Goal: Task Accomplishment & Management: Manage account settings

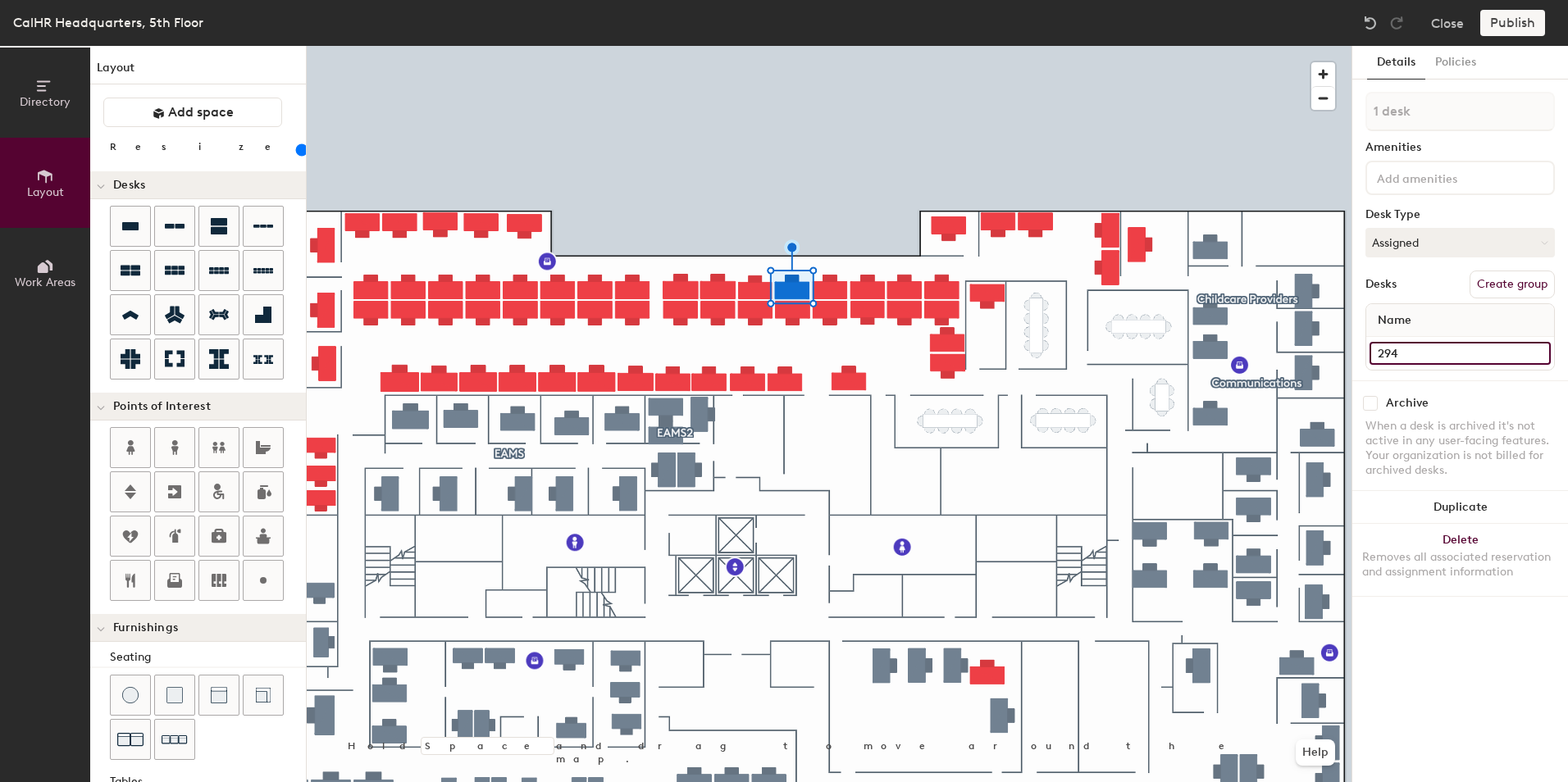
click at [1395, 343] on input "294" at bounding box center [1460, 353] width 181 height 23
type input "528"
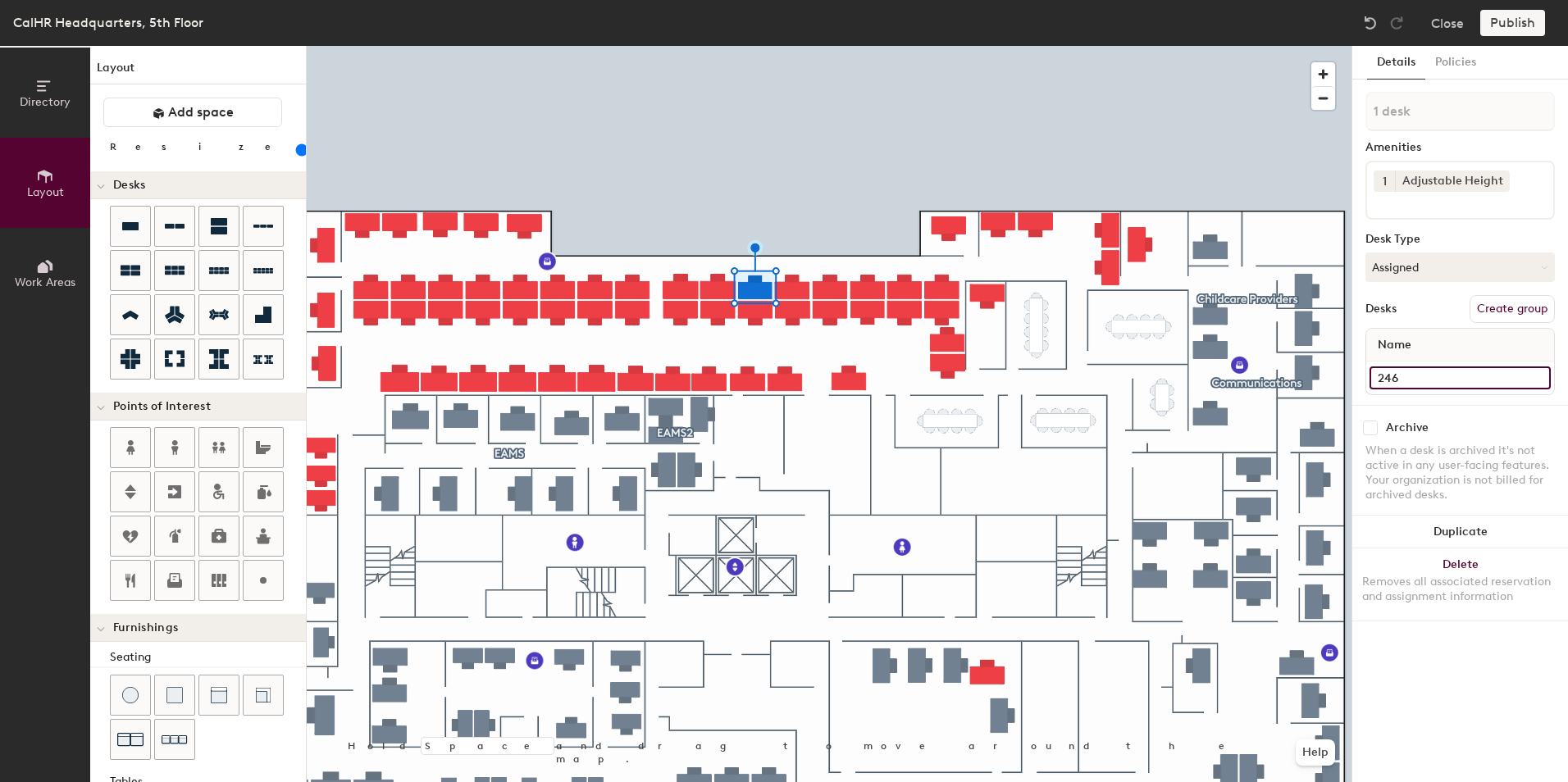
click at [1394, 378] on input "246" at bounding box center [1460, 378] width 181 height 23
type input "526"
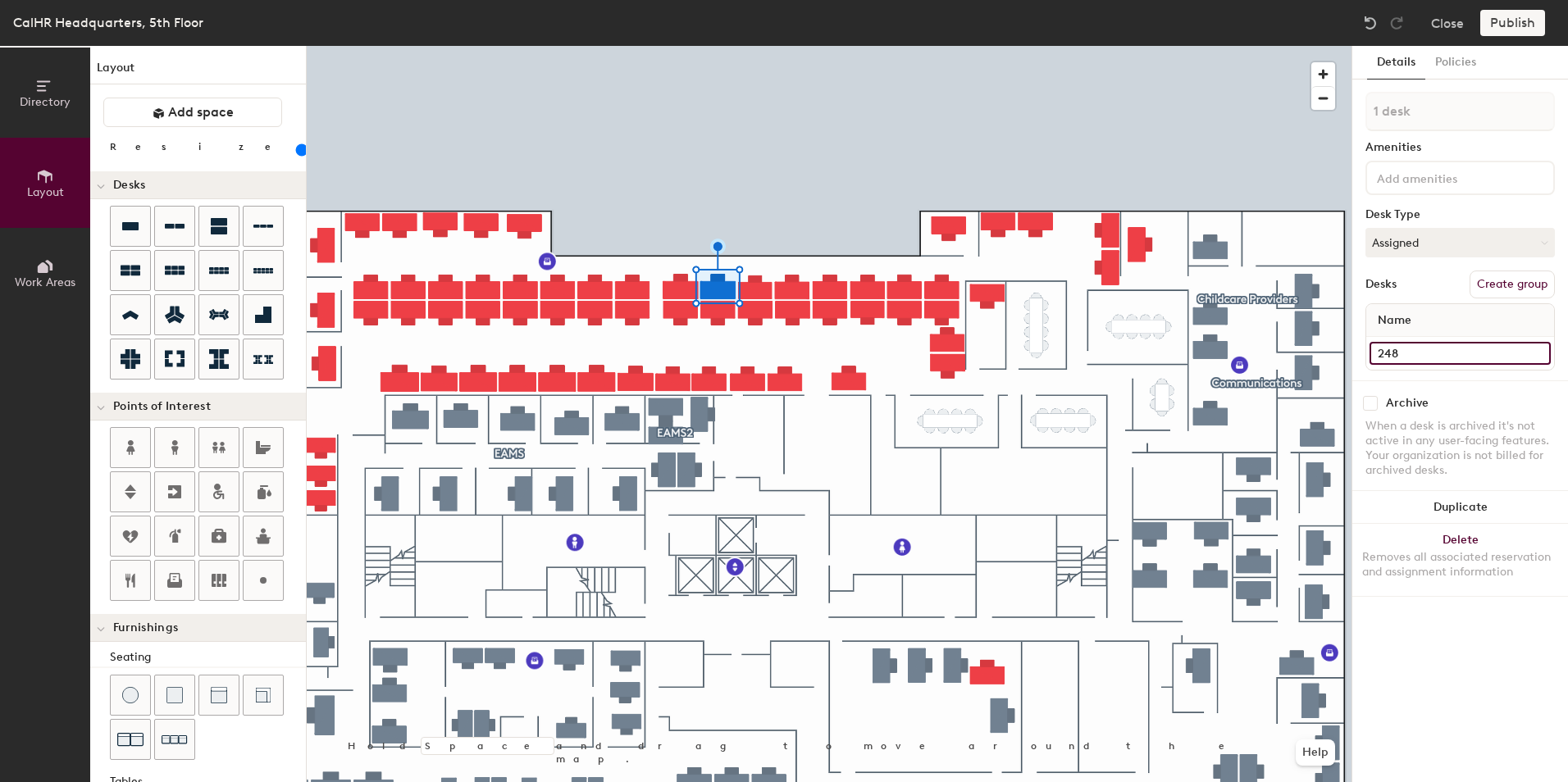
click at [1392, 353] on input "248" at bounding box center [1460, 353] width 181 height 23
type input "524"
click at [1392, 355] on input "250" at bounding box center [1460, 353] width 181 height 23
type input "522"
click at [1392, 350] on input "293" at bounding box center [1460, 353] width 181 height 23
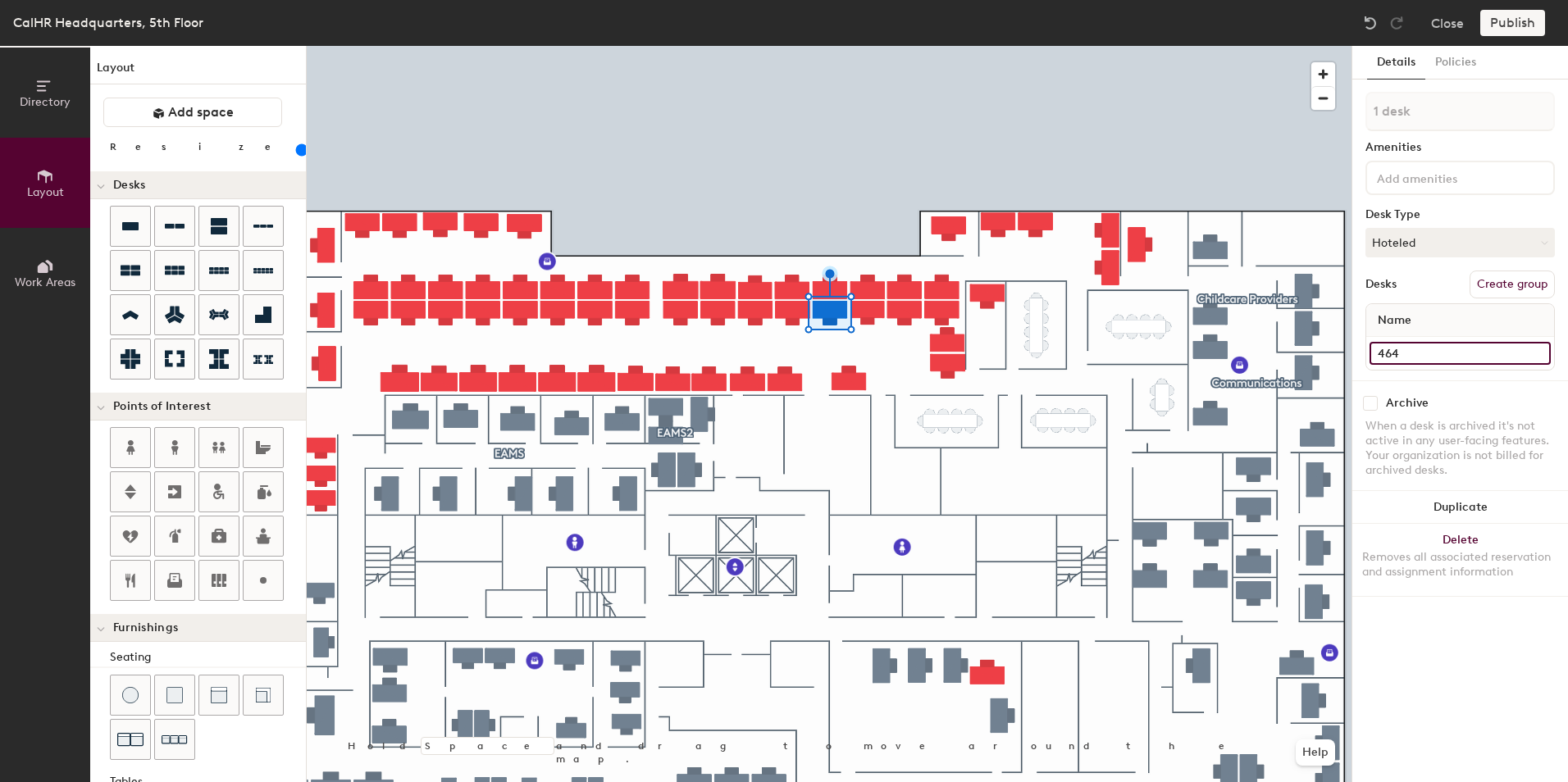
type input "464"
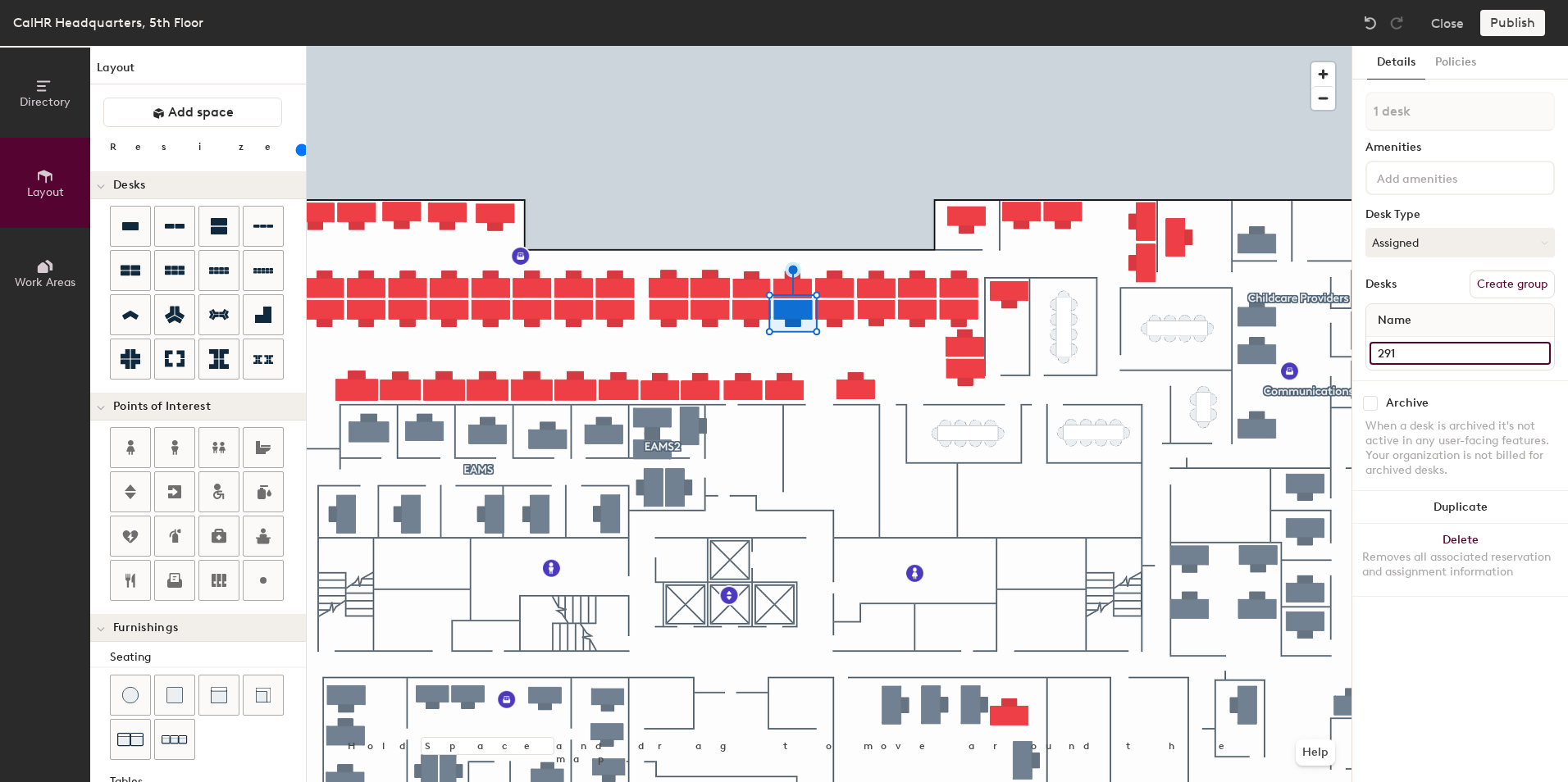
click at [1389, 352] on input "291" at bounding box center [1460, 353] width 181 height 23
type input "462"
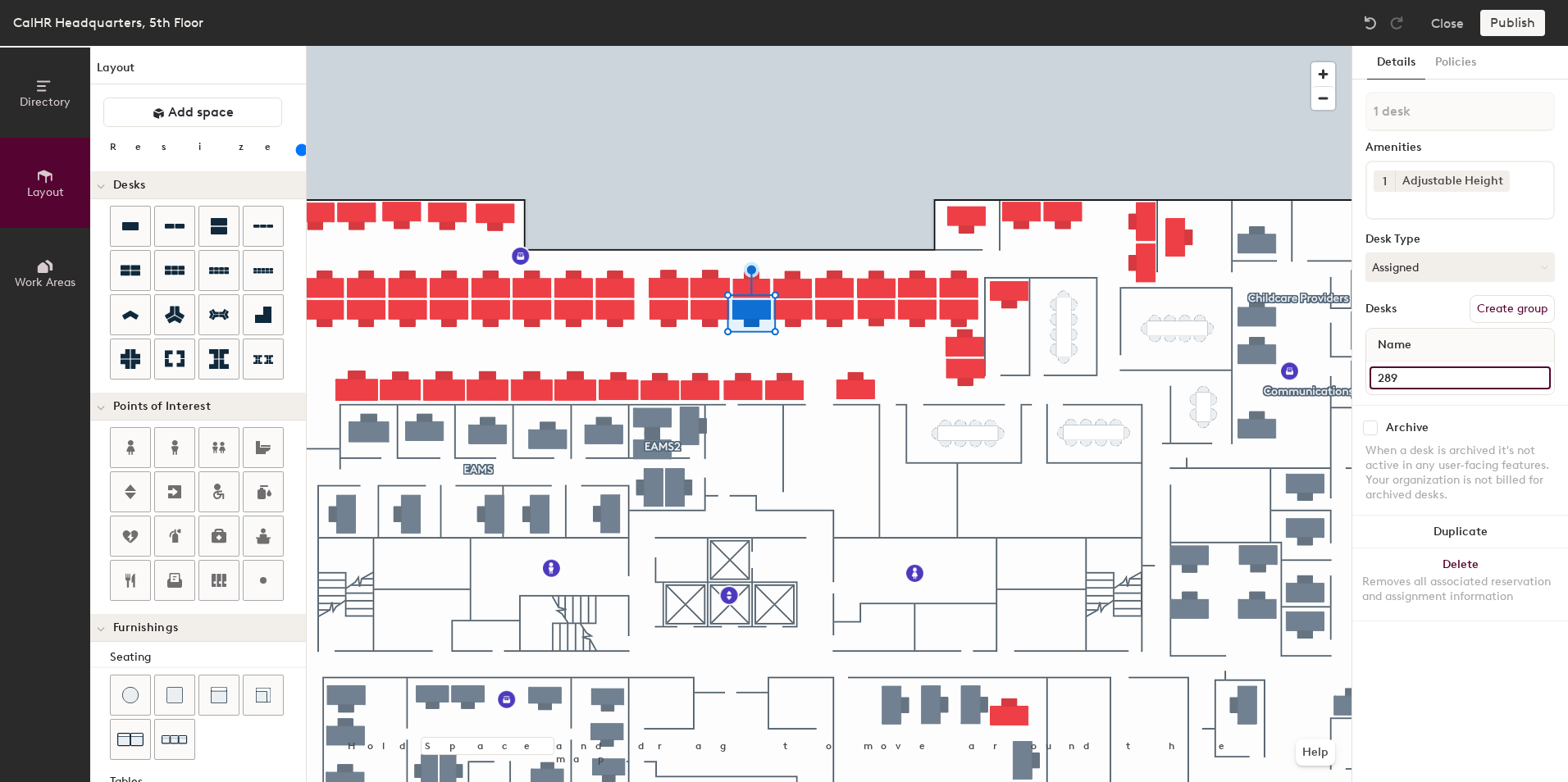
click at [1385, 372] on input "289" at bounding box center [1460, 378] width 181 height 23
type input "468"
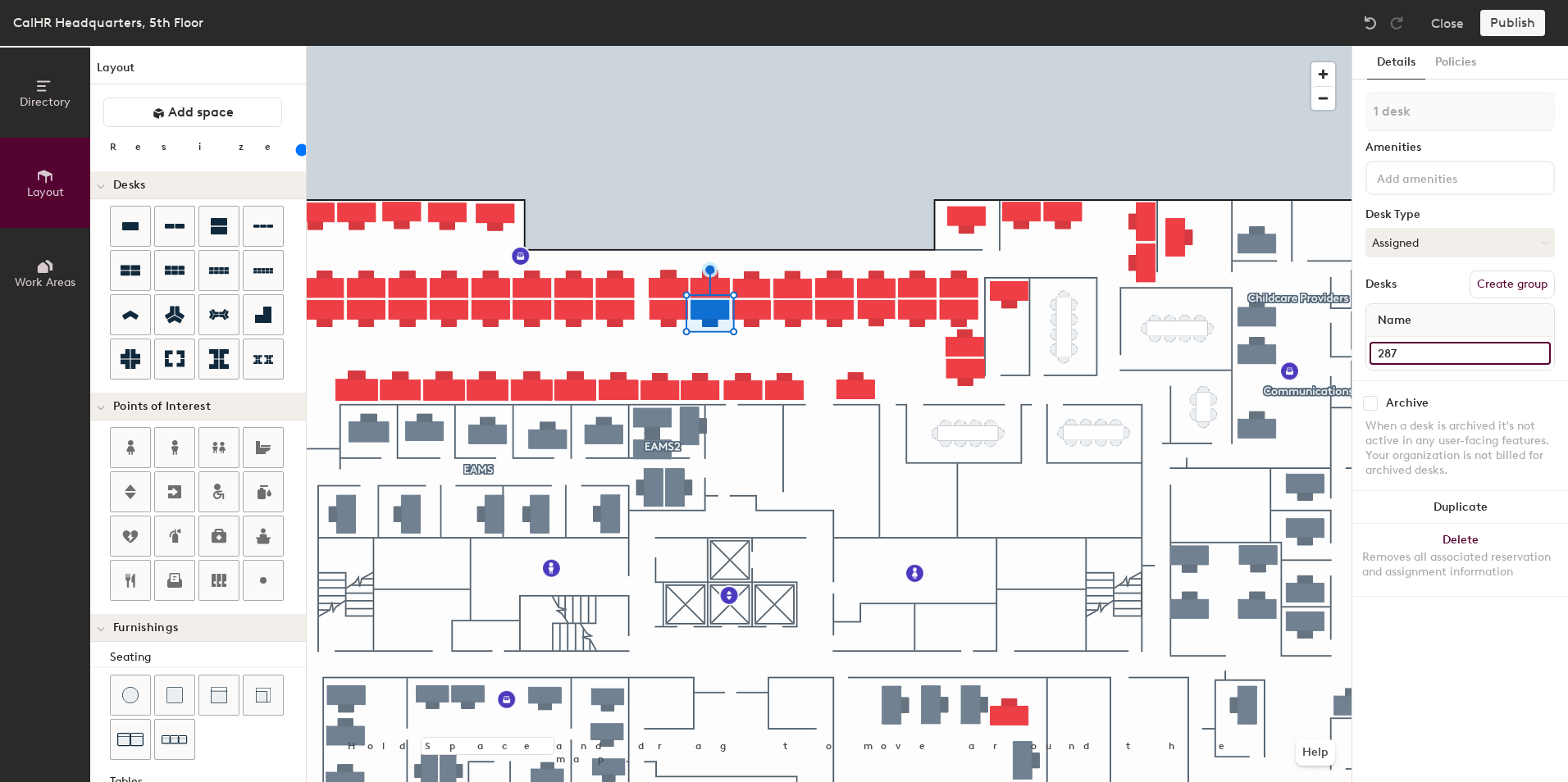
click at [1391, 361] on input "287" at bounding box center [1460, 353] width 181 height 23
type input "470"
click at [1386, 352] on input "285" at bounding box center [1460, 353] width 181 height 23
type input "472"
click at [1397, 359] on input "462" at bounding box center [1460, 353] width 181 height 23
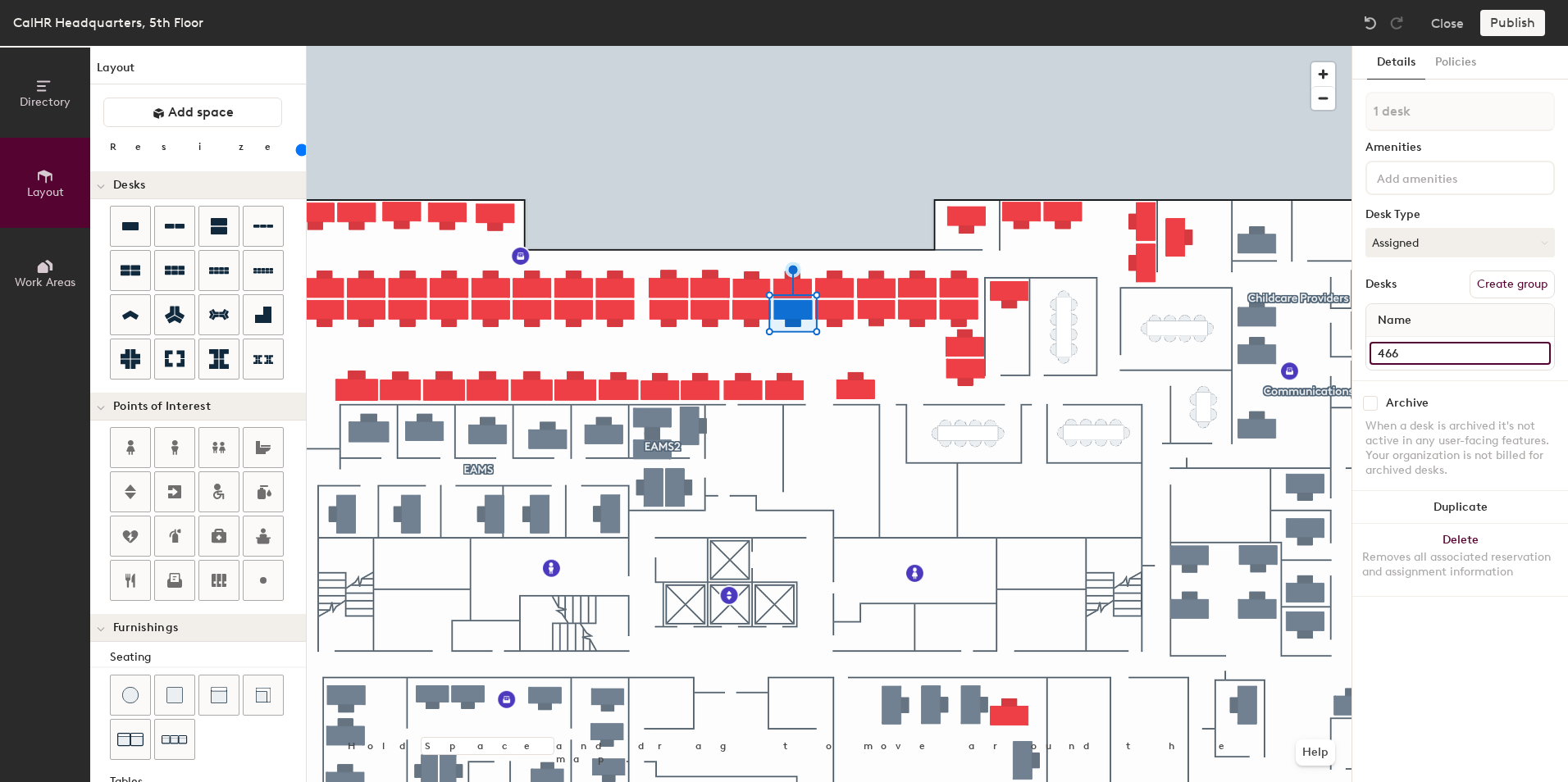
type input "466"
click at [1394, 347] on input "282" at bounding box center [1460, 353] width 181 height 23
type input "520"
click at [1392, 354] on input "280" at bounding box center [1460, 353] width 181 height 23
type input "518"
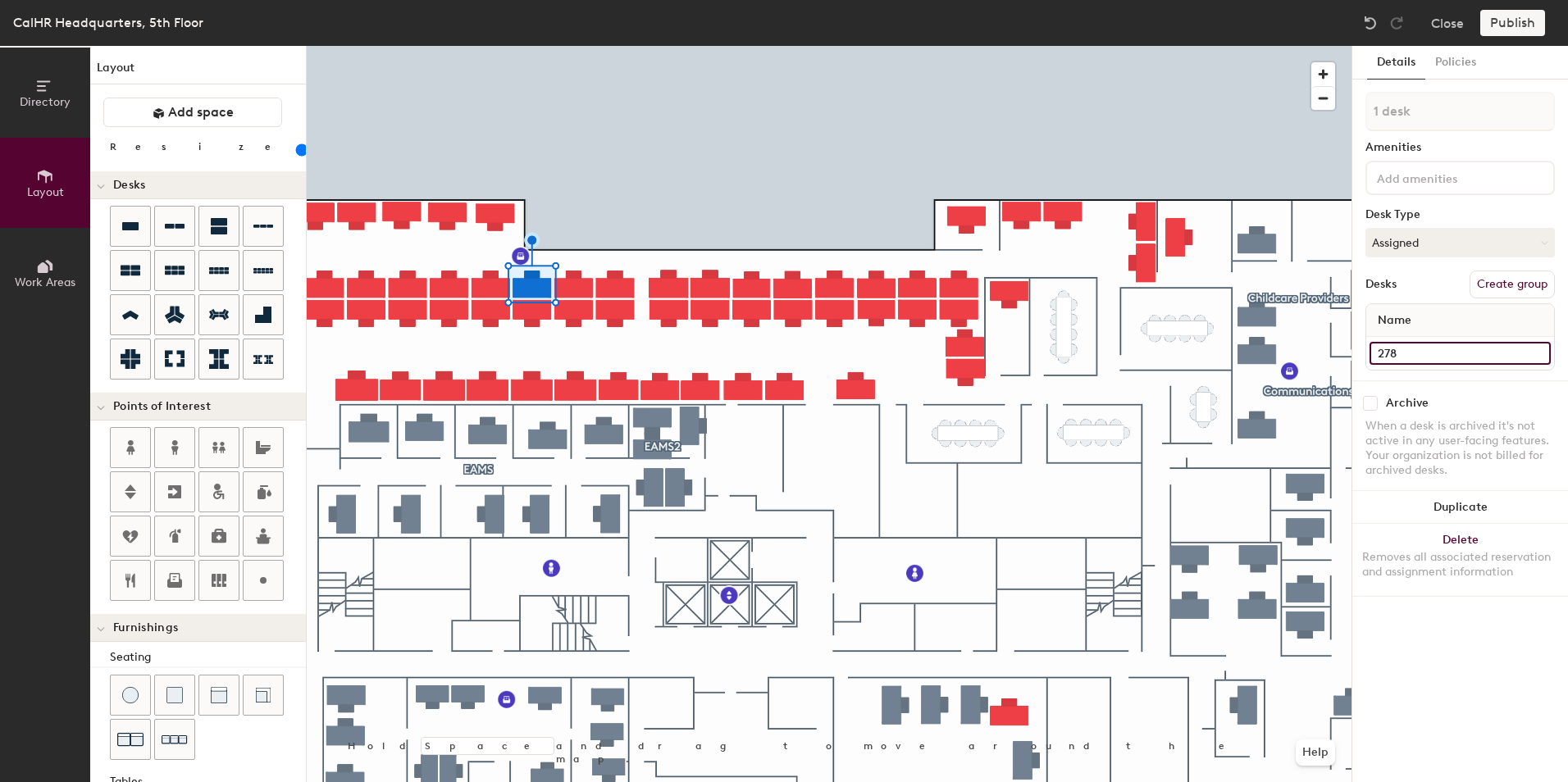
click at [1393, 351] on input "278" at bounding box center [1460, 353] width 181 height 23
type input "516"
click at [1396, 348] on input "276" at bounding box center [1460, 353] width 181 height 23
type input "514"
click at [1395, 352] on input "274" at bounding box center [1460, 353] width 181 height 23
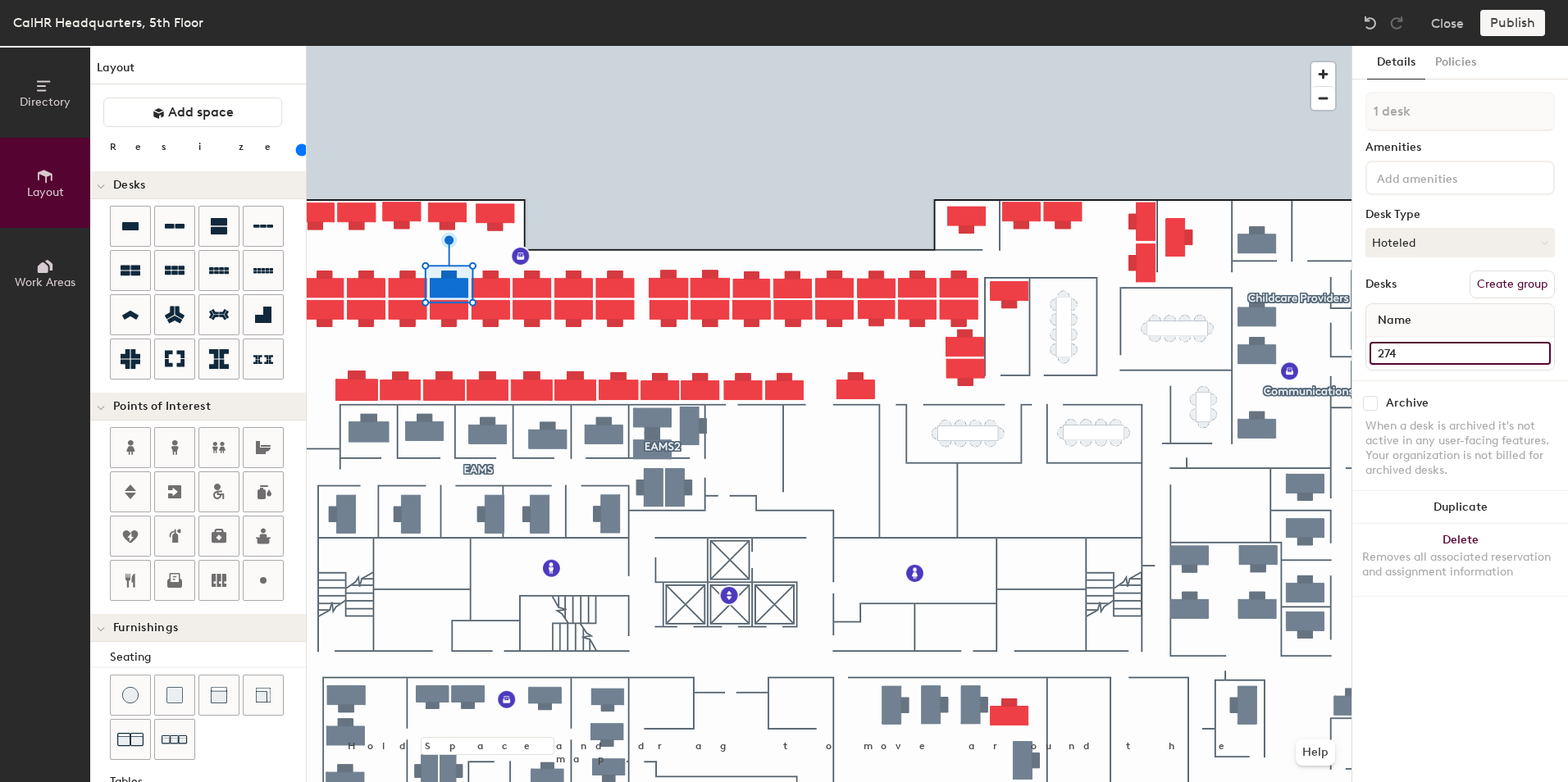
type input "1"
type input "512"
click at [1388, 358] on input "272" at bounding box center [1460, 353] width 181 height 23
type input "510"
click at [1404, 355] on input "270" at bounding box center [1460, 353] width 181 height 23
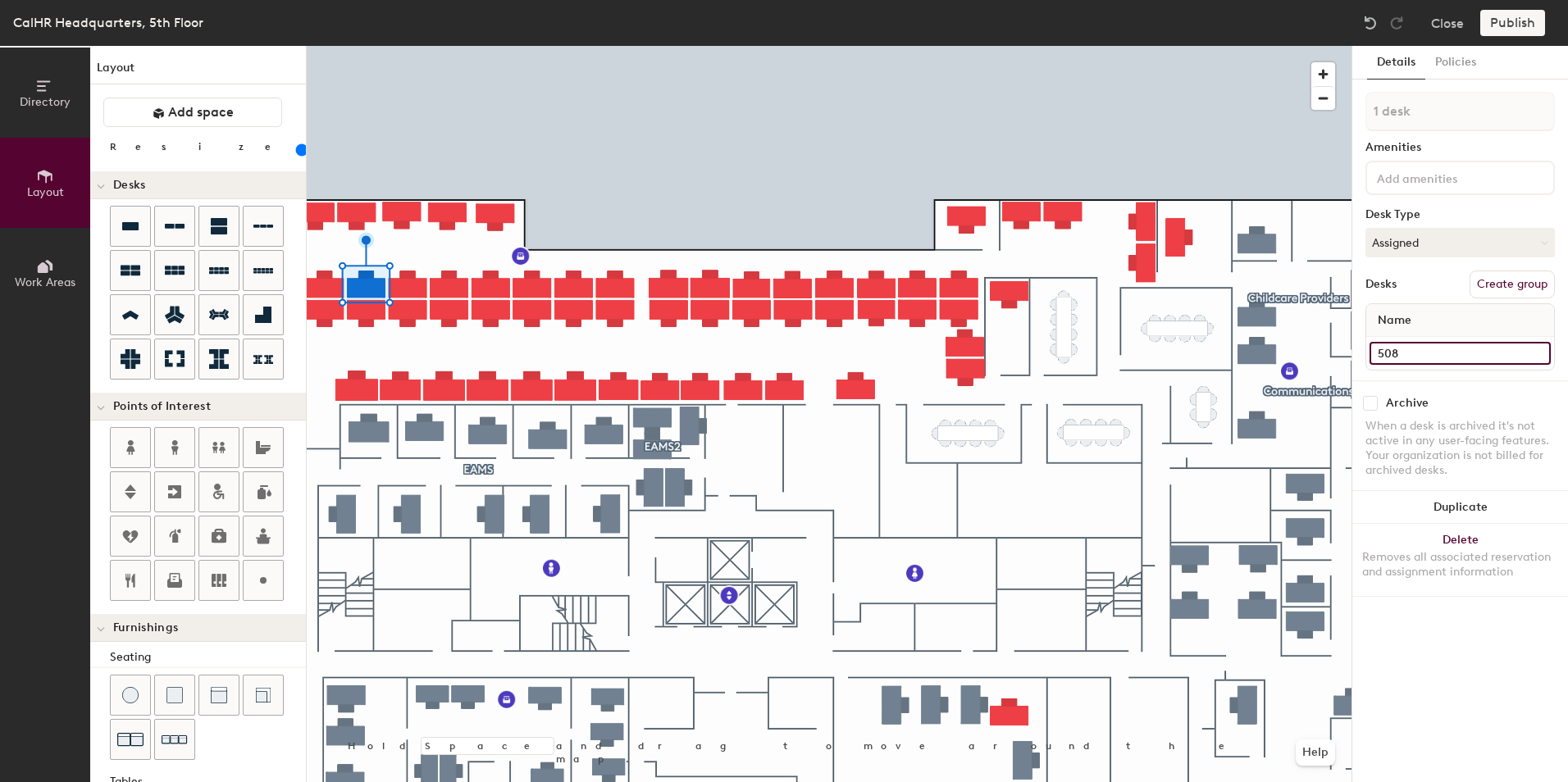
type input "508"
click at [1392, 351] on input "268" at bounding box center [1460, 353] width 181 height 23
type input "506"
click at [1391, 353] on input "308" at bounding box center [1460, 353] width 181 height 23
type input "488"
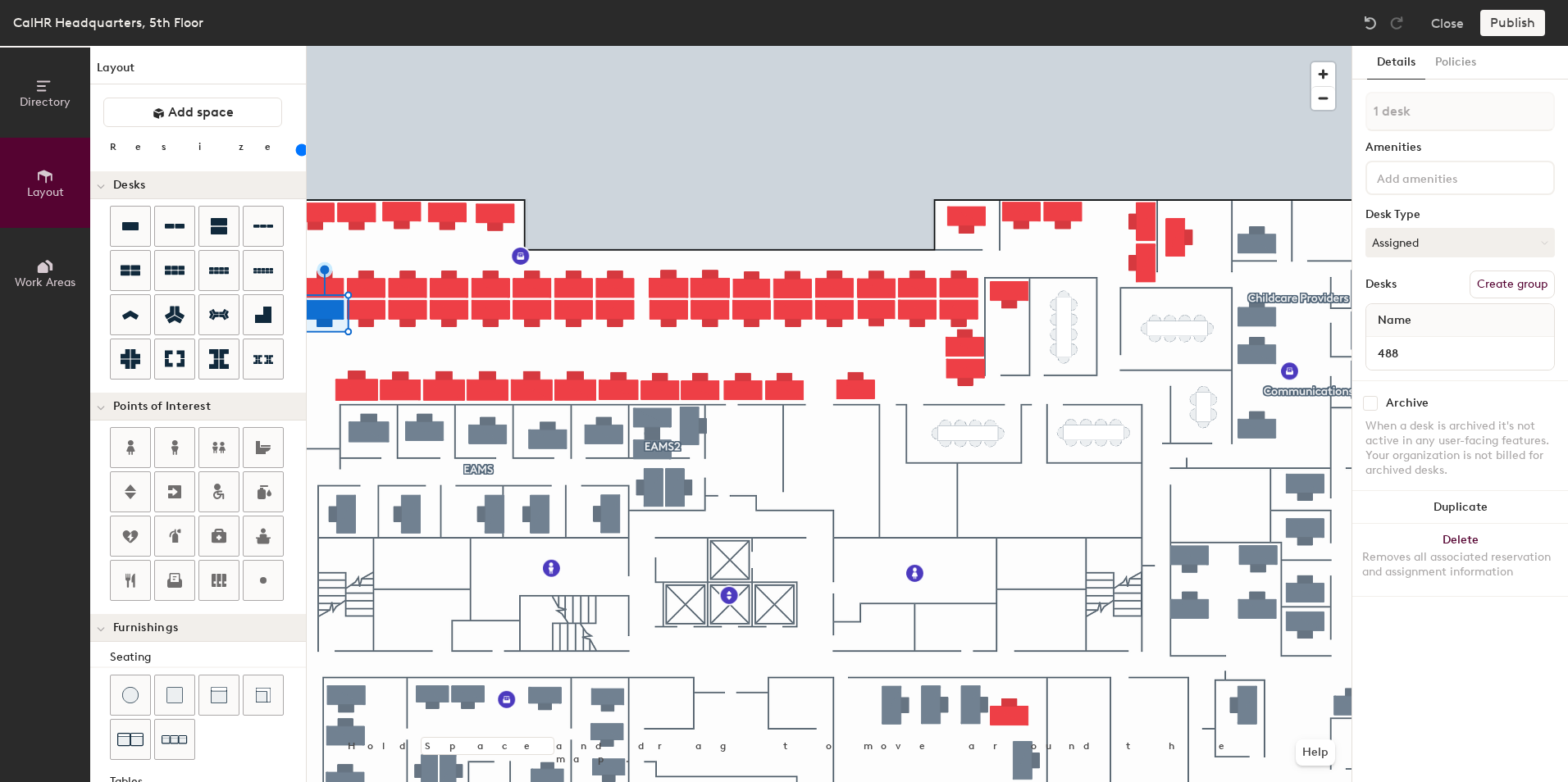
click at [368, 46] on div at bounding box center [829, 46] width 1045 height 0
click at [1408, 354] on input "306" at bounding box center [1460, 353] width 181 height 23
type input "5"
type input "486"
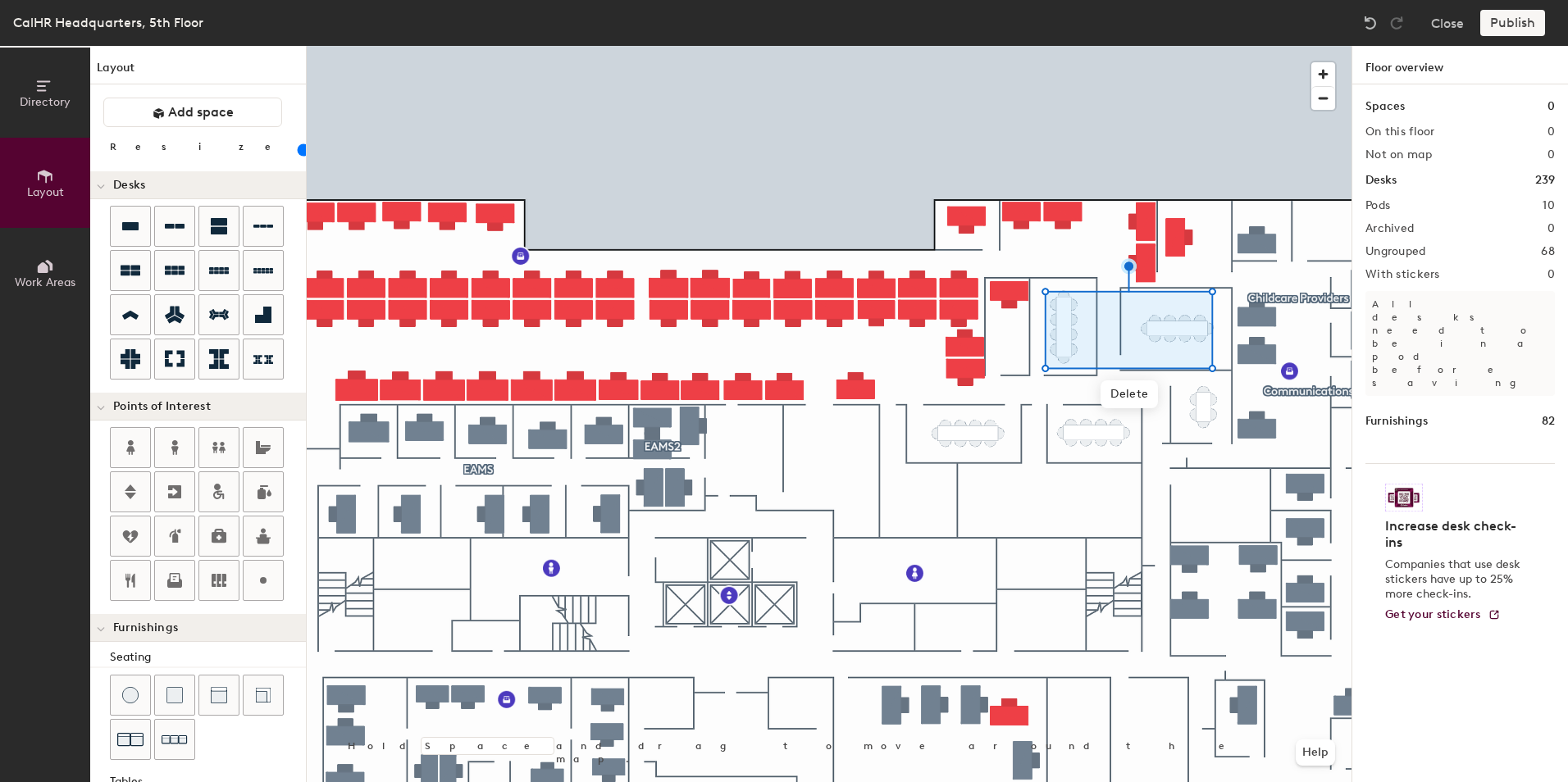
type input "140"
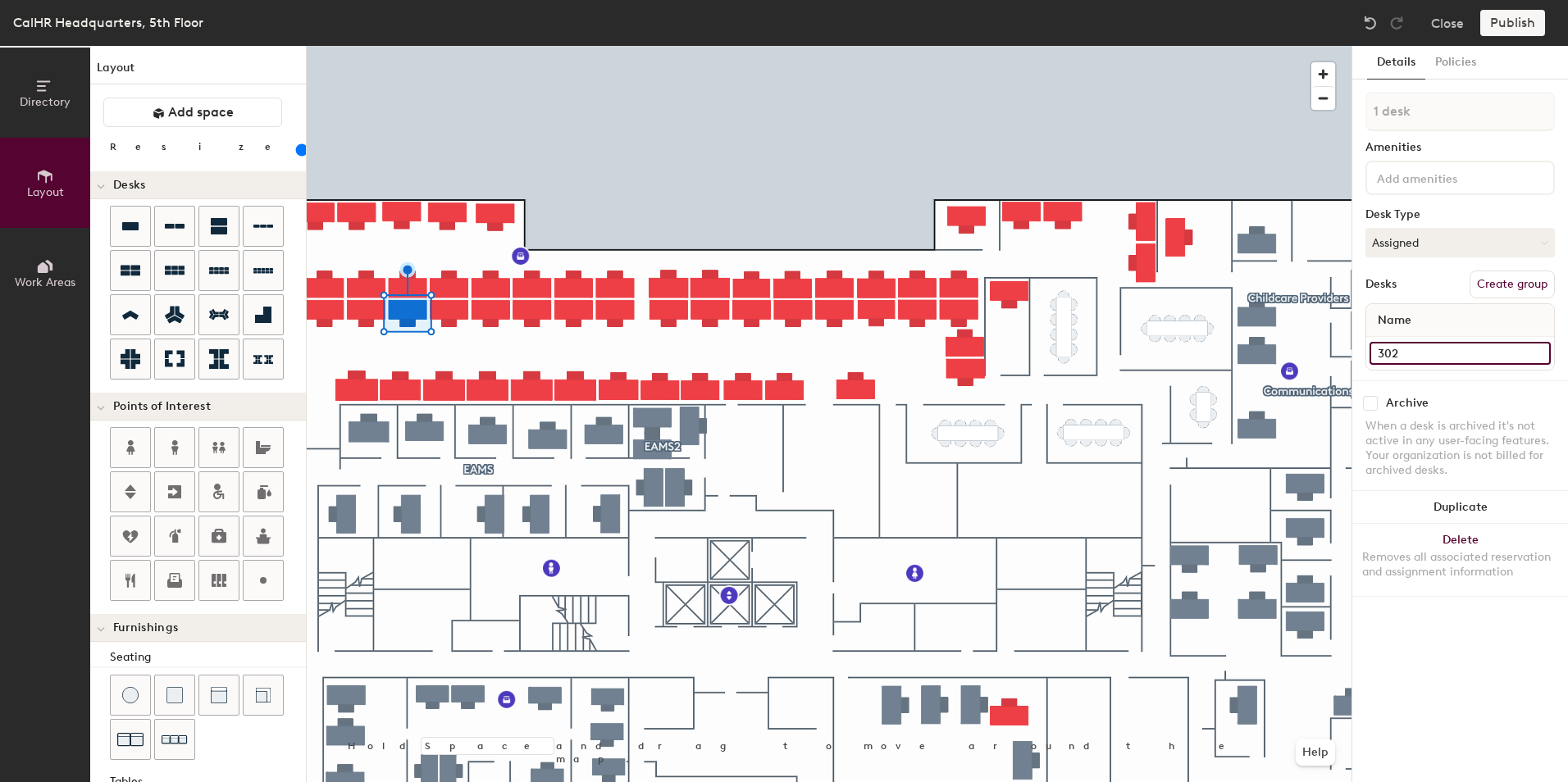
click at [1393, 350] on input "302" at bounding box center [1460, 353] width 181 height 23
type input "484"
click at [1388, 347] on input "300" at bounding box center [1460, 353] width 181 height 23
type input "482"
click at [1392, 350] on input "298" at bounding box center [1460, 353] width 181 height 23
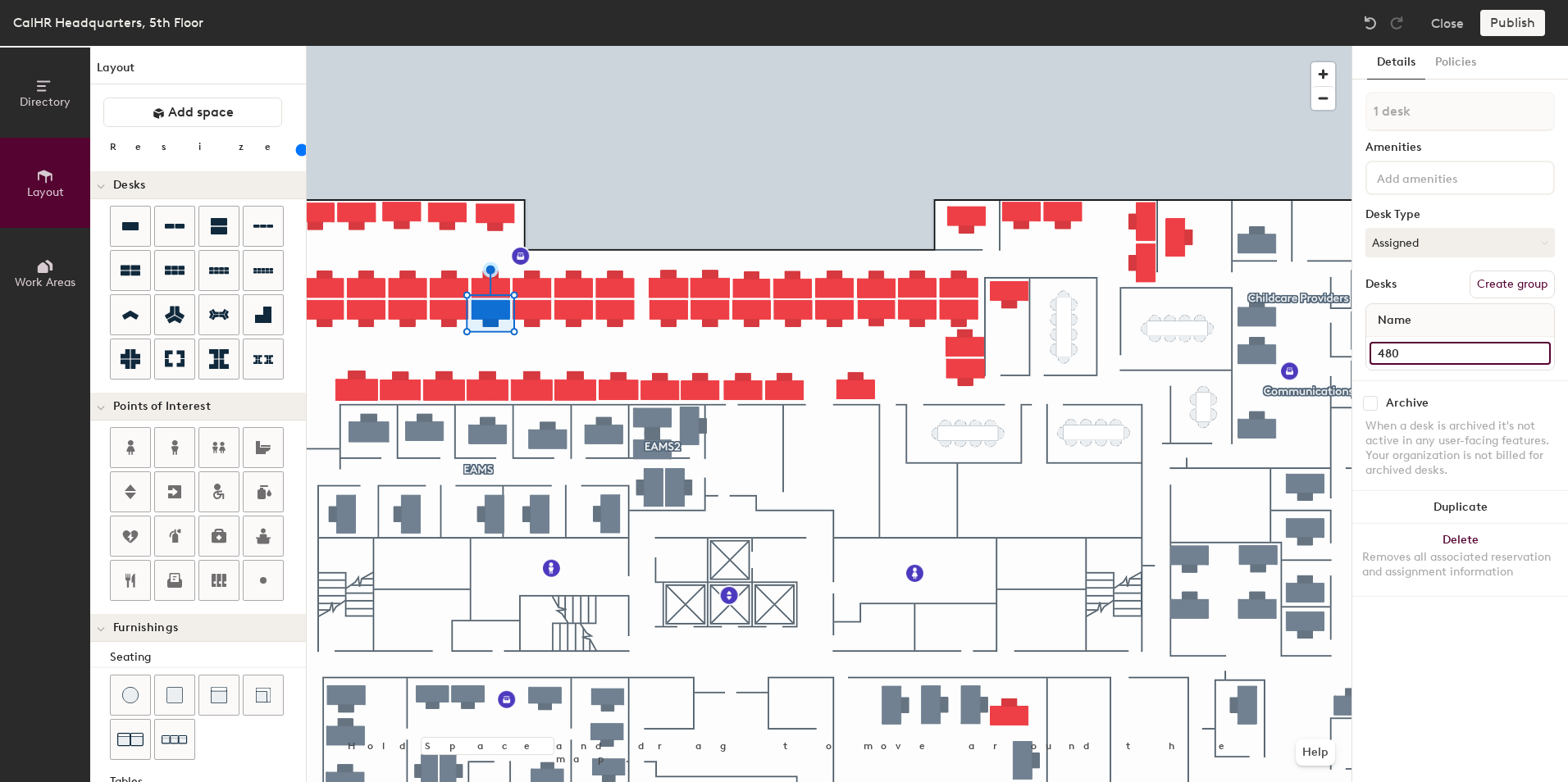
type input "480"
click at [1393, 351] on input "279" at bounding box center [1460, 353] width 181 height 23
type input "478"
click at [1382, 348] on input "281" at bounding box center [1460, 353] width 181 height 23
type input "476"
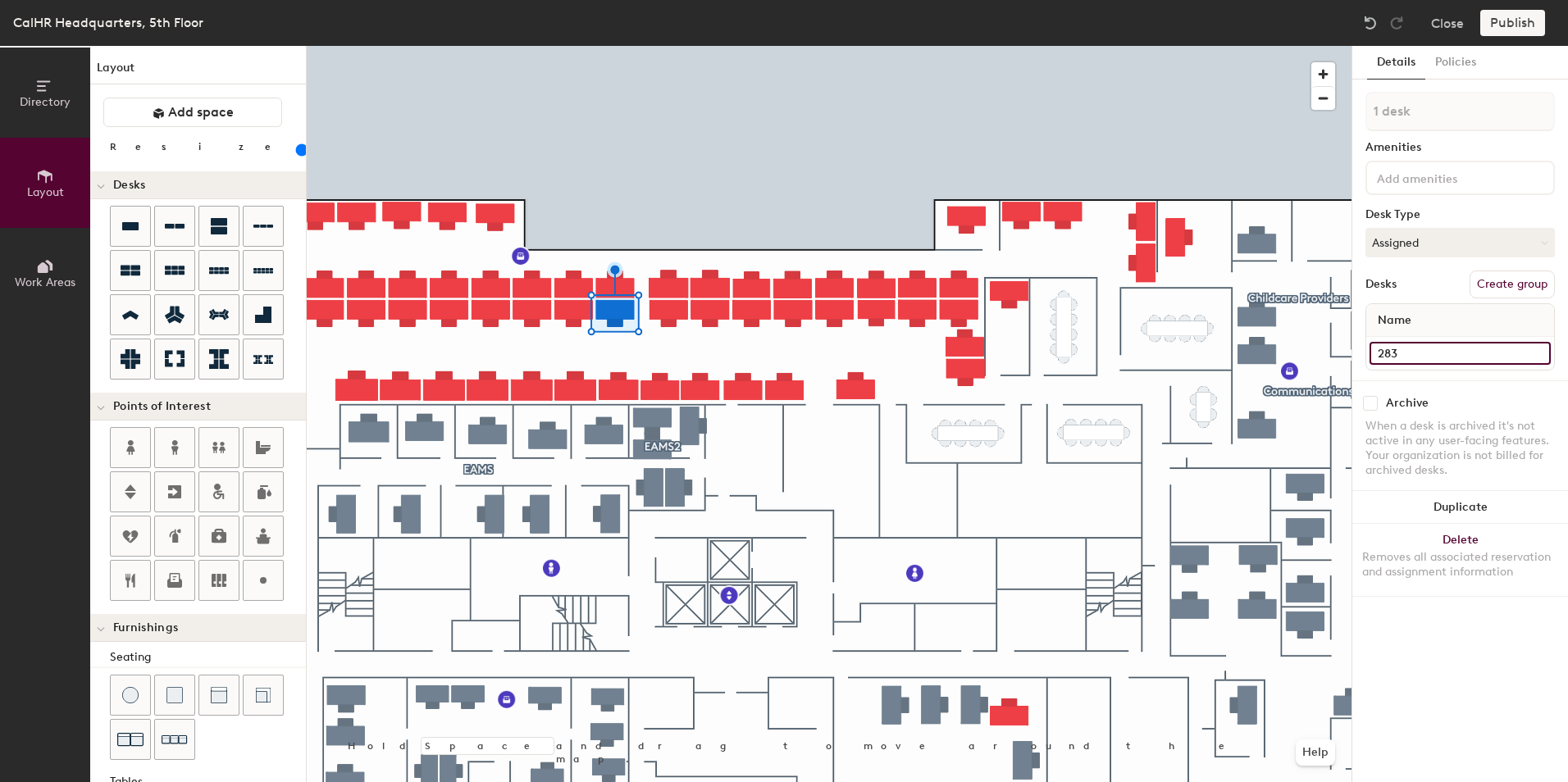
click at [1397, 351] on input "283" at bounding box center [1460, 353] width 181 height 23
type input "474"
click at [1378, 354] on input "288" at bounding box center [1460, 353] width 181 height 23
type input "452"
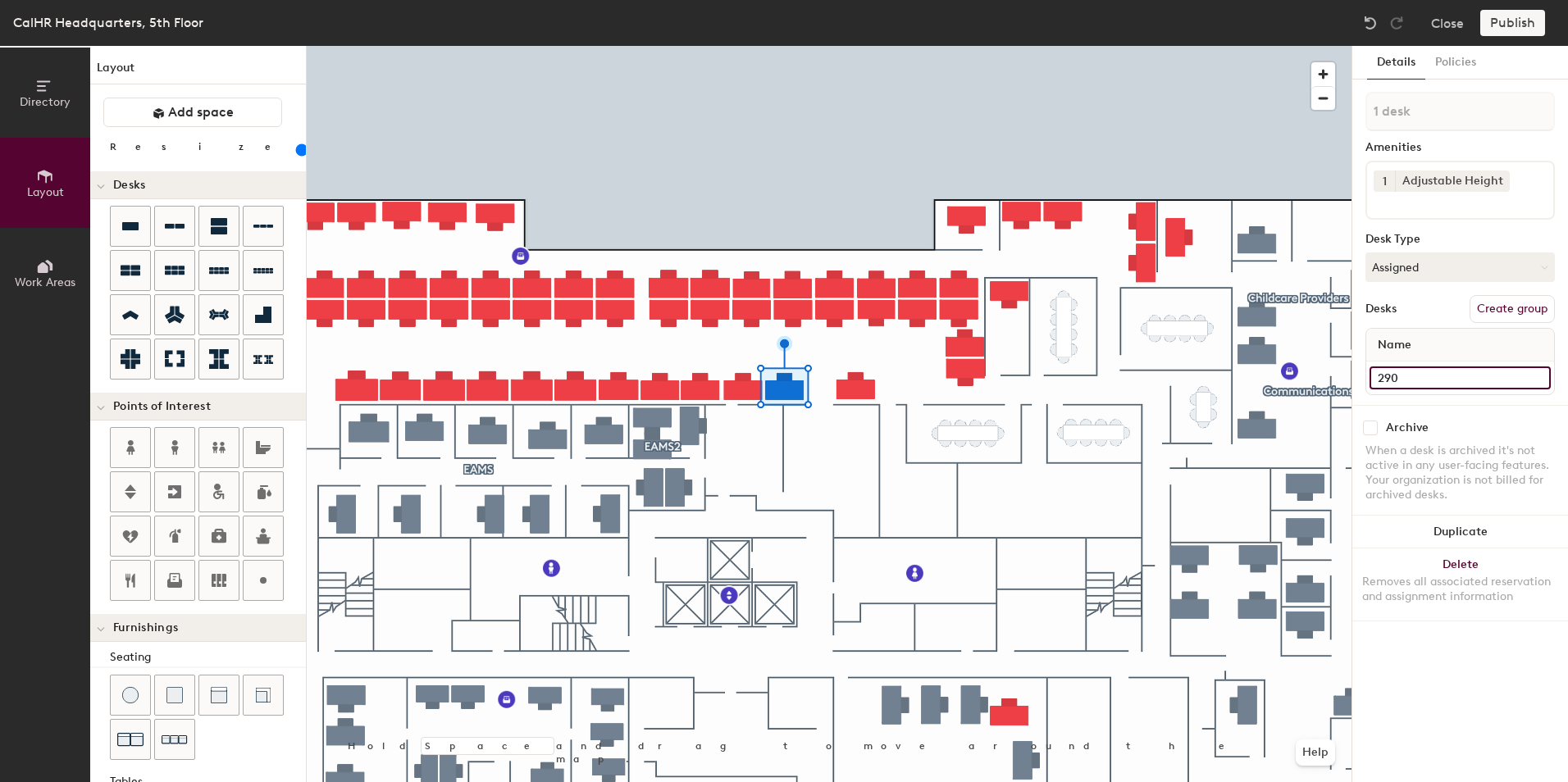
click at [1397, 380] on input "290" at bounding box center [1460, 378] width 181 height 23
type input "624"
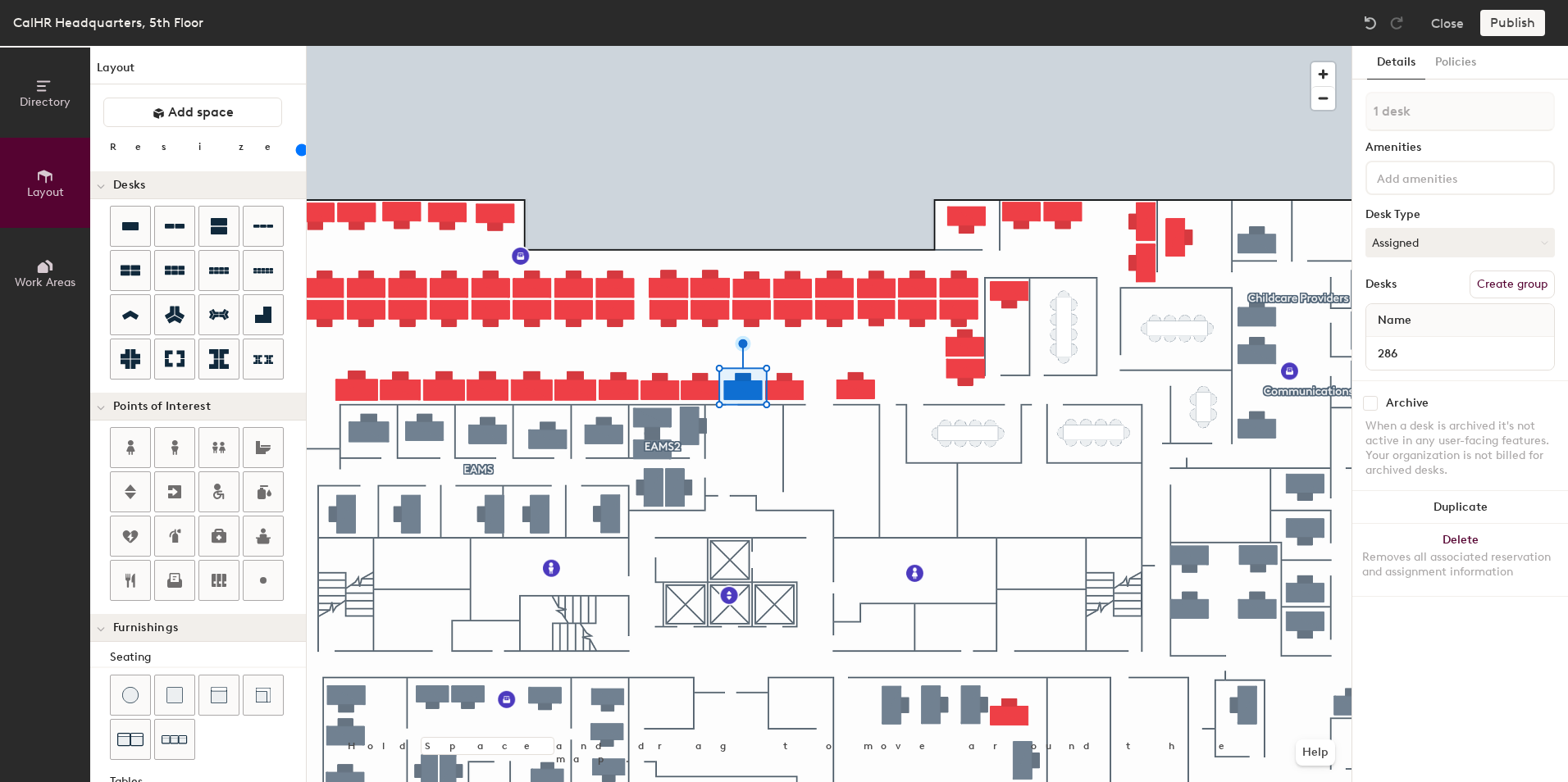
click at [1395, 339] on div "286" at bounding box center [1460, 353] width 188 height 33
click at [1393, 349] on input "286" at bounding box center [1460, 353] width 181 height 23
type input "622"
click at [1394, 360] on input "284" at bounding box center [1460, 353] width 181 height 23
type input "446"
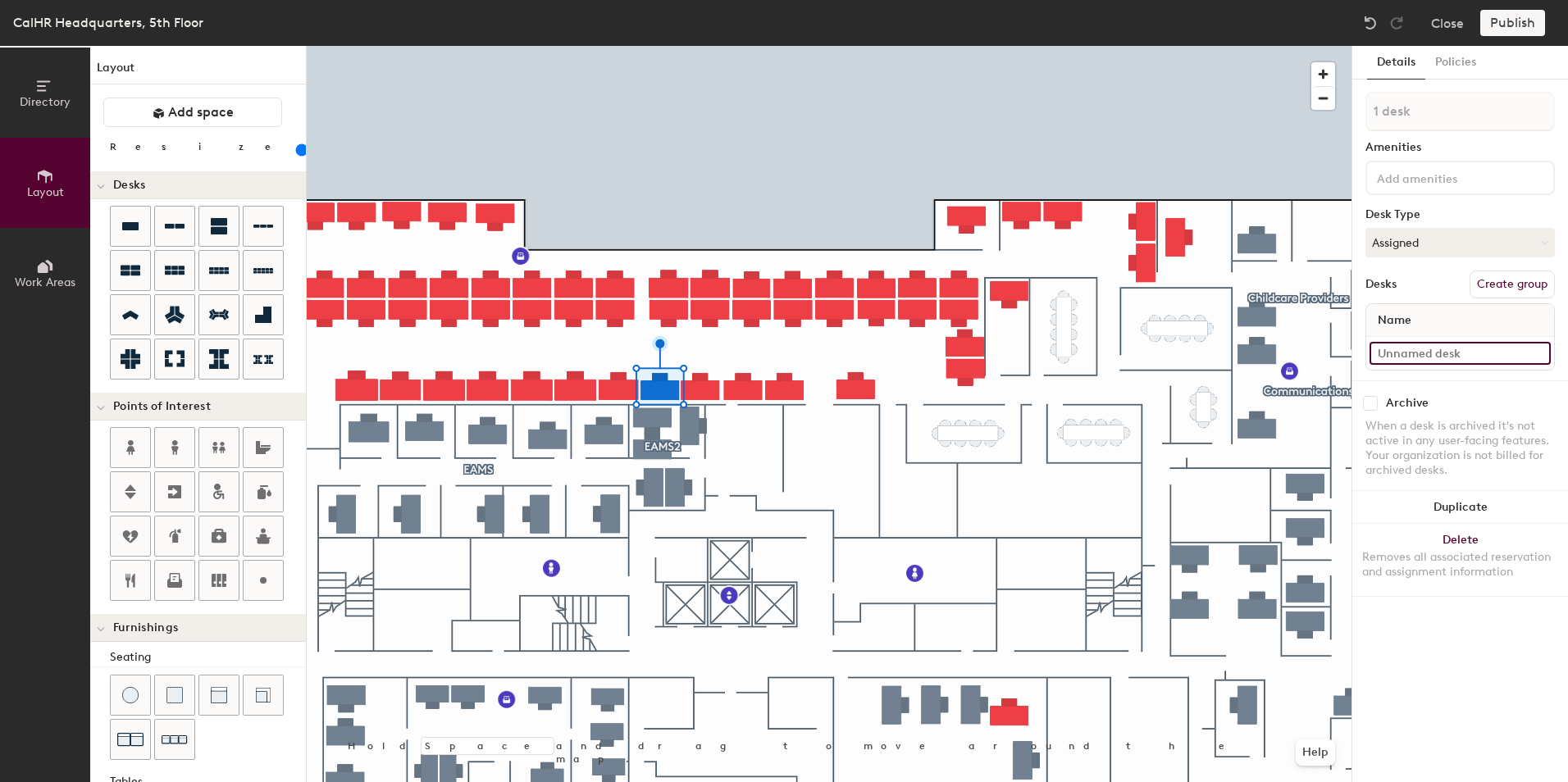
click at [1404, 350] on input at bounding box center [1460, 353] width 181 height 23
type input "444"
click at [1394, 352] on input at bounding box center [1460, 353] width 181 height 23
type input "442"
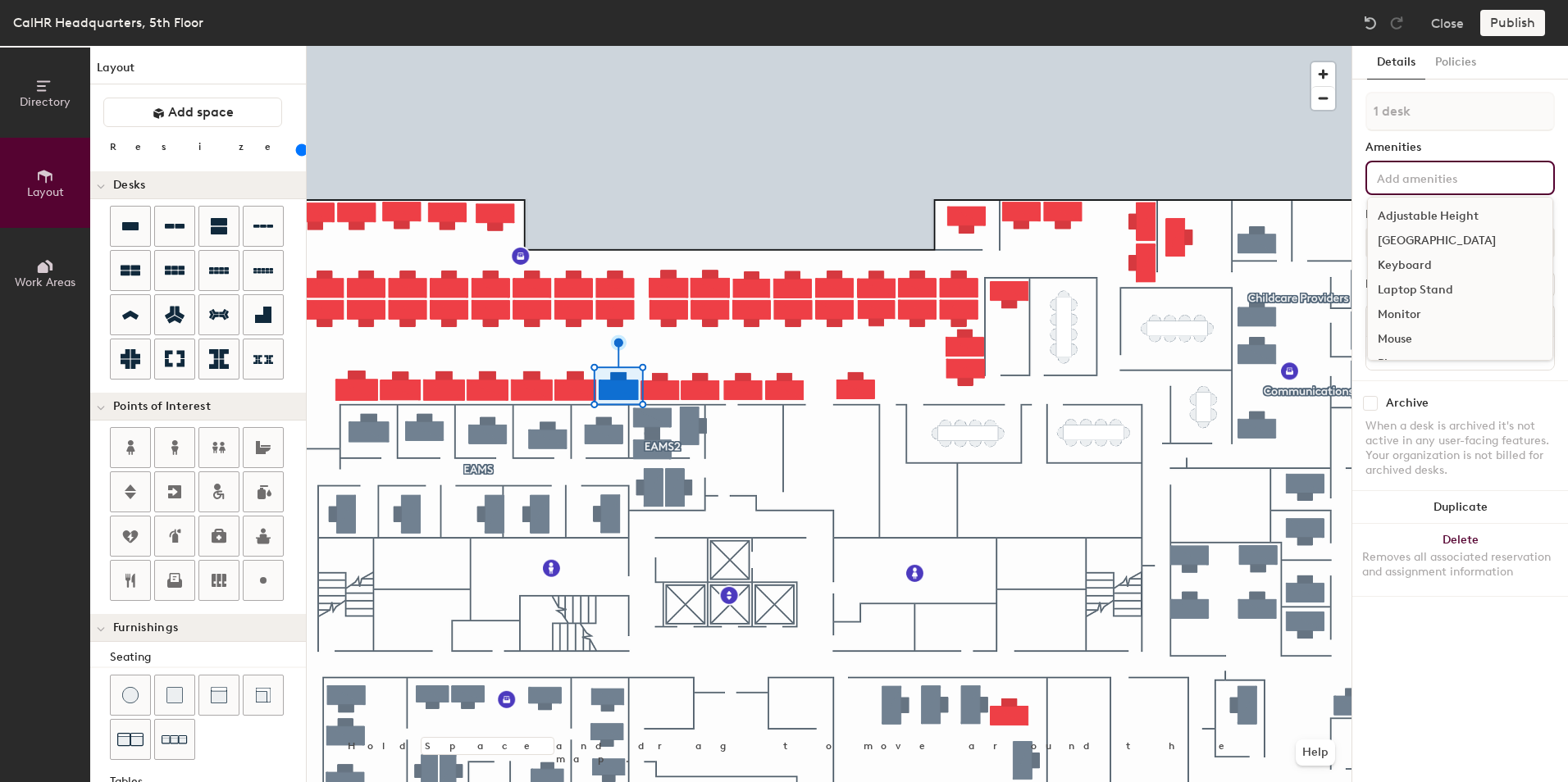
click at [1452, 173] on input at bounding box center [1447, 178] width 148 height 20
click at [1444, 220] on div "Adjustable Height" at bounding box center [1460, 216] width 184 height 25
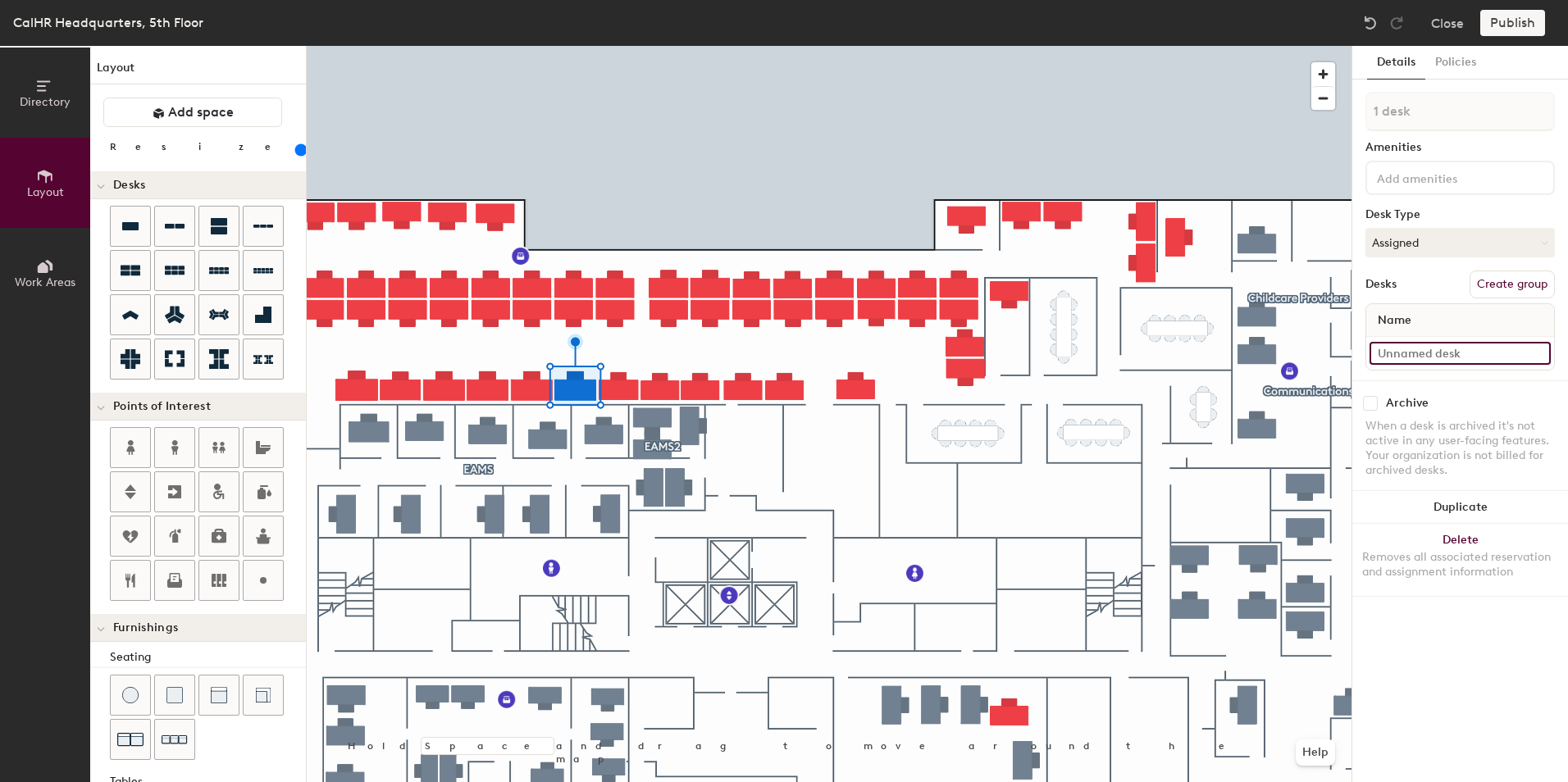
type input "160"
click at [1397, 350] on input at bounding box center [1460, 353] width 181 height 23
type input "4"
type input "160"
type input "44"
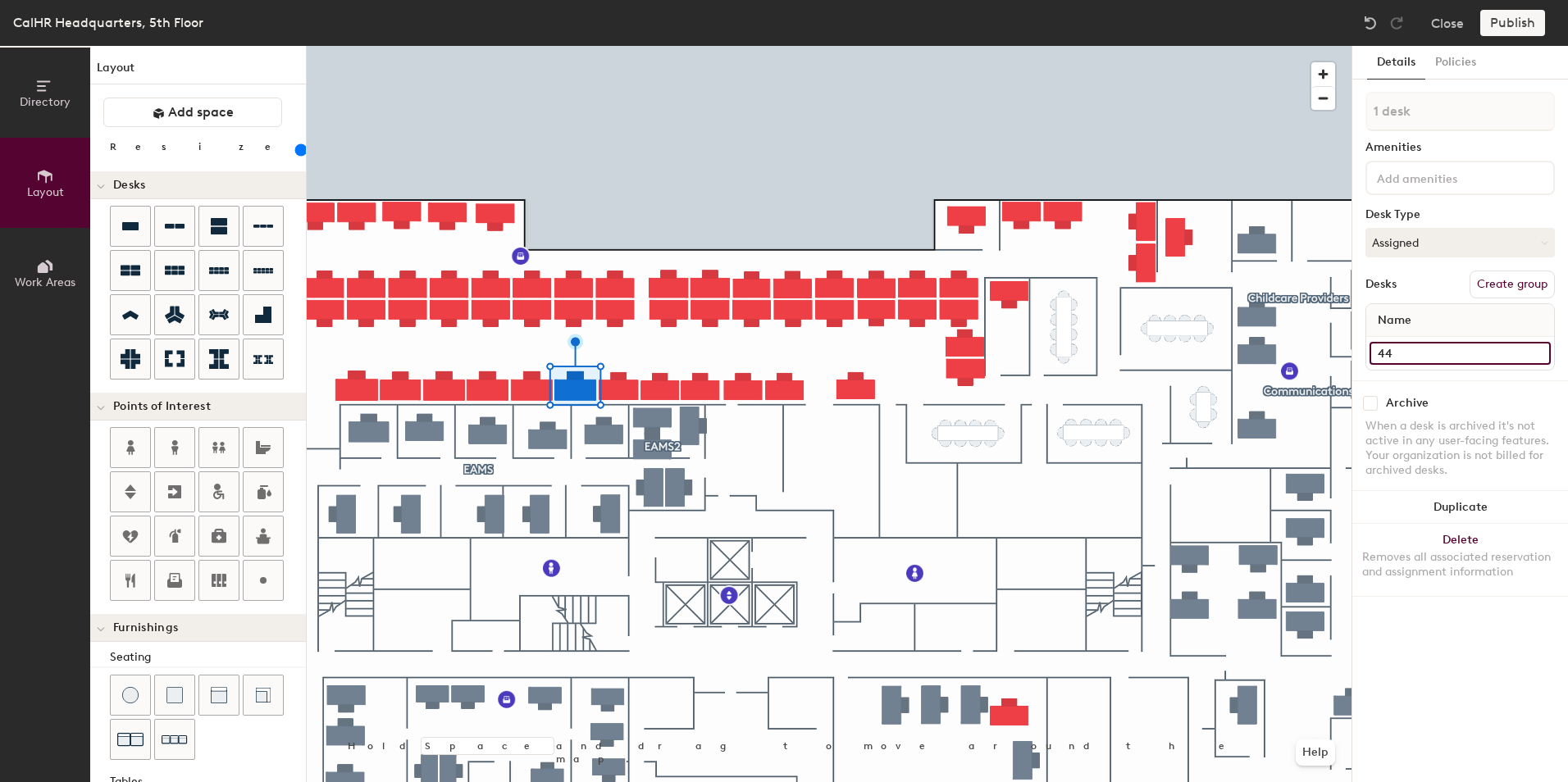
type input "160"
type input "440"
type input "160"
type input "440"
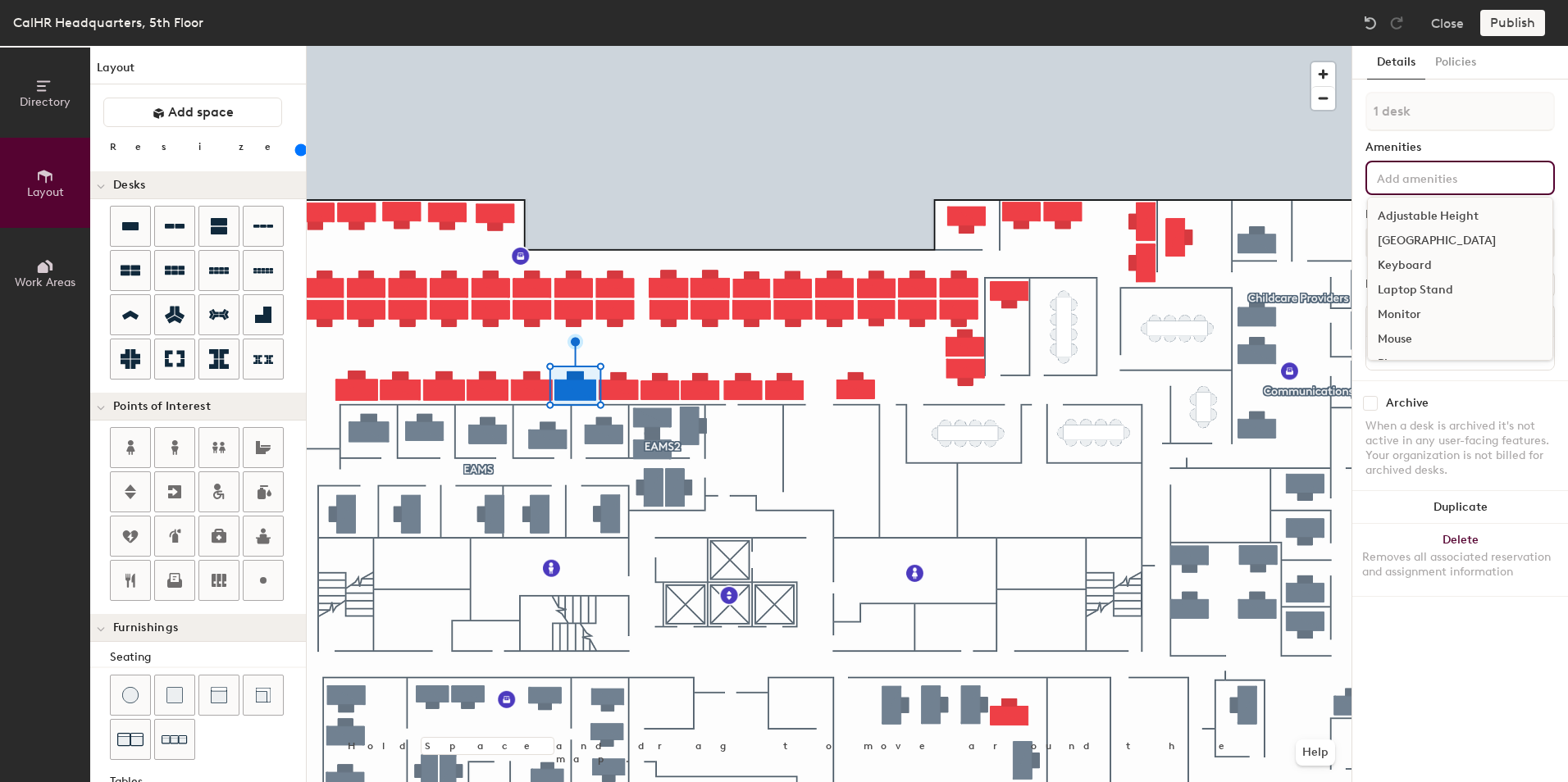
click at [1452, 186] on input at bounding box center [1447, 178] width 148 height 20
click at [1427, 219] on div "Adjustable Height" at bounding box center [1460, 216] width 184 height 25
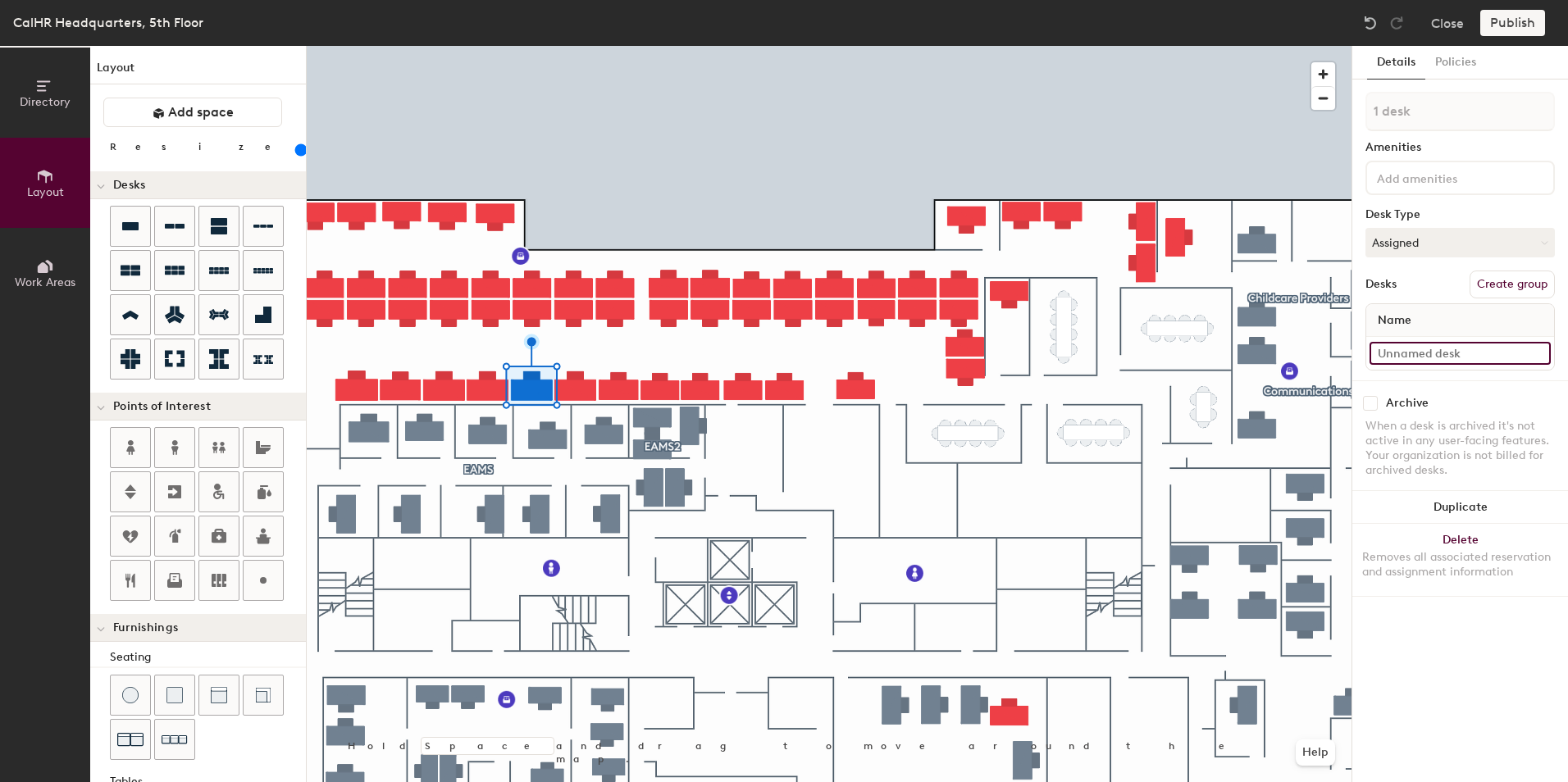
type input "160"
click at [1390, 354] on input at bounding box center [1460, 353] width 181 height 23
type input "4"
type input "160"
type input "46"
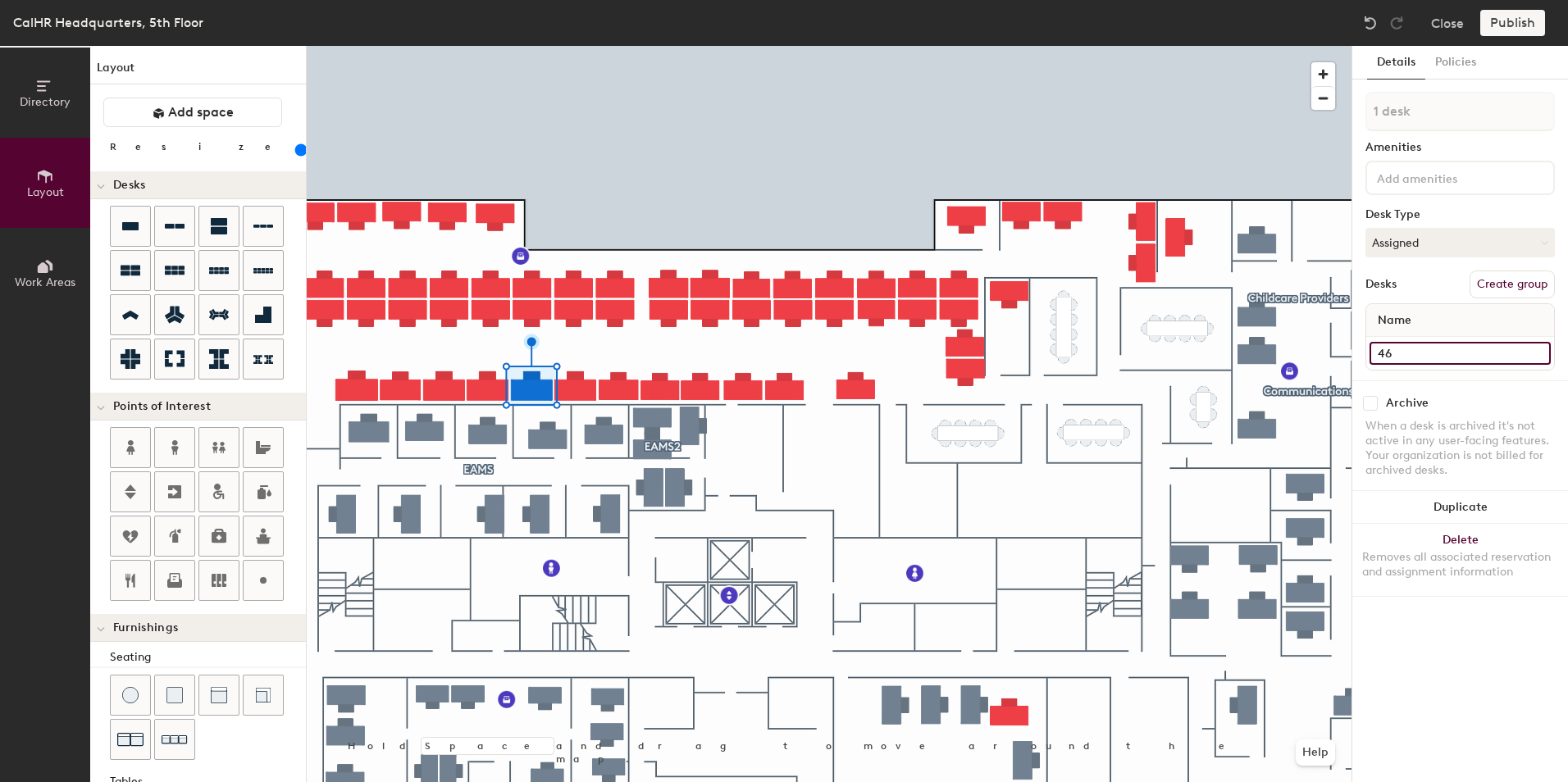
type input "160"
type input "468"
type input "160"
type input "468"
click at [1481, 187] on div at bounding box center [1460, 178] width 189 height 35
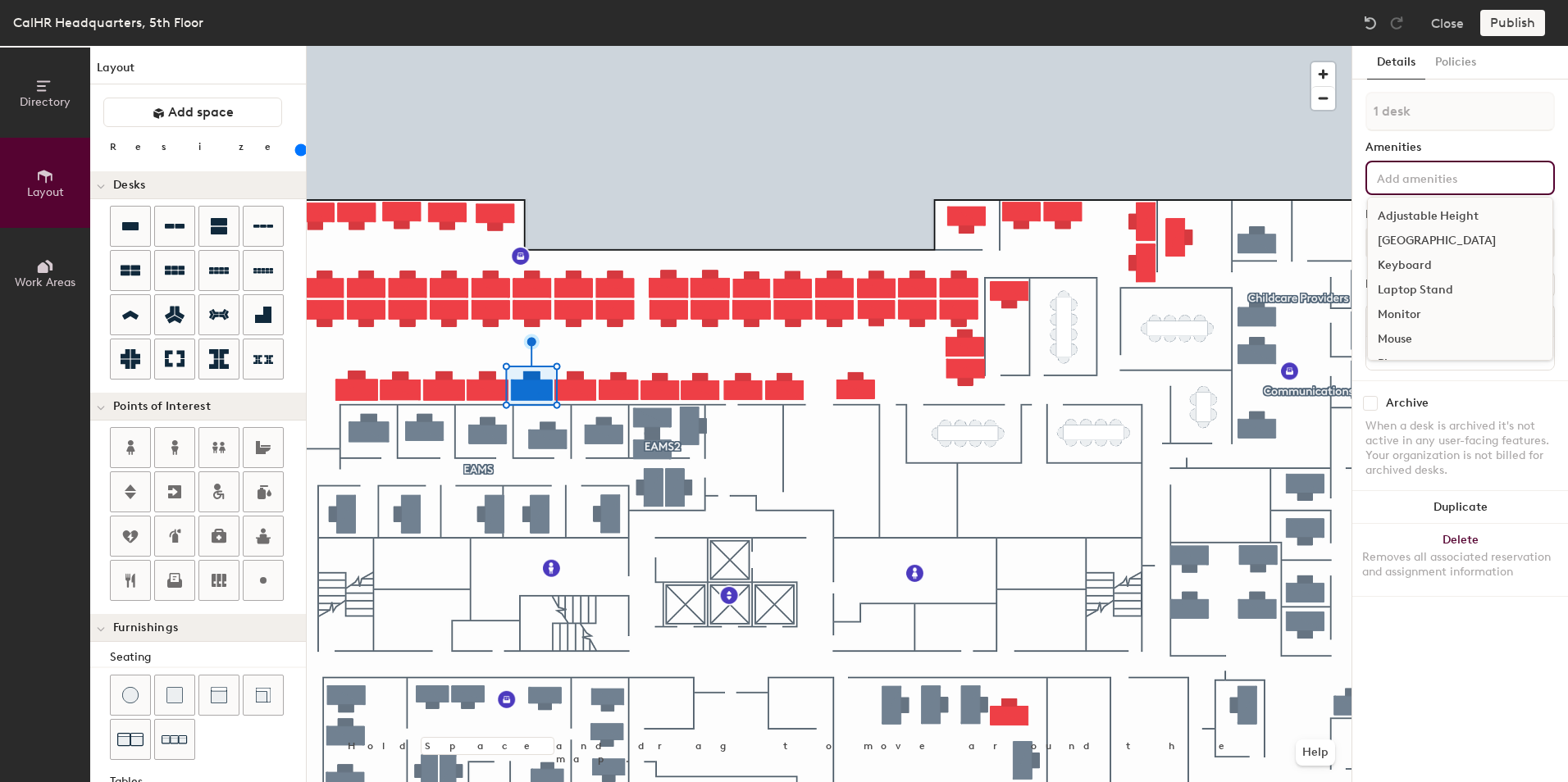
click at [1470, 215] on div "Adjustable Height" at bounding box center [1460, 216] width 184 height 25
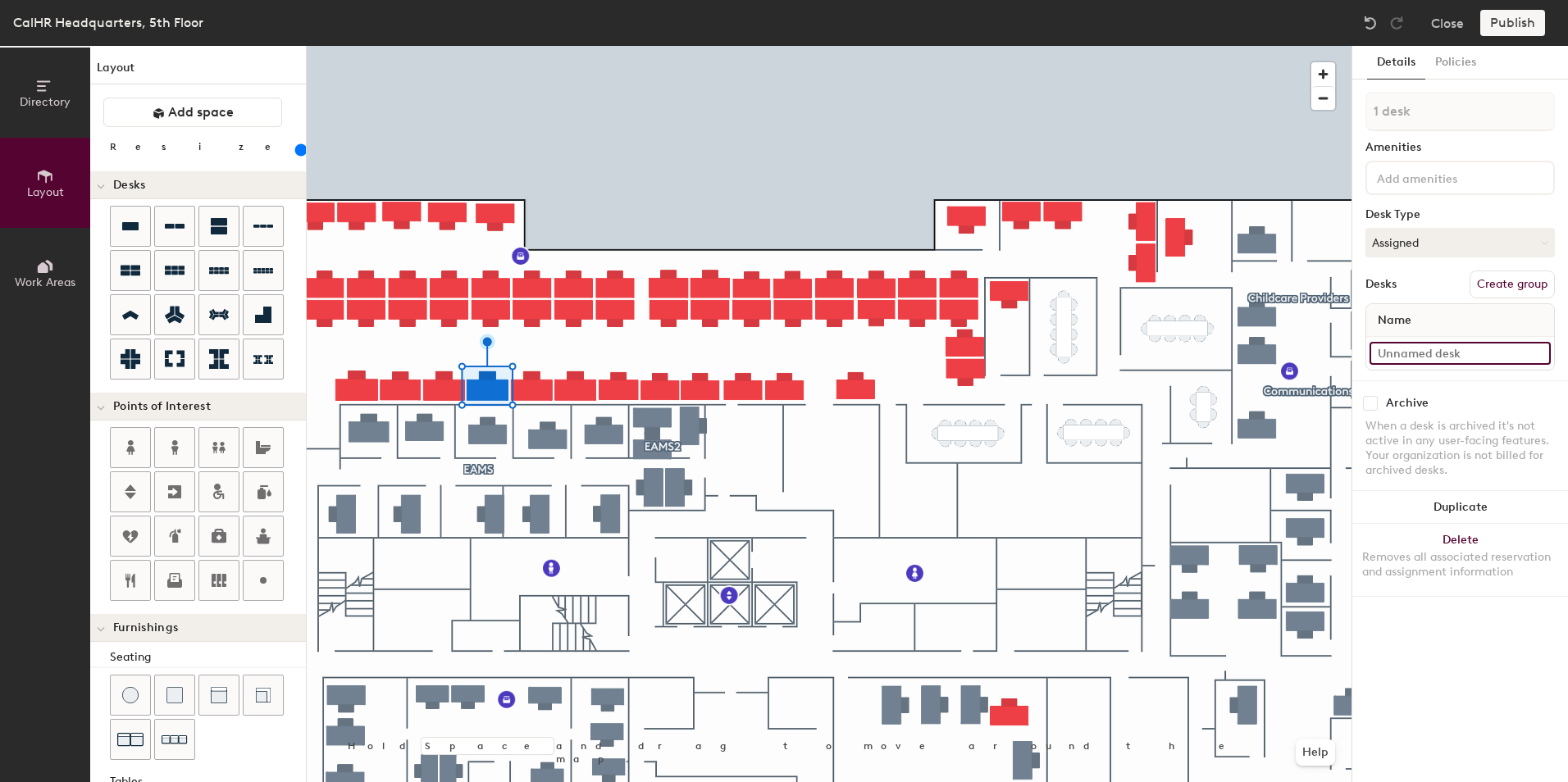
type input "160"
click at [1376, 350] on input at bounding box center [1460, 353] width 181 height 23
type input "4"
type input "160"
type input "43"
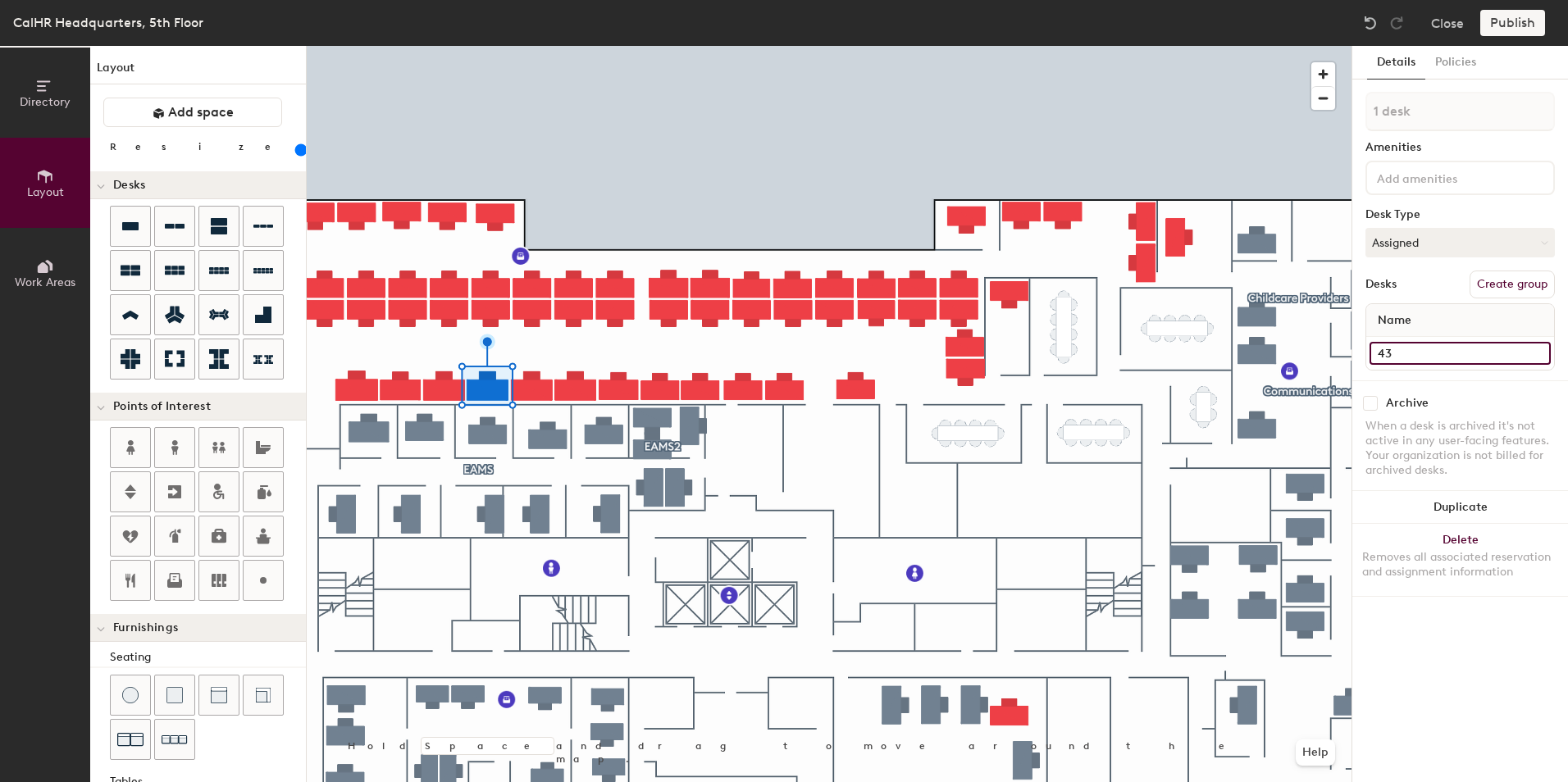
type input "160"
type input "436"
type input "160"
type input "436"
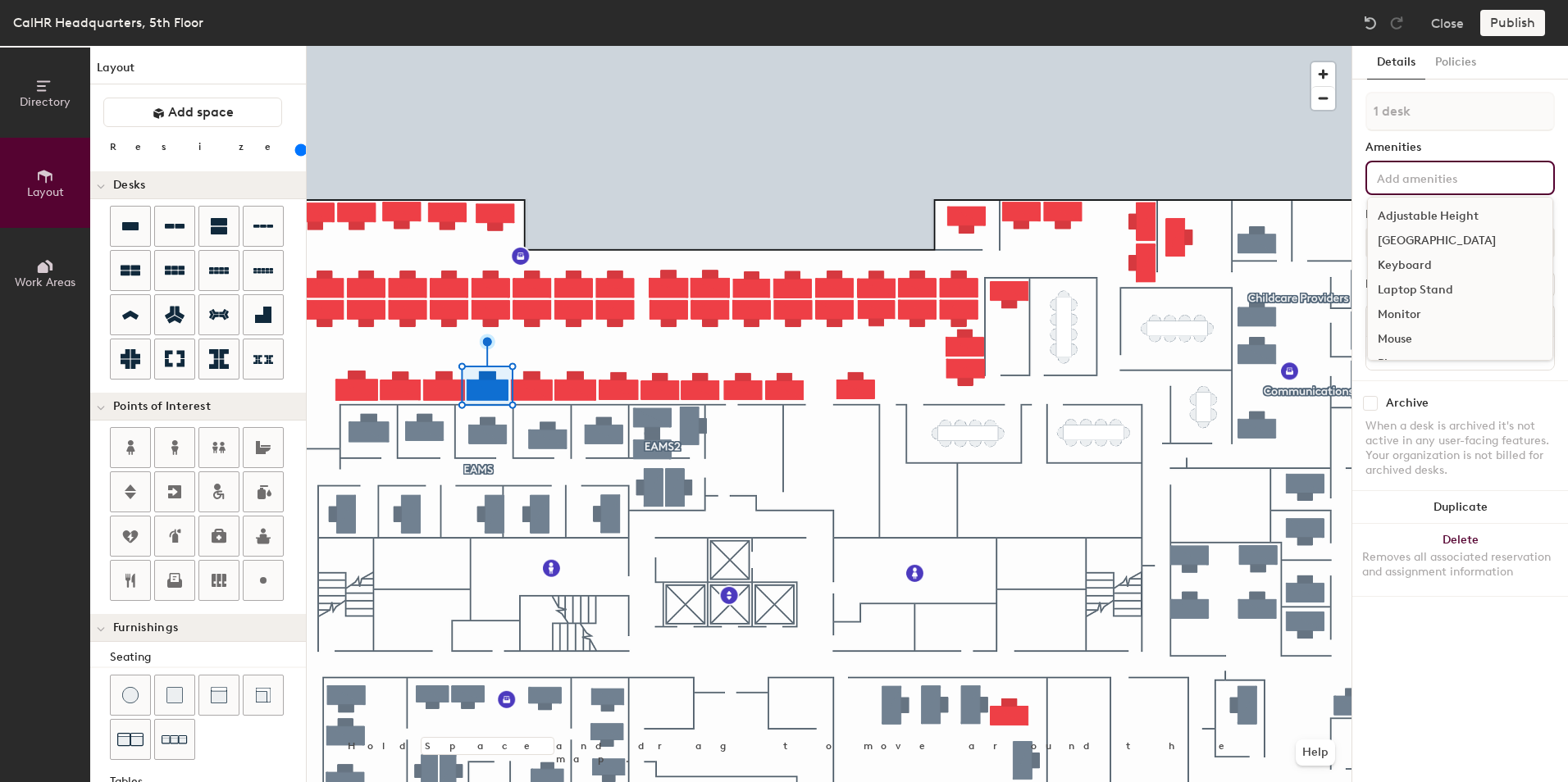
click at [1447, 173] on input at bounding box center [1447, 178] width 148 height 20
click at [1452, 214] on div "Adjustable Height" at bounding box center [1460, 216] width 184 height 25
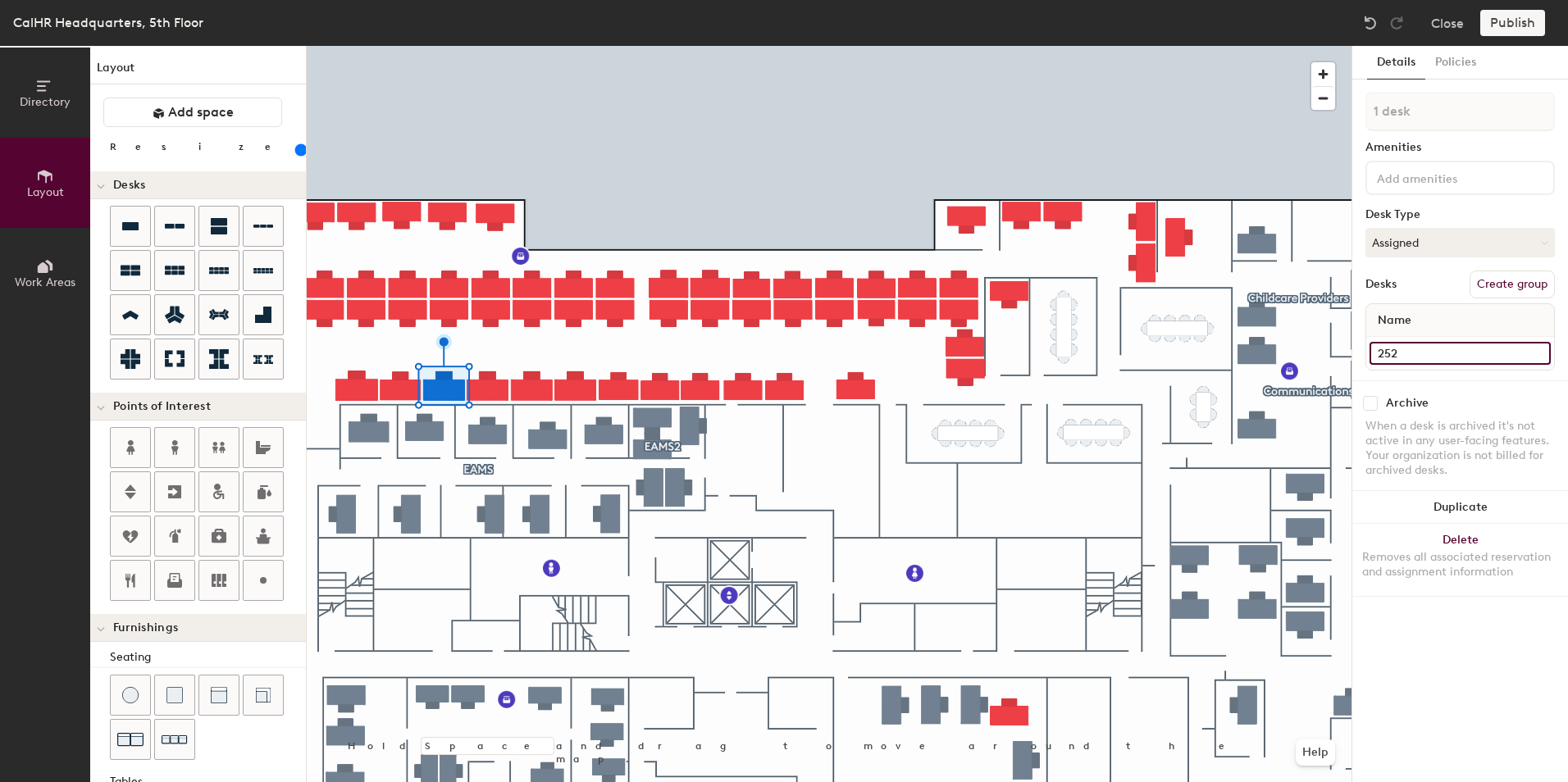
type input "160"
click at [1392, 348] on input "252" at bounding box center [1460, 353] width 181 height 23
type input "4"
type input "160"
type input "43"
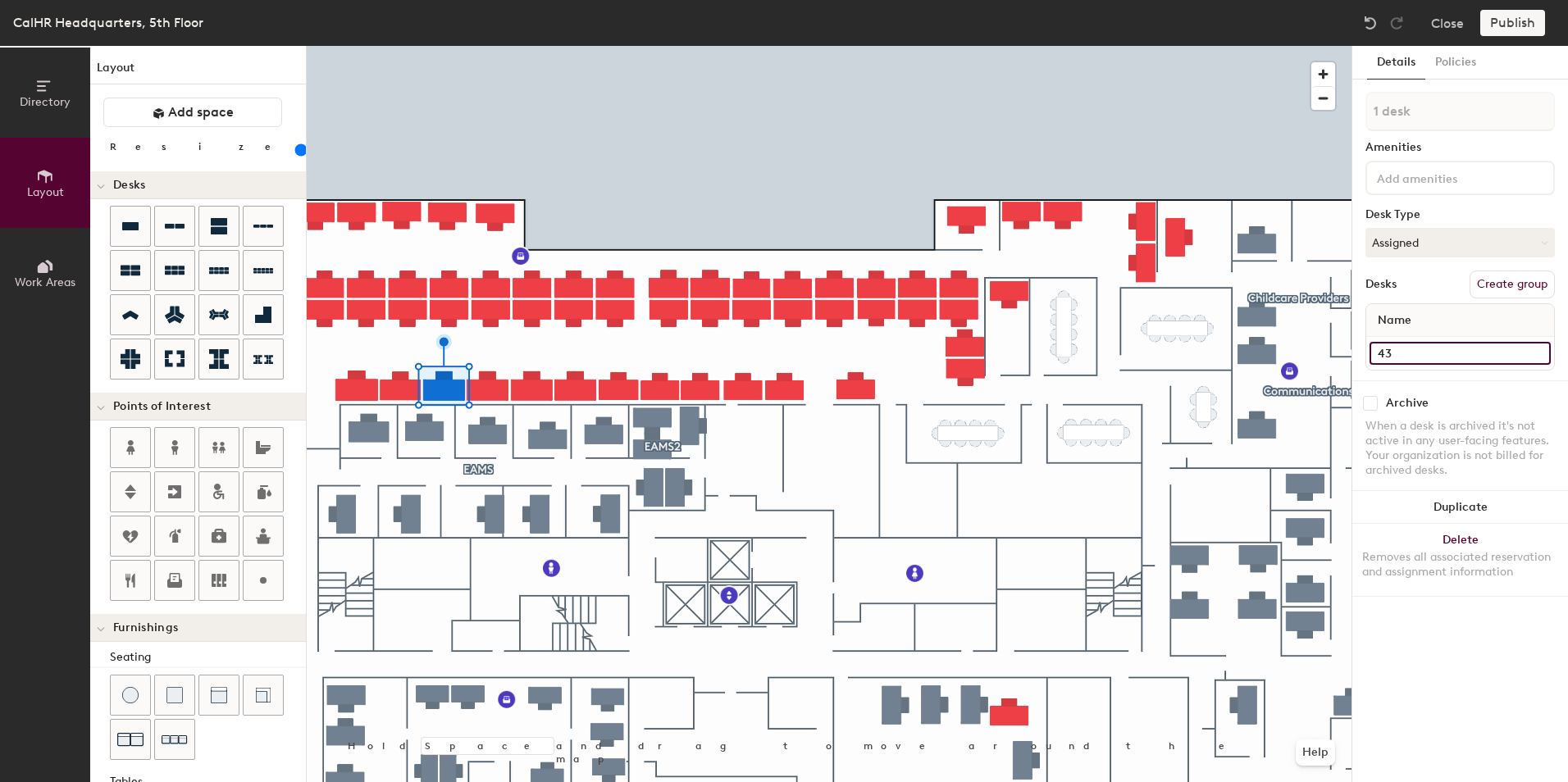
type input "160"
type input "434"
type input "160"
type input "434"
click at [1456, 184] on input at bounding box center [1447, 178] width 148 height 20
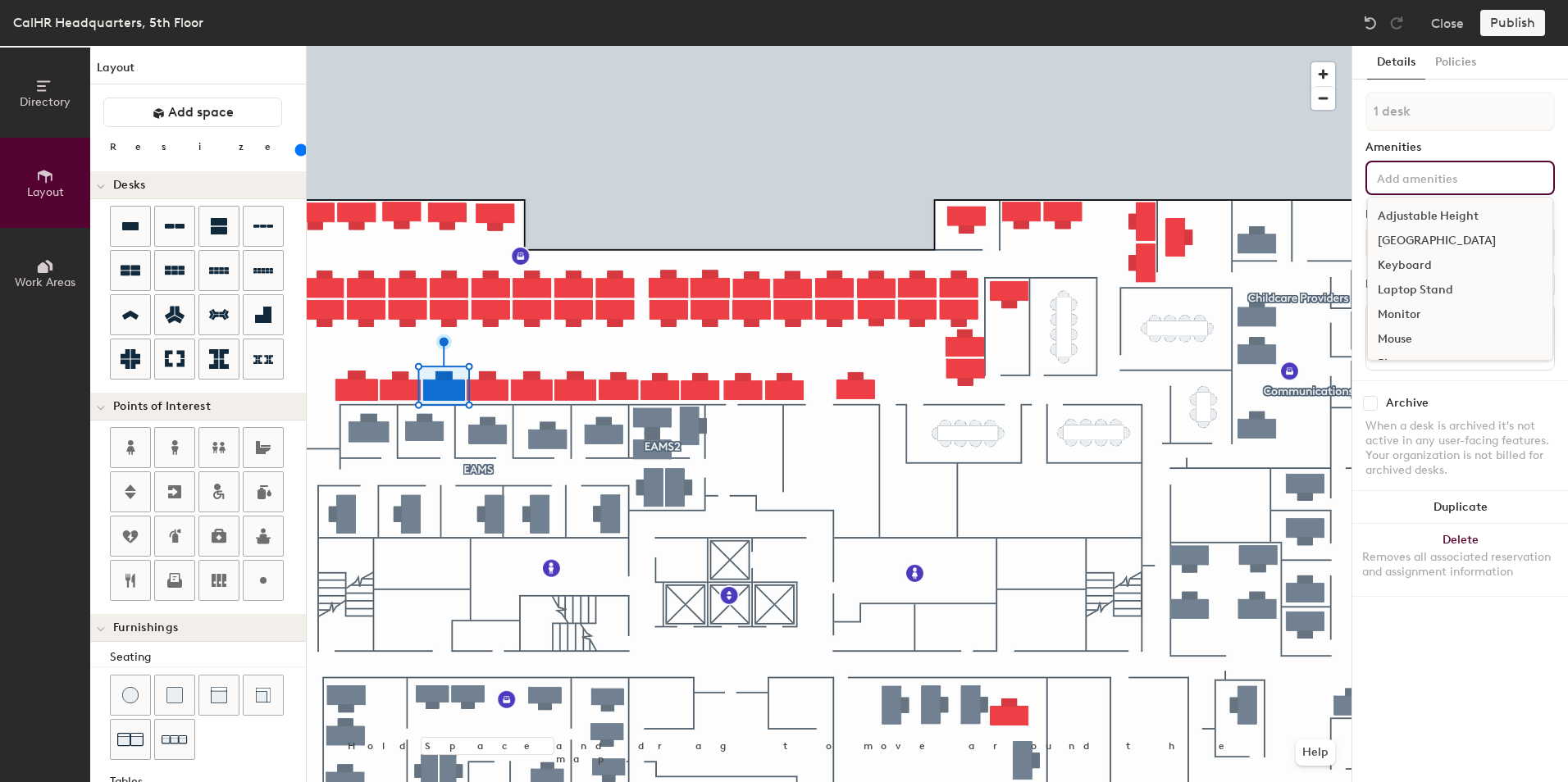
click at [1457, 215] on div "Adjustable Height" at bounding box center [1460, 216] width 184 height 25
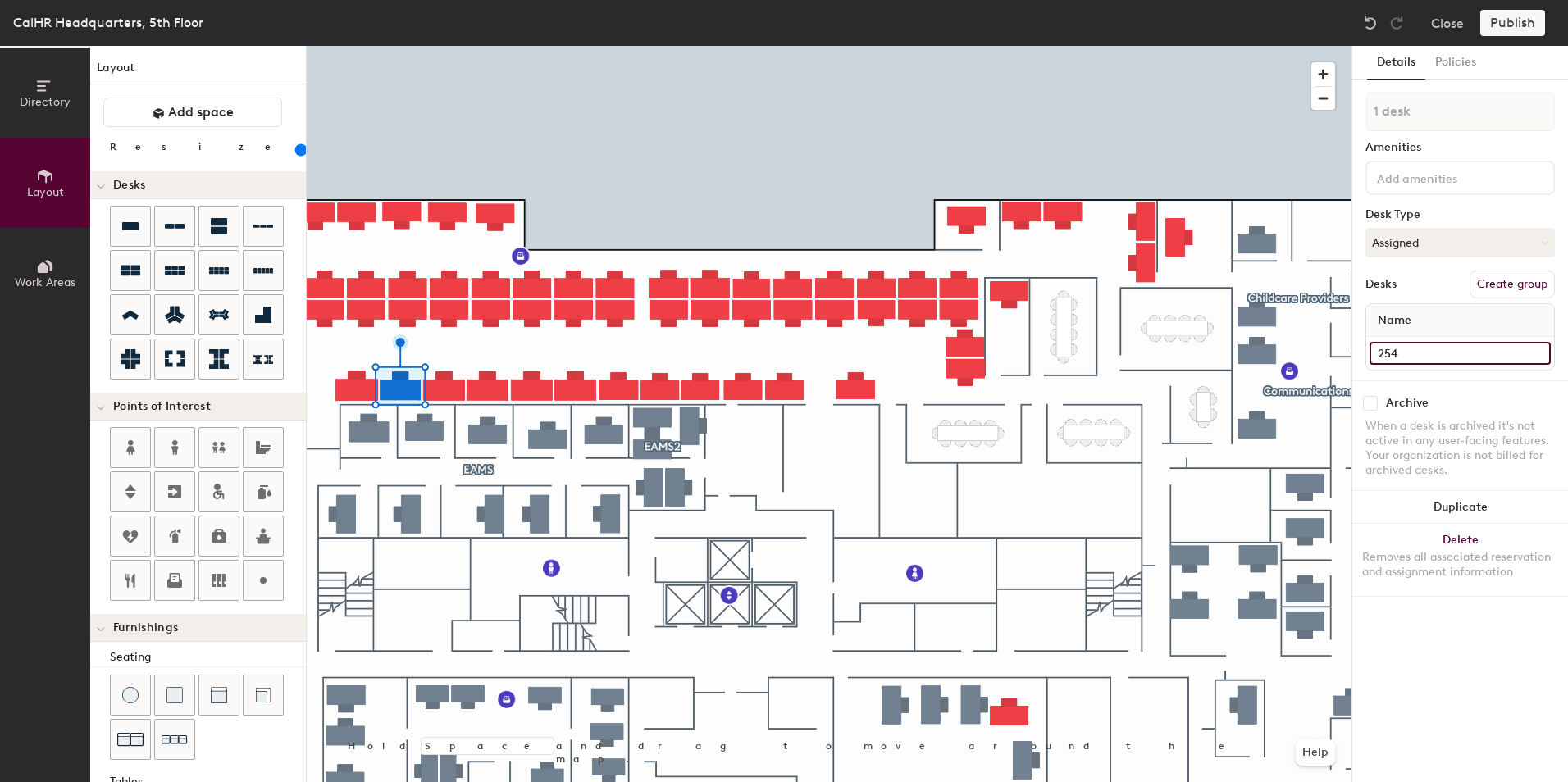
type input "160"
click at [1390, 350] on input "254" at bounding box center [1460, 353] width 181 height 23
type input "4"
type input "160"
type input "43"
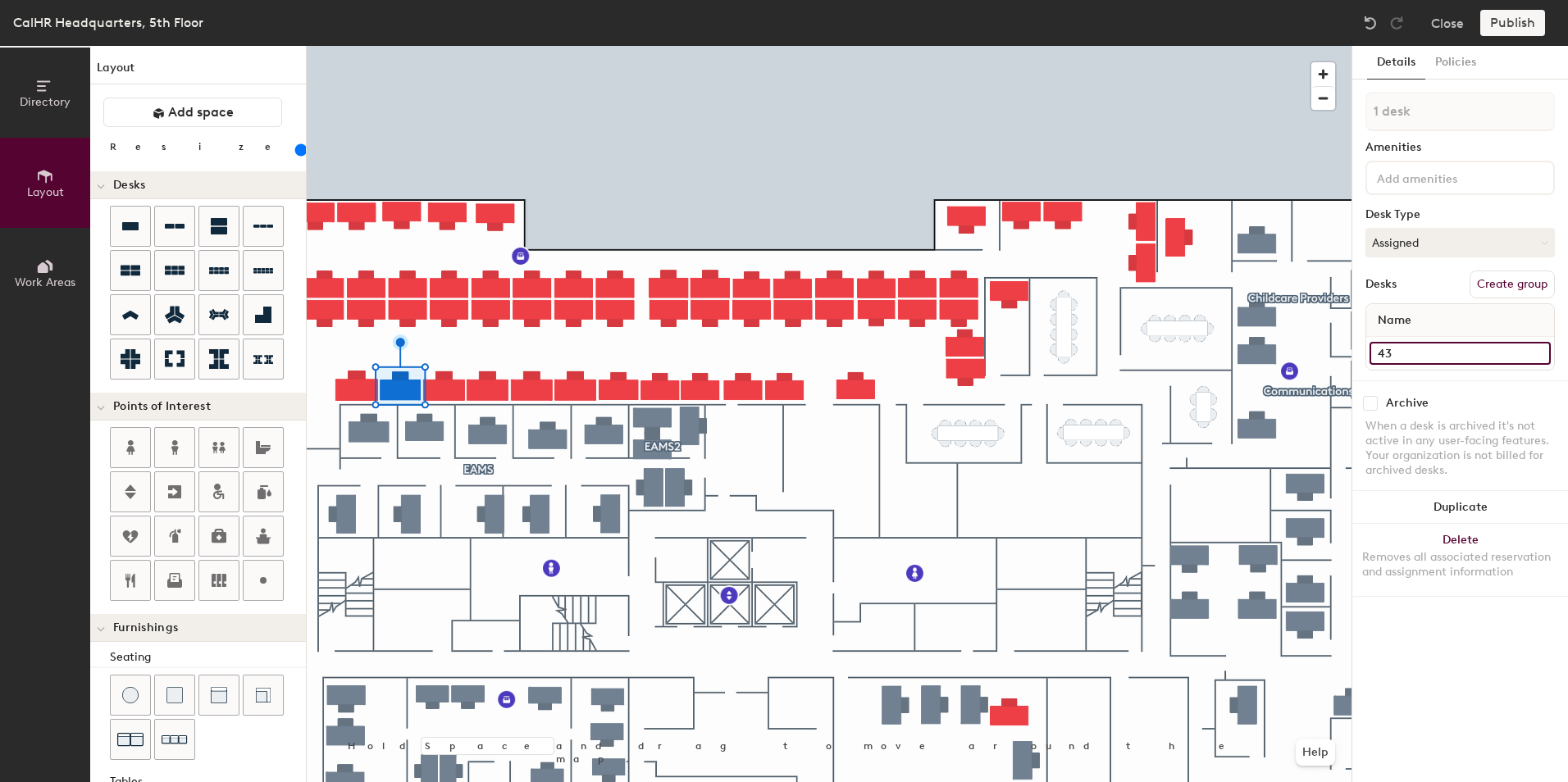
type input "160"
type input "432"
type input "160"
type input "432"
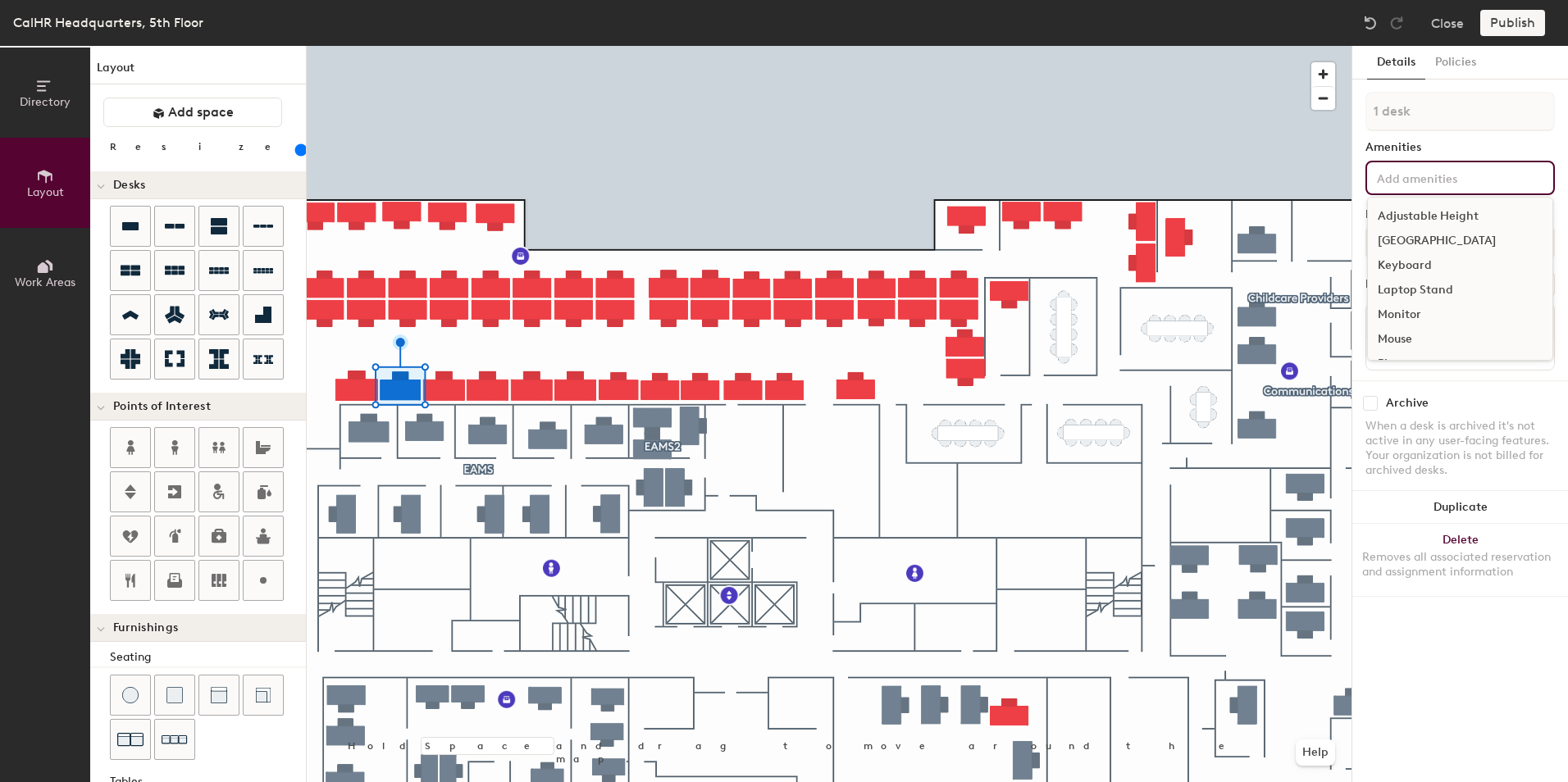
click at [1410, 186] on input at bounding box center [1447, 178] width 148 height 20
click at [1423, 220] on div "Adjustable Height" at bounding box center [1460, 216] width 184 height 25
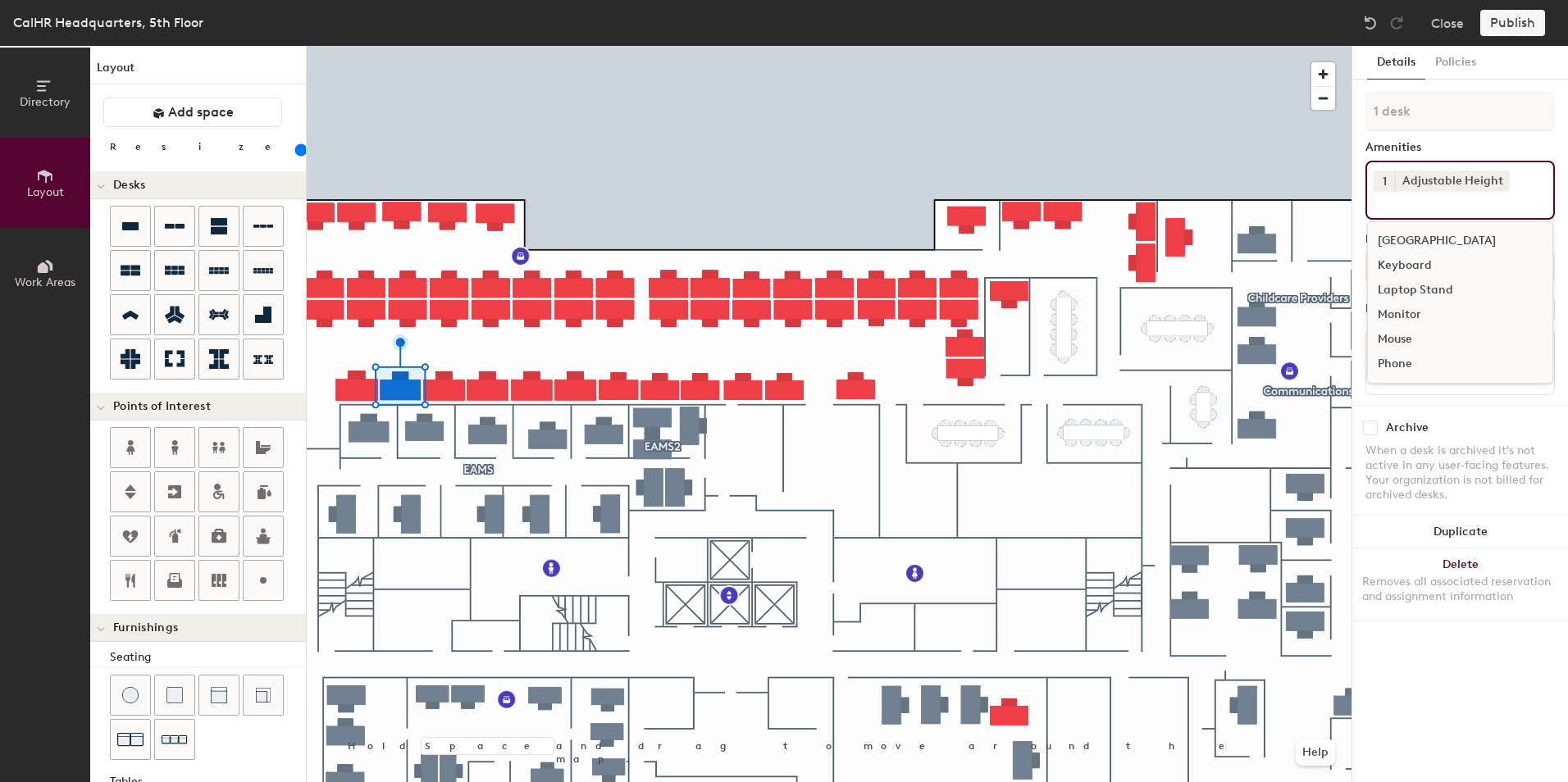
type input "160"
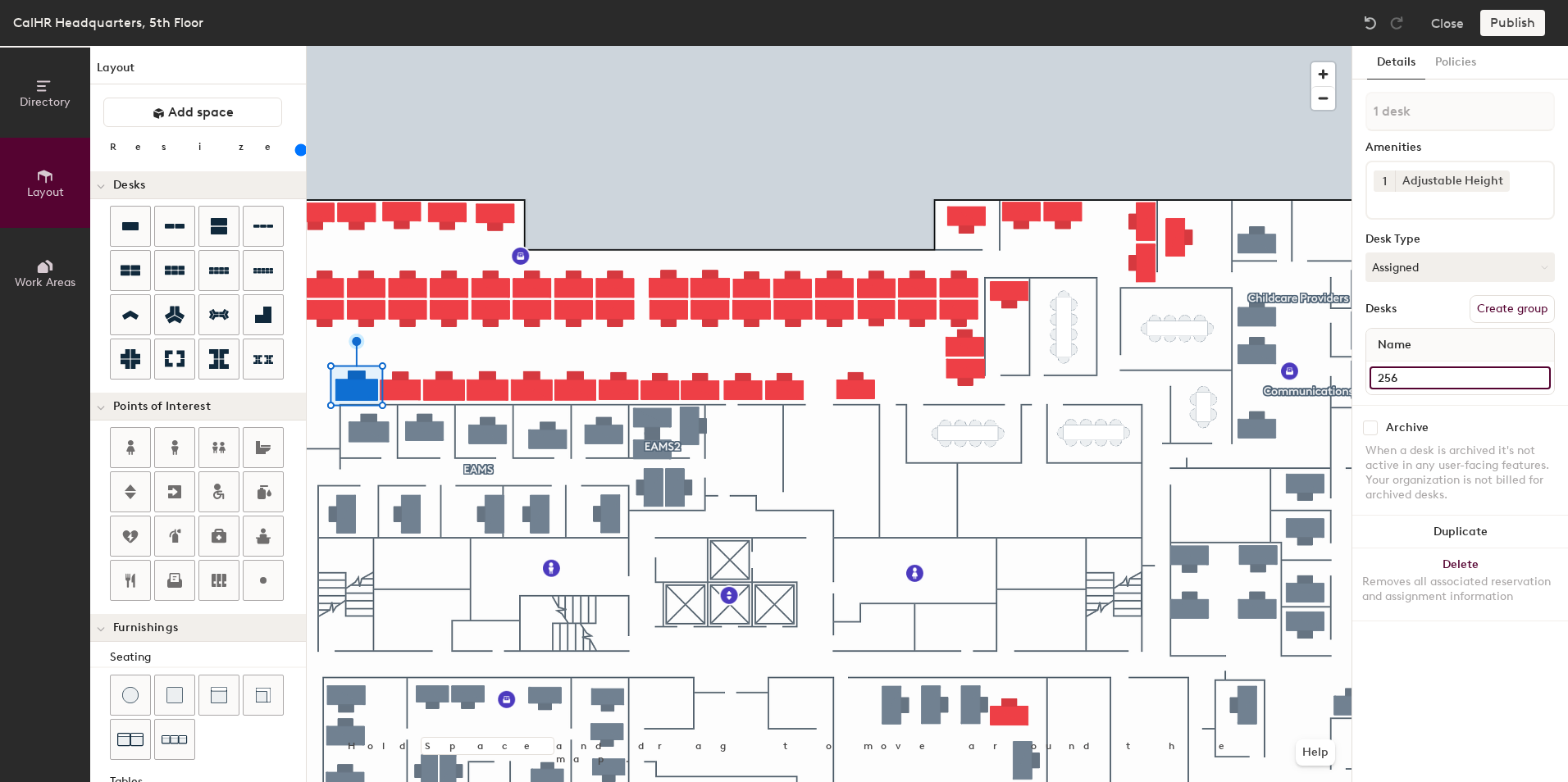
click at [1401, 371] on input "256" at bounding box center [1460, 378] width 181 height 23
type input "430"
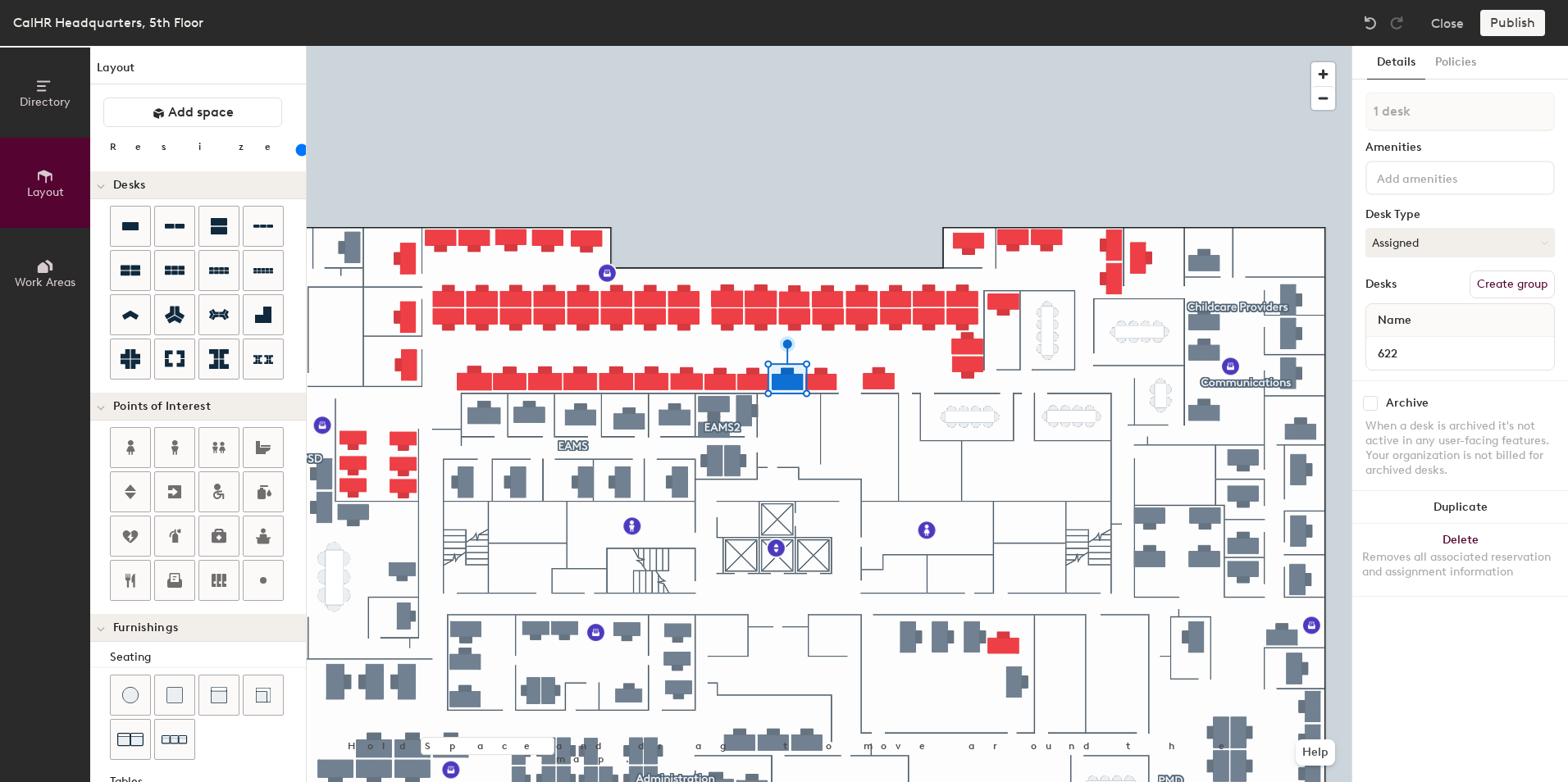
click at [934, 46] on div at bounding box center [829, 46] width 1045 height 0
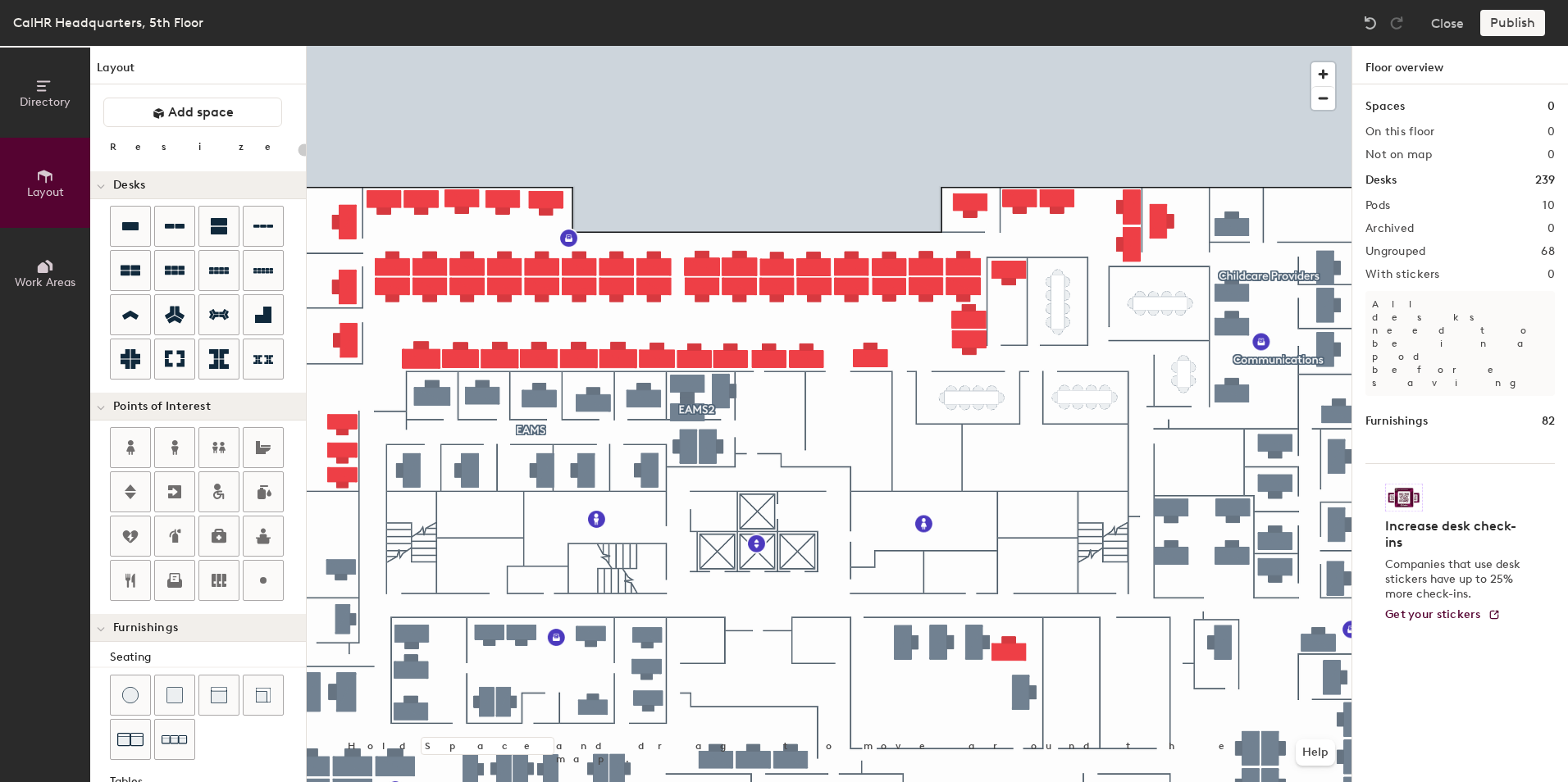
type input "20"
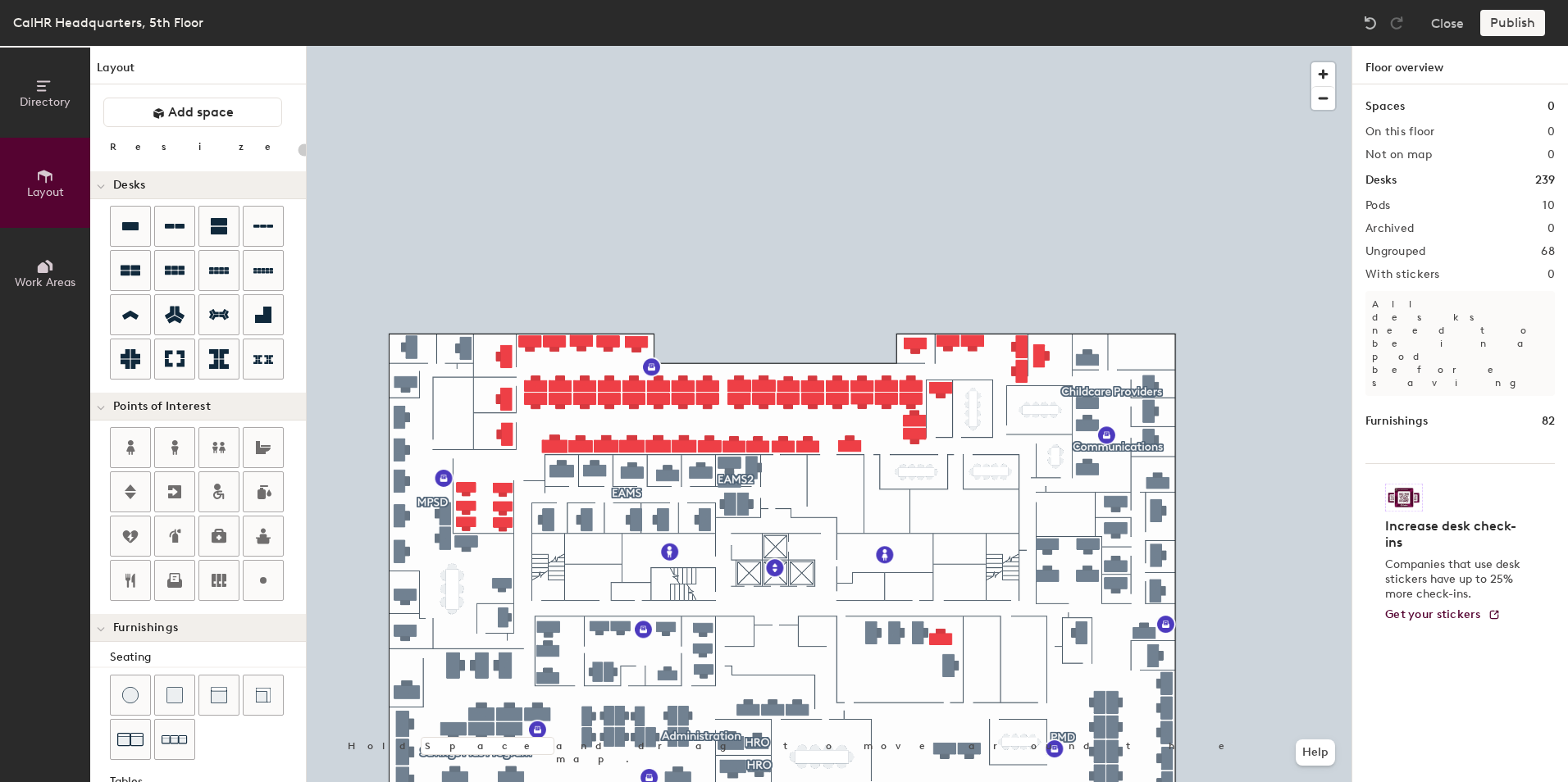
click at [38, 270] on icon at bounding box center [43, 268] width 11 height 11
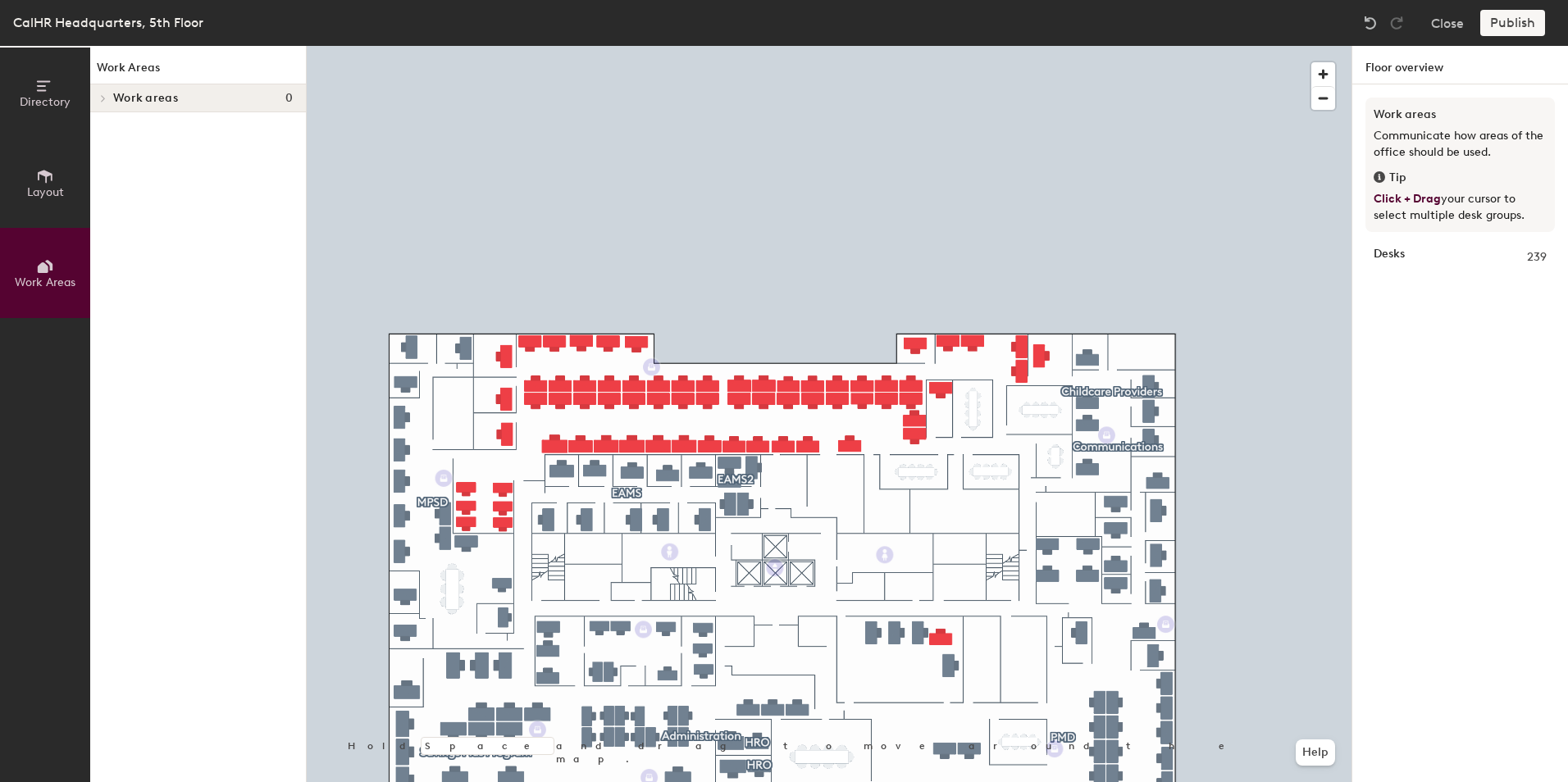
click at [45, 99] on span "Directory" at bounding box center [45, 102] width 51 height 14
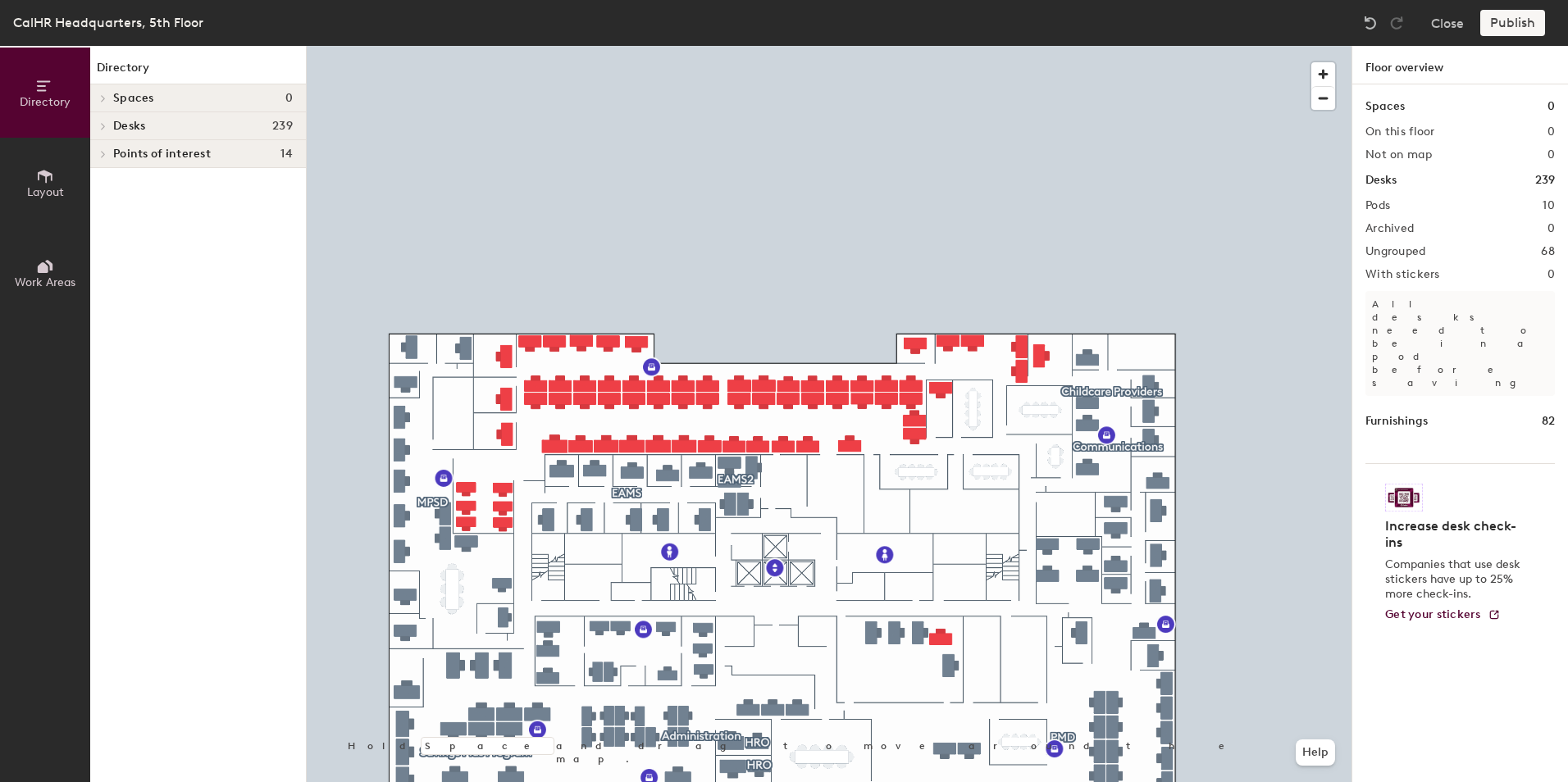
click at [57, 177] on button "Layout" at bounding box center [45, 182] width 90 height 90
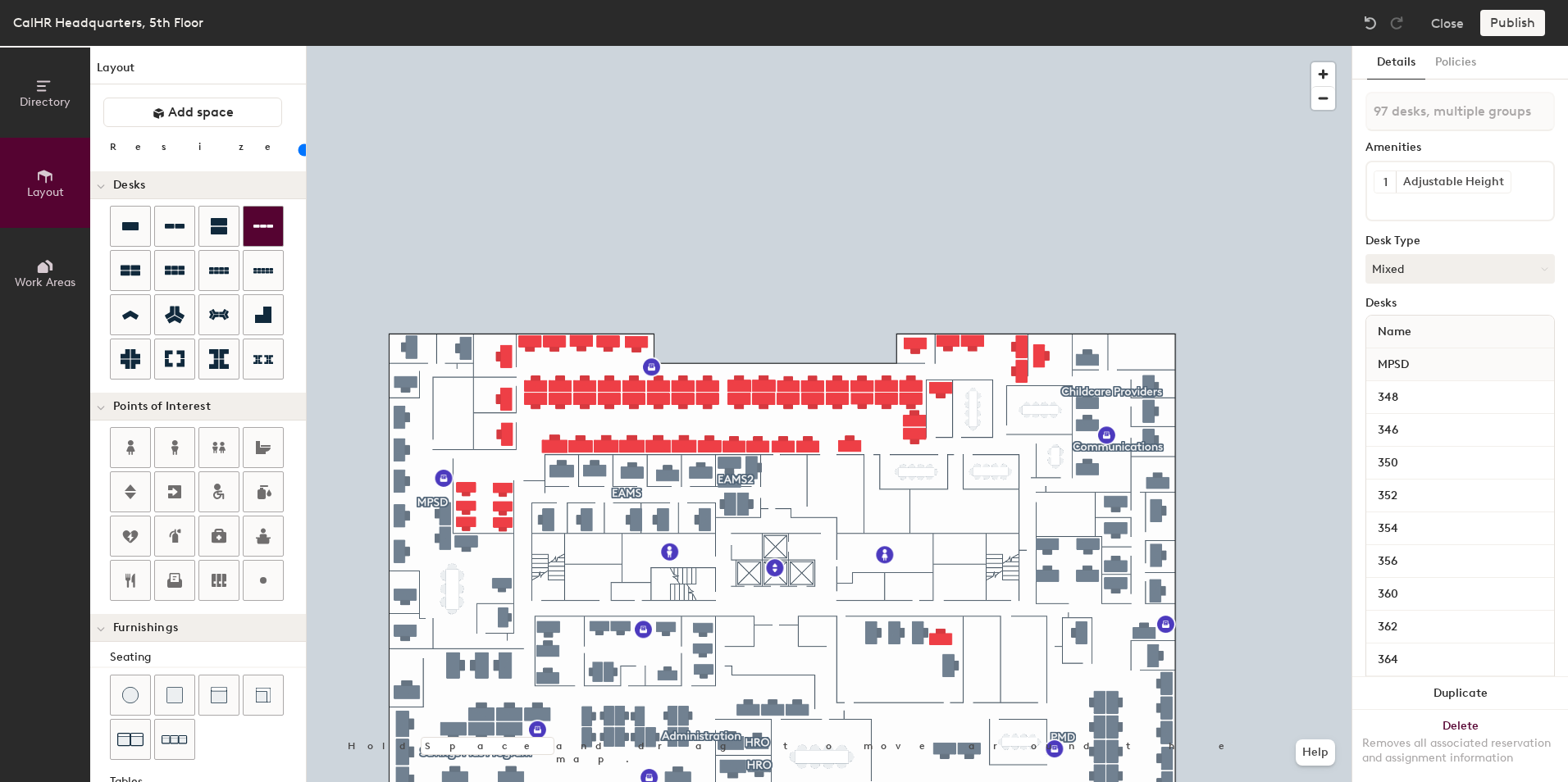
type input "20"
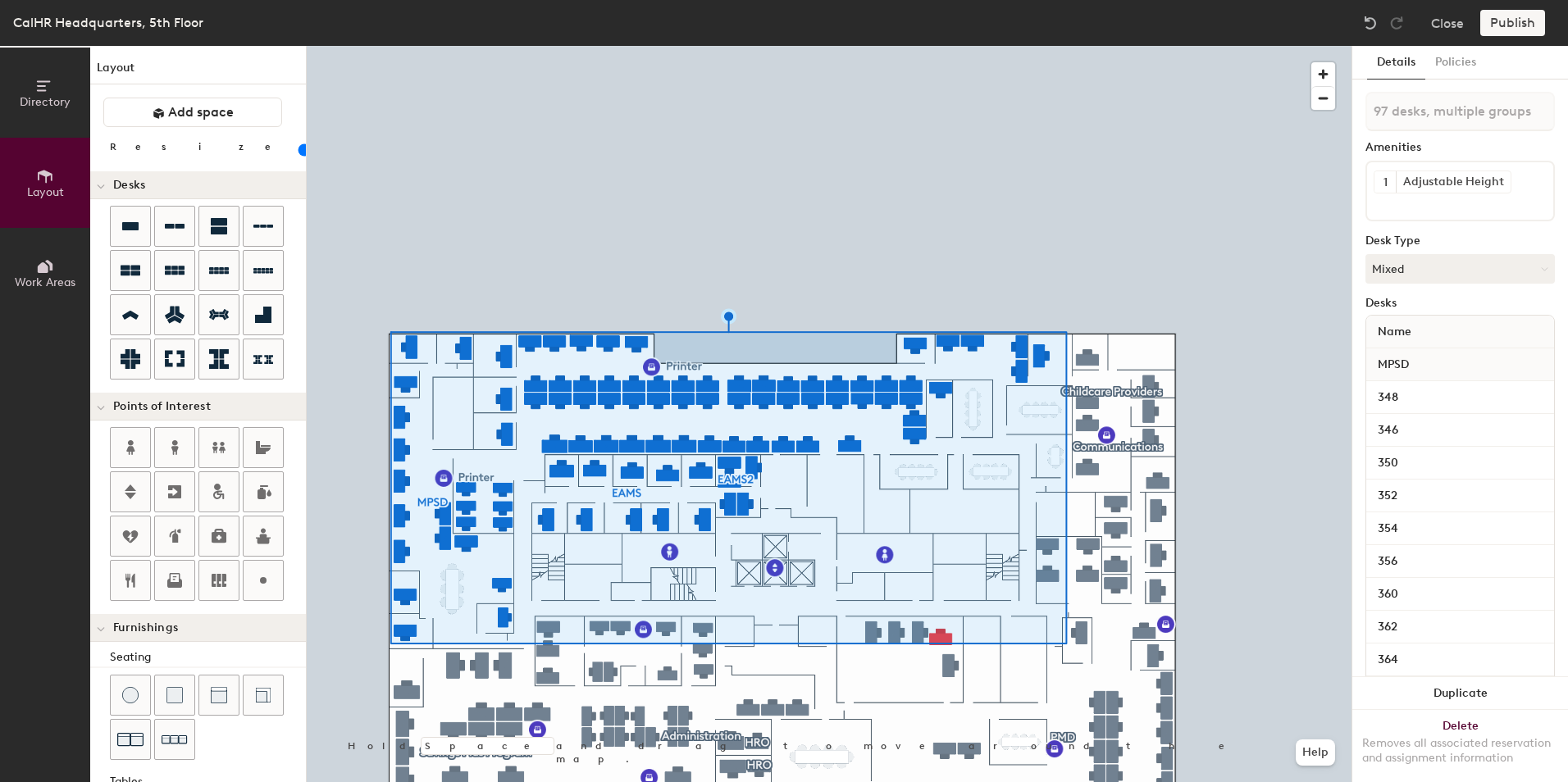
click at [36, 277] on span "Work Areas" at bounding box center [45, 282] width 60 height 14
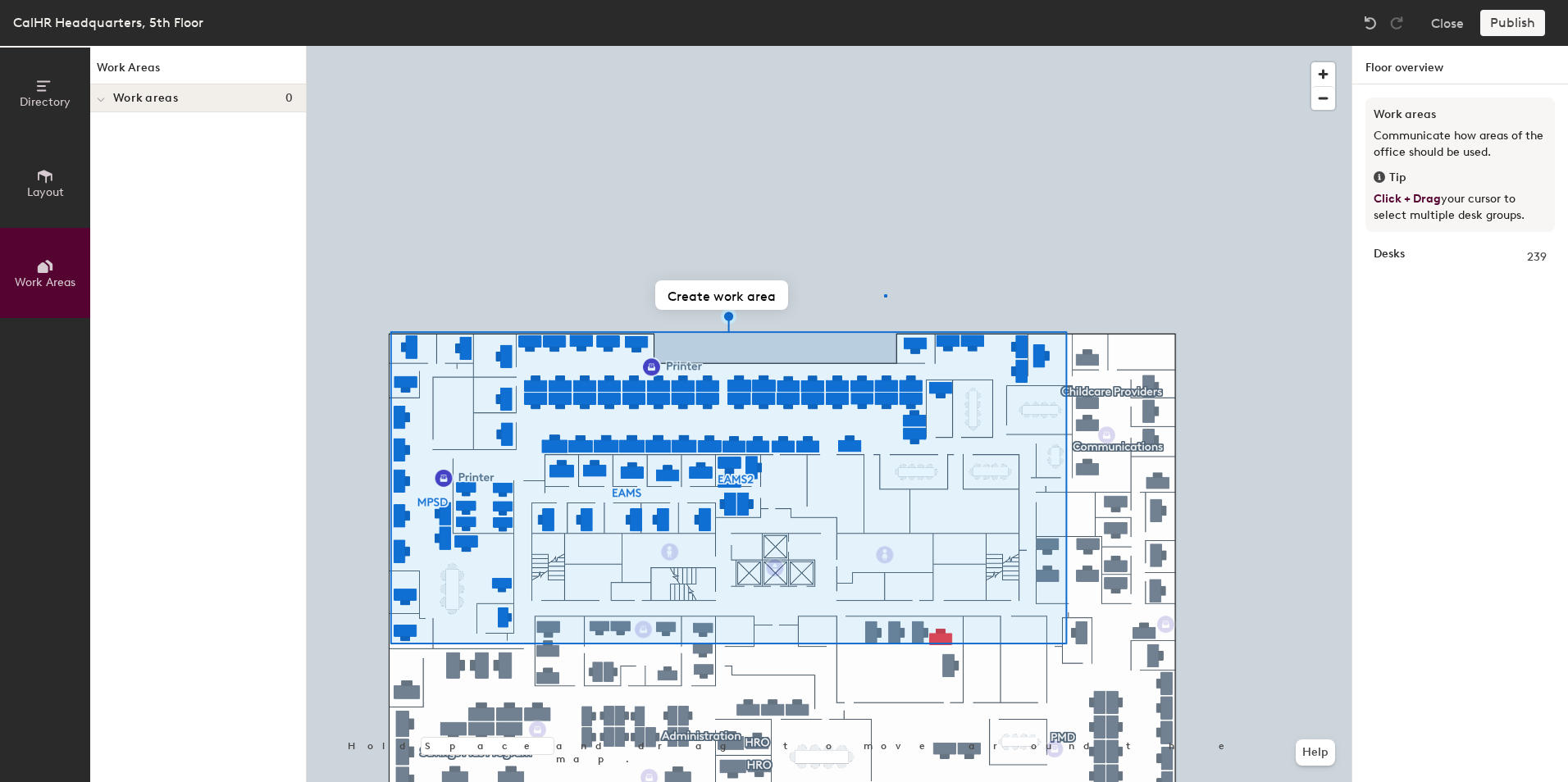
click at [886, 46] on div at bounding box center [829, 46] width 1045 height 0
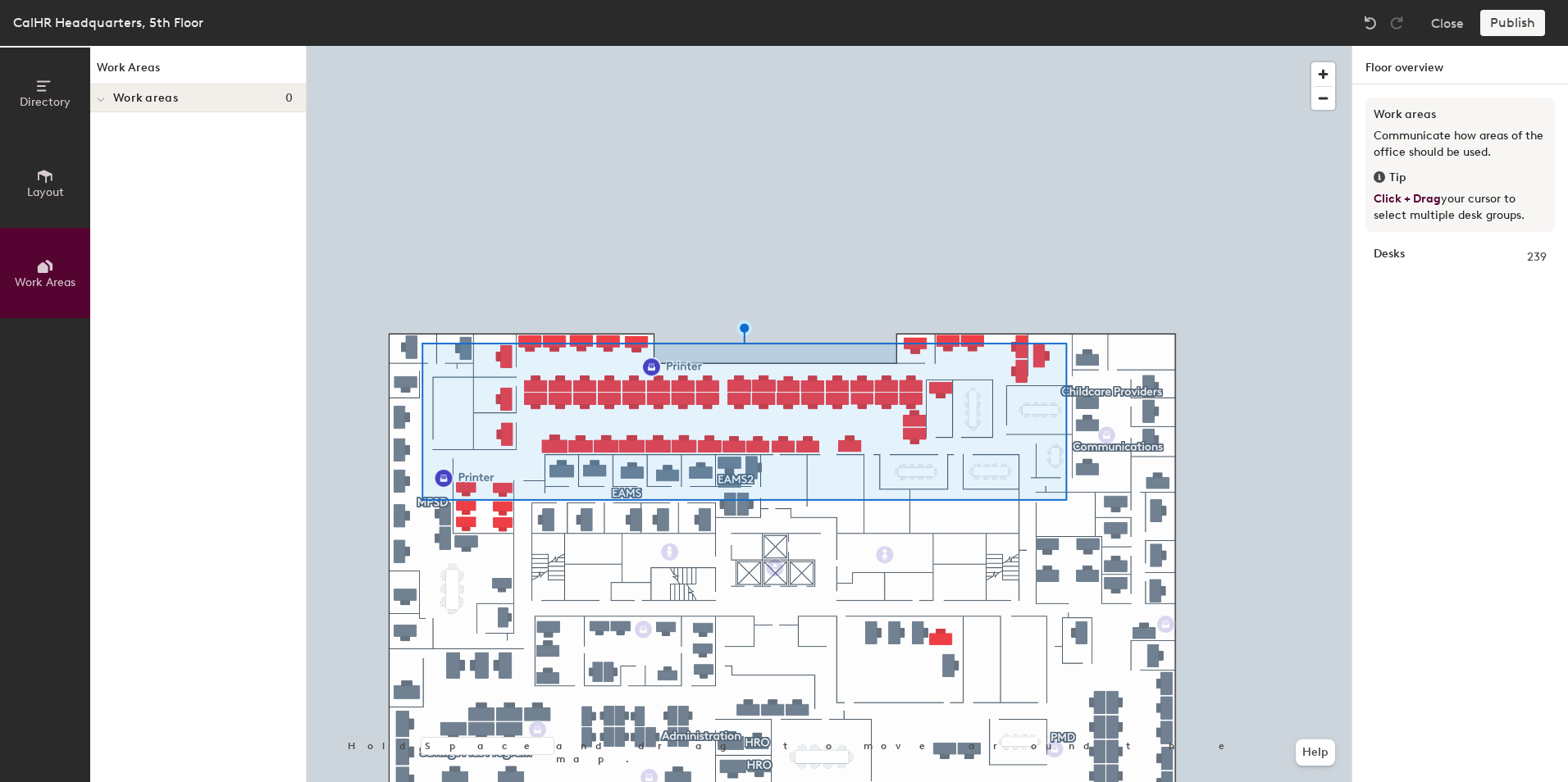
click at [69, 180] on button "Layout" at bounding box center [45, 182] width 90 height 90
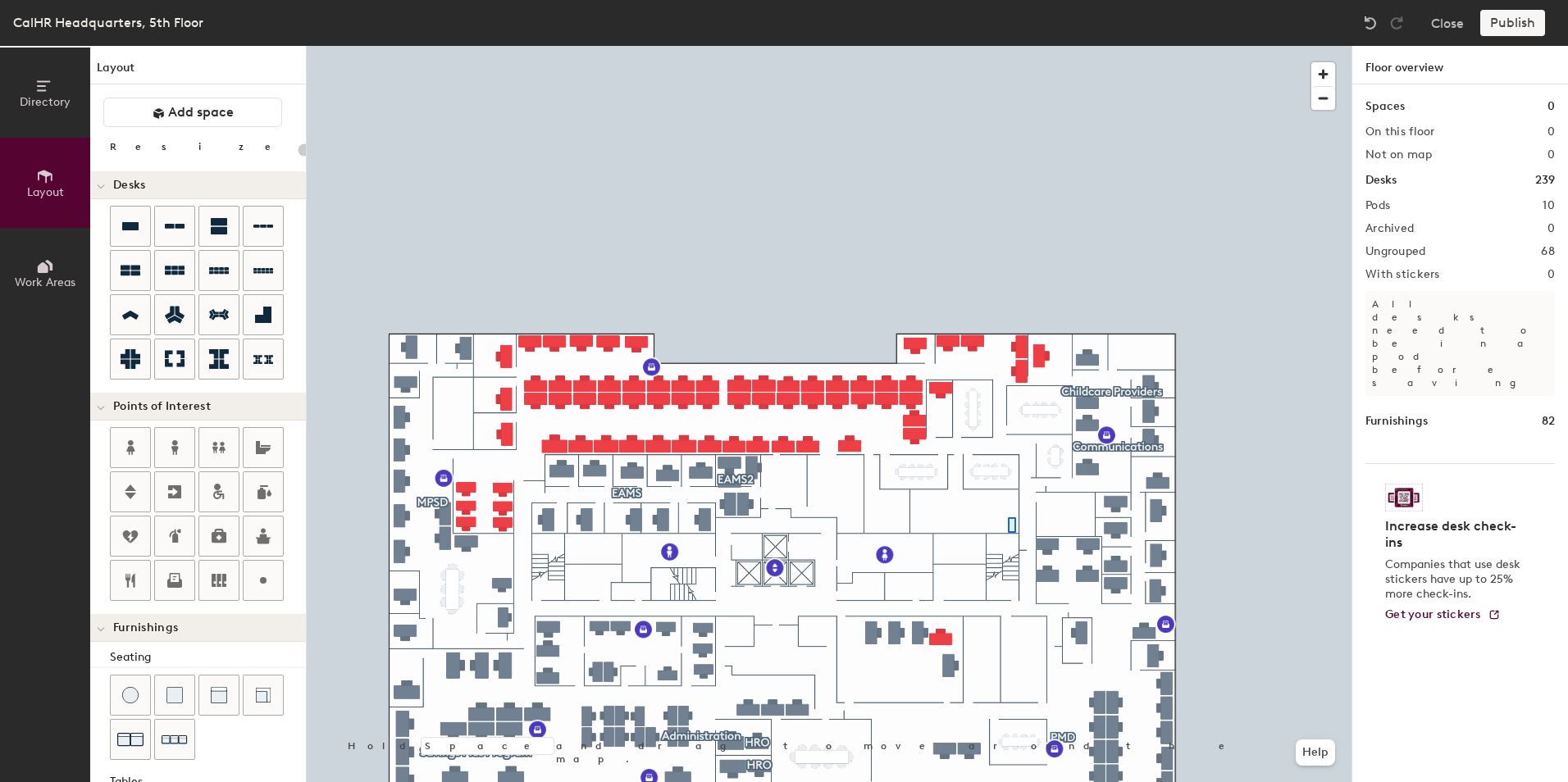
click at [1008, 46] on div at bounding box center [829, 46] width 1045 height 0
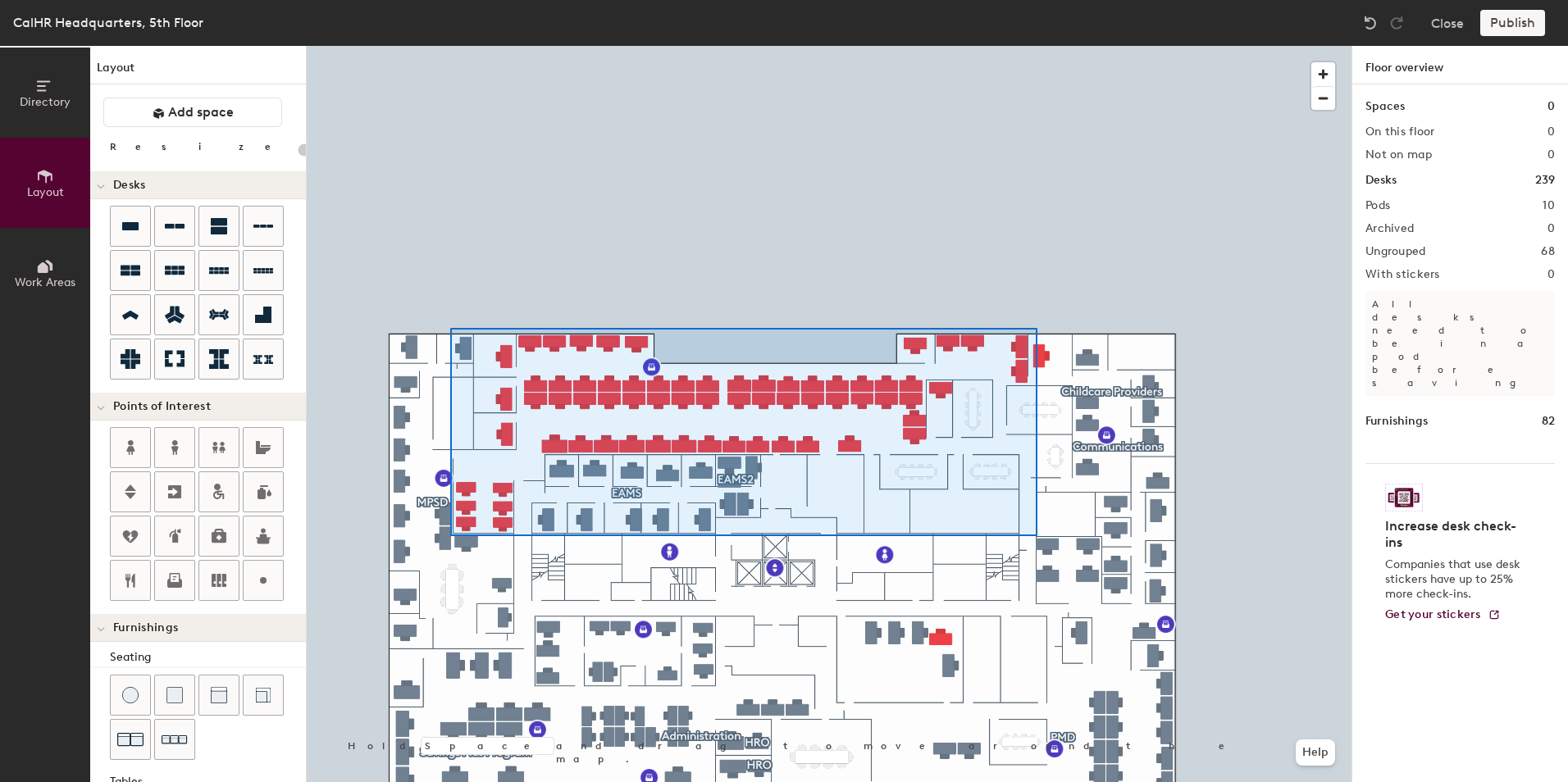
click at [450, 46] on div at bounding box center [829, 46] width 1045 height 0
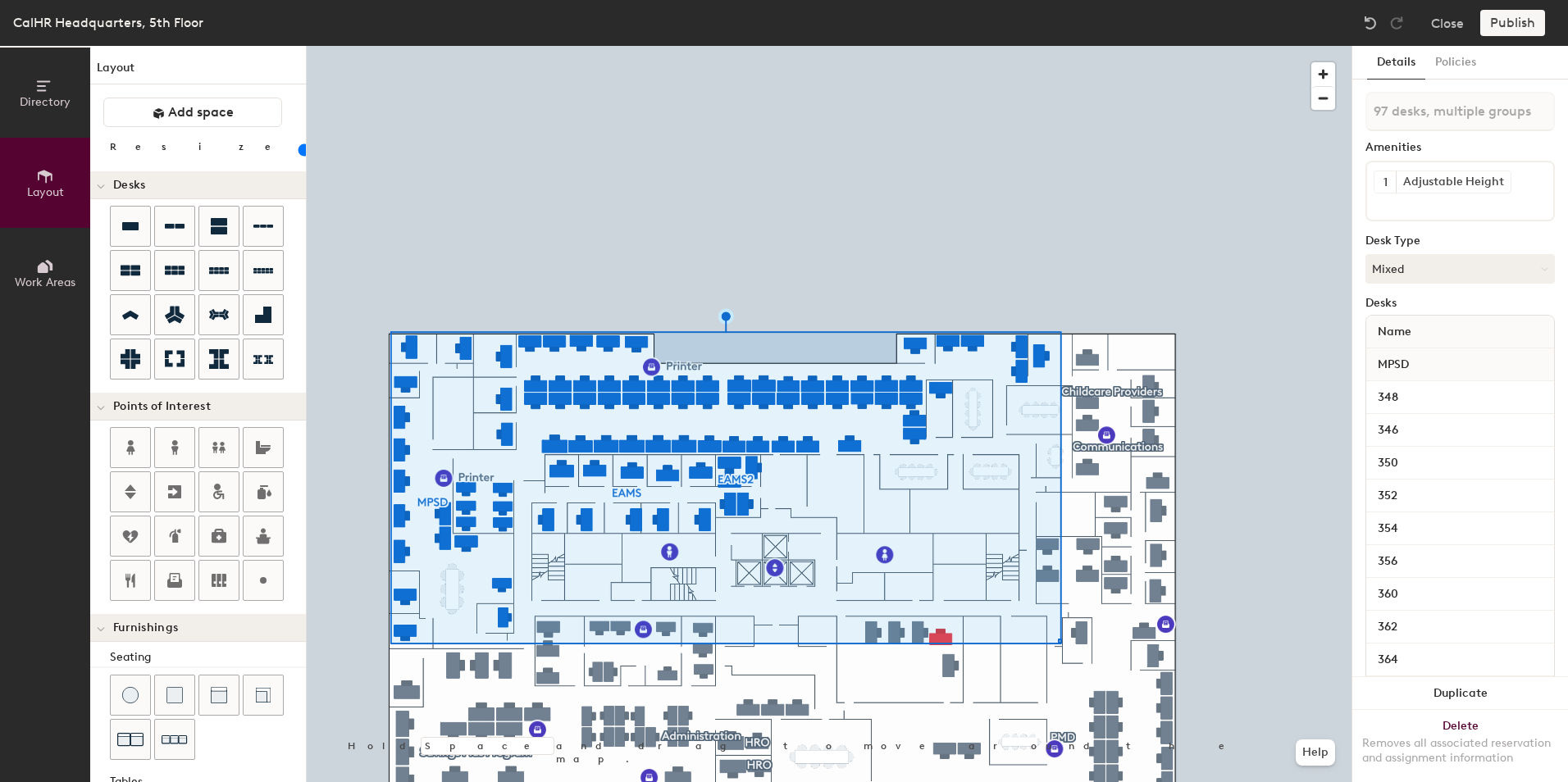
click at [1058, 46] on div at bounding box center [829, 46] width 1045 height 0
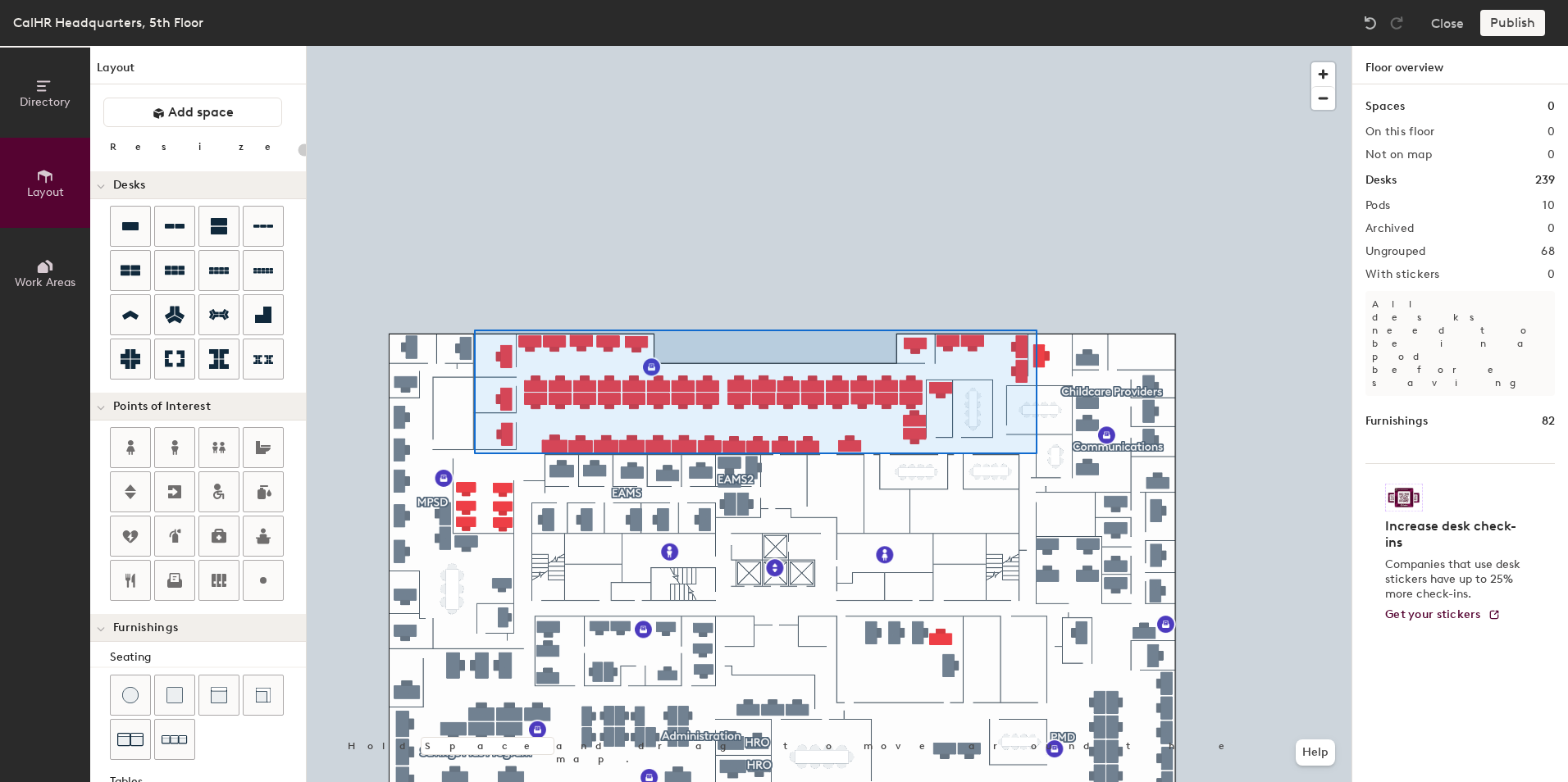
click at [474, 46] on div at bounding box center [829, 46] width 1045 height 0
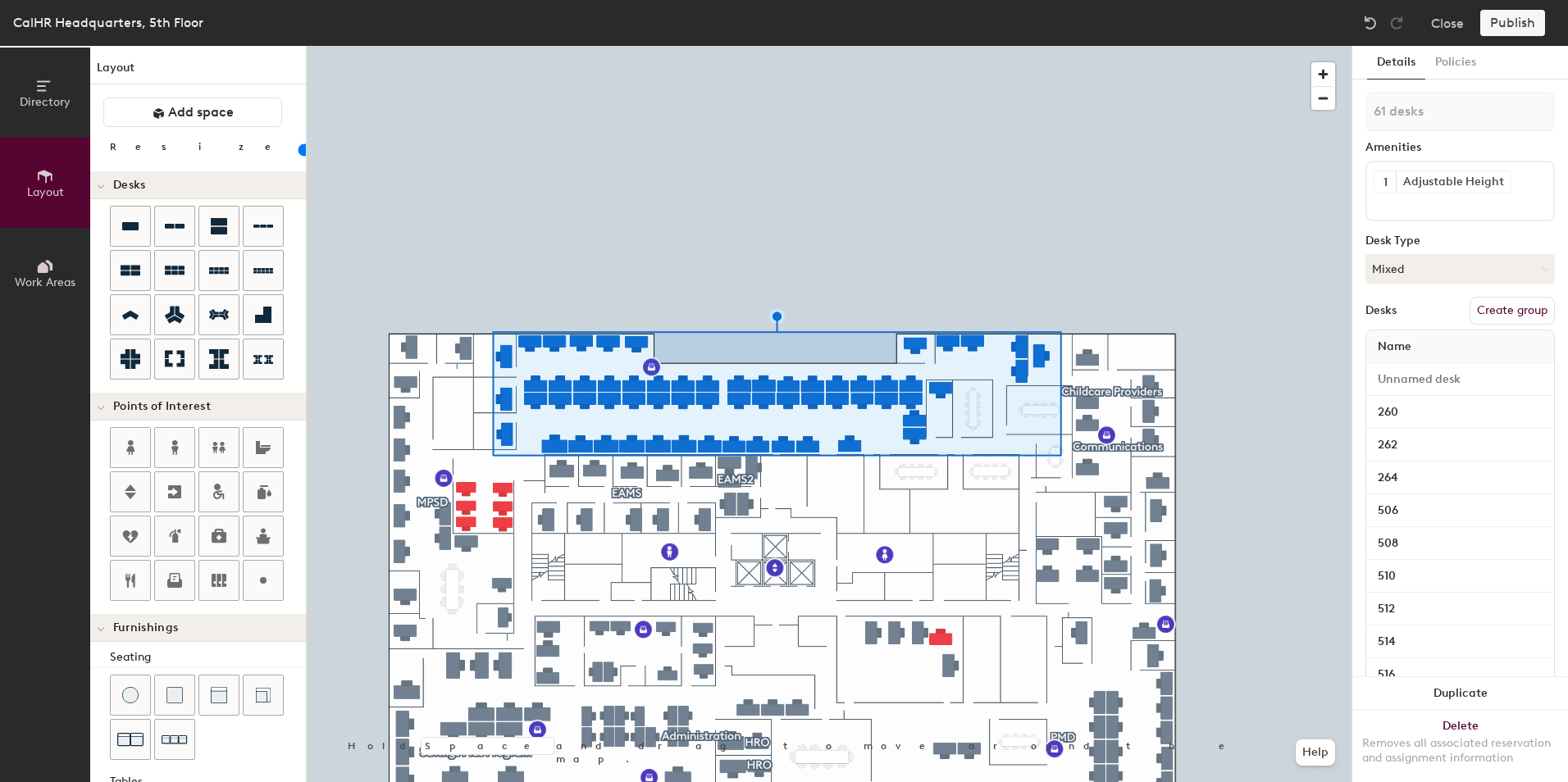
type input "20"
click at [59, 275] on button "Work Areas" at bounding box center [45, 273] width 90 height 90
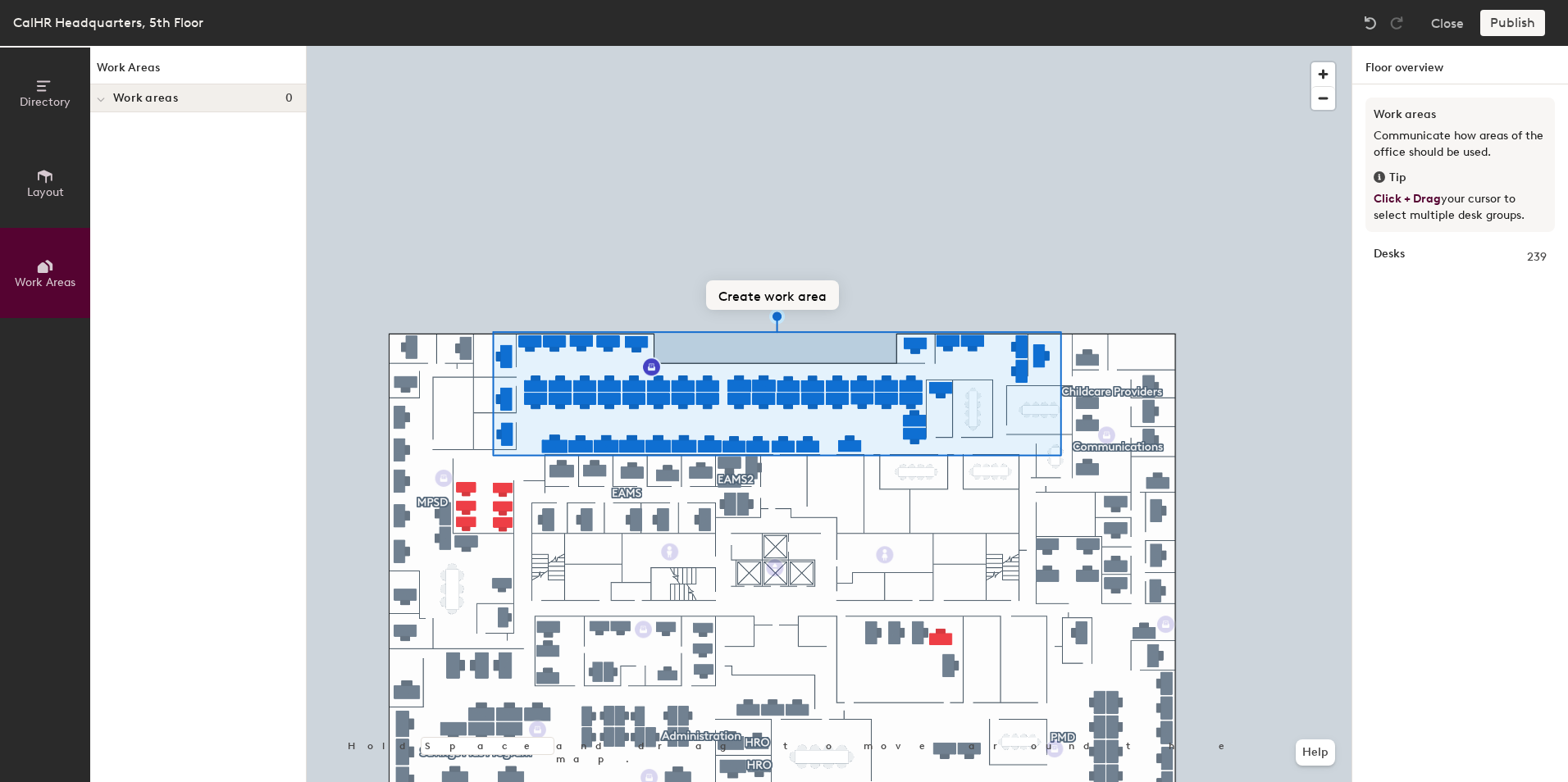
click at [782, 293] on button "Create work area" at bounding box center [772, 296] width 133 height 30
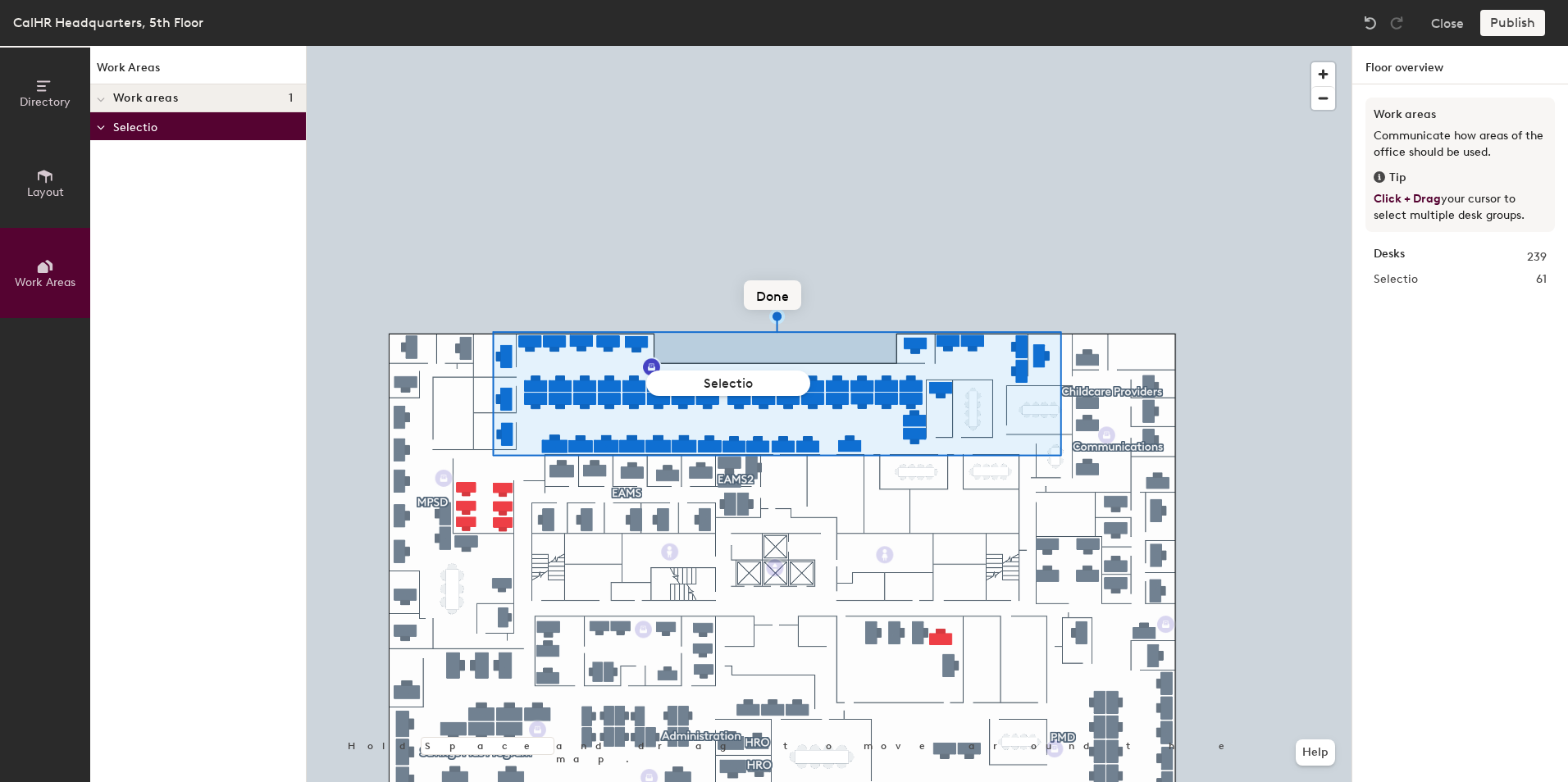
type input "Selection"
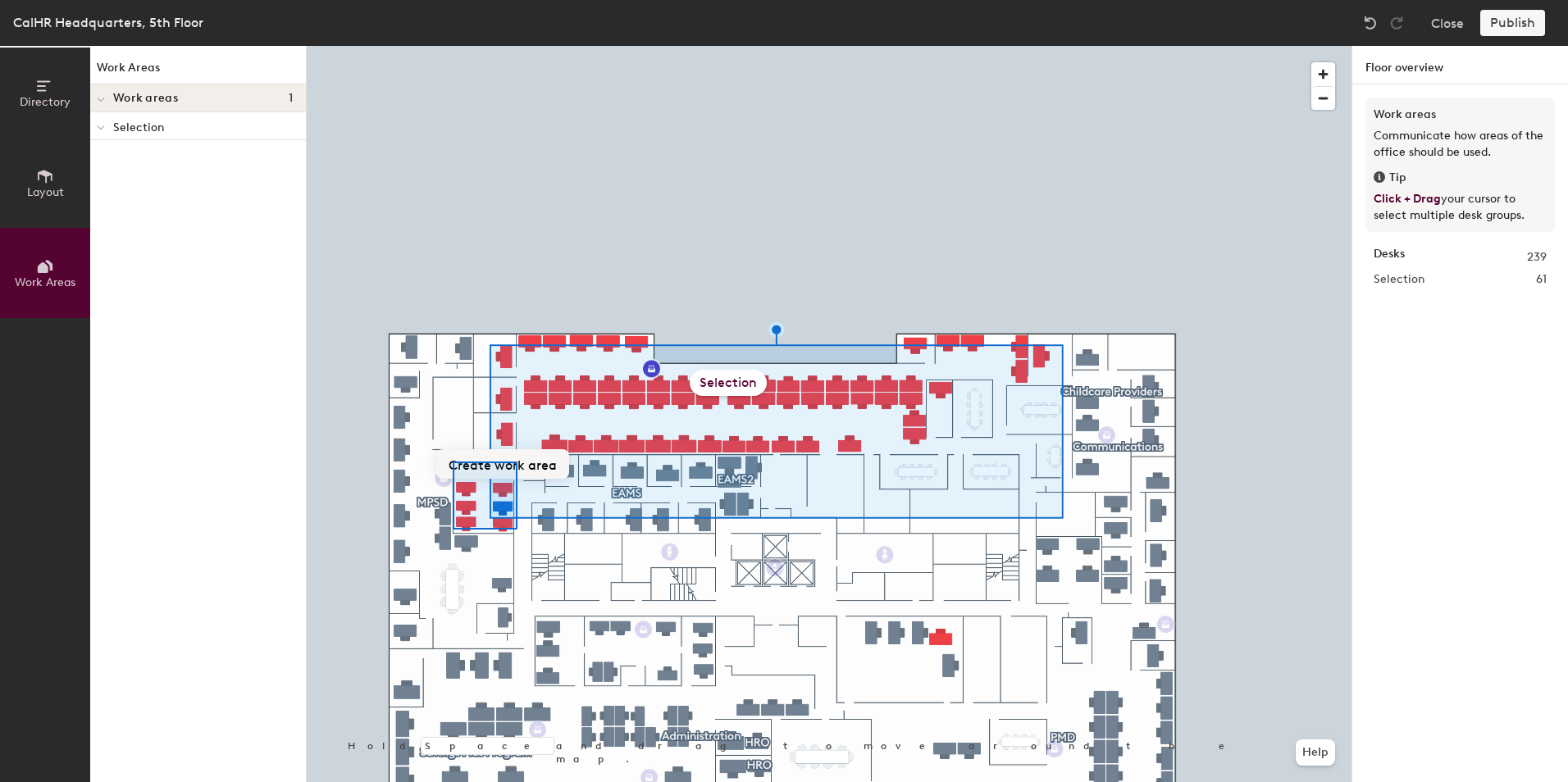
click at [517, 462] on div "Hold Space and drag to move around the map. Help Selection Create work area" at bounding box center [829, 415] width 1045 height 737
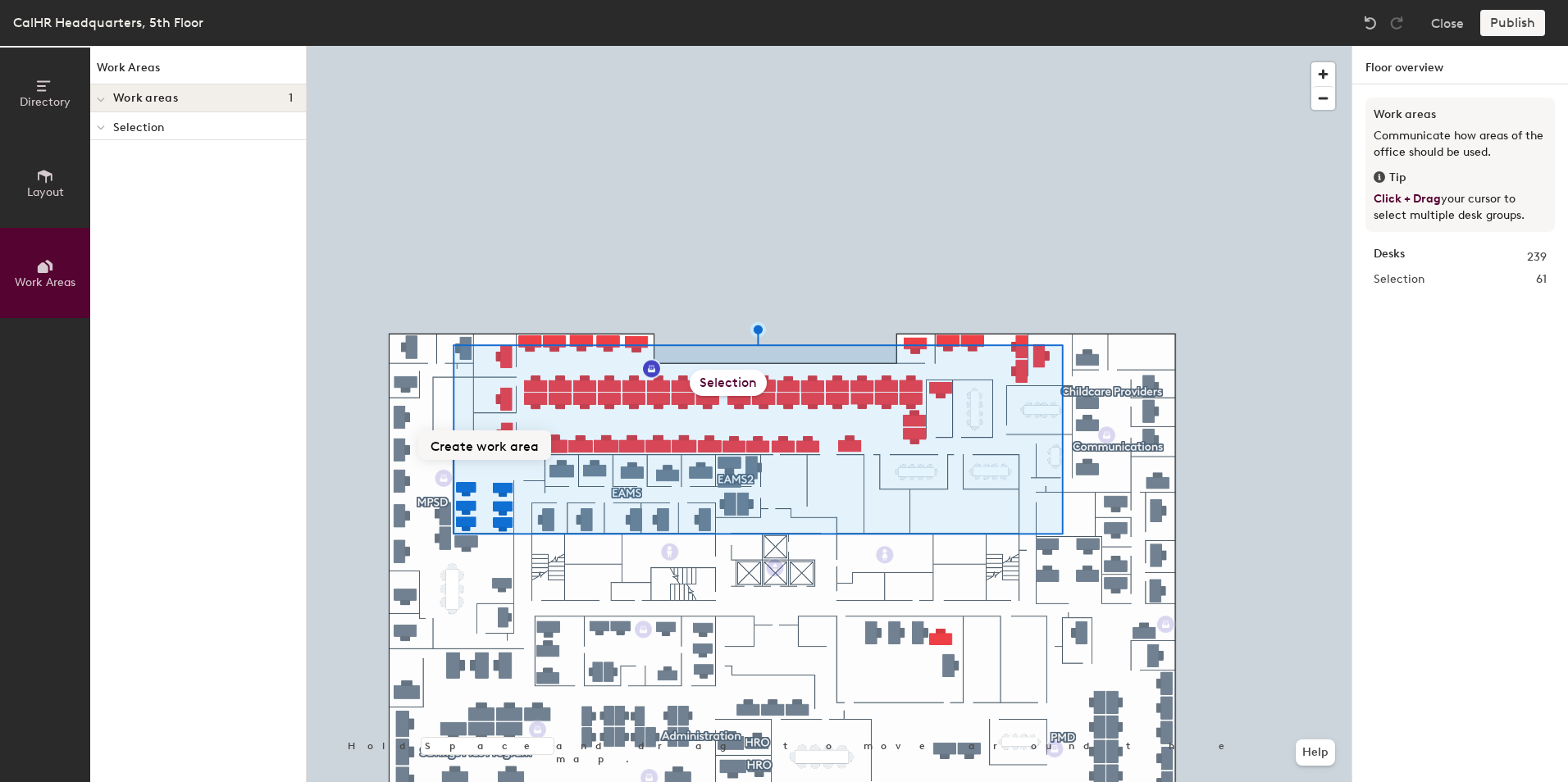
click at [484, 446] on button "Create work area" at bounding box center [484, 445] width 133 height 30
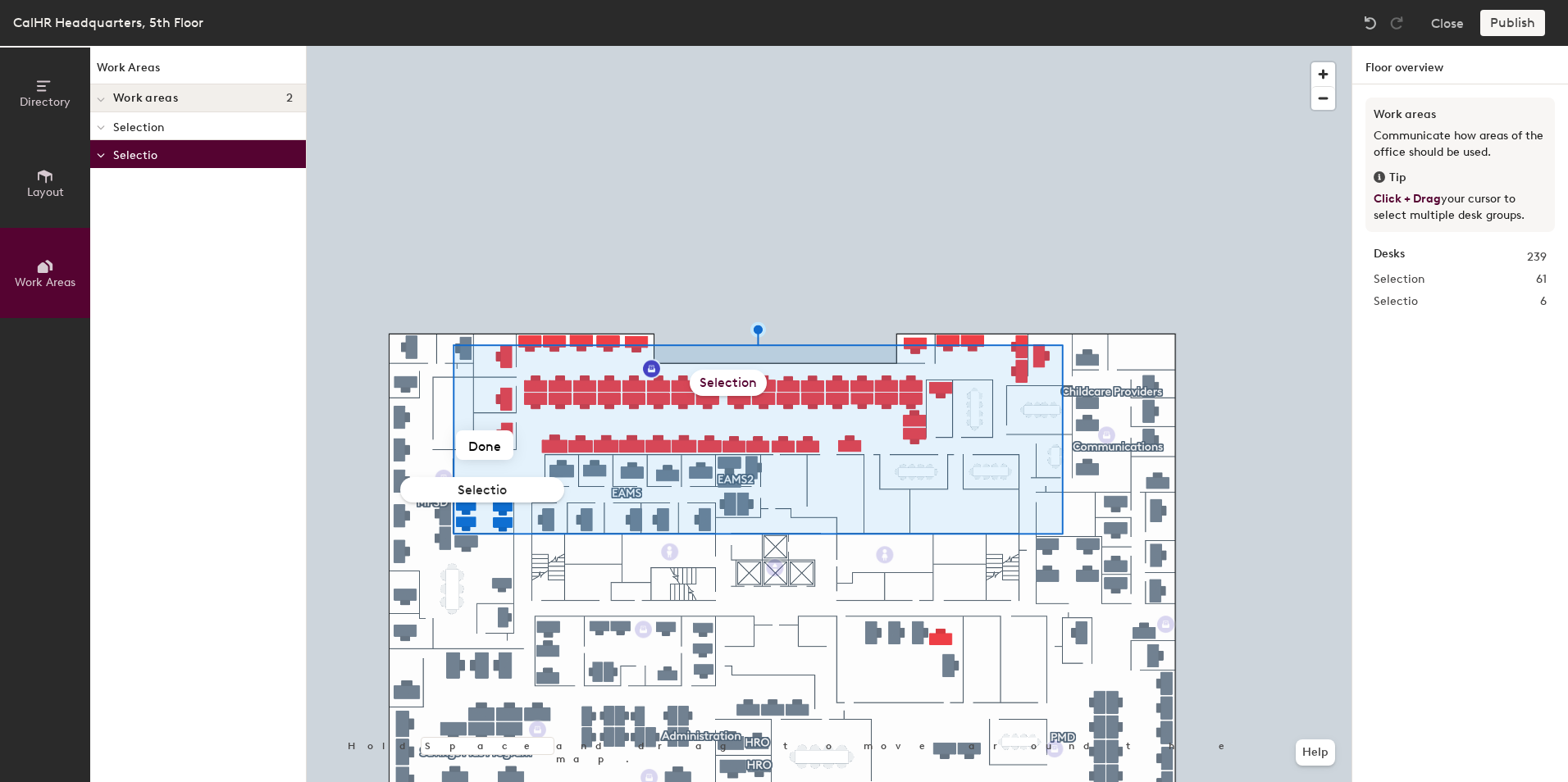
type input "Selection"
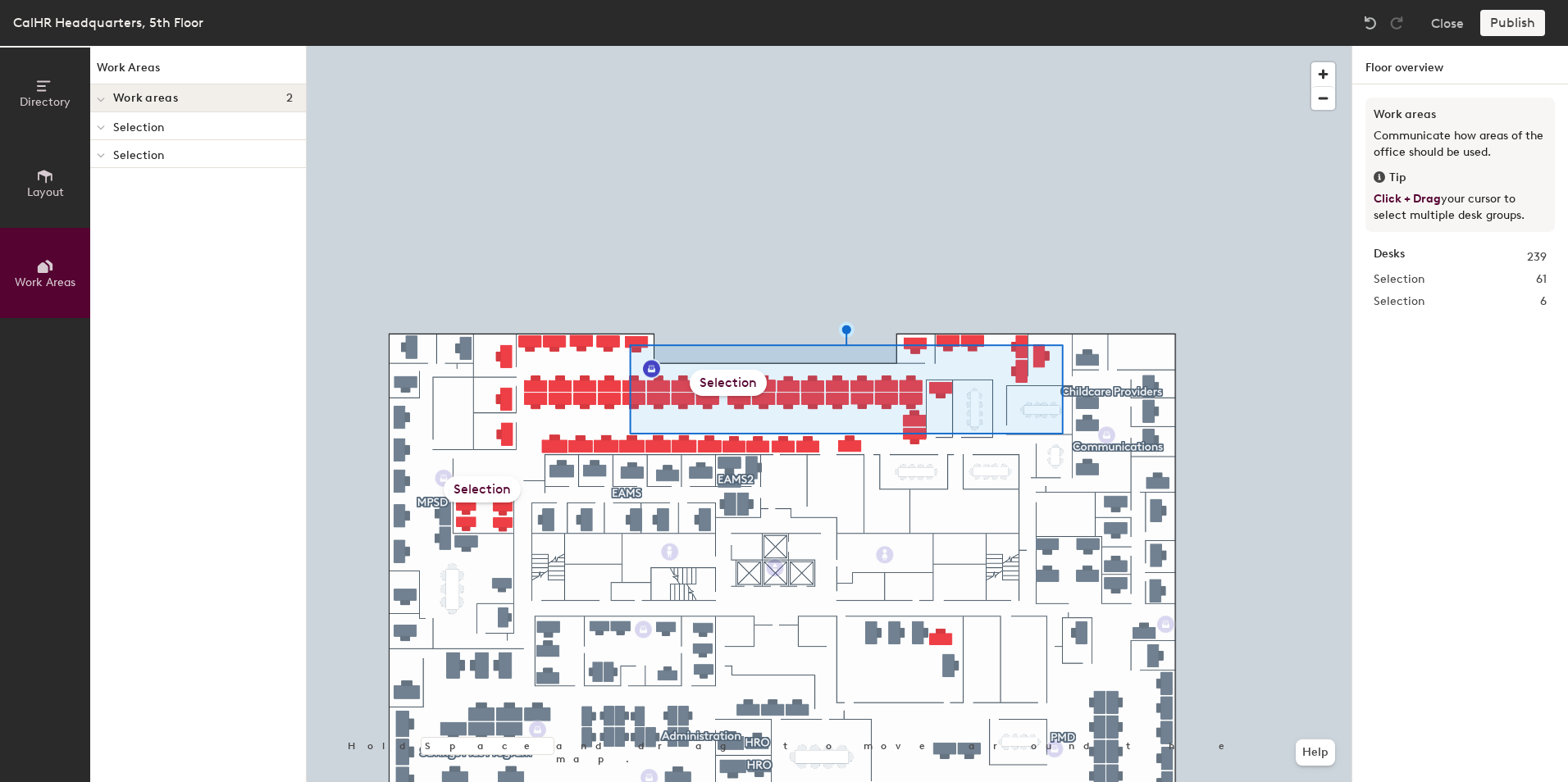
click at [738, 384] on div "Selection" at bounding box center [728, 383] width 77 height 26
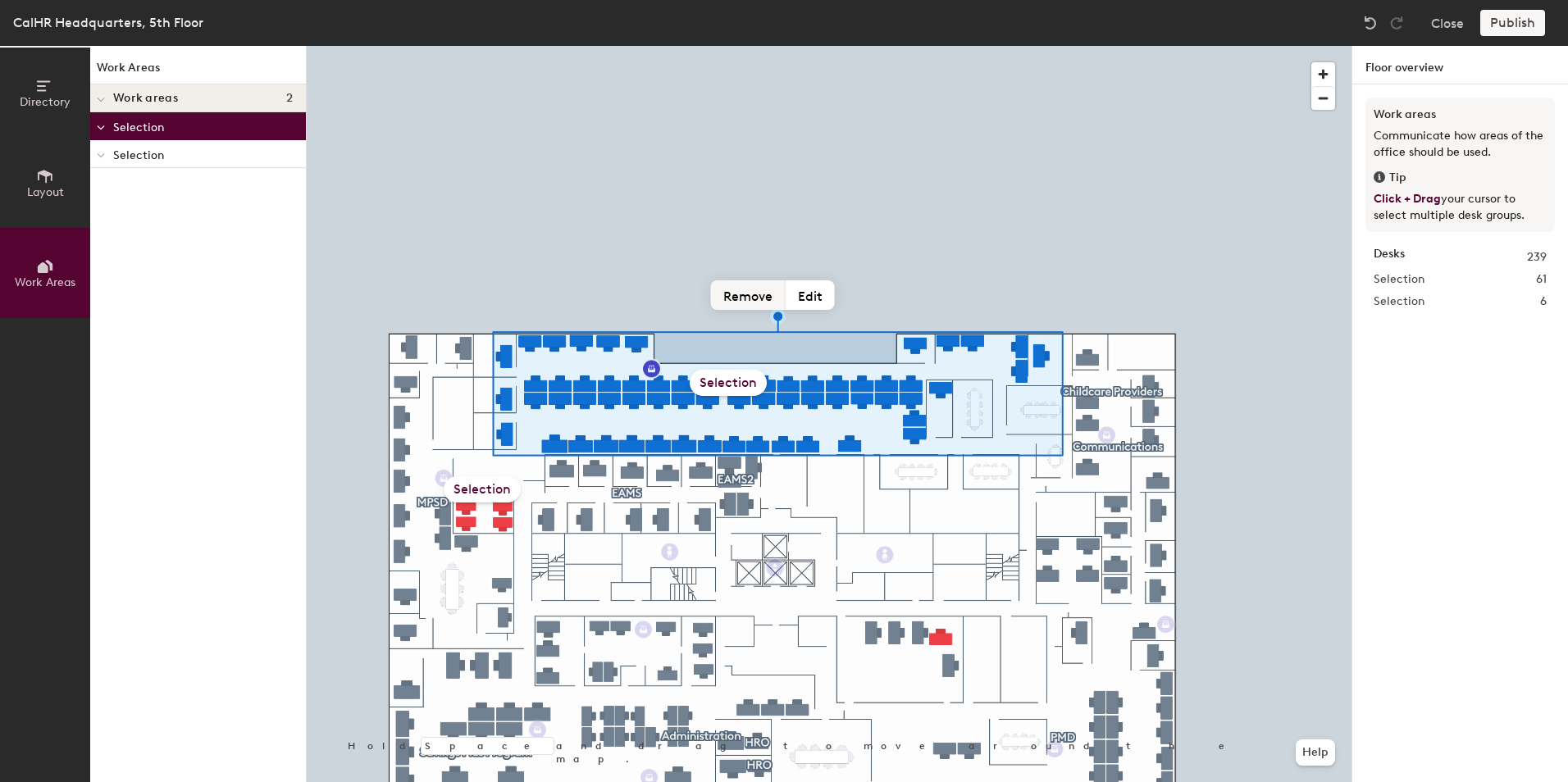
click at [755, 300] on button "Remove" at bounding box center [748, 296] width 74 height 30
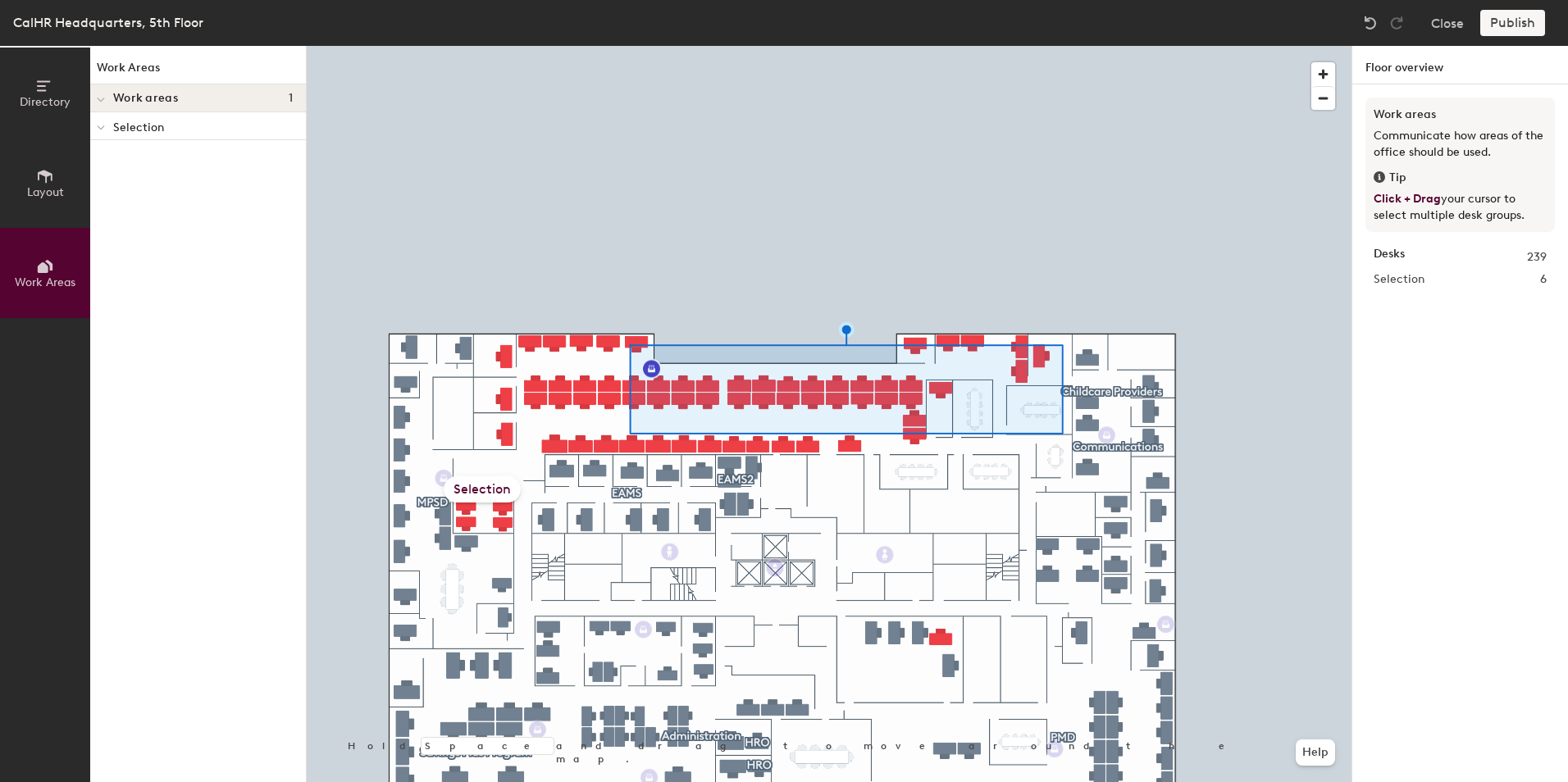
click at [469, 493] on div "Selection" at bounding box center [482, 490] width 77 height 26
click at [64, 195] on button "Layout" at bounding box center [45, 182] width 90 height 90
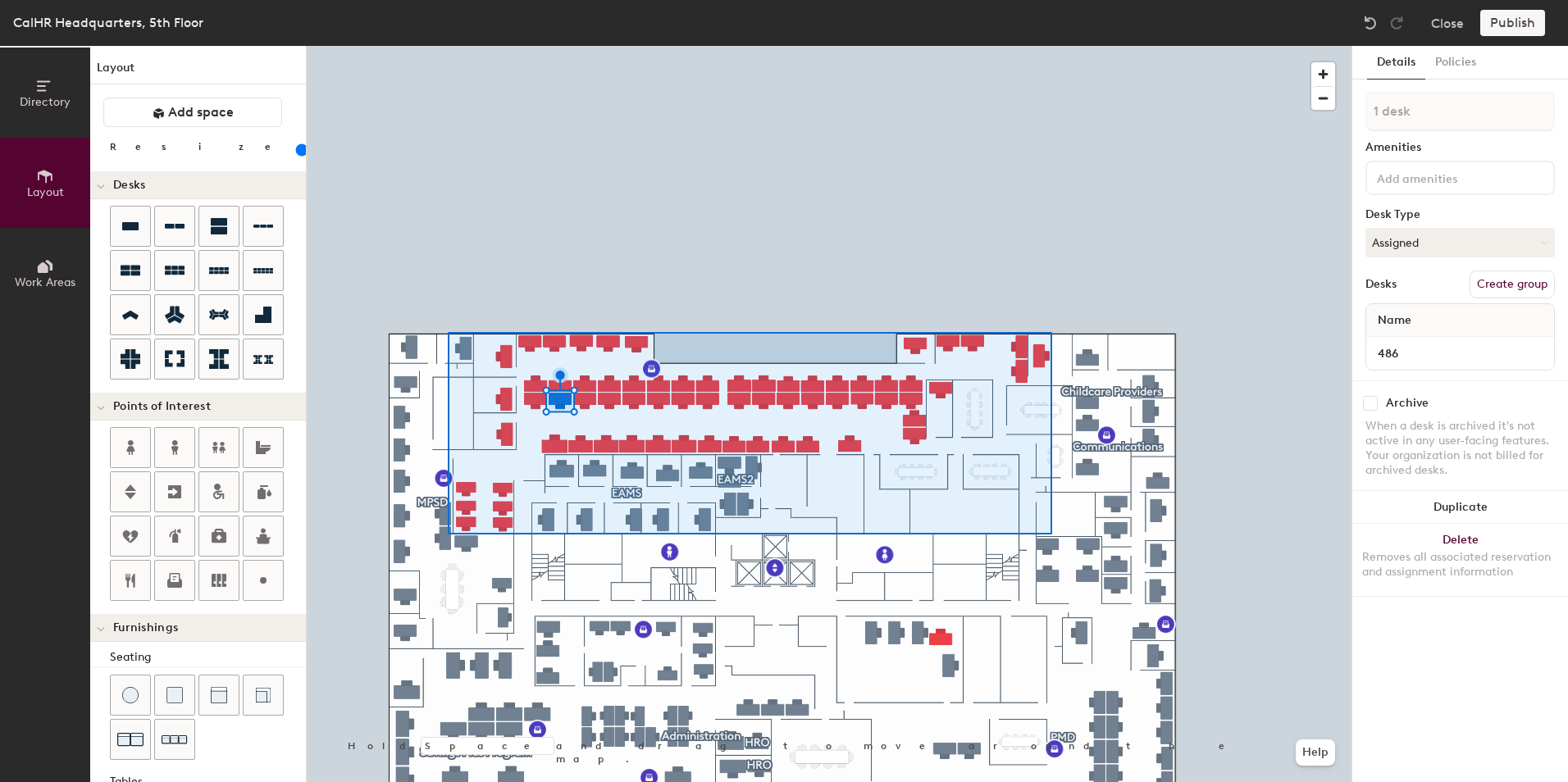
type input "20"
type input "97 desks, multiple groups"
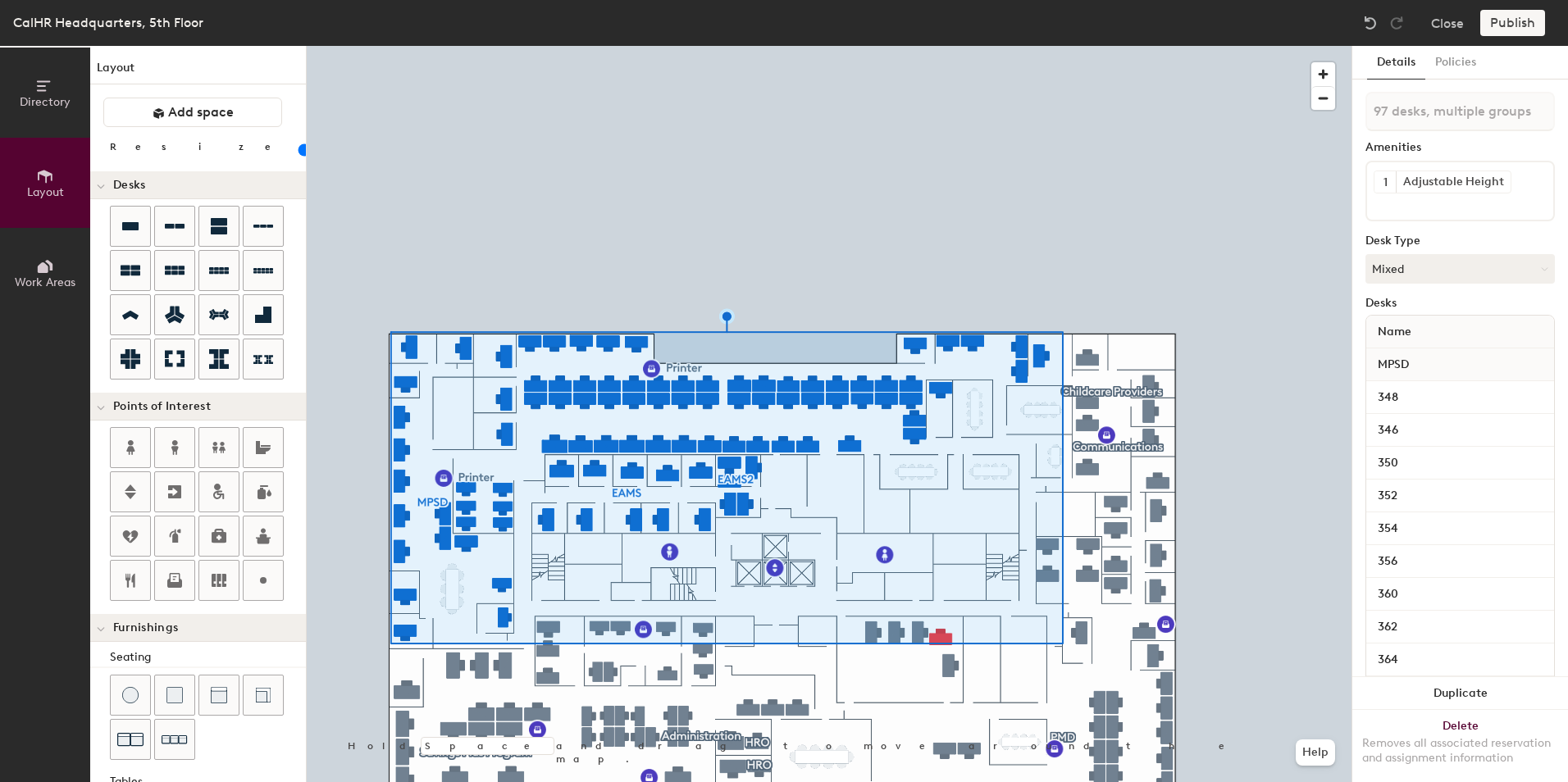
type input "20"
click at [39, 276] on span "Work Areas" at bounding box center [45, 282] width 60 height 14
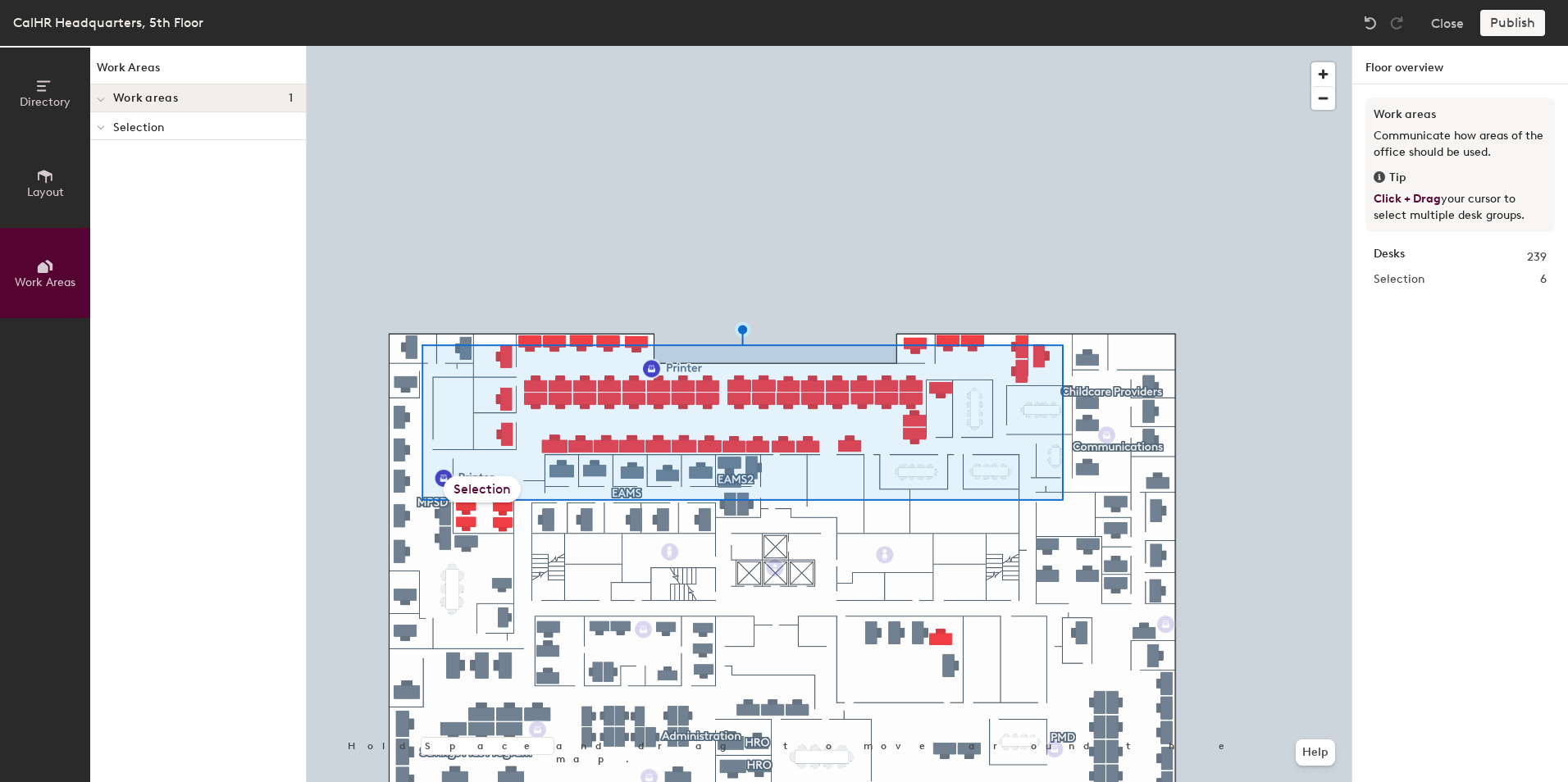
click at [31, 193] on span "Layout" at bounding box center [45, 192] width 37 height 14
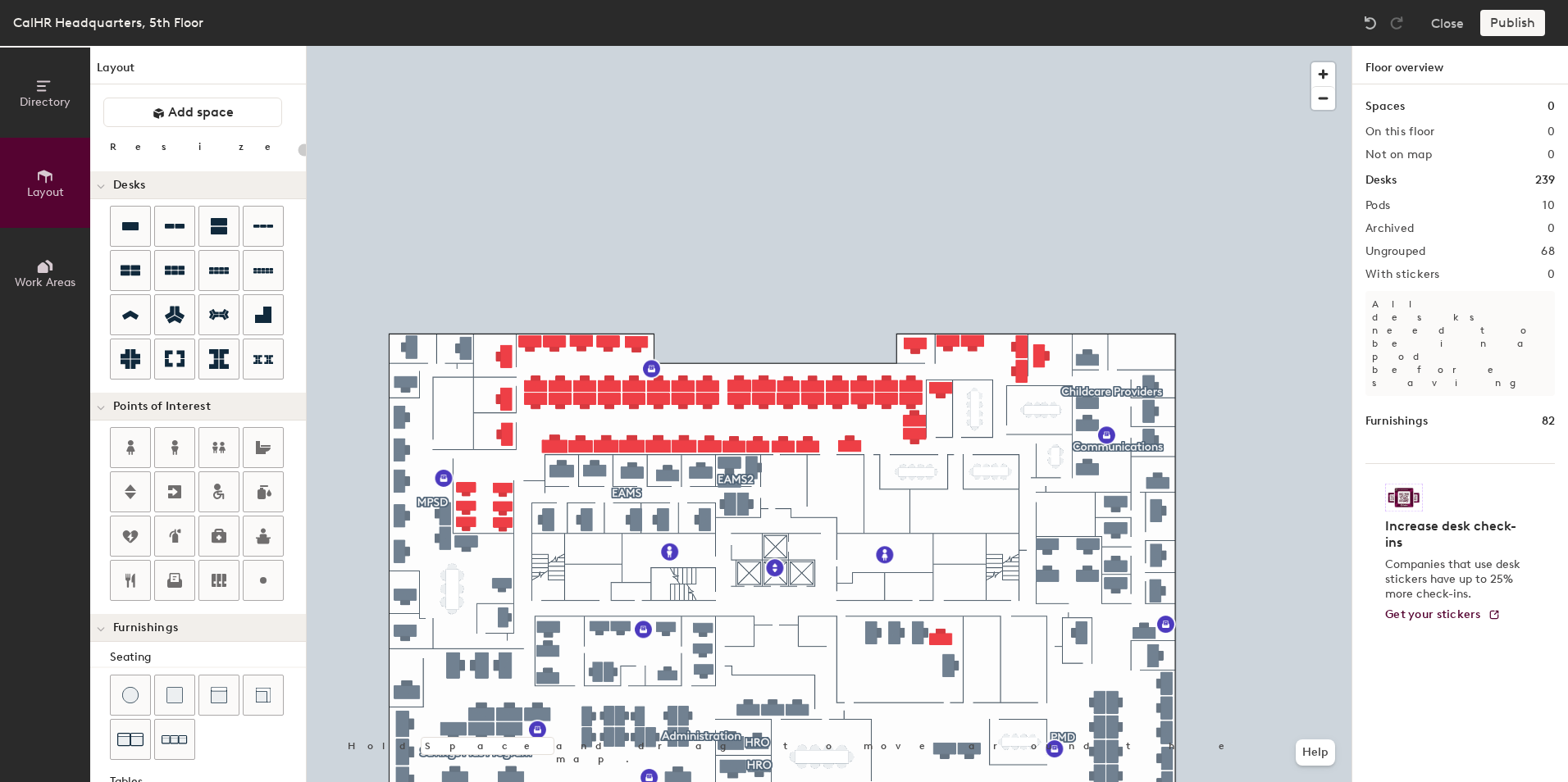
type input "120"
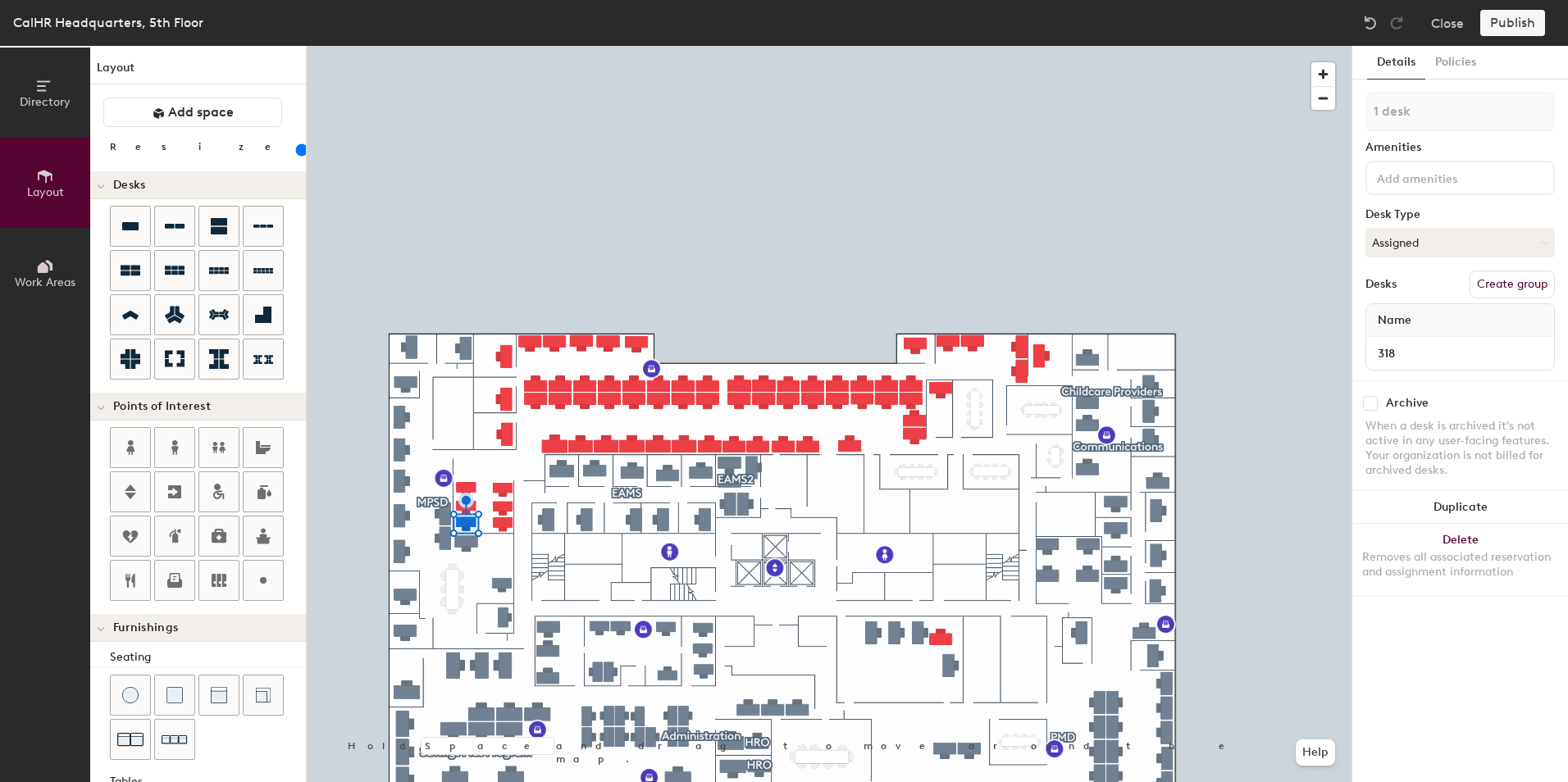
click at [1533, 278] on button "Create group" at bounding box center [1512, 285] width 85 height 28
drag, startPoint x: 1438, startPoint y: 115, endPoint x: 1330, endPoint y: 107, distance: 108.3
click at [1330, 107] on div "Directory Layout Work Areas Layout Add space Resize Desks Points of Interest Fu…" at bounding box center [784, 415] width 1568 height 737
type input "80"
drag, startPoint x: 1418, startPoint y: 112, endPoint x: 1364, endPoint y: 114, distance: 54.0
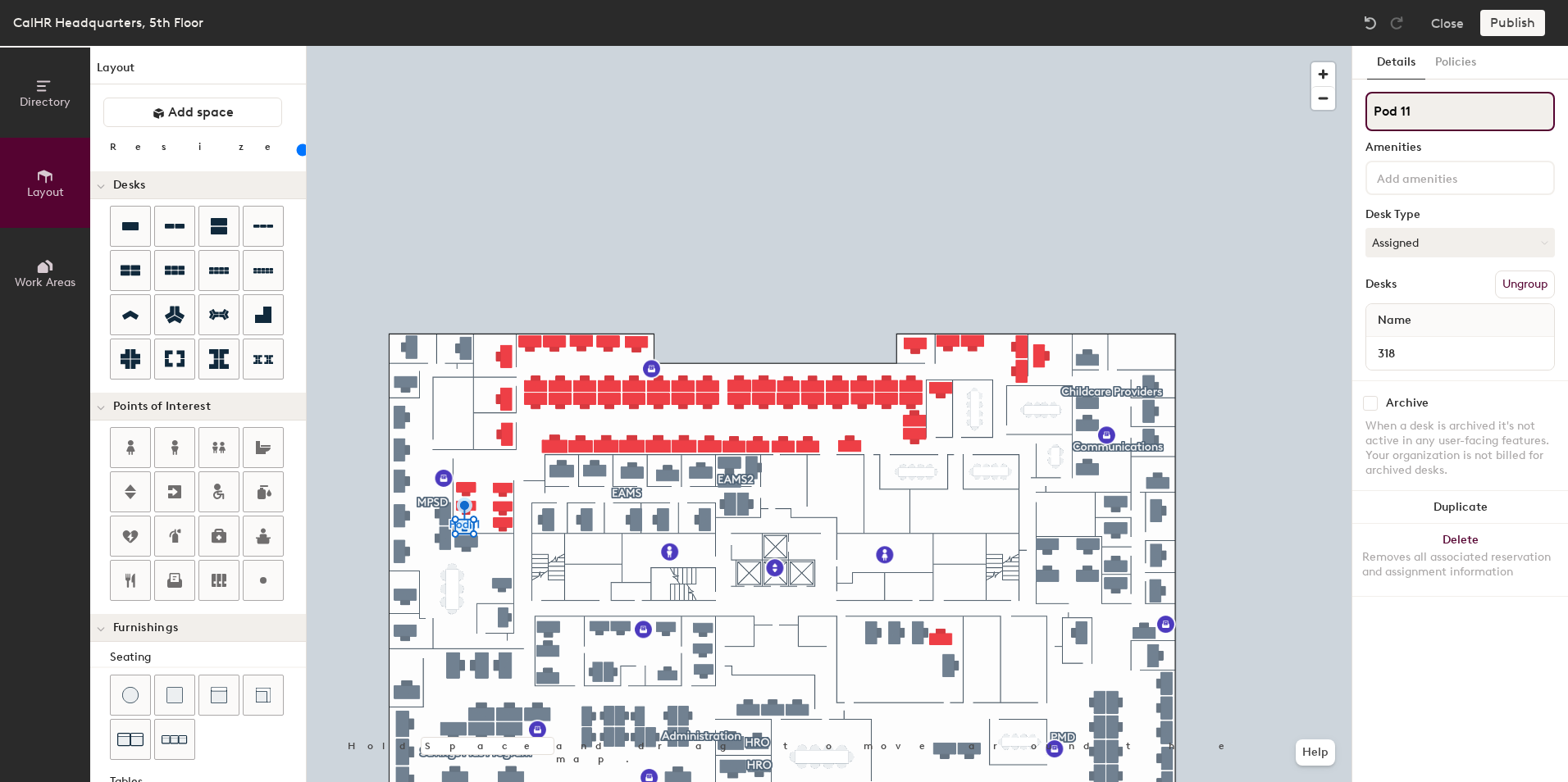
click at [1364, 114] on div "Details Policies Pod 11 Amenities Desk Type Assigned Desks Ungroup Name 318 Arc…" at bounding box center [1460, 415] width 216 height 737
click at [1523, 287] on button "Ungroup" at bounding box center [1525, 285] width 59 height 28
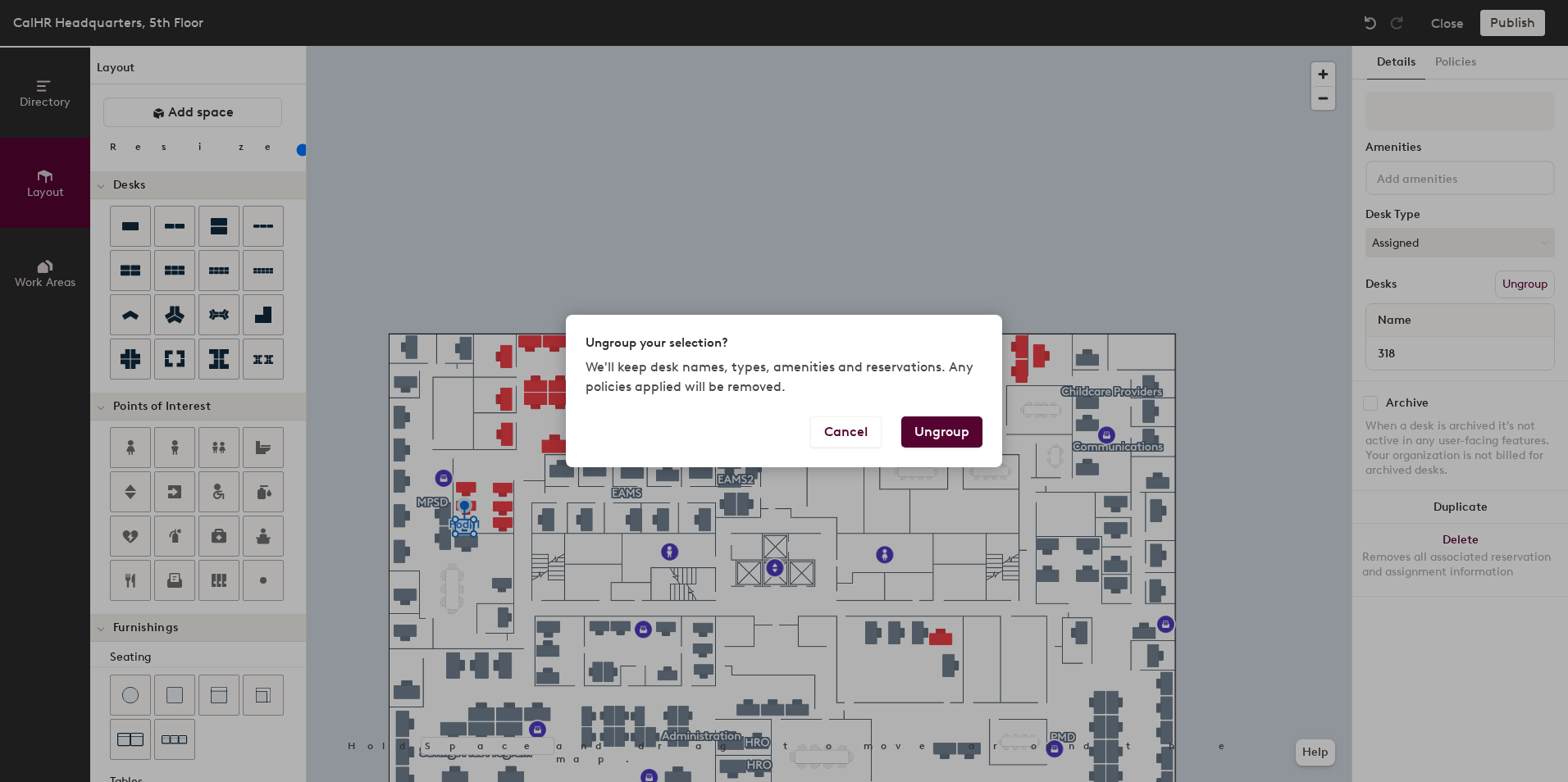
click at [919, 436] on button "Ungroup" at bounding box center [942, 432] width 81 height 31
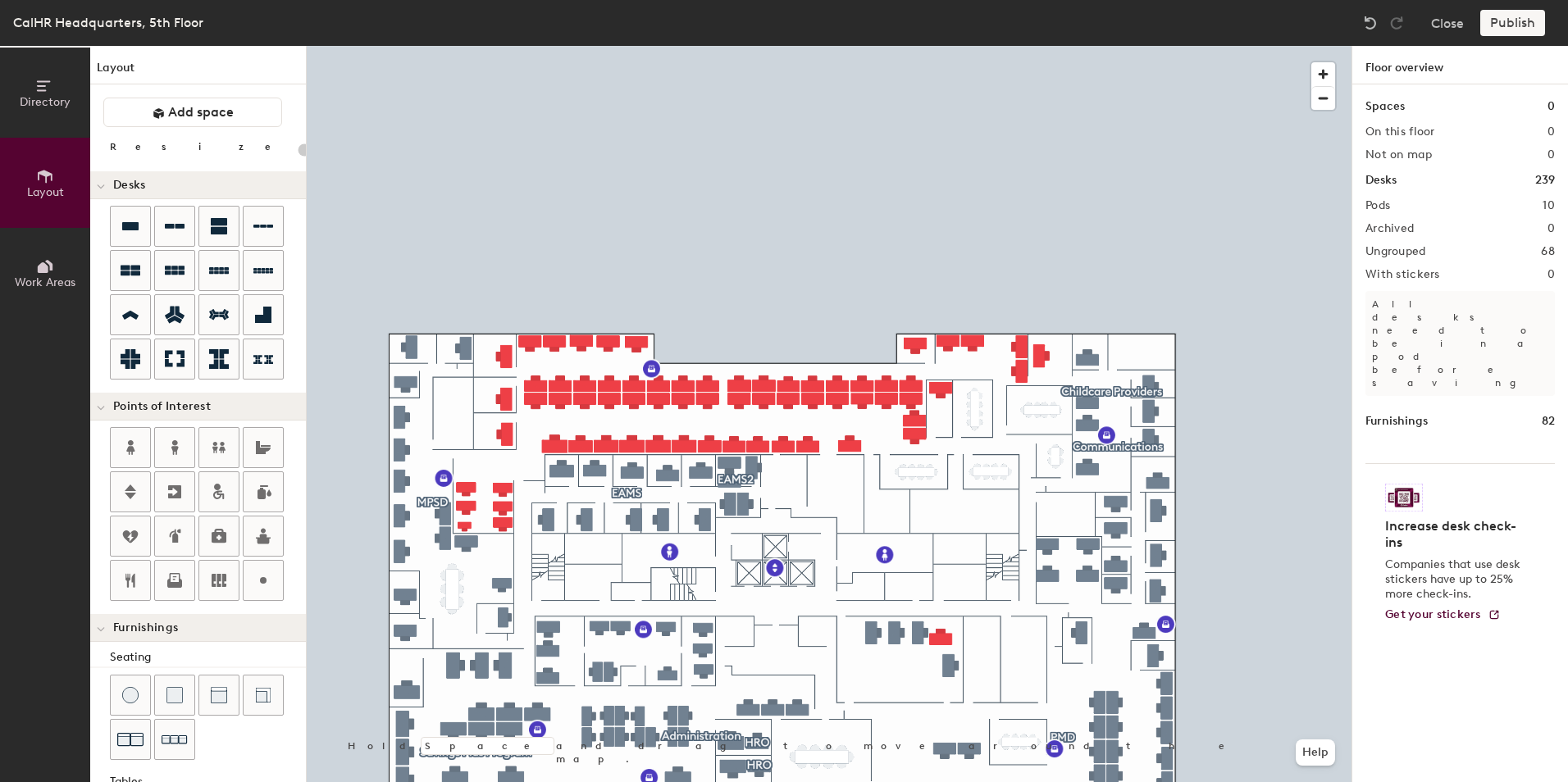
click at [462, 46] on div at bounding box center [829, 46] width 1045 height 0
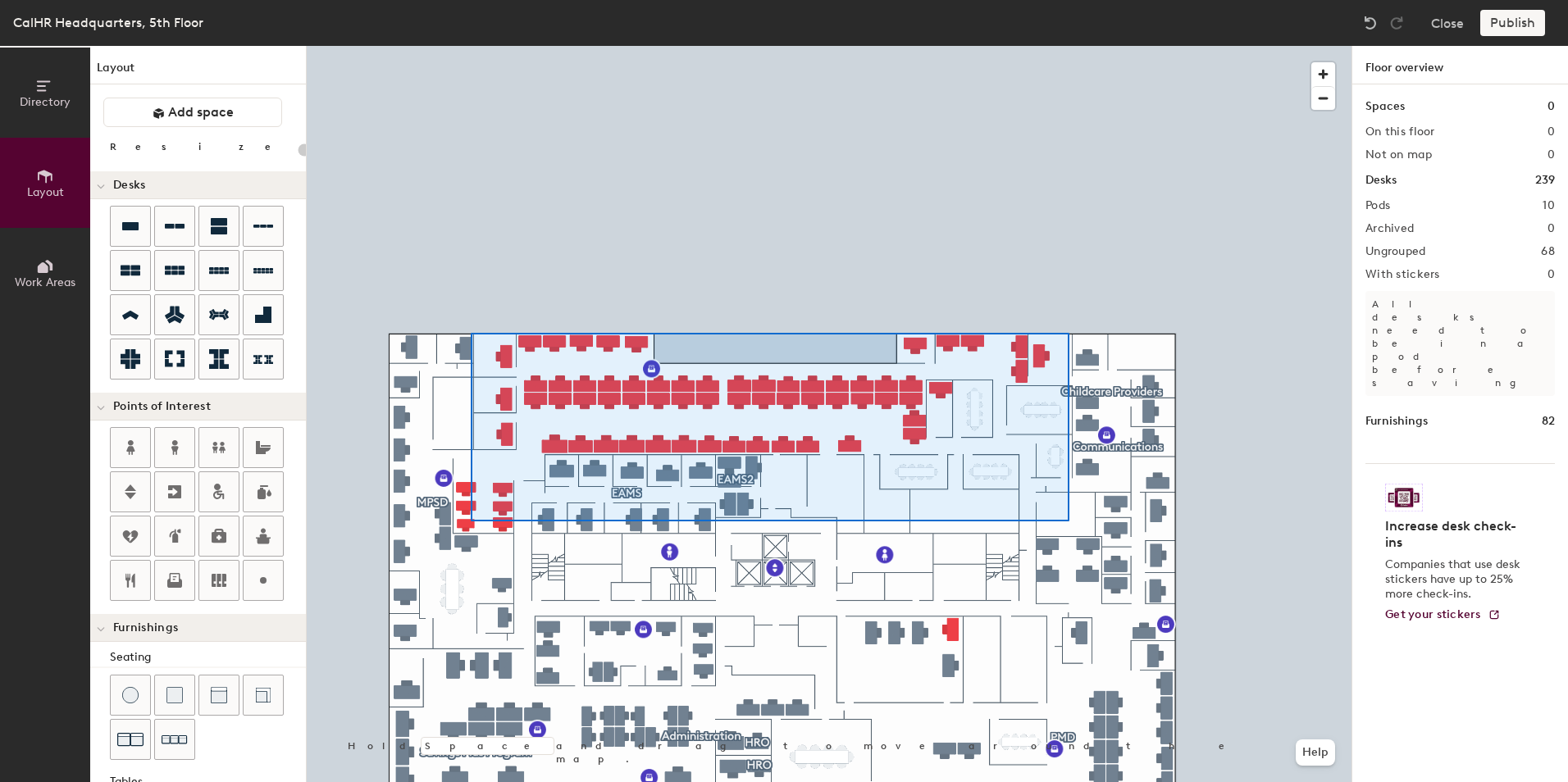
click at [471, 46] on div at bounding box center [829, 46] width 1045 height 0
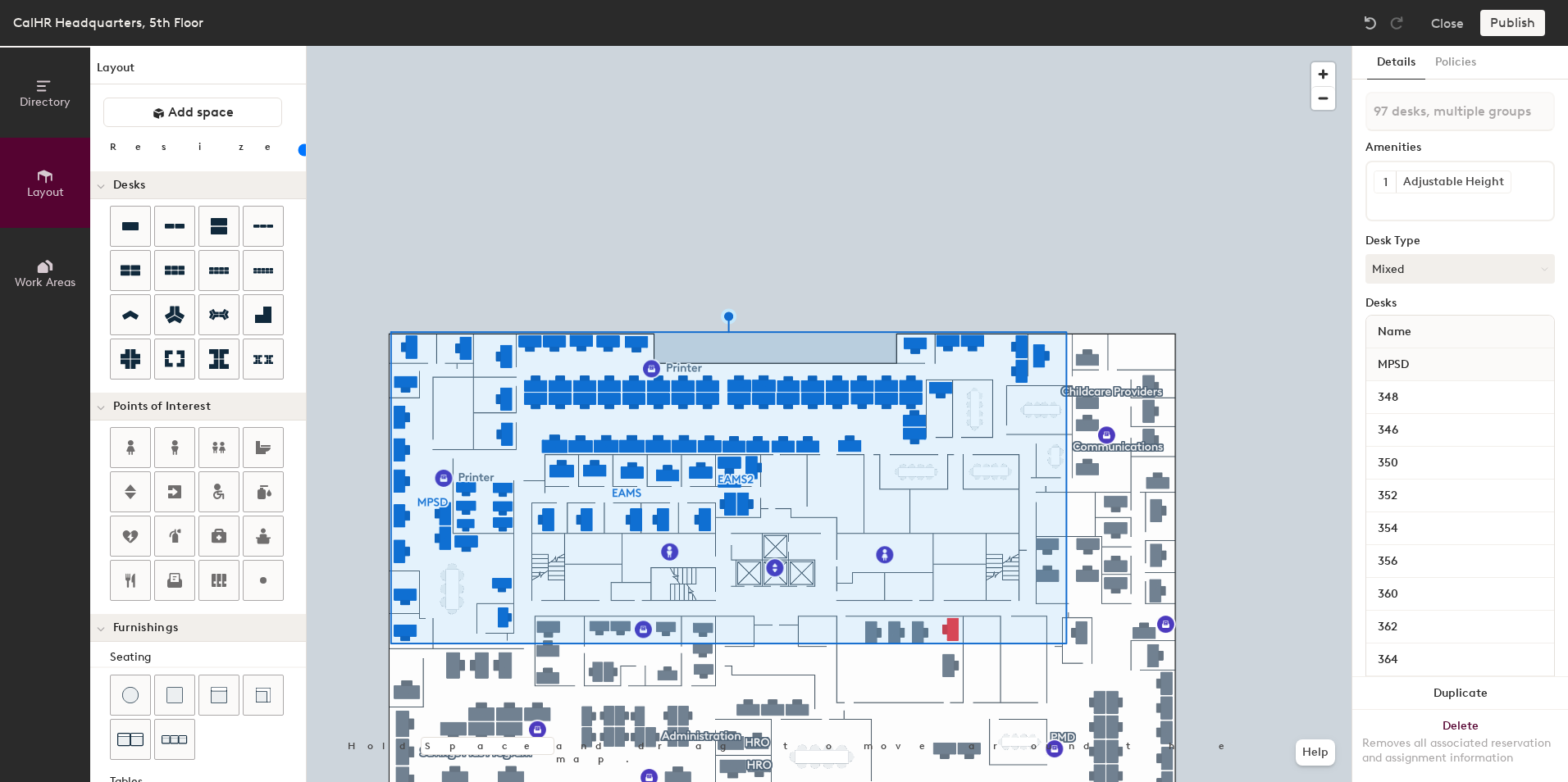
type input "20"
click at [56, 269] on button "Work Areas" at bounding box center [45, 273] width 90 height 90
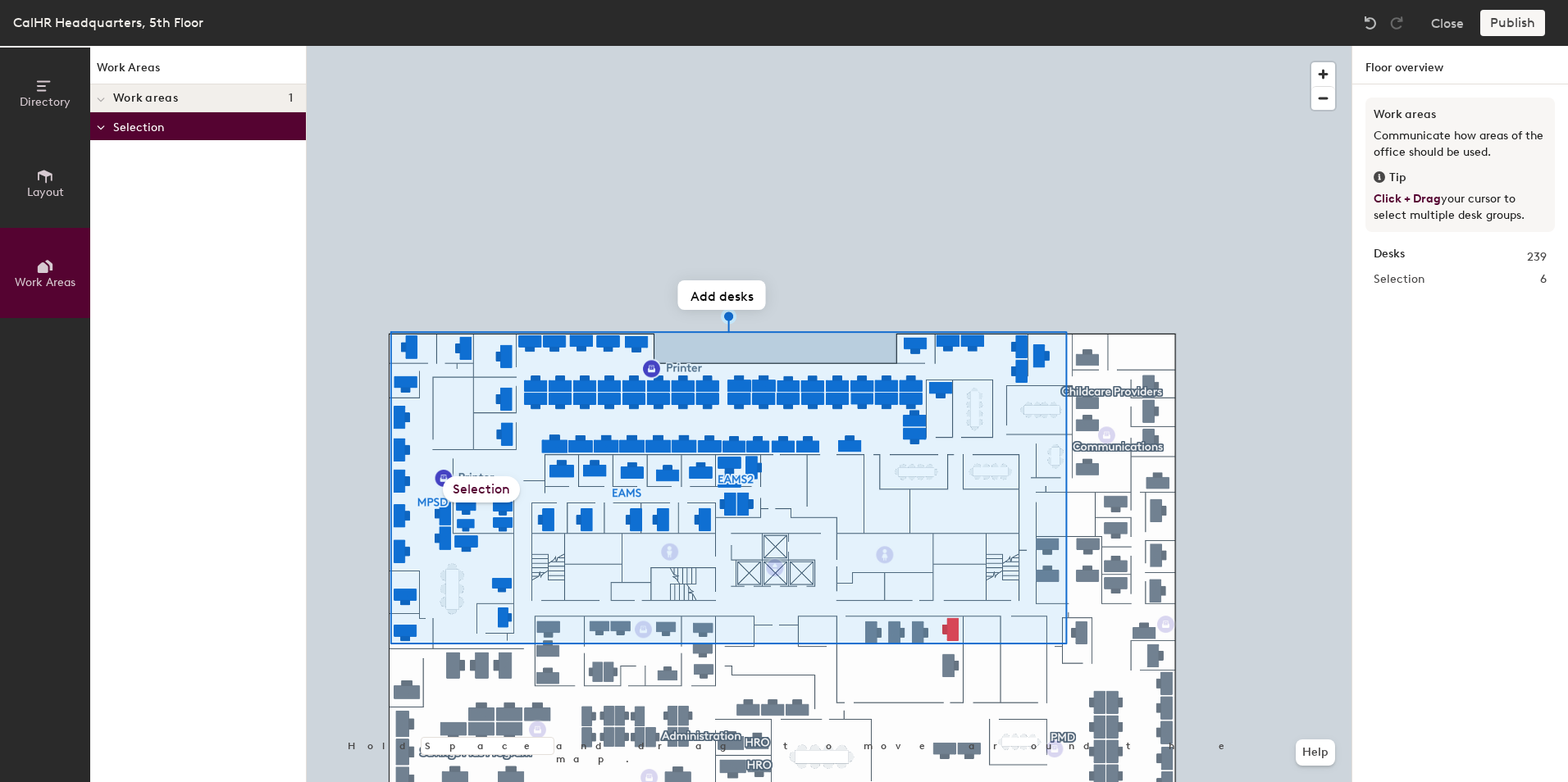
click at [45, 180] on icon at bounding box center [45, 177] width 18 height 18
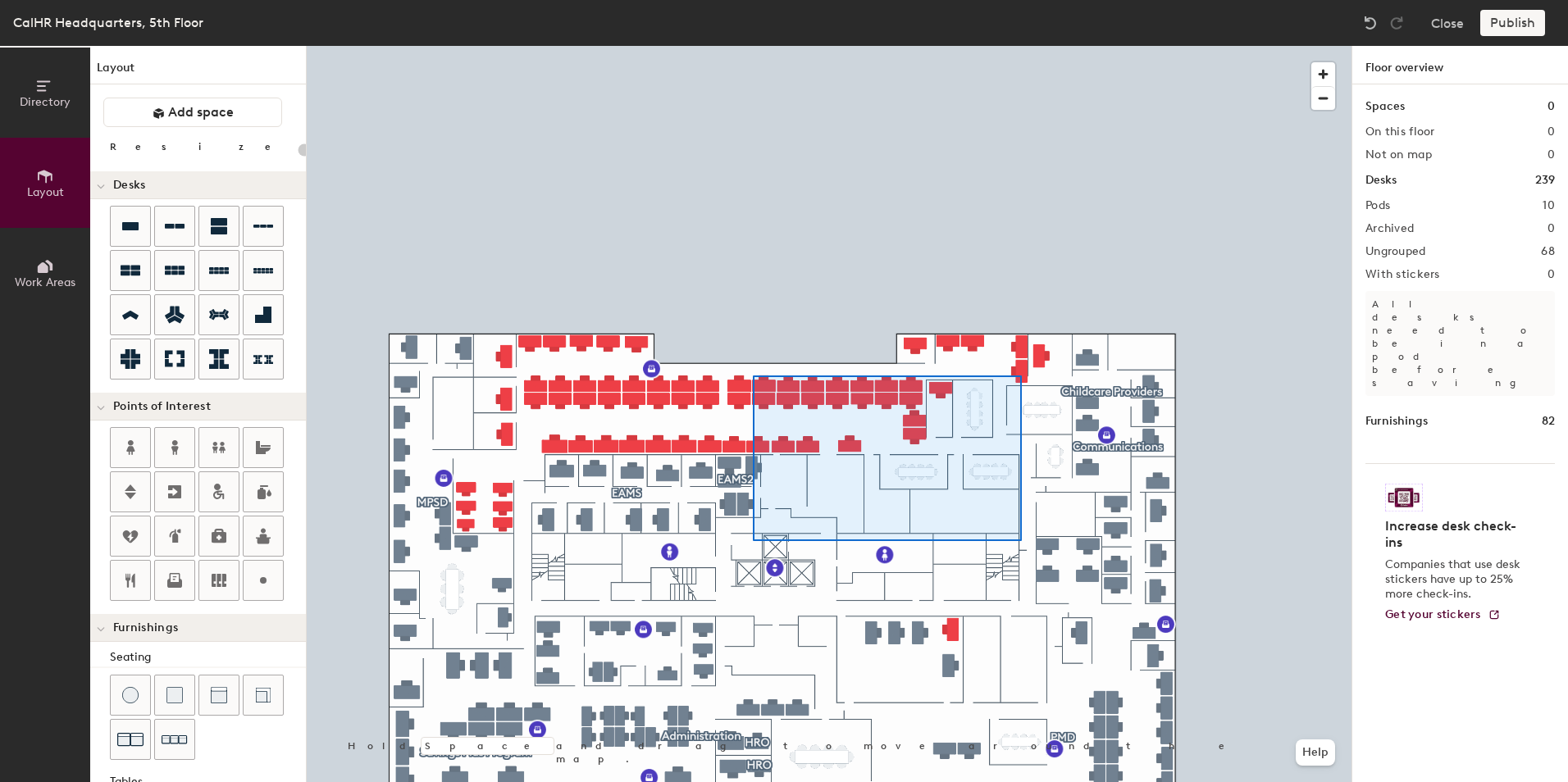
click at [753, 46] on div at bounding box center [829, 46] width 1045 height 0
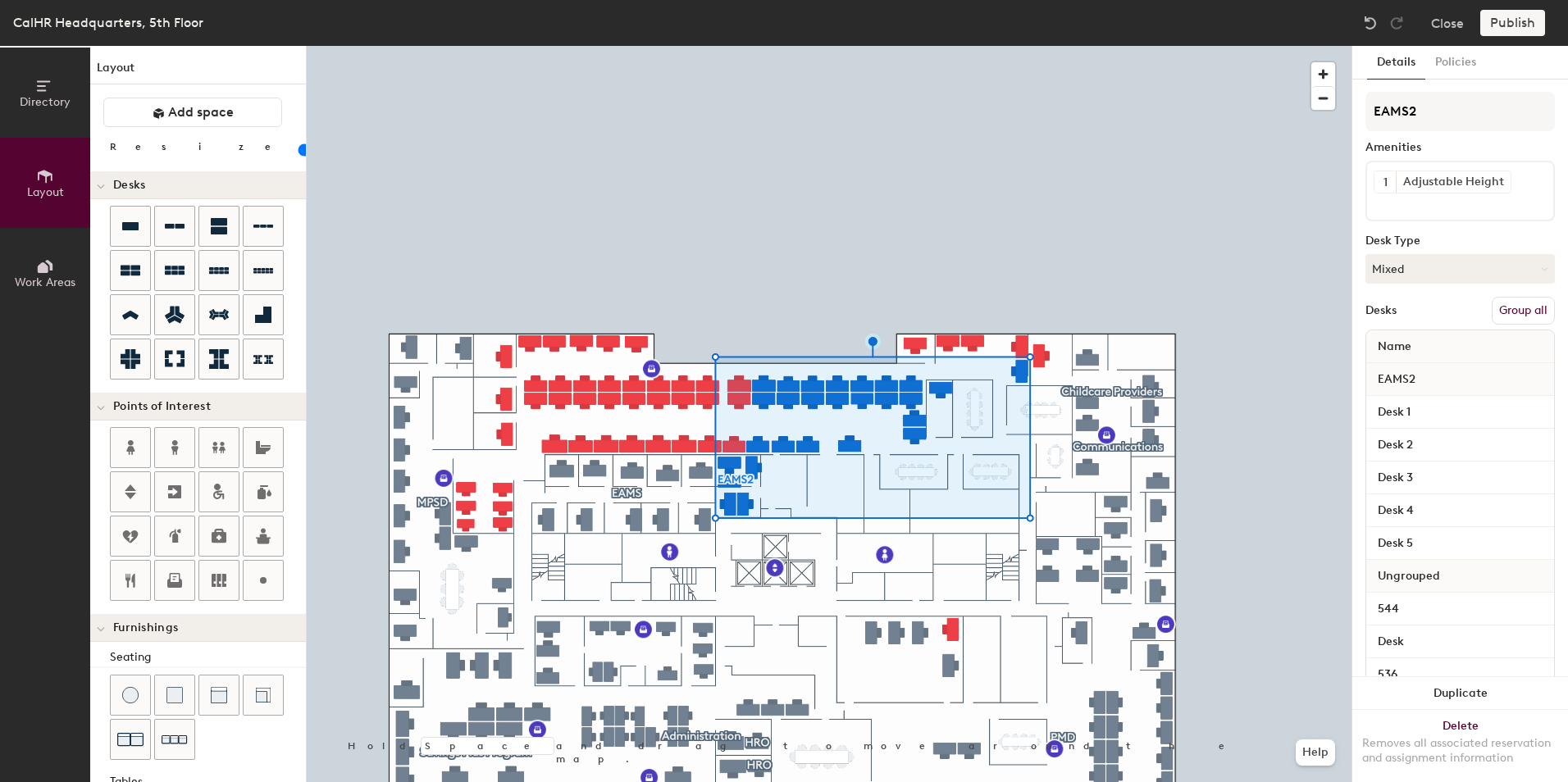
type input "20"
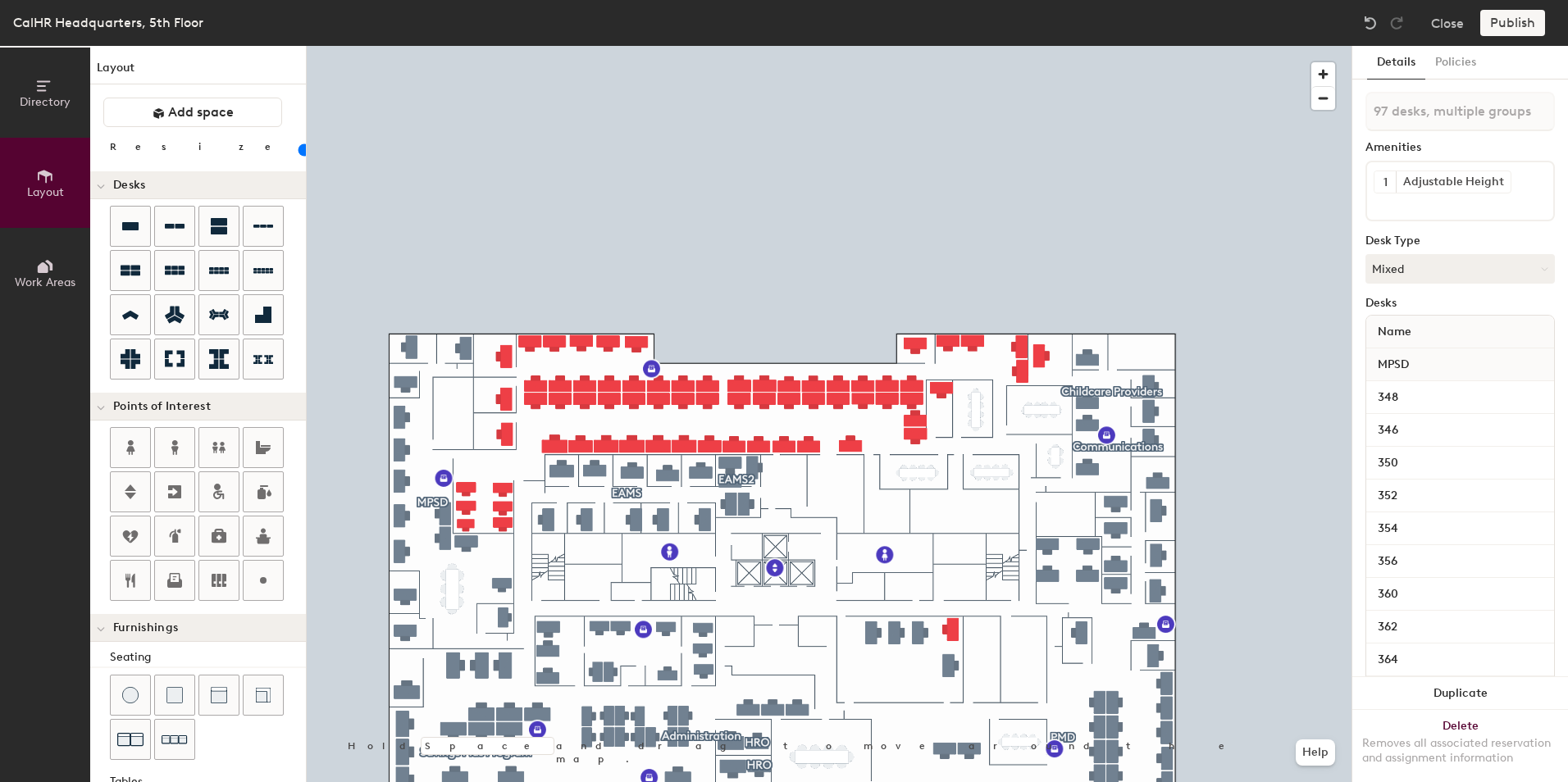
type input "20"
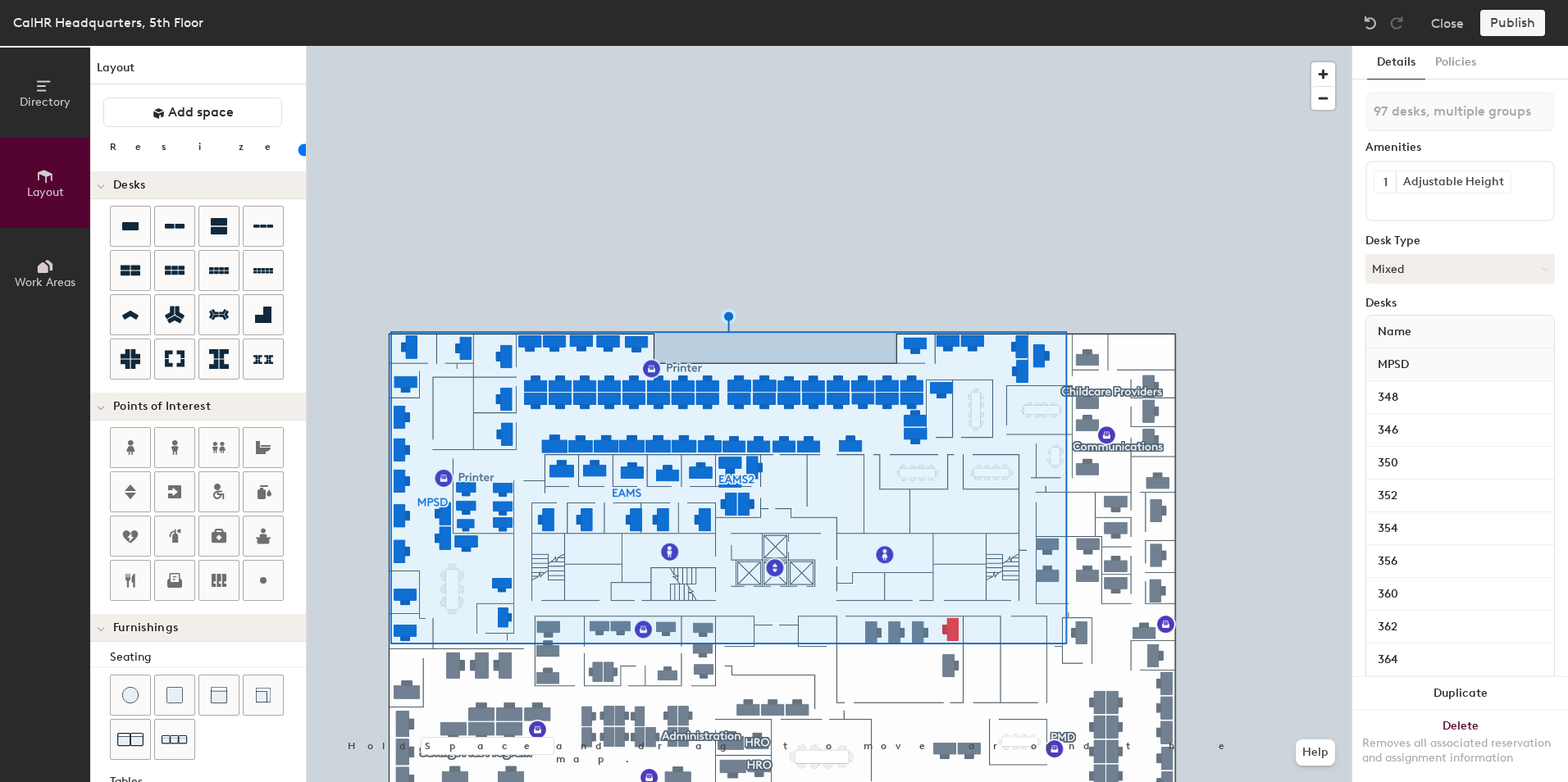
click at [31, 269] on button "Work Areas" at bounding box center [45, 273] width 90 height 90
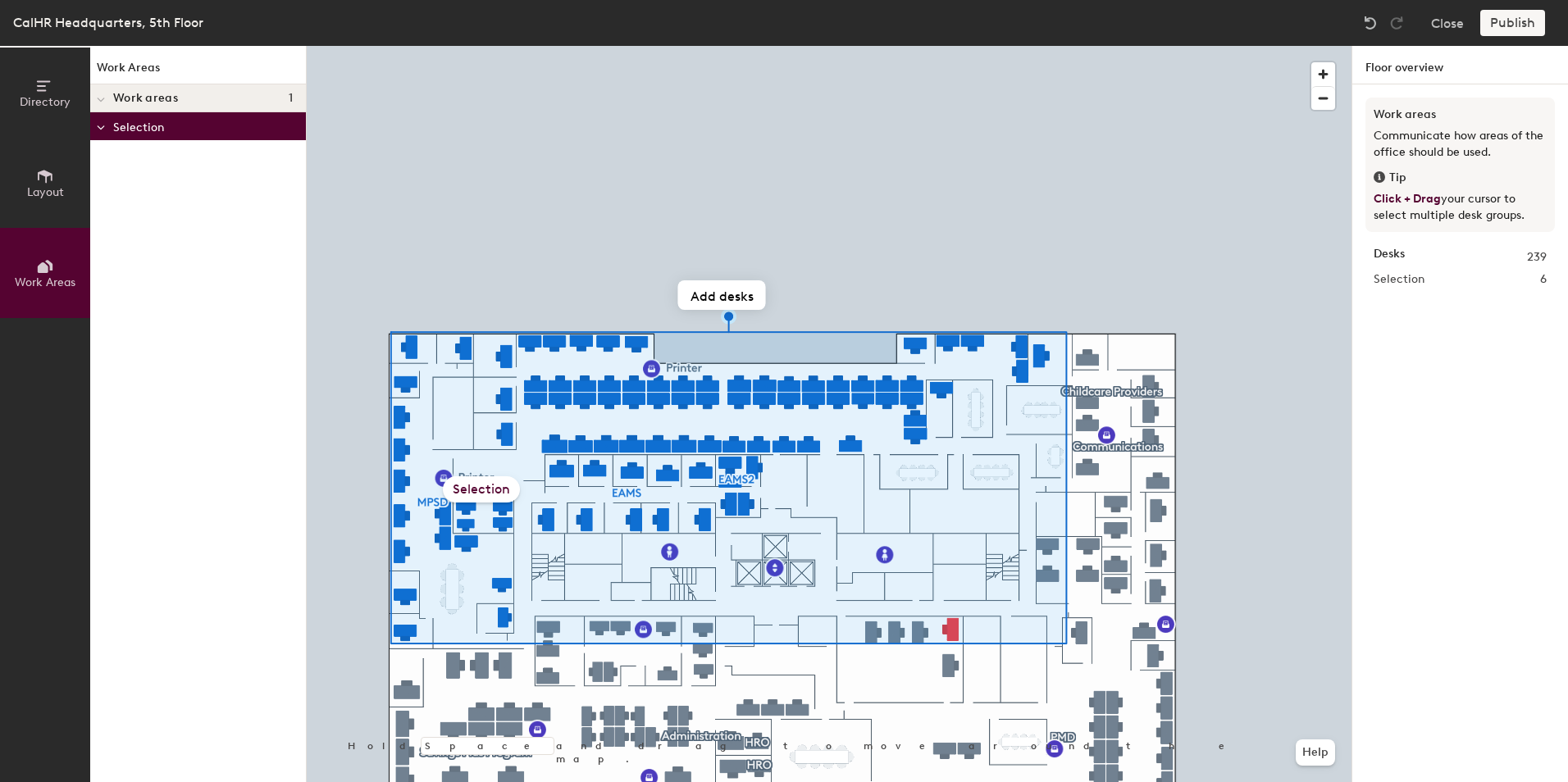
click at [40, 191] on span "Layout" at bounding box center [45, 192] width 37 height 14
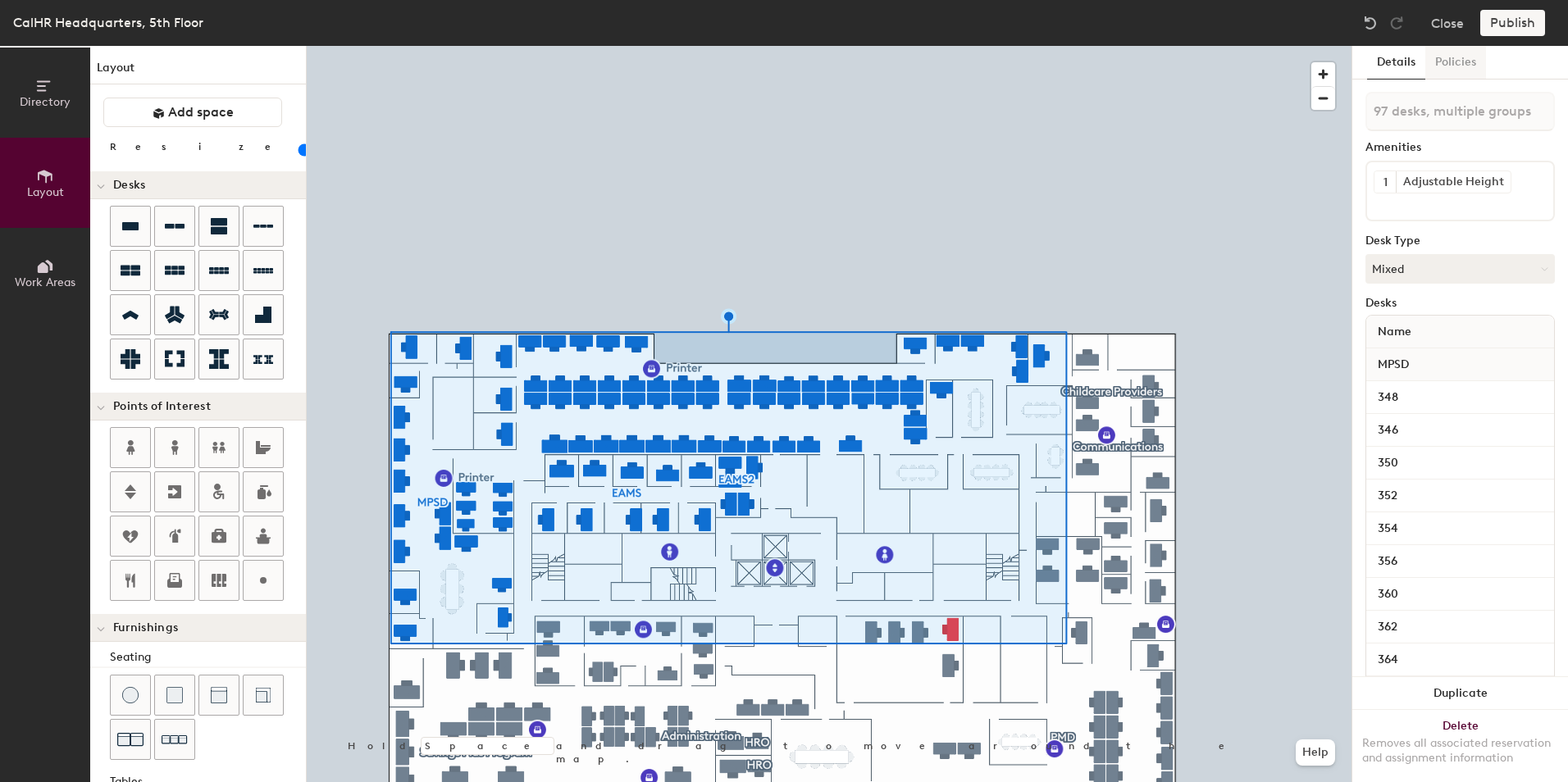
click at [1460, 58] on button "Policies" at bounding box center [1456, 63] width 60 height 34
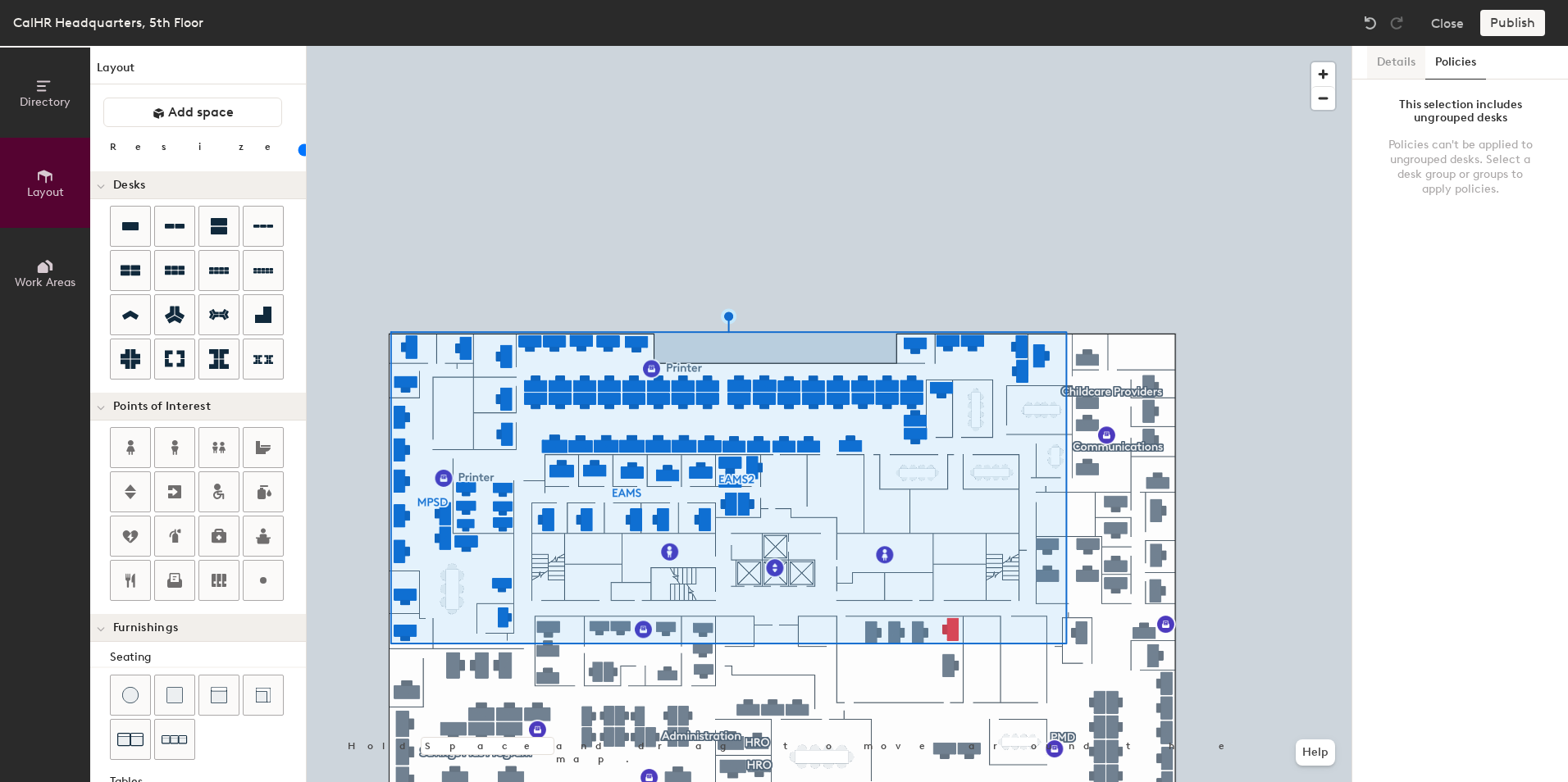
click at [1395, 64] on button "Details" at bounding box center [1396, 63] width 58 height 34
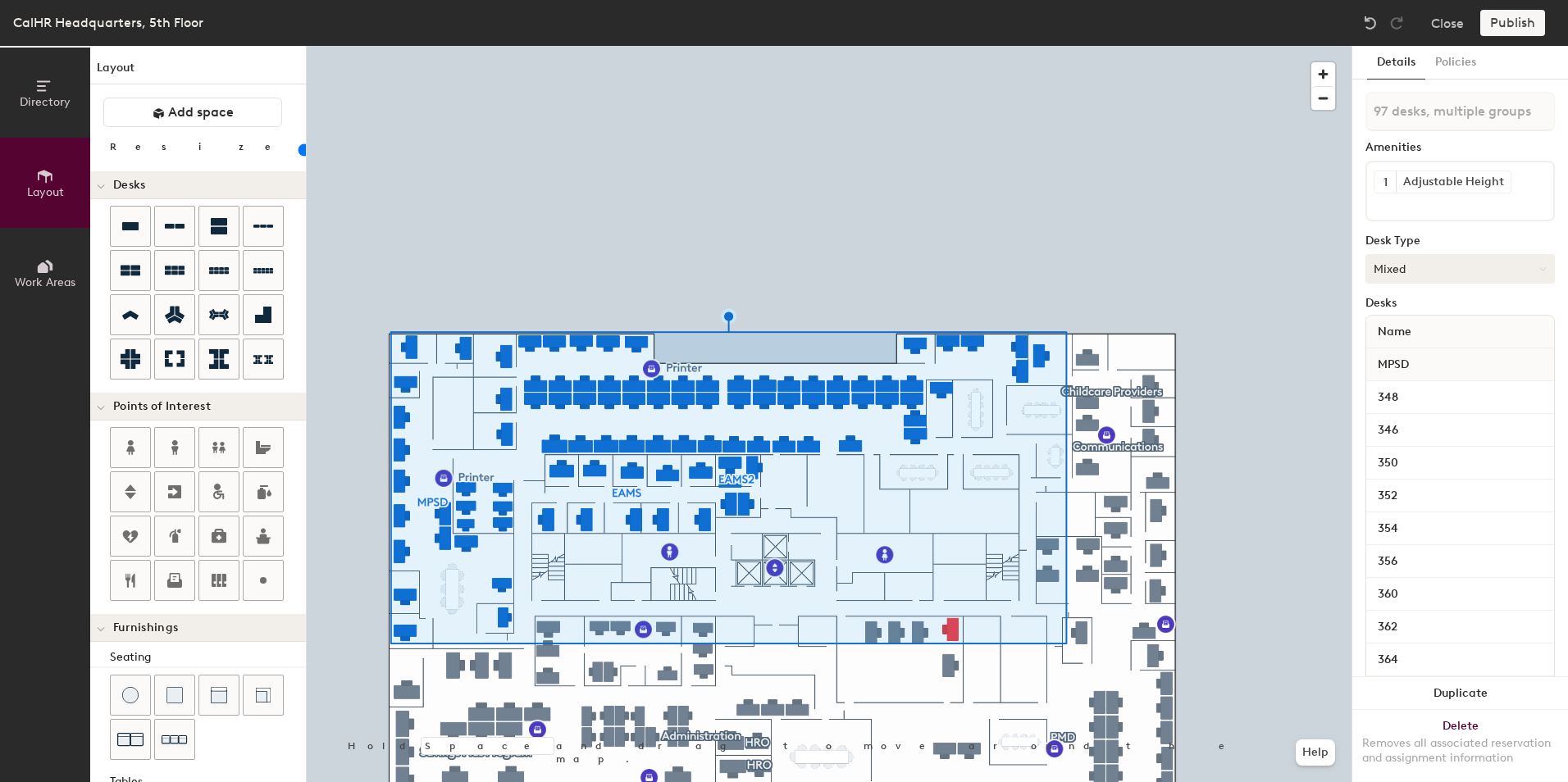
click at [1393, 262] on button "Mixed" at bounding box center [1460, 269] width 189 height 30
click at [1410, 268] on button "Mixed" at bounding box center [1460, 269] width 189 height 30
click at [1428, 207] on input at bounding box center [1447, 203] width 148 height 20
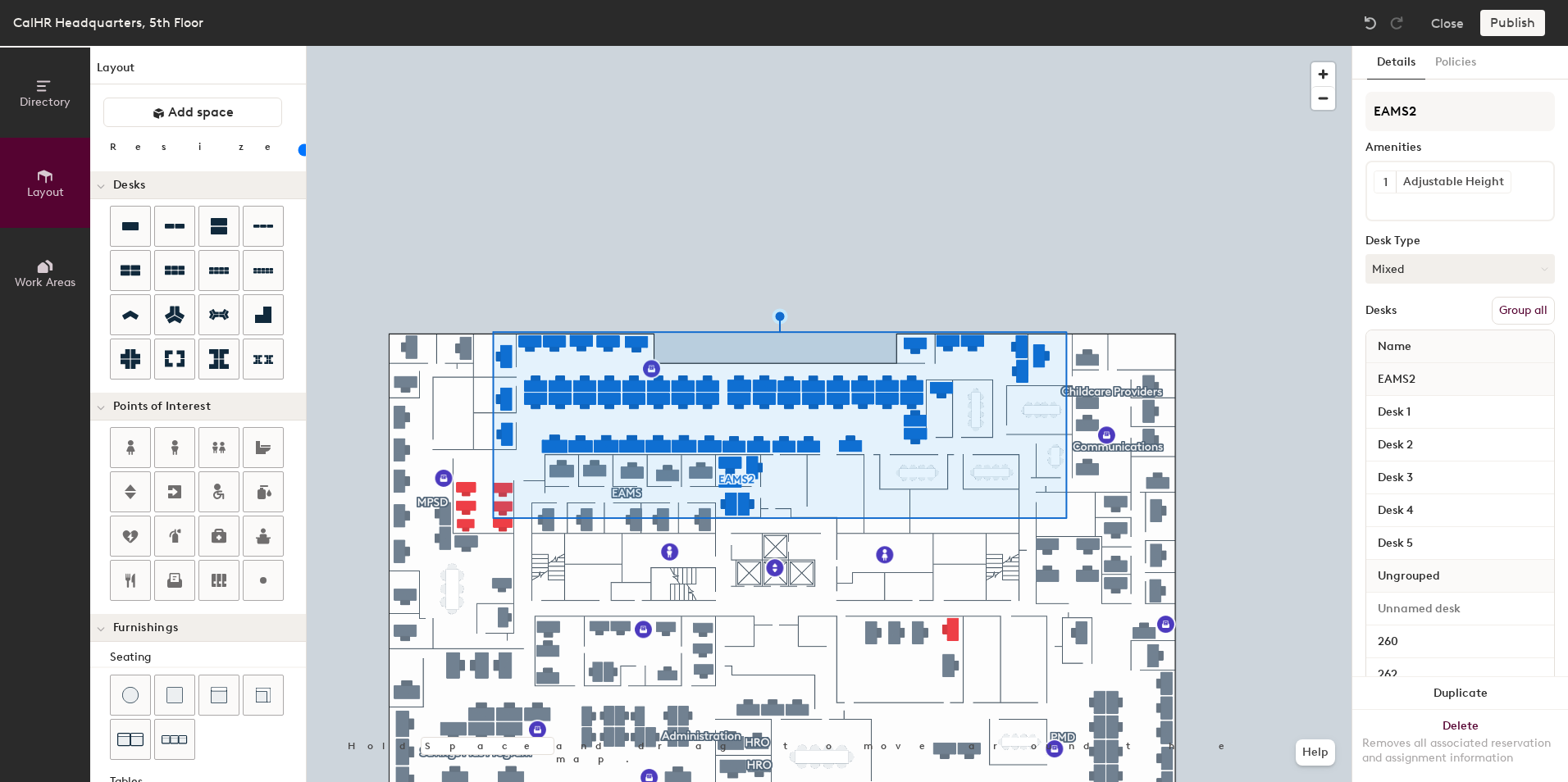
type input "20"
click at [40, 265] on icon at bounding box center [43, 268] width 11 height 11
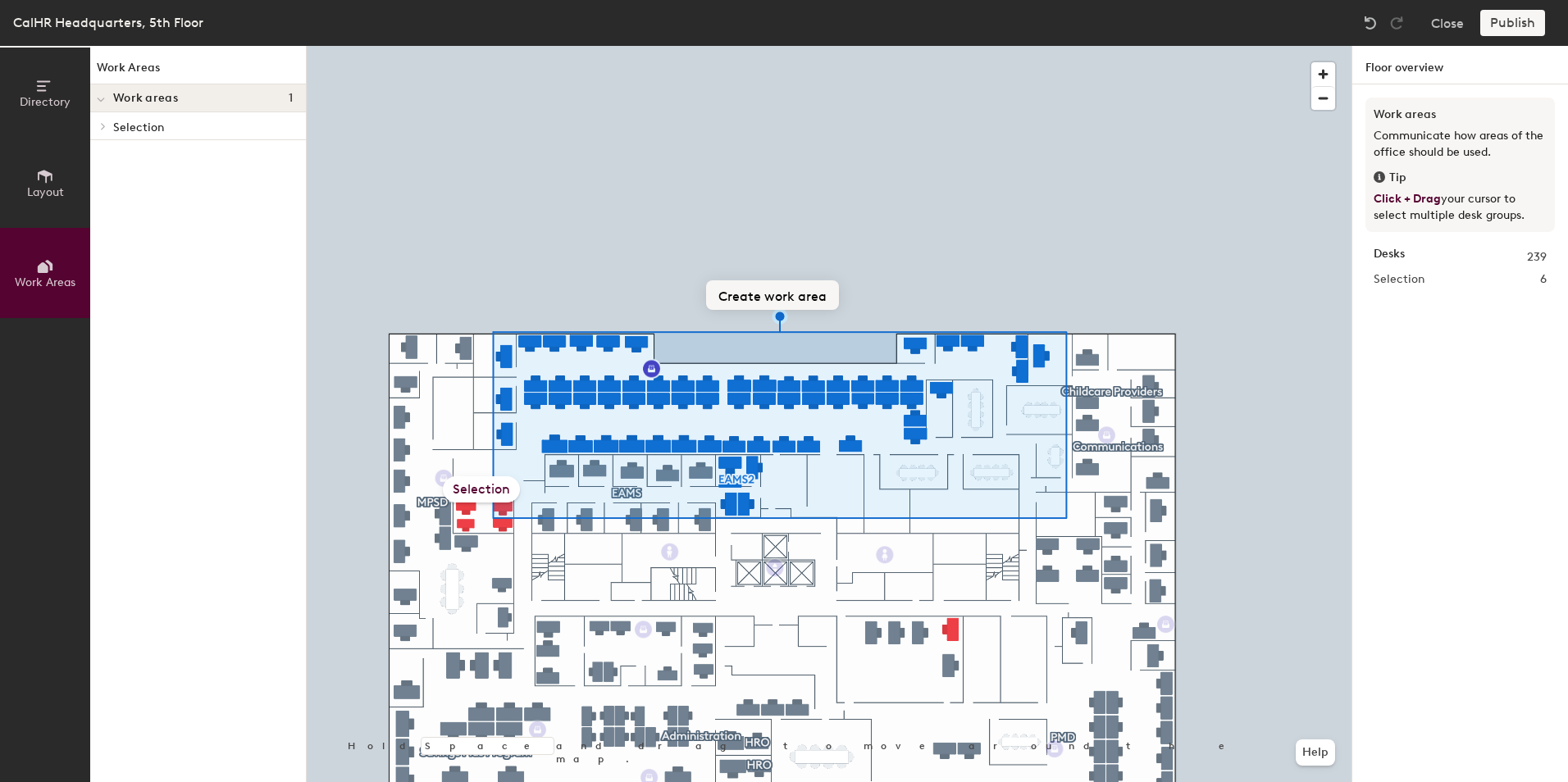
click at [763, 293] on button "Create work area" at bounding box center [772, 296] width 133 height 30
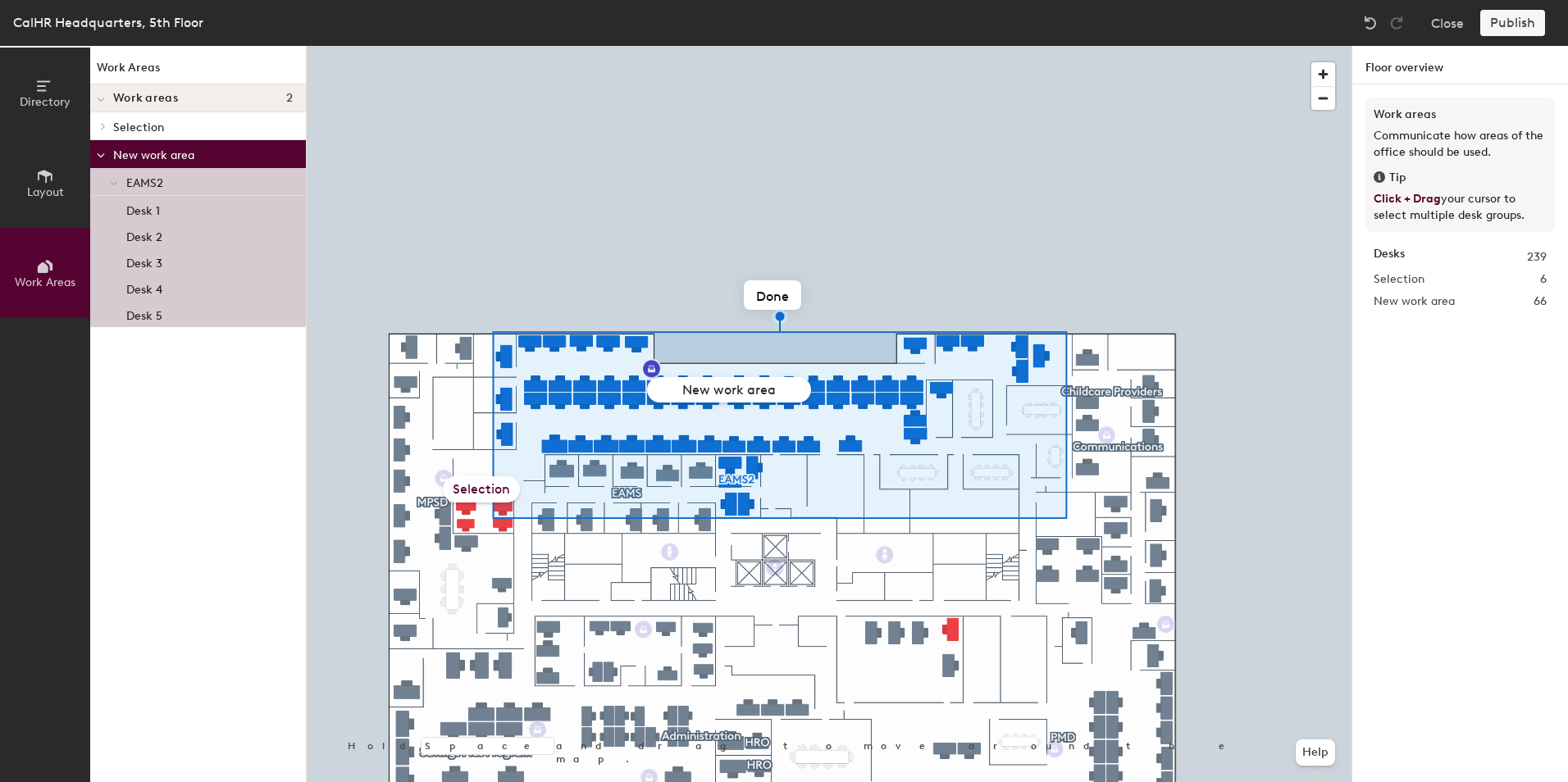
click at [124, 121] on p "Selection" at bounding box center [202, 126] width 179 height 21
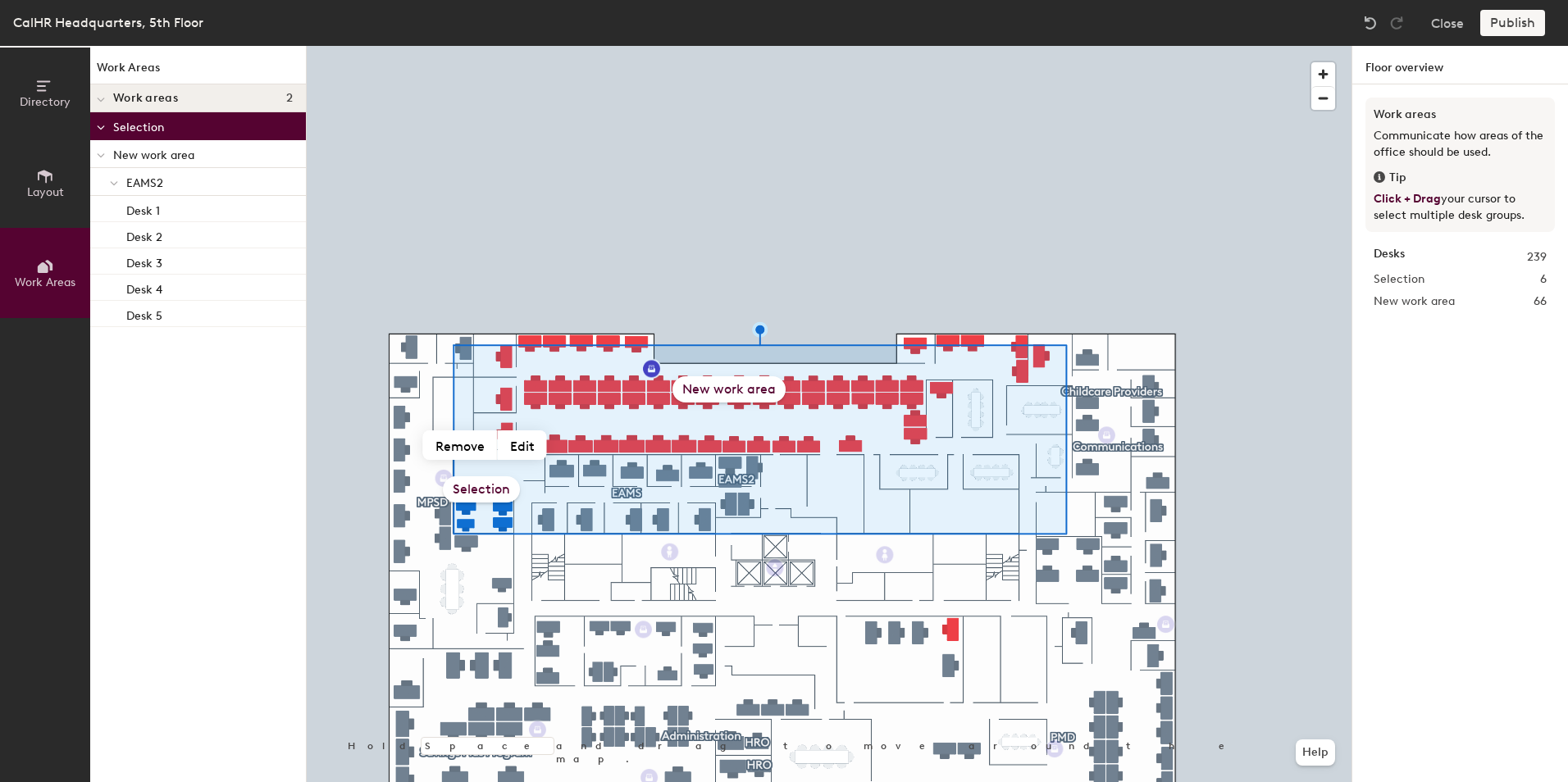
click at [104, 158] on icon at bounding box center [101, 156] width 8 height 7
click at [728, 391] on div "New work area" at bounding box center [729, 390] width 113 height 26
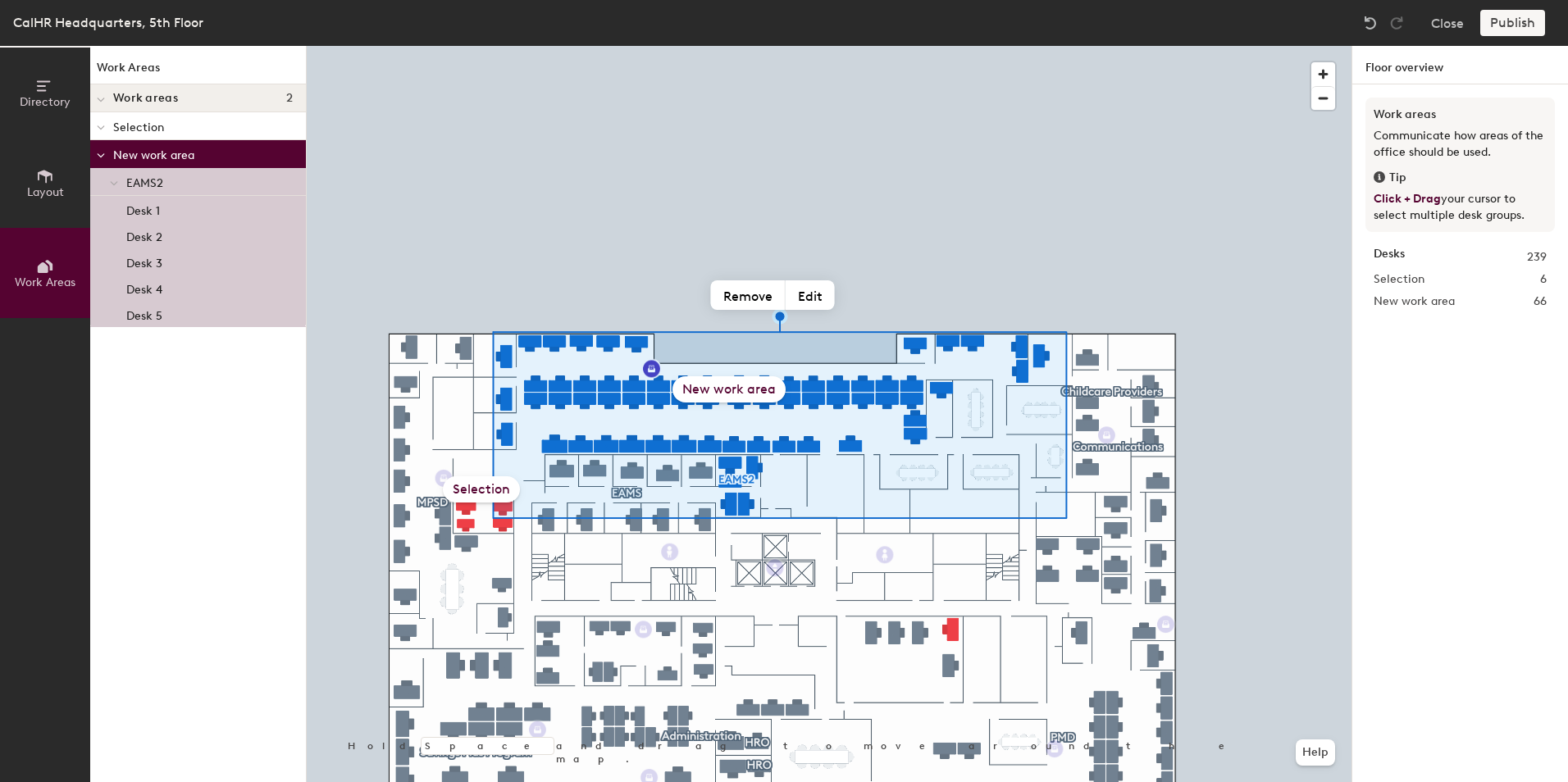
click at [736, 387] on div "New work area" at bounding box center [729, 390] width 113 height 26
click at [155, 126] on p "Selection" at bounding box center [202, 126] width 179 height 21
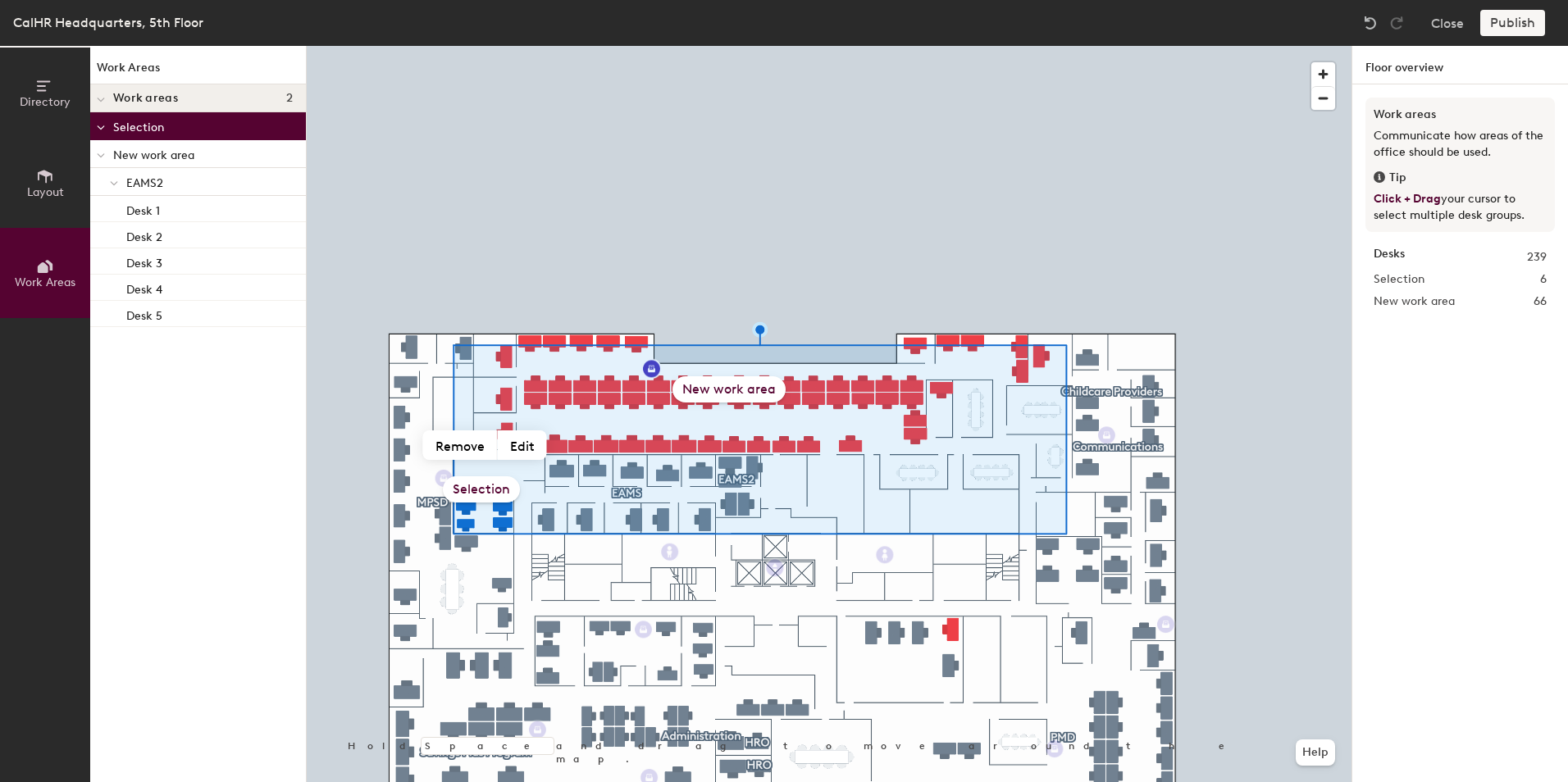
click at [724, 391] on div "New work area" at bounding box center [729, 390] width 113 height 26
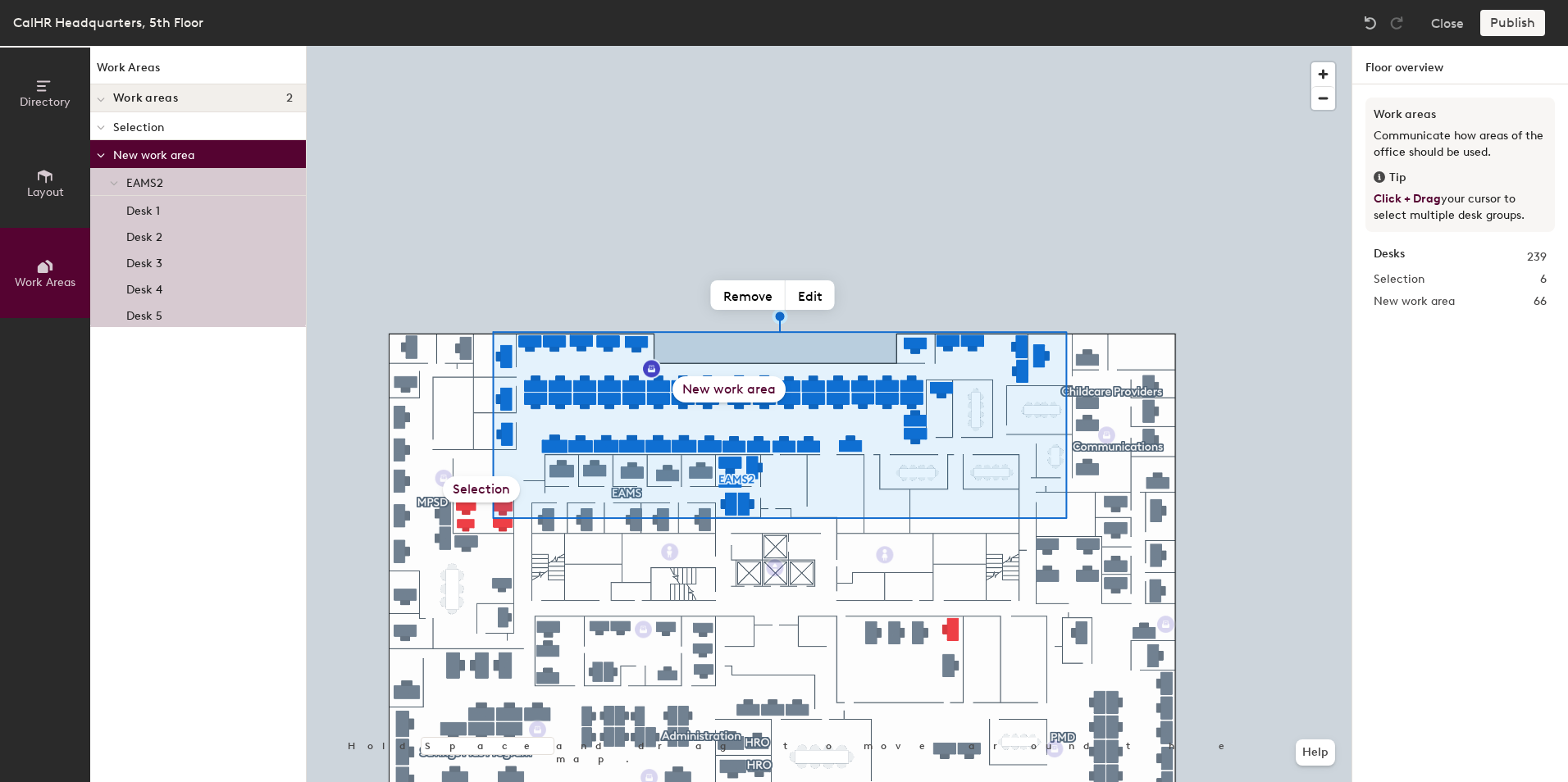
click at [729, 386] on div "New work area" at bounding box center [729, 390] width 113 height 26
click at [815, 298] on button "Edit" at bounding box center [810, 296] width 50 height 30
type input "Selection"
click at [41, 173] on icon at bounding box center [45, 177] width 15 height 13
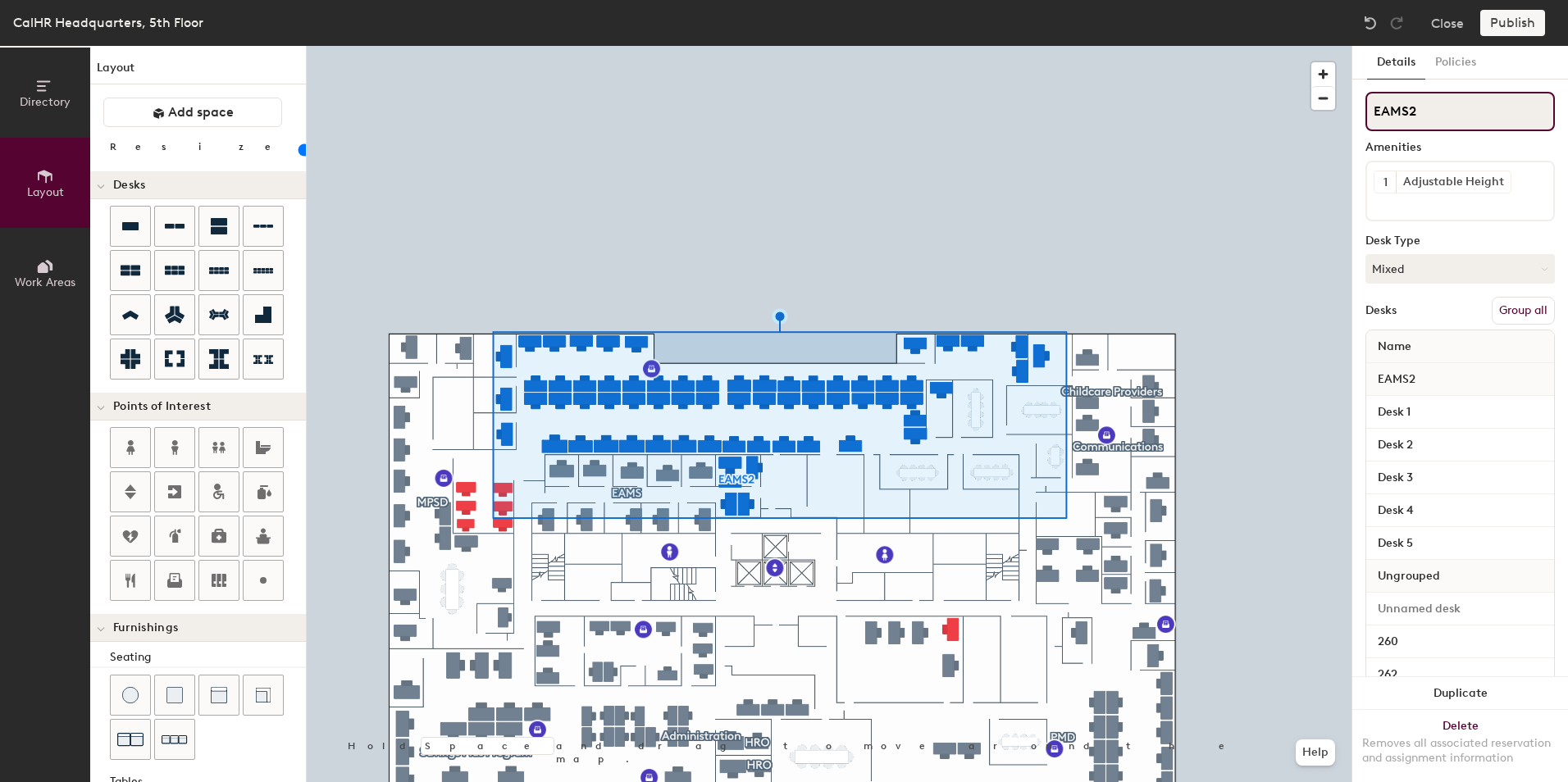
click at [1380, 113] on input "EAMS2" at bounding box center [1460, 111] width 189 height 40
drag, startPoint x: 1434, startPoint y: 109, endPoint x: 1357, endPoint y: 108, distance: 77.0
click at [1357, 108] on div "Details Policies EAMS2 Amenities 1 Adjustable Height Desk Type Mixed Desks Grou…" at bounding box center [1460, 415] width 216 height 737
type input "S"
type input "20"
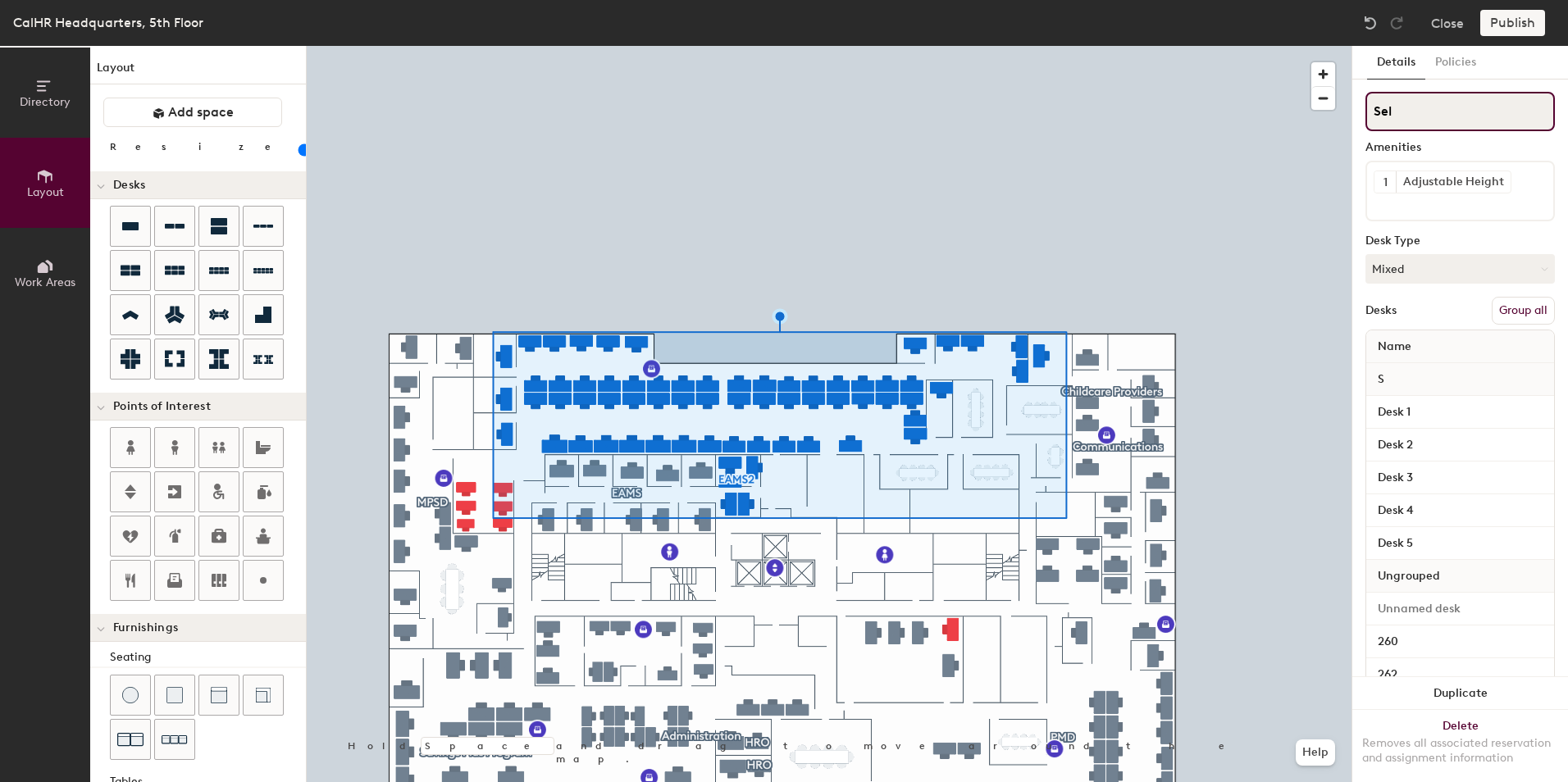
type input "Sele"
type input "20"
type input "Selec"
type input "20"
type input "Selection"
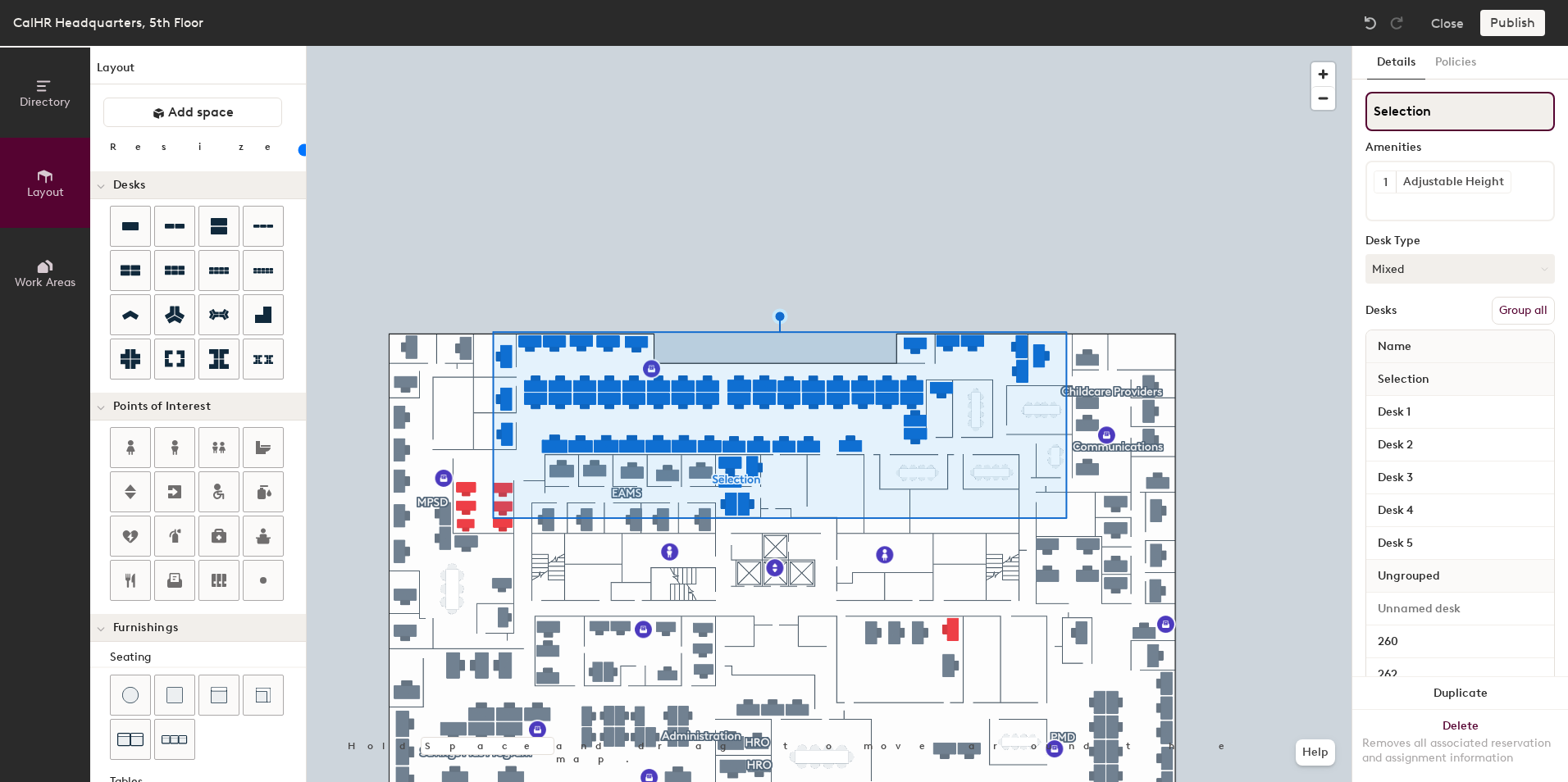
type input "20"
type input "Selection"
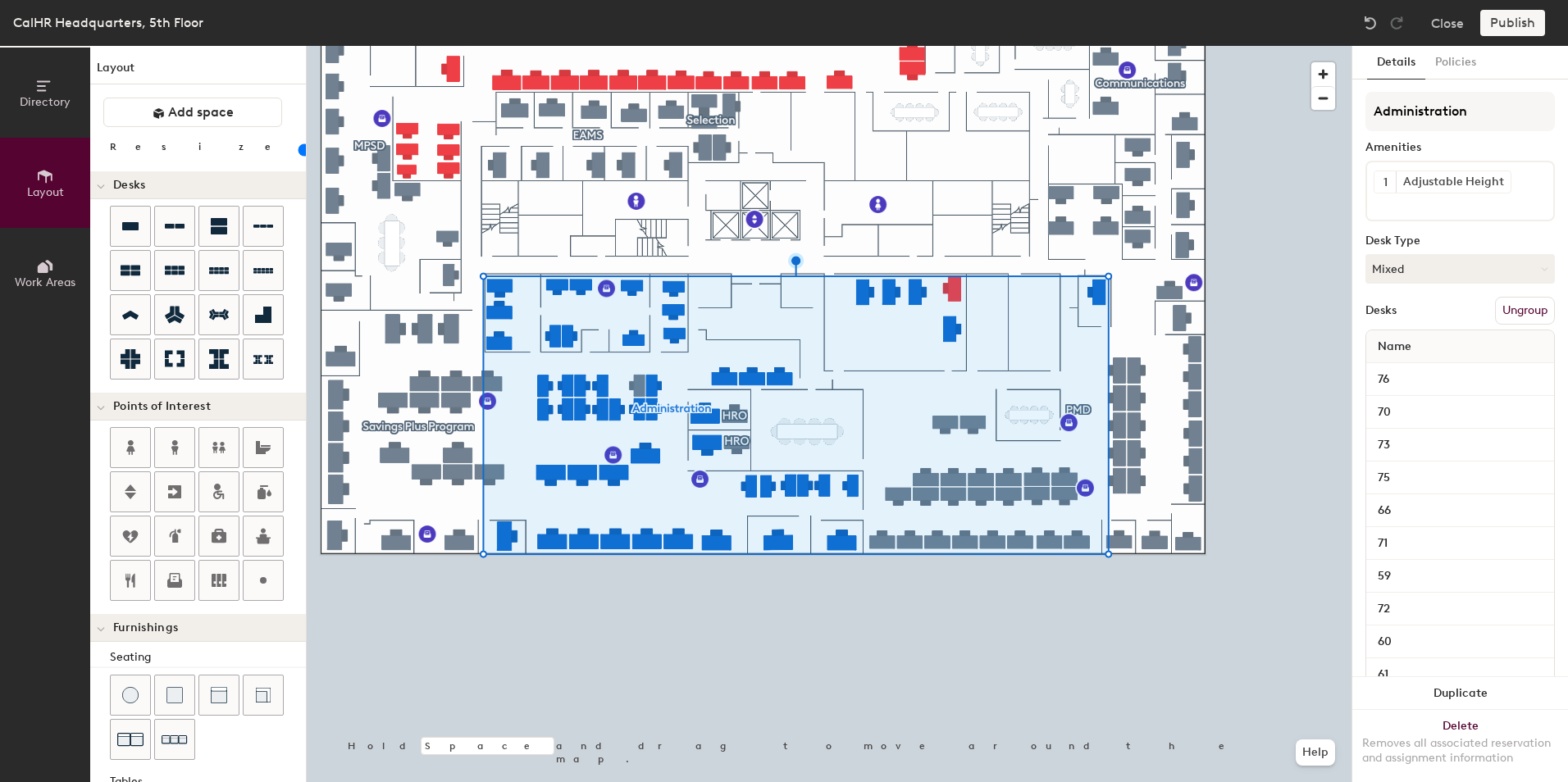
click at [1508, 310] on button "Ungroup" at bounding box center [1525, 310] width 59 height 28
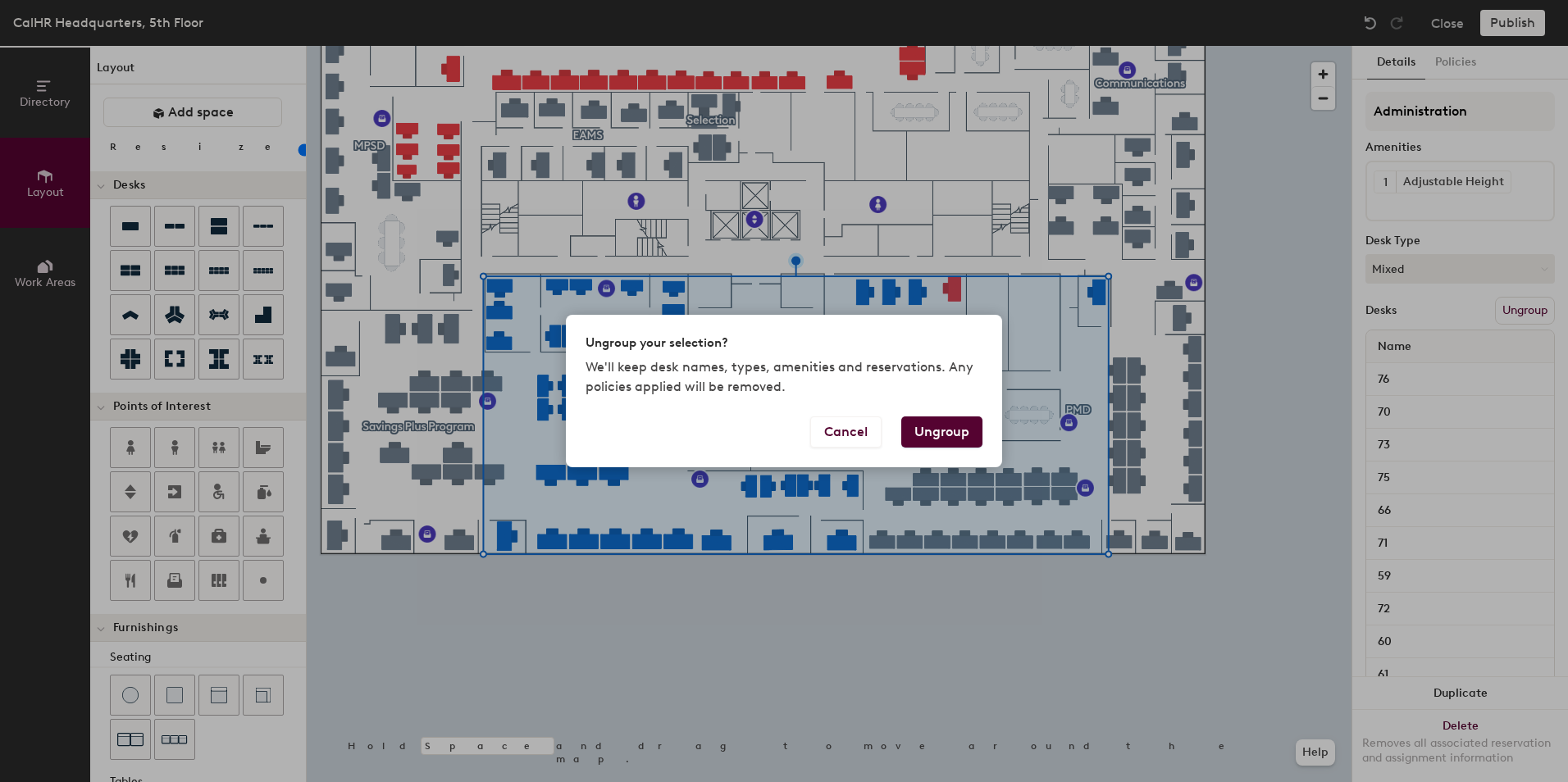
click at [957, 431] on button "Ungroup" at bounding box center [942, 432] width 81 height 31
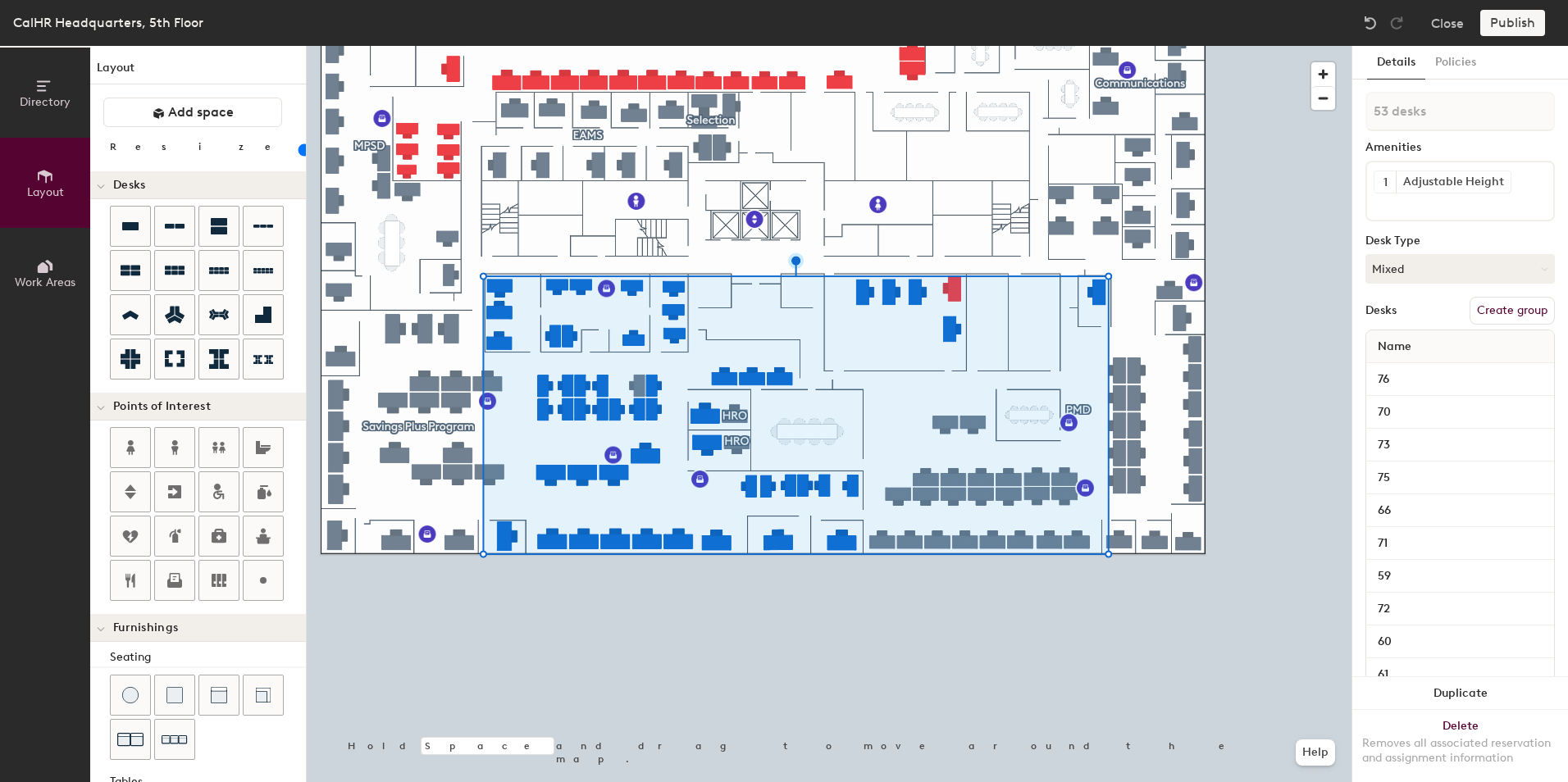
type input "140"
type input "1 desk"
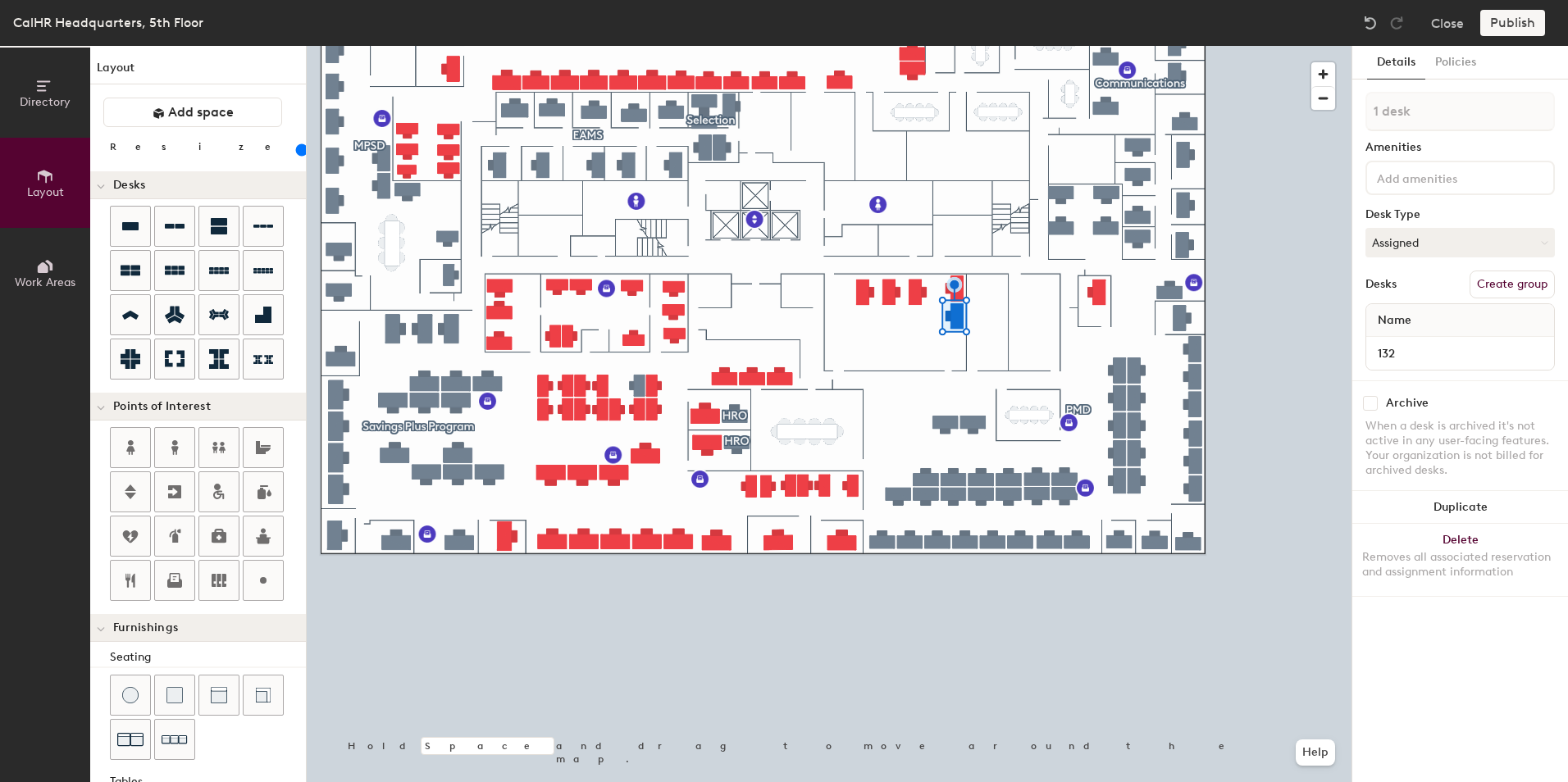
click at [918, 343] on div "Directory Layout Work Areas Layout Add space Resize Desks Points of Interest Fu…" at bounding box center [784, 415] width 1568 height 737
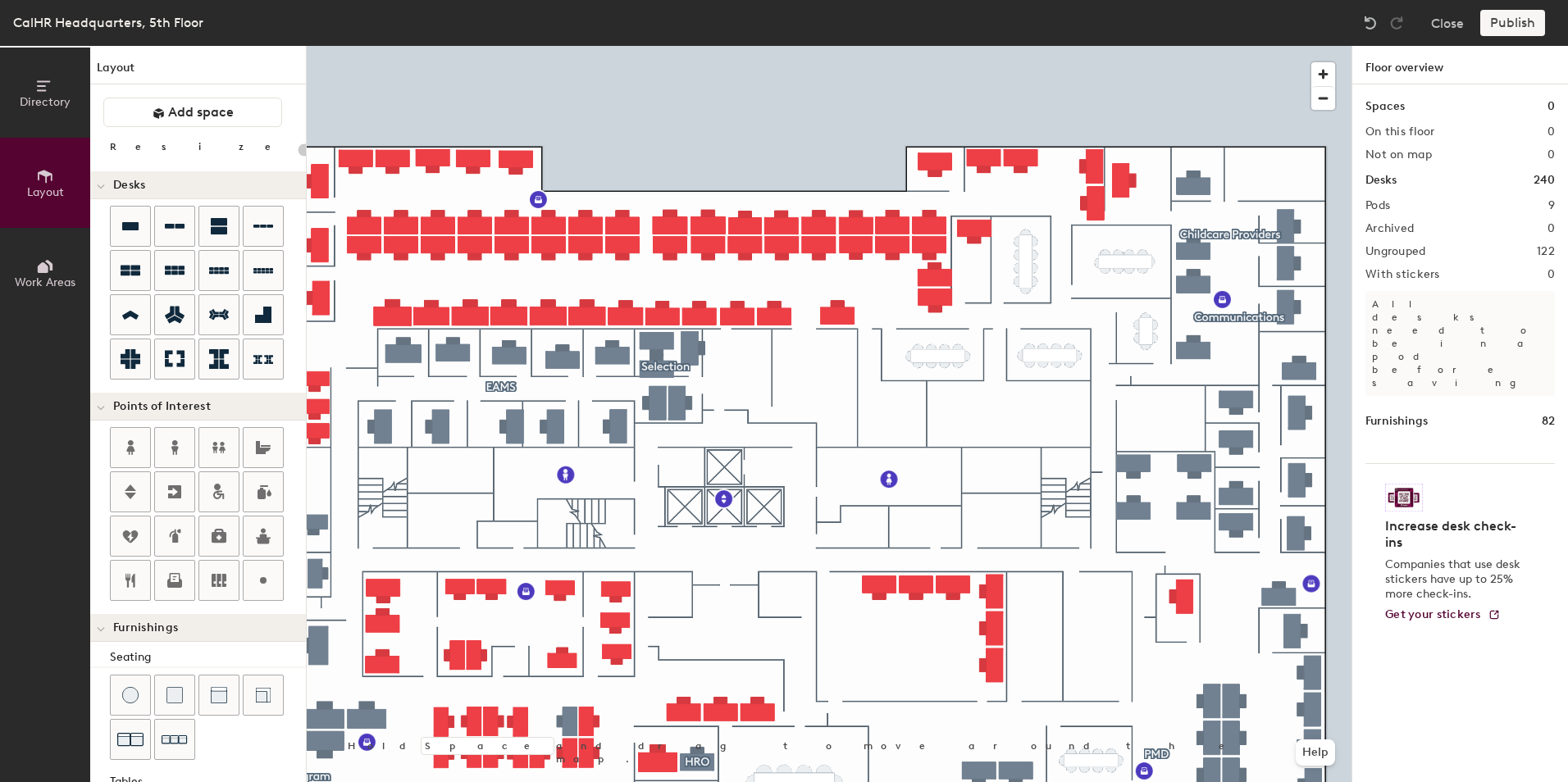
type input "20"
click at [22, 263] on button "Work Areas" at bounding box center [45, 273] width 90 height 90
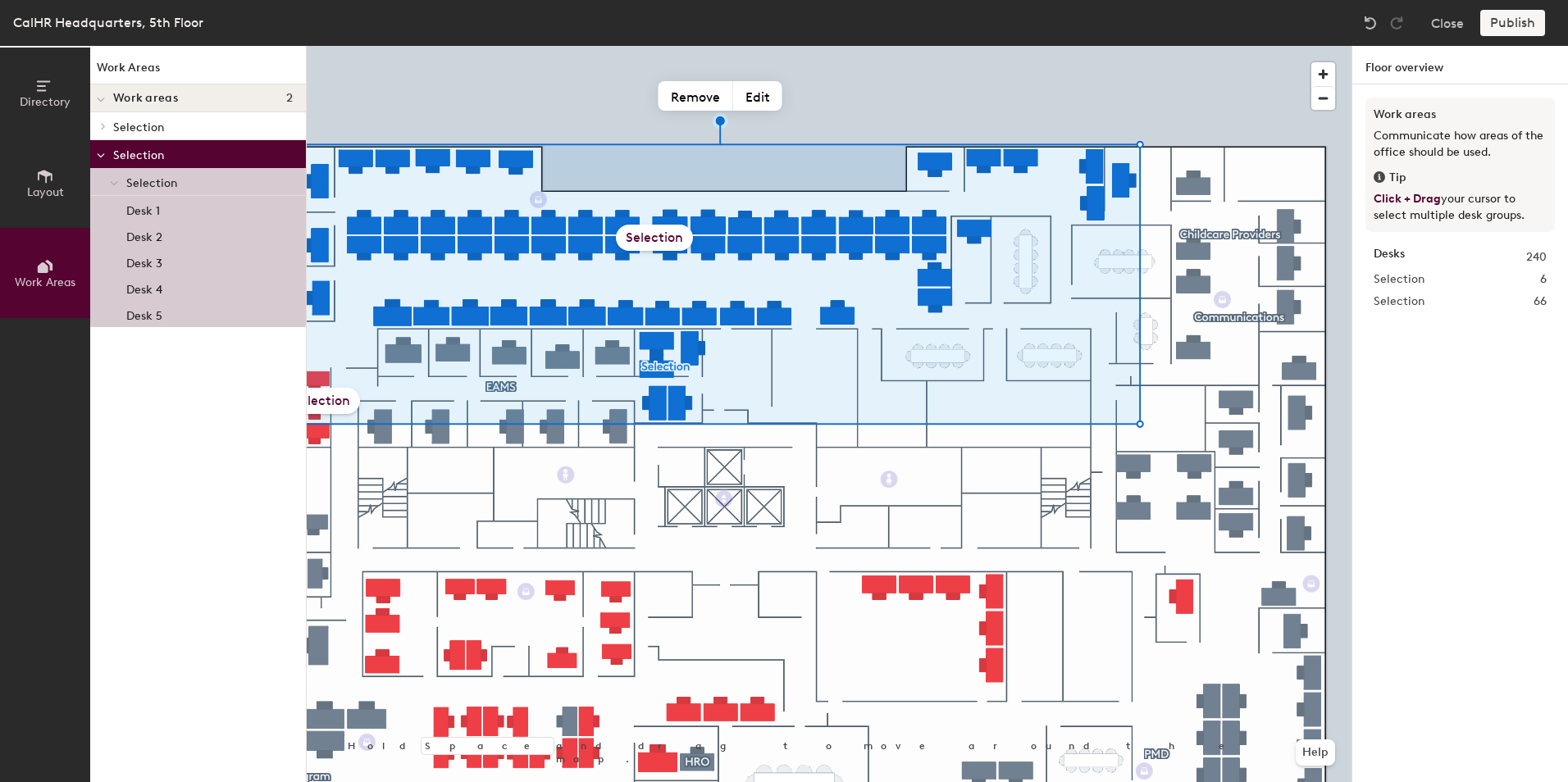
click at [40, 179] on icon at bounding box center [45, 177] width 18 height 18
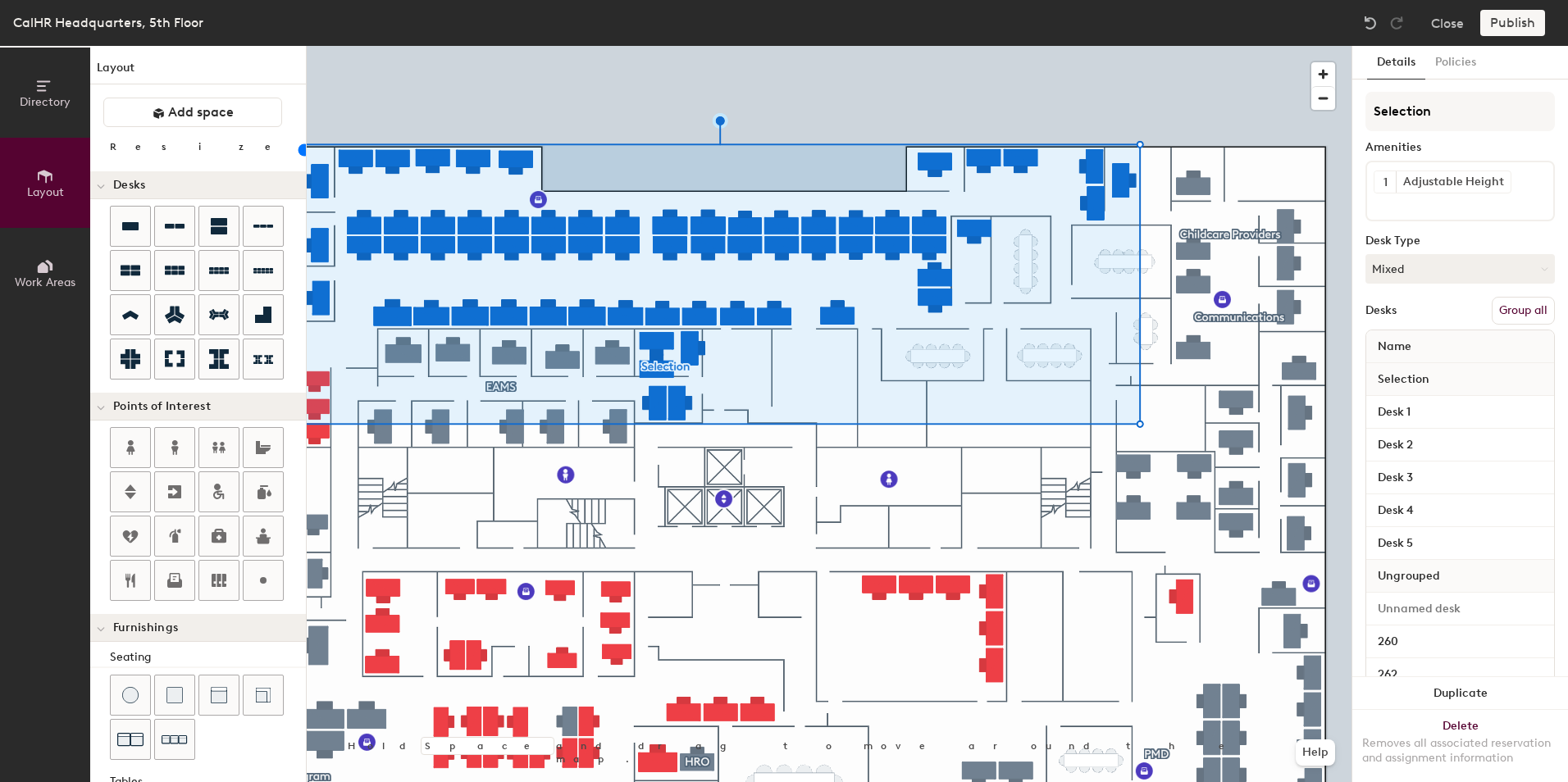
click at [1521, 307] on button "Group all" at bounding box center [1523, 310] width 63 height 28
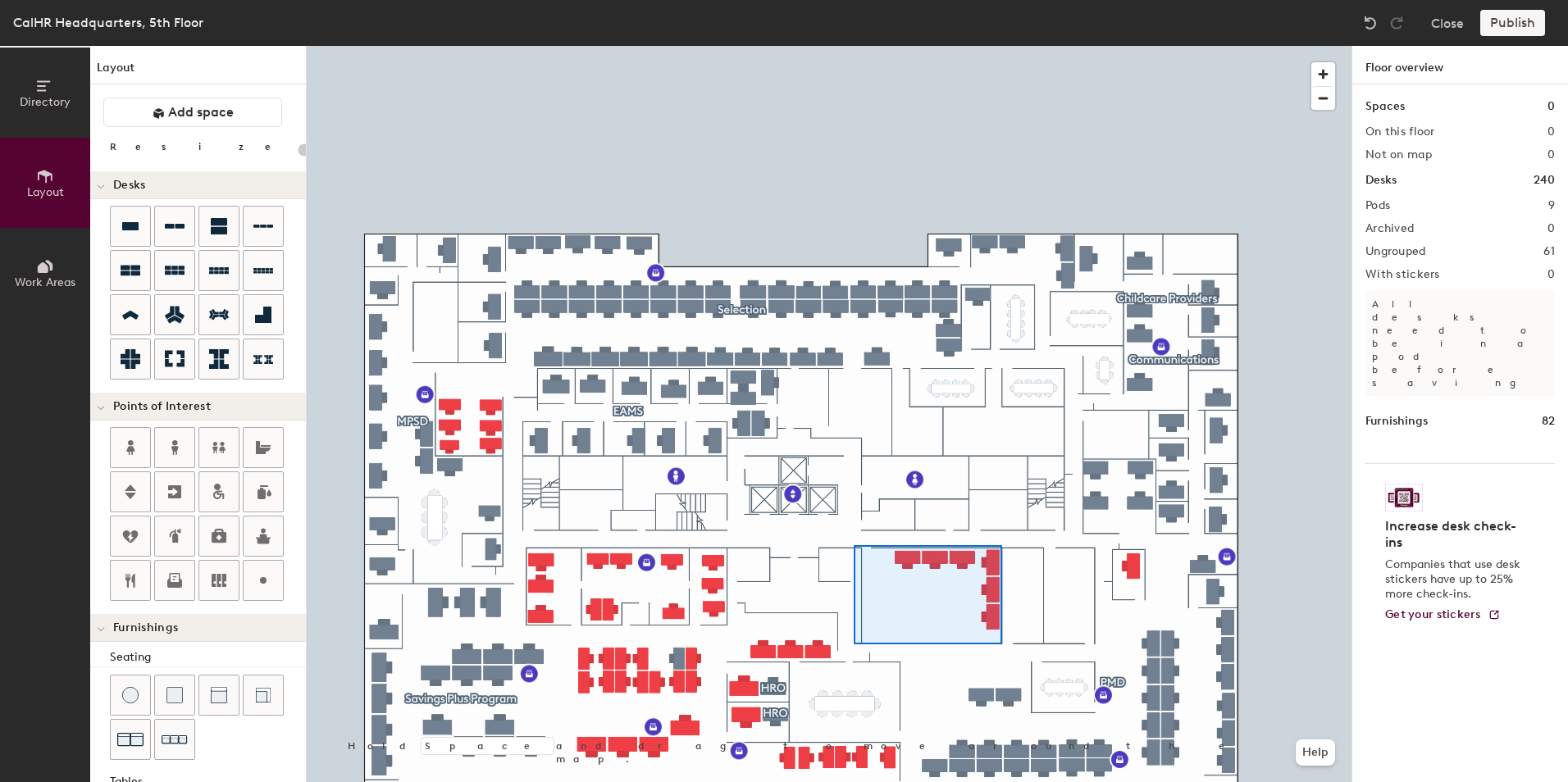
click at [854, 46] on div at bounding box center [829, 46] width 1045 height 0
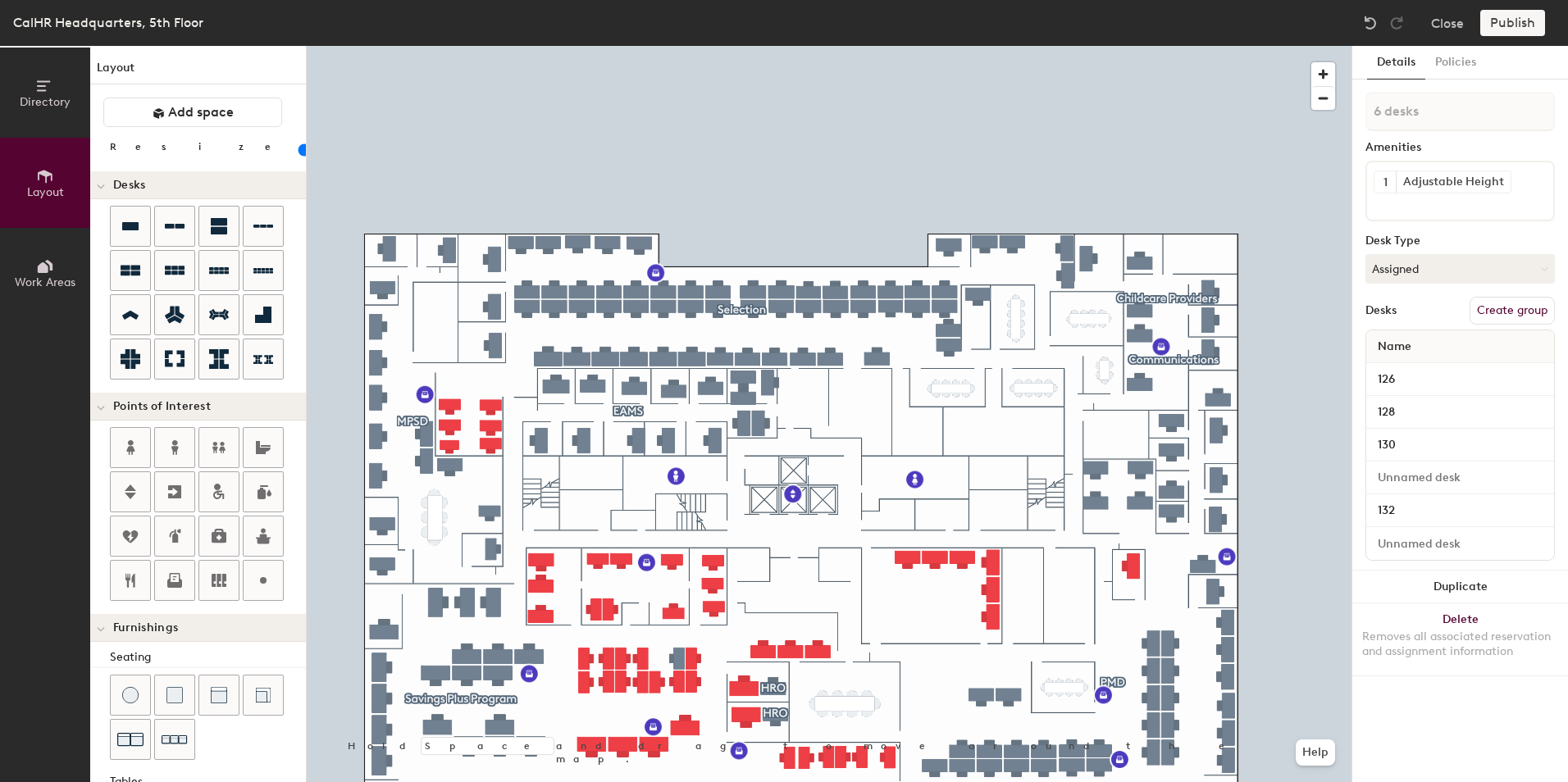
type input "140"
click at [1497, 307] on button "Create group" at bounding box center [1512, 310] width 85 height 28
type input "P"
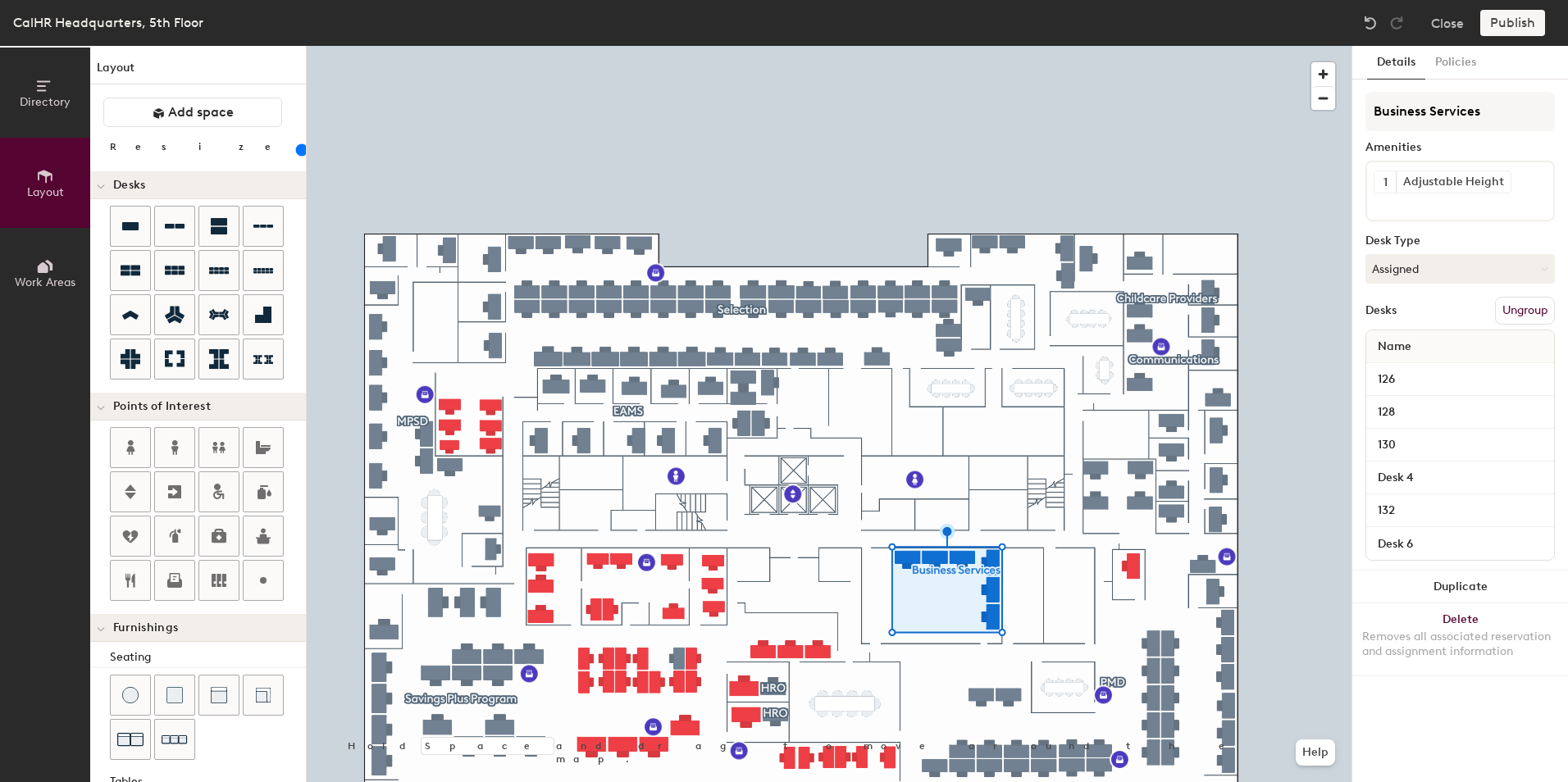
type input "Business Services"
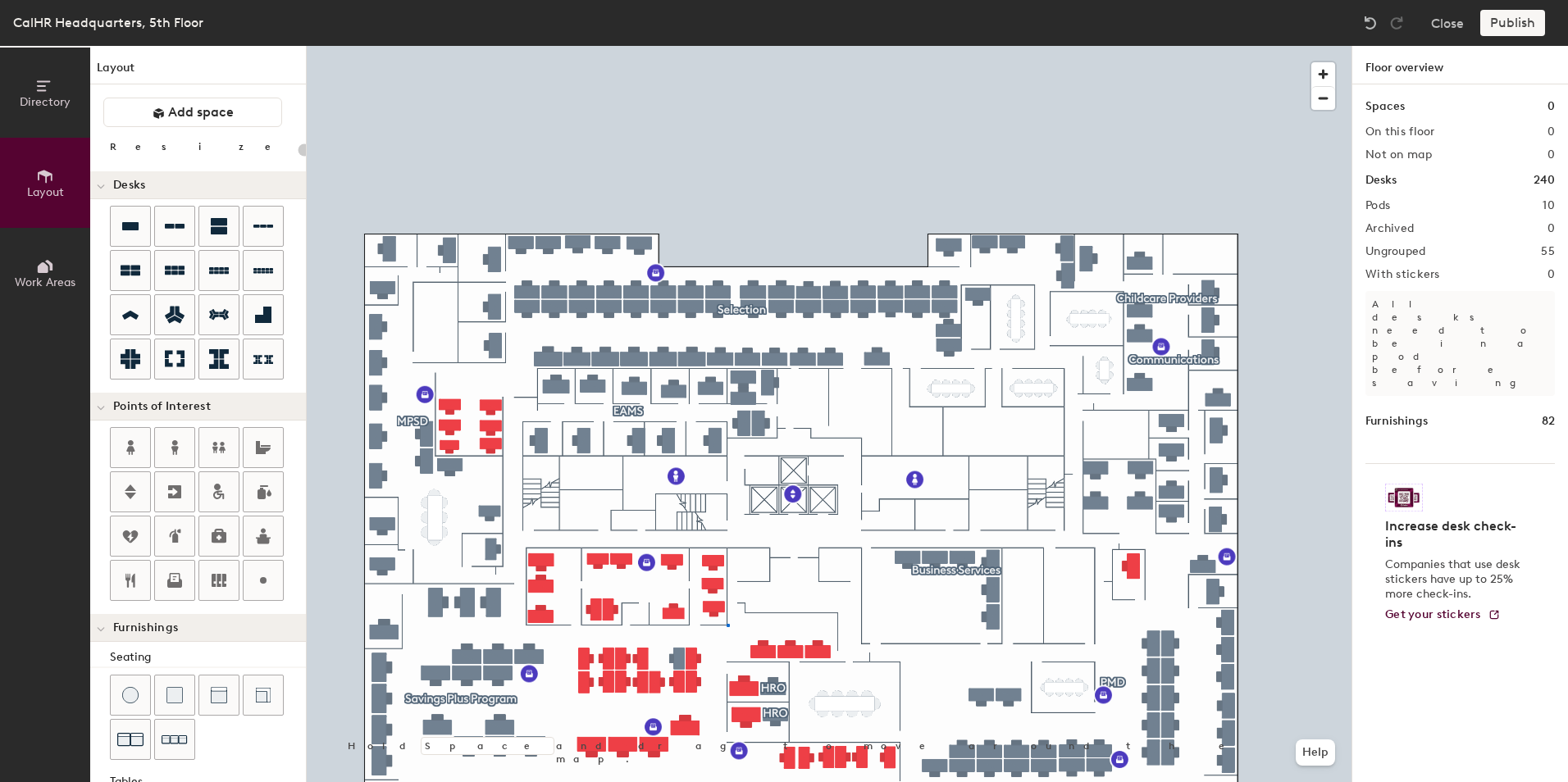
click at [727, 46] on div at bounding box center [829, 46] width 1045 height 0
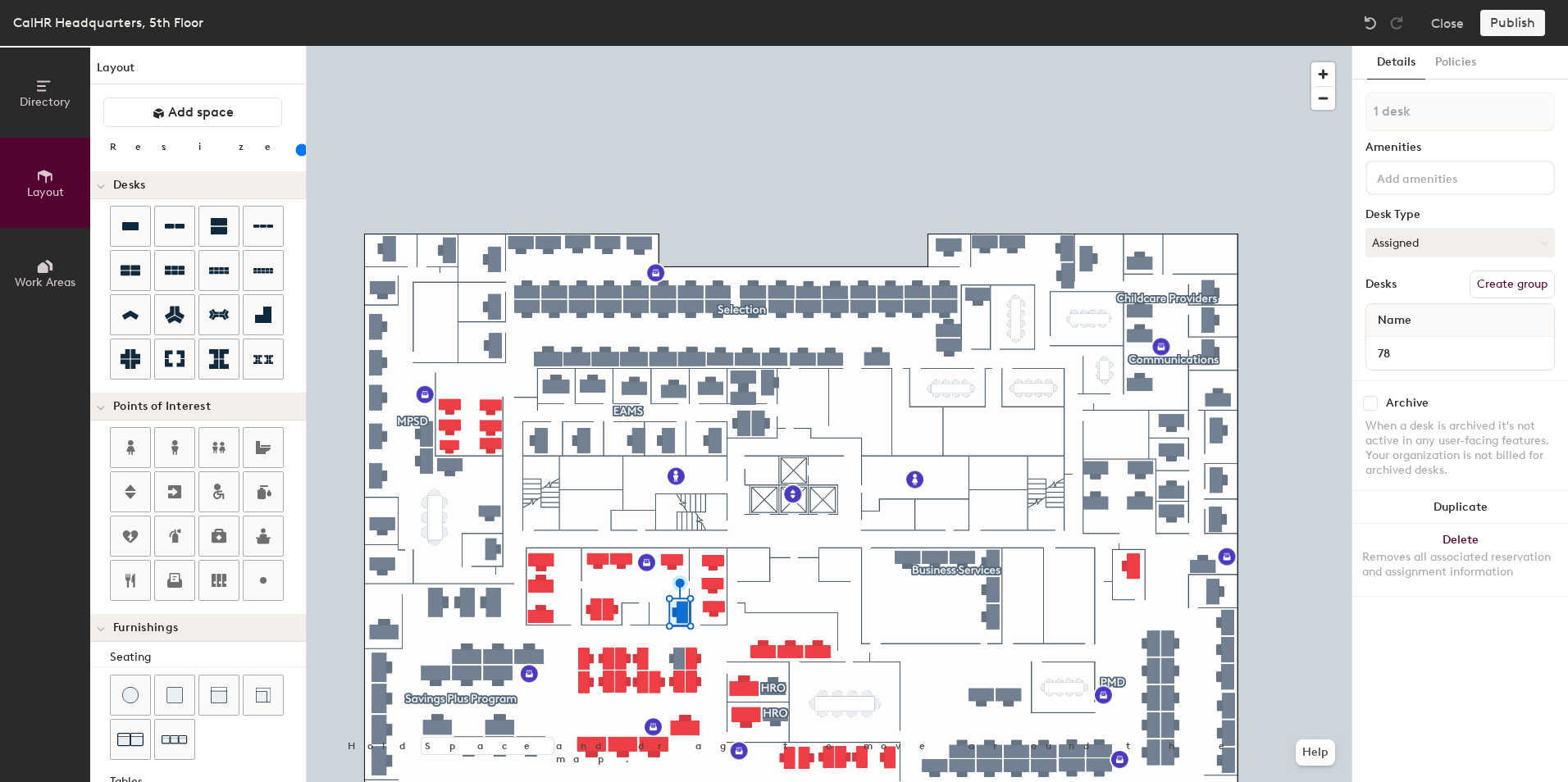
click at [641, 592] on div "Directory Layout Work Areas Layout Add space Resize Desks Points of Interest Fu…" at bounding box center [784, 415] width 1568 height 737
type input "140"
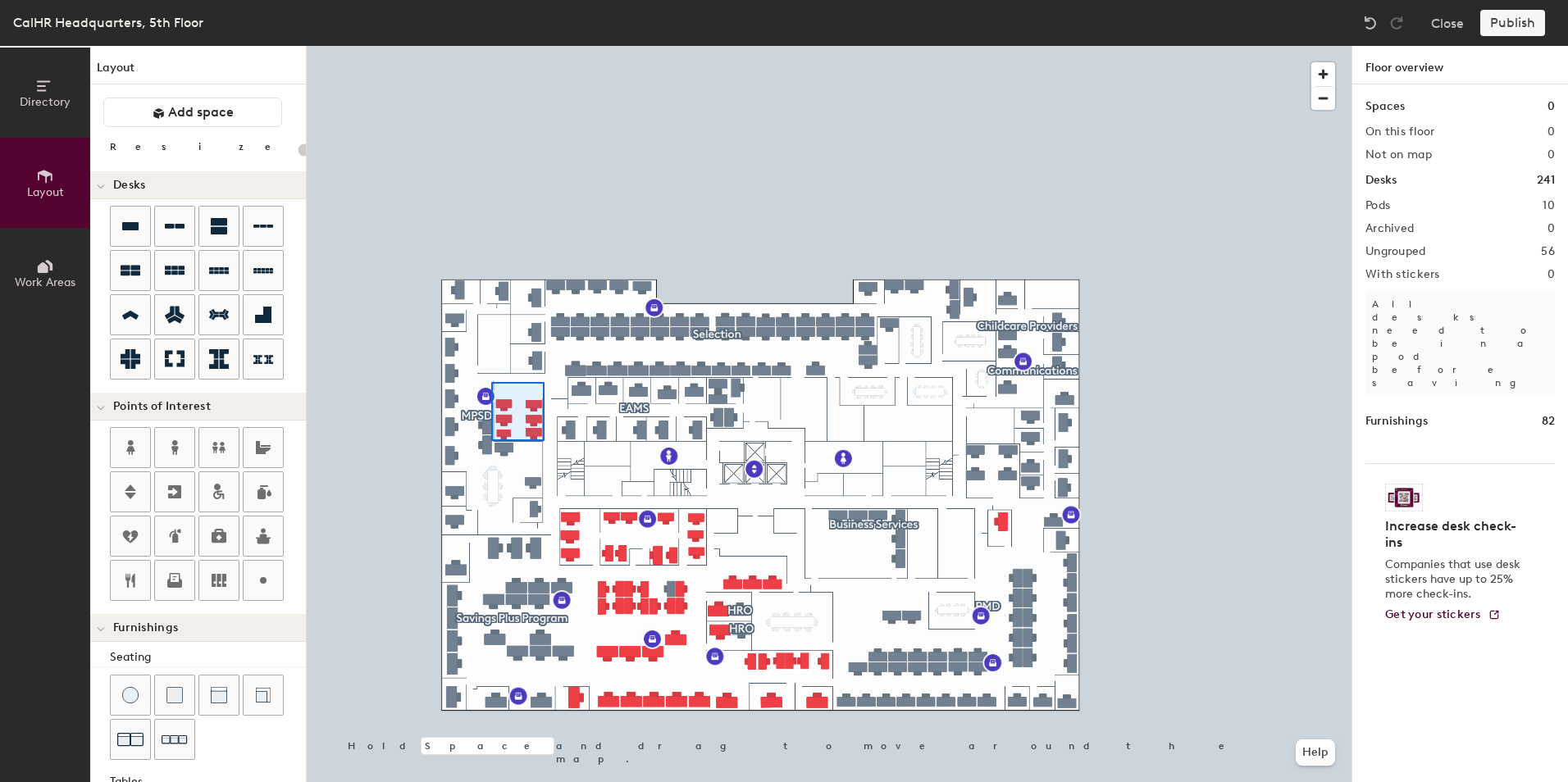
click at [492, 46] on div at bounding box center [829, 46] width 1045 height 0
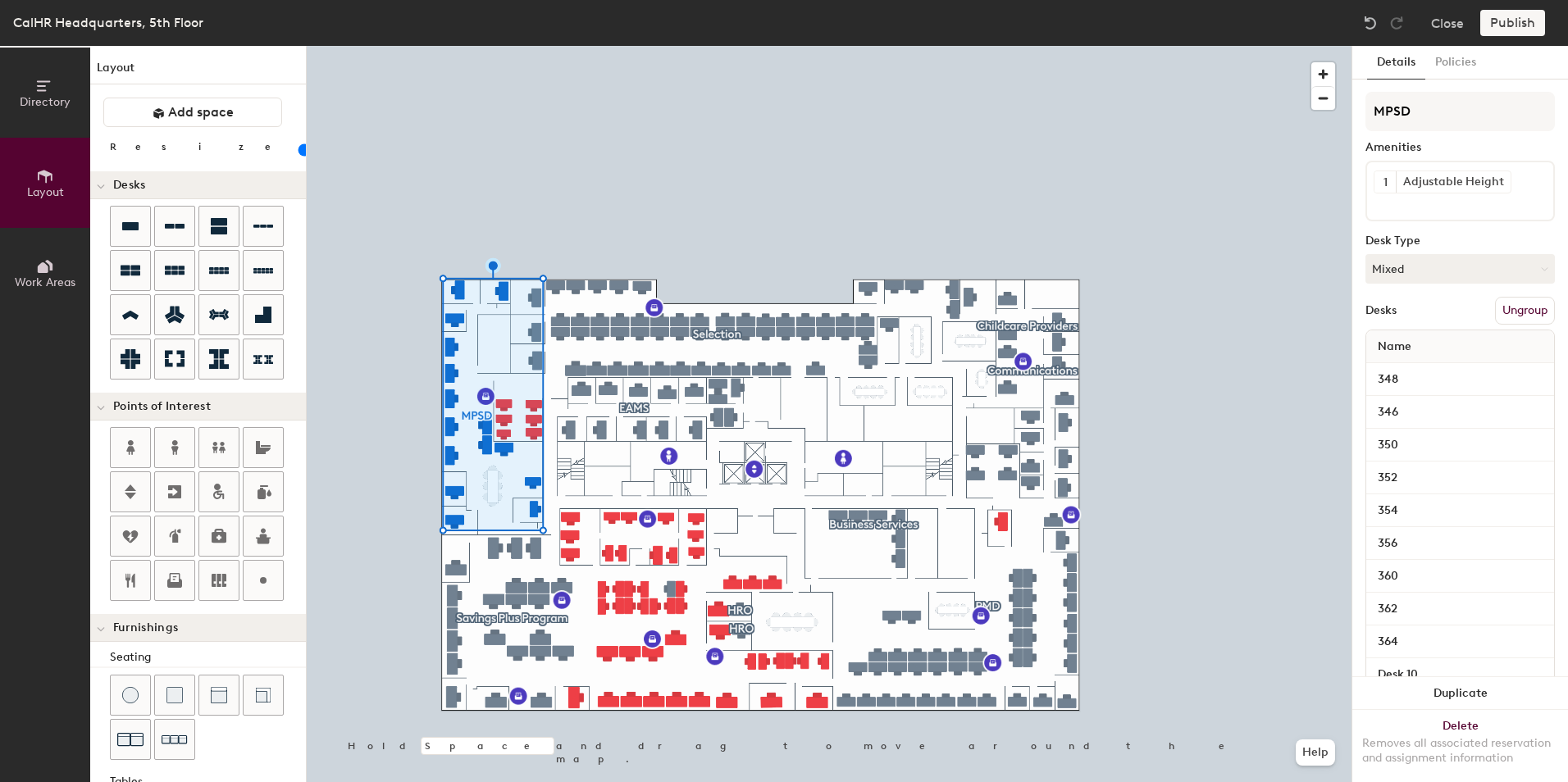
click at [1502, 307] on button "Ungroup" at bounding box center [1525, 310] width 59 height 28
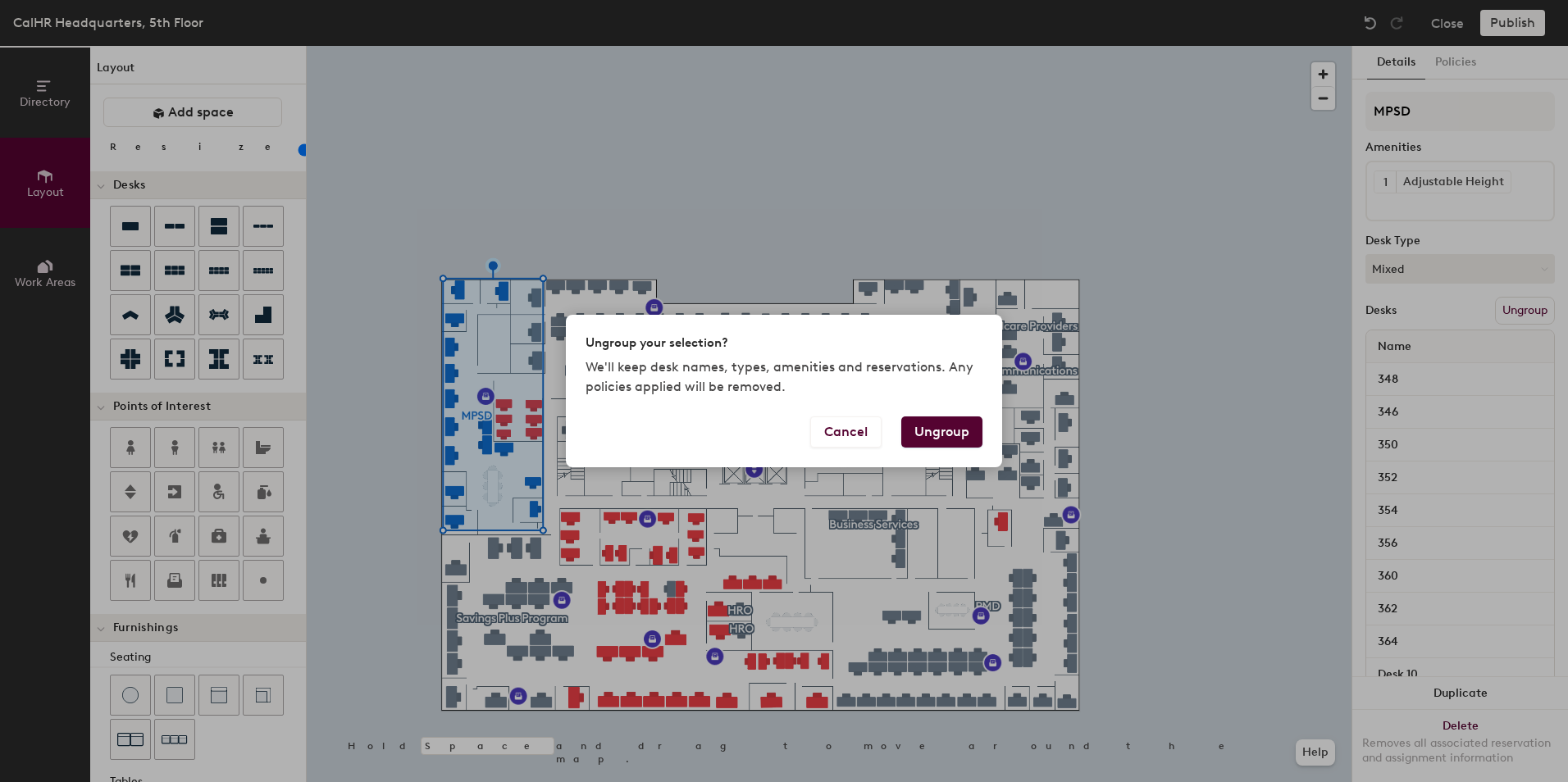
click at [964, 428] on button "Ungroup" at bounding box center [942, 432] width 81 height 31
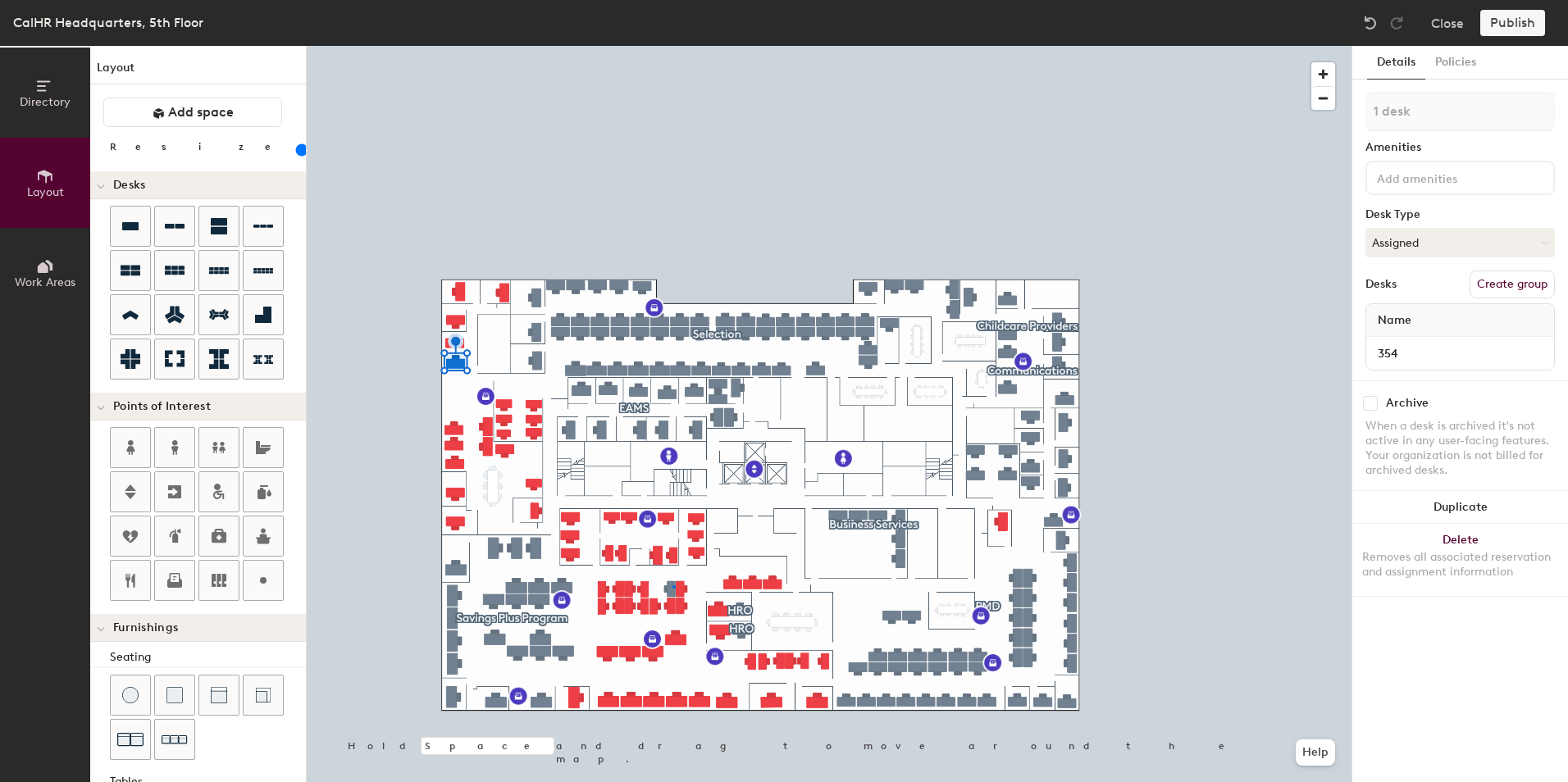
click at [672, 46] on div at bounding box center [829, 46] width 1045 height 0
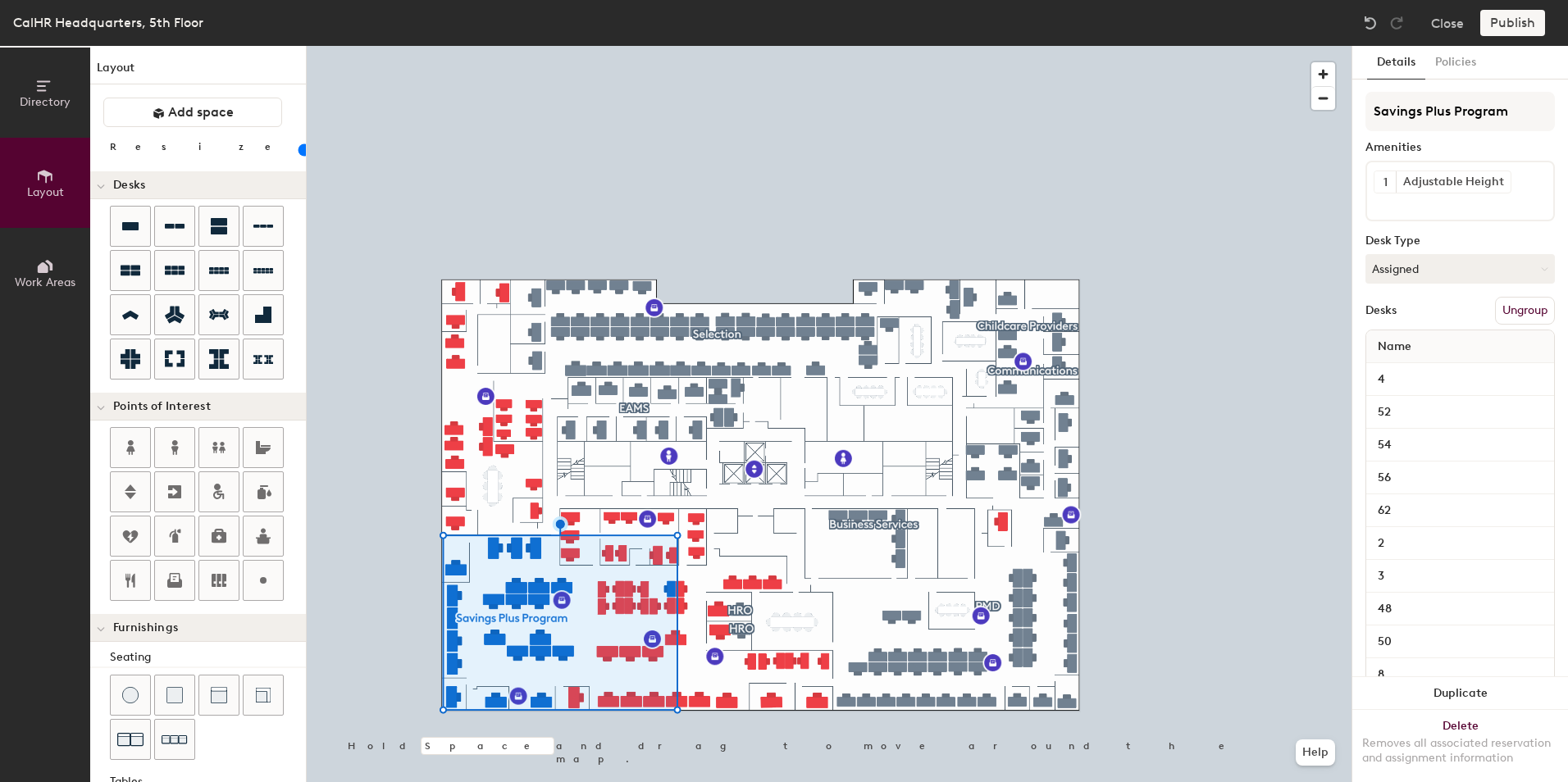
click at [1516, 314] on button "Ungroup" at bounding box center [1525, 310] width 59 height 28
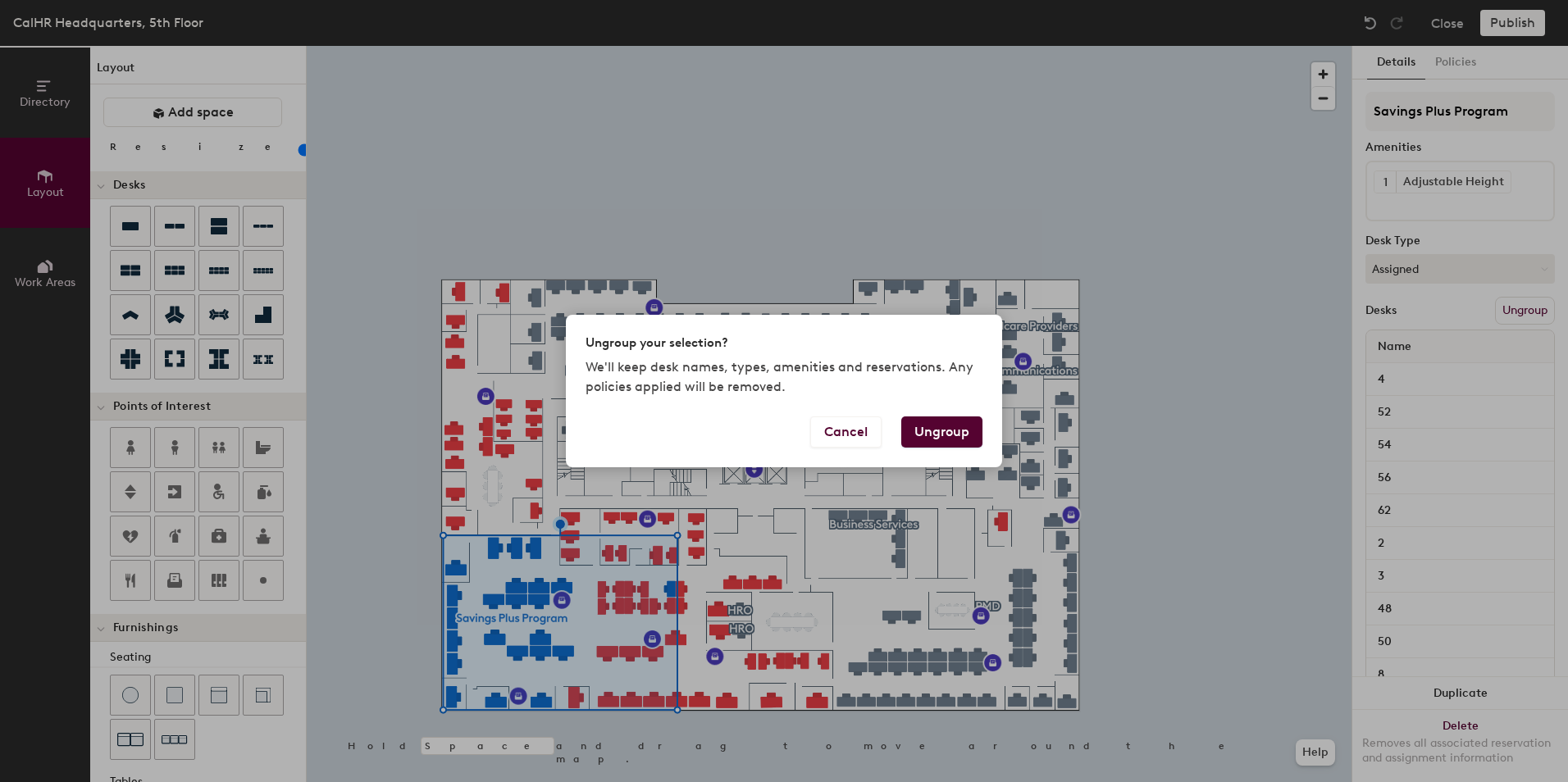
click at [938, 436] on button "Ungroup" at bounding box center [942, 432] width 81 height 31
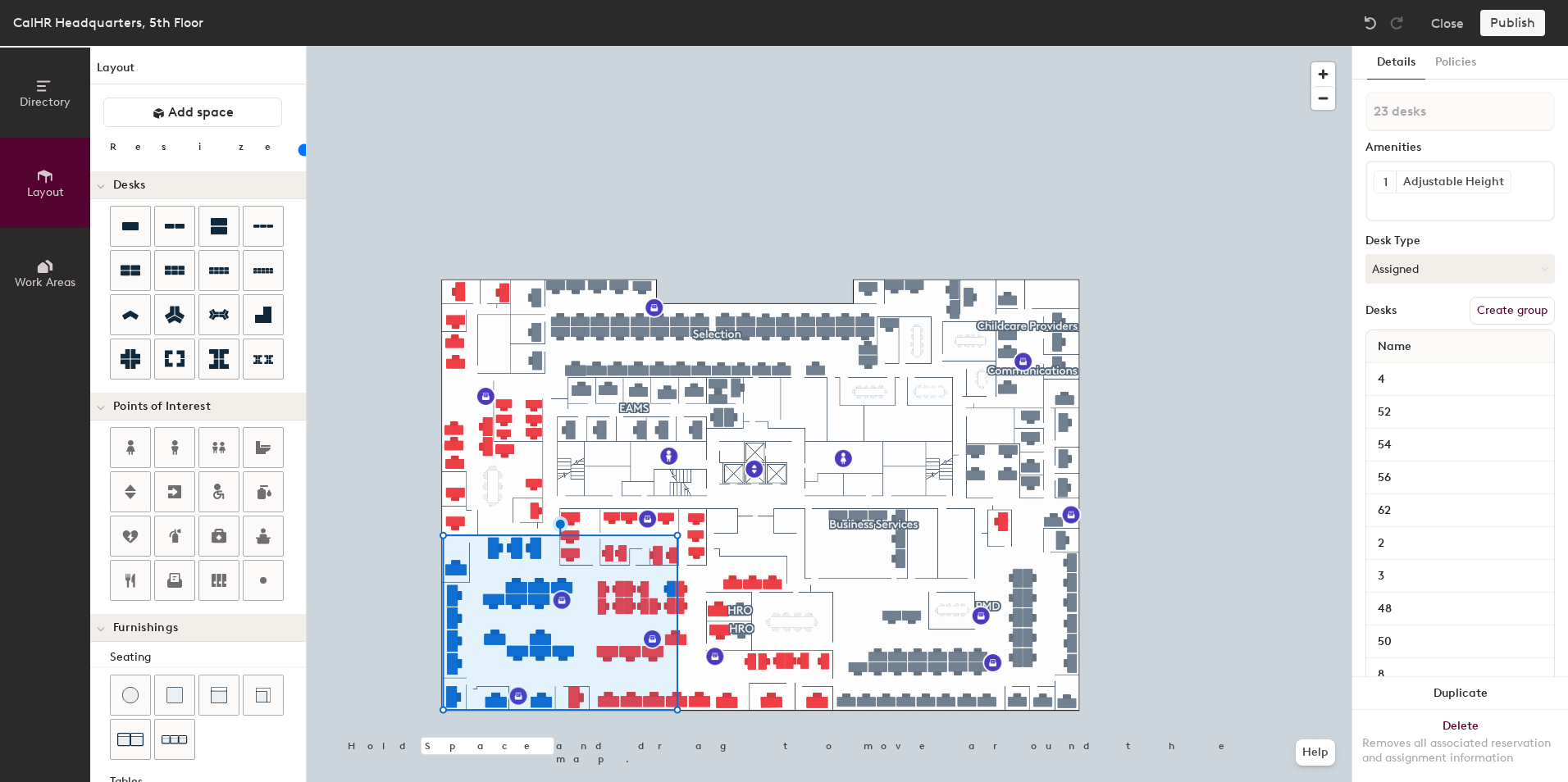
type input "140"
type input "1 desk"
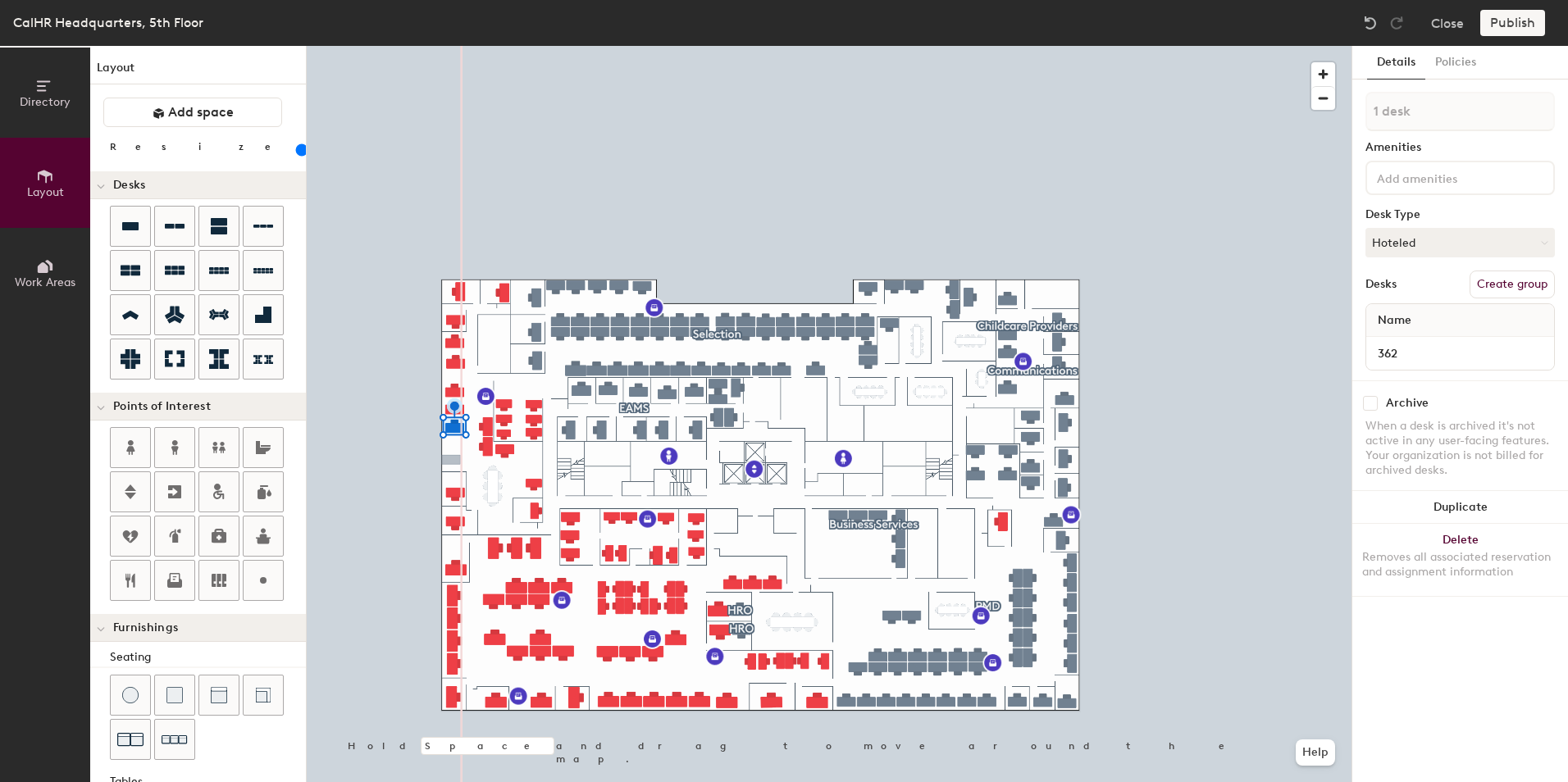
click at [454, 460] on div "Directory Layout Work Areas Layout Add space Resize Desks Points of Interest Fu…" at bounding box center [784, 415] width 1568 height 737
type input "140"
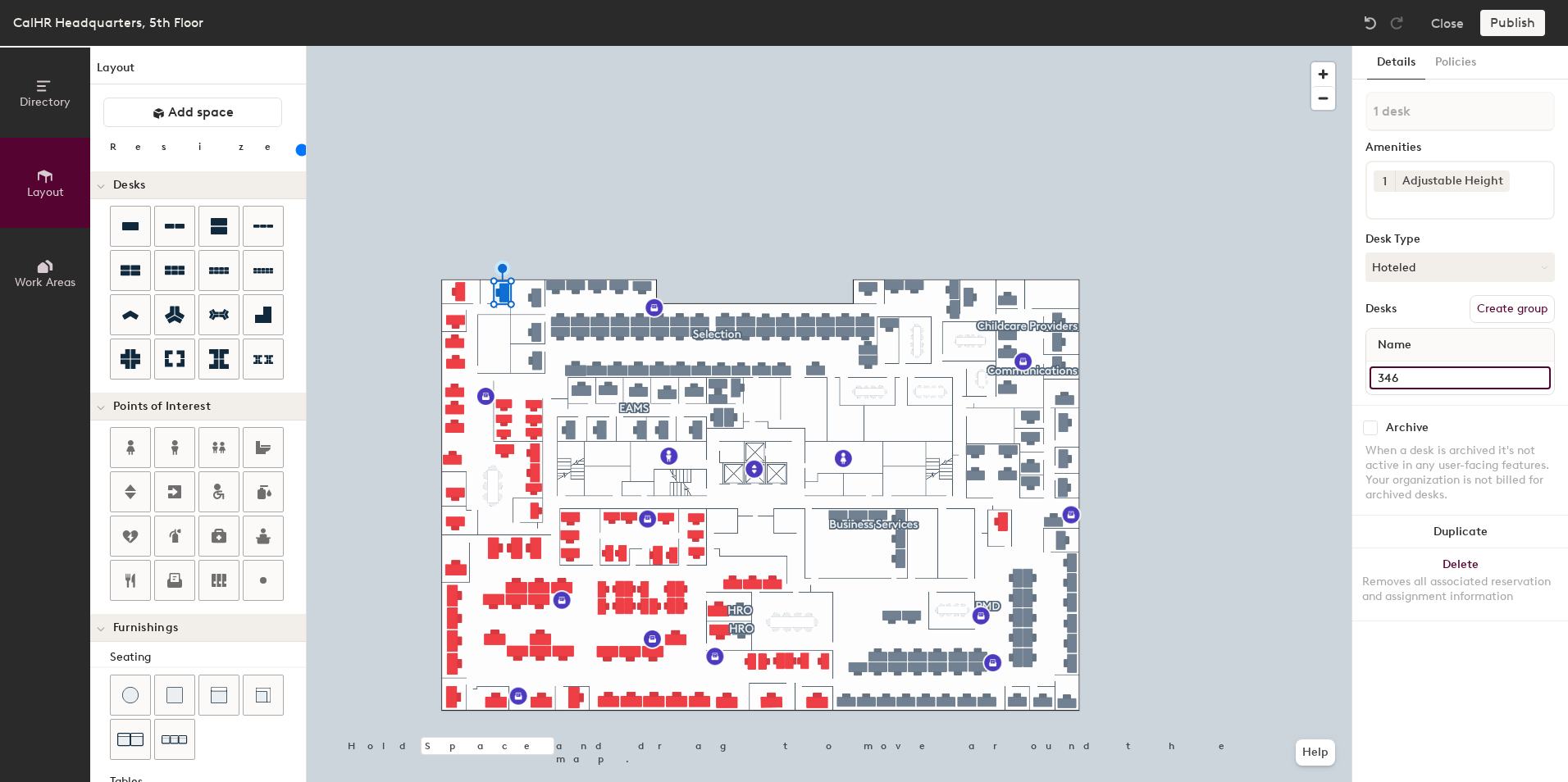
click at [1393, 382] on input "346" at bounding box center [1460, 378] width 181 height 23
type input "344"
click at [1389, 374] on input "348" at bounding box center [1460, 378] width 181 height 23
type input "346"
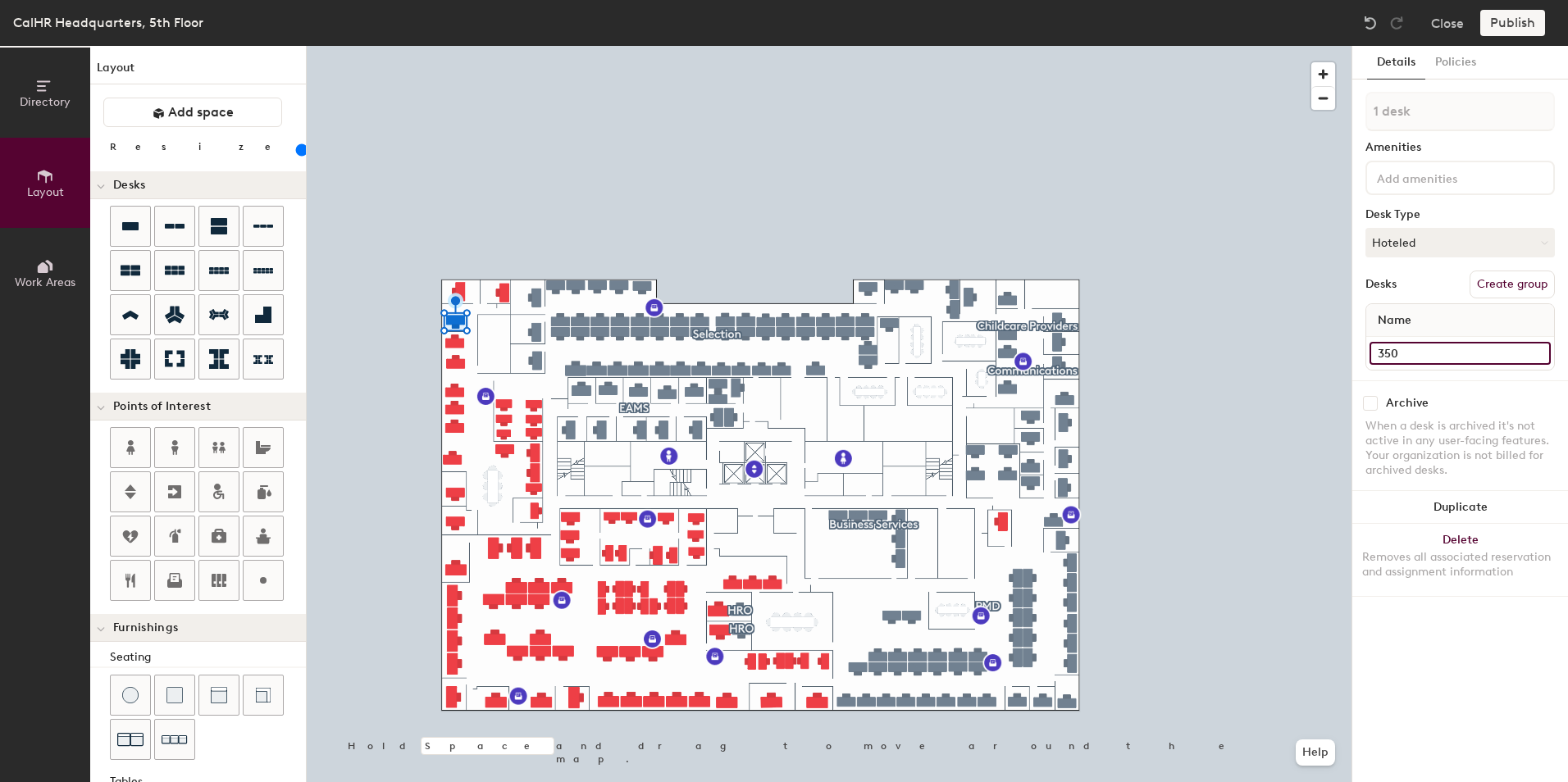
click at [1373, 353] on input "350" at bounding box center [1460, 353] width 181 height 23
type input "348"
click at [1395, 349] on input "352" at bounding box center [1460, 353] width 181 height 23
type input "350"
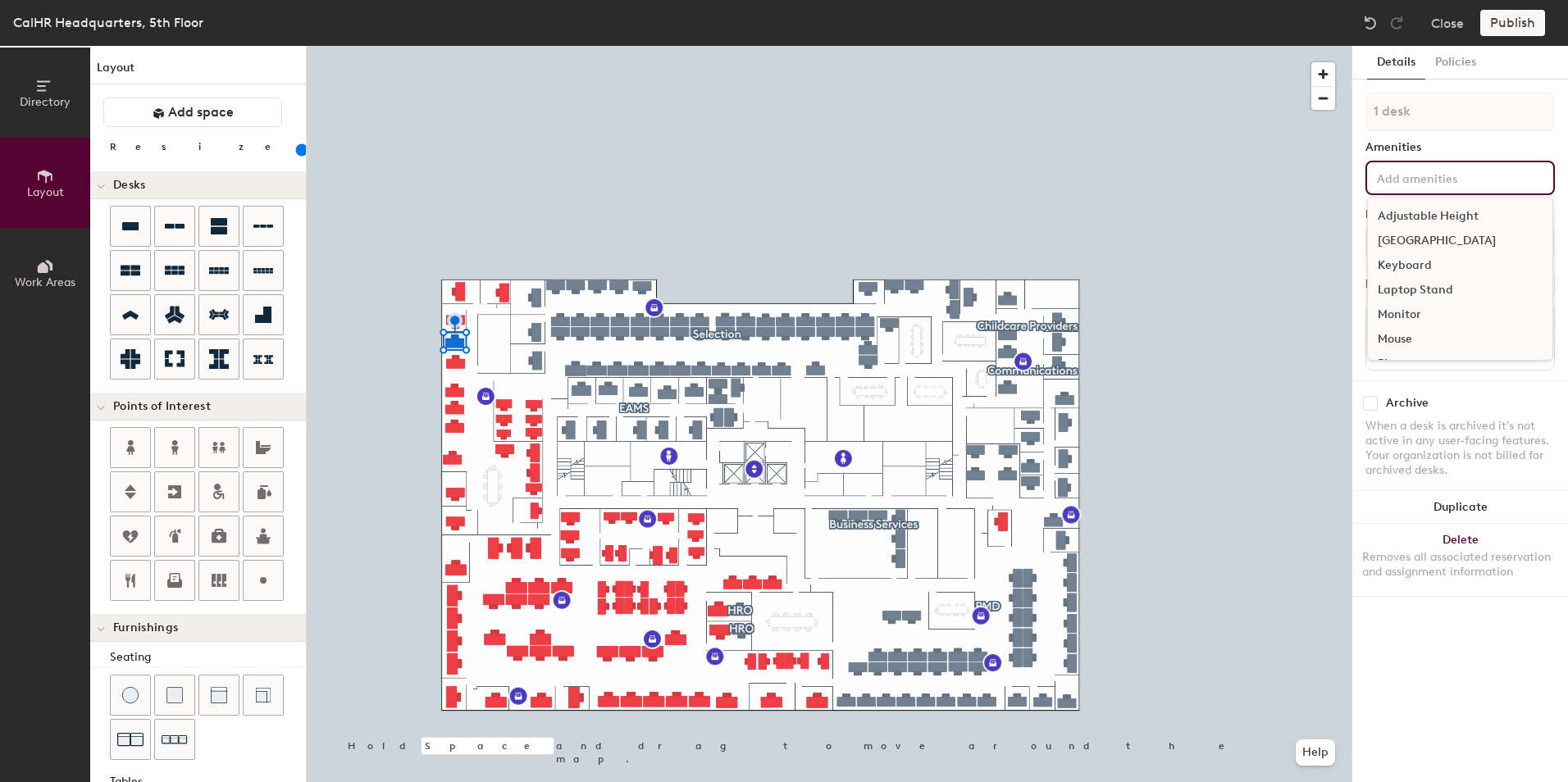
click at [1416, 178] on input at bounding box center [1447, 178] width 148 height 20
click at [1426, 217] on div "Adjustable Height" at bounding box center [1460, 216] width 184 height 25
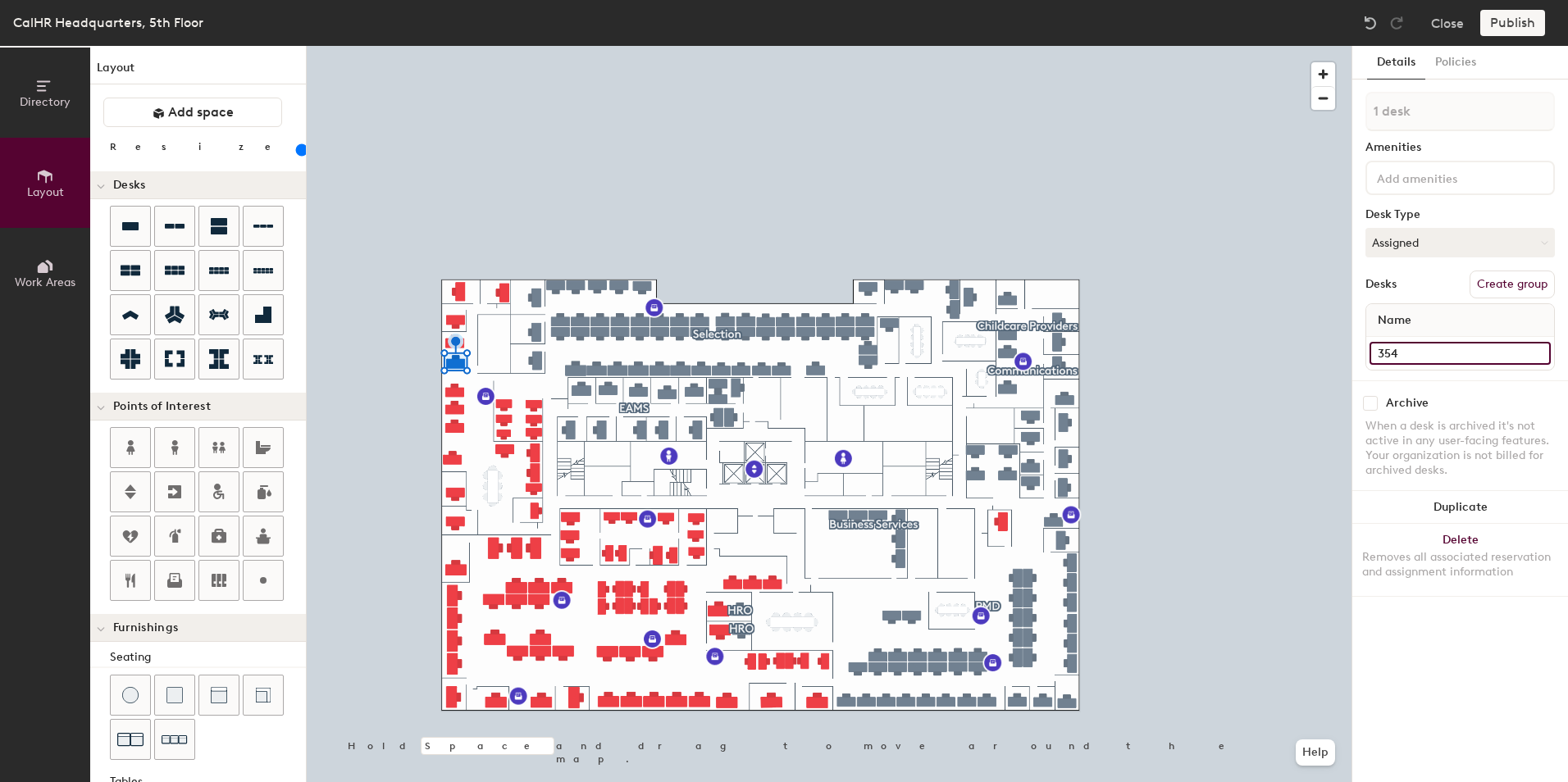
click at [1385, 352] on input "354" at bounding box center [1460, 353] width 181 height 23
type input "352"
click at [1477, 165] on div at bounding box center [1460, 178] width 189 height 35
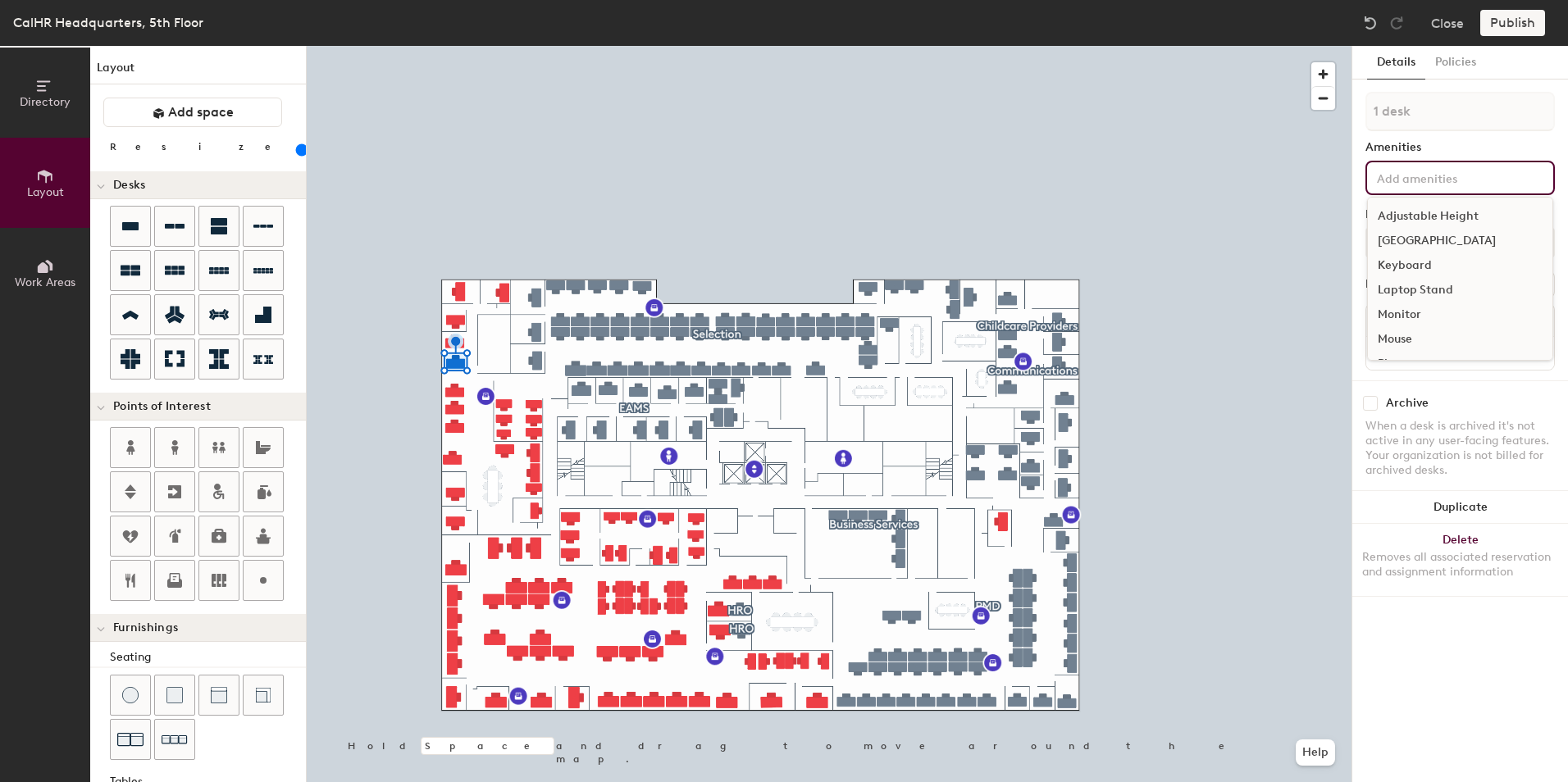
click at [1455, 212] on div "Adjustable Height" at bounding box center [1460, 216] width 184 height 25
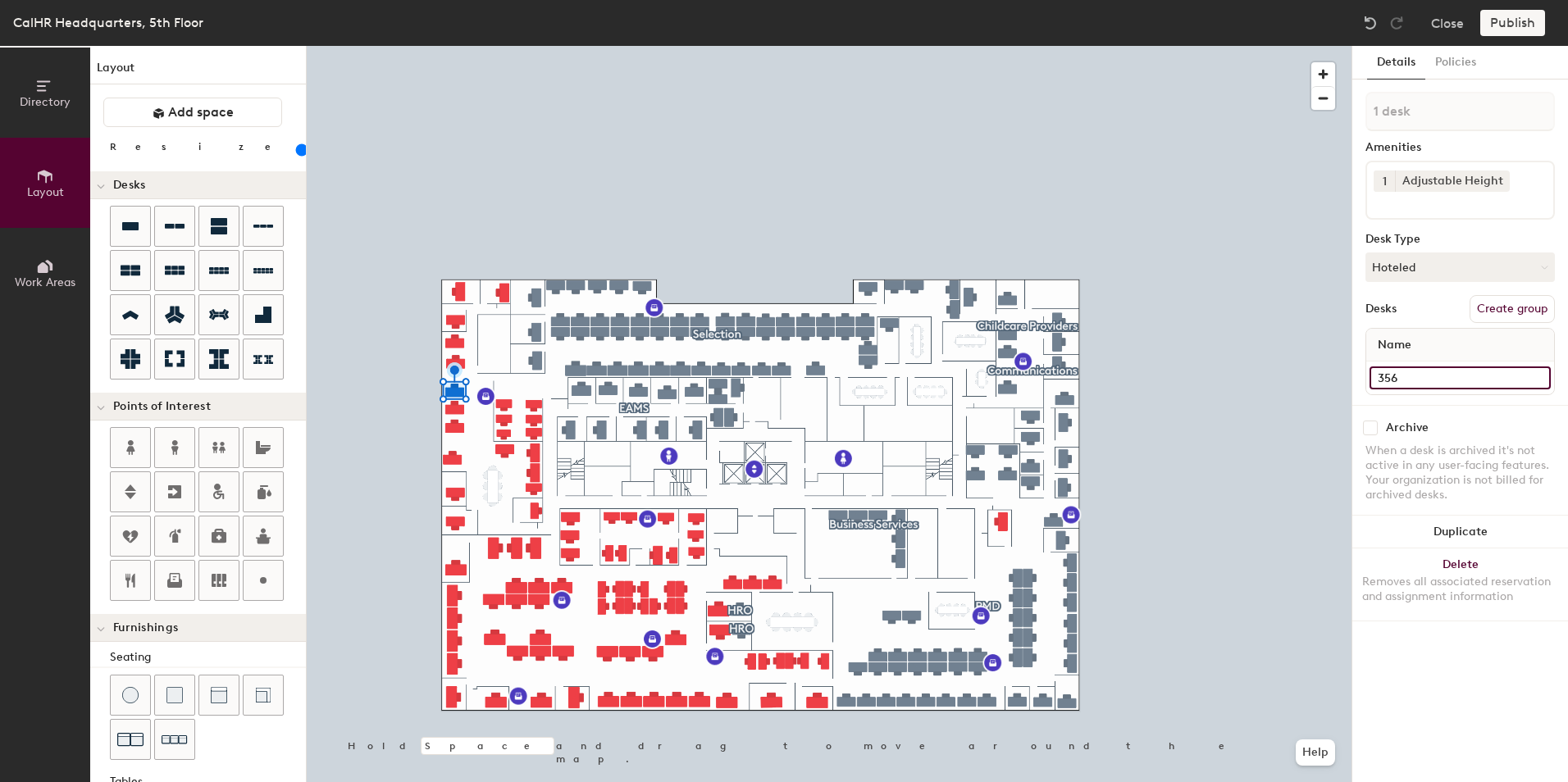
click at [1404, 372] on input "356" at bounding box center [1460, 378] width 181 height 23
type input "354"
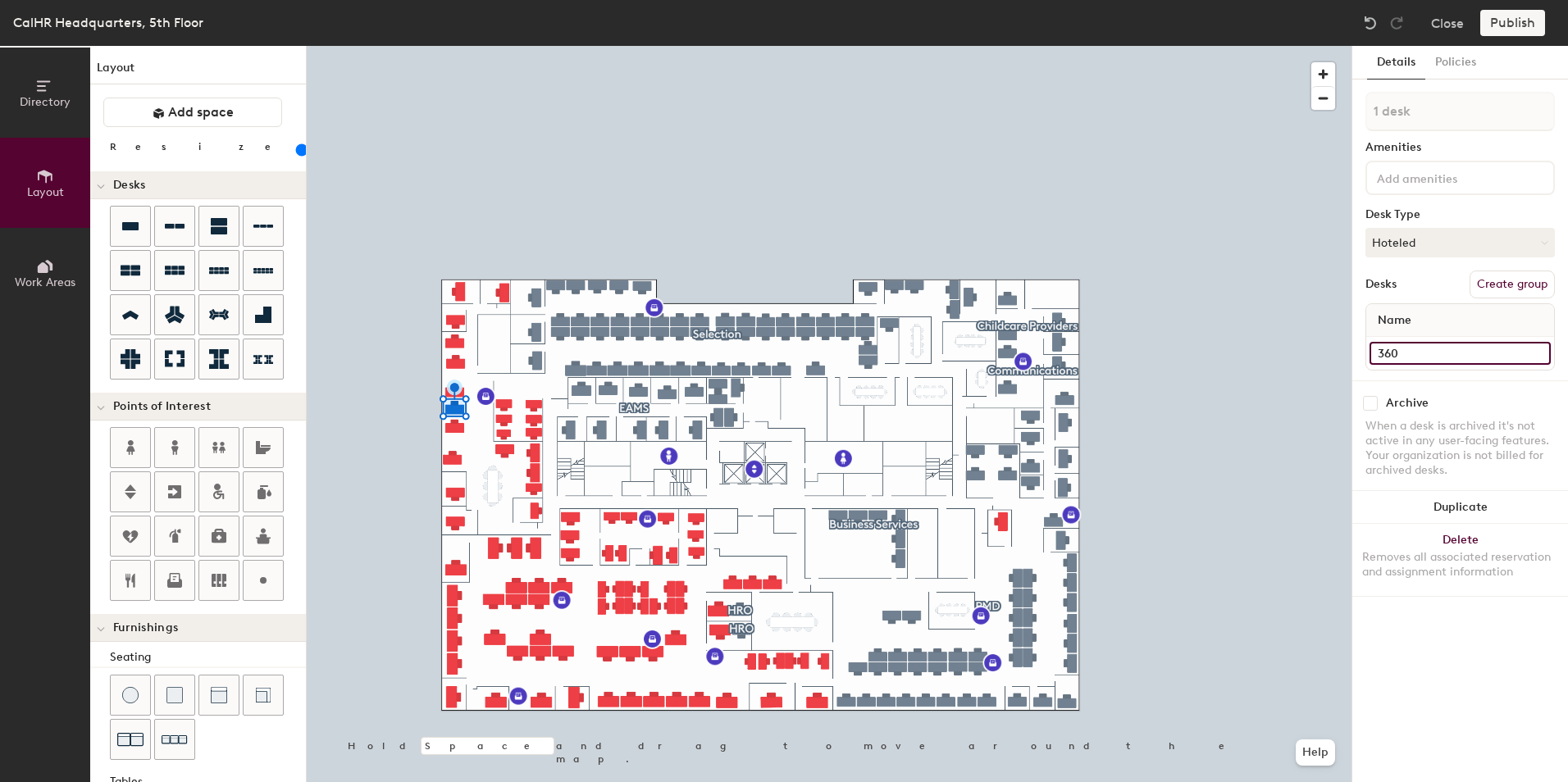
click at [1398, 356] on input "360" at bounding box center [1460, 353] width 181 height 23
type input "356"
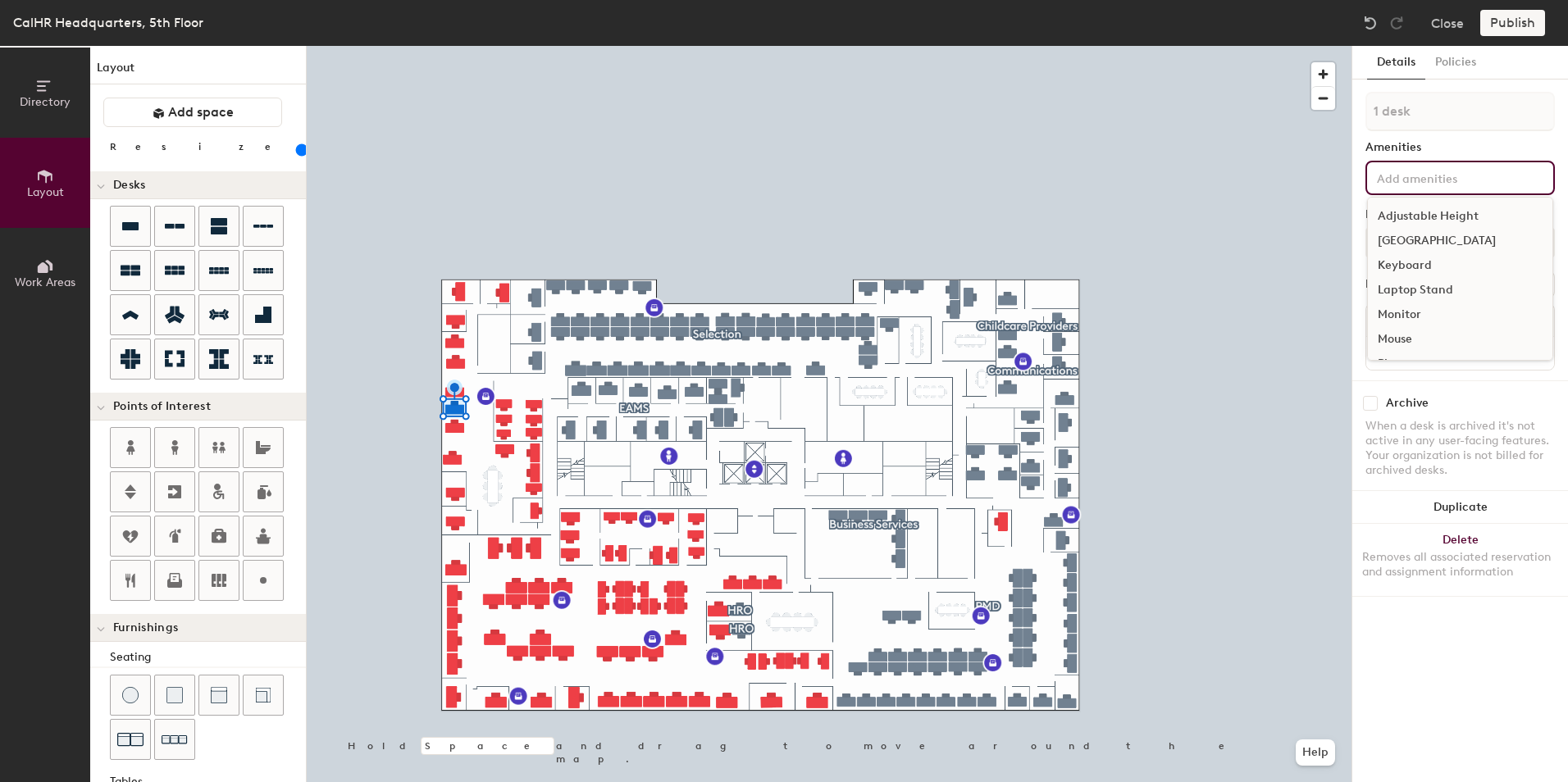
click at [1404, 186] on input at bounding box center [1447, 178] width 148 height 20
click at [1420, 206] on div "Adjustable Height" at bounding box center [1460, 216] width 184 height 25
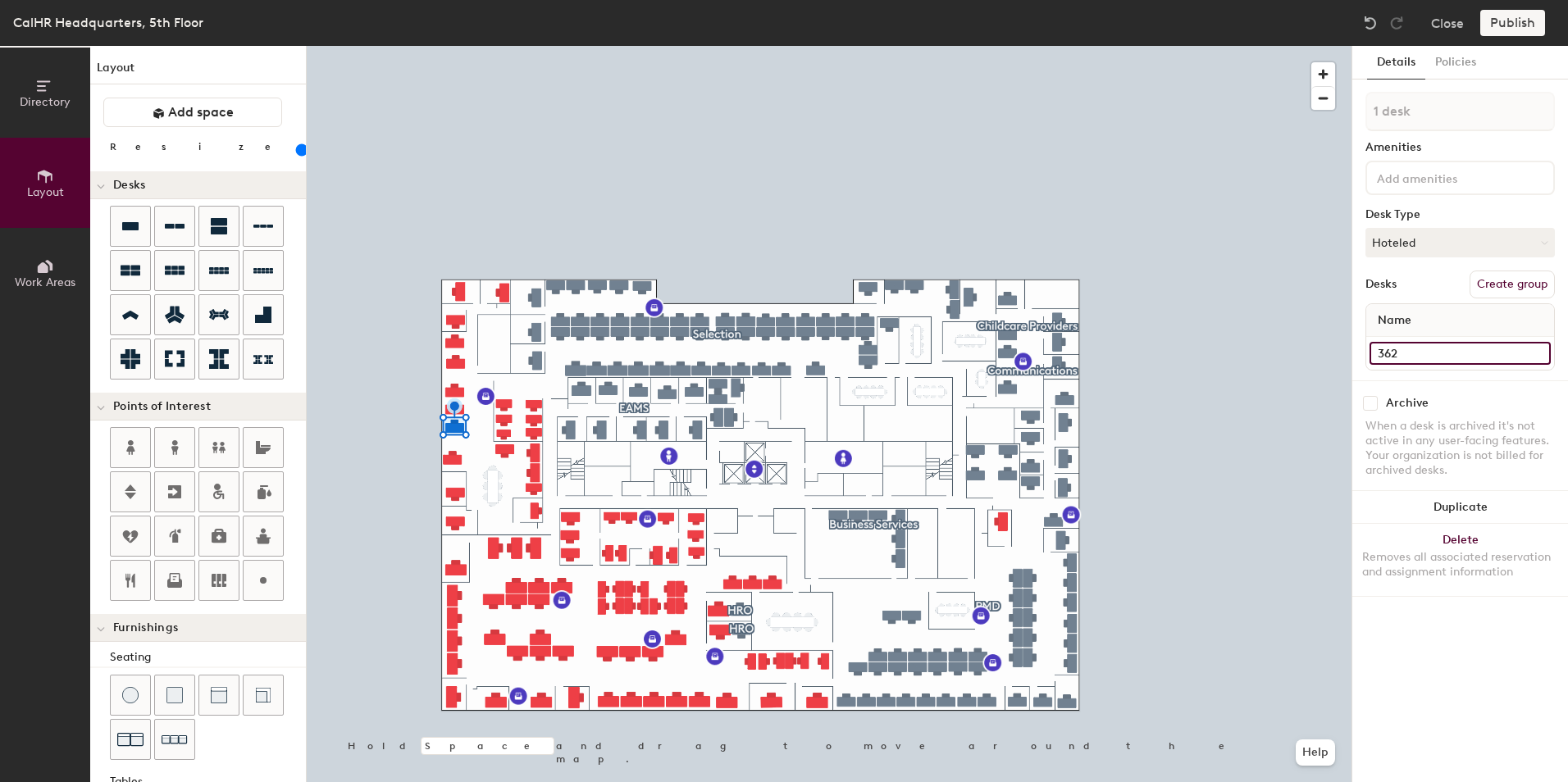
click at [1391, 355] on input "362" at bounding box center [1460, 353] width 181 height 23
type input "360"
click at [1382, 170] on input at bounding box center [1447, 178] width 148 height 20
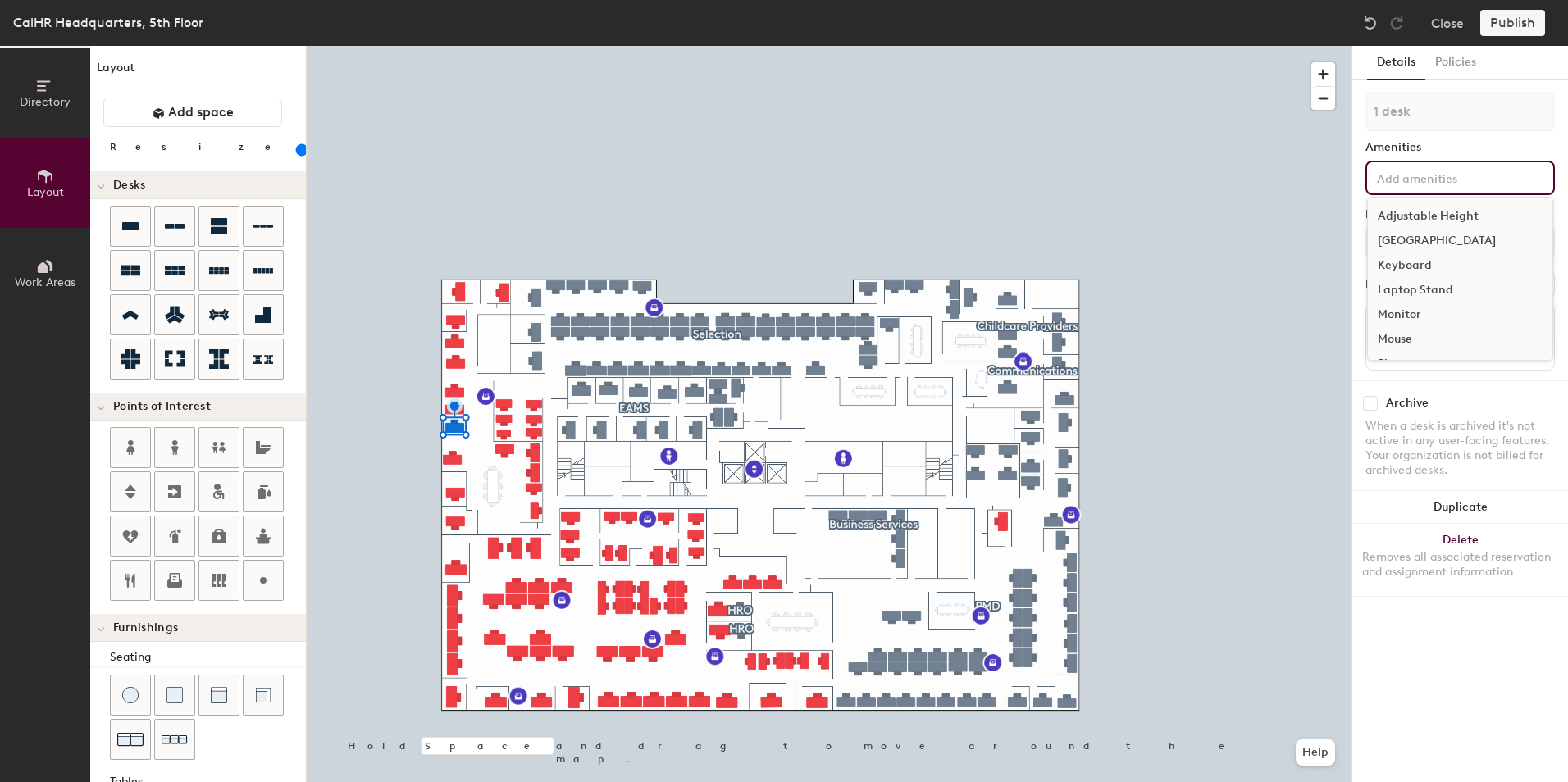
click at [1411, 214] on div "Adjustable Height" at bounding box center [1460, 216] width 184 height 25
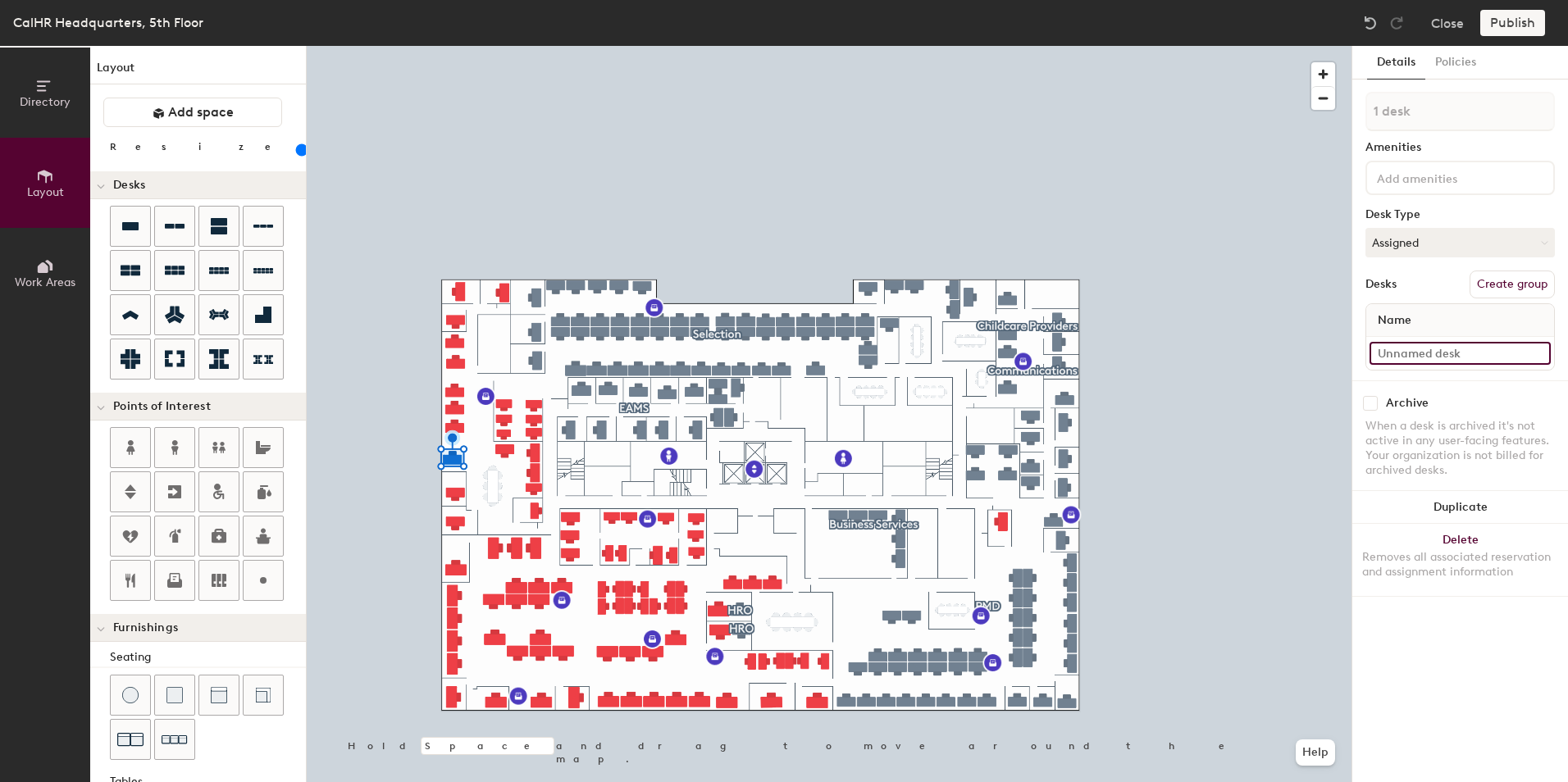
click at [1394, 354] on input at bounding box center [1460, 353] width 181 height 23
type input "362"
click at [1437, 182] on input at bounding box center [1447, 178] width 148 height 20
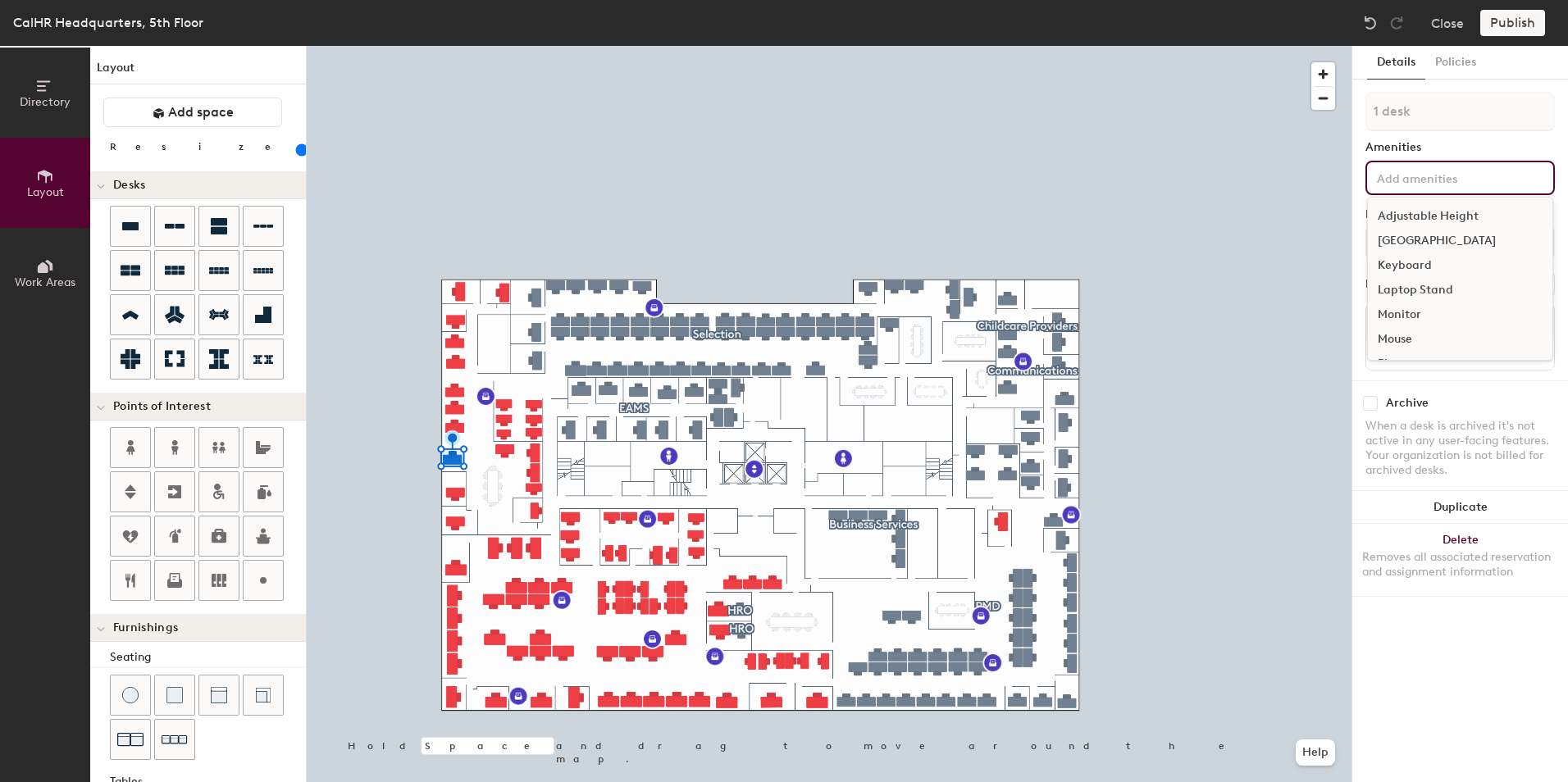
click at [1447, 216] on div "Adjustable Height" at bounding box center [1460, 216] width 184 height 25
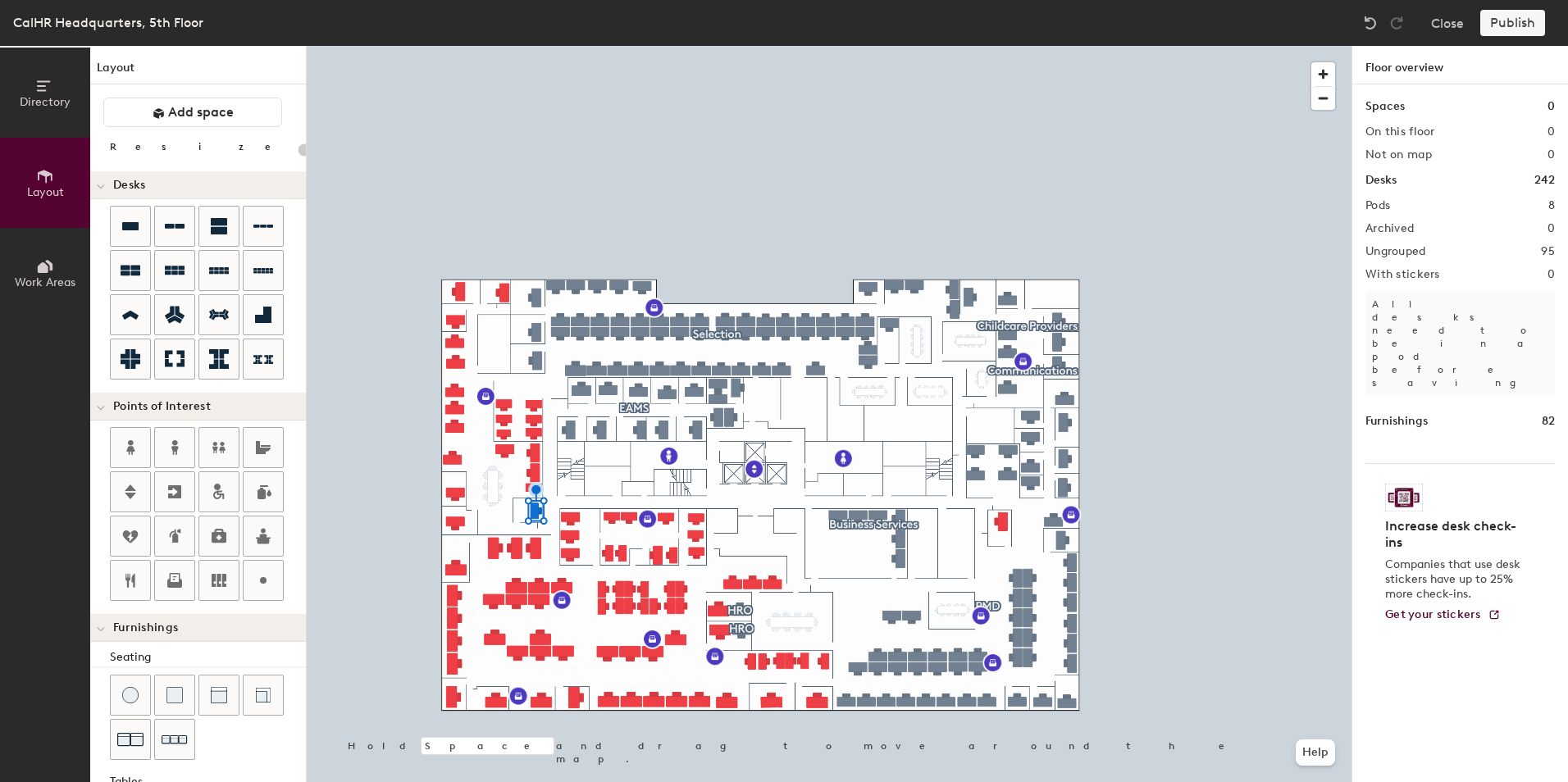
type input "120"
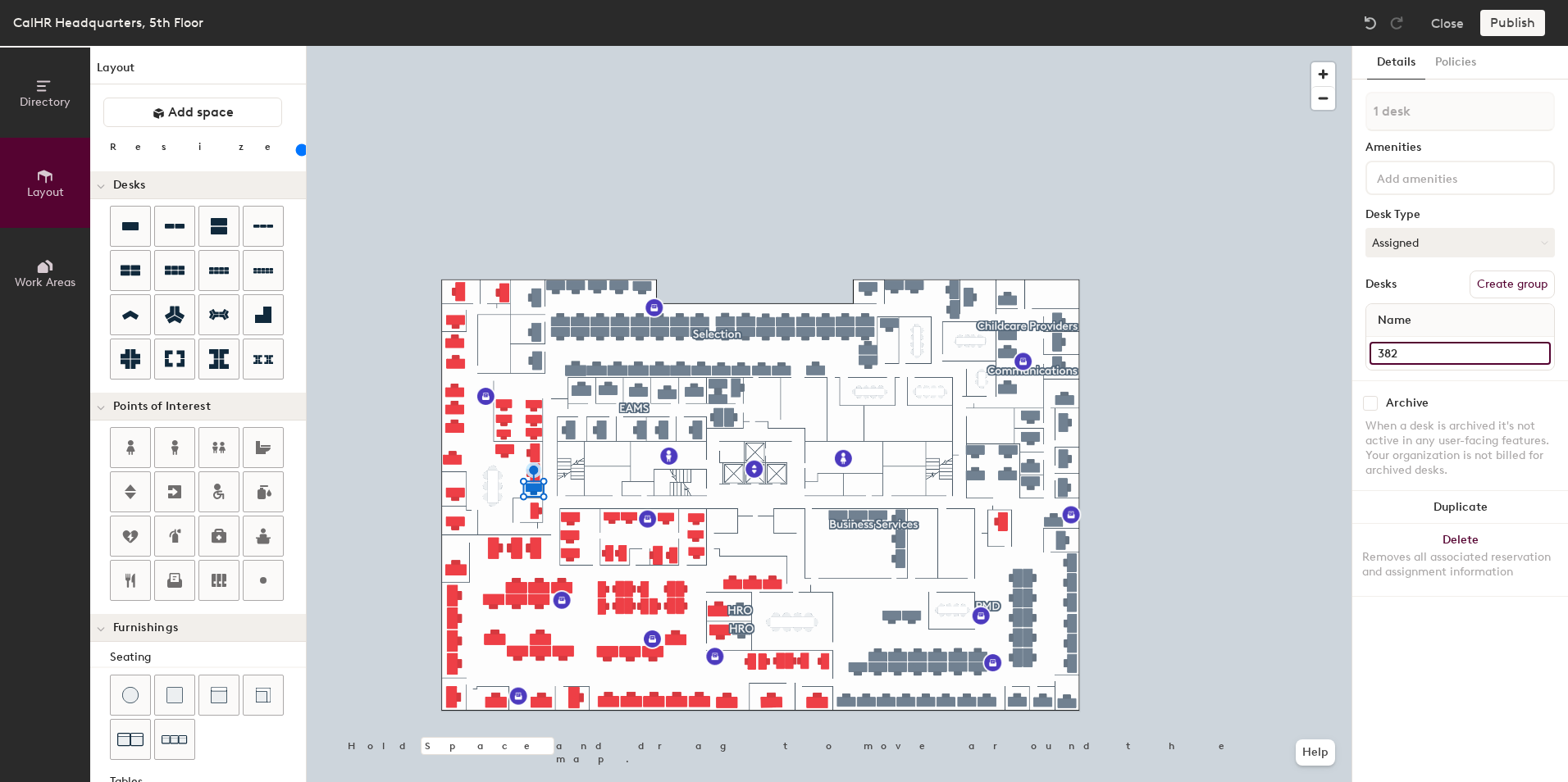
click at [1385, 356] on input "382" at bounding box center [1460, 353] width 181 height 23
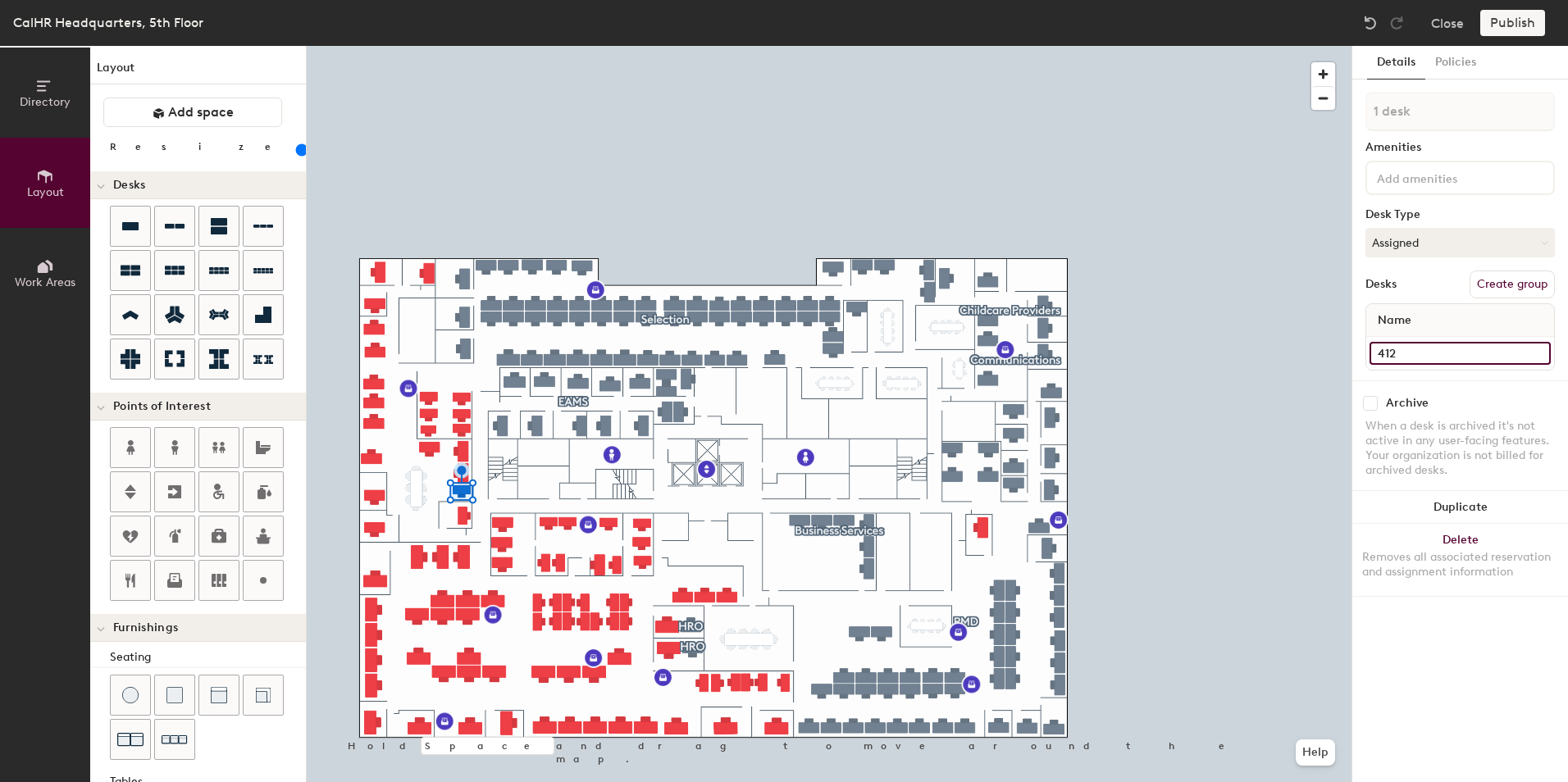
type input "412"
click at [1431, 173] on input at bounding box center [1447, 178] width 148 height 20
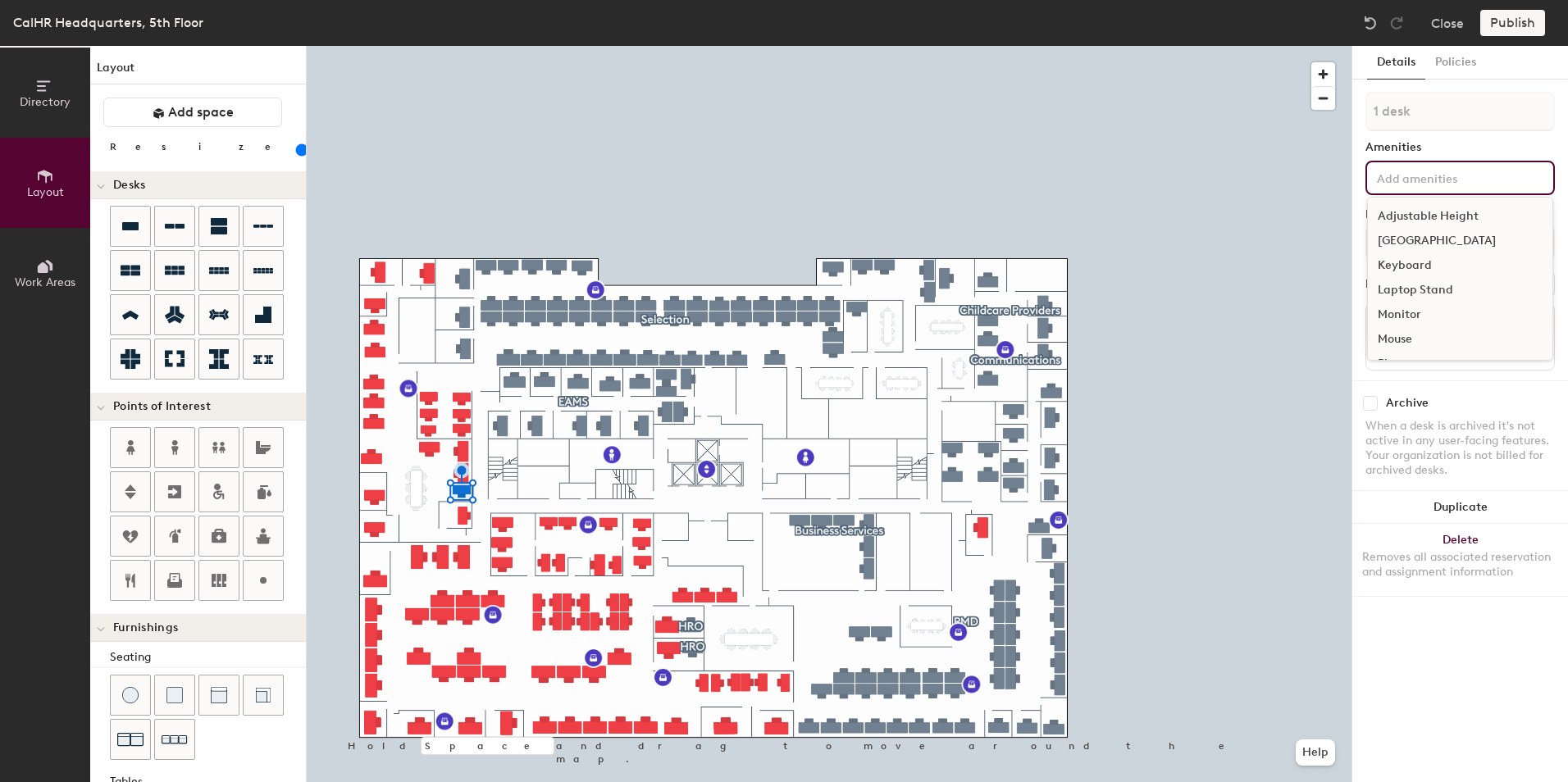
click at [1437, 214] on div "Adjustable Height" at bounding box center [1460, 216] width 184 height 25
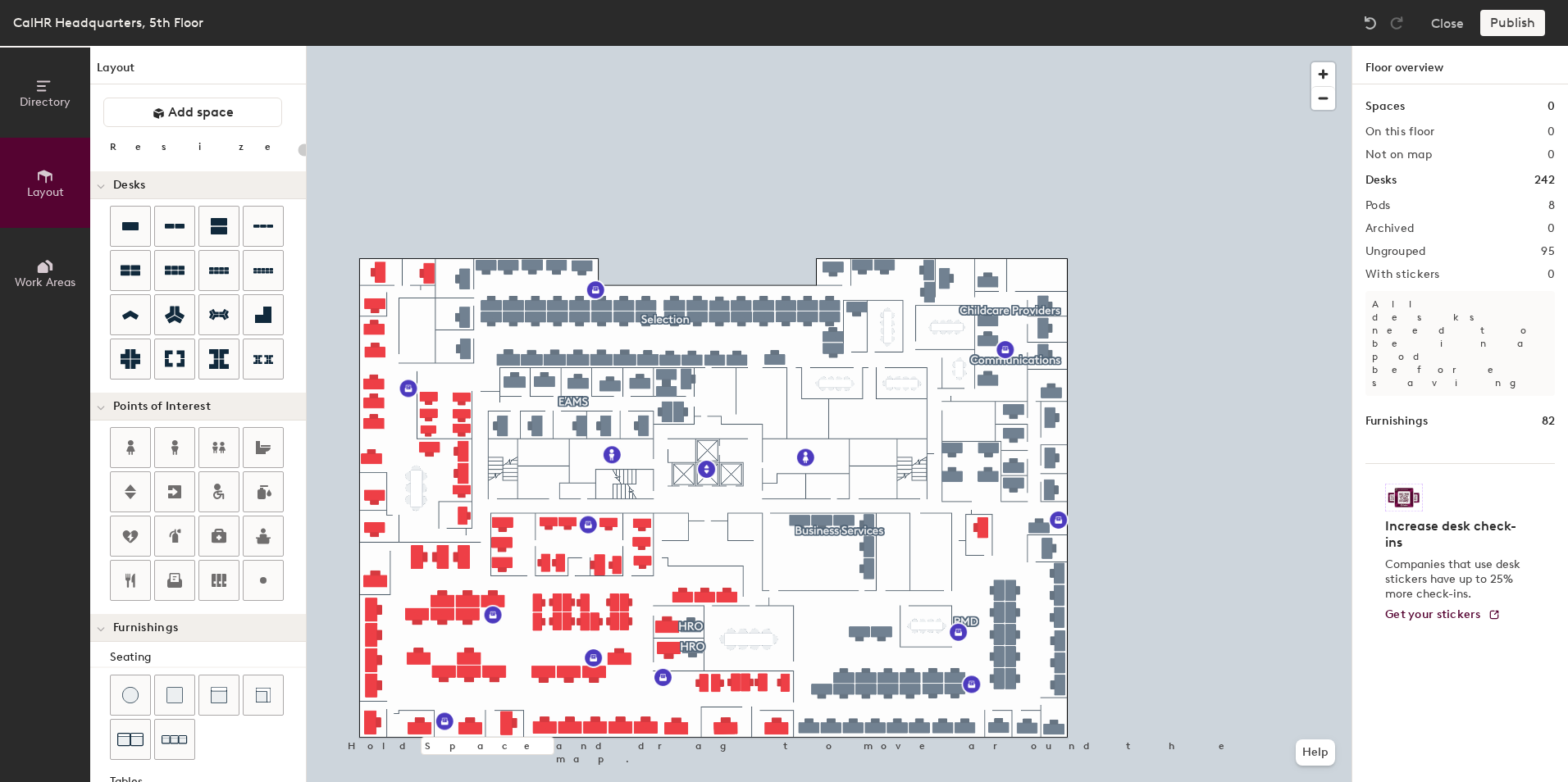
type input "140"
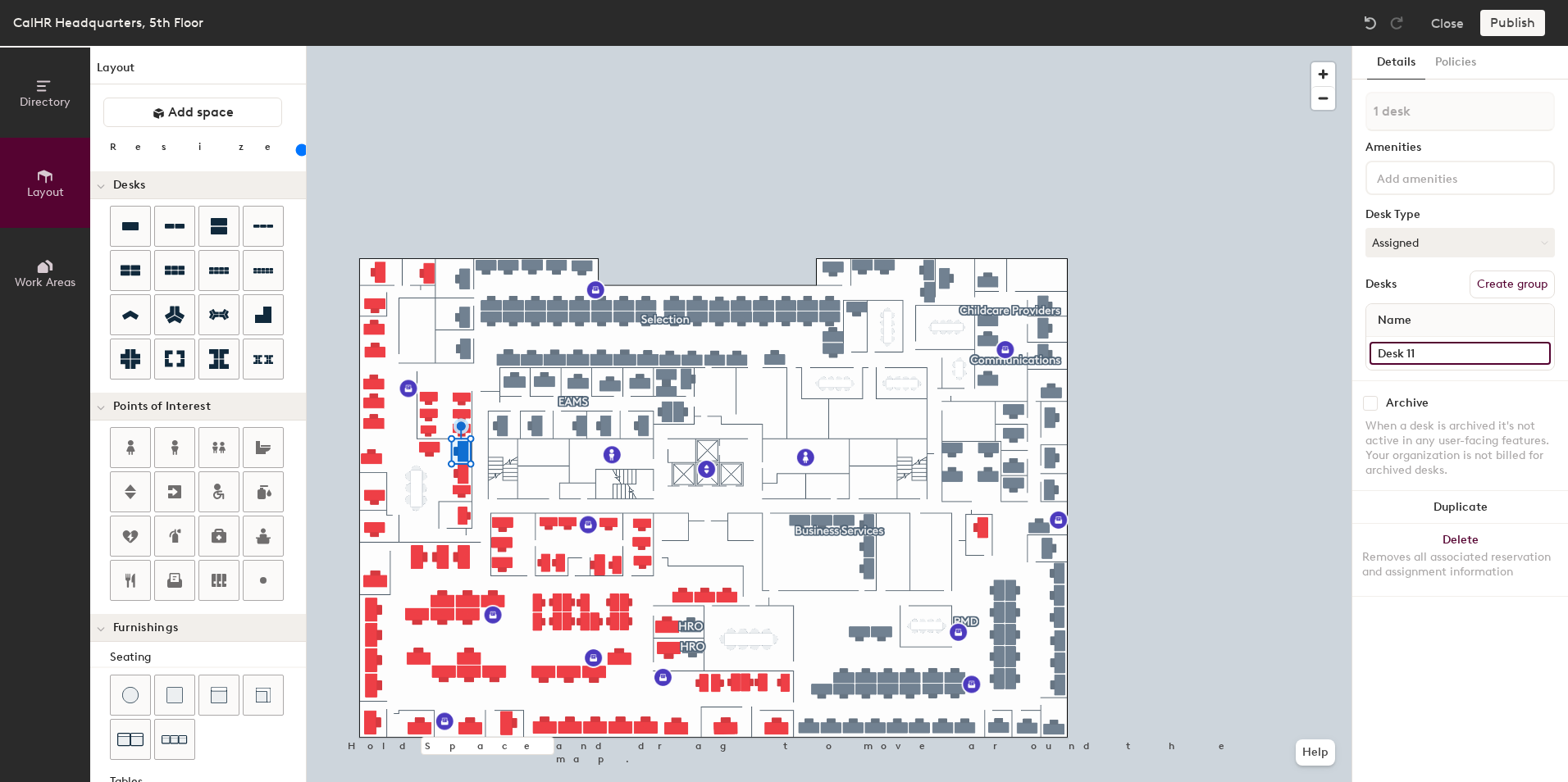
click at [1417, 349] on input "Desk 11" at bounding box center [1460, 353] width 181 height 23
type input "416"
click at [1418, 175] on input at bounding box center [1447, 178] width 148 height 20
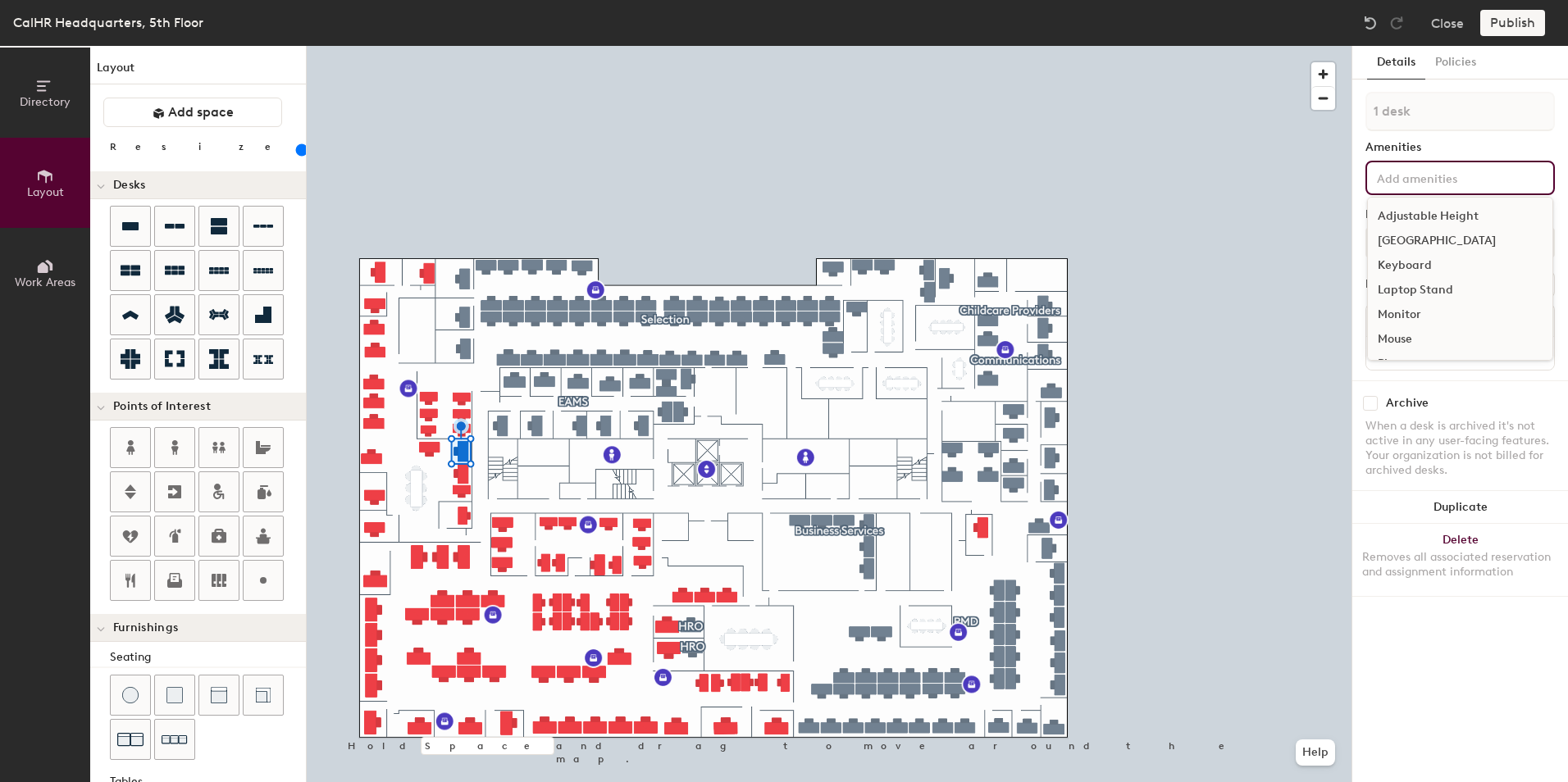
click at [1436, 219] on div "Adjustable Height" at bounding box center [1460, 216] width 184 height 25
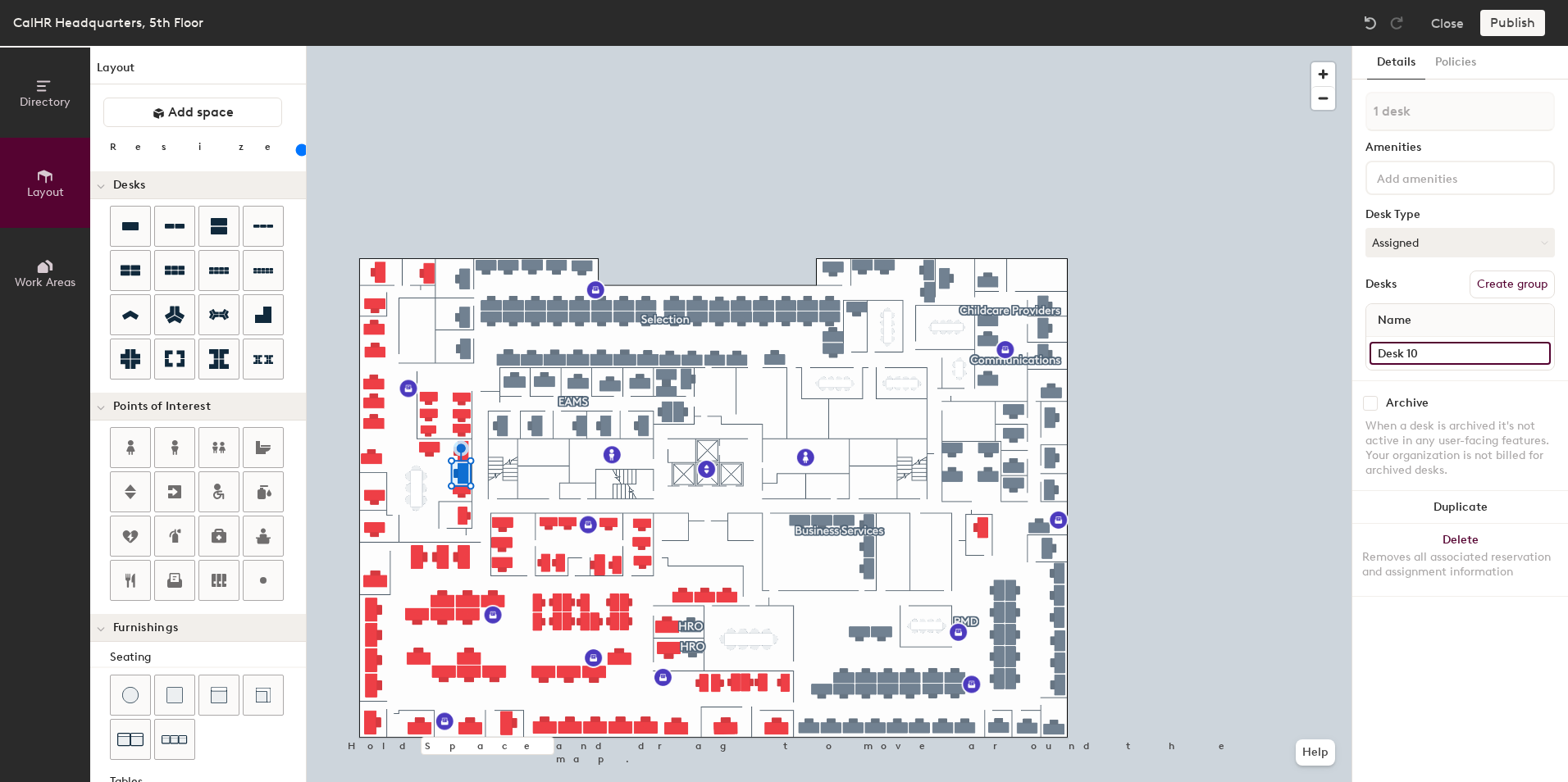
click at [1388, 353] on input "Desk 10" at bounding box center [1460, 353] width 181 height 23
type input "414"
click at [1459, 170] on input at bounding box center [1447, 178] width 148 height 20
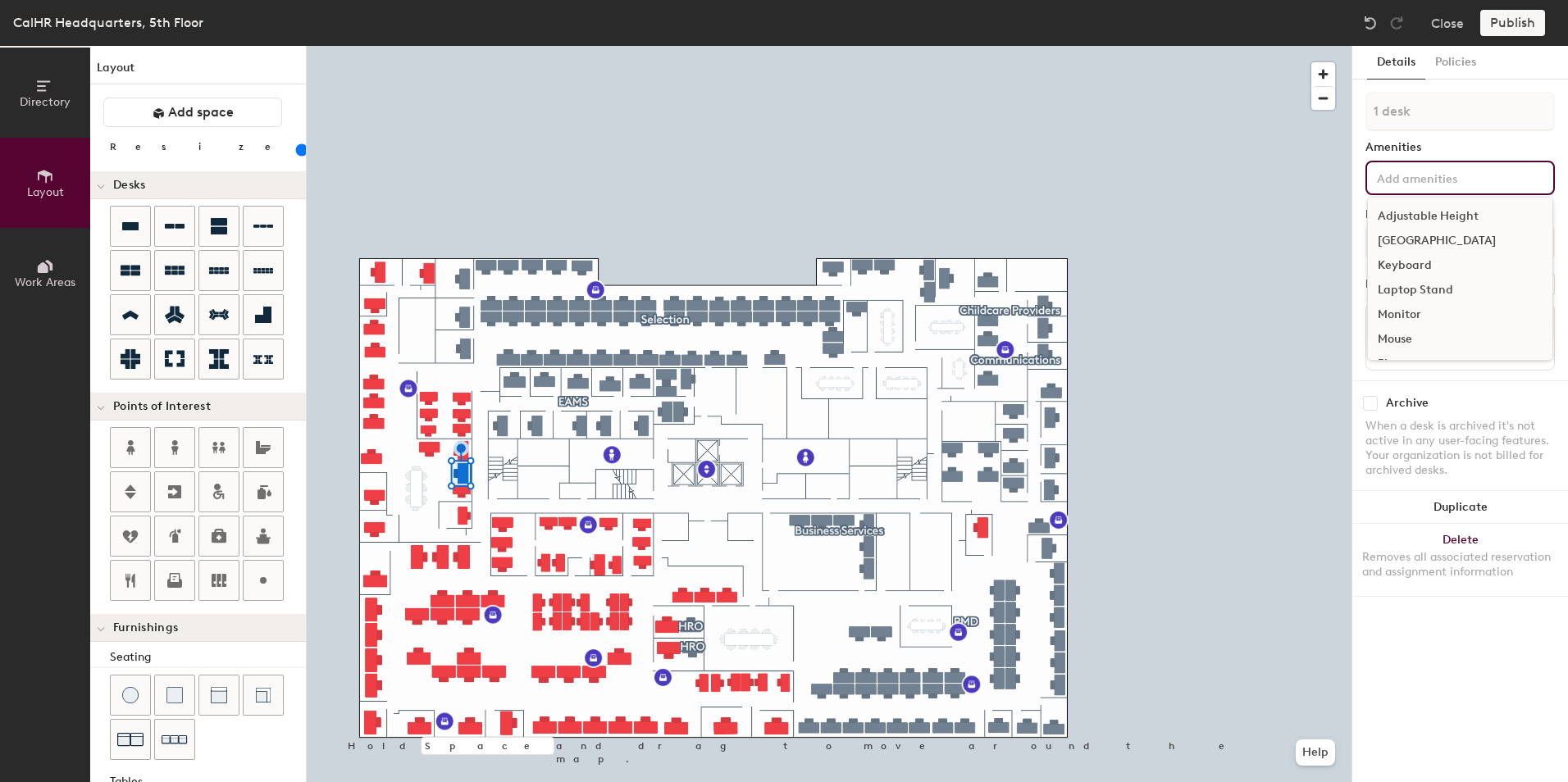
click at [1452, 217] on div "Adjustable Height" at bounding box center [1460, 216] width 184 height 25
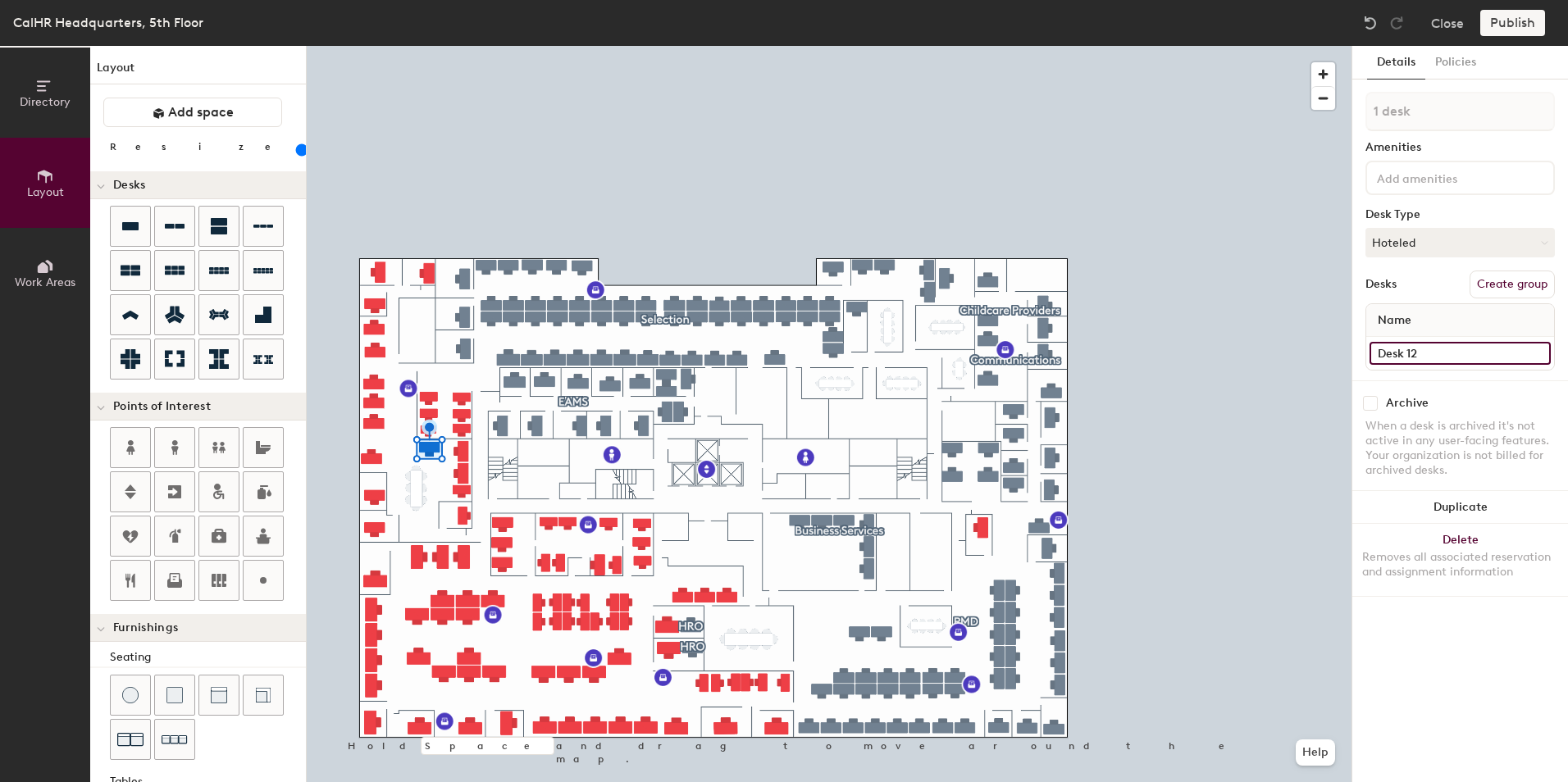
click at [1391, 349] on input "Desk 12" at bounding box center [1460, 353] width 181 height 23
type input "406"
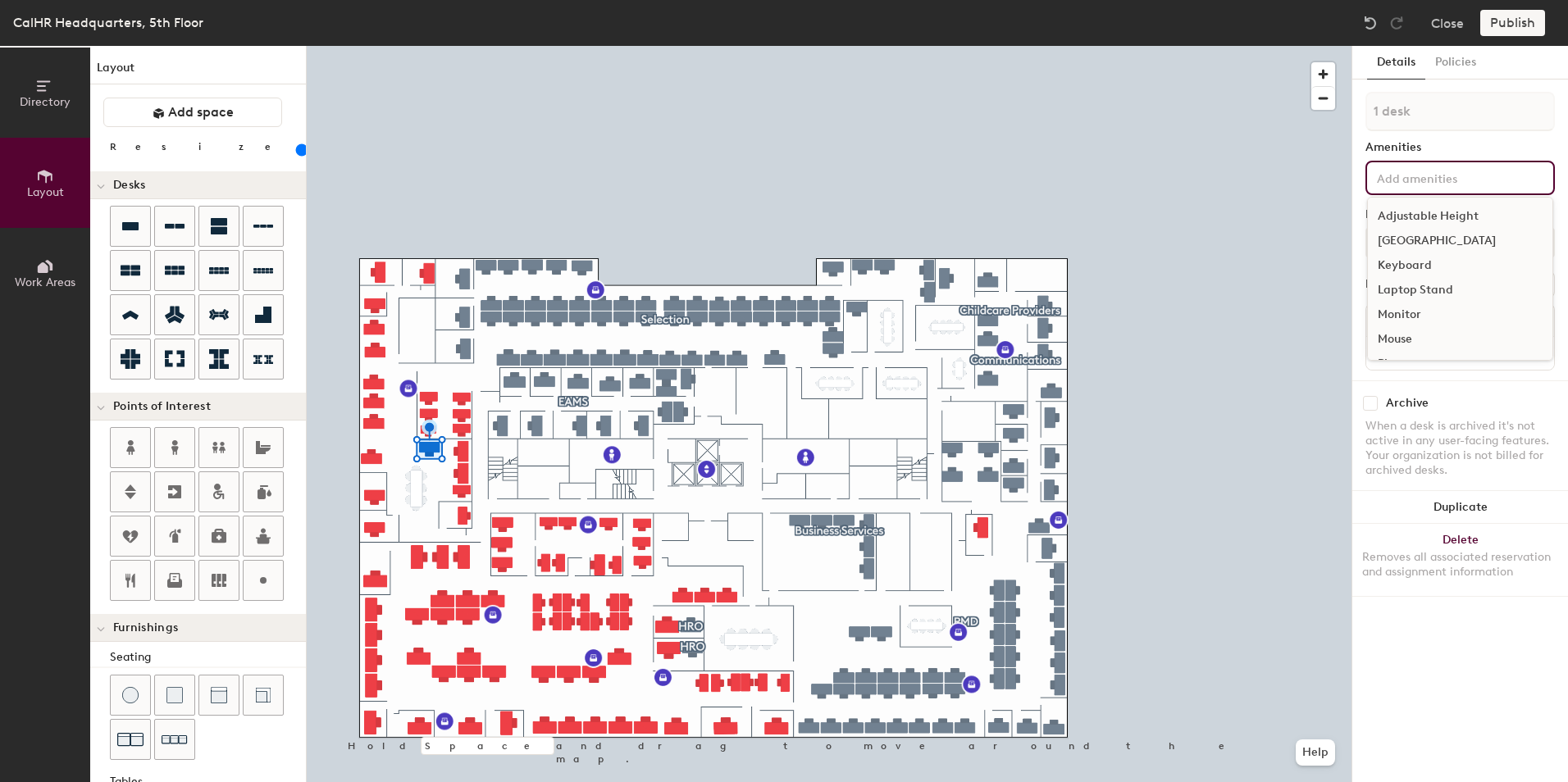
click at [1454, 175] on input at bounding box center [1447, 178] width 148 height 20
click at [1442, 206] on div "Adjustable Height" at bounding box center [1460, 216] width 184 height 25
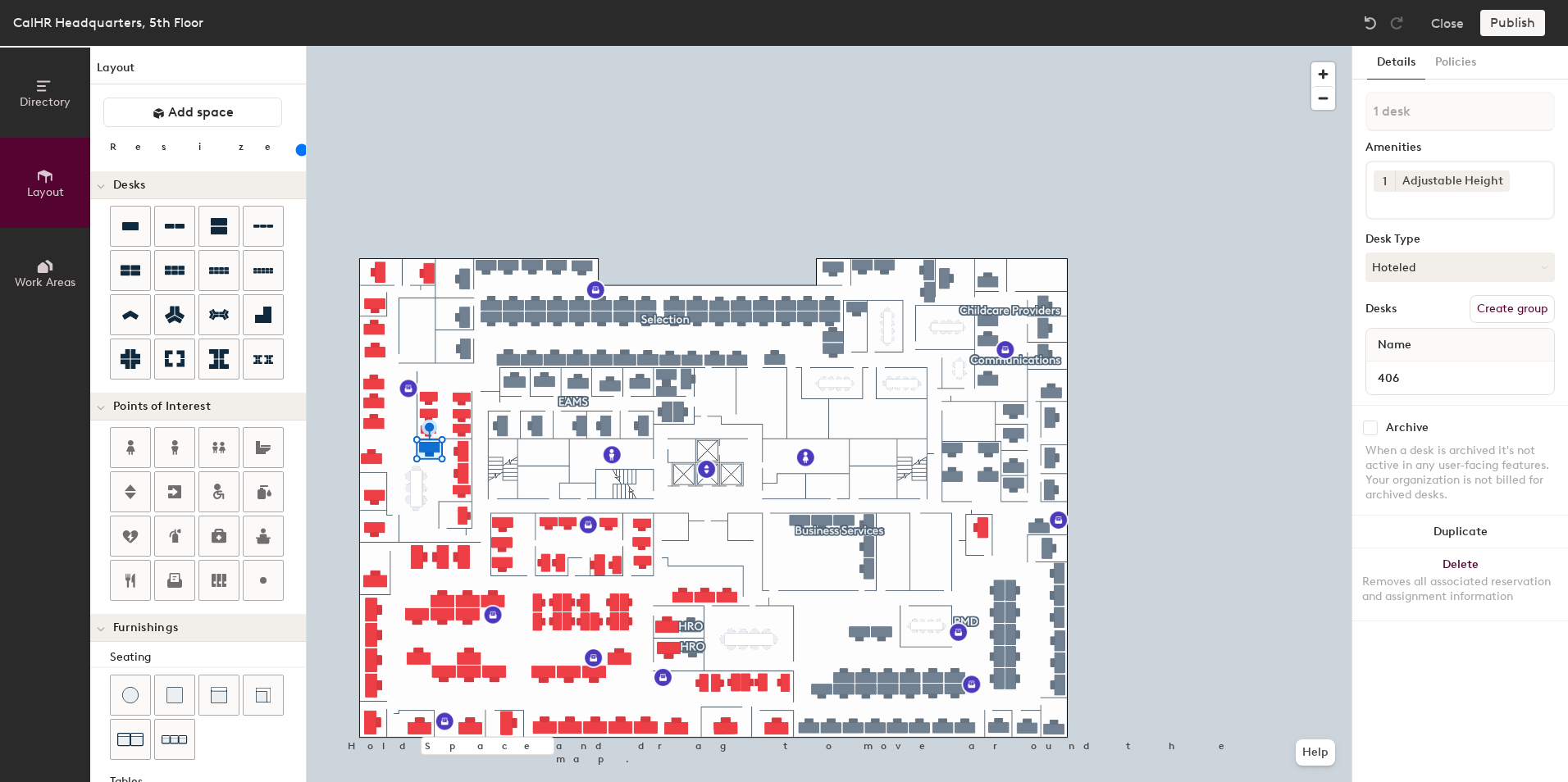
click at [1468, 425] on div "Archive" at bounding box center [1460, 428] width 189 height 15
click at [1494, 268] on button "Hoteled" at bounding box center [1460, 268] width 189 height 30
click at [1420, 318] on div "Assigned" at bounding box center [1448, 318] width 164 height 25
click at [714, 46] on div at bounding box center [829, 46] width 1045 height 0
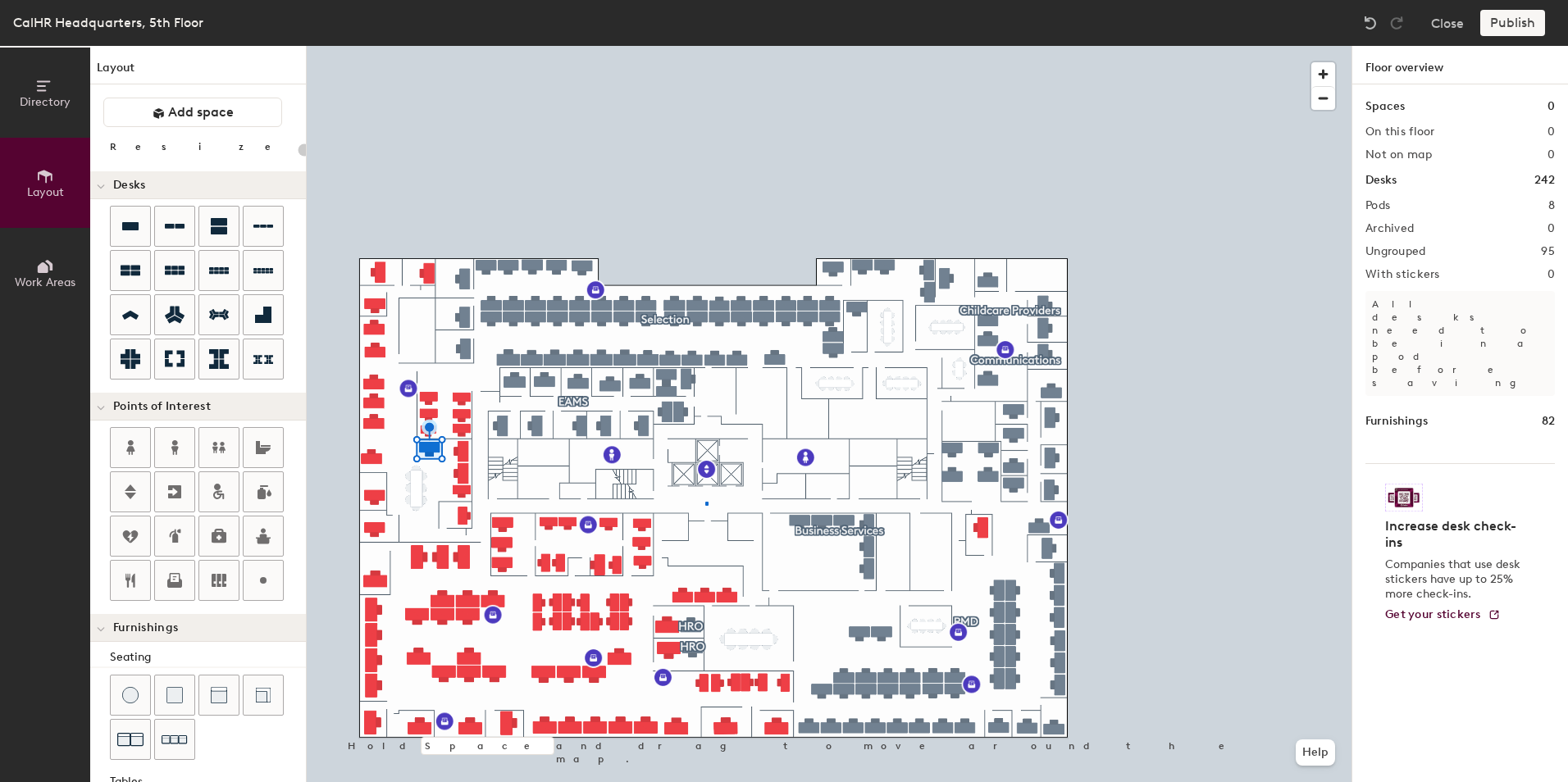
click at [706, 46] on div at bounding box center [829, 46] width 1045 height 0
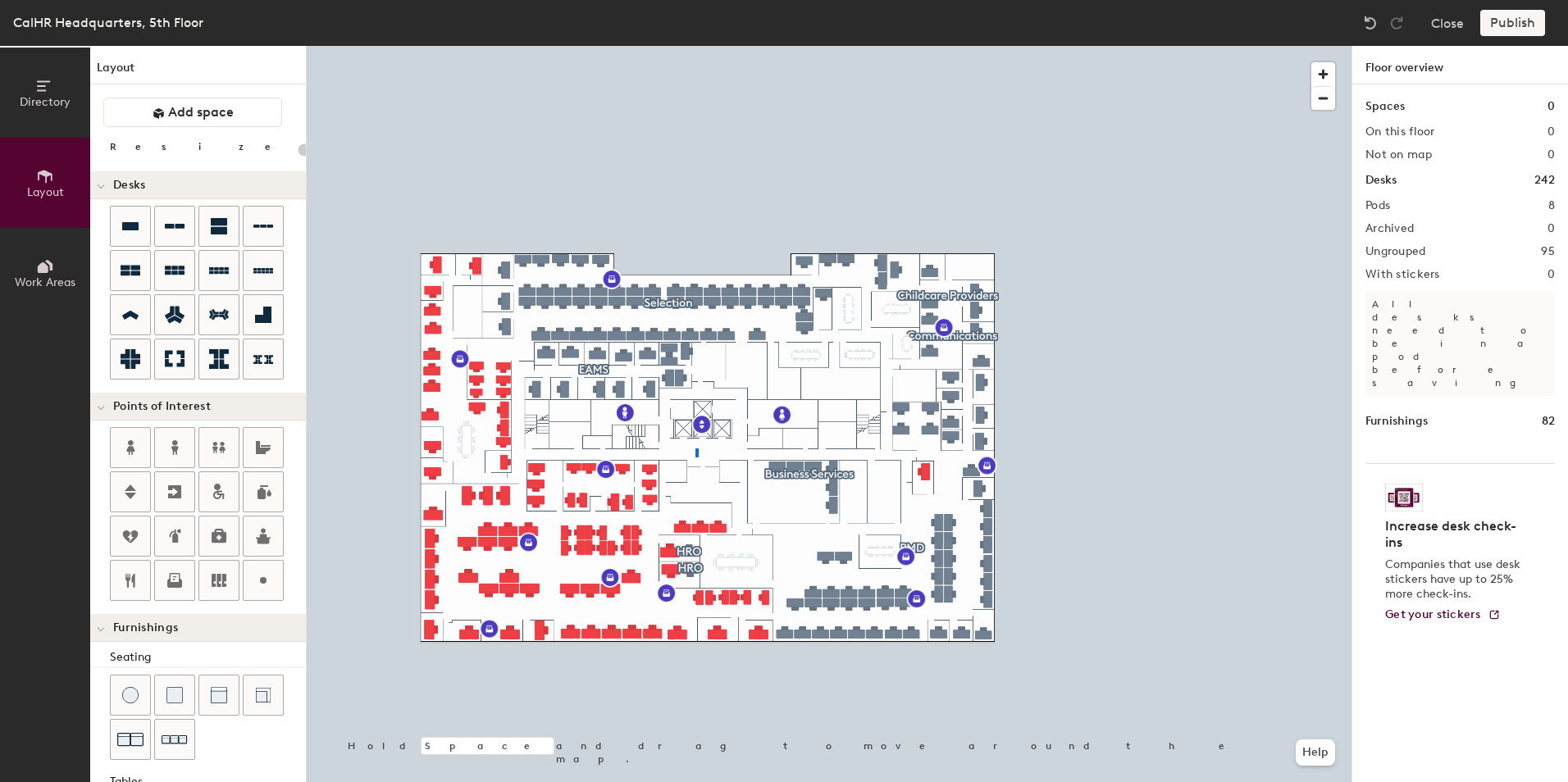
click at [696, 46] on div at bounding box center [829, 46] width 1045 height 0
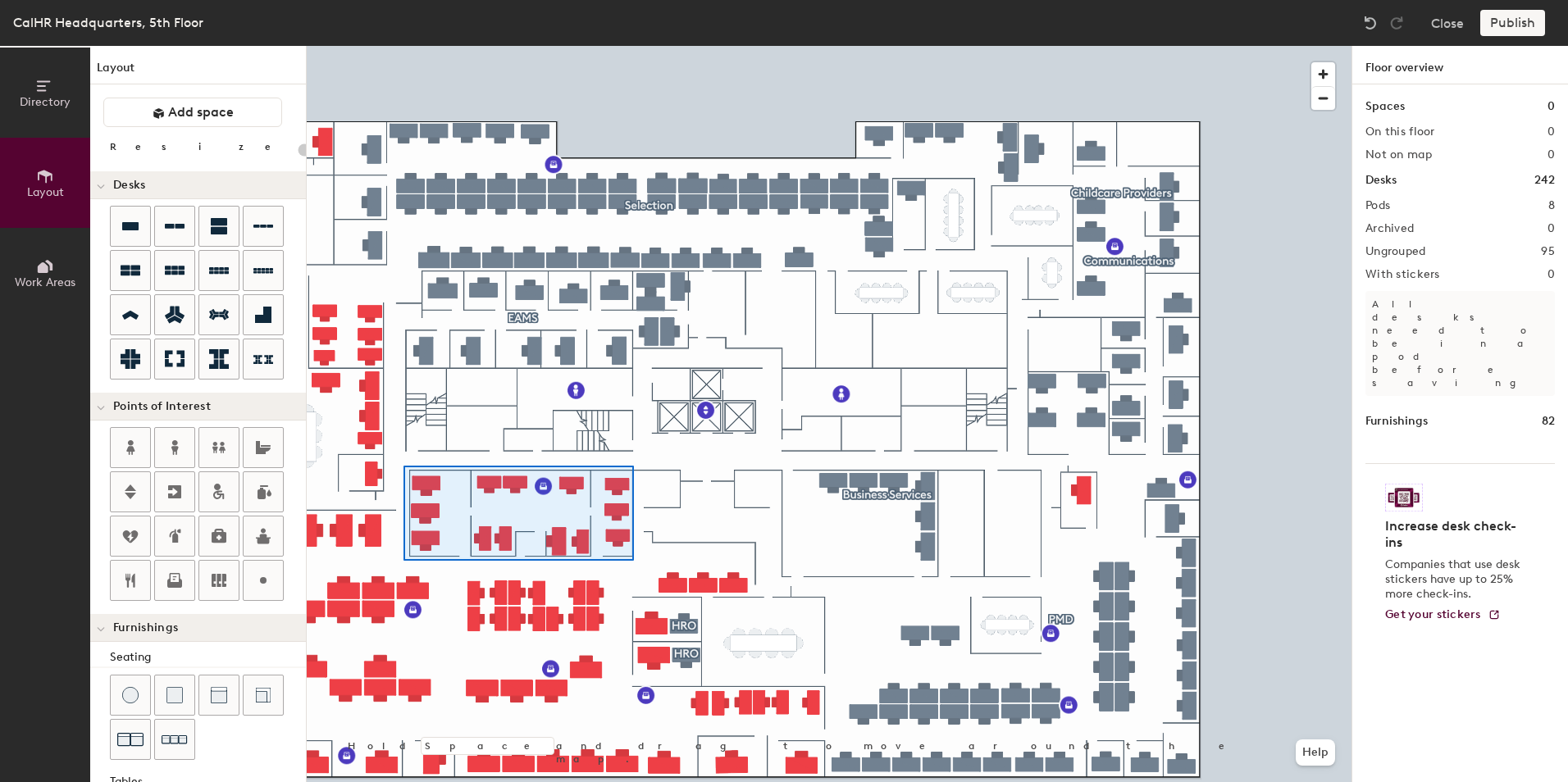
click at [403, 46] on div at bounding box center [829, 46] width 1045 height 0
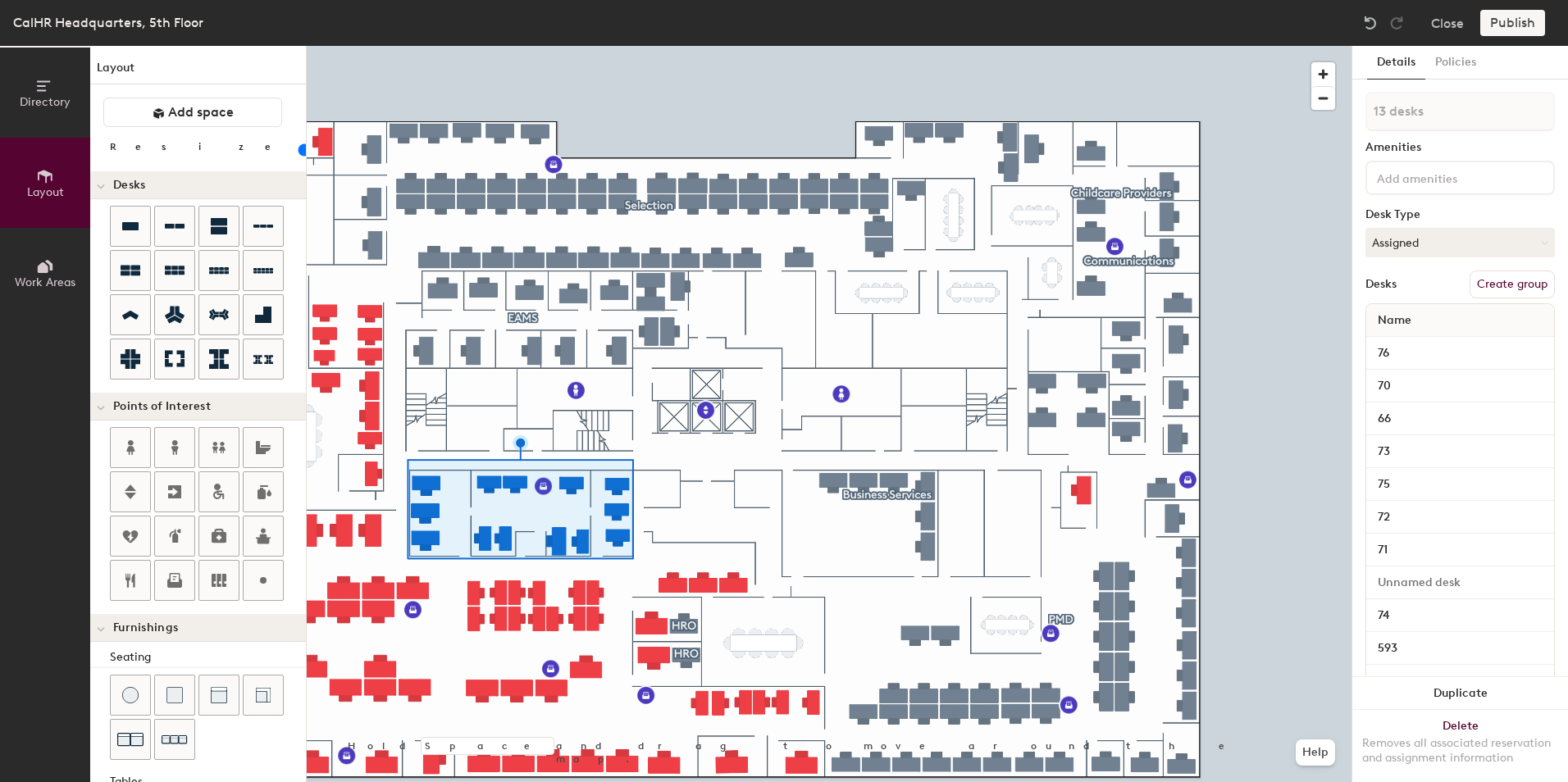
click at [1529, 286] on button "Create group" at bounding box center [1512, 285] width 85 height 28
type input "20"
drag, startPoint x: 1394, startPoint y: 114, endPoint x: 1357, endPoint y: 114, distance: 37.0
click at [1357, 114] on div "Details Policies Pod 9 Amenities Desk Type Assigned Desks Ungroup Name 76 70 66…" at bounding box center [1460, 415] width 216 height 737
type input "H"
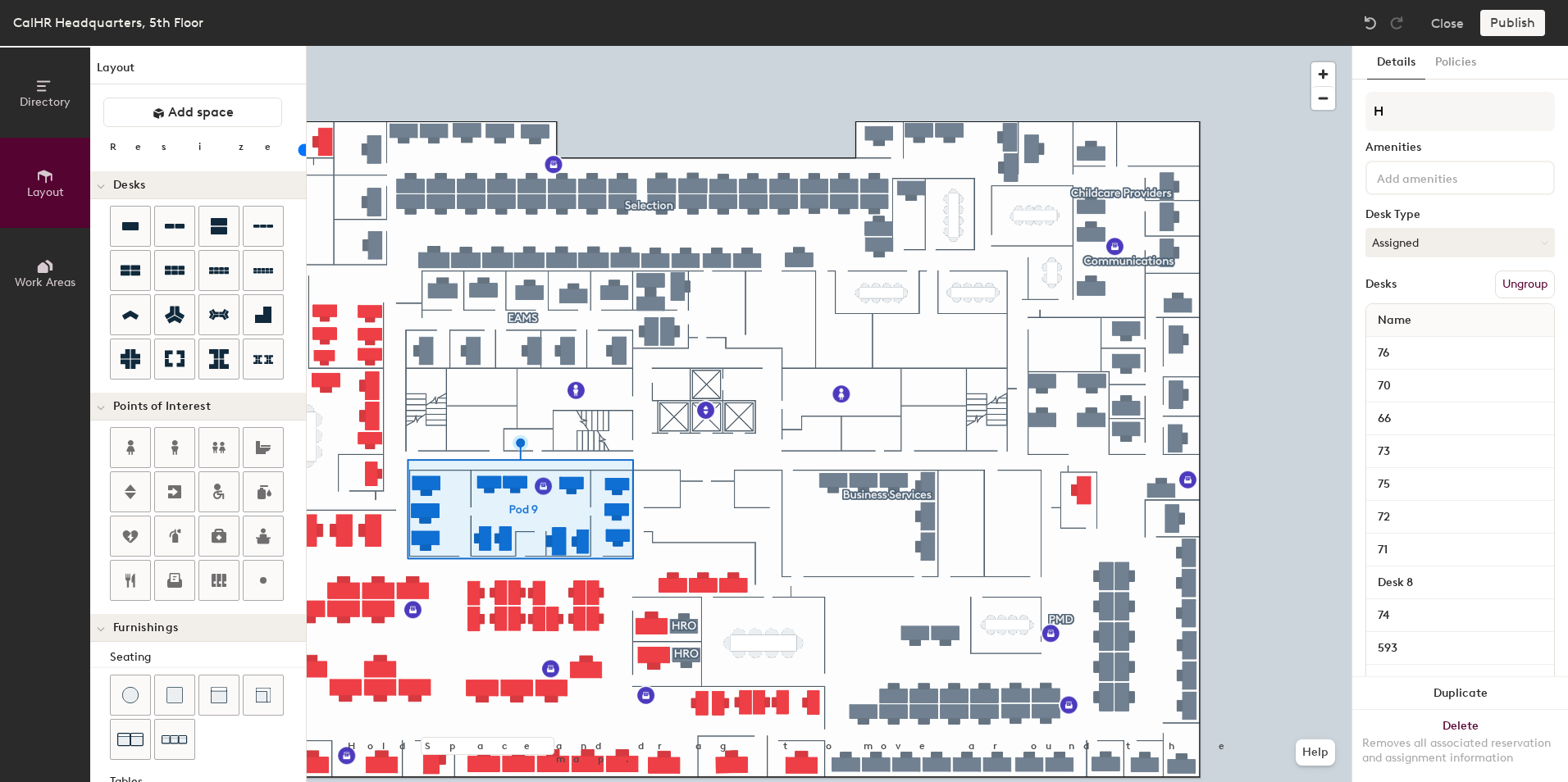
type input "20"
type input "HR"
type input "20"
type input "HRO"
type input "20"
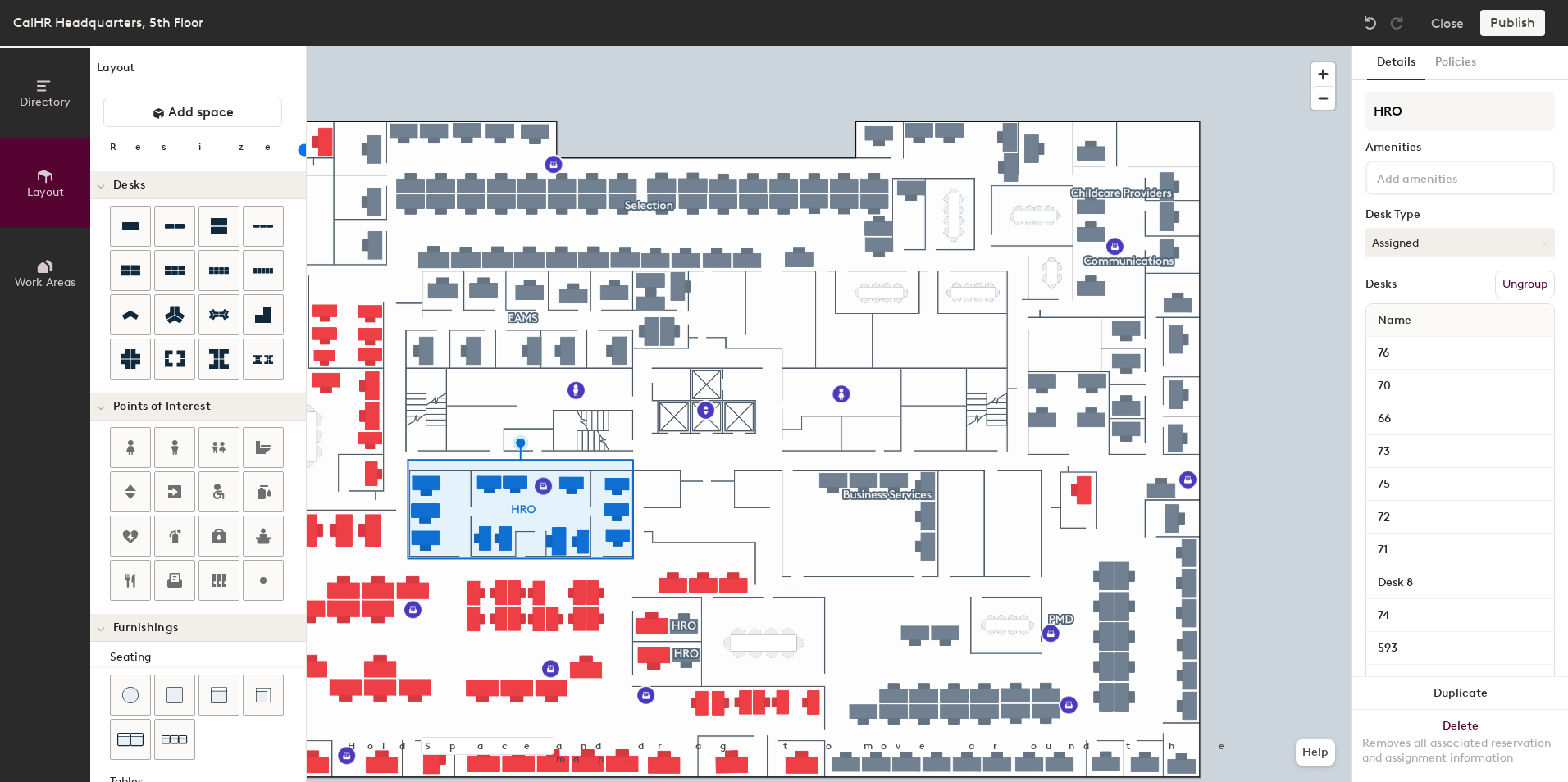
type input "HRO"
type input "20"
type input "HRO G"
type input "20"
type input "HRO Gr"
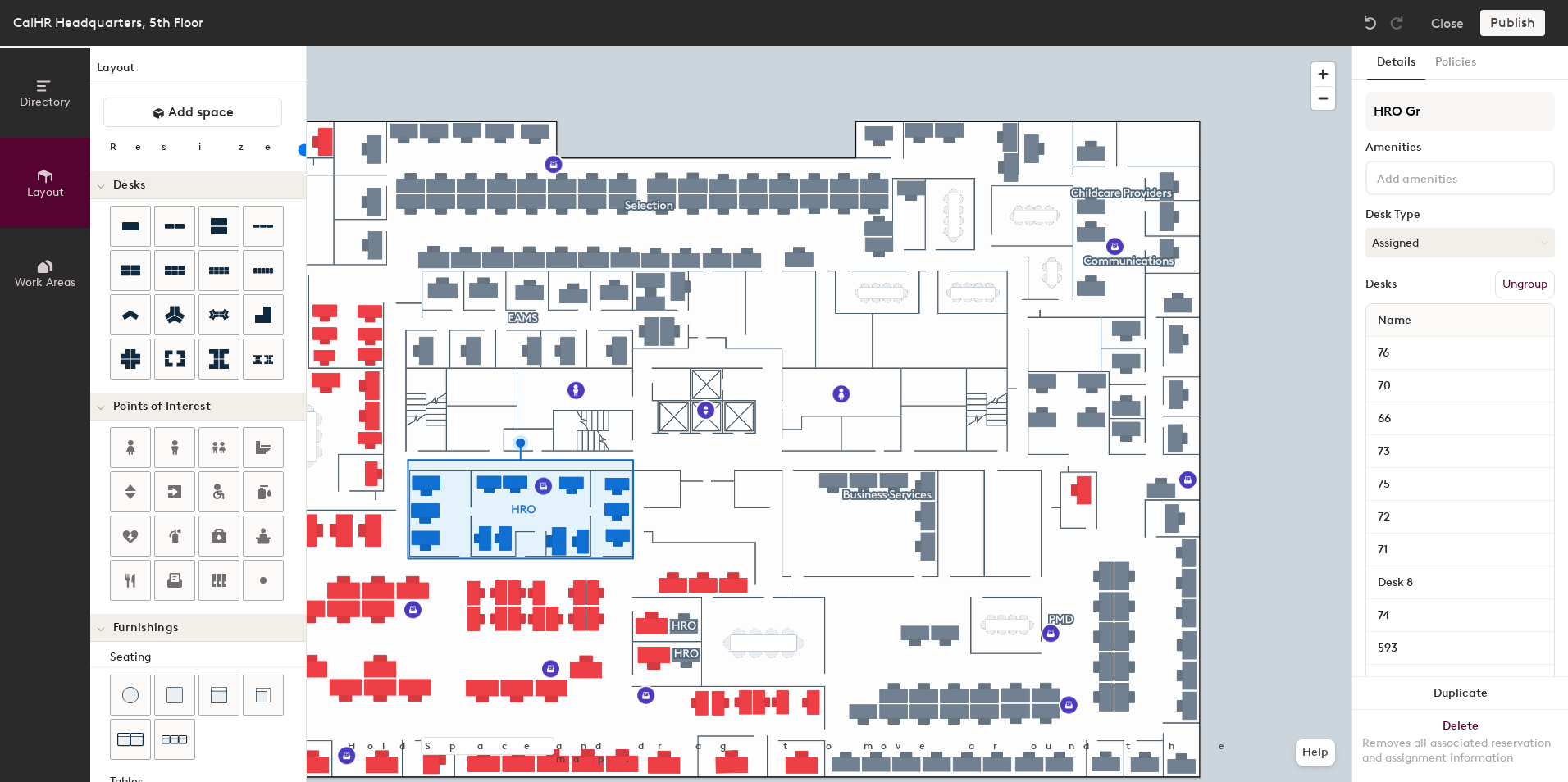
type input "20"
type input "HRO Group"
type input "20"
type input "HRO Group"
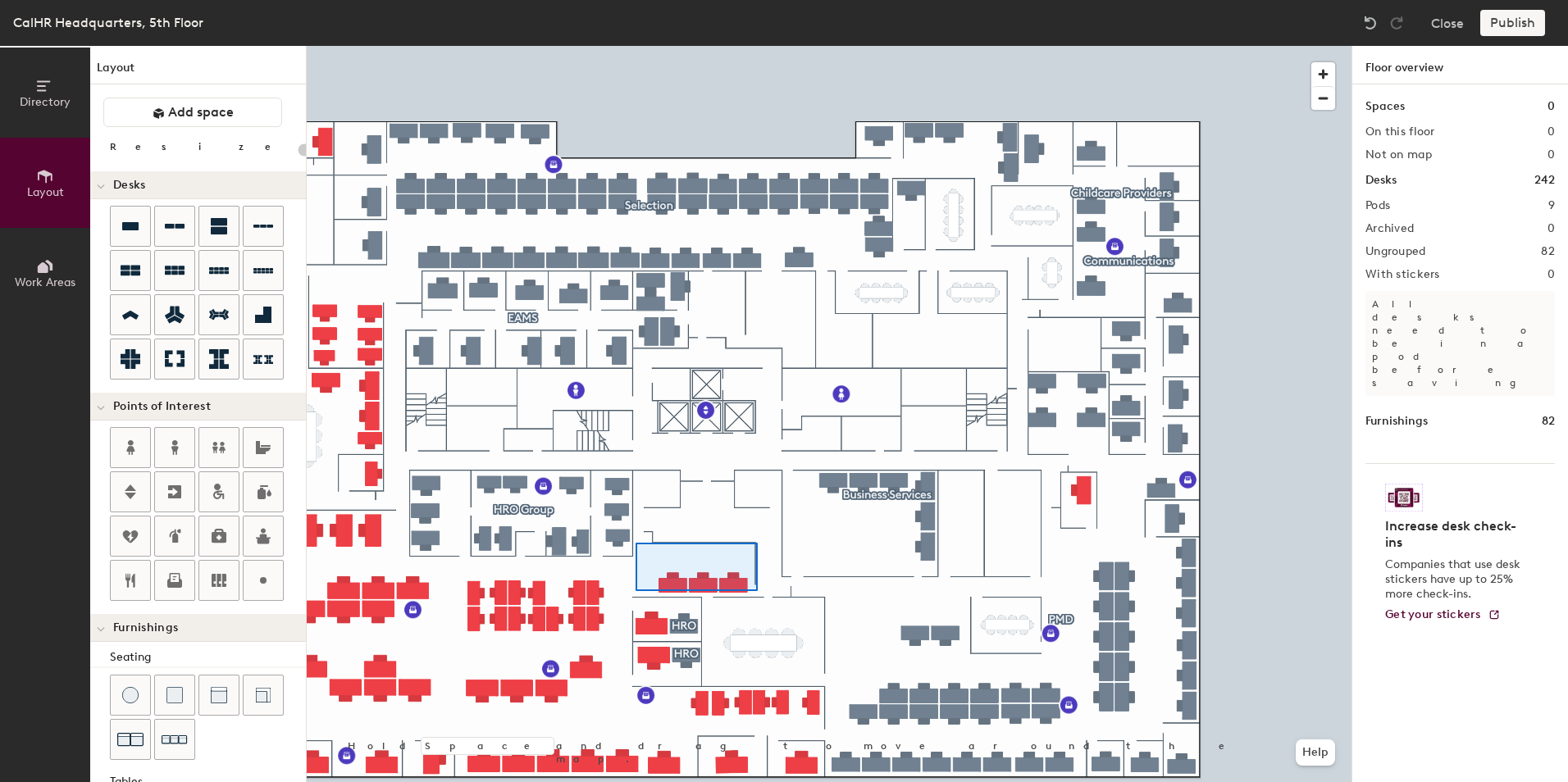
click at [635, 46] on div at bounding box center [829, 46] width 1045 height 0
type input "140"
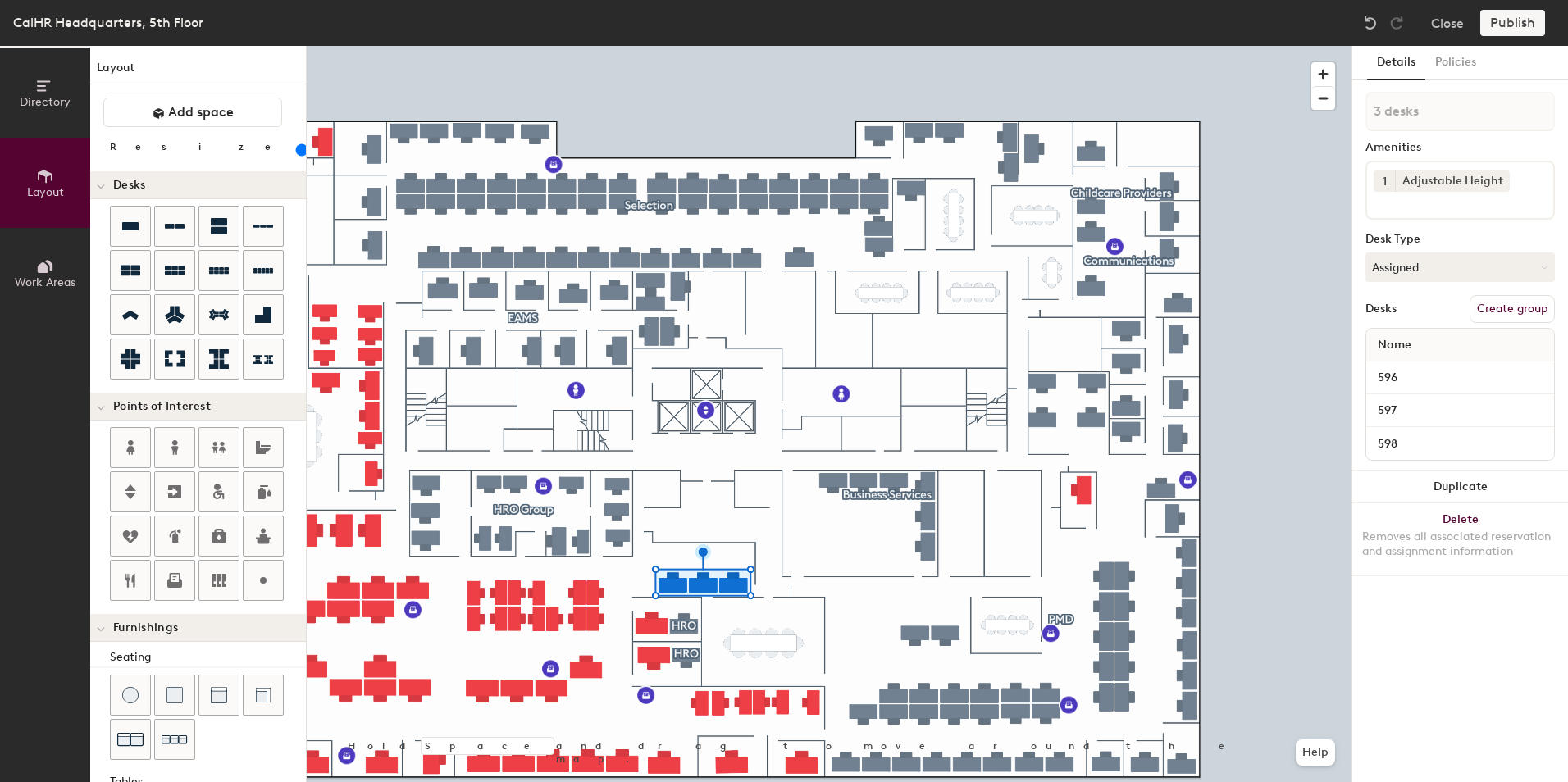
click at [1523, 309] on button "Create group" at bounding box center [1512, 309] width 85 height 28
drag, startPoint x: 1426, startPoint y: 113, endPoint x: 1342, endPoint y: 102, distance: 84.7
click at [1342, 102] on div "Directory Layout Work Areas Layout Add space Resize Desks Points of Interest Fu…" at bounding box center [784, 415] width 1568 height 737
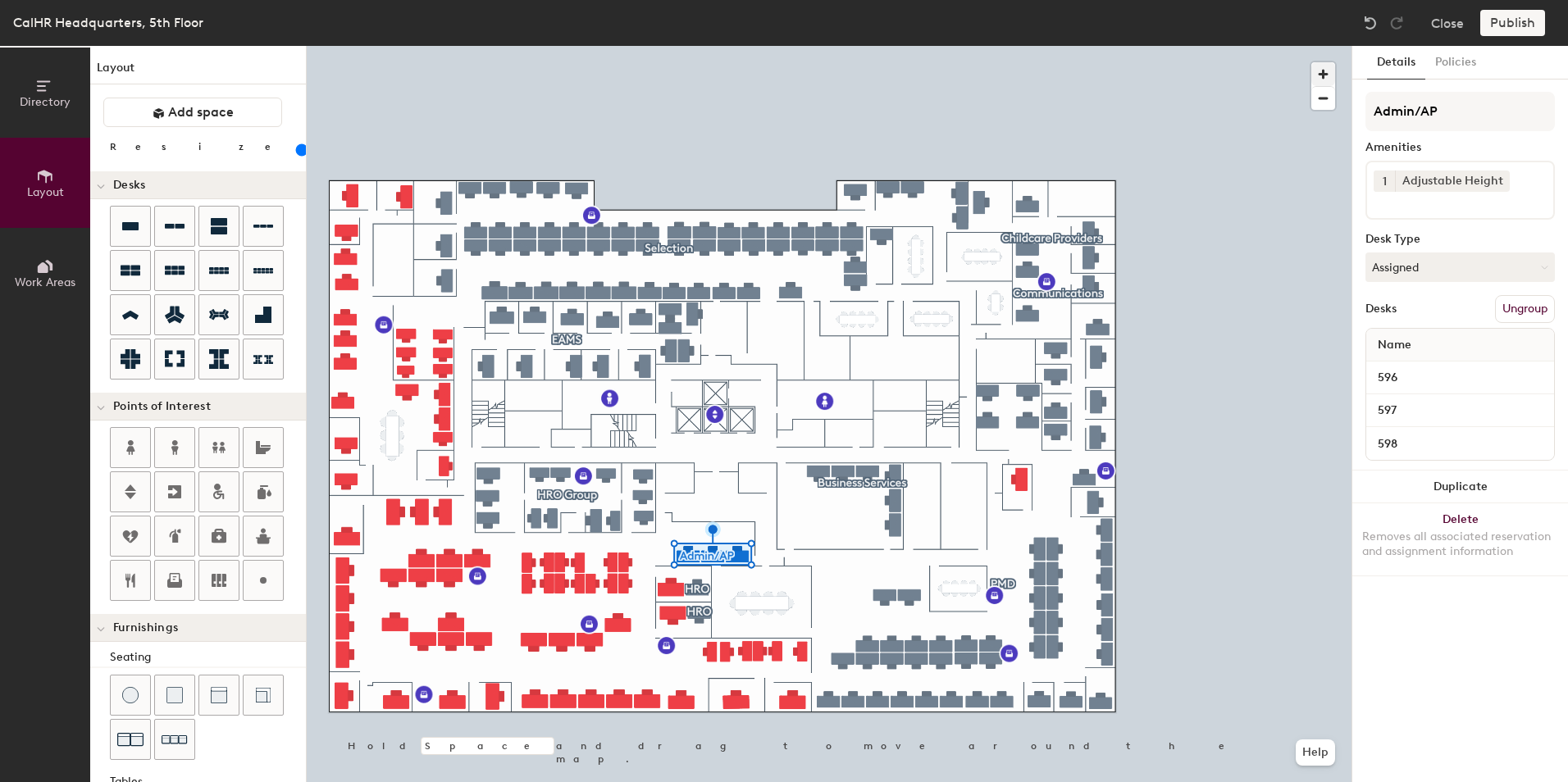
type input "Admin/AP"
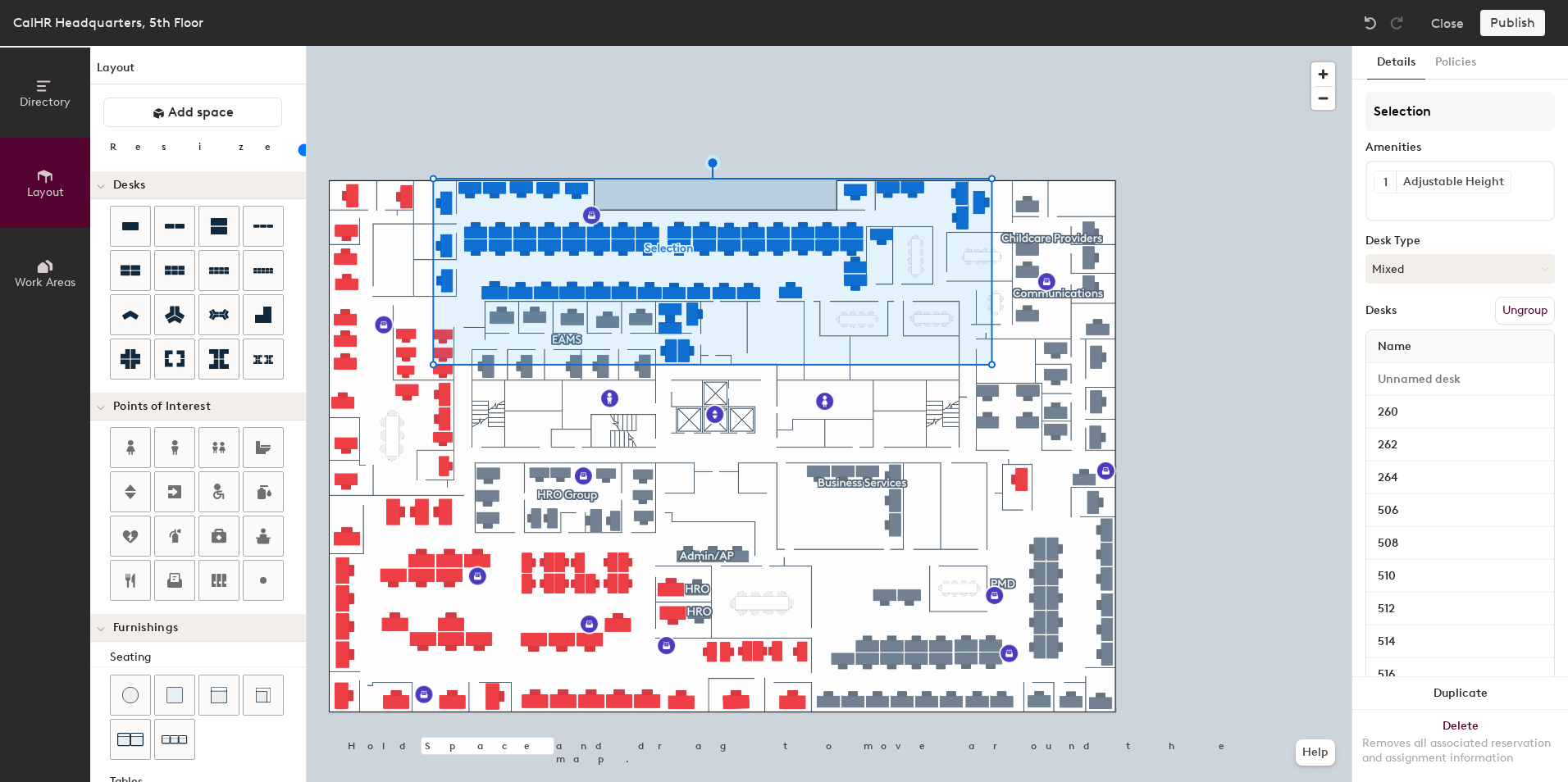
type input "20"
click at [40, 259] on icon at bounding box center [45, 267] width 18 height 18
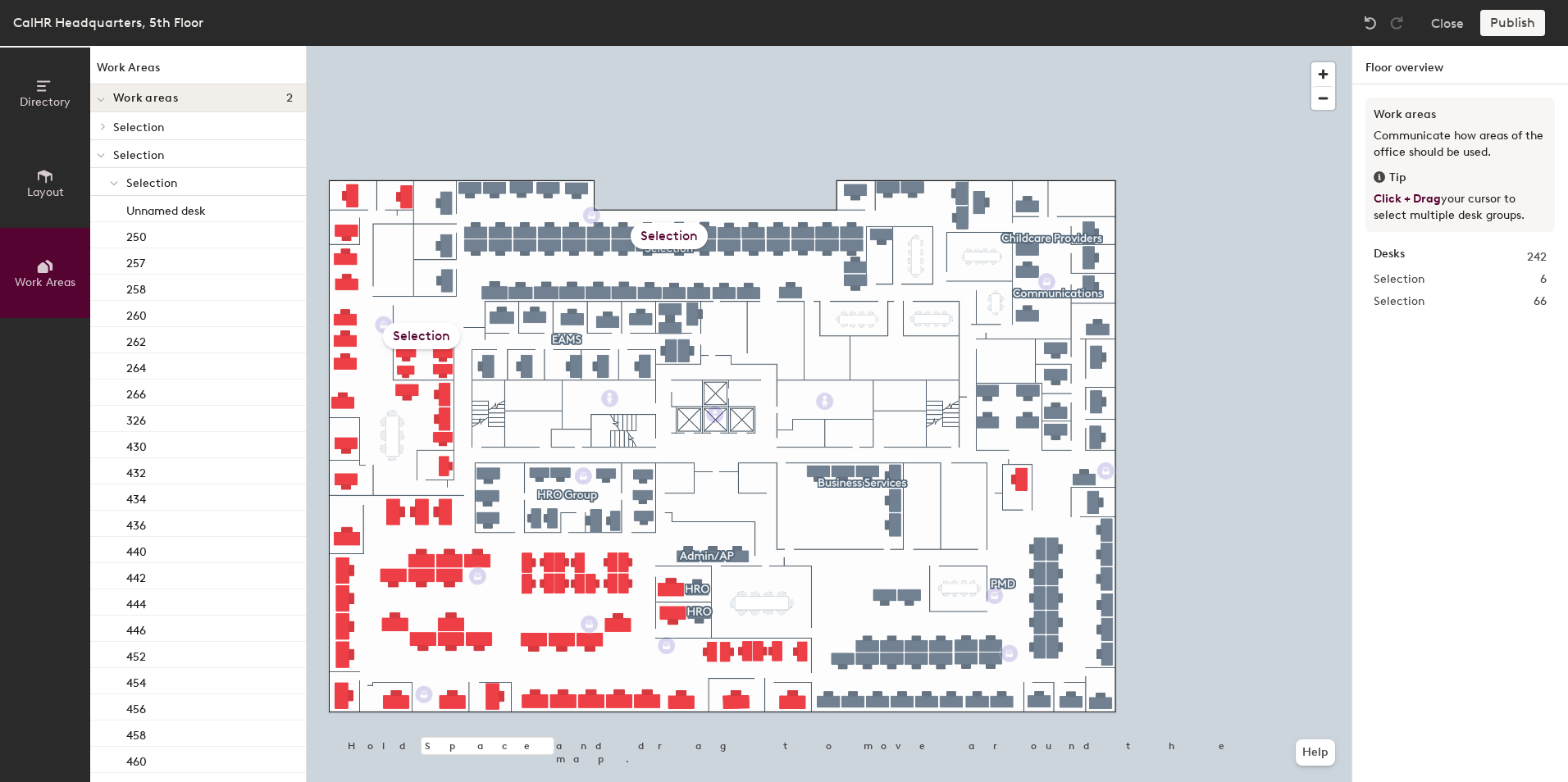
click at [49, 98] on span "Directory" at bounding box center [45, 102] width 51 height 14
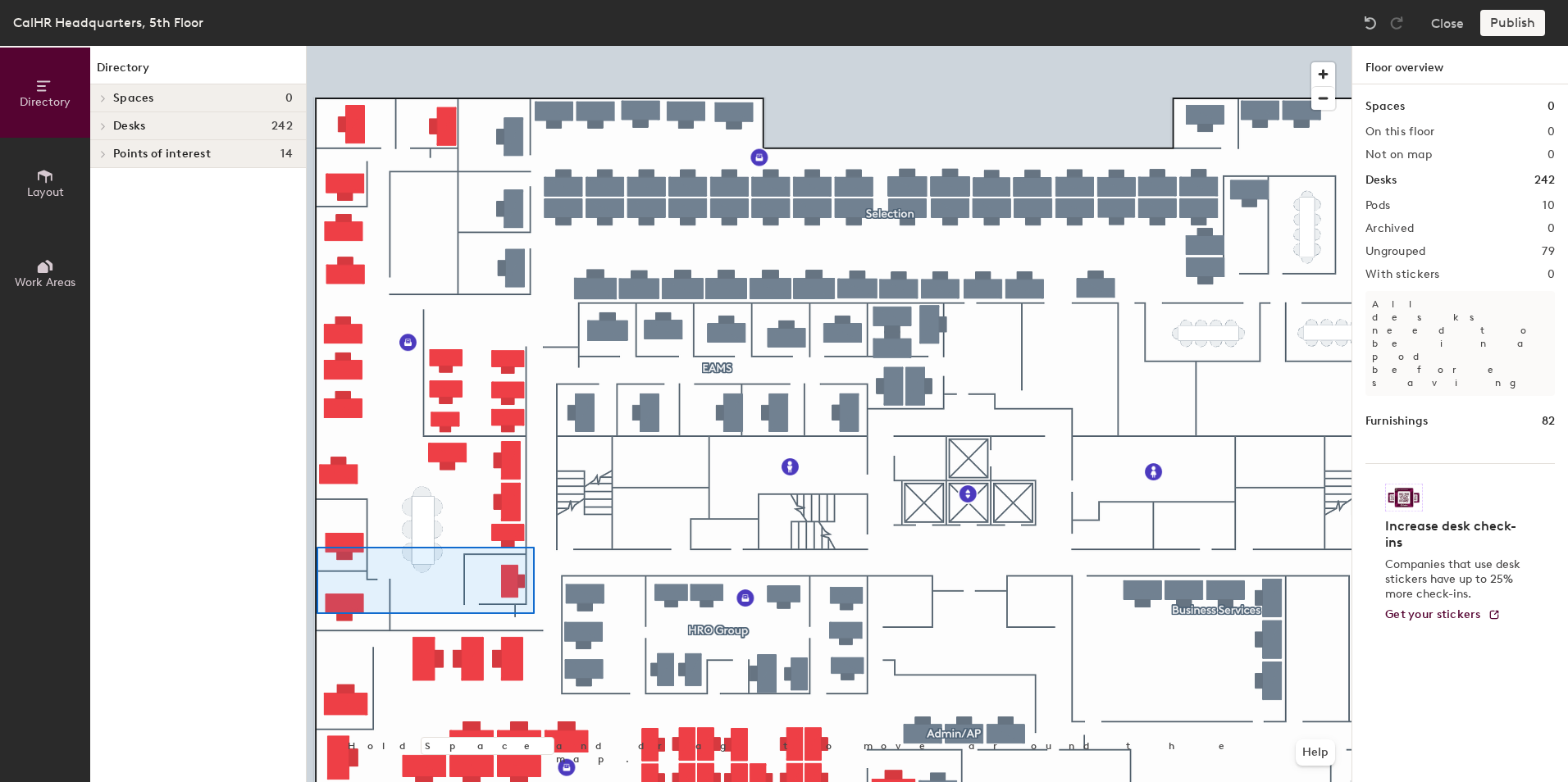
click at [316, 46] on div at bounding box center [829, 46] width 1045 height 0
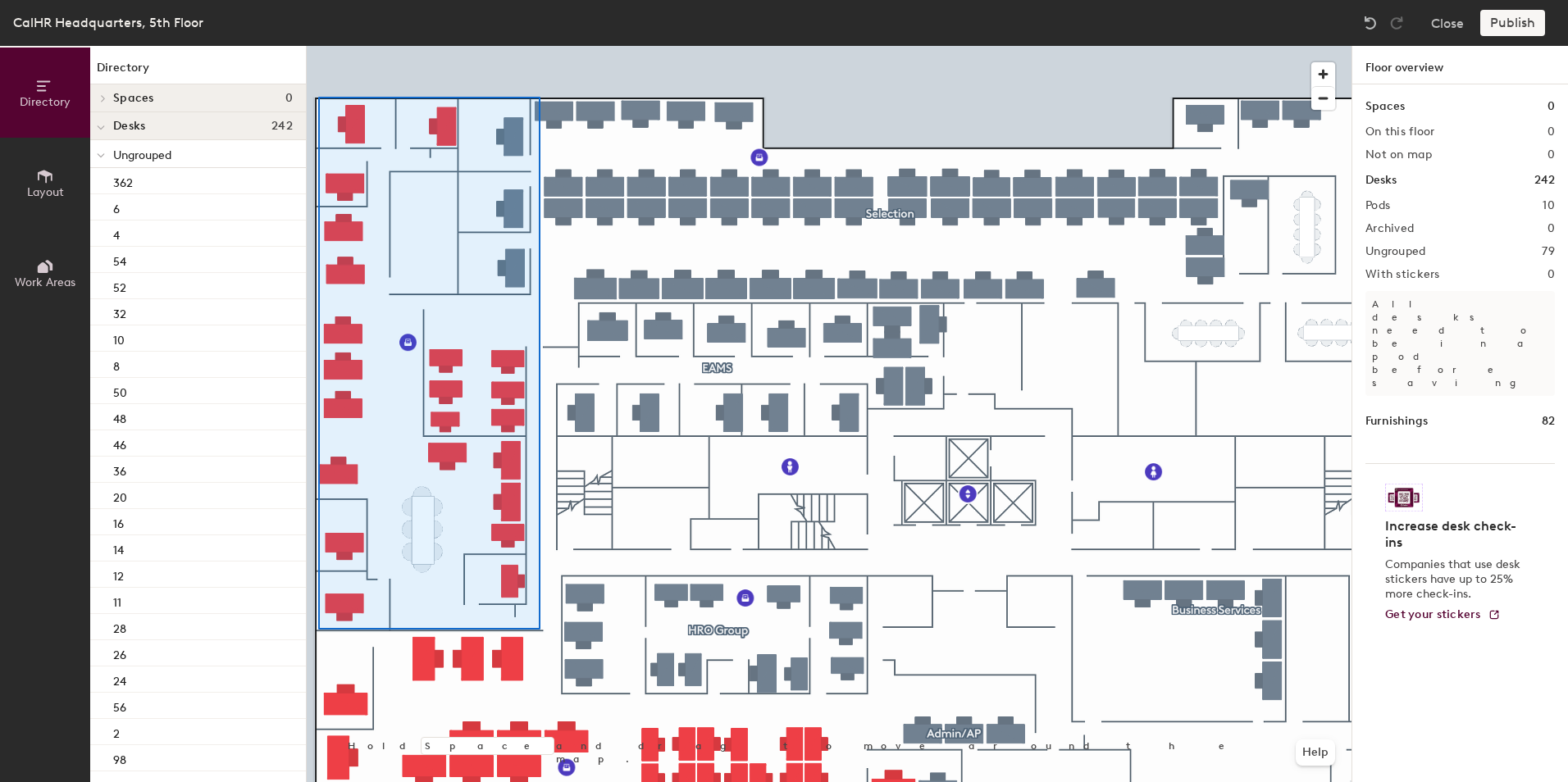
click at [318, 46] on div at bounding box center [829, 46] width 1045 height 0
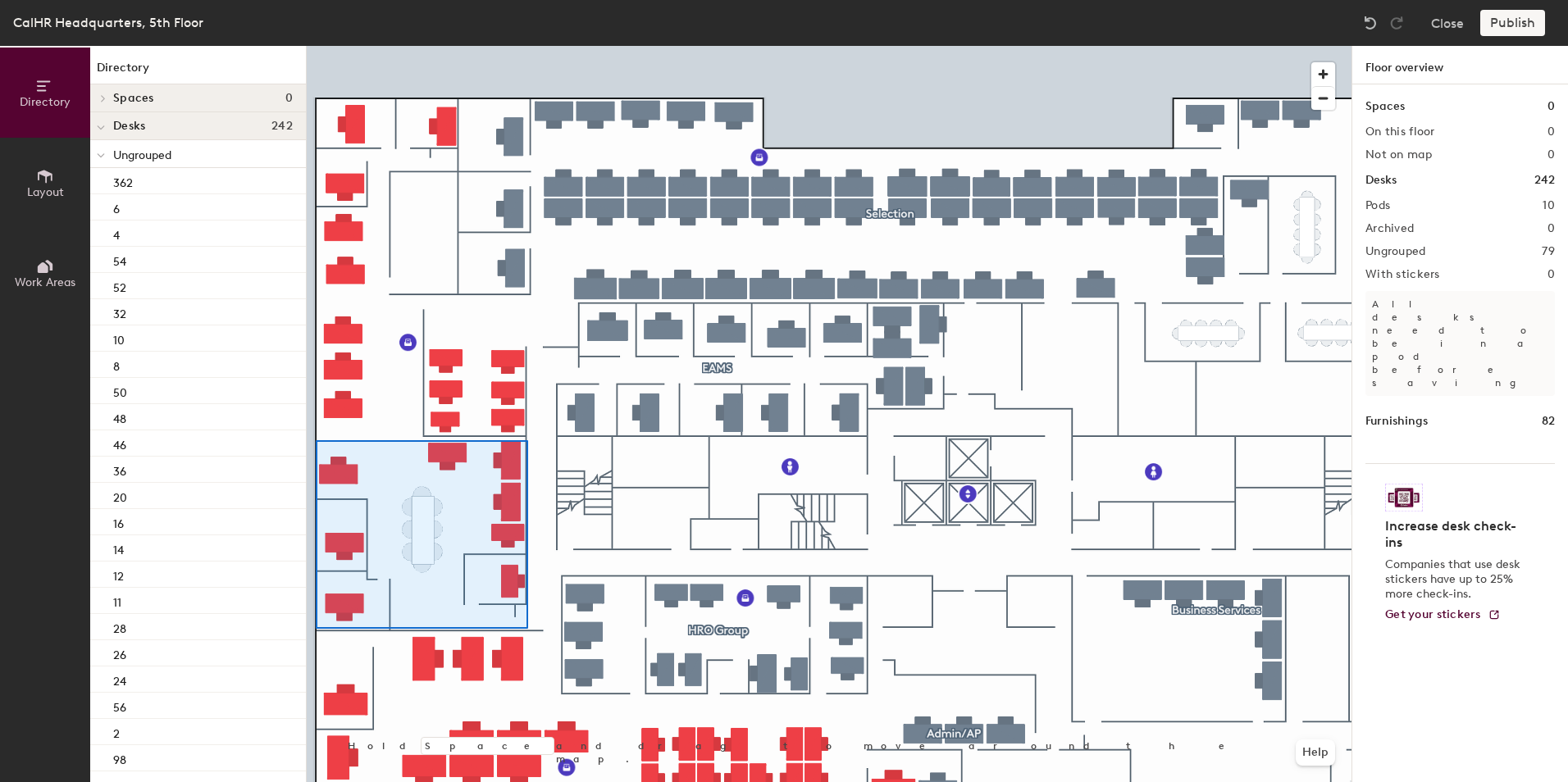
click at [316, 46] on div at bounding box center [829, 46] width 1045 height 0
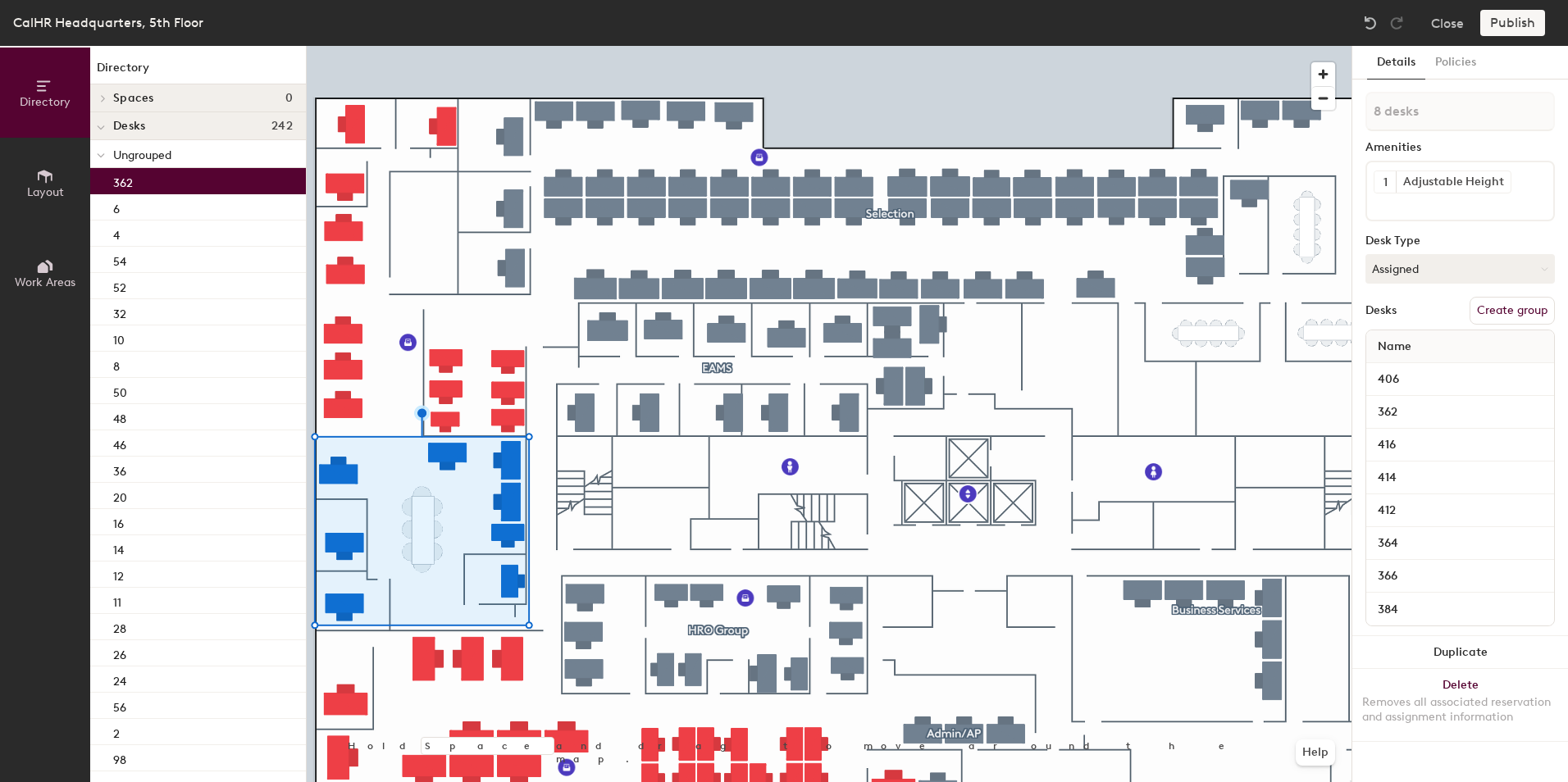
click at [1527, 310] on button "Create group" at bounding box center [1512, 310] width 85 height 28
drag, startPoint x: 1420, startPoint y: 111, endPoint x: 1360, endPoint y: 107, distance: 60.1
click at [1361, 108] on div "Details Policies Pod 11 Amenities 1 Adjustable Height Desk Type Assigned Desks …" at bounding box center [1460, 415] width 216 height 737
type input "MPSD 1"
click at [1466, 310] on div "Desks Ungroup" at bounding box center [1460, 310] width 189 height 28
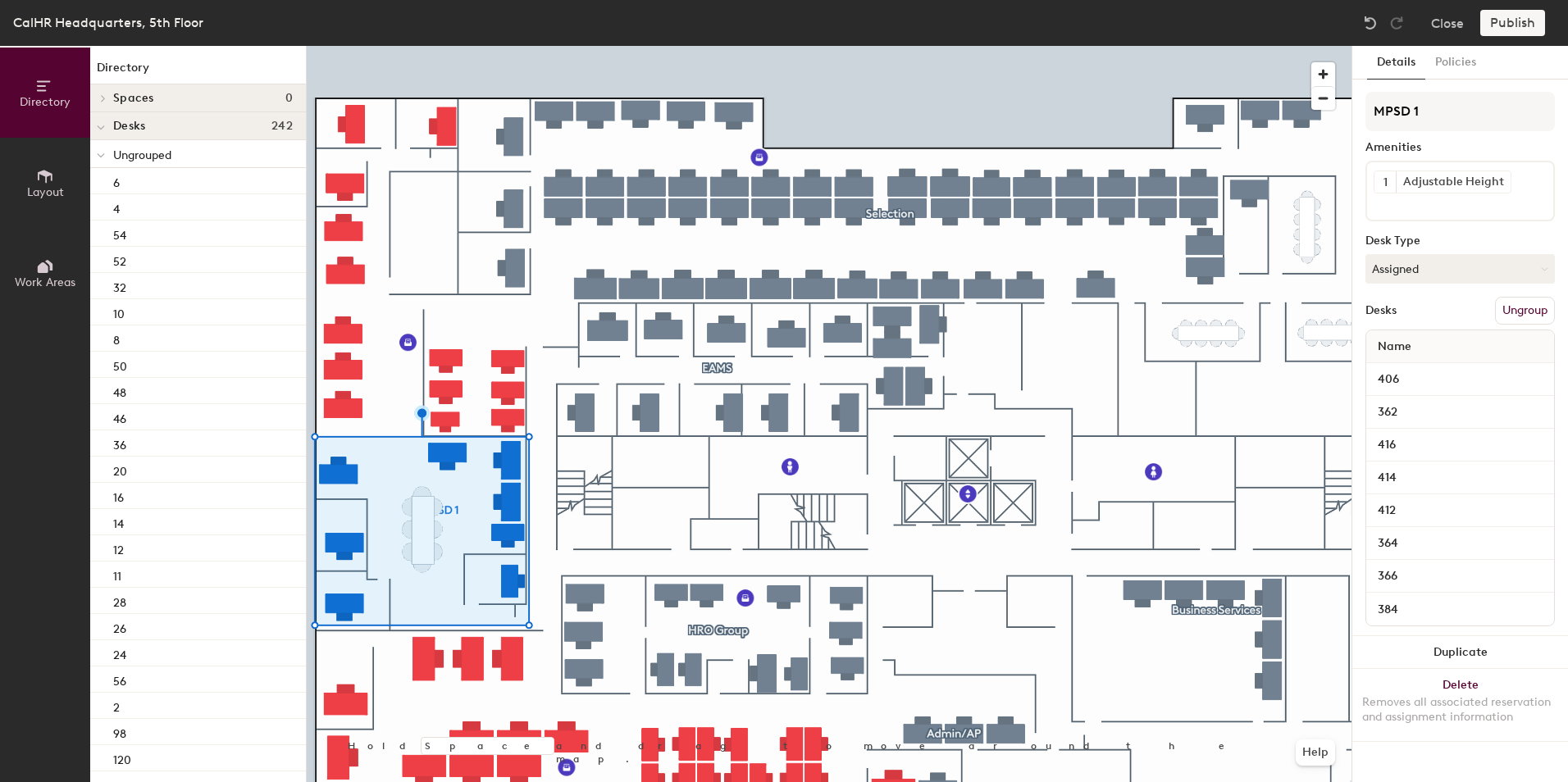
click at [49, 270] on icon at bounding box center [45, 267] width 18 height 18
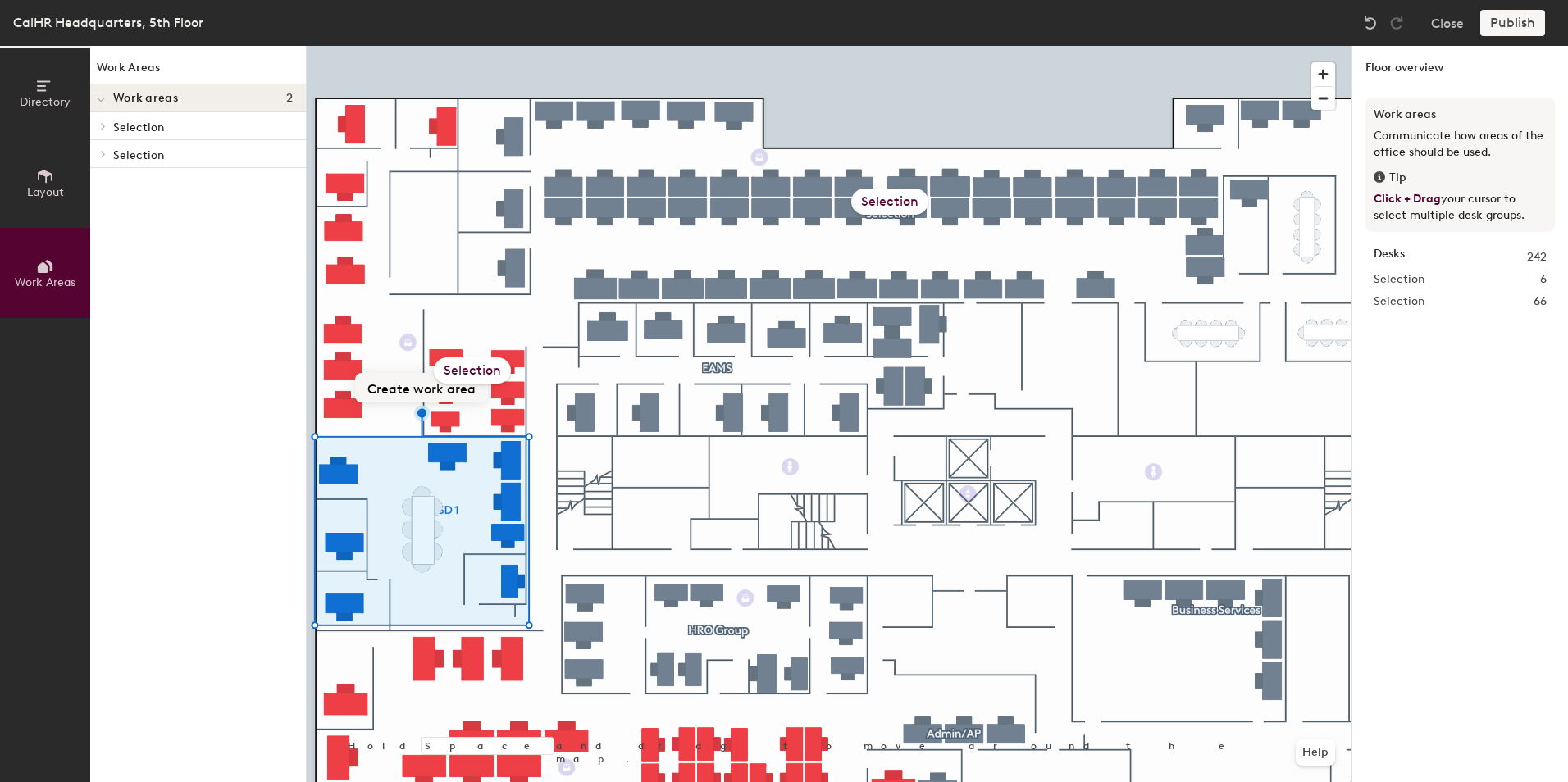
click at [396, 392] on button "Create work area" at bounding box center [421, 388] width 133 height 30
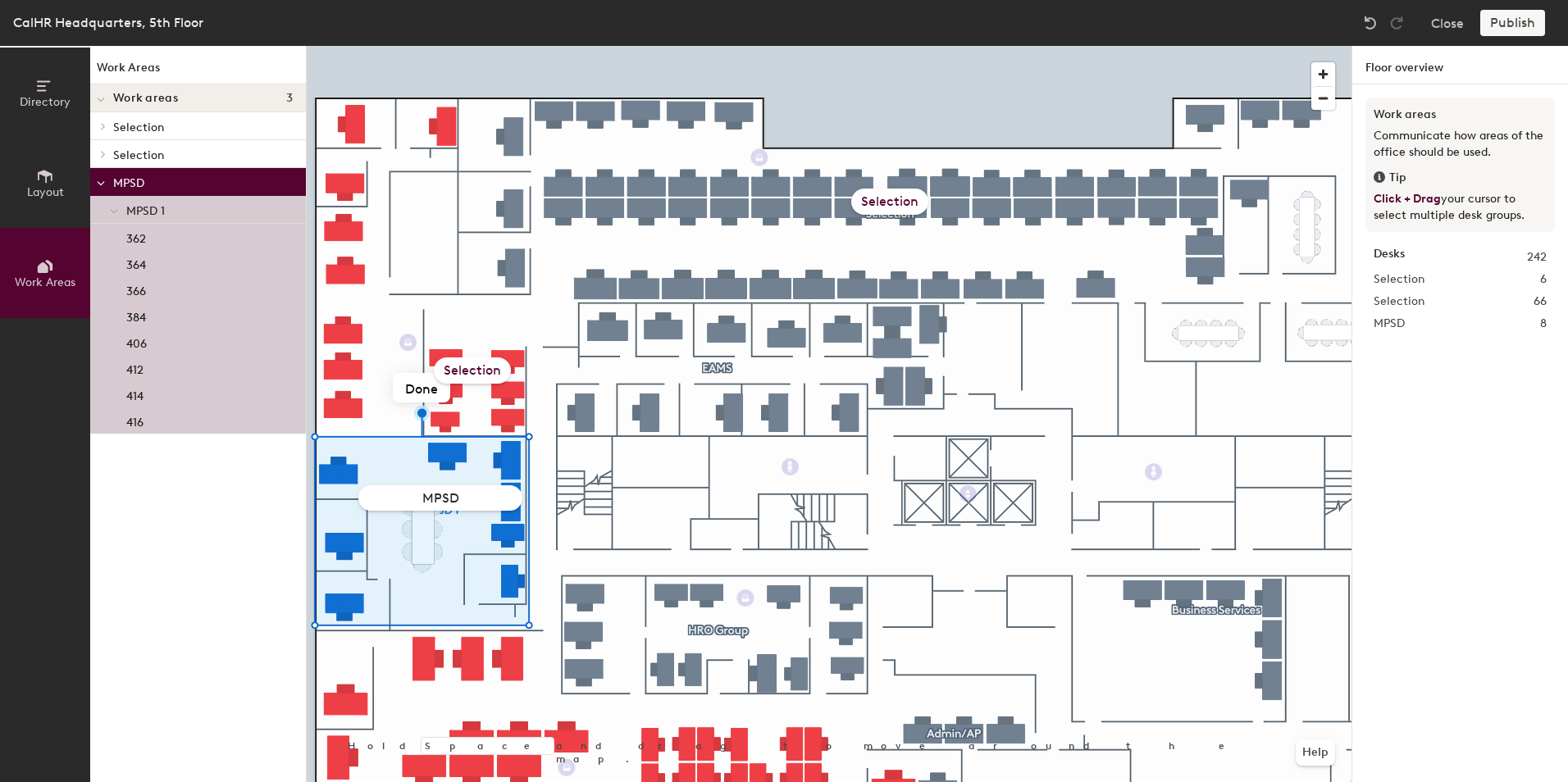
type input "MPSD1"
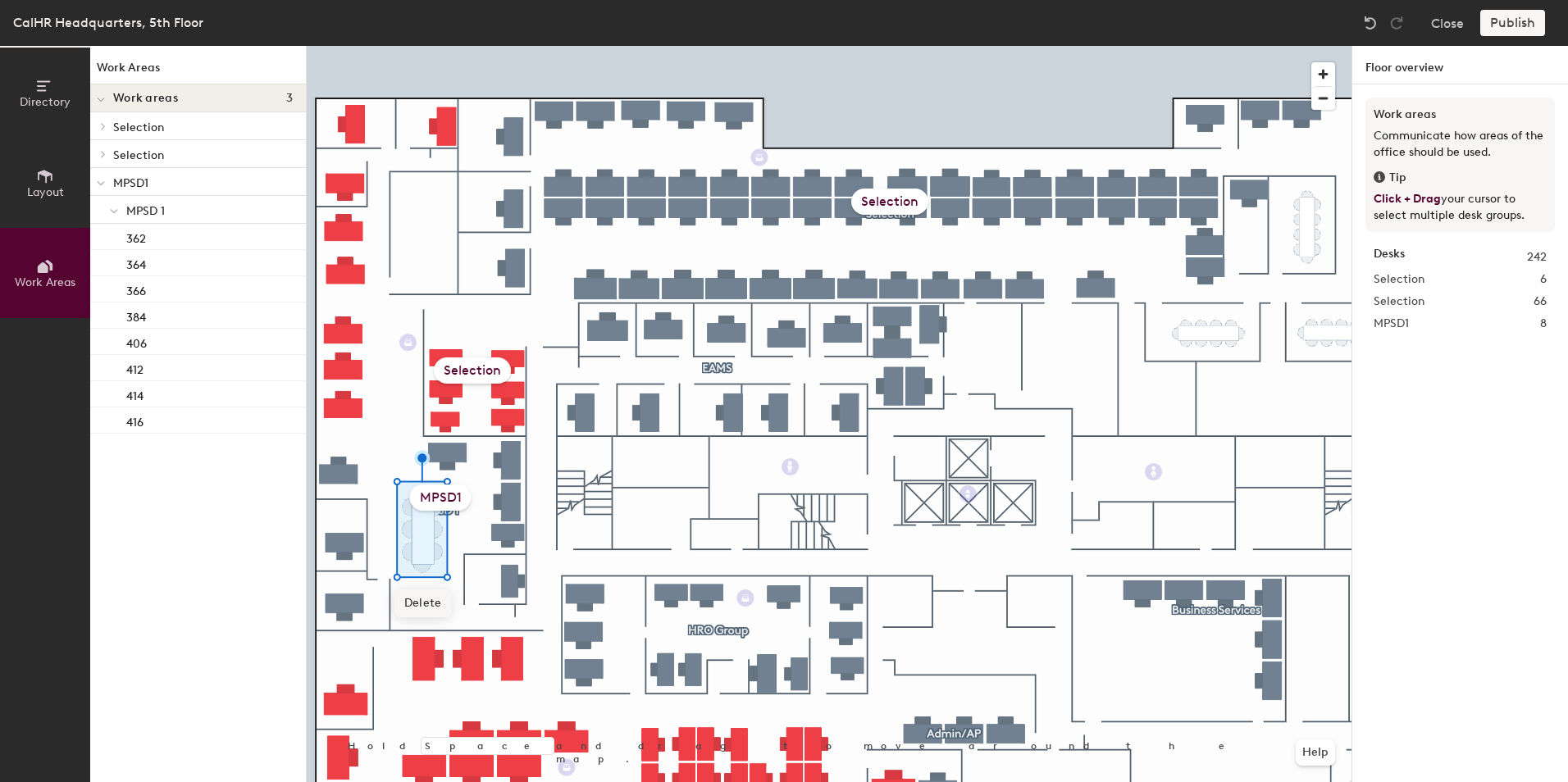
click at [444, 610] on span "Delete" at bounding box center [424, 604] width 58 height 28
click at [438, 496] on div "MPSD1" at bounding box center [440, 498] width 61 height 26
click at [422, 493] on div "MPSD1" at bounding box center [440, 498] width 61 height 26
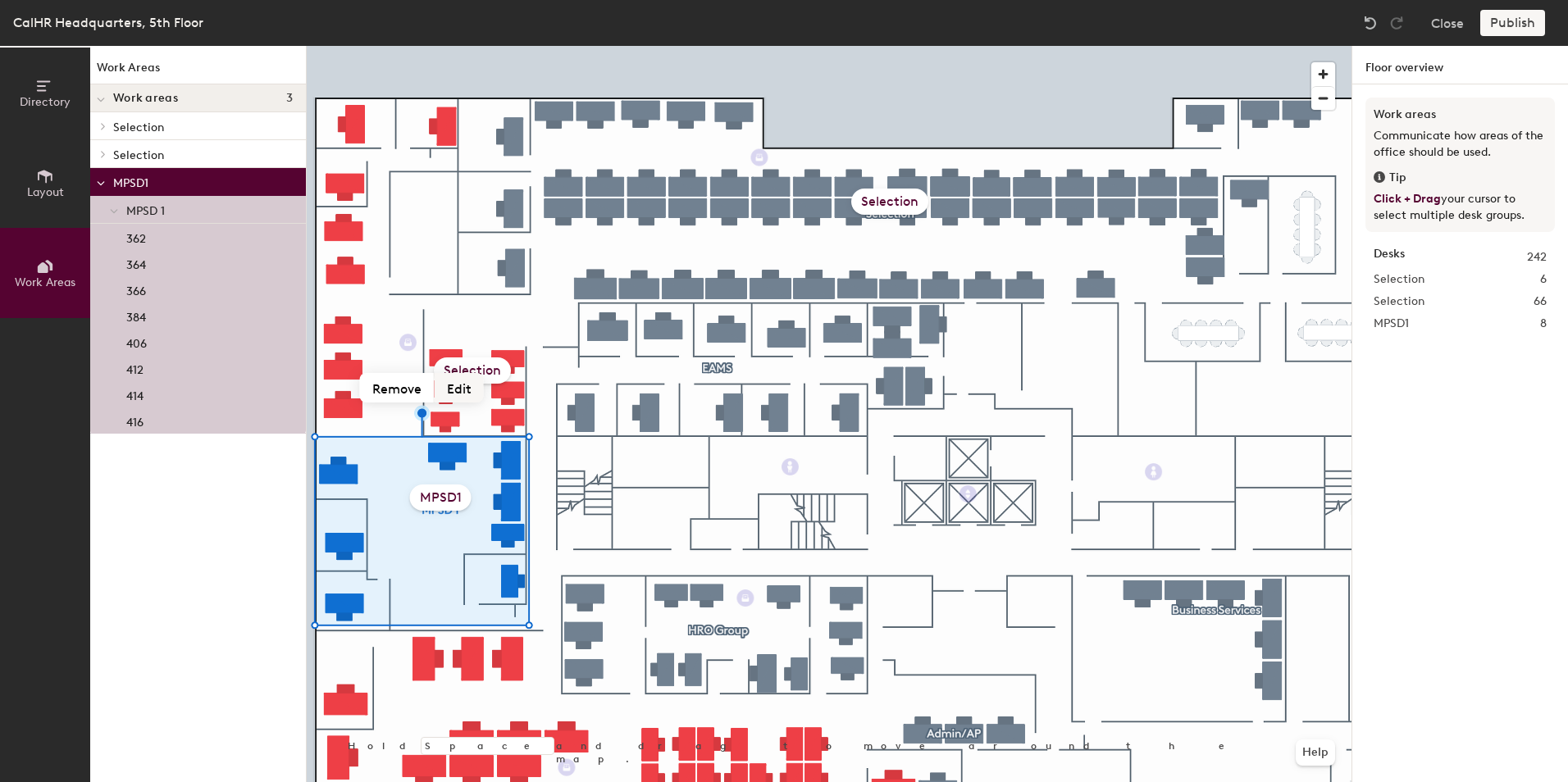
click at [455, 387] on button "Edit" at bounding box center [459, 388] width 50 height 30
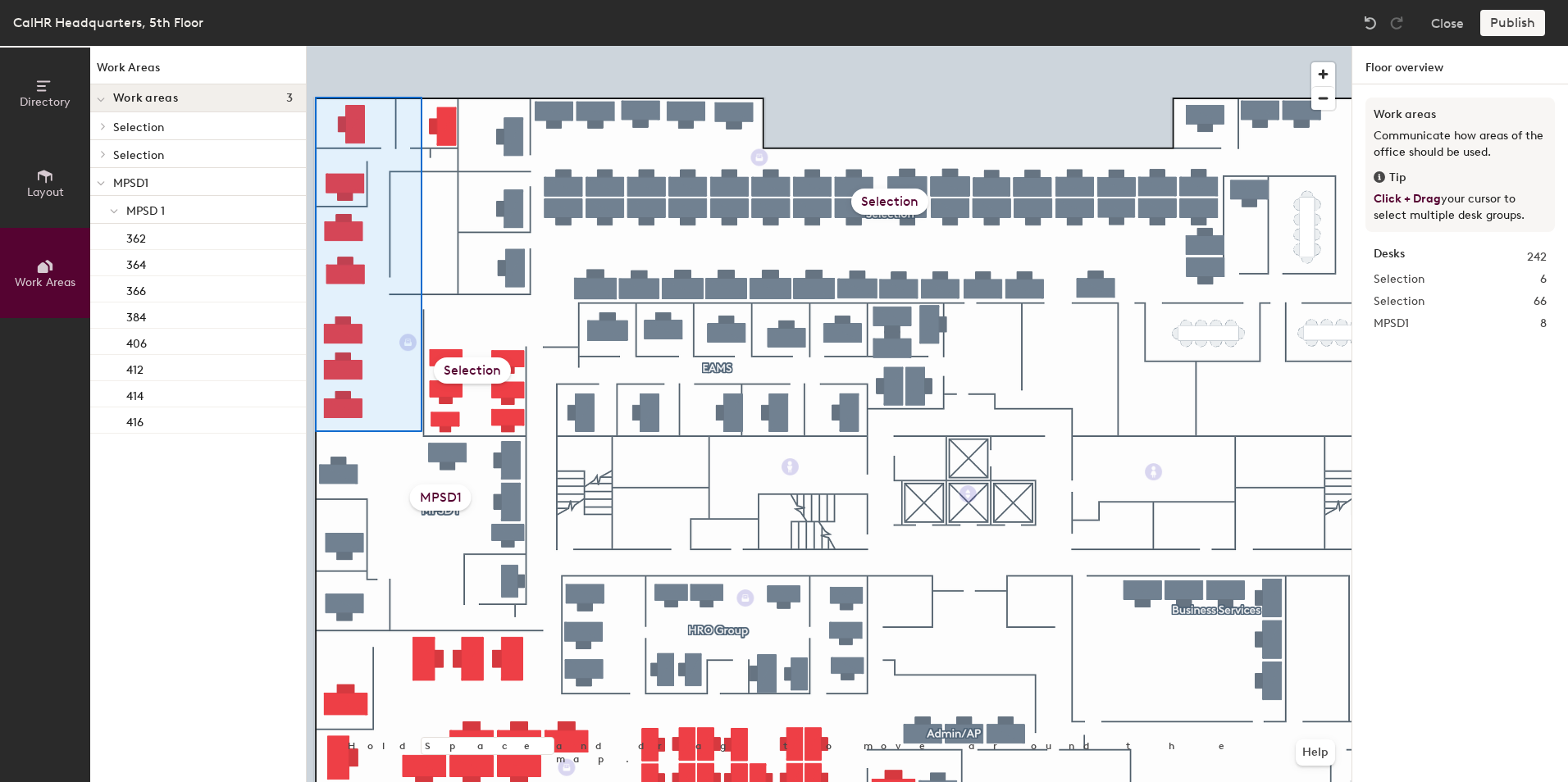
drag, startPoint x: 430, startPoint y: 386, endPoint x: 401, endPoint y: 402, distance: 33.1
click at [315, 46] on div at bounding box center [829, 46] width 1045 height 0
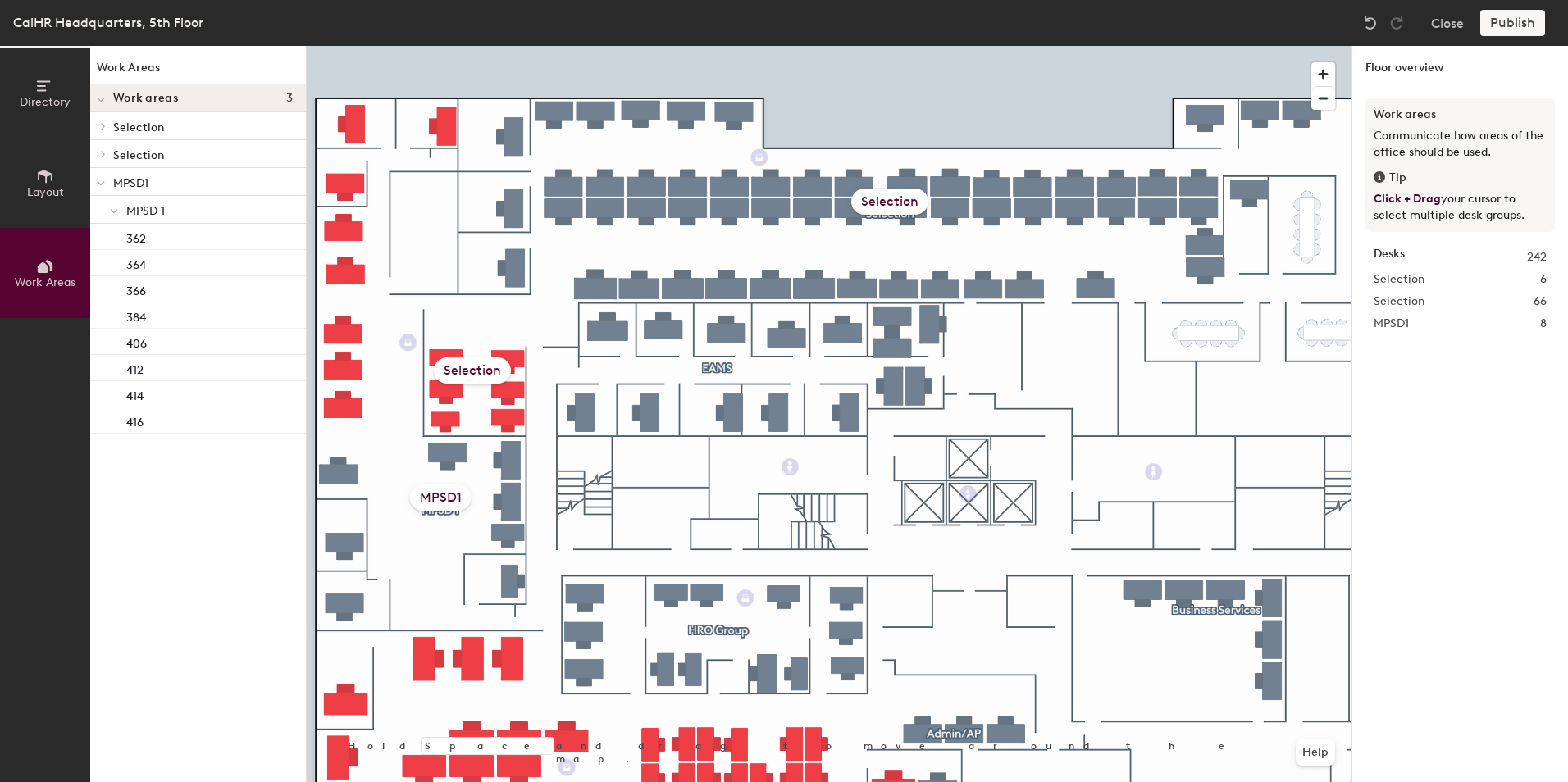
click at [55, 185] on span "Layout" at bounding box center [45, 192] width 37 height 14
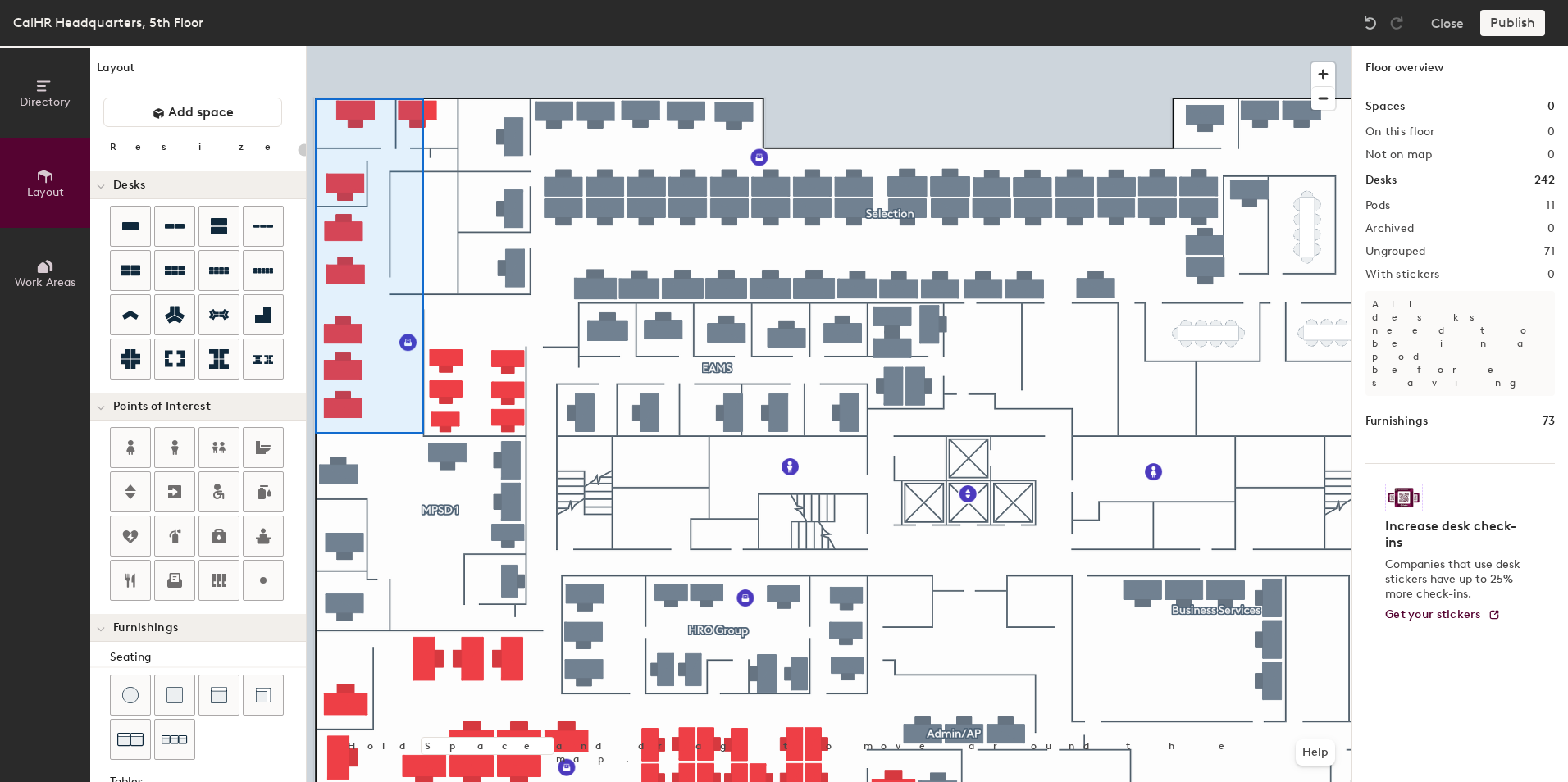
click at [315, 46] on div at bounding box center [829, 46] width 1045 height 0
type input "140"
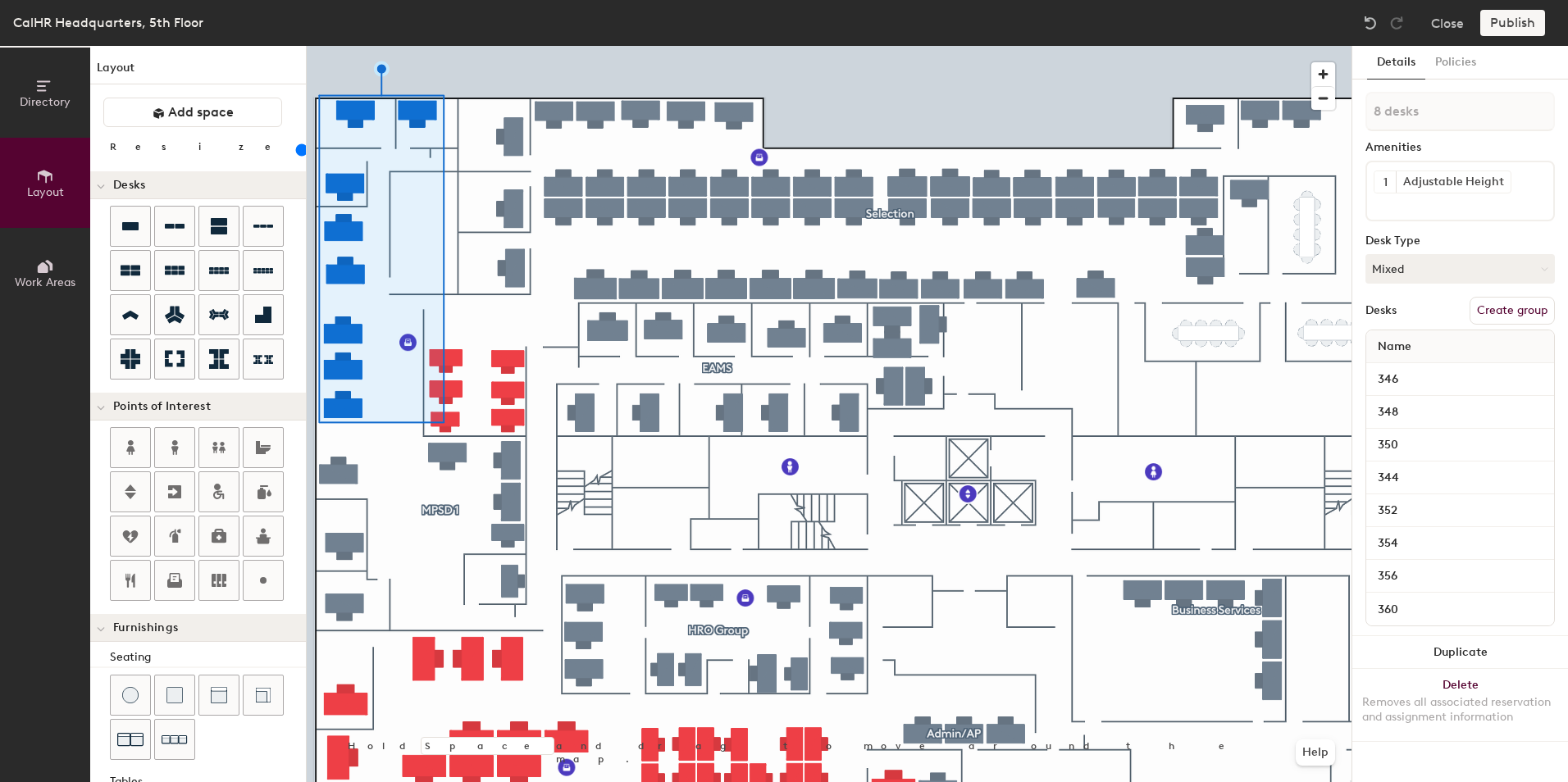
click at [1493, 308] on button "Create group" at bounding box center [1512, 310] width 85 height 28
drag, startPoint x: 1423, startPoint y: 113, endPoint x: 1354, endPoint y: 108, distance: 69.2
click at [1354, 108] on div "Details Policies Pod 12 Amenities 1 Adjustable Height Desk Type Mixed Desks Ung…" at bounding box center [1460, 415] width 216 height 737
type input "MPSD 2"
click at [500, 46] on div at bounding box center [829, 46] width 1045 height 0
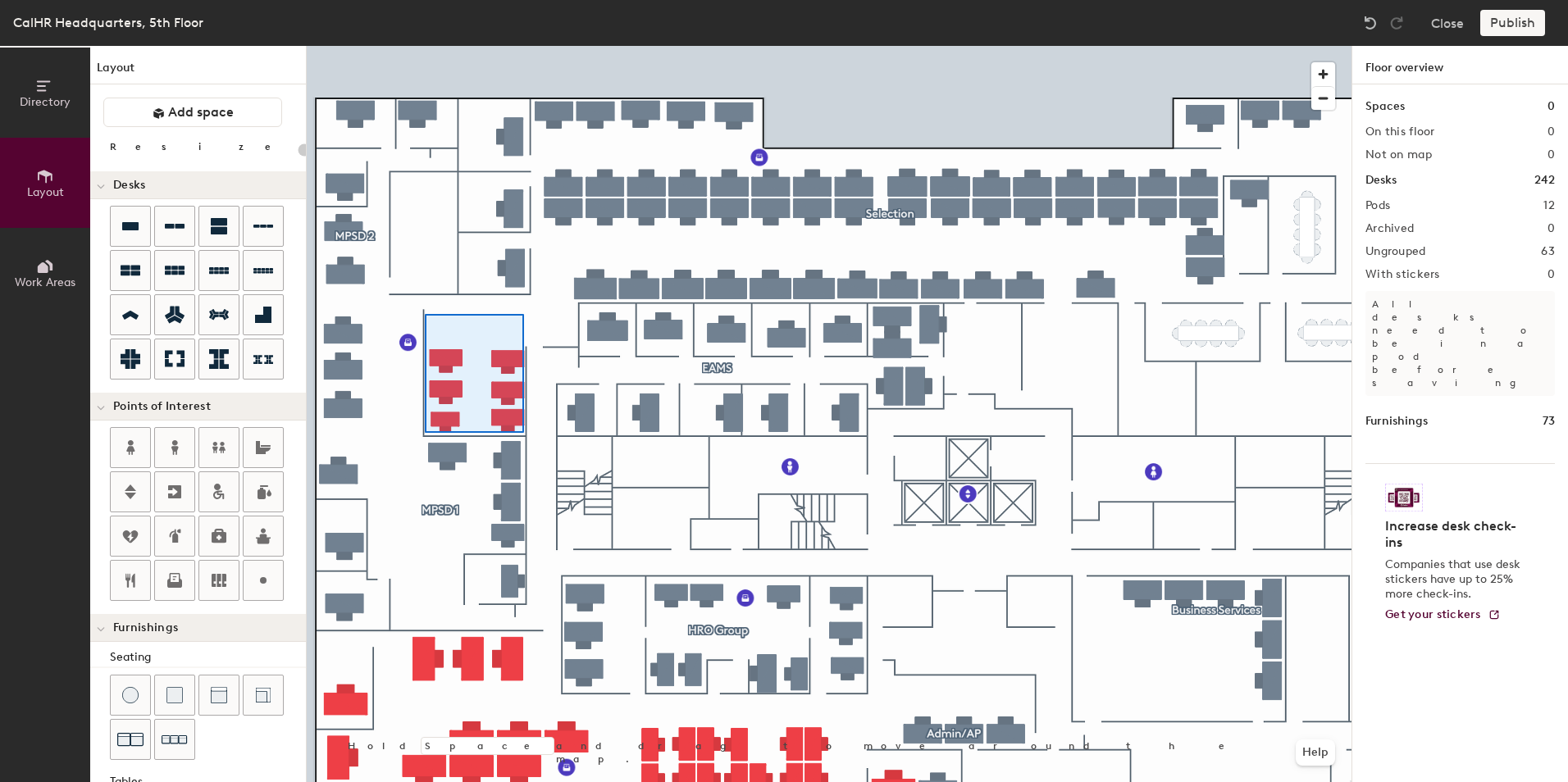
click at [425, 46] on div at bounding box center [829, 46] width 1045 height 0
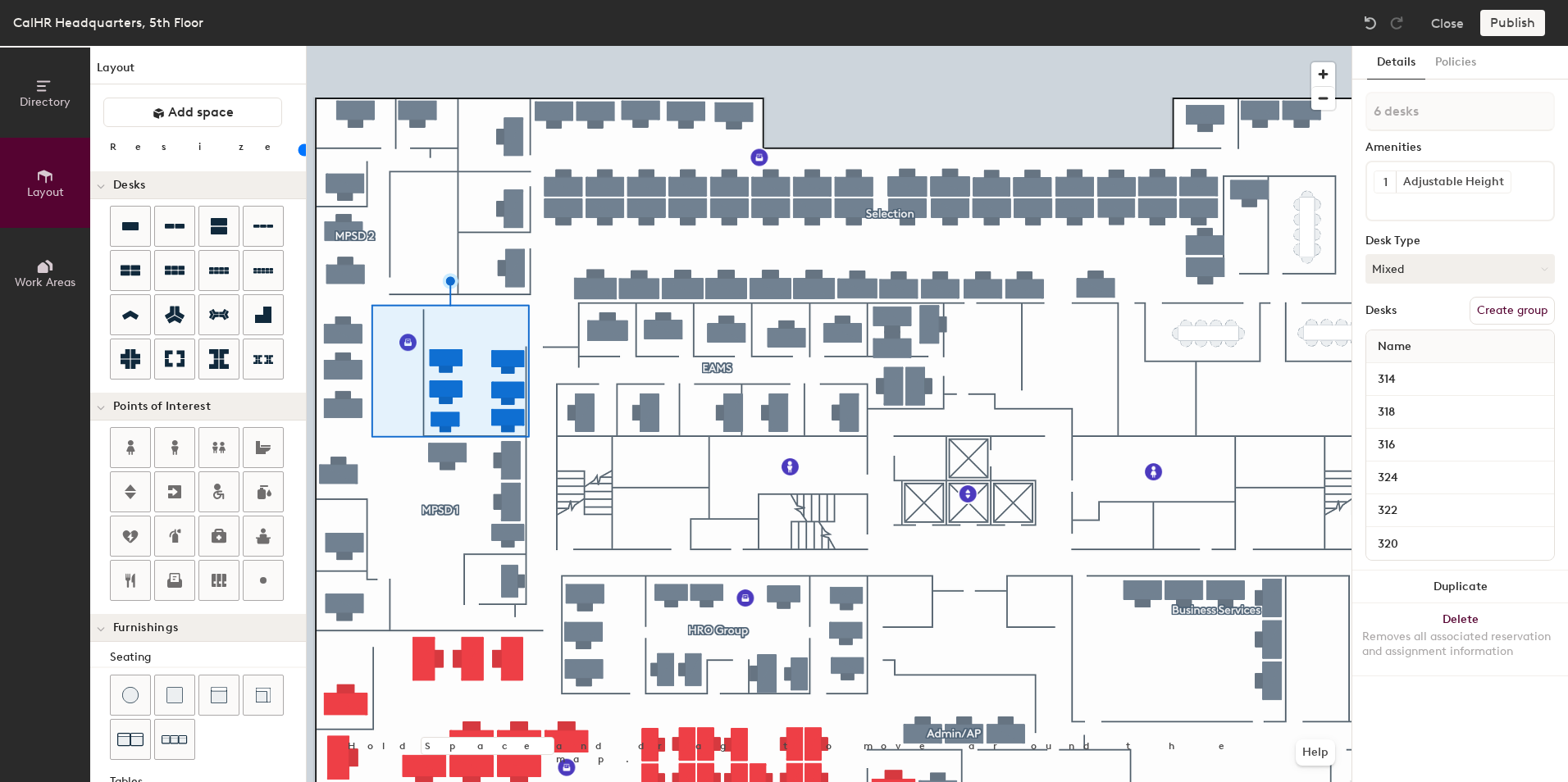
click at [1513, 313] on button "Create group" at bounding box center [1512, 310] width 85 height 28
type input "20"
drag, startPoint x: 1421, startPoint y: 112, endPoint x: 1357, endPoint y: 113, distance: 64.0
click at [1357, 113] on div "Details Policies Pod 13 Amenities 1 Adjustable Height Desk Type Mixed Desks Ung…" at bounding box center [1460, 415] width 216 height 737
type input "S"
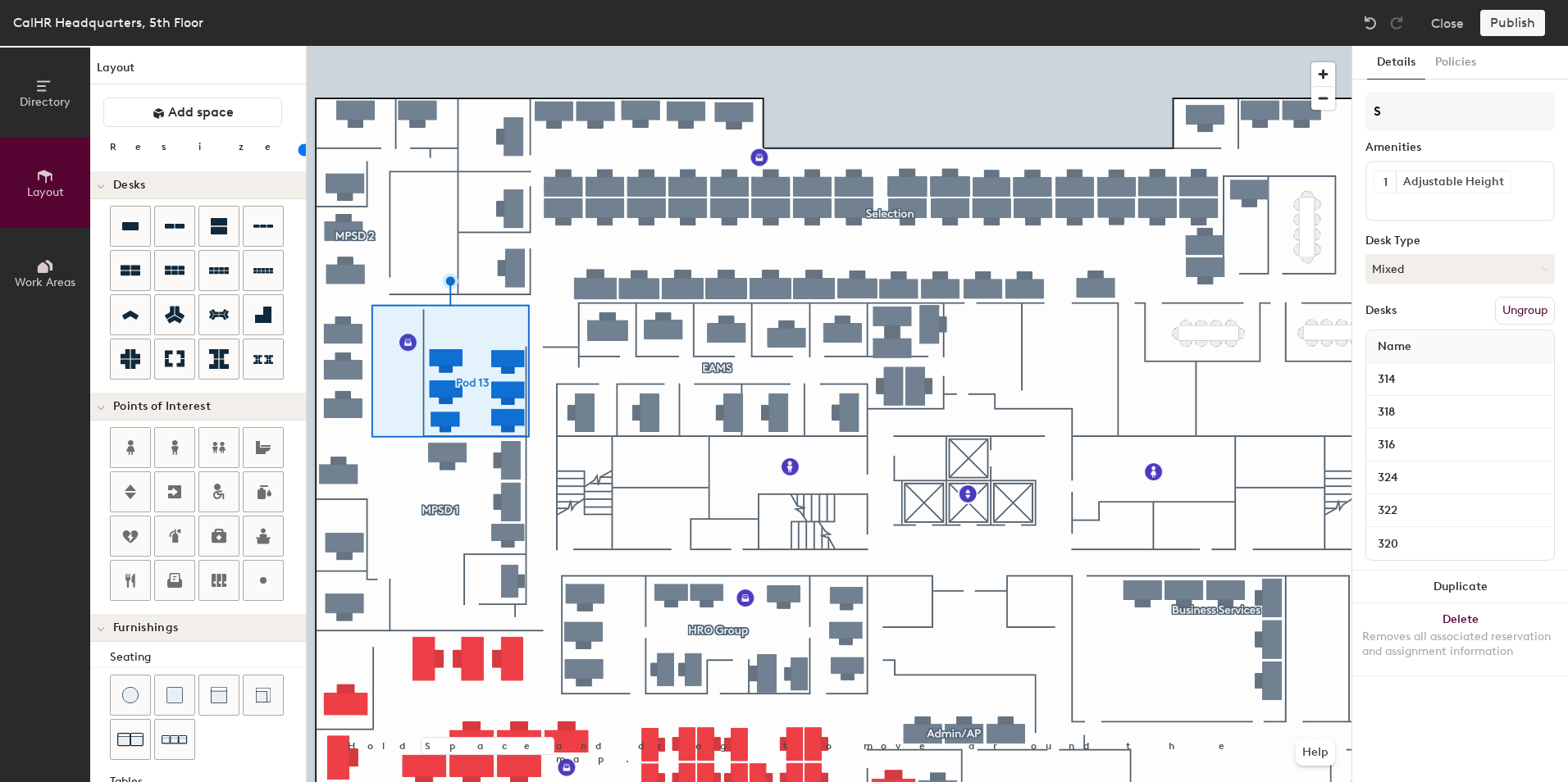
type input "20"
type input "Sele"
type input "20"
type input "Selec"
type input "20"
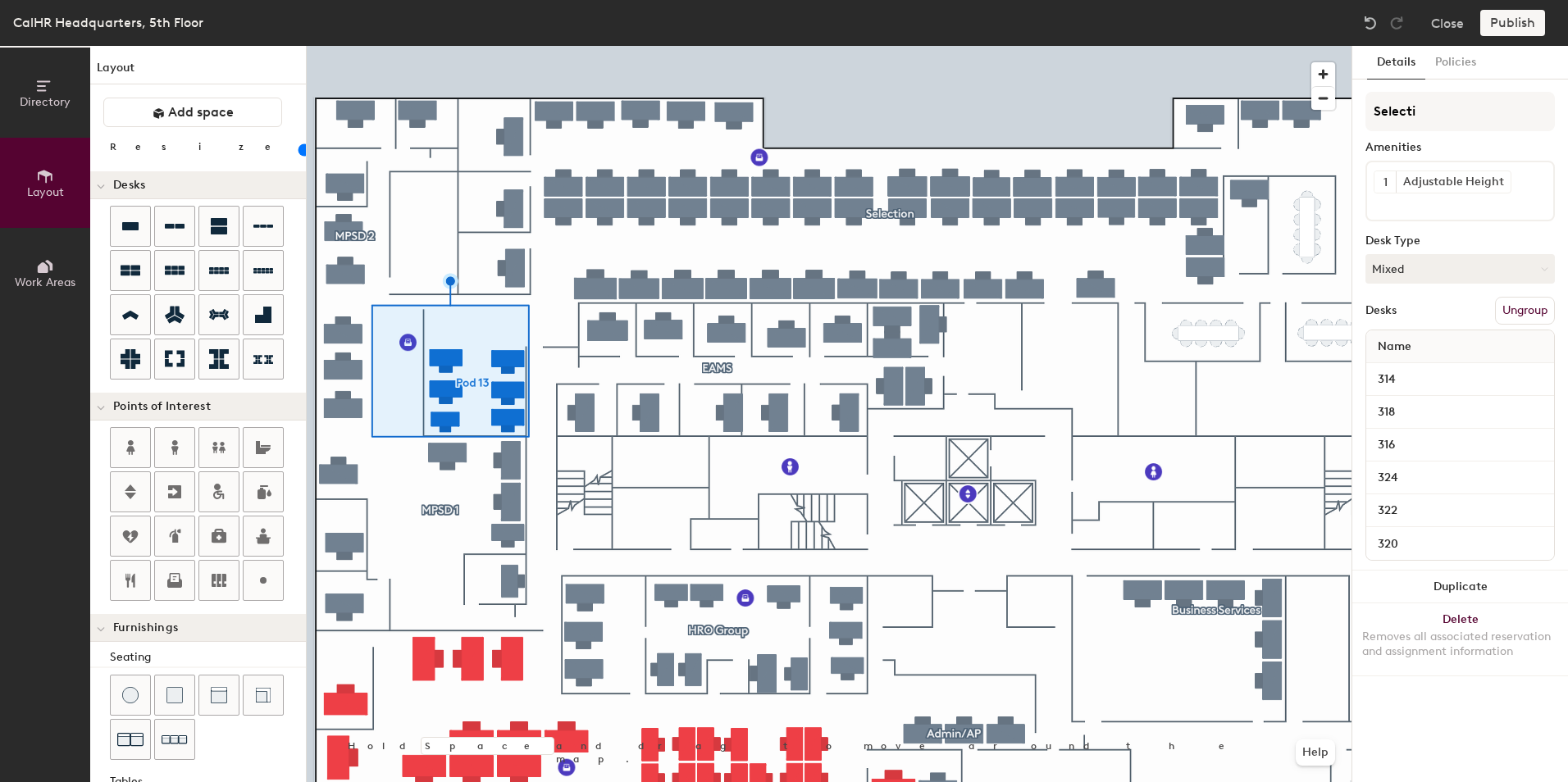
type input "Selectio"
type input "20"
type input "Selection"
type input "20"
type input "Selection"
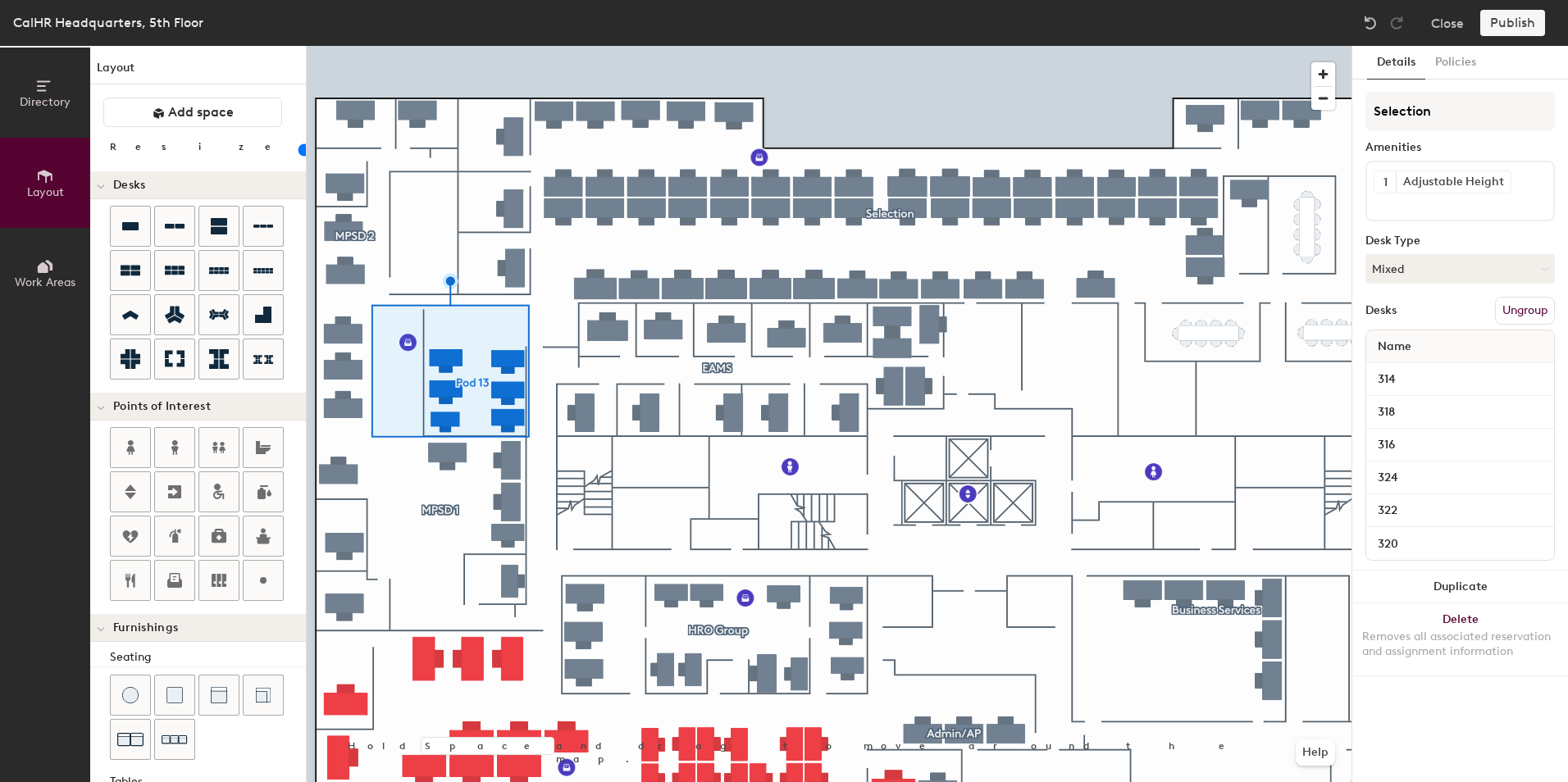
type input "20"
type input "Selection 2"
type input "20"
type input "Selection 2"
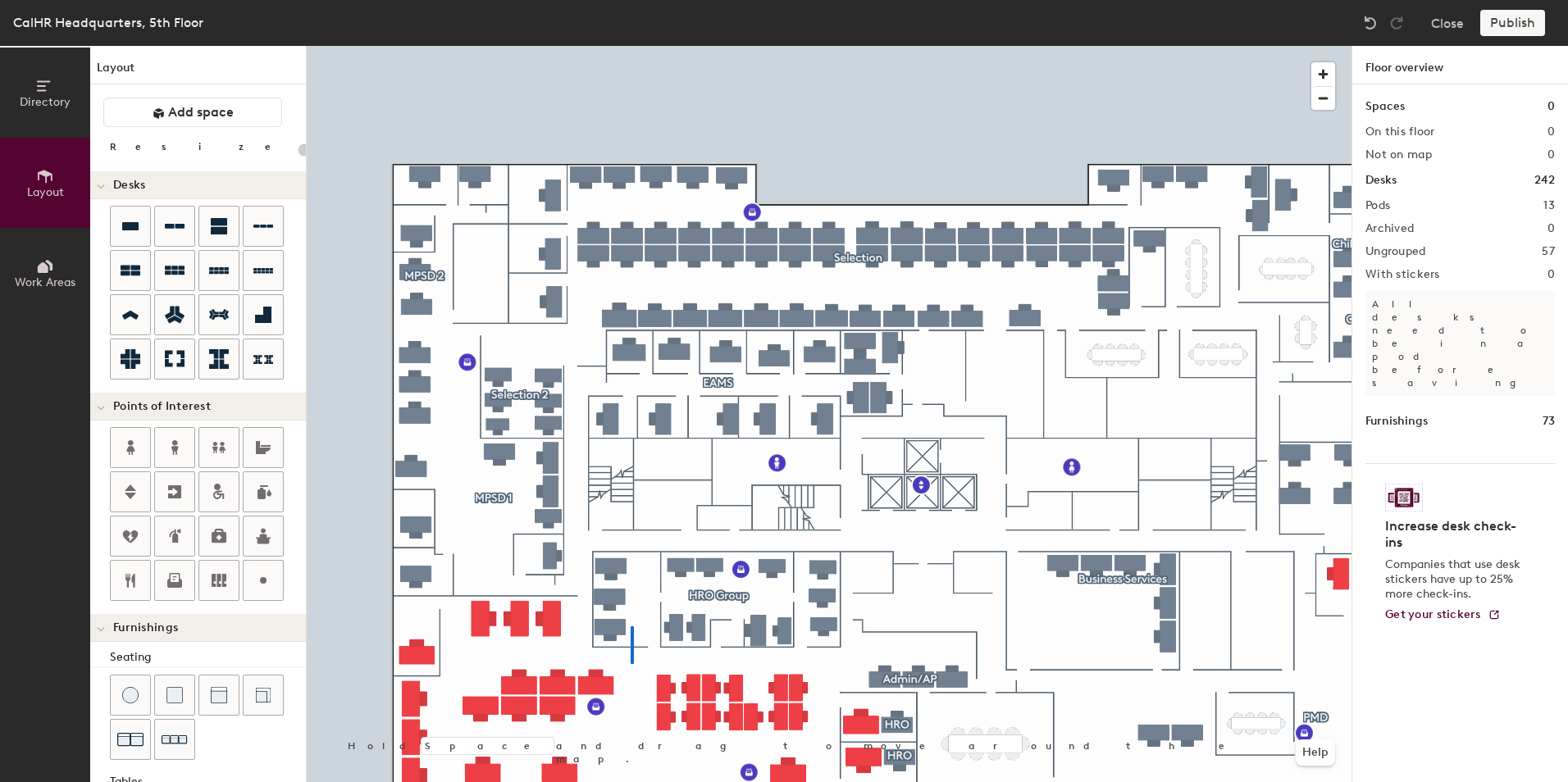
click at [631, 46] on div at bounding box center [829, 46] width 1045 height 0
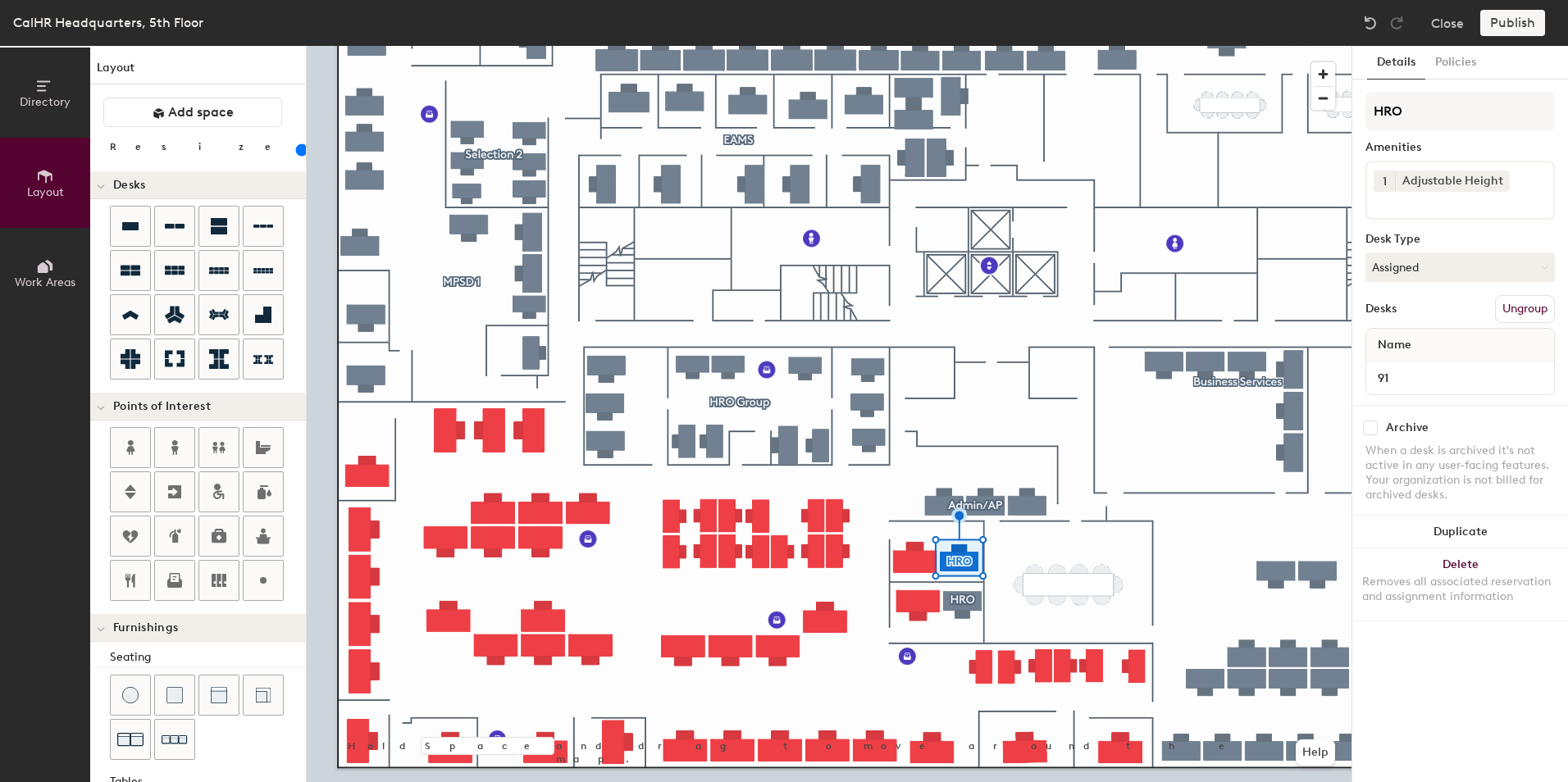
click at [1514, 309] on button "Ungroup" at bounding box center [1525, 309] width 59 height 28
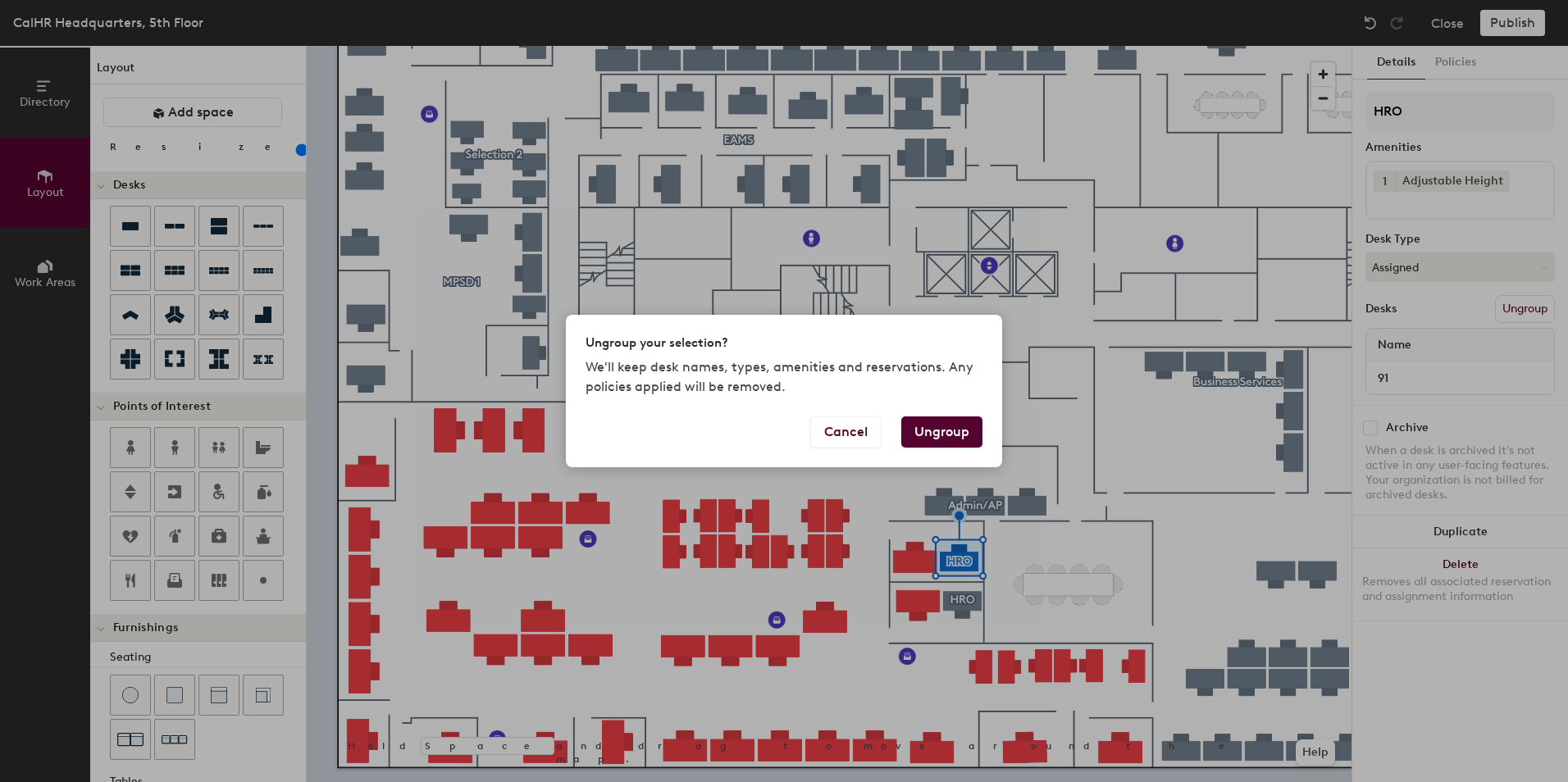
click at [962, 429] on button "Ungroup" at bounding box center [942, 432] width 81 height 31
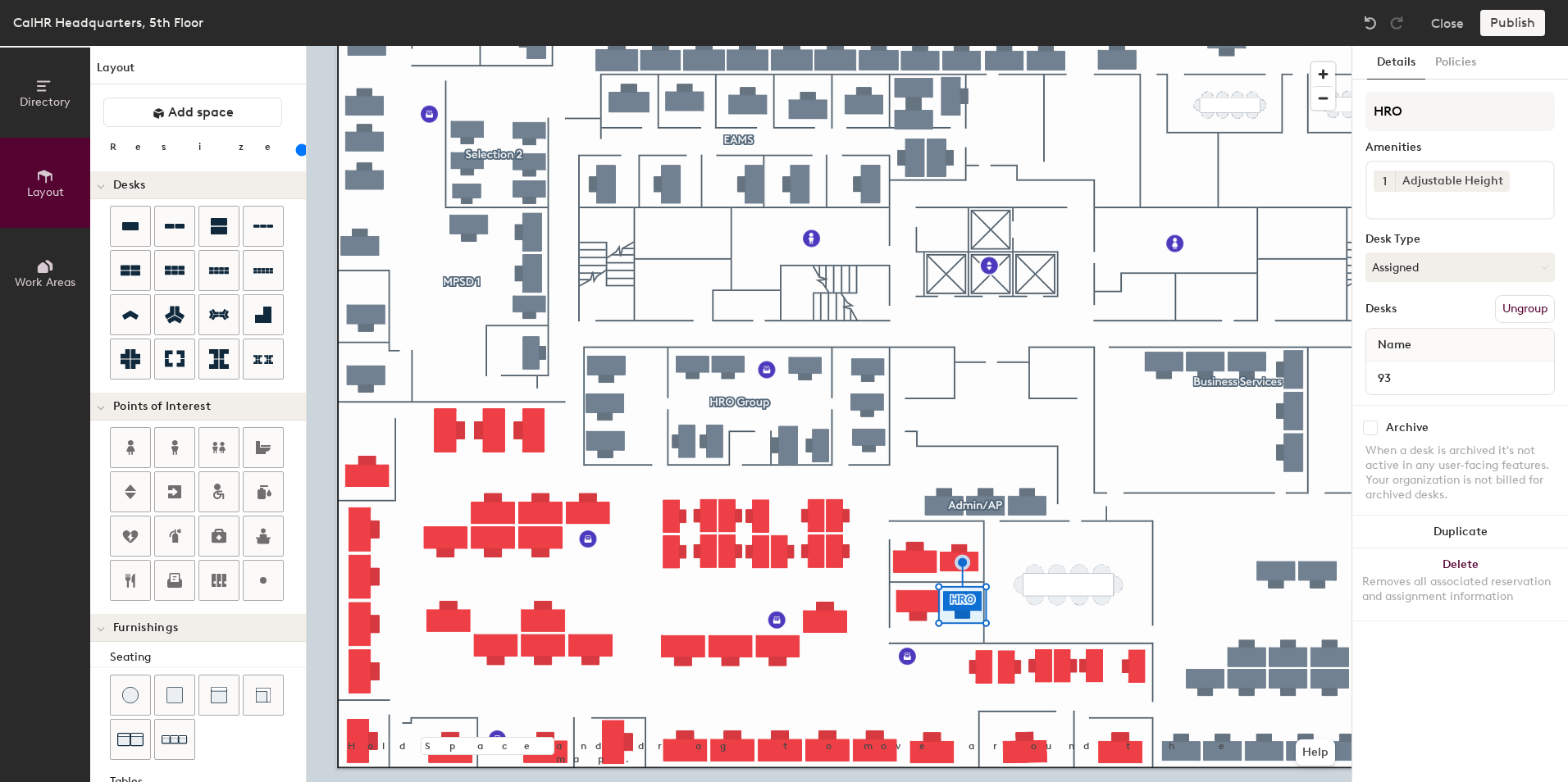
click at [1506, 307] on button "Ungroup" at bounding box center [1525, 309] width 59 height 28
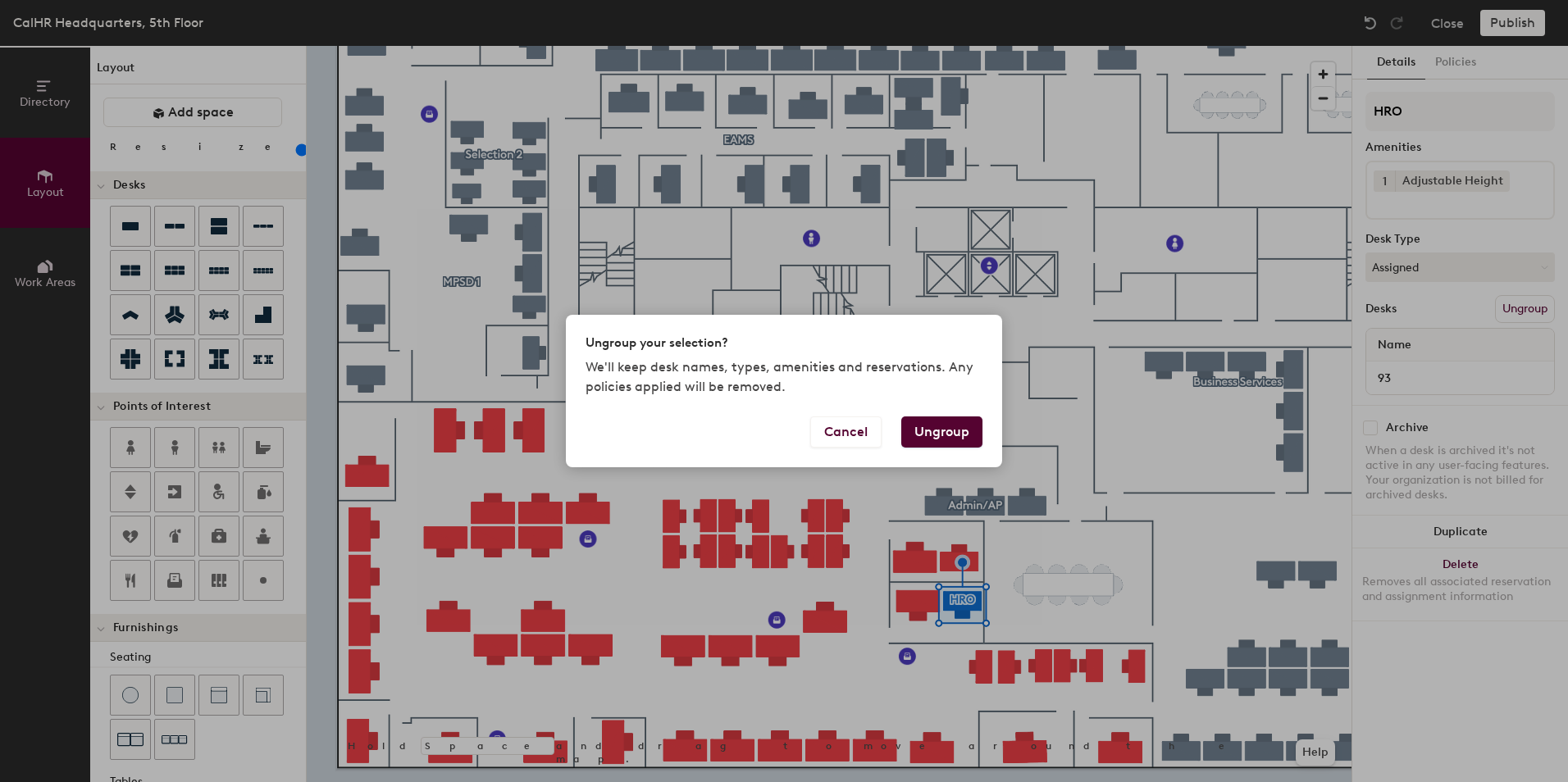
click at [948, 434] on button "Ungroup" at bounding box center [942, 432] width 81 height 31
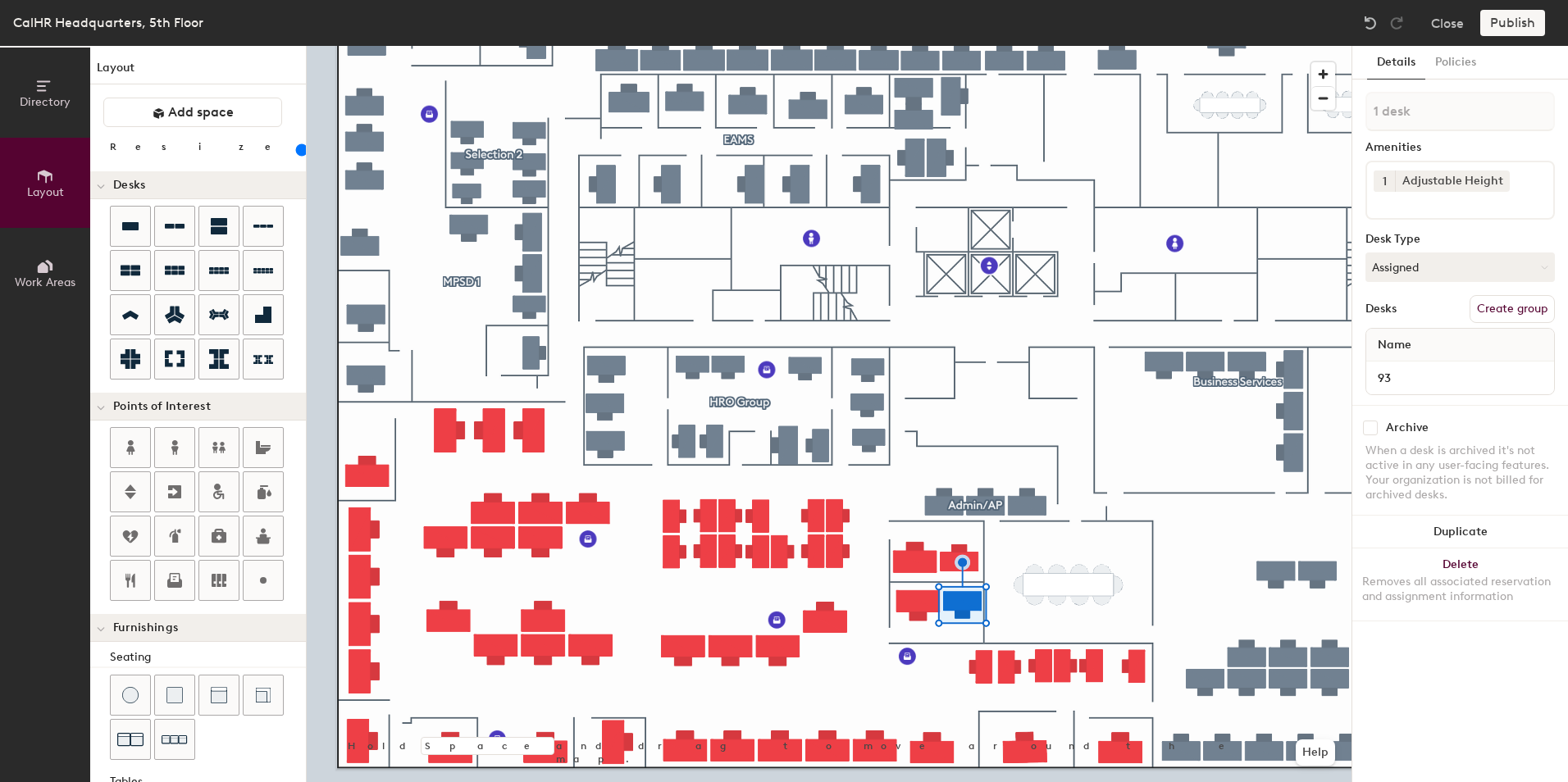
click at [957, 46] on div at bounding box center [829, 46] width 1045 height 0
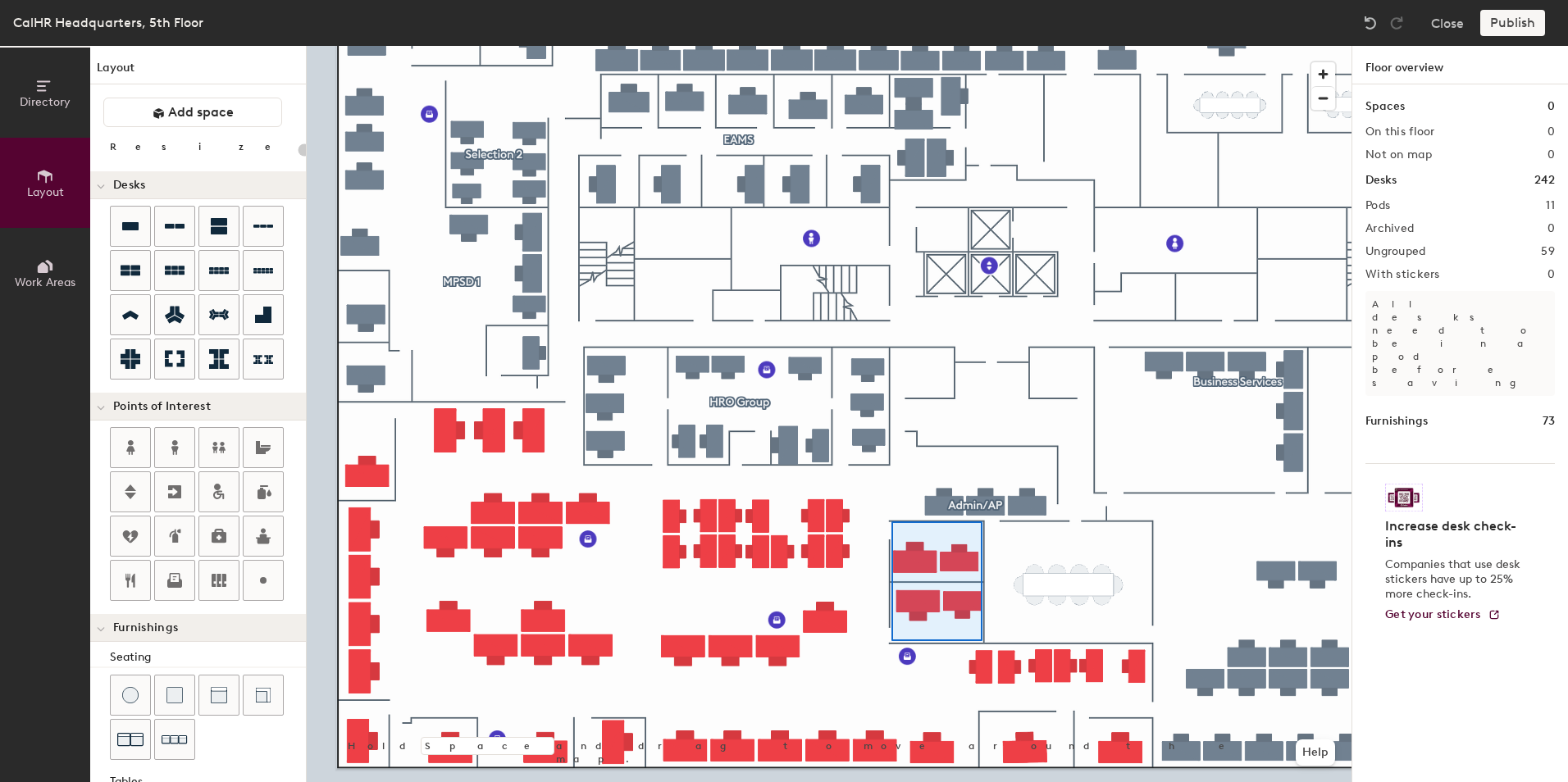
click at [891, 46] on div at bounding box center [829, 46] width 1045 height 0
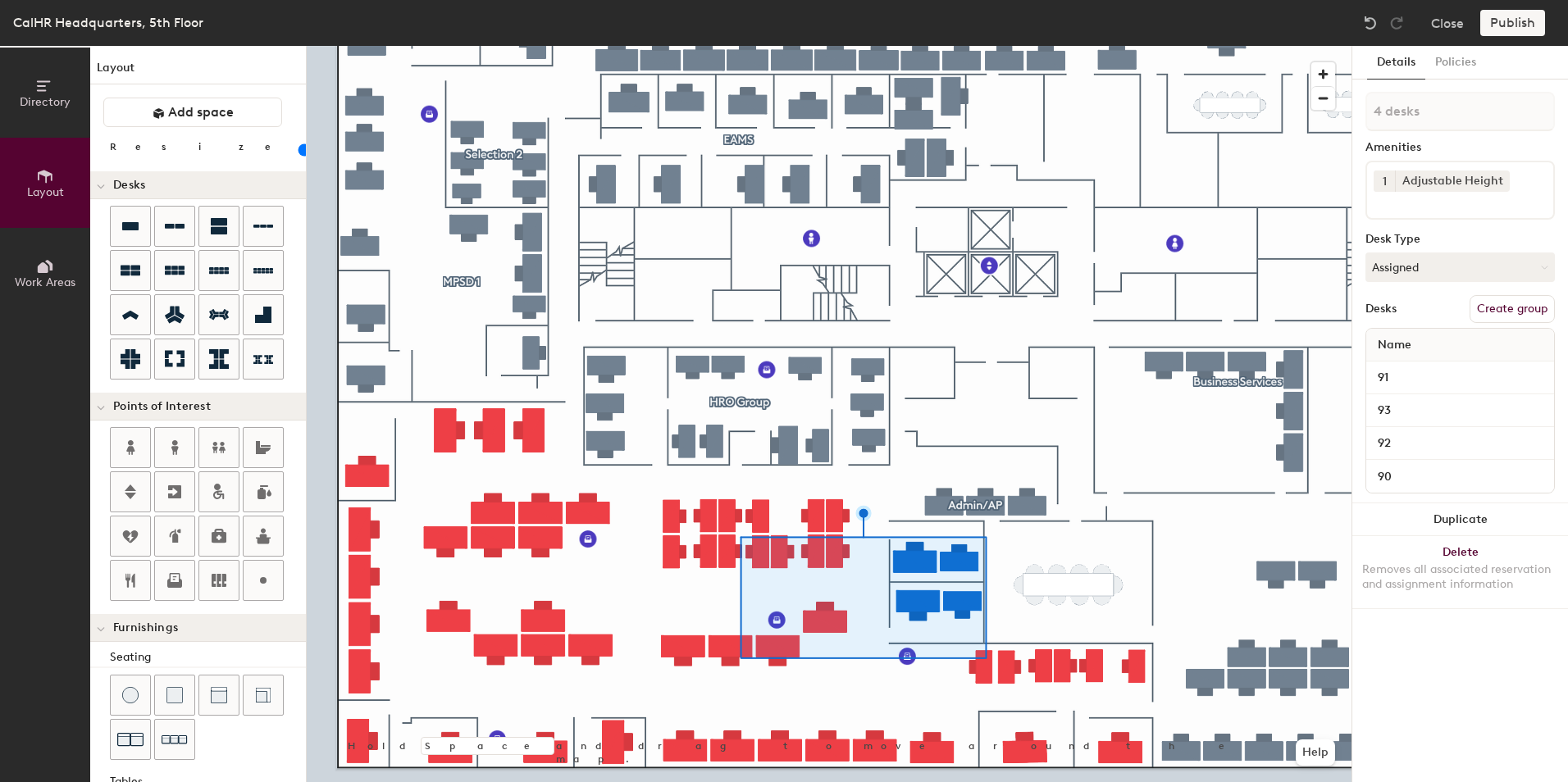
click at [893, 46] on div at bounding box center [829, 46] width 1045 height 0
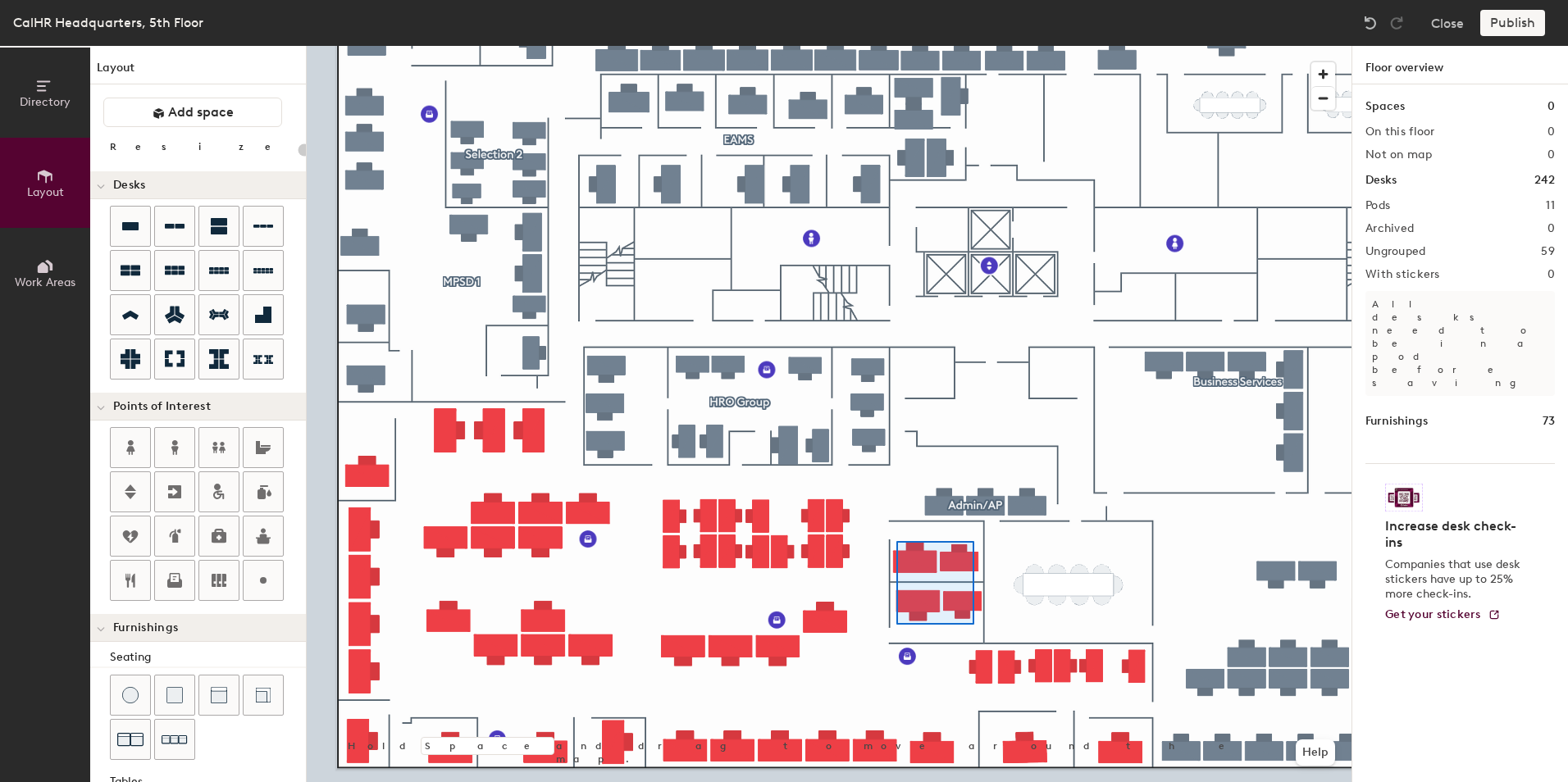
click at [896, 46] on div at bounding box center [829, 46] width 1045 height 0
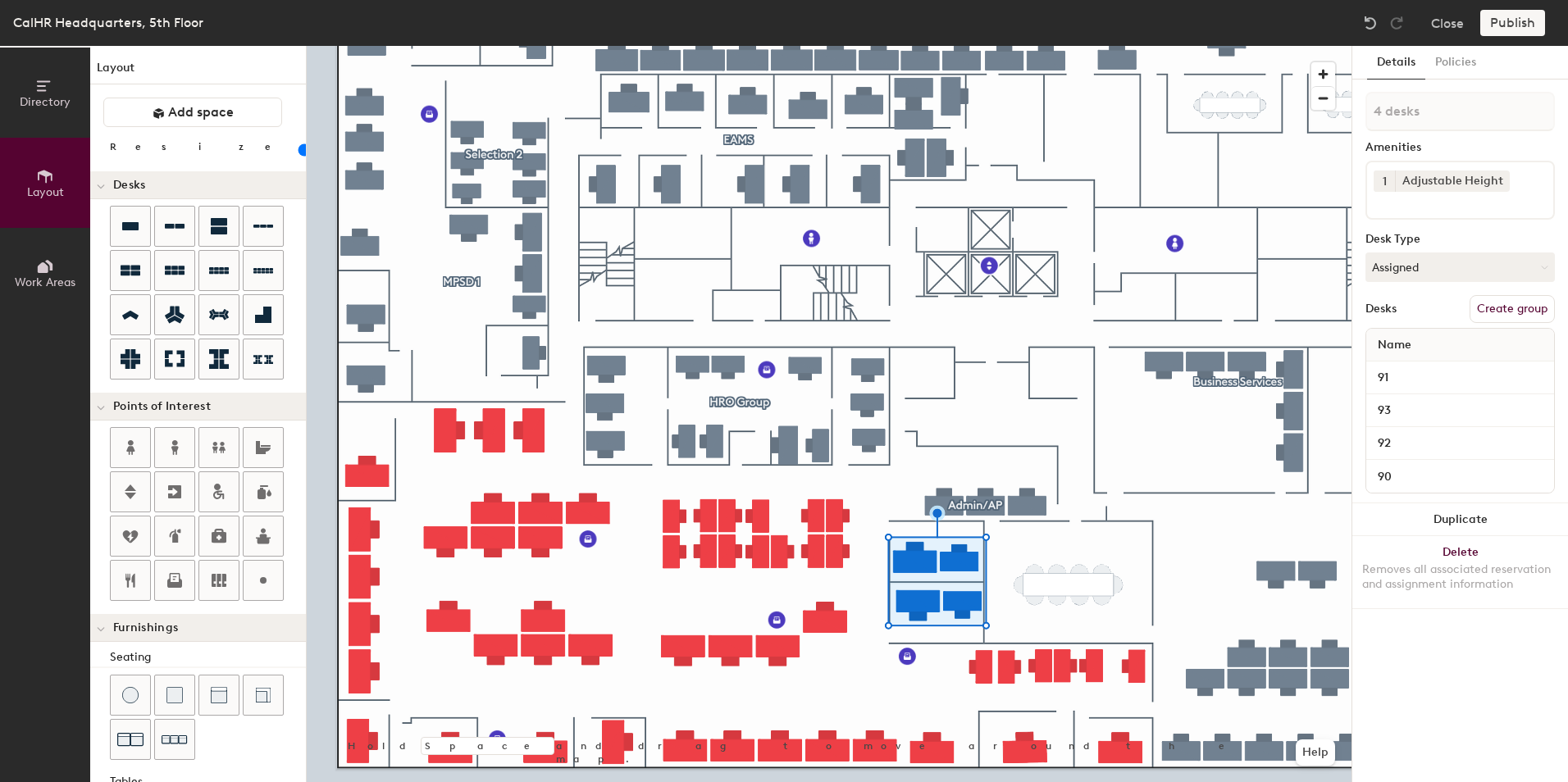
click at [1496, 306] on button "Create group" at bounding box center [1512, 309] width 85 height 28
type input "20"
click at [1347, 111] on div "Directory Layout Work Areas Layout Add space Resize Desks Points of Interest Fu…" at bounding box center [784, 415] width 1568 height 737
type input "H"
type input "20"
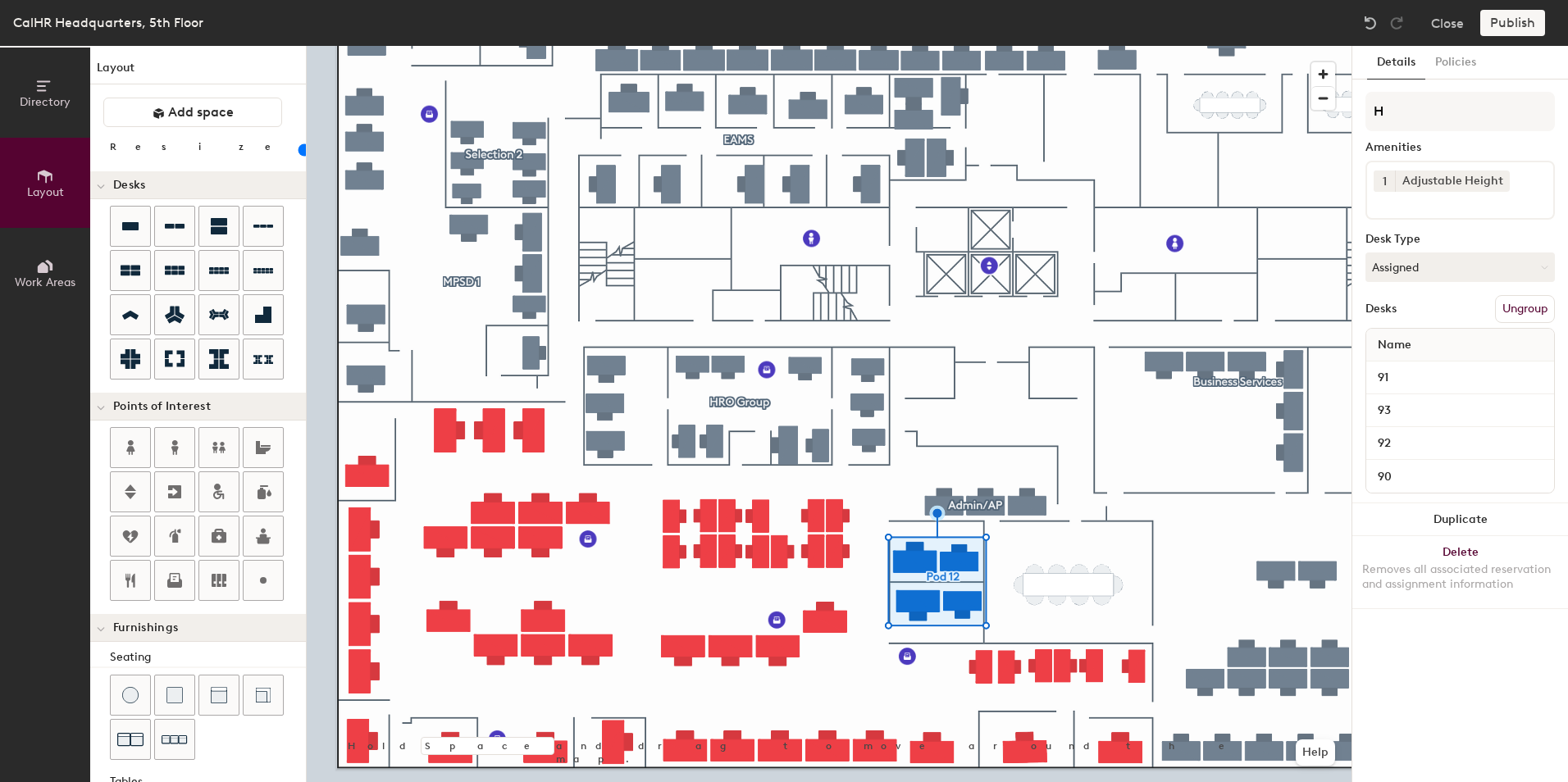
type input "HR"
type input "20"
type input "HRO"
type input "20"
type input "HRO"
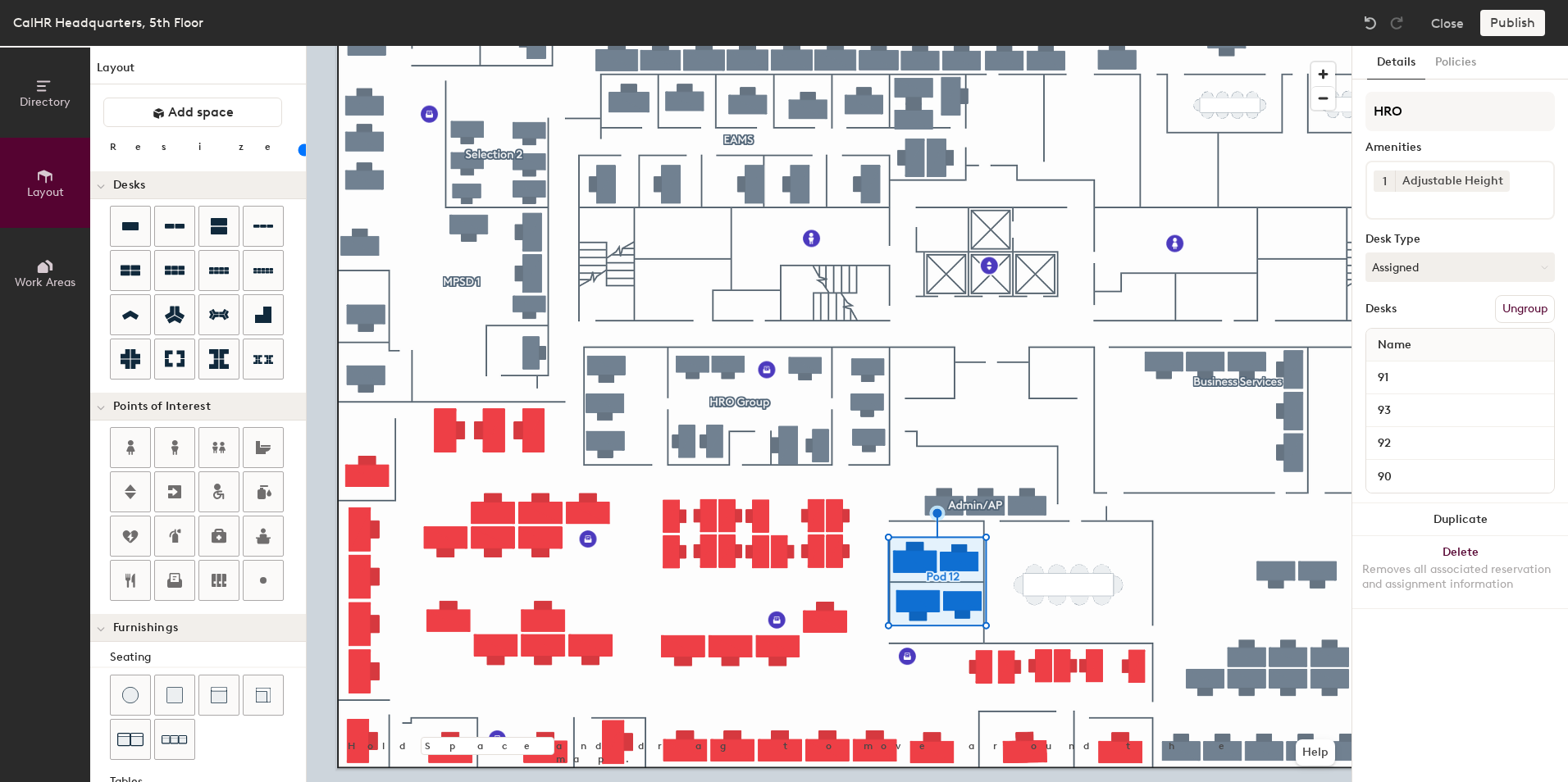
type input "20"
type input "HRO M"
type input "20"
type input "HRO Mg"
type input "20"
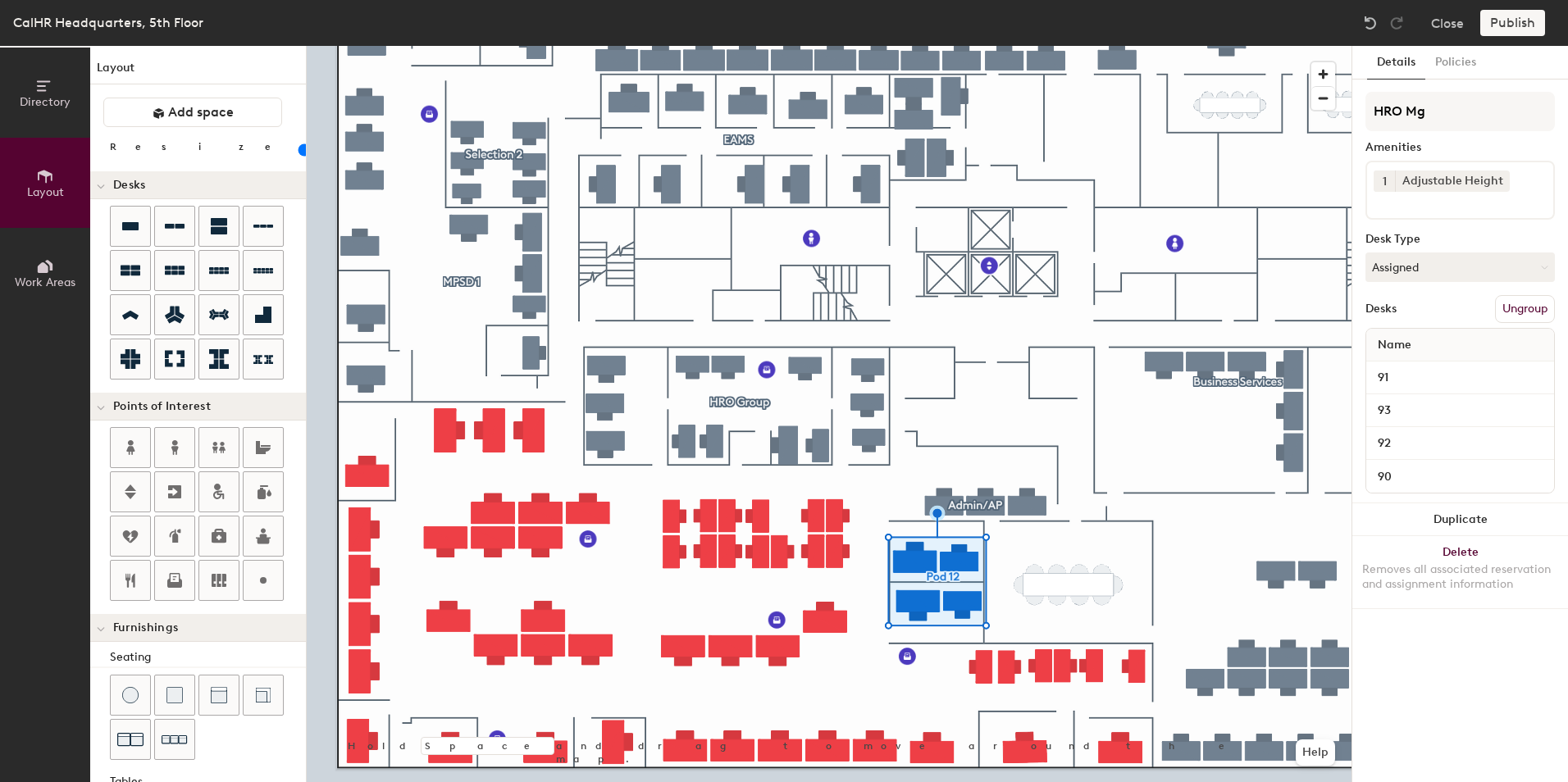
type input "HRO Mgr"
type input "20"
type input "HRO Mgr"
type input "160"
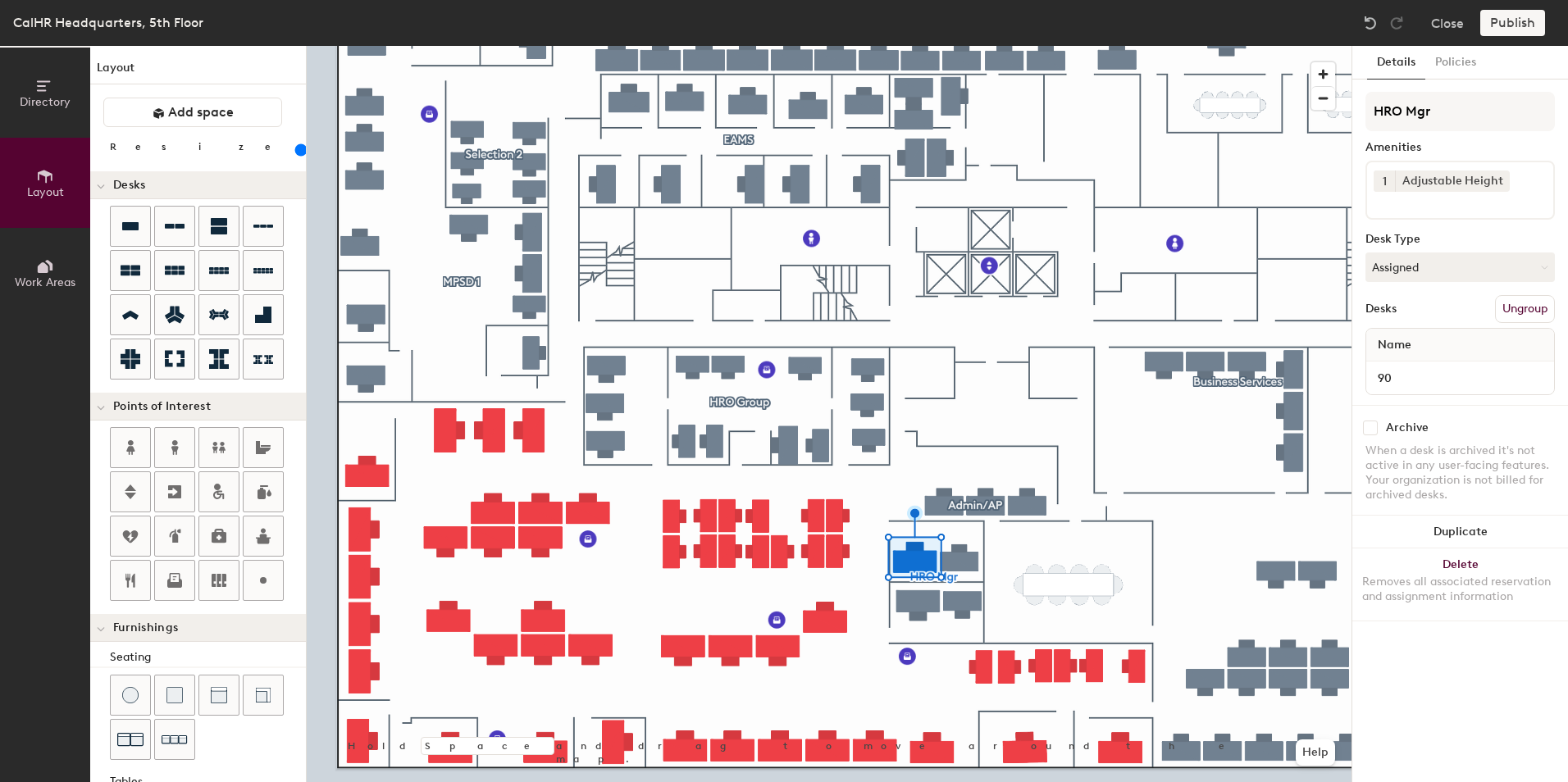
click at [1518, 313] on button "Ungroup" at bounding box center [1525, 309] width 59 height 28
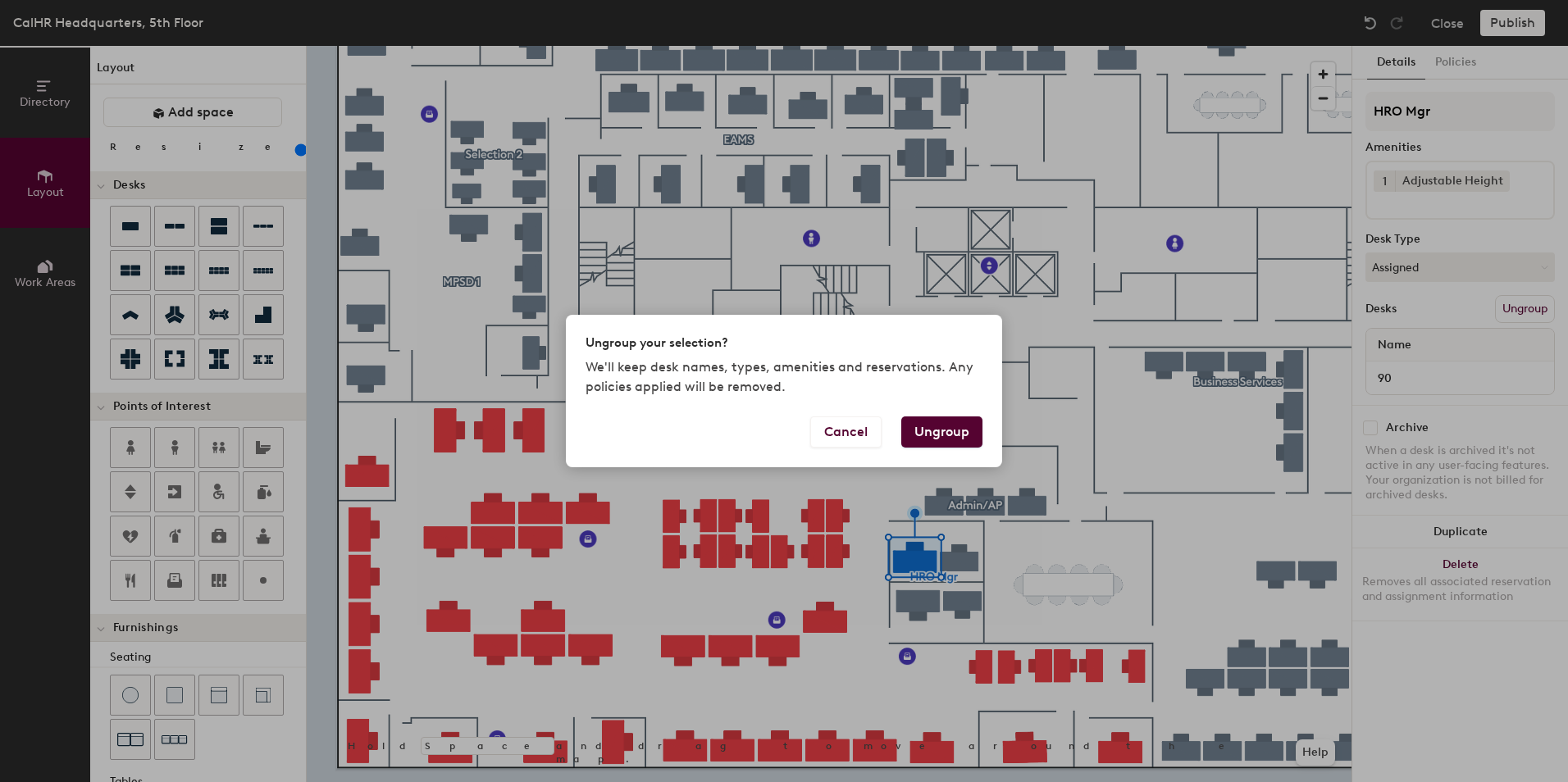
click at [943, 434] on button "Ungroup" at bounding box center [942, 432] width 81 height 31
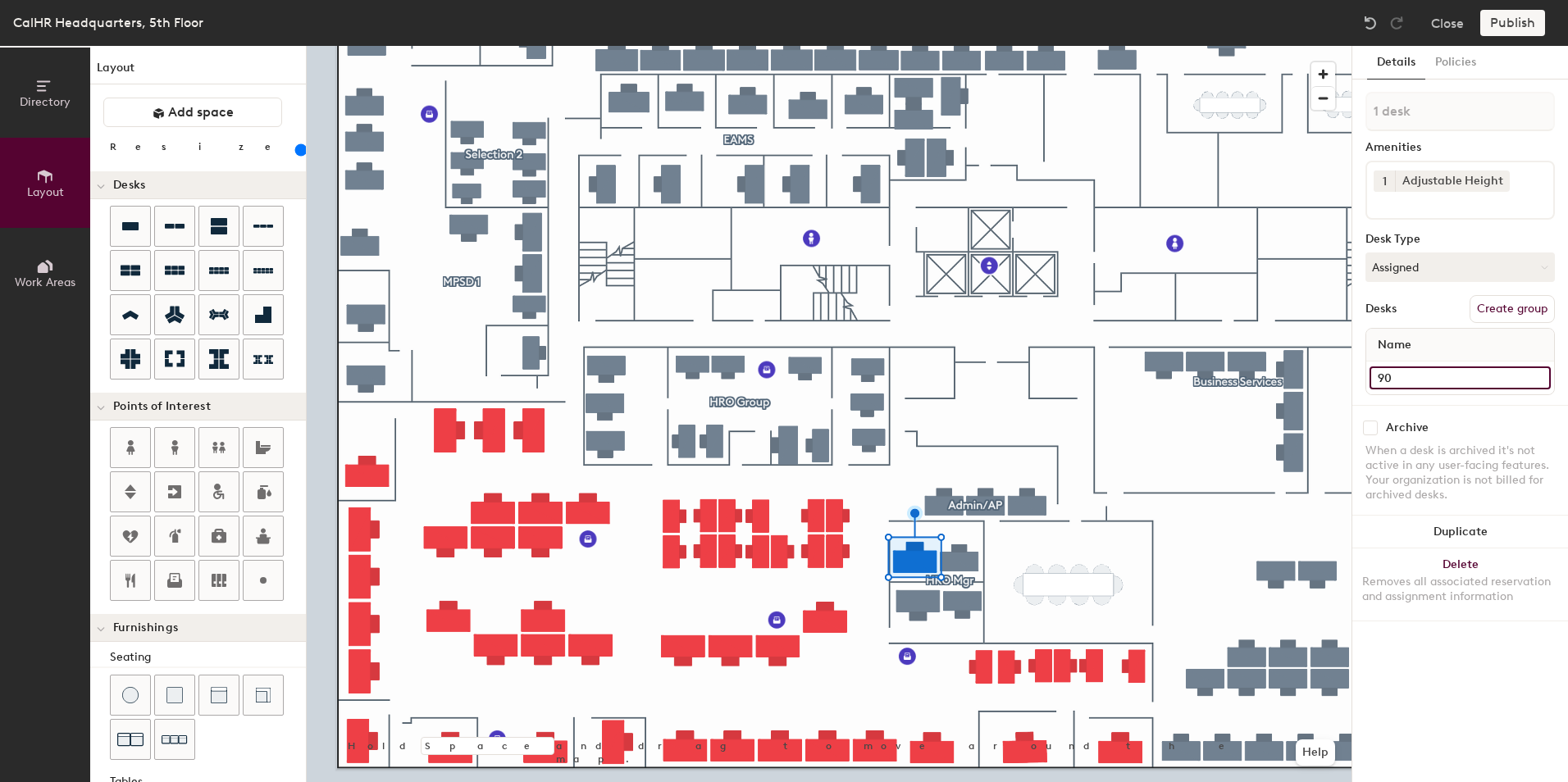
click at [1405, 376] on input "90" at bounding box center [1460, 378] width 181 height 23
type input "153"
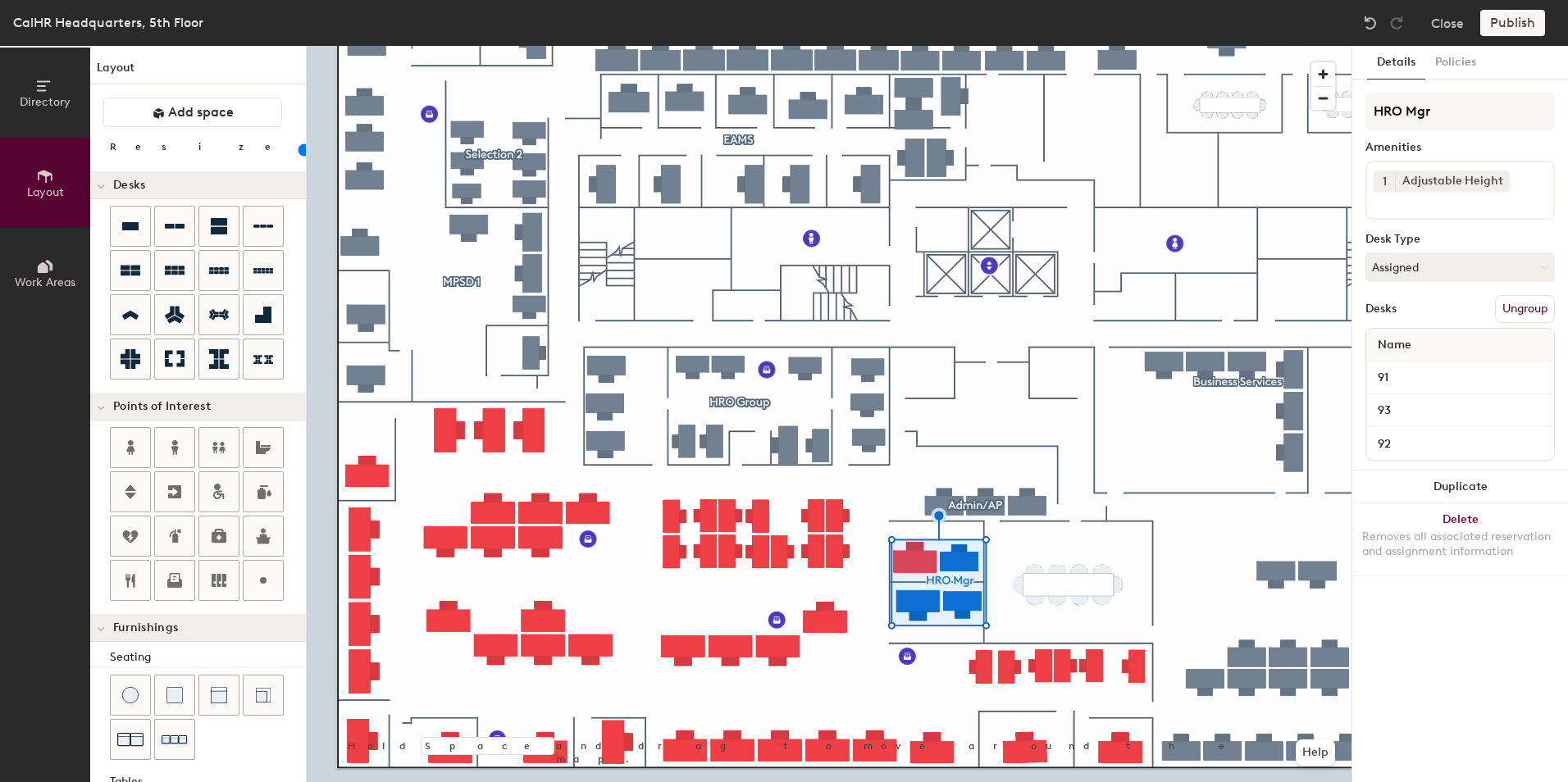
type input "140"
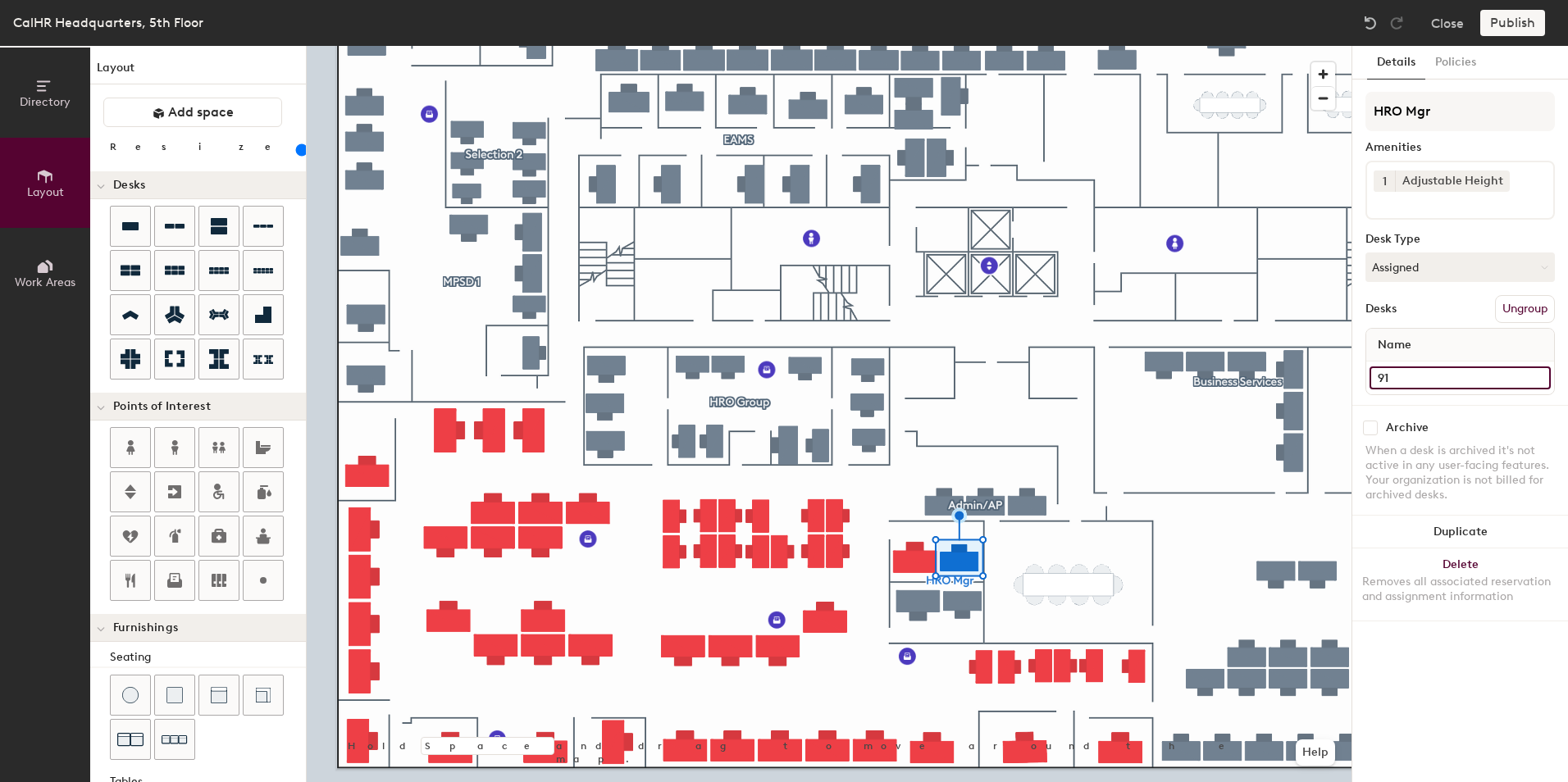
click at [1386, 372] on input "91" at bounding box center [1460, 378] width 181 height 23
type input "155"
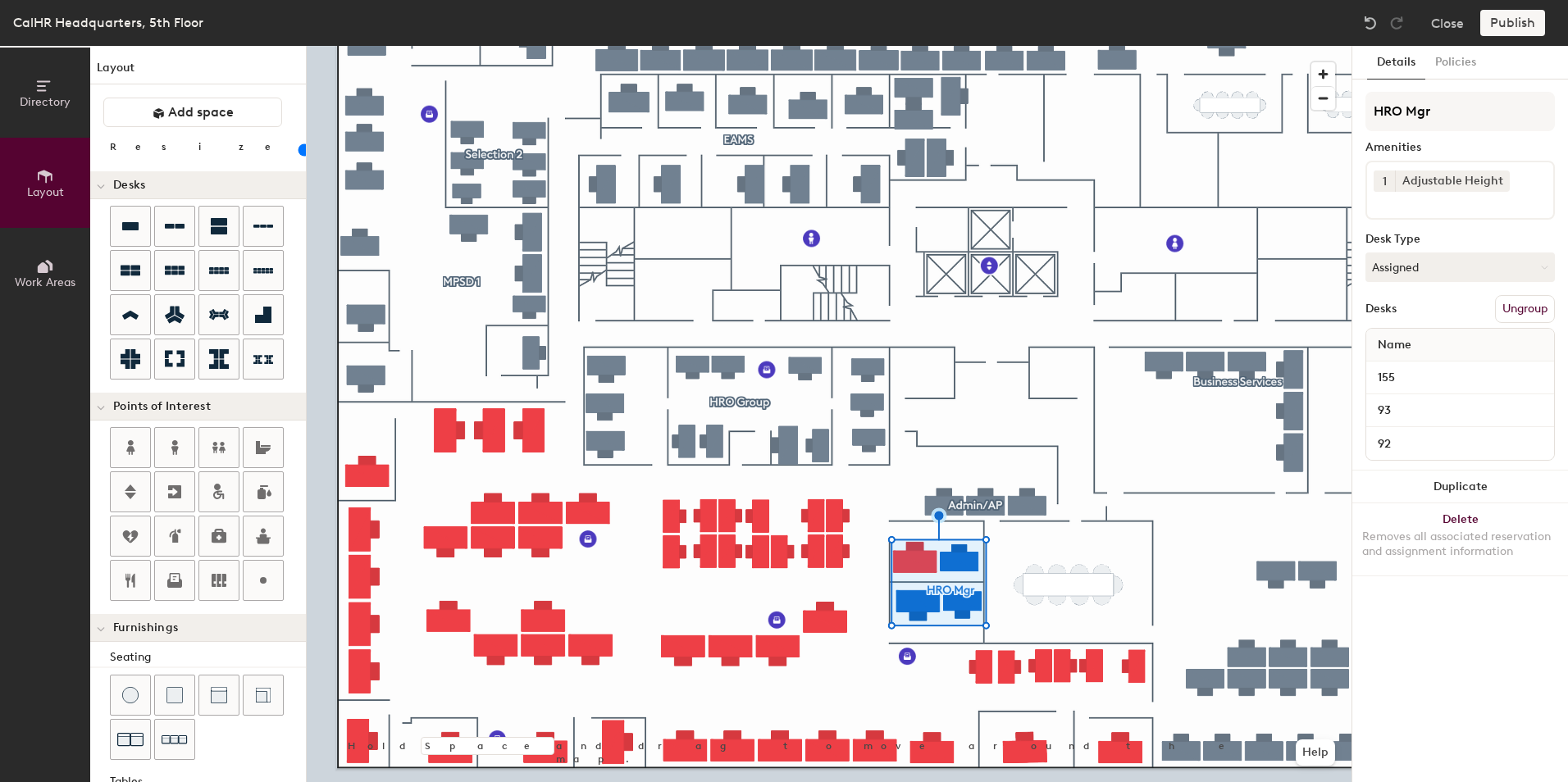
click at [1529, 297] on button "Ungroup" at bounding box center [1525, 309] width 59 height 28
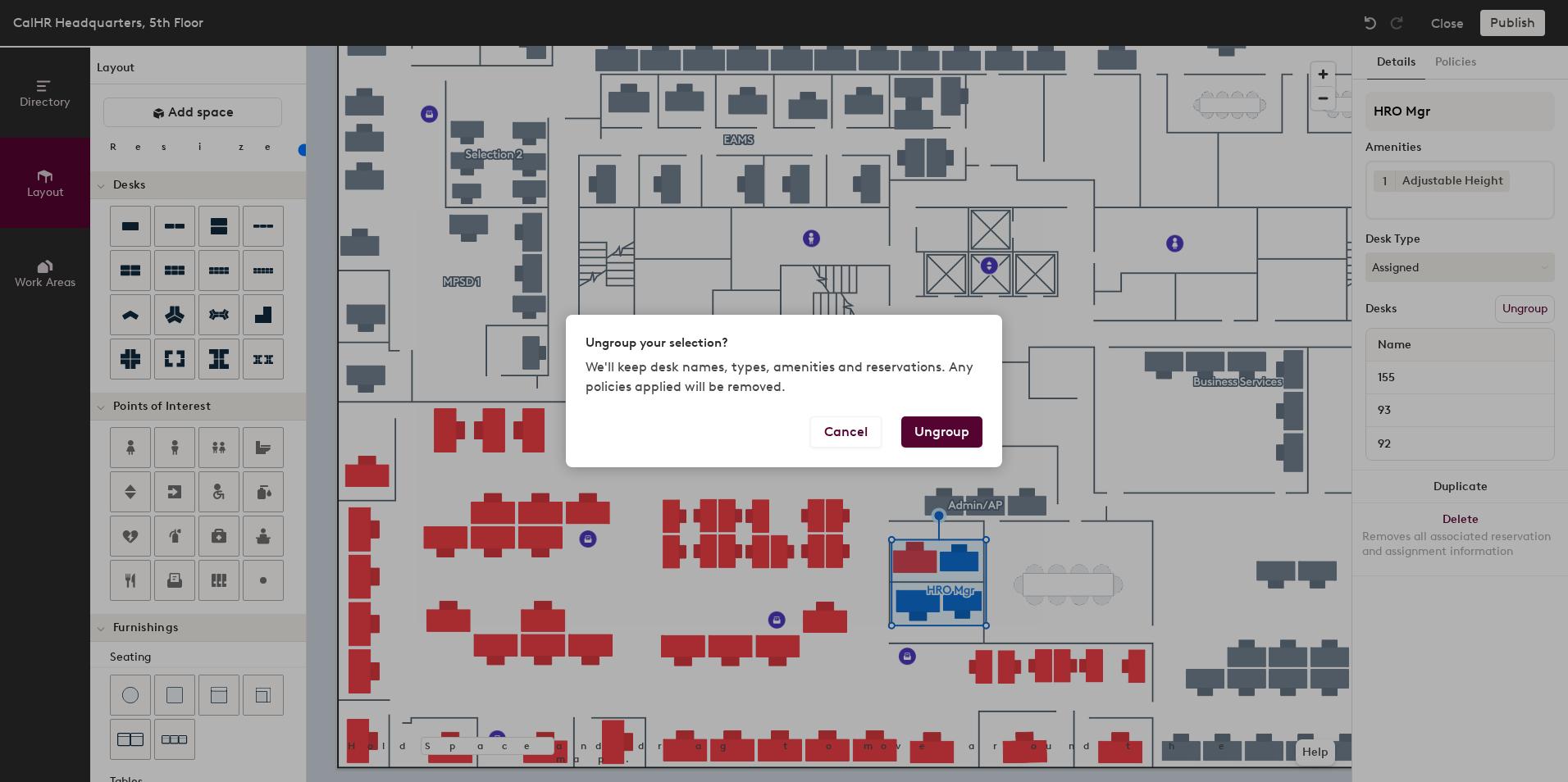
click at [940, 427] on button "Ungroup" at bounding box center [942, 432] width 81 height 31
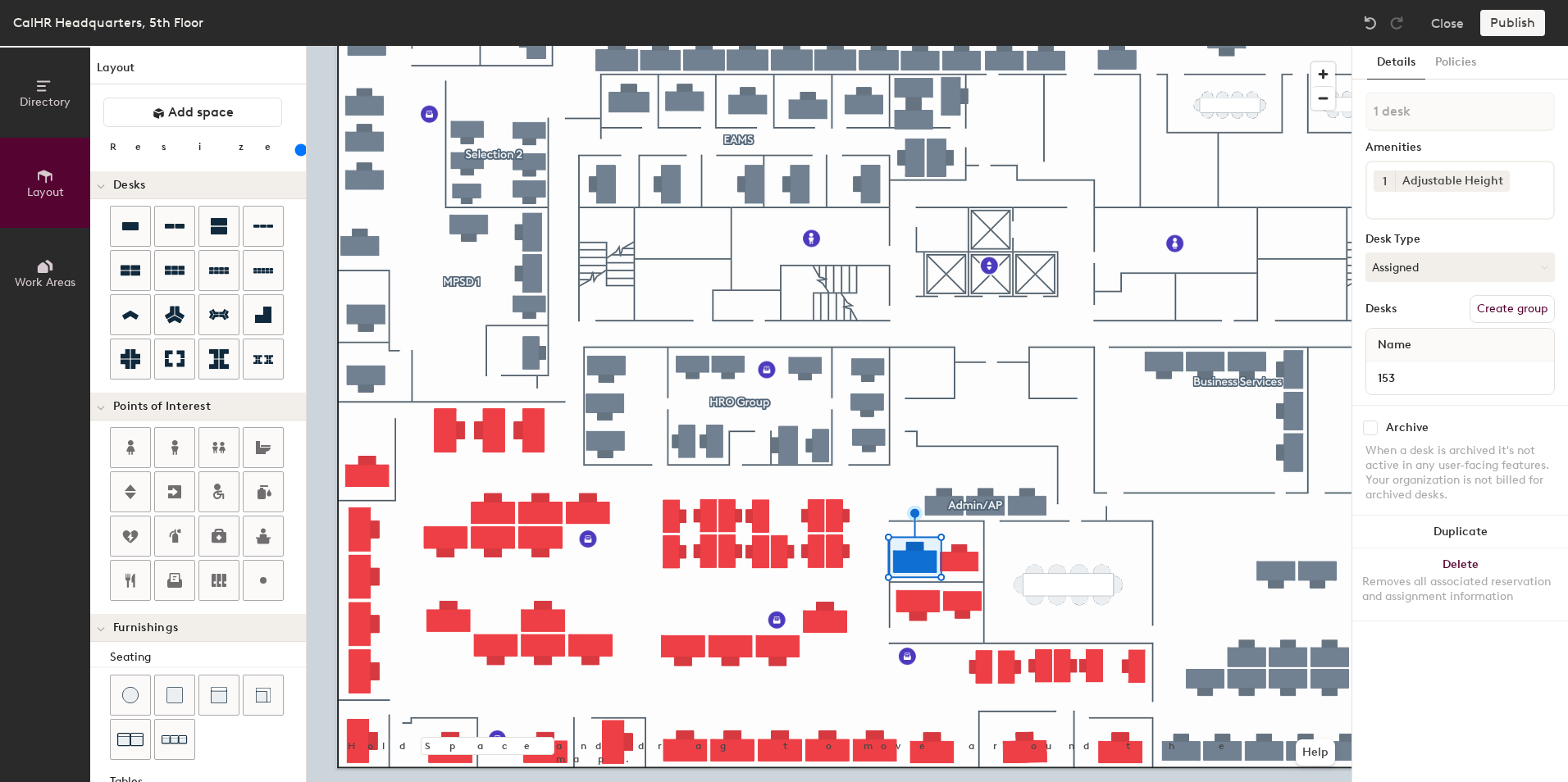
type input "140"
click at [1380, 373] on input "93" at bounding box center [1460, 378] width 181 height 23
type input "151"
type input "160"
click at [1385, 378] on input "92" at bounding box center [1460, 378] width 181 height 23
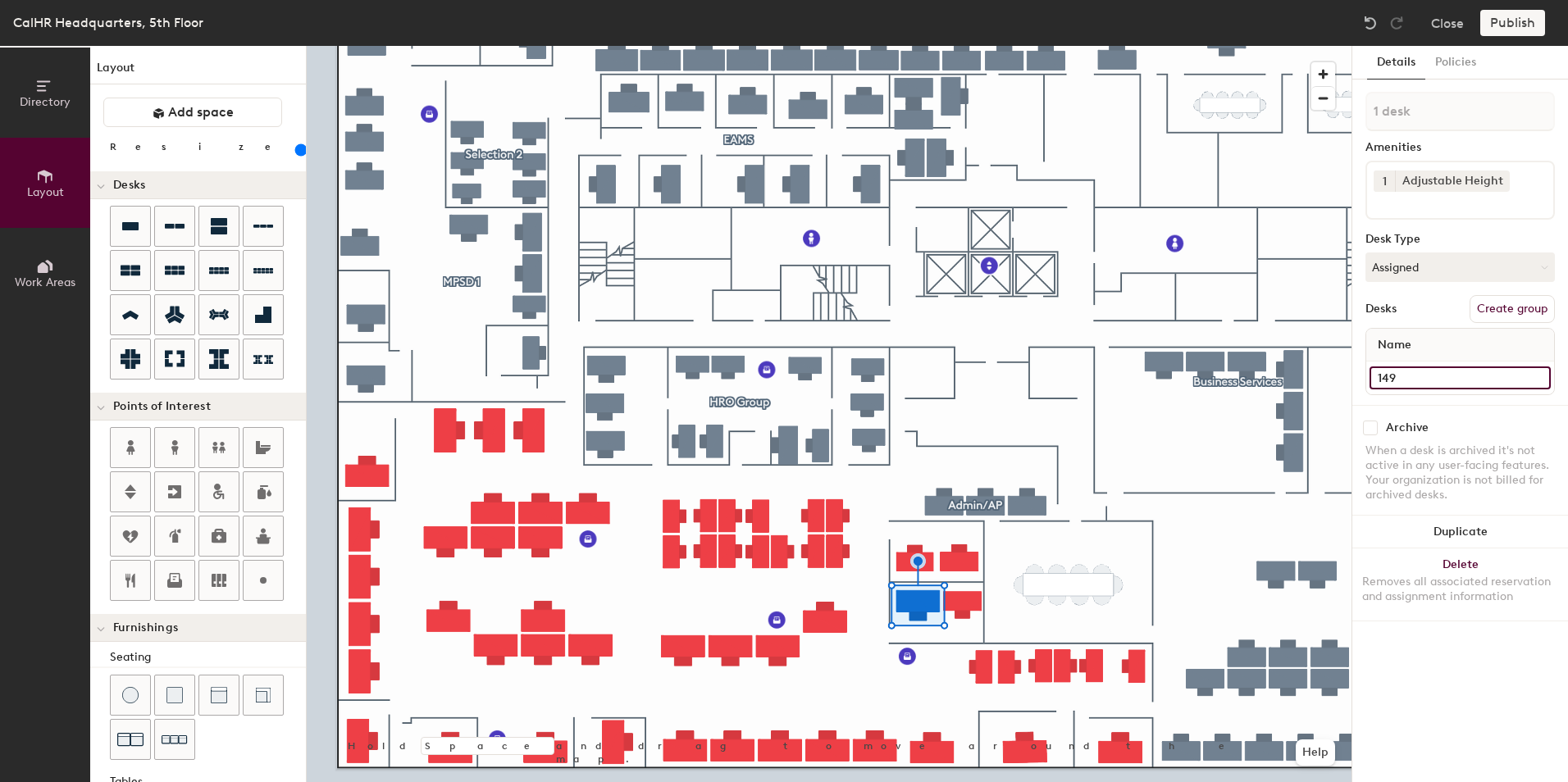
type input "149"
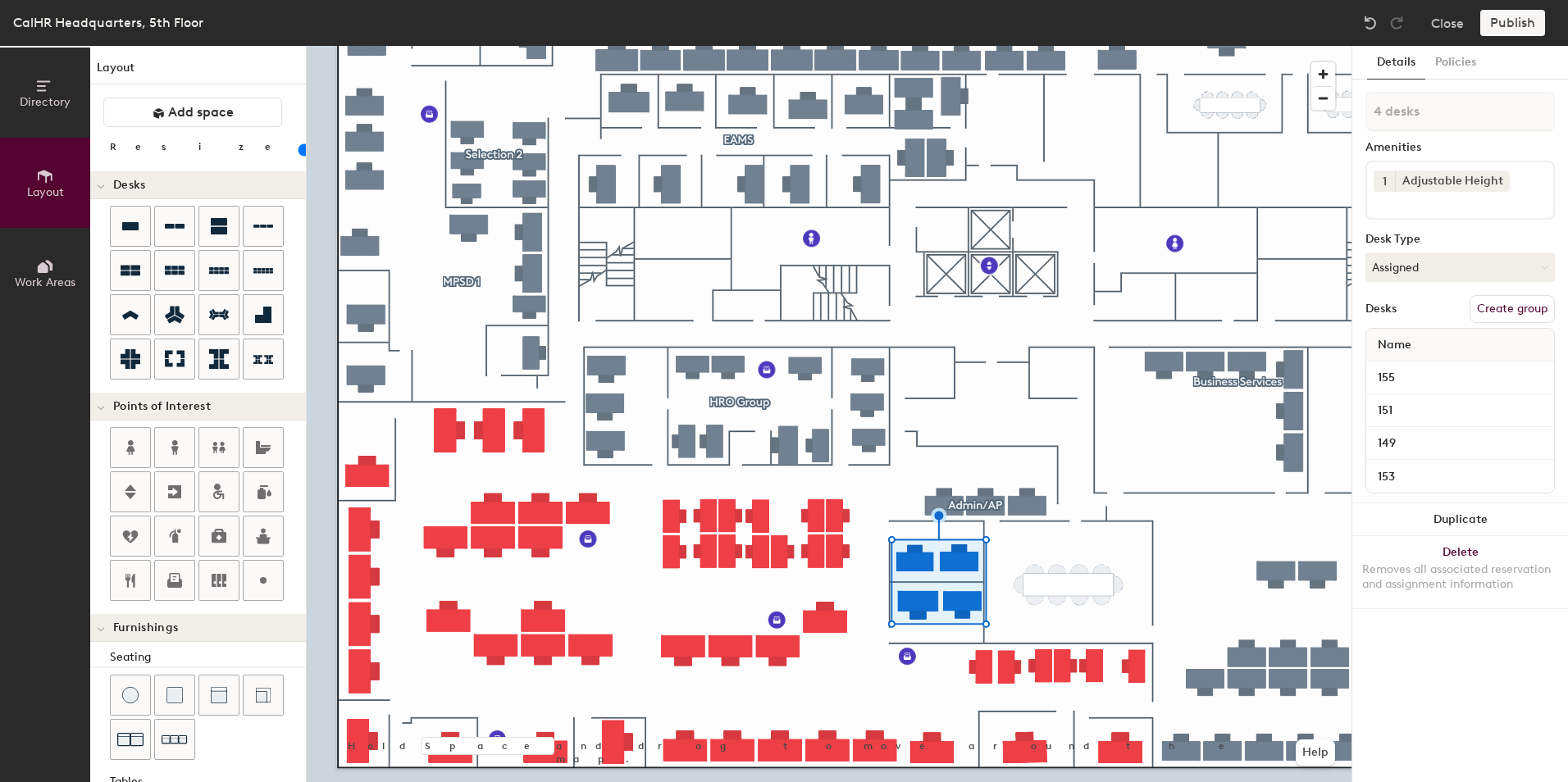
click at [1489, 305] on button "Create group" at bounding box center [1512, 309] width 85 height 28
type input "20"
drag, startPoint x: 1430, startPoint y: 111, endPoint x: 1354, endPoint y: 109, distance: 76.0
click at [1354, 109] on div "Details Policies Pod 12 Amenities 1 Adjustable Height Desk Type Assigned Desks …" at bounding box center [1460, 415] width 216 height 737
type input "M"
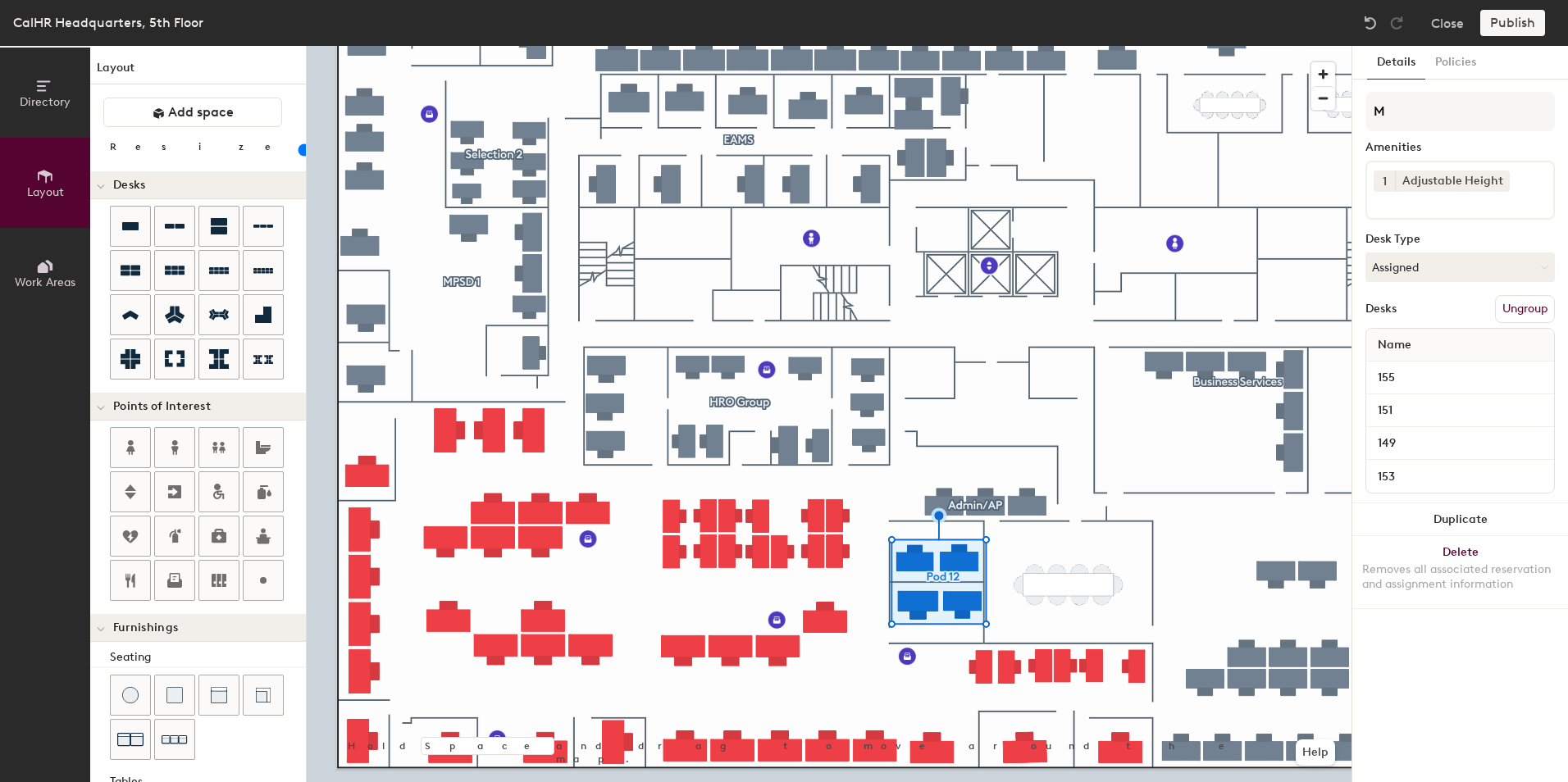
type input "20"
type input "MH"
type input "20"
type input "MHR"
type input "20"
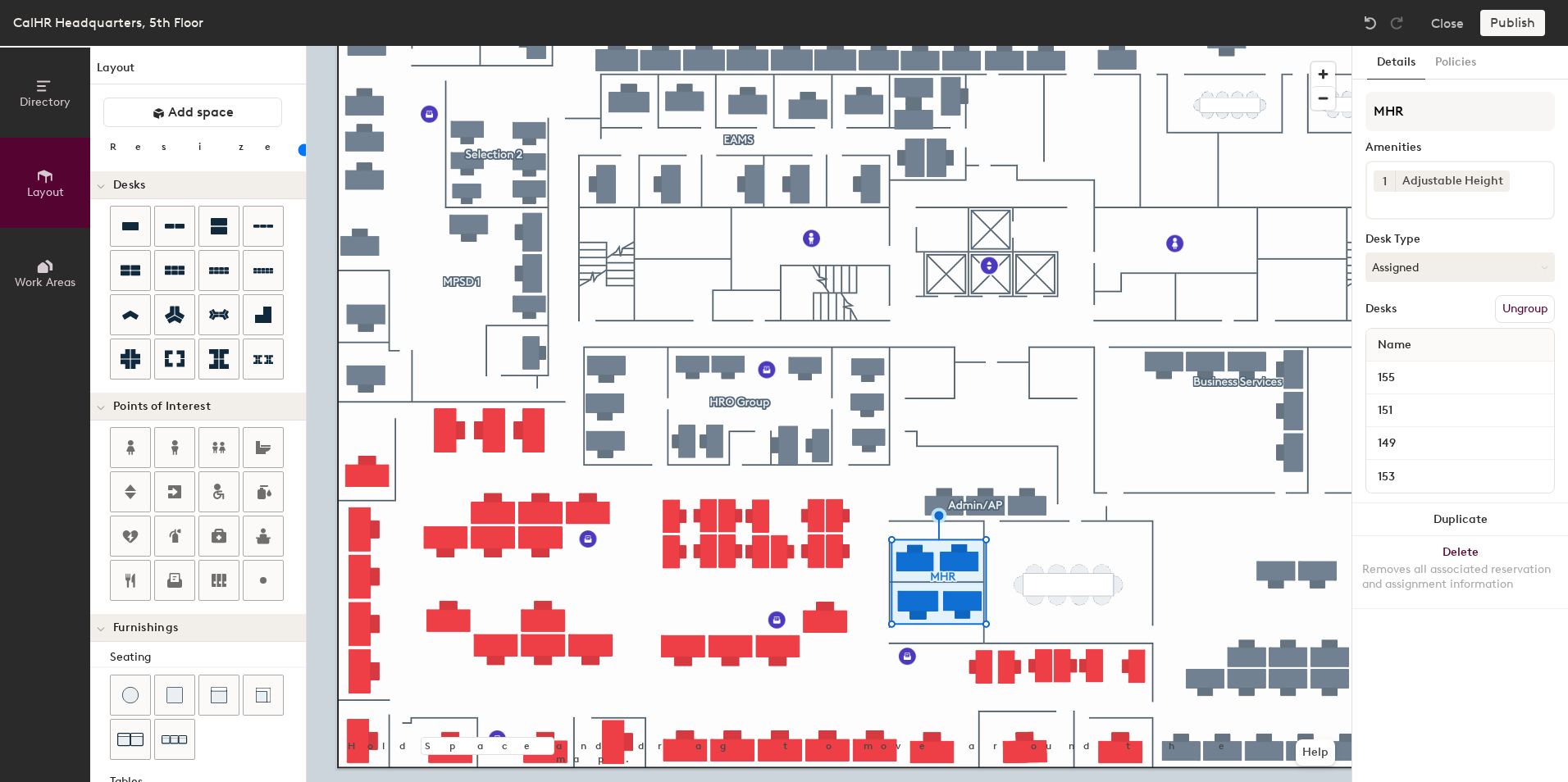
type input "MH"
type input "20"
type input "M"
type input "20"
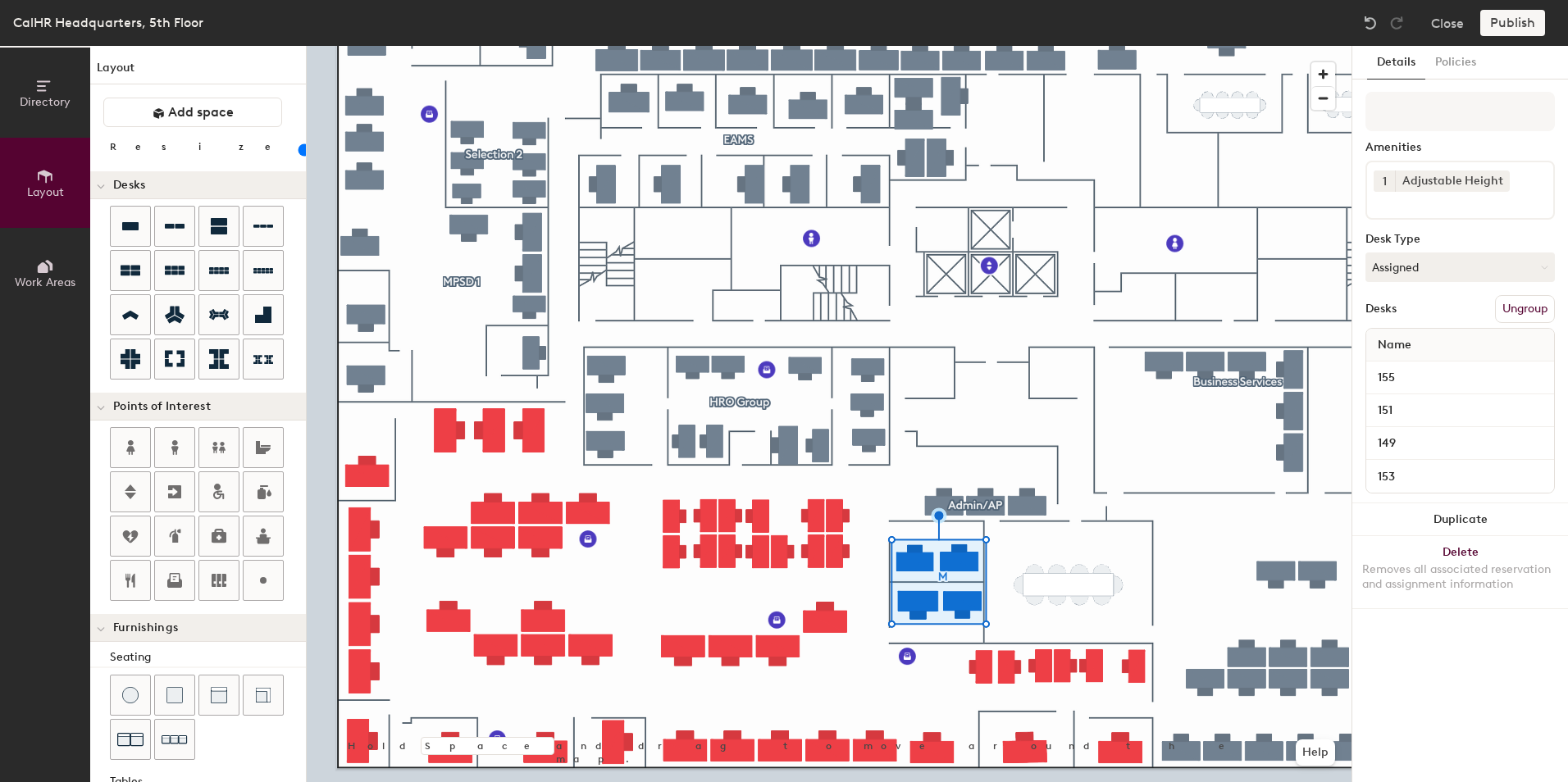
type input "H"
type input "20"
type input "HR"
type input "20"
type input "HRO"
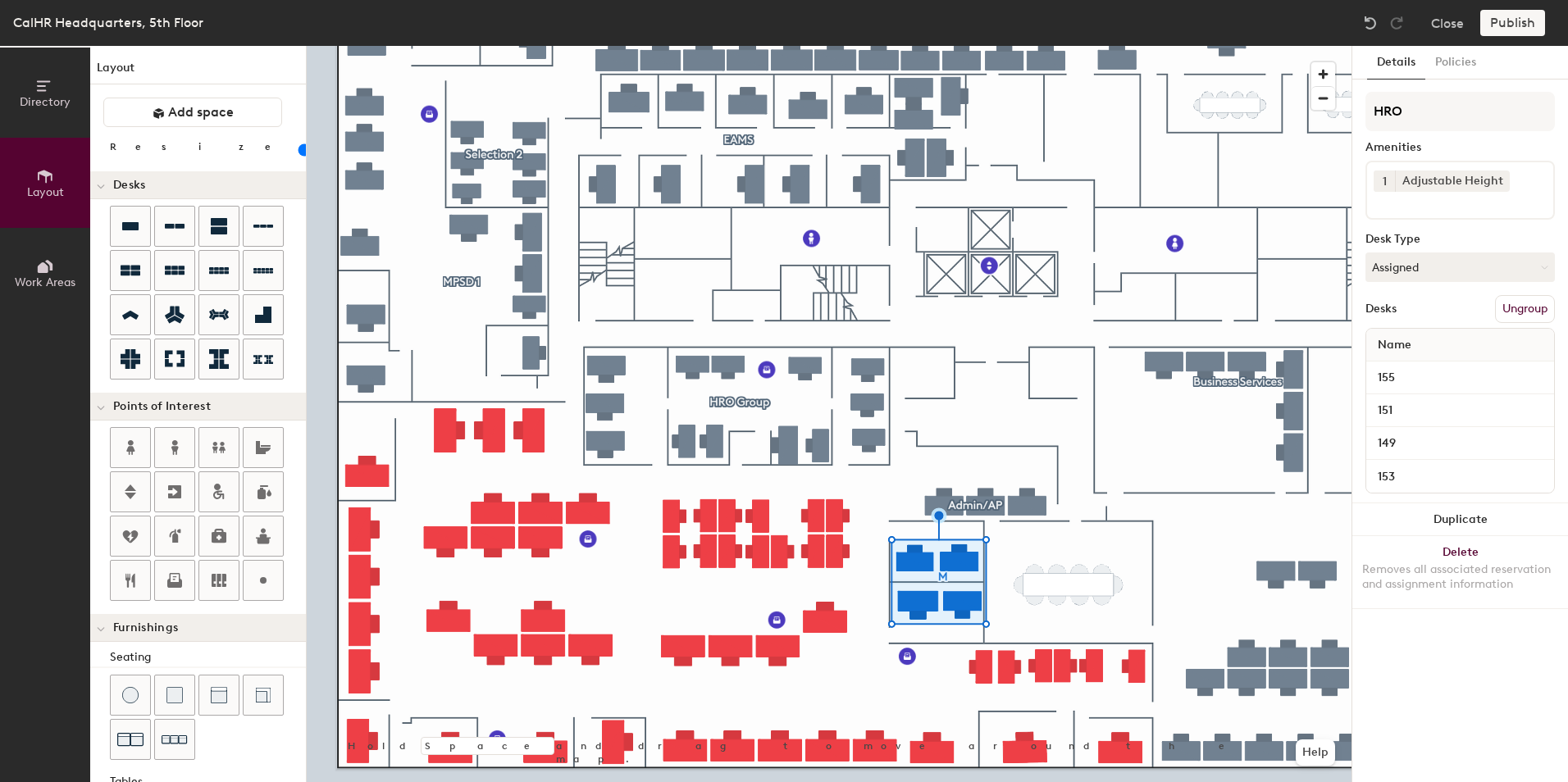
type input "20"
type input "HRO"
type input "20"
type input "HRO M"
type input "20"
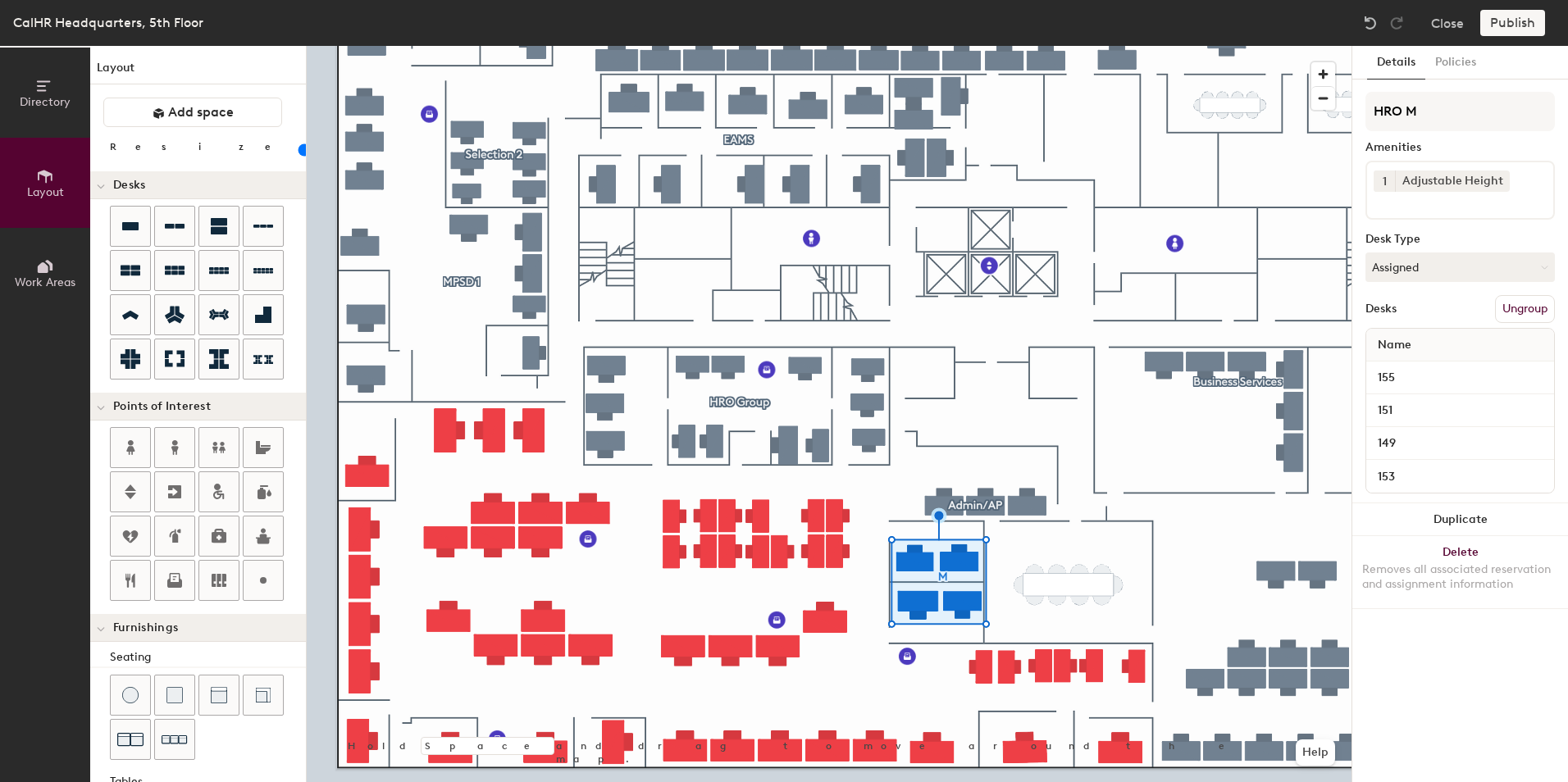
type input "HRO Mg"
type input "20"
type input "HRO Mgr"
type input "20"
type input "HRO Mgr"
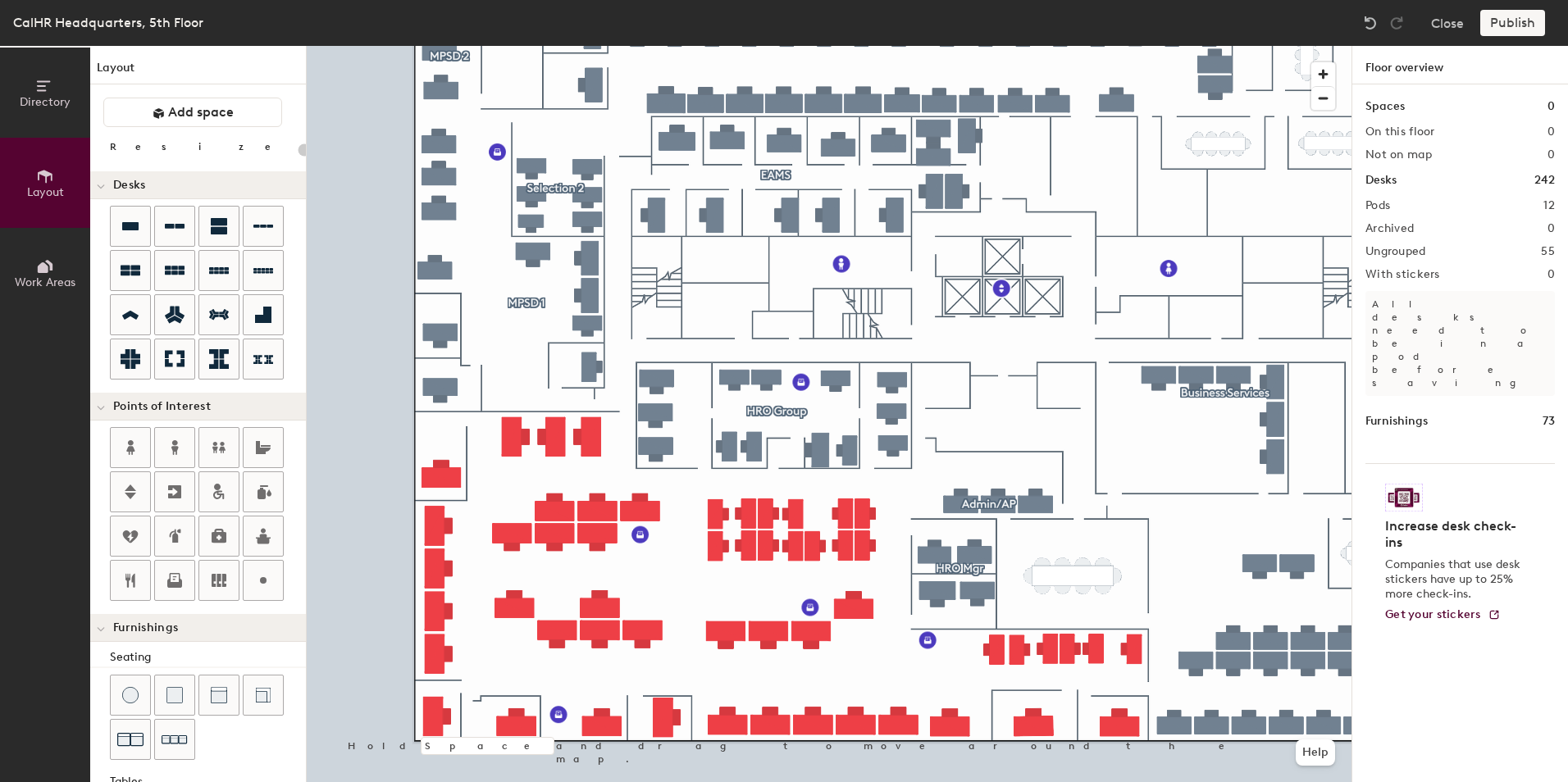
type input "160"
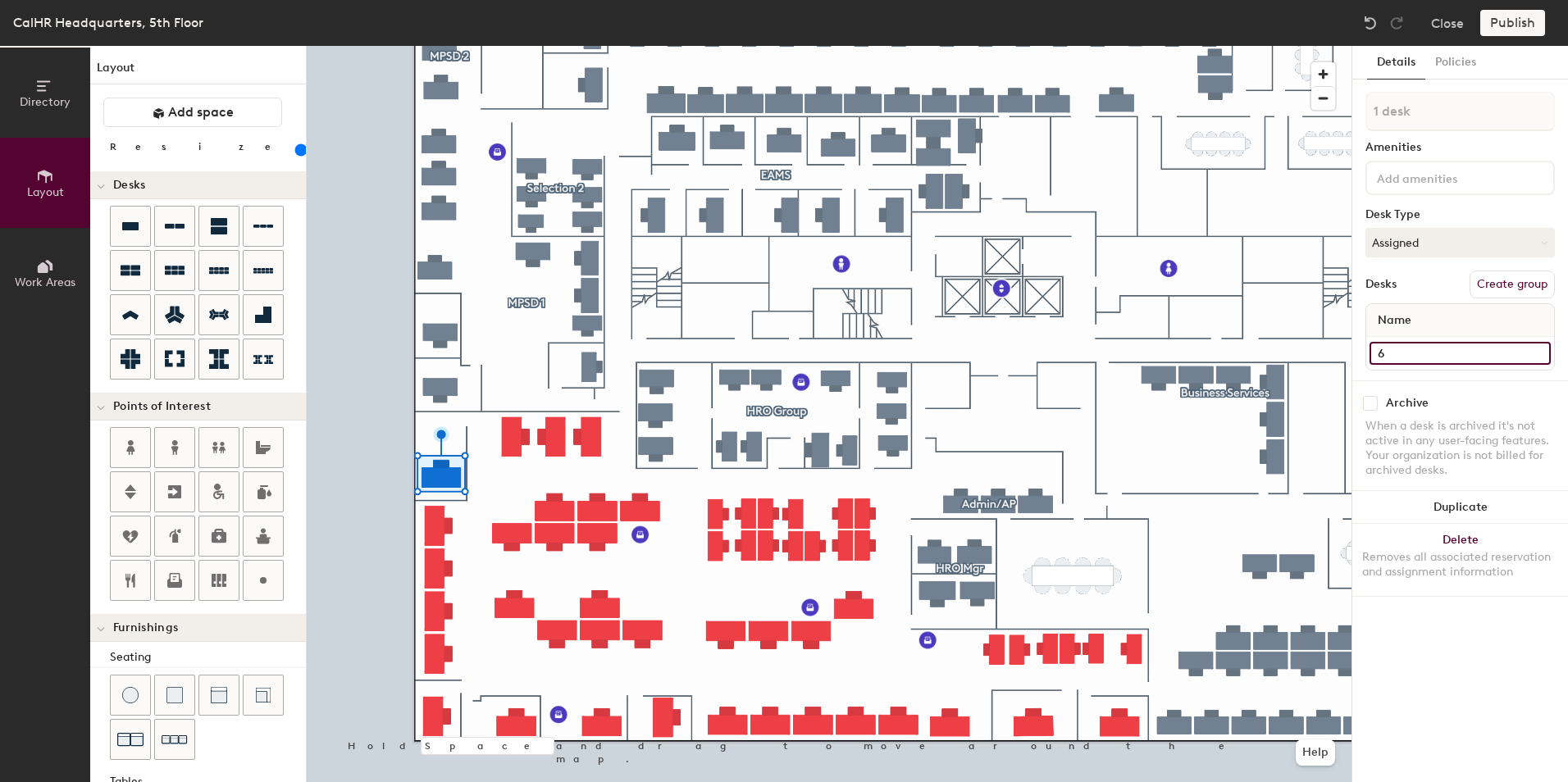
click at [1389, 357] on input "6" at bounding box center [1460, 353] width 181 height 23
type input "1"
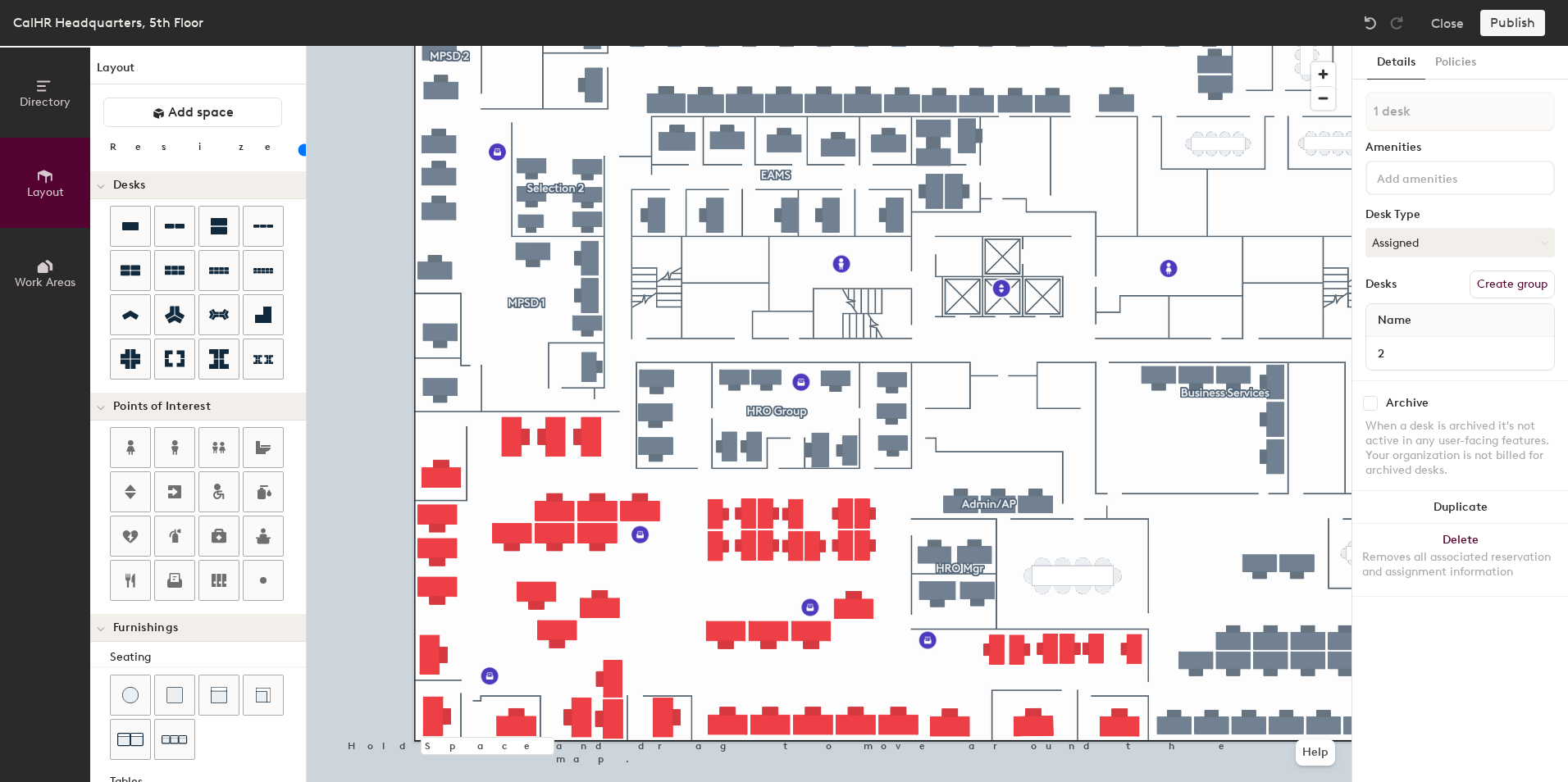
type input "160"
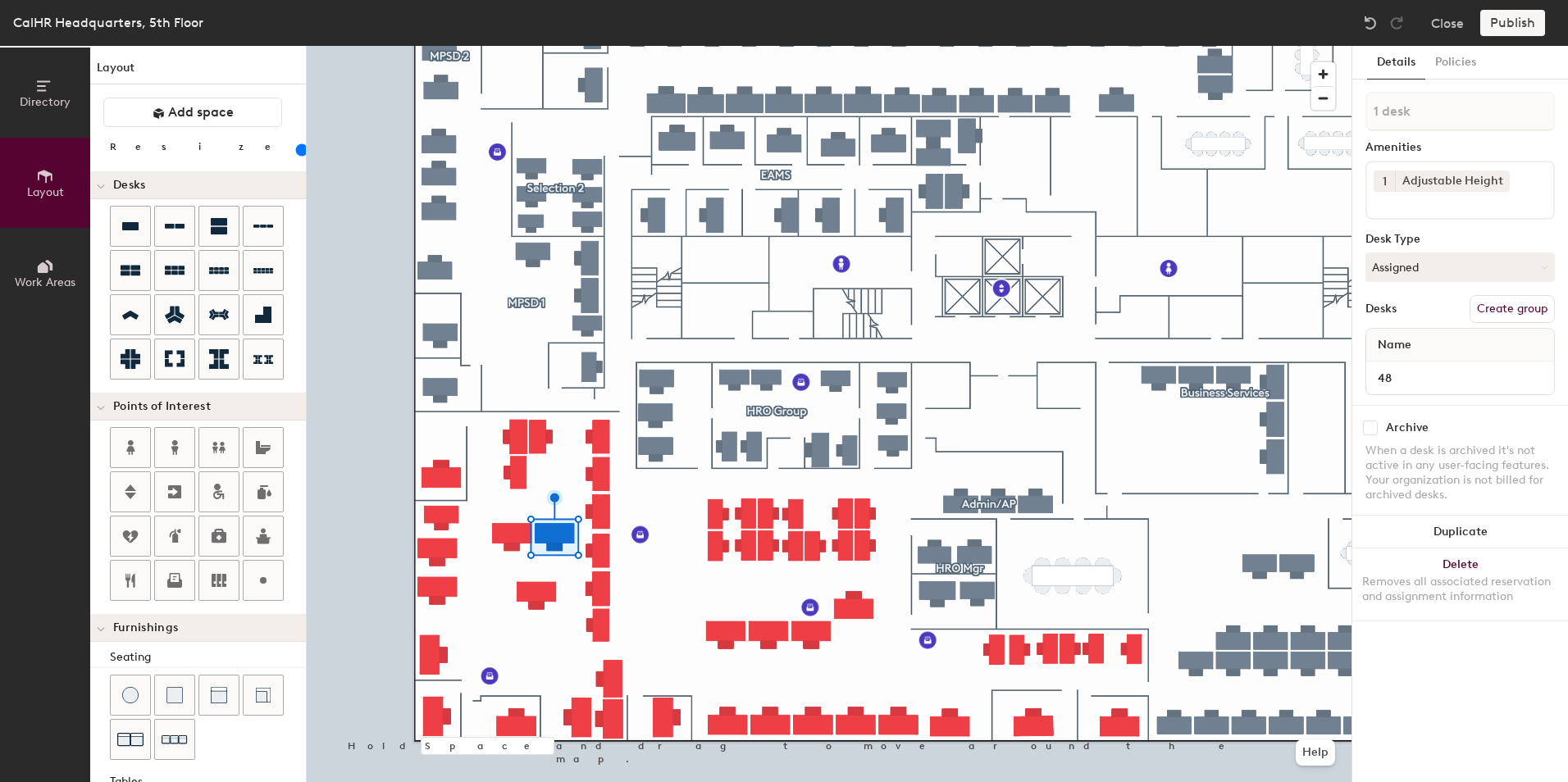
type input "120"
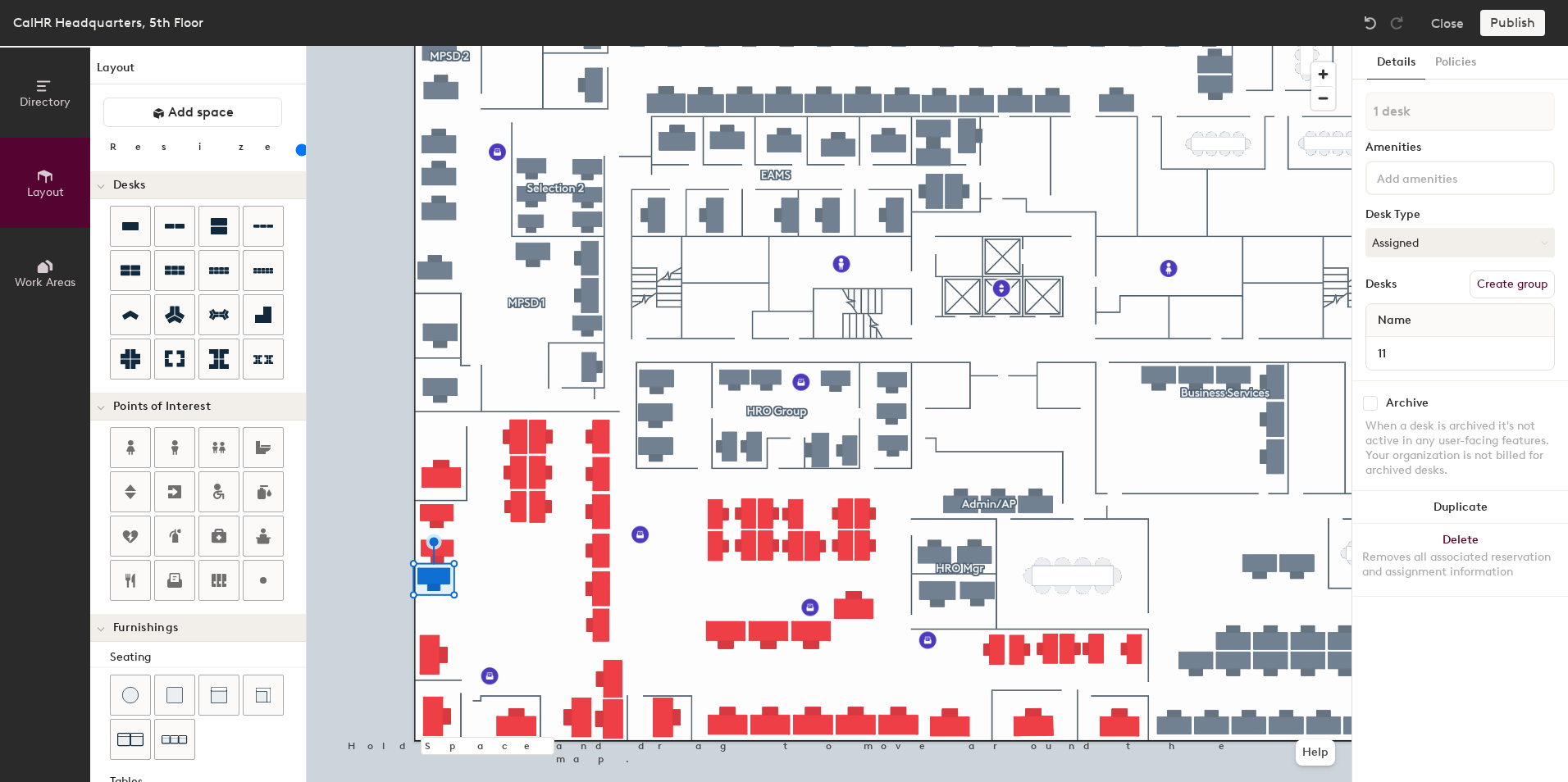
click at [530, 553] on div "Directory Layout Work Areas Layout Add space Resize Desks Points of Interest Fu…" at bounding box center [784, 415] width 1568 height 737
click at [523, 599] on div "Directory Layout Work Areas Layout Add space Resize Desks Points of Interest Fu…" at bounding box center [784, 415] width 1568 height 737
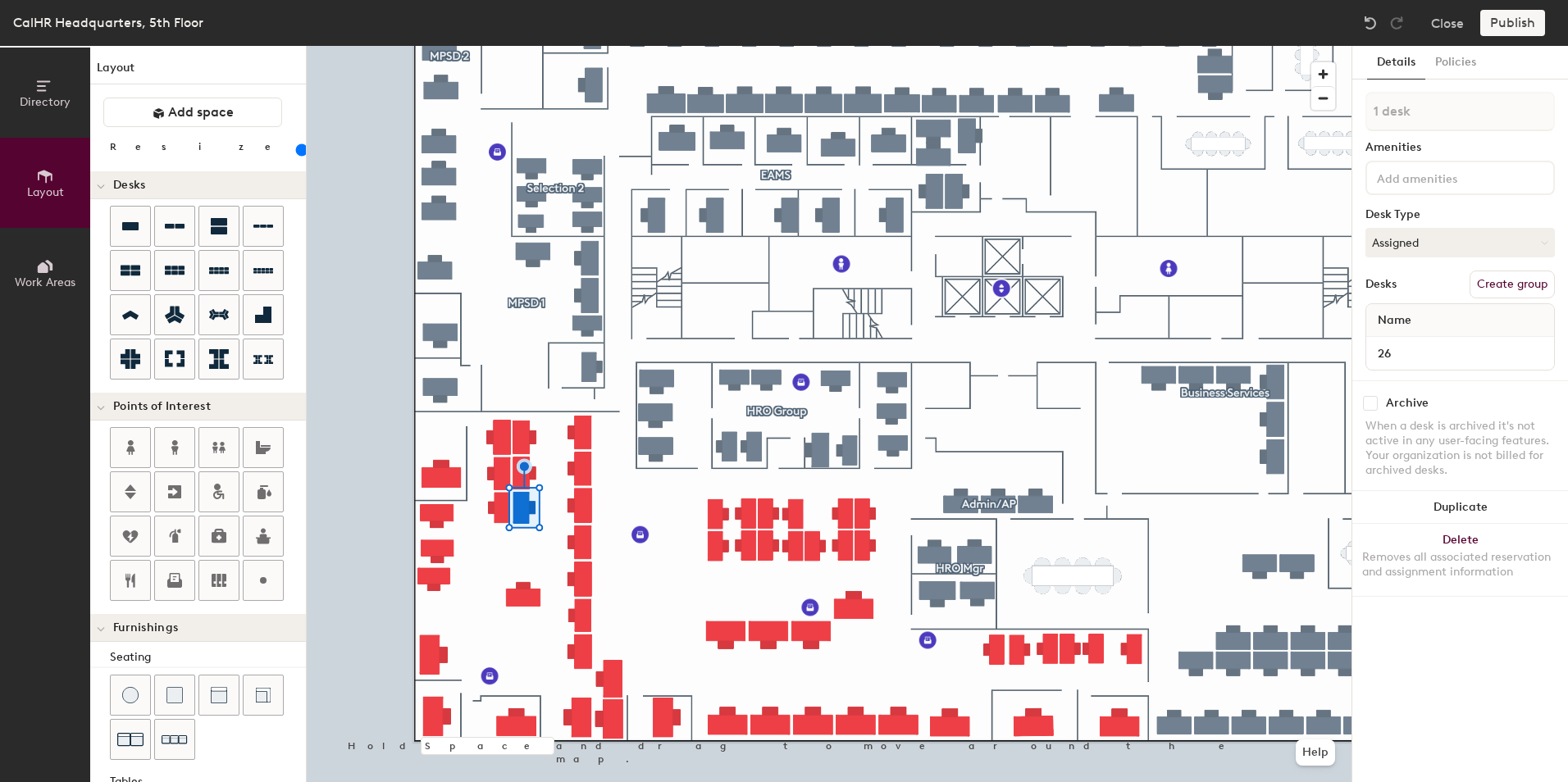
type input "140"
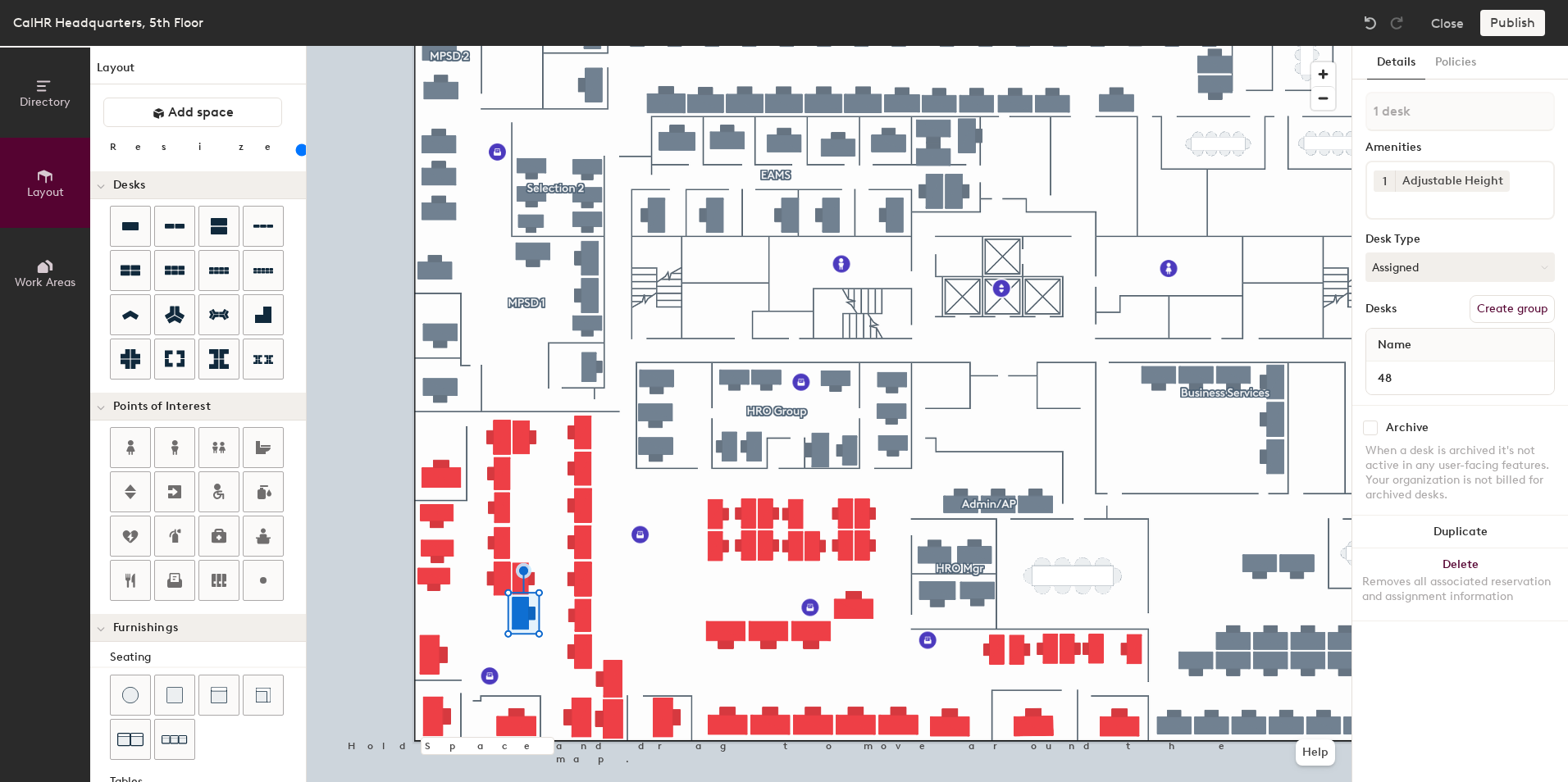
click at [485, 619] on div "Directory Layout Work Areas Layout Add space Resize Desks Points of Interest Fu…" at bounding box center [784, 415] width 1568 height 737
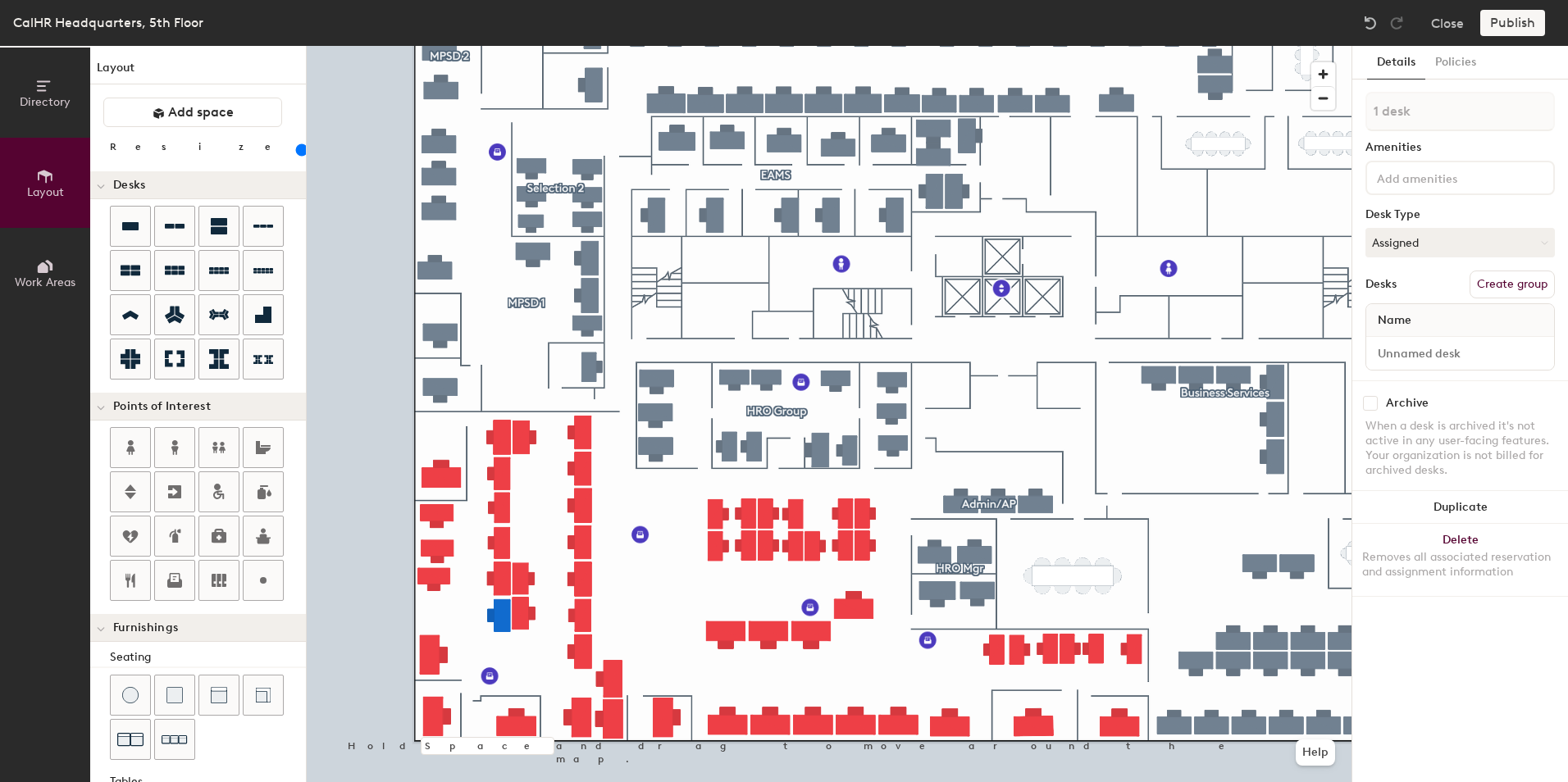
click at [519, 46] on div at bounding box center [829, 46] width 1045 height 0
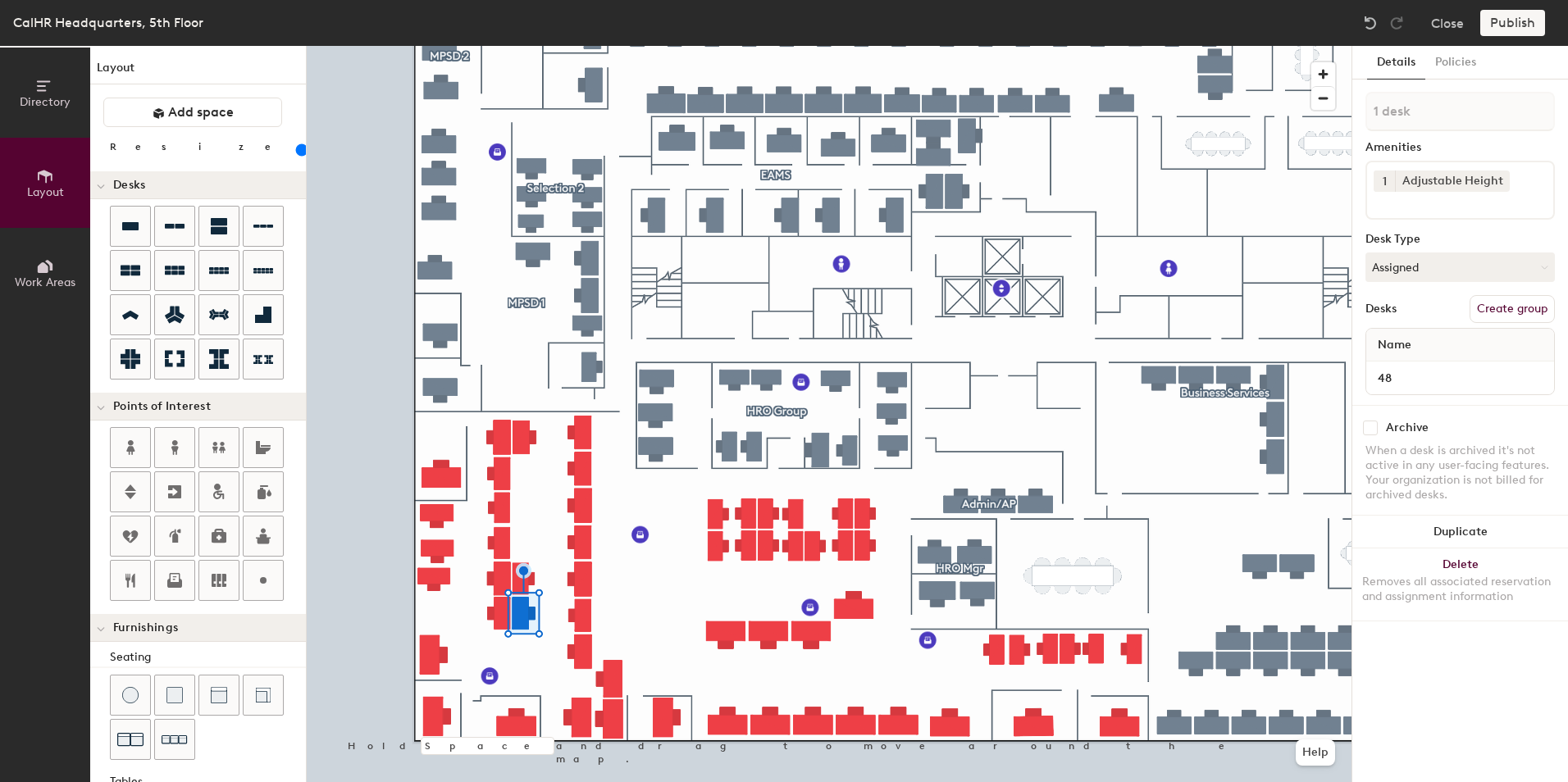
click at [539, 658] on div "Directory Layout Work Areas Layout Add space Resize Desks Points of Interest Fu…" at bounding box center [784, 415] width 1568 height 737
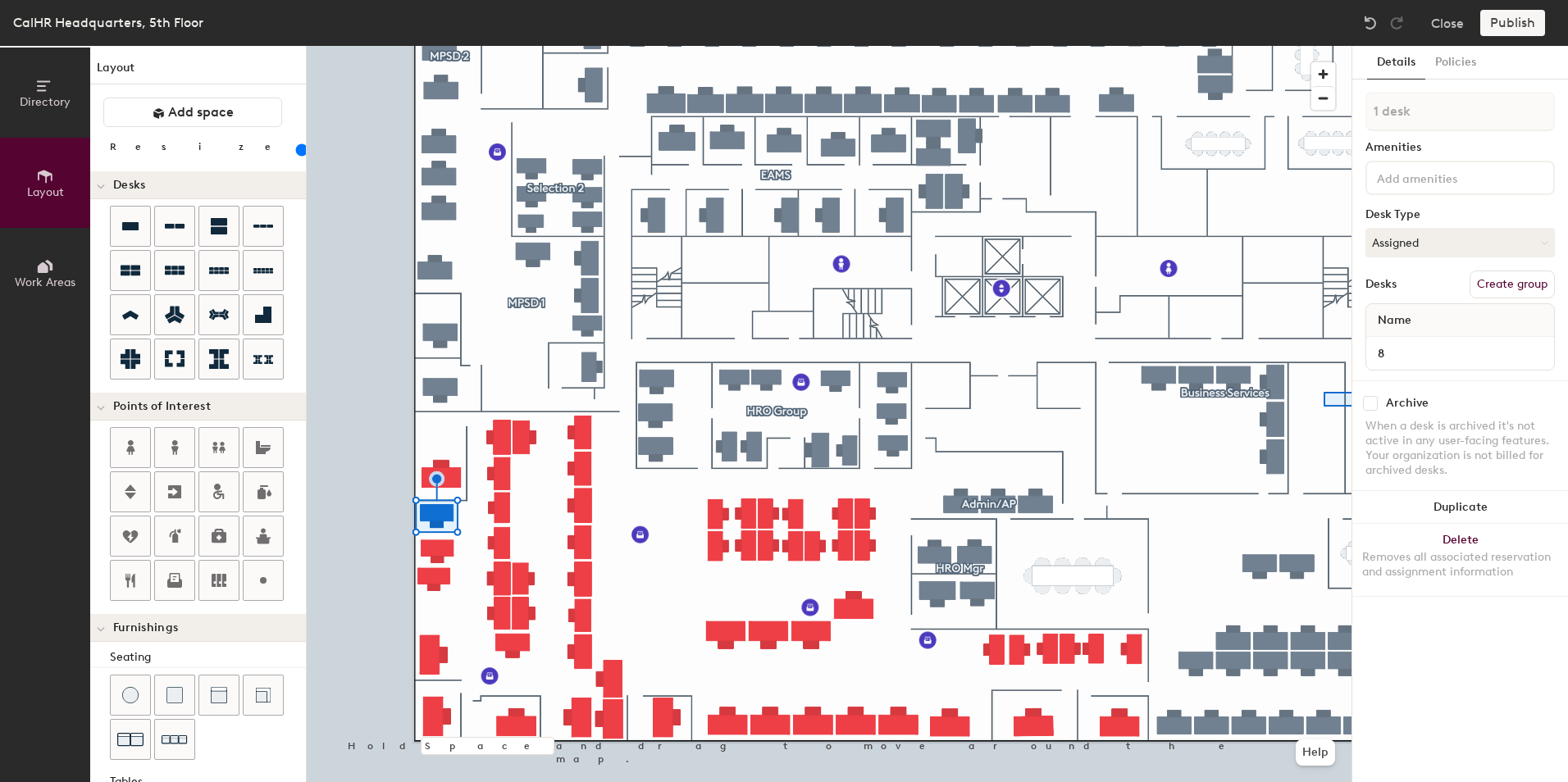
drag, startPoint x: 127, startPoint y: 221, endPoint x: 1394, endPoint y: 376, distance: 1276.4
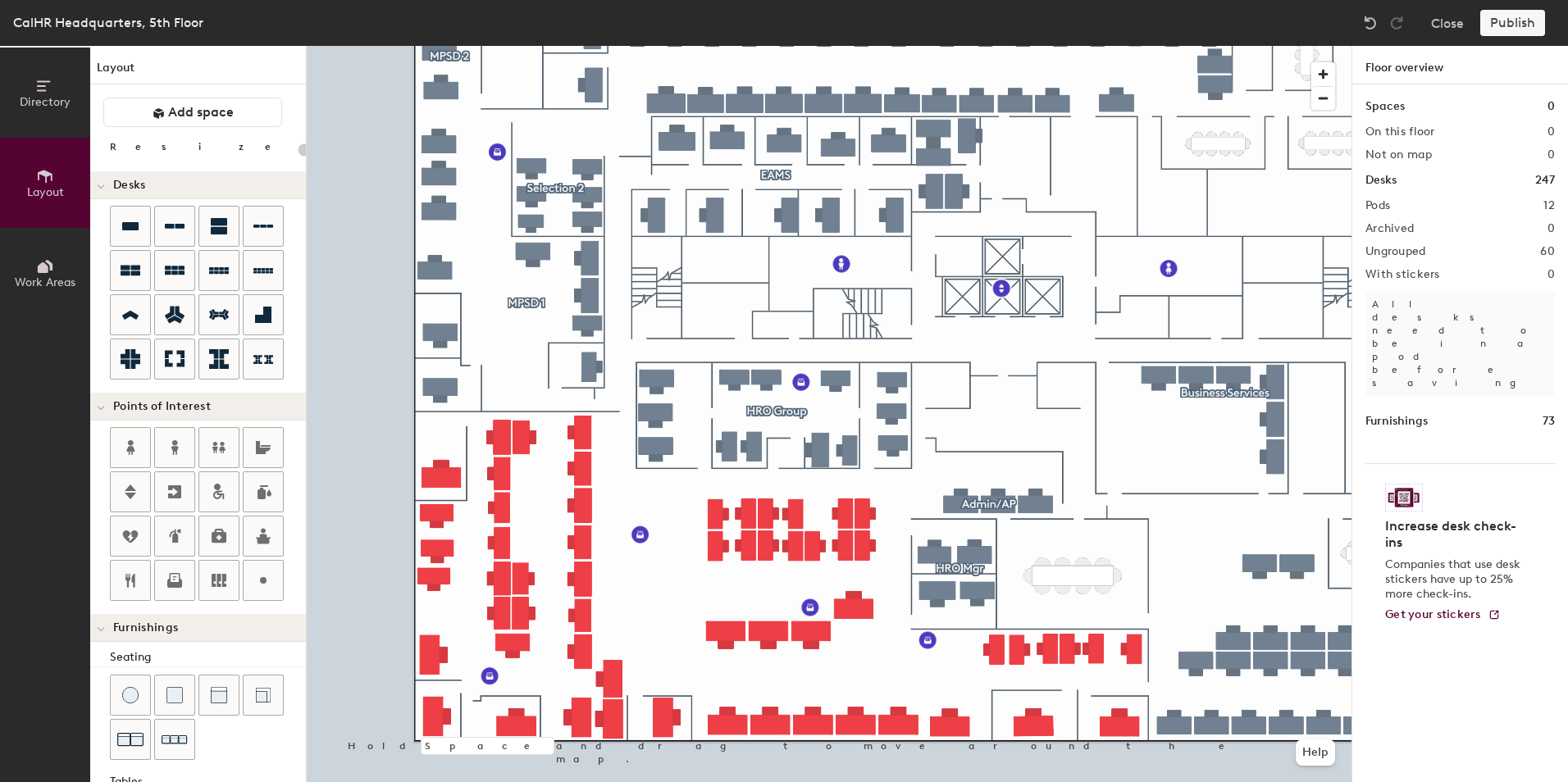
type input "140"
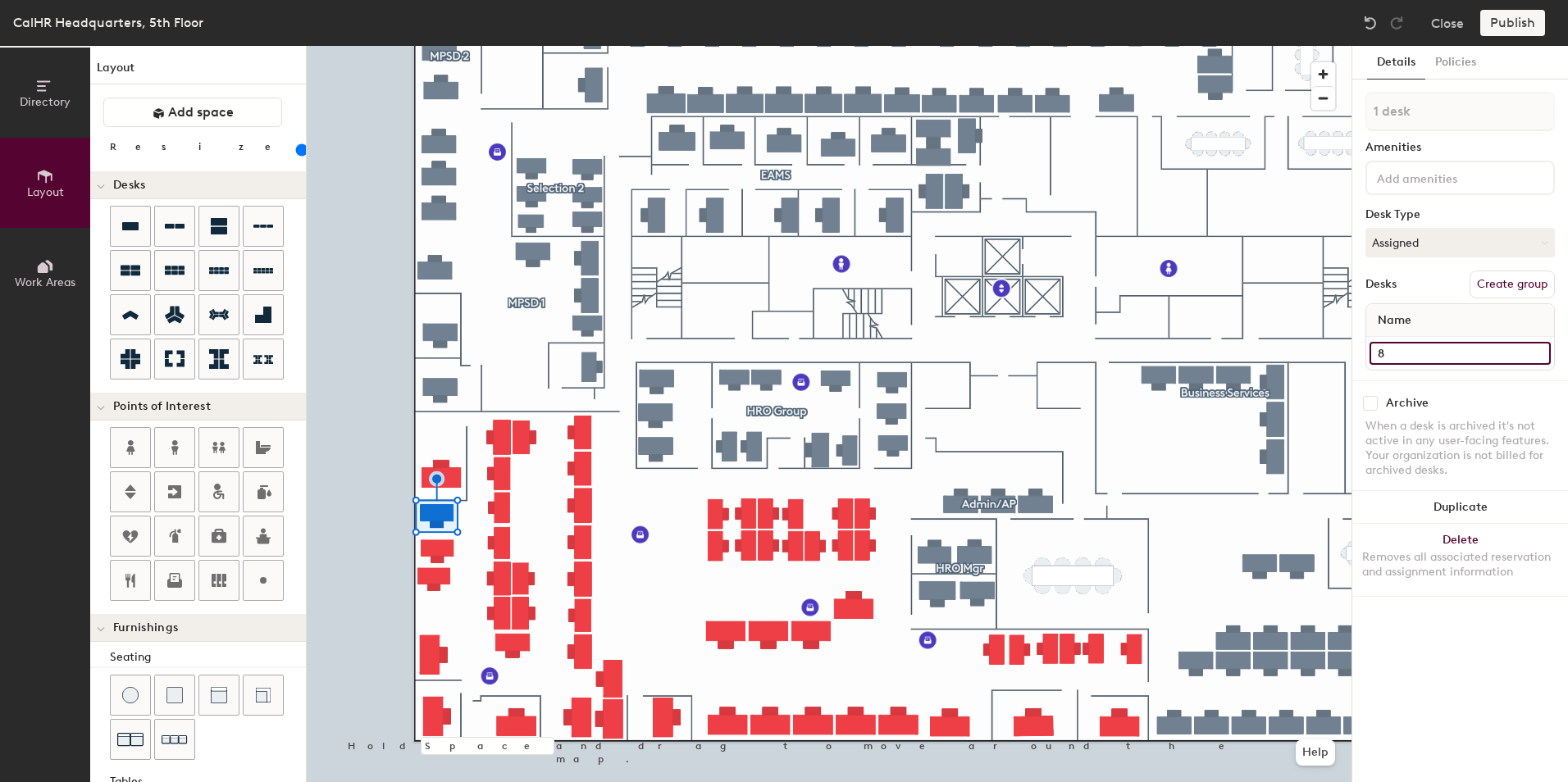
click at [1380, 357] on input "8" at bounding box center [1460, 353] width 181 height 23
type input "3"
click at [1395, 182] on input at bounding box center [1447, 178] width 148 height 20
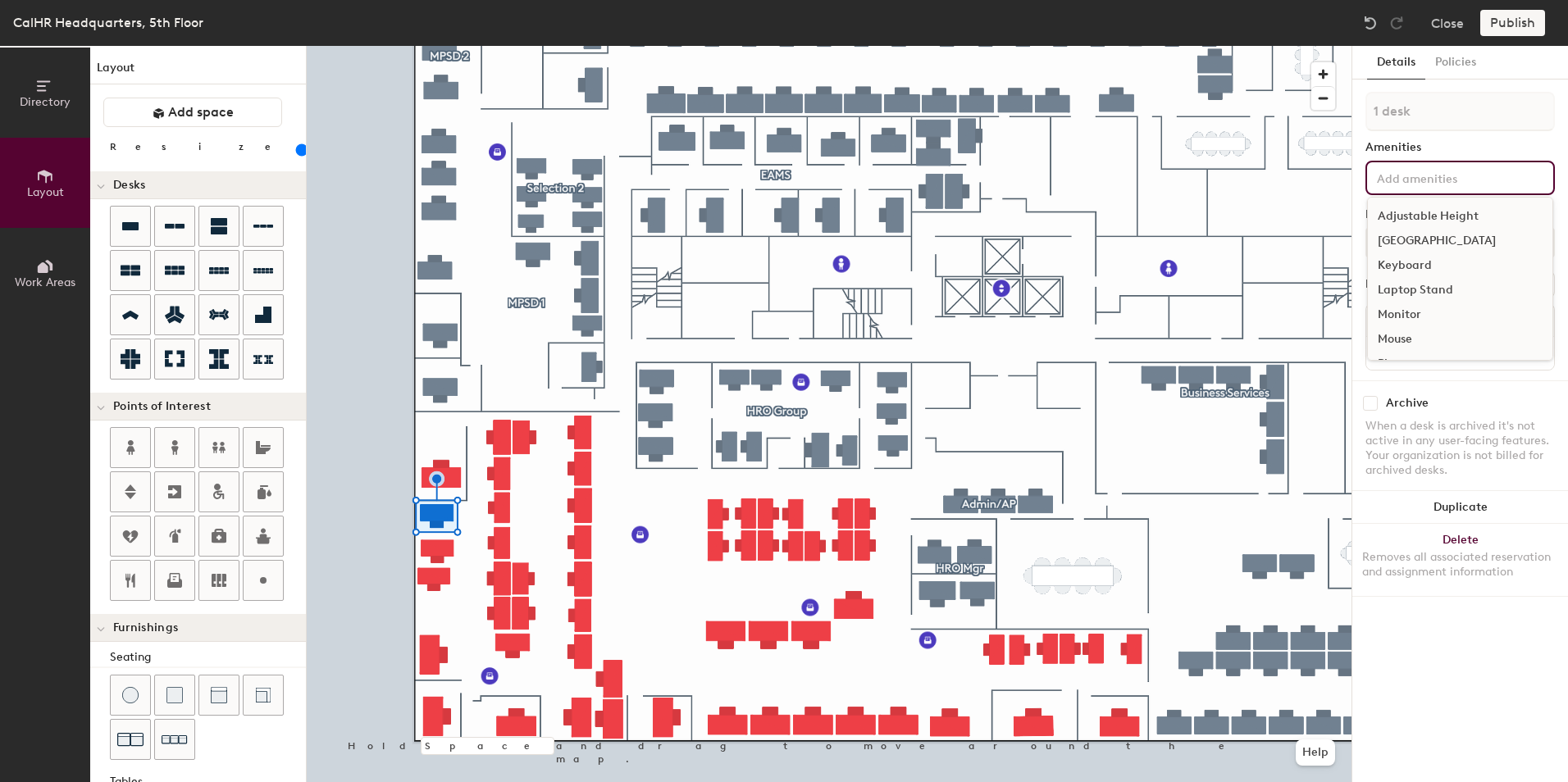
click at [1402, 219] on div "Adjustable Height" at bounding box center [1460, 216] width 184 height 25
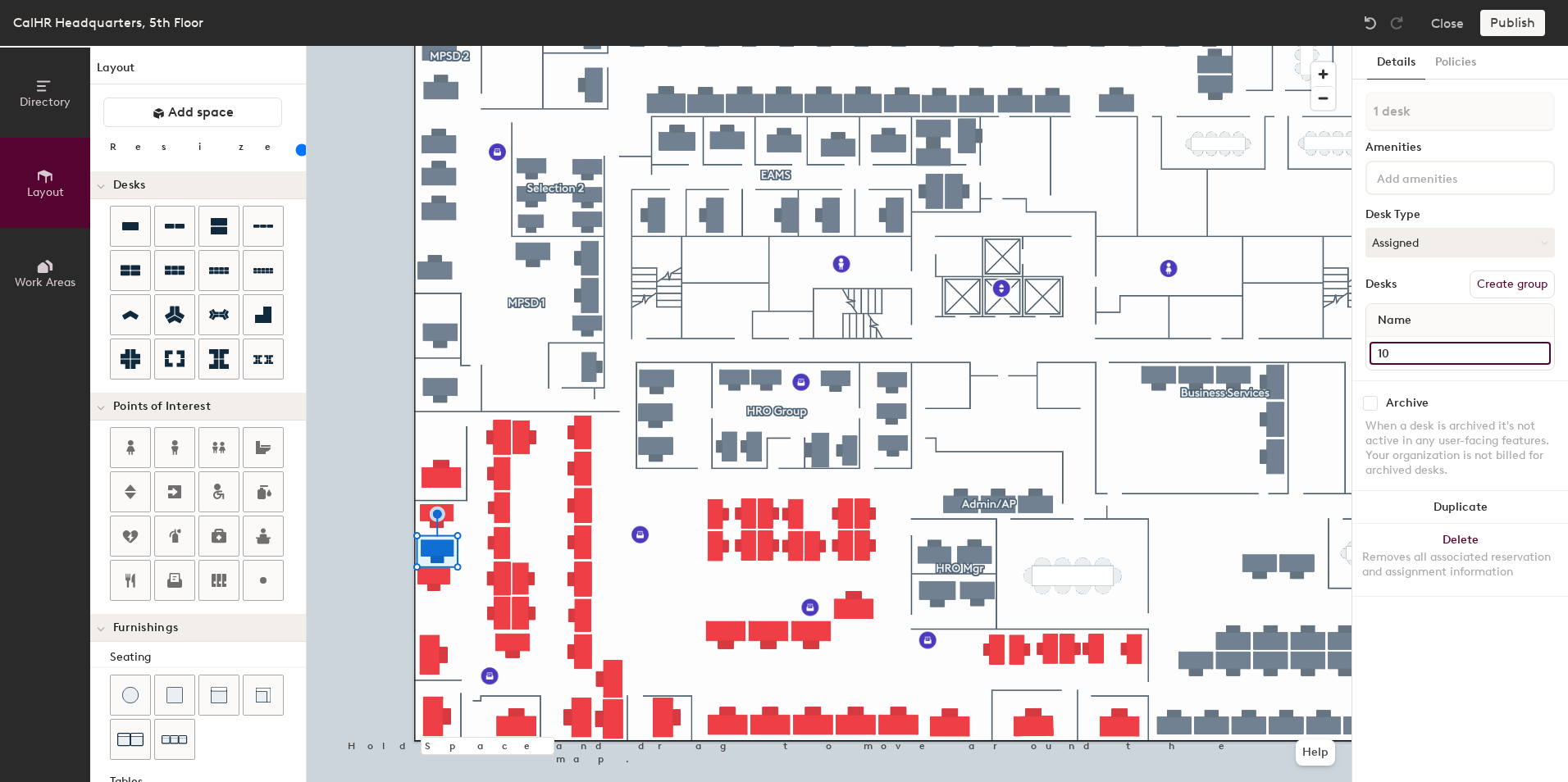
type input "140"
click at [1393, 354] on input "10" at bounding box center [1460, 353] width 181 height 23
type input "5"
type input "140"
type input "5"
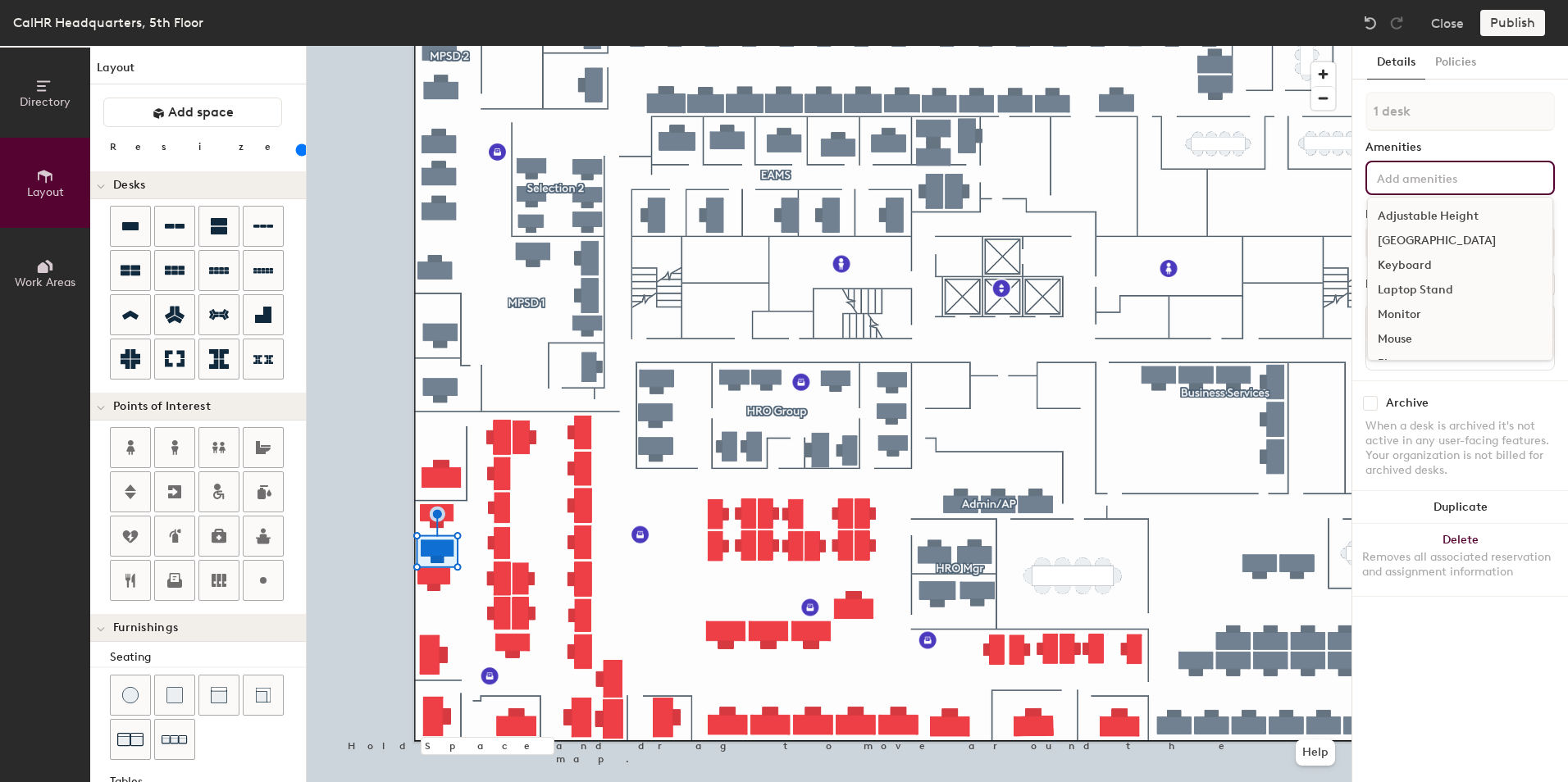
click at [1384, 174] on input at bounding box center [1447, 178] width 148 height 20
click at [1404, 215] on div "Adjustable Height" at bounding box center [1460, 216] width 184 height 25
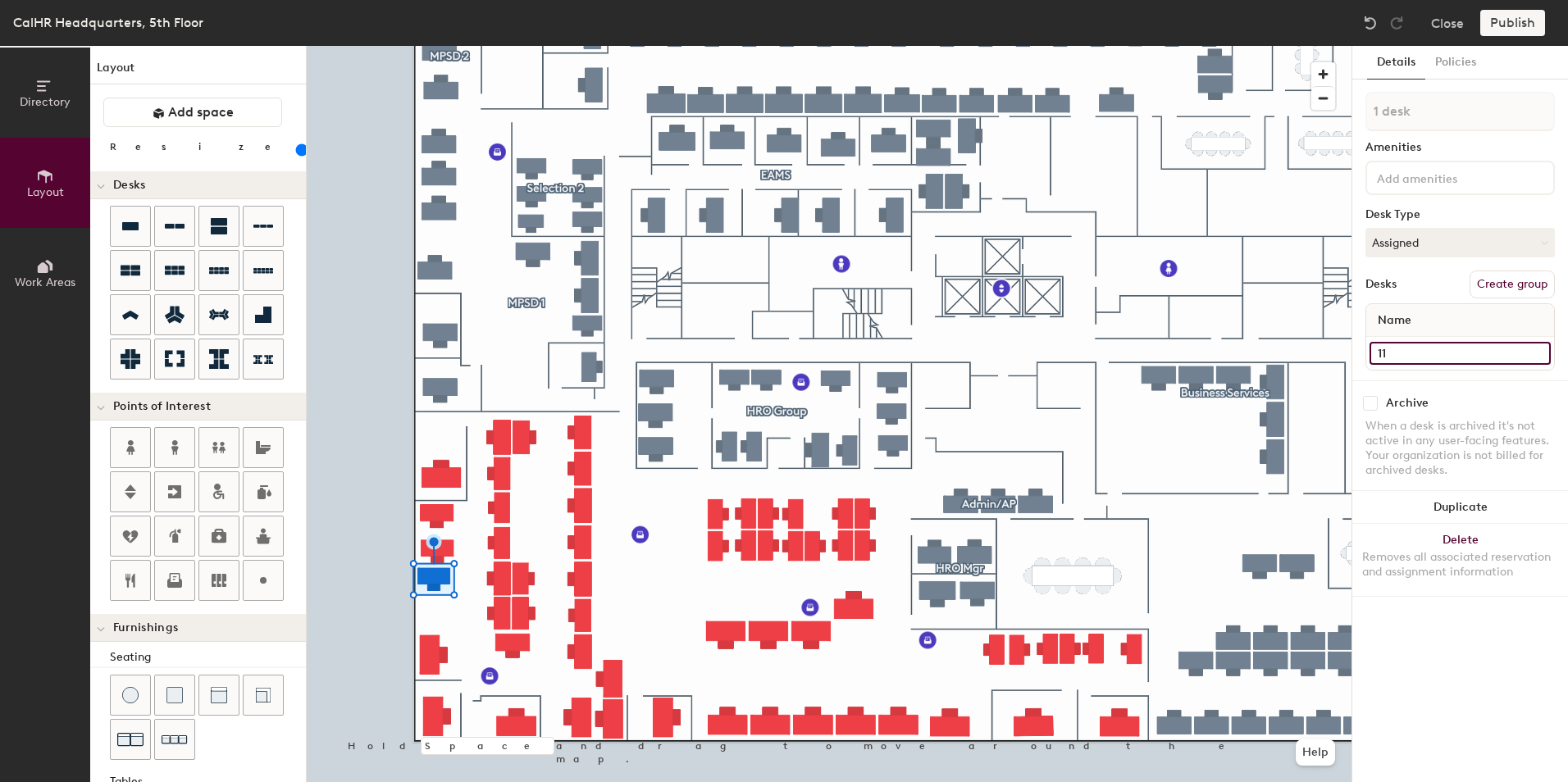
type input "140"
click at [1391, 349] on input "11" at bounding box center [1460, 353] width 181 height 23
type input "4"
type input "140"
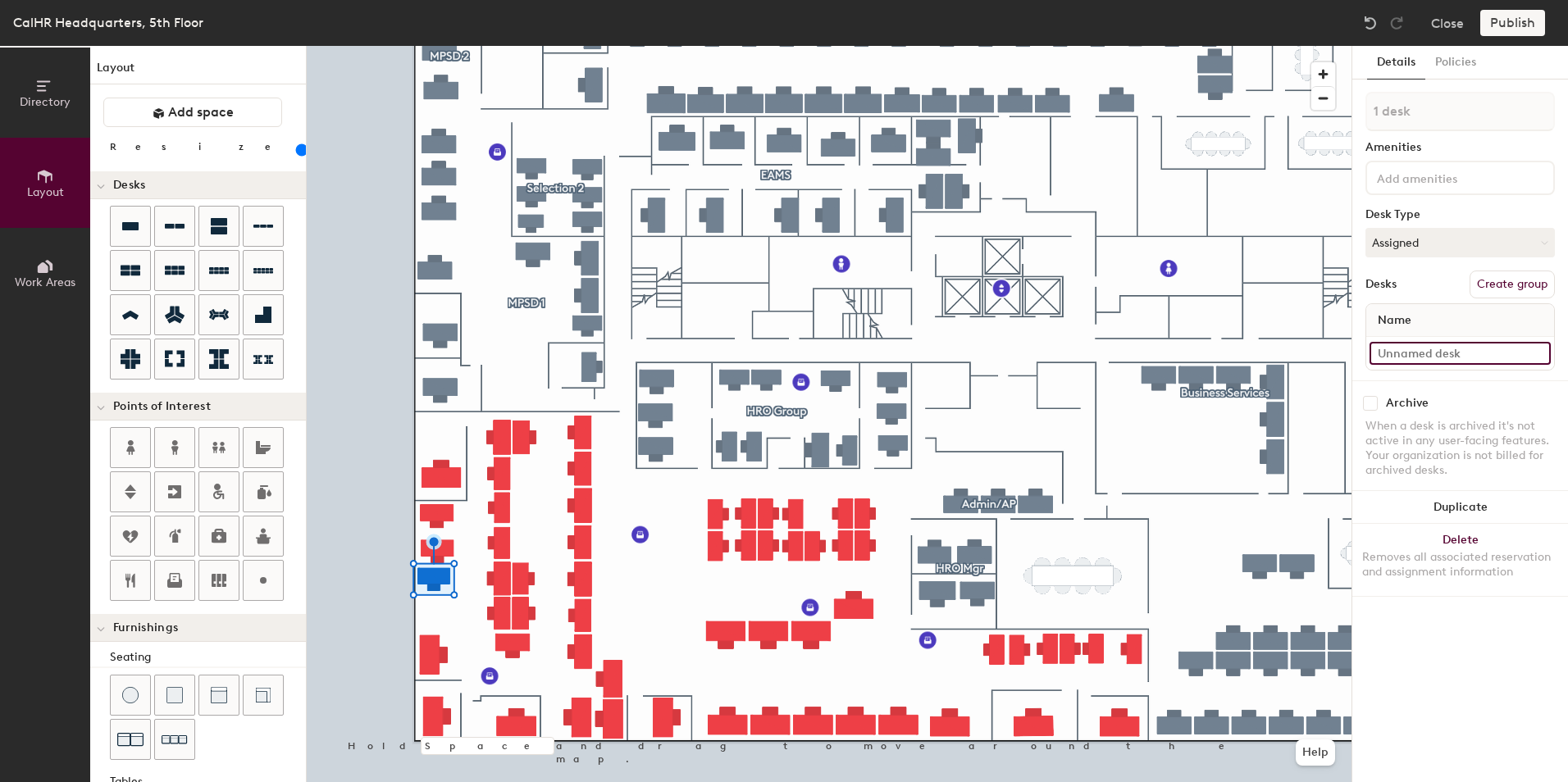
type input "7"
type input "140"
type input "7"
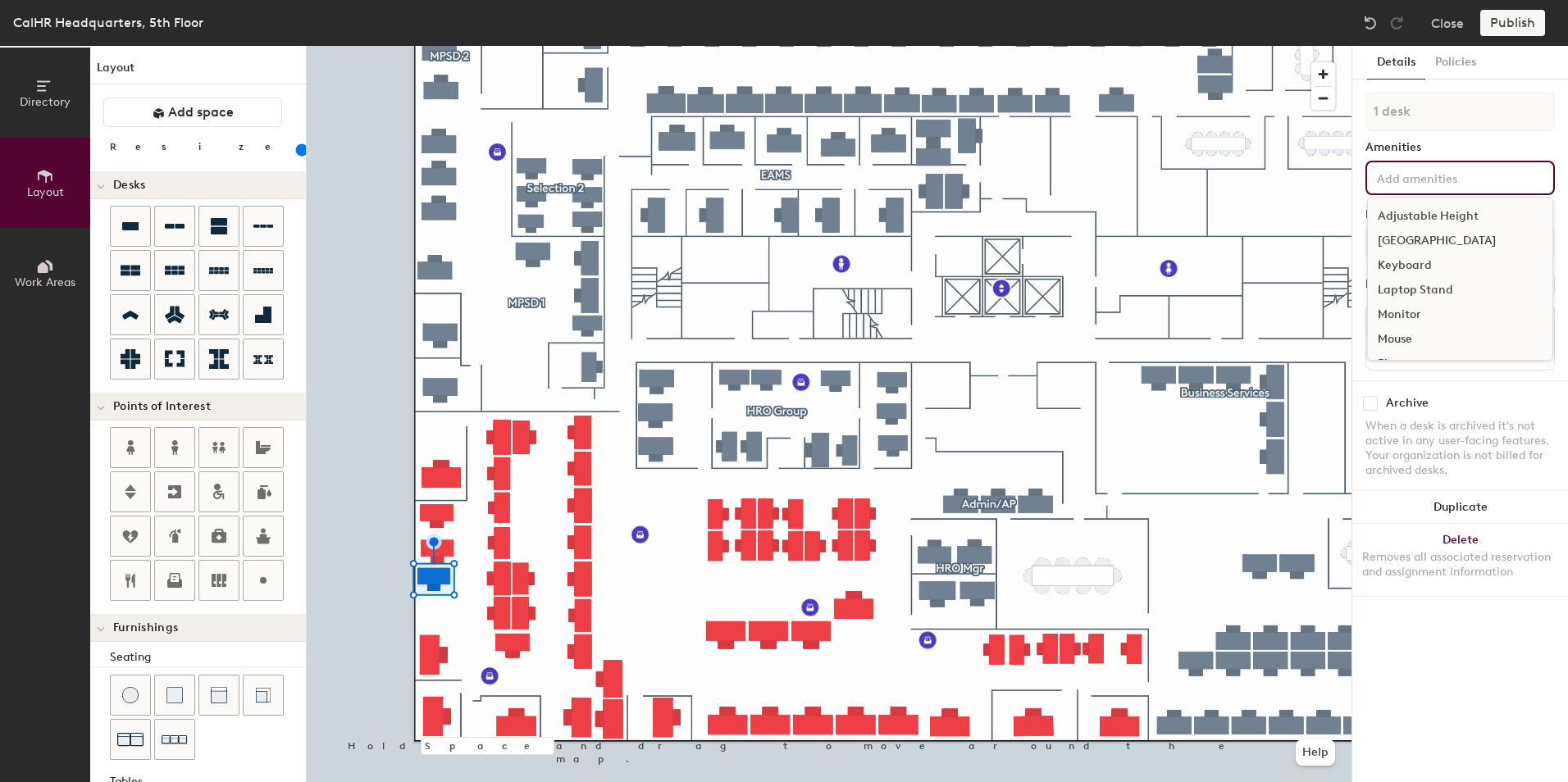
click at [1390, 176] on input at bounding box center [1447, 178] width 148 height 20
click at [1410, 216] on div "Adjustable Height" at bounding box center [1460, 216] width 184 height 25
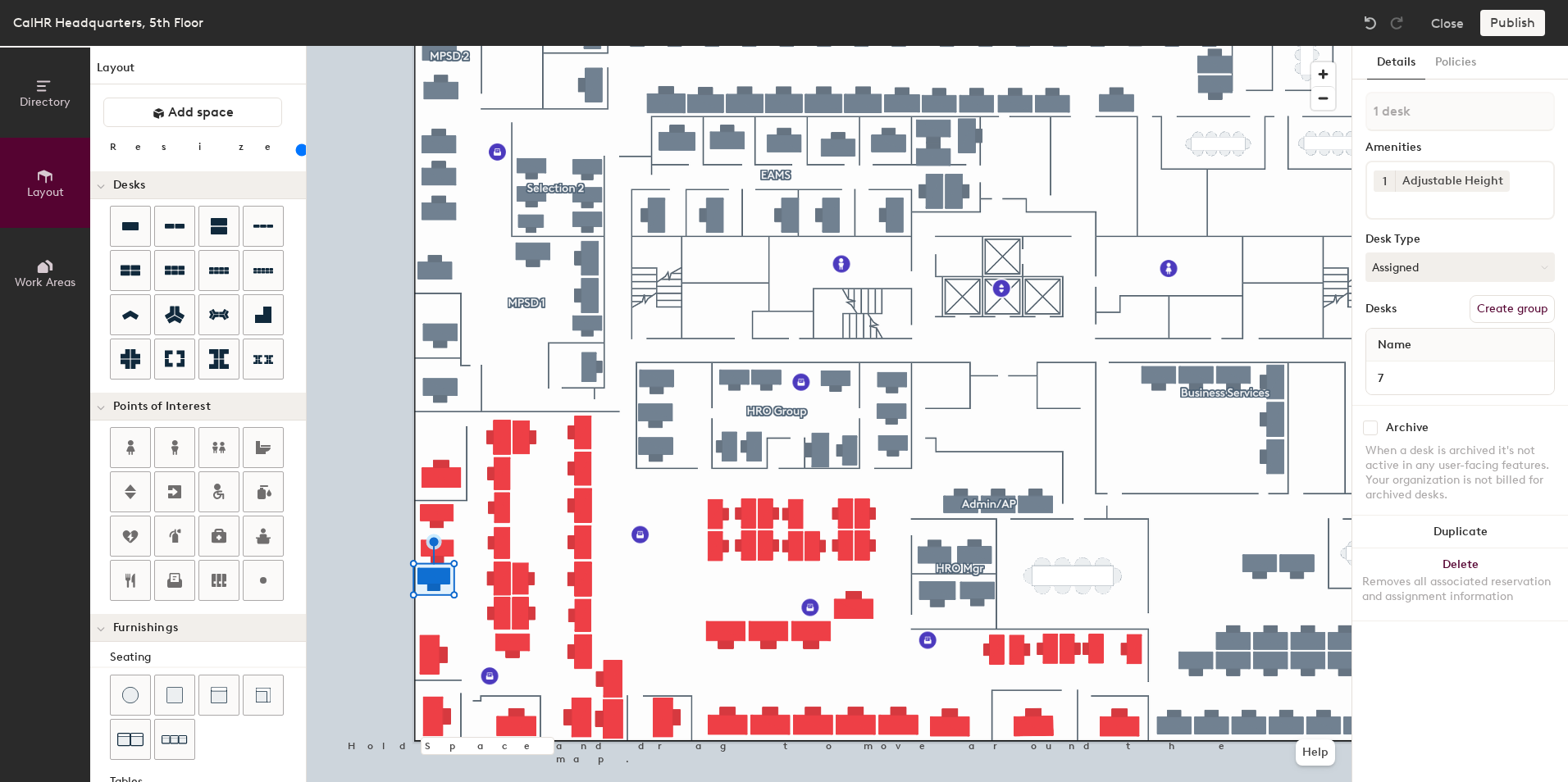
type input "160"
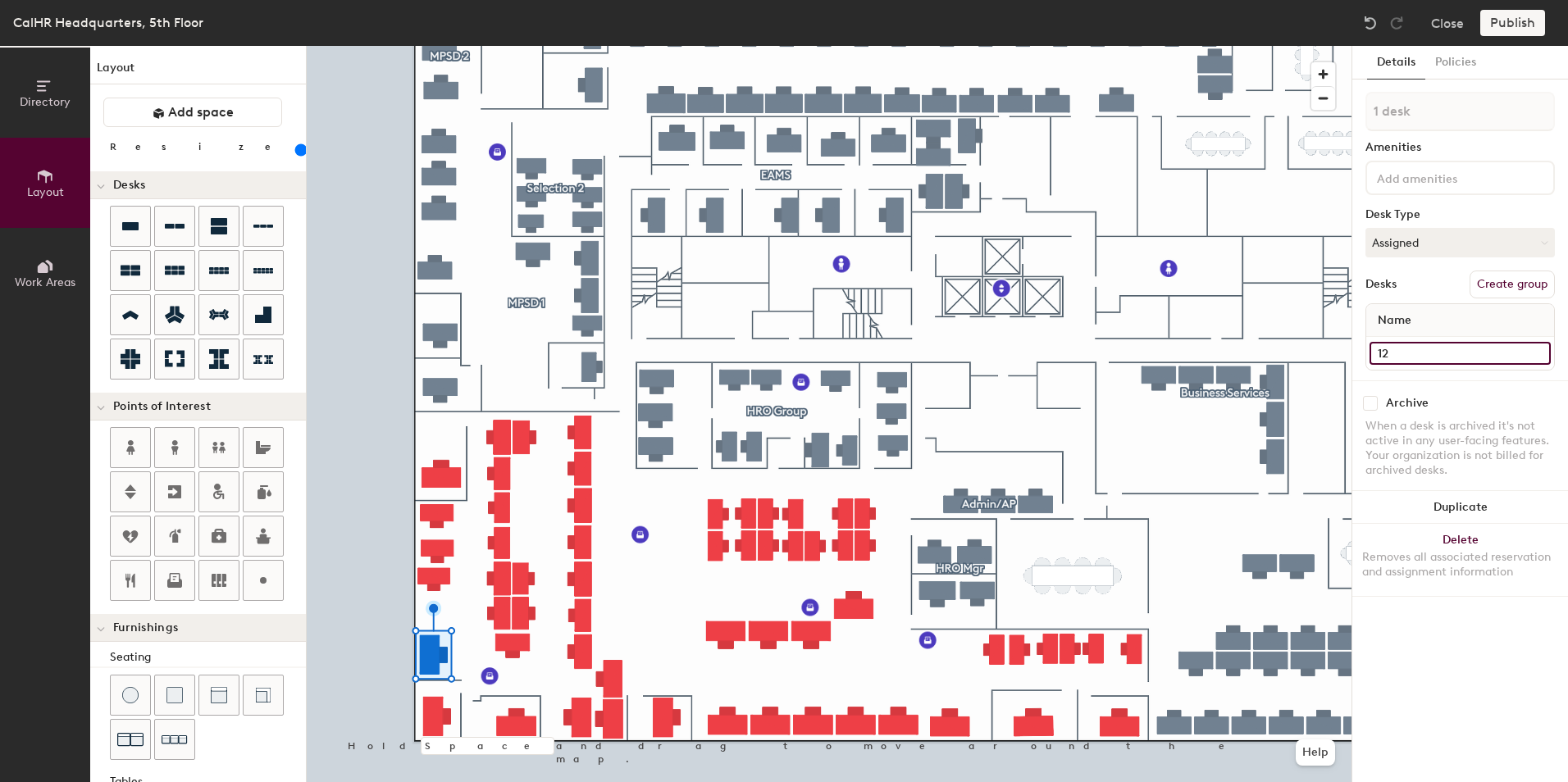
click at [1376, 358] on input "12" at bounding box center [1460, 353] width 181 height 23
type input "9"
click at [1392, 354] on input "14" at bounding box center [1460, 353] width 181 height 23
type input "11"
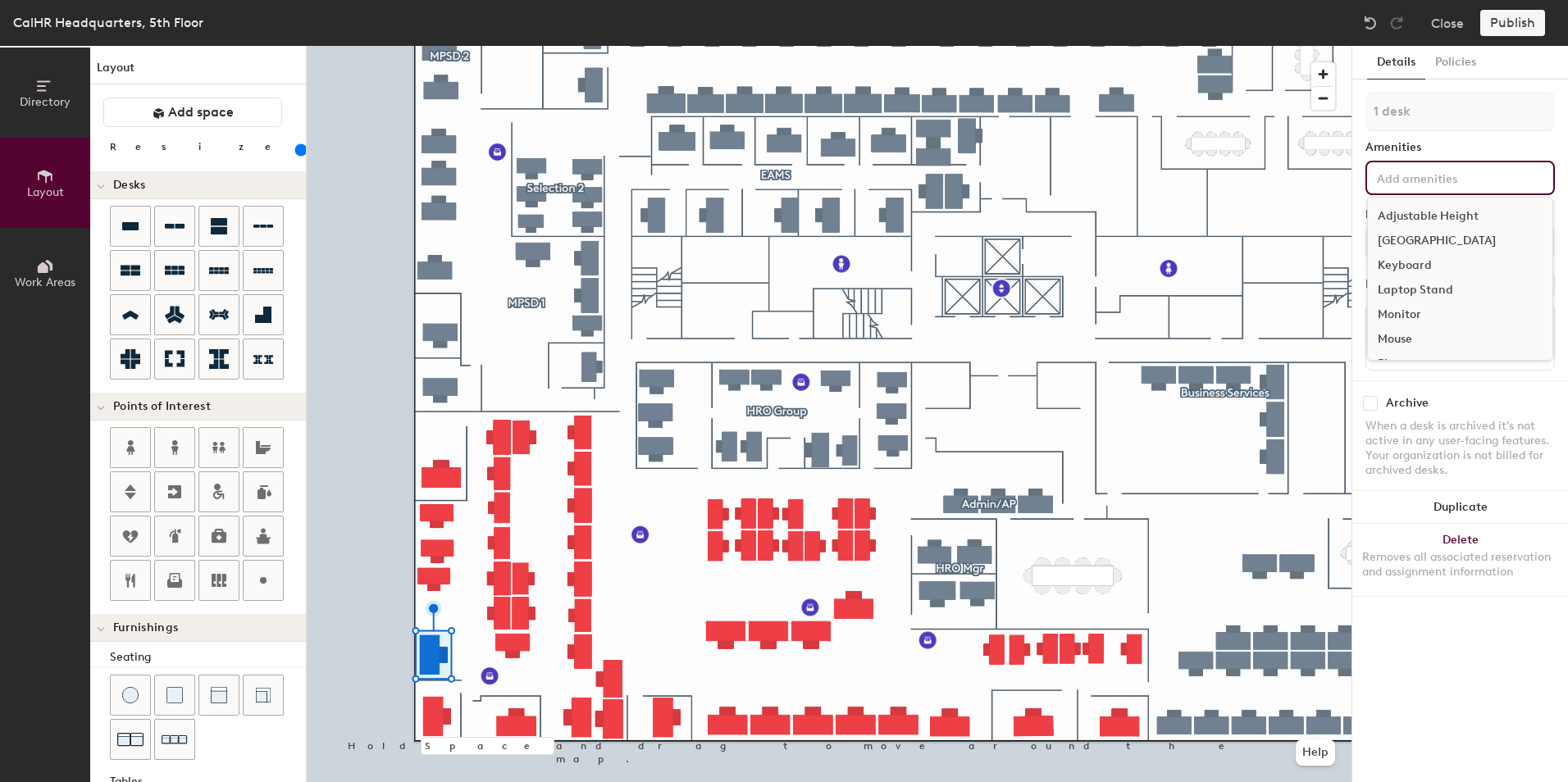
click at [1408, 185] on input at bounding box center [1447, 178] width 148 height 20
click at [1414, 214] on div "Adjustable Height" at bounding box center [1460, 216] width 184 height 25
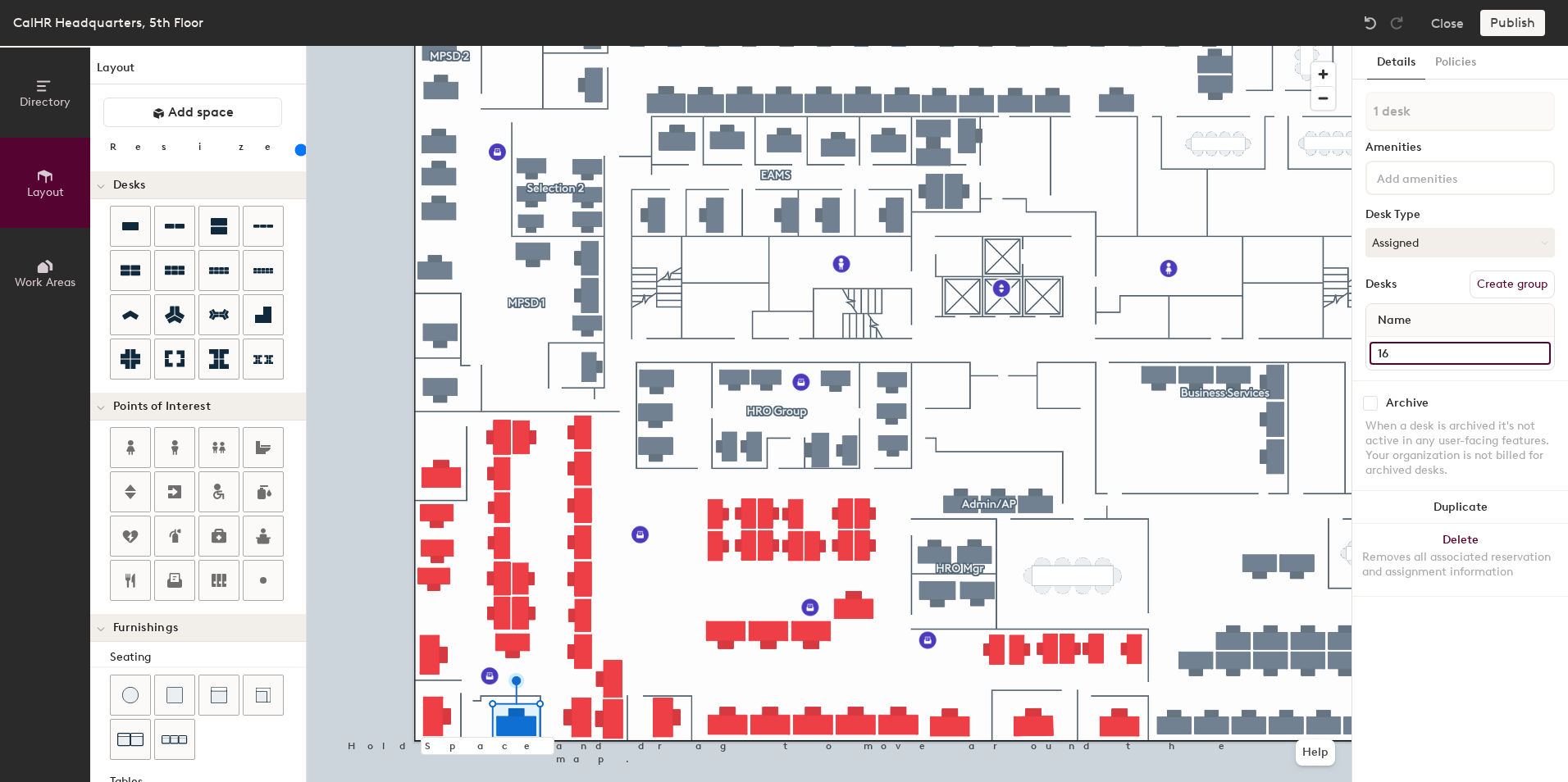
click at [1383, 349] on input "16" at bounding box center [1460, 353] width 181 height 23
type input "13"
type input "140"
click at [1397, 355] on input at bounding box center [1460, 353] width 181 height 23
type input "17"
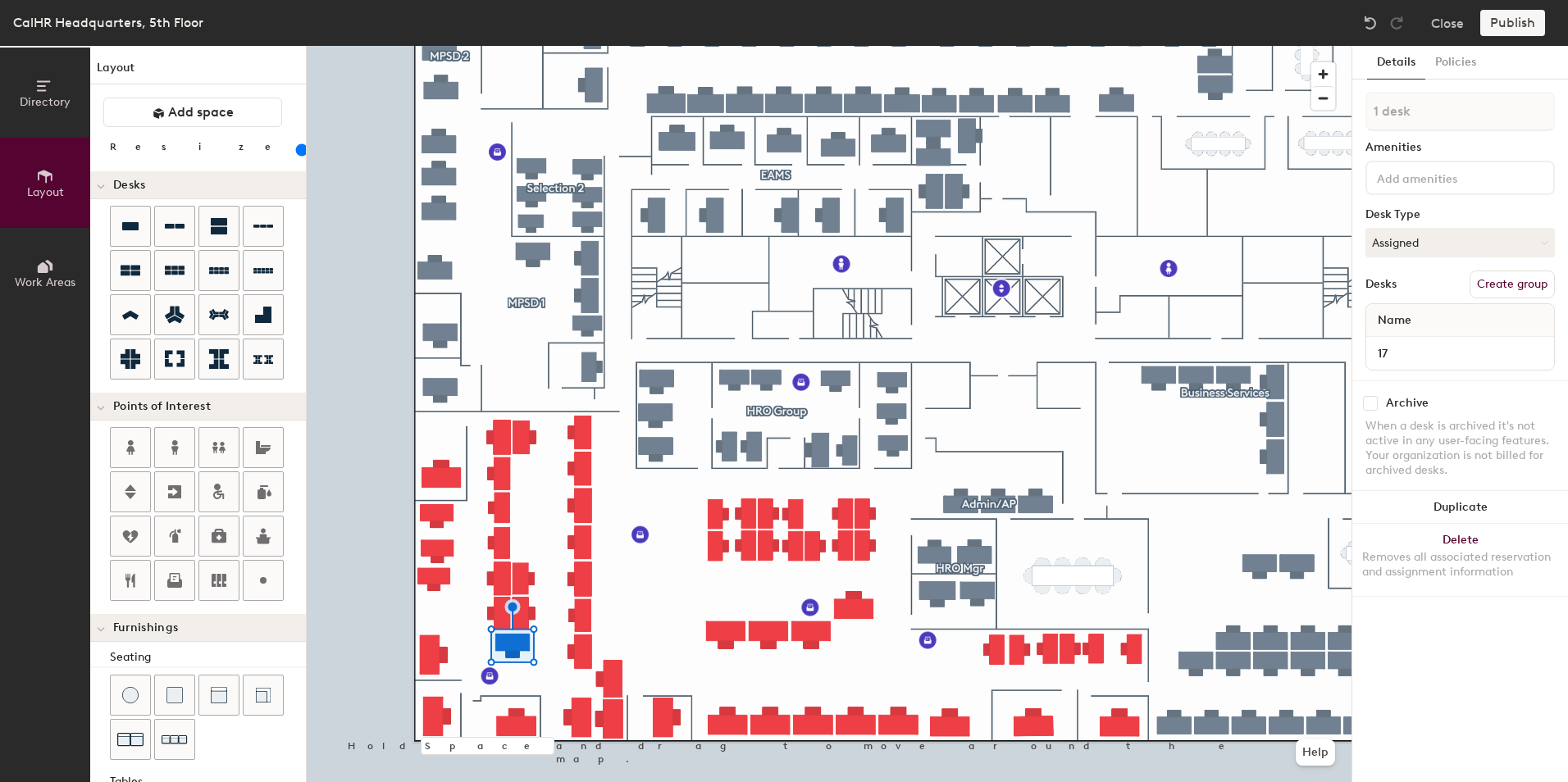
click at [1418, 187] on div at bounding box center [1460, 178] width 189 height 35
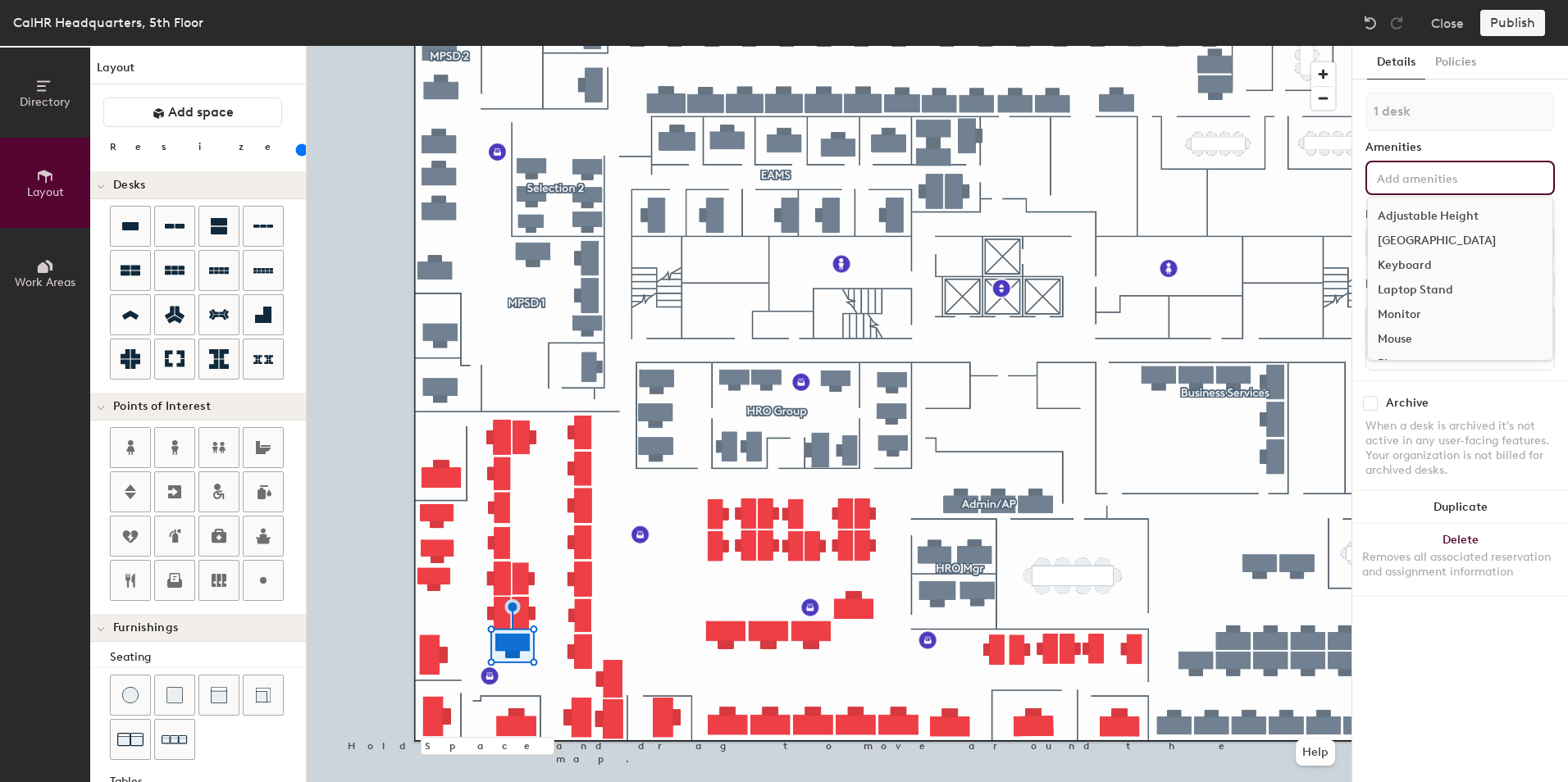
click at [1423, 209] on div "Adjustable Height" at bounding box center [1460, 216] width 184 height 25
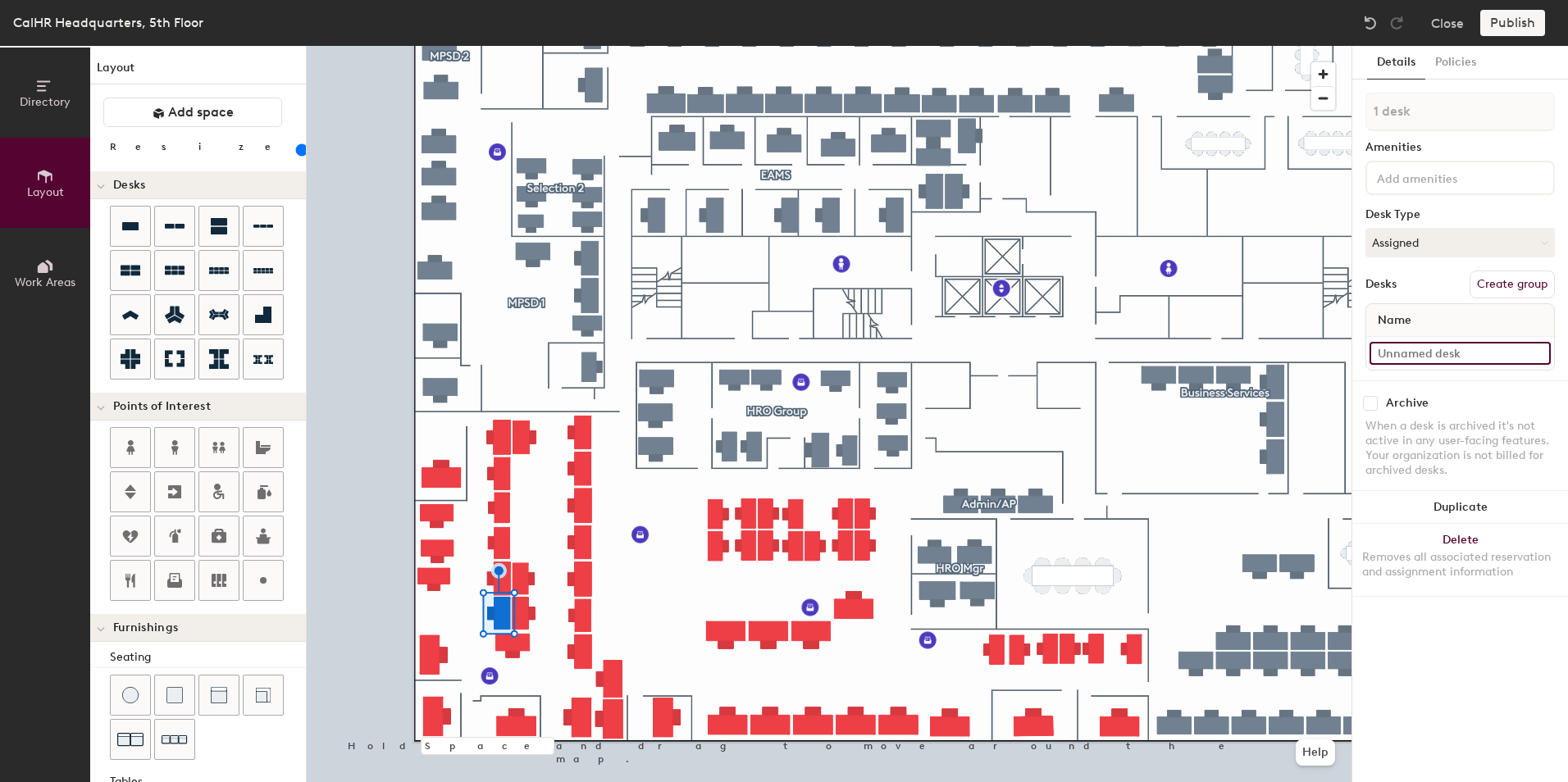
type input "140"
click at [1403, 348] on input at bounding box center [1460, 353] width 181 height 23
type input "1"
type input "140"
type input "19"
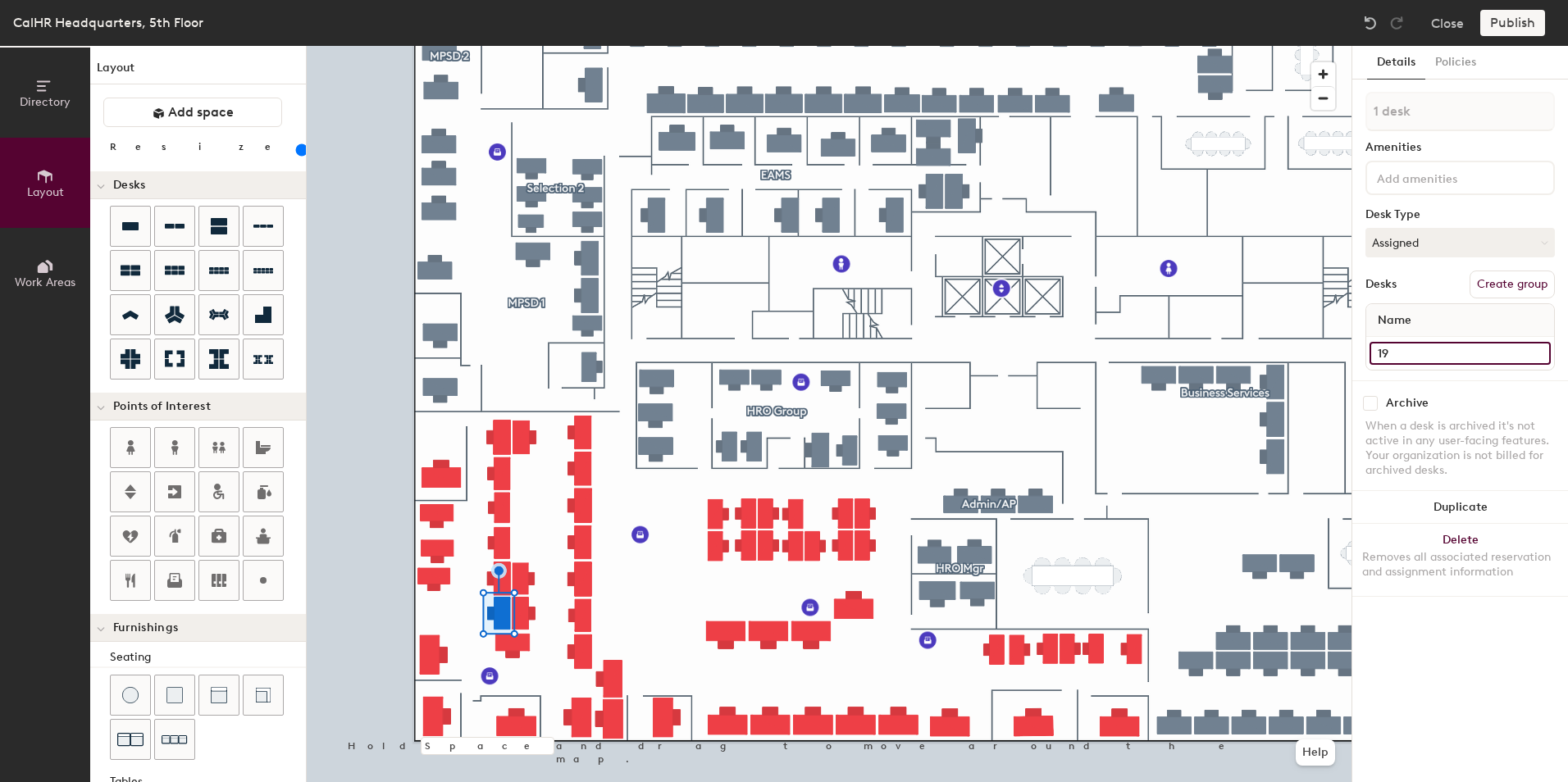
type input "140"
type input "19"
click at [1437, 187] on div at bounding box center [1460, 178] width 189 height 35
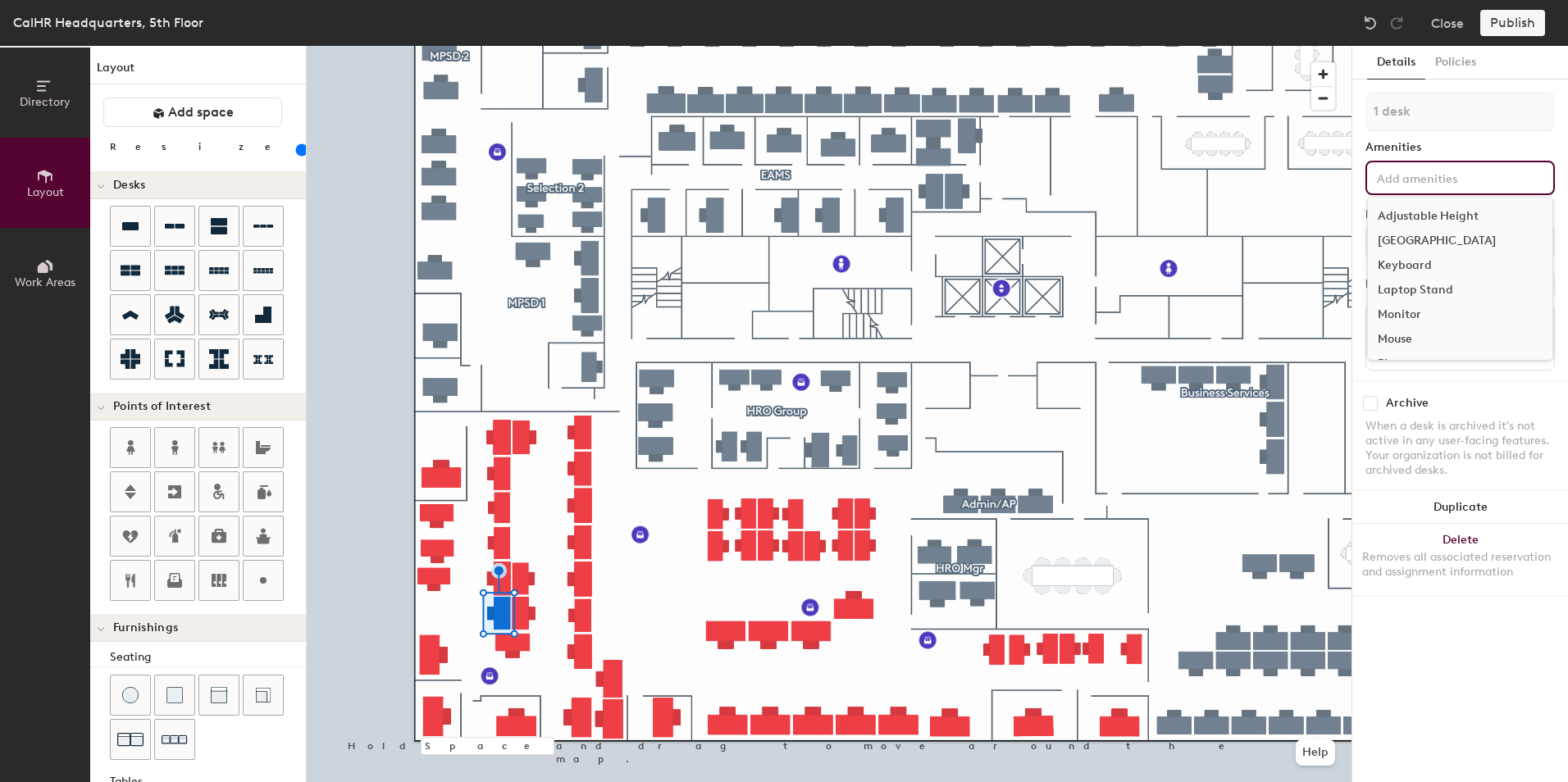
click at [1443, 211] on div "Adjustable Height" at bounding box center [1460, 216] width 184 height 25
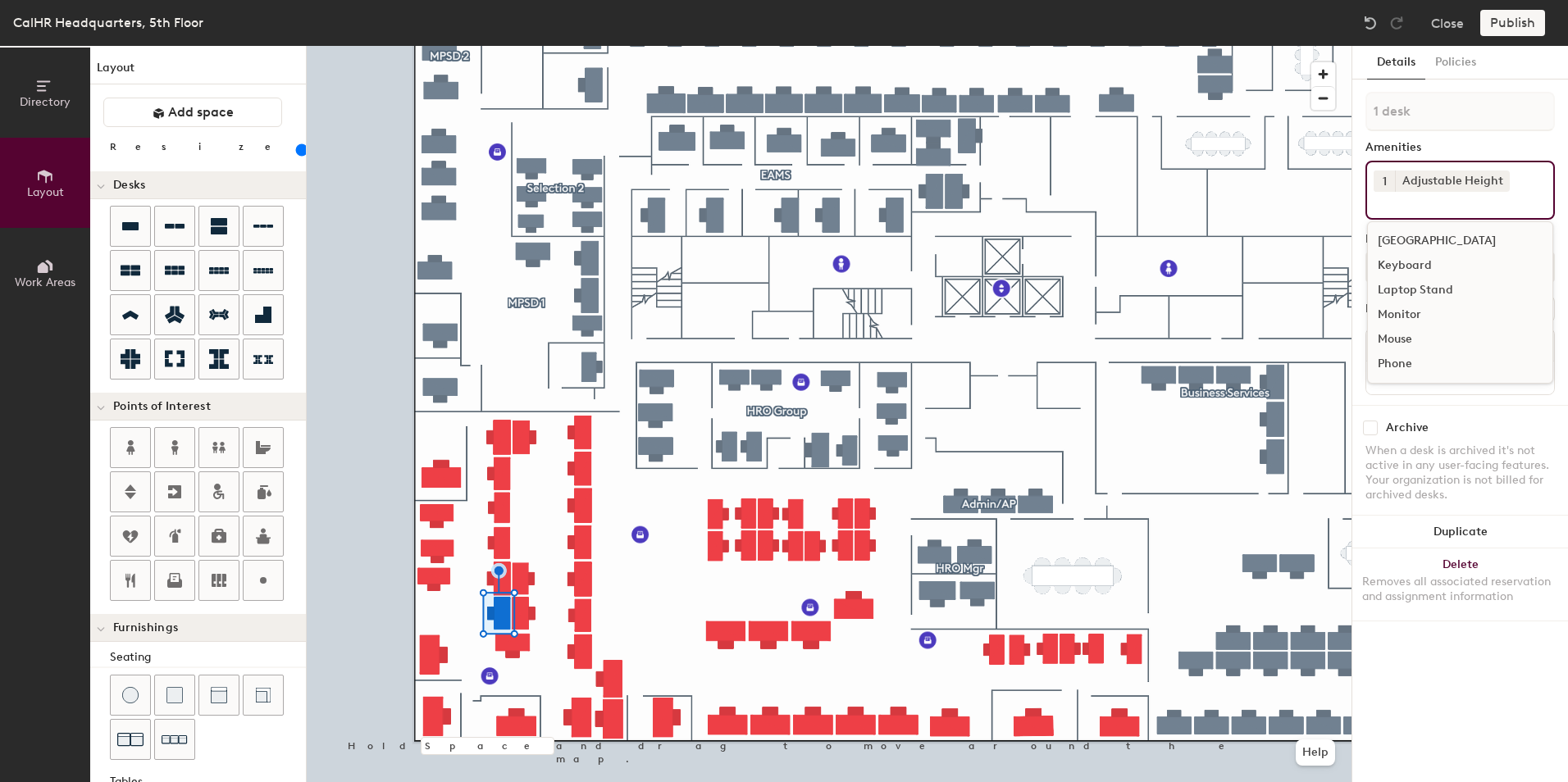
type input "140"
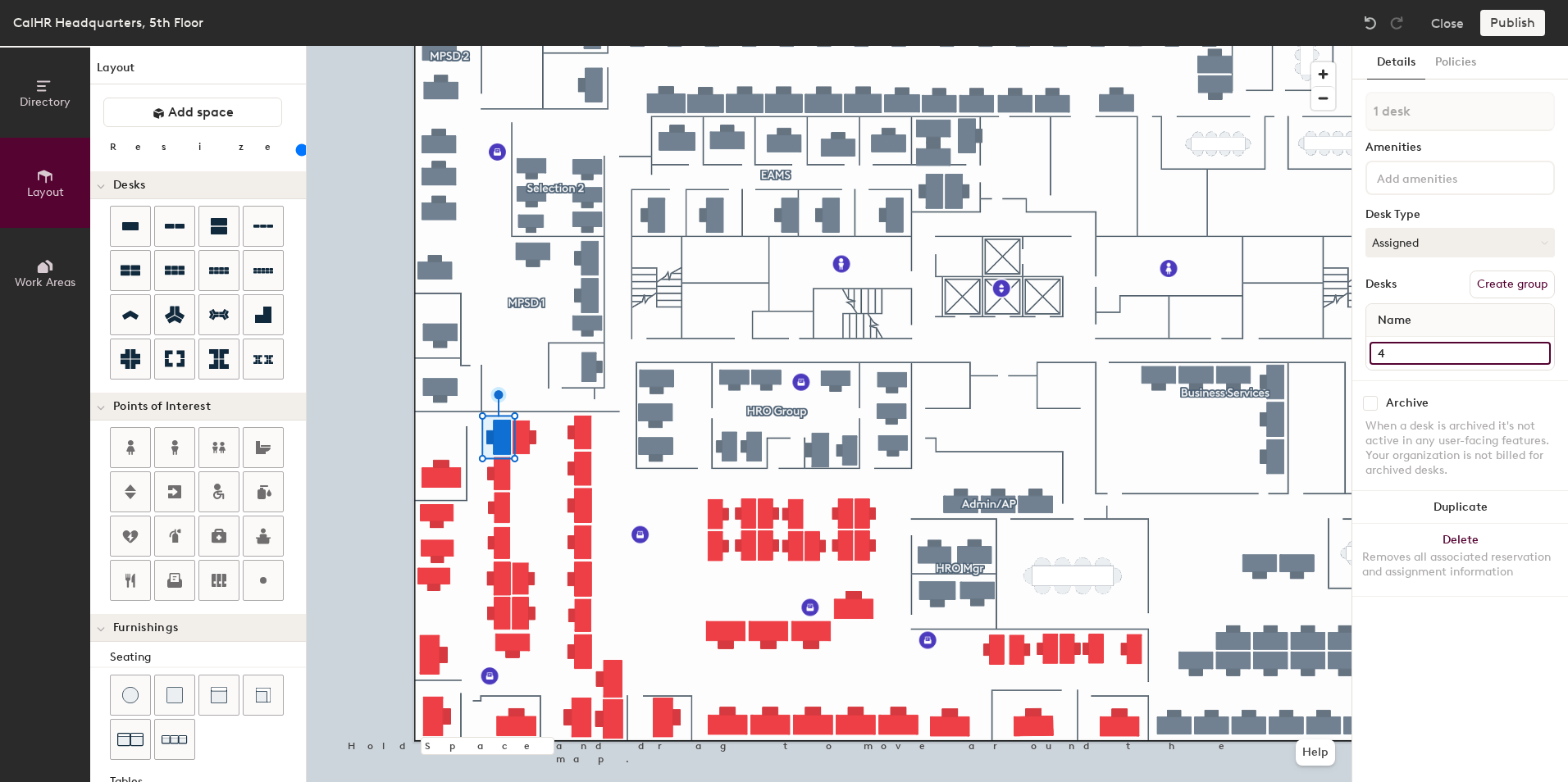
click at [1391, 351] on input "4" at bounding box center [1460, 353] width 181 height 23
type input "29"
click at [1413, 170] on input at bounding box center [1447, 178] width 148 height 20
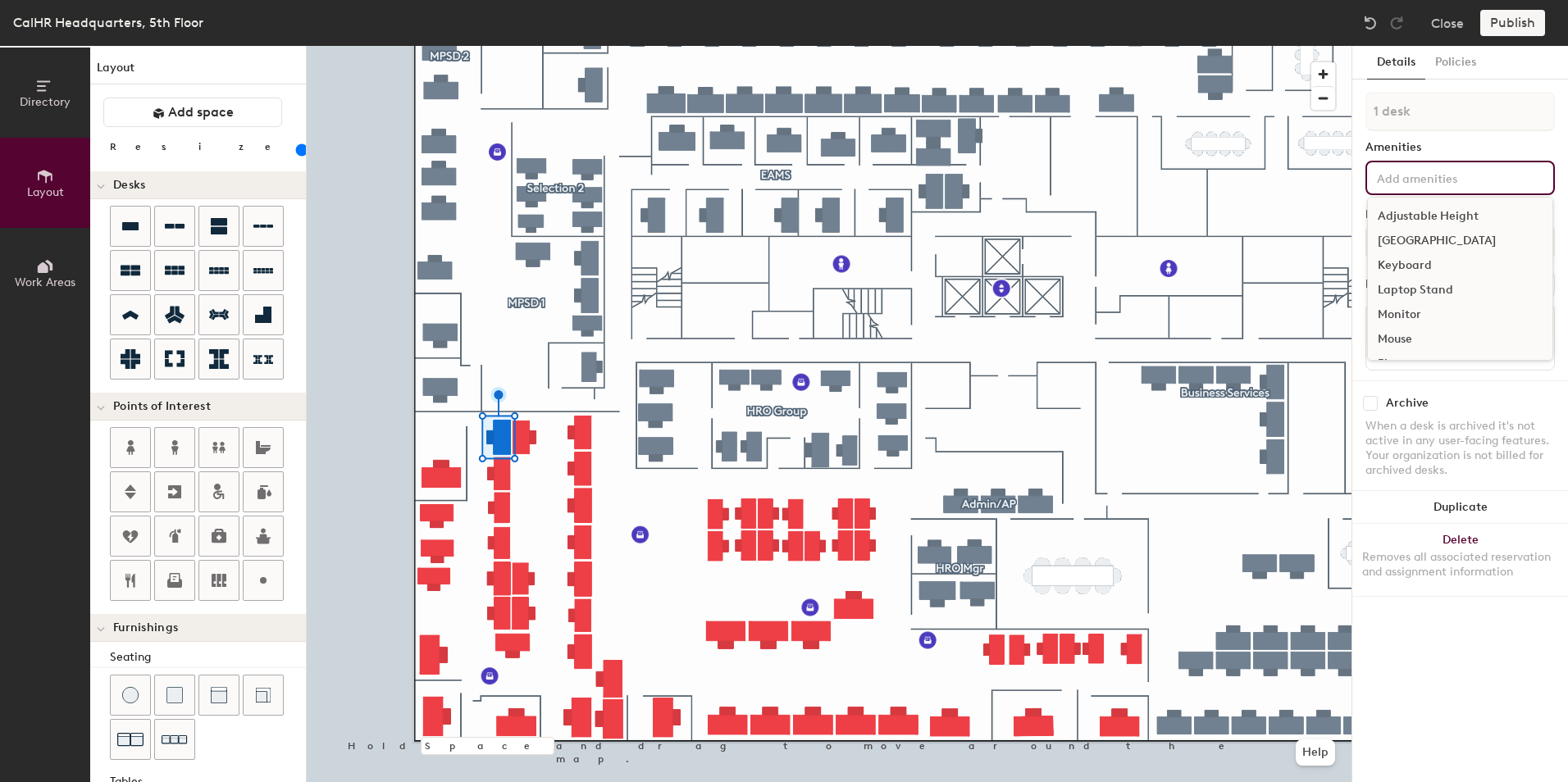
click at [1434, 213] on div "Adjustable Height" at bounding box center [1460, 216] width 184 height 25
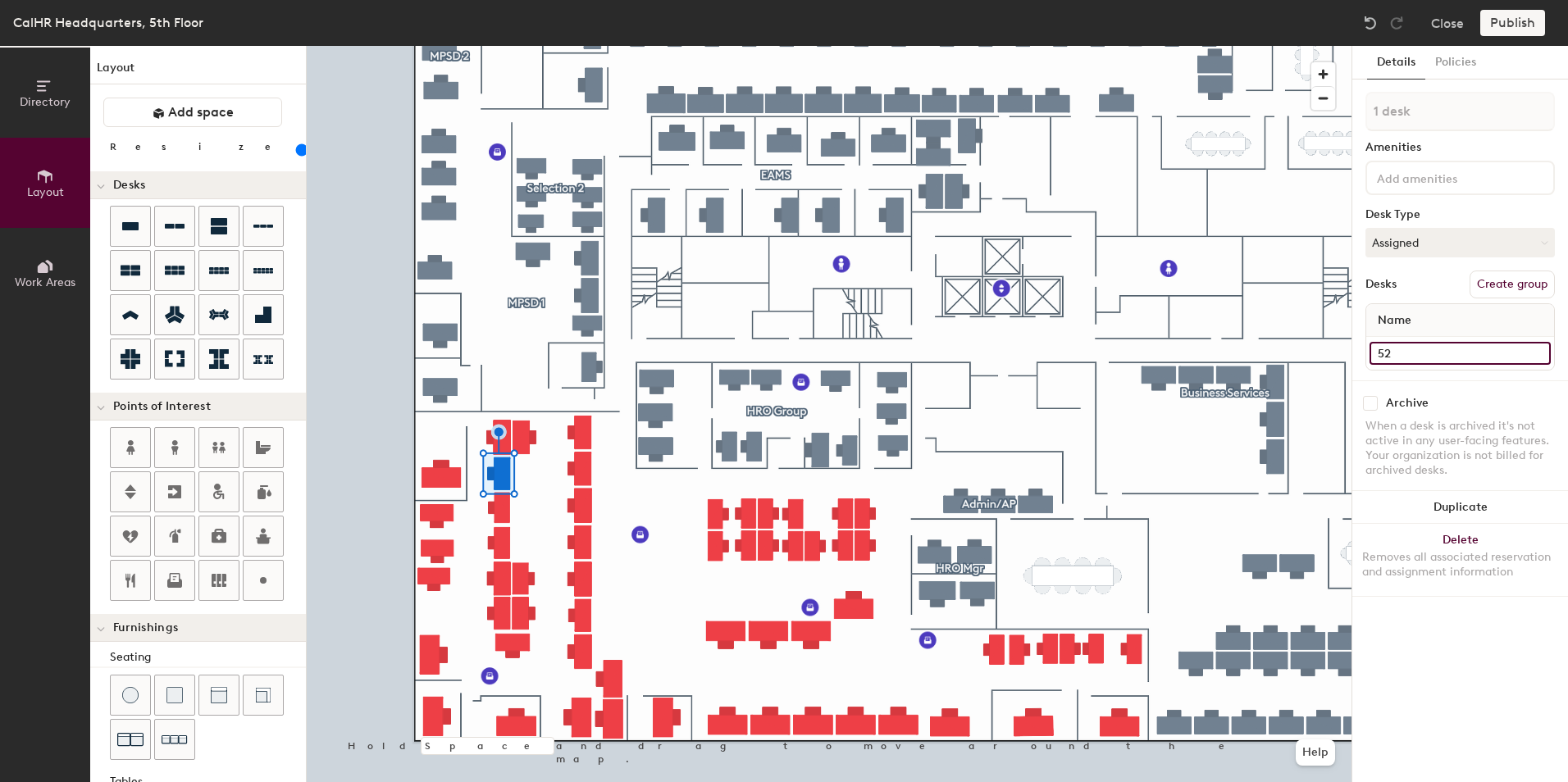
type input "140"
click at [1388, 355] on input "52" at bounding box center [1460, 353] width 181 height 23
type input "2"
type input "140"
type input "27"
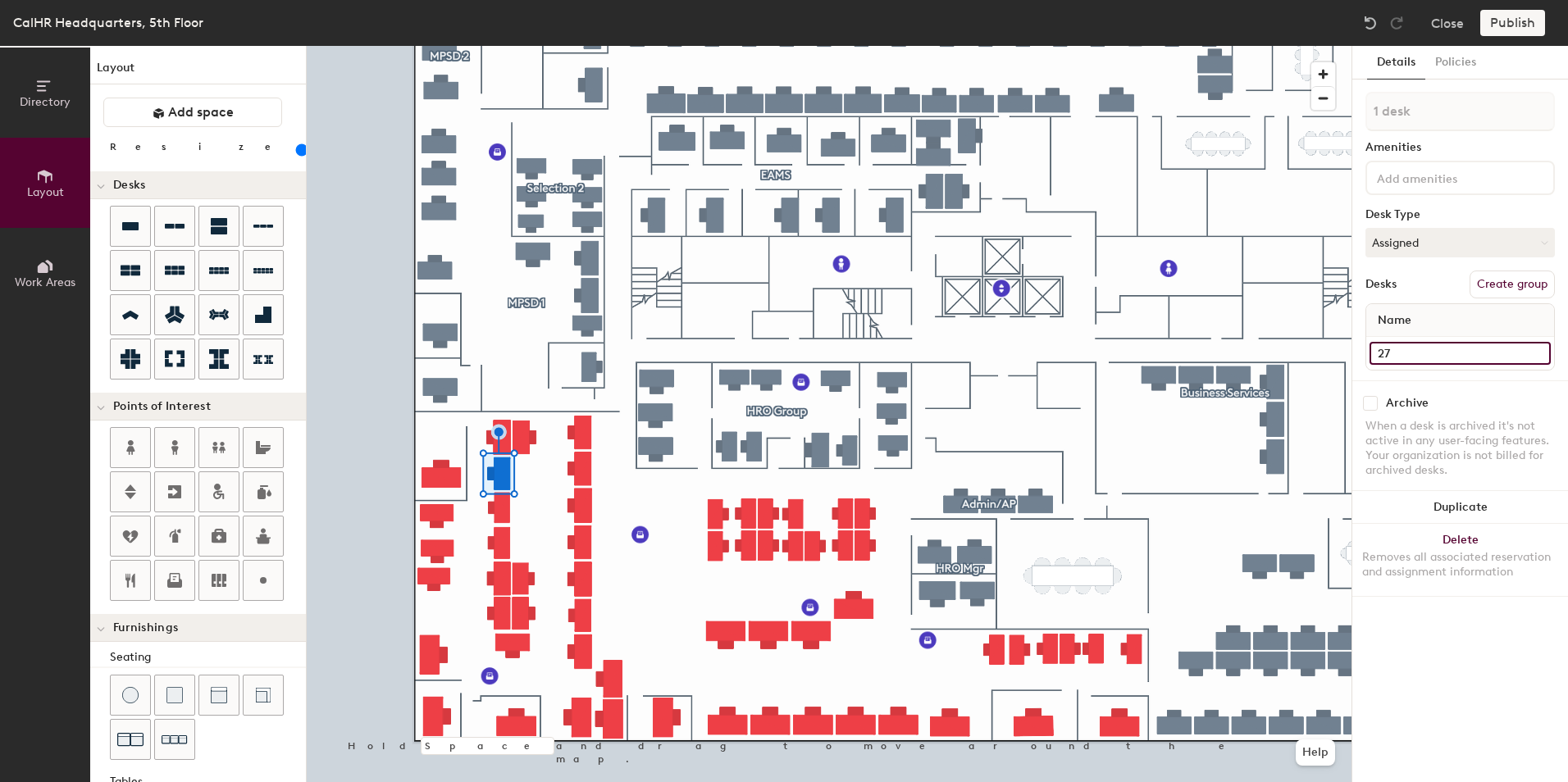
type input "140"
type input "27"
click at [1408, 169] on input at bounding box center [1447, 178] width 148 height 20
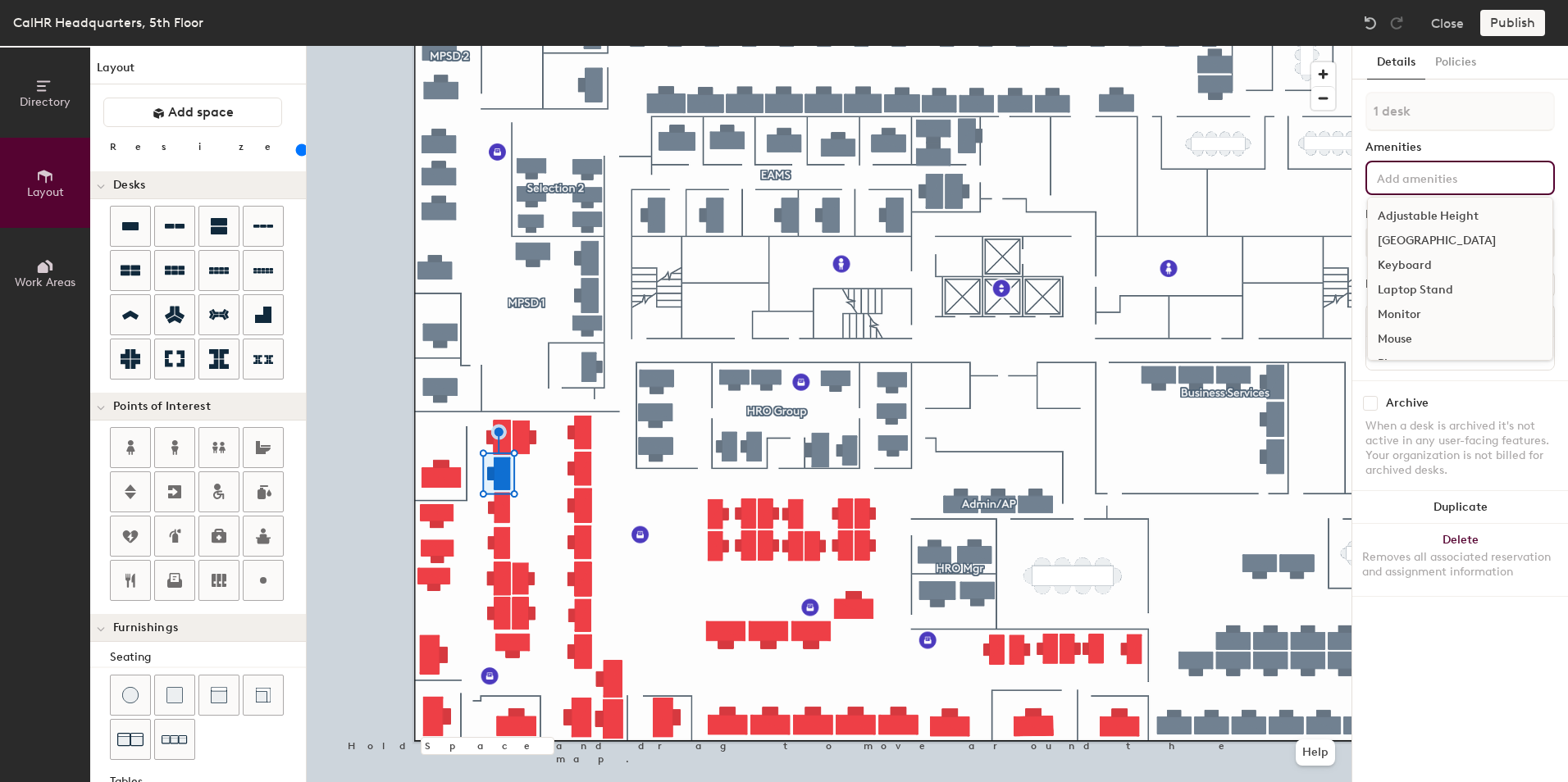
click at [1420, 217] on div "Adjustable Height" at bounding box center [1460, 216] width 184 height 25
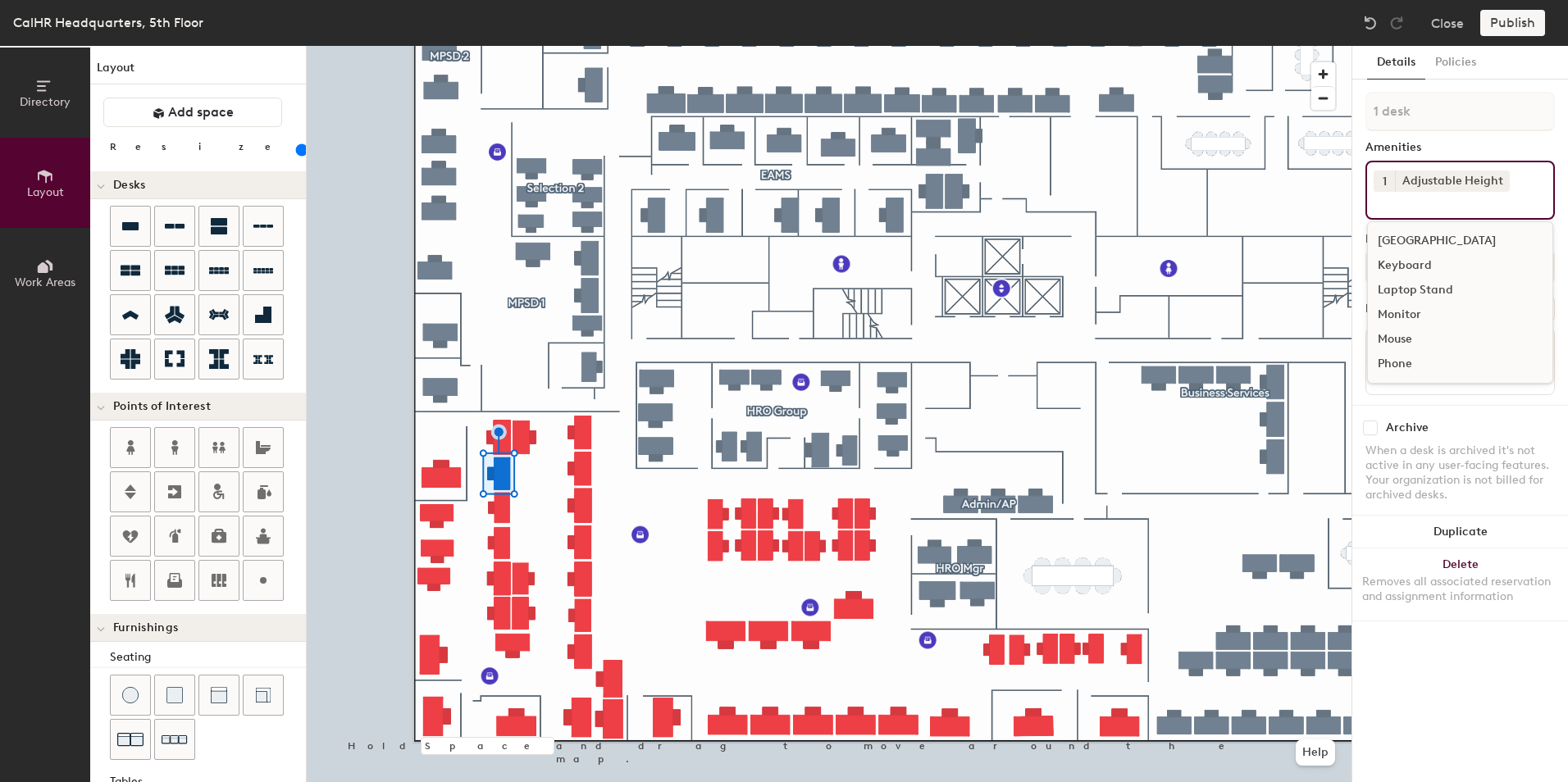
type input "120"
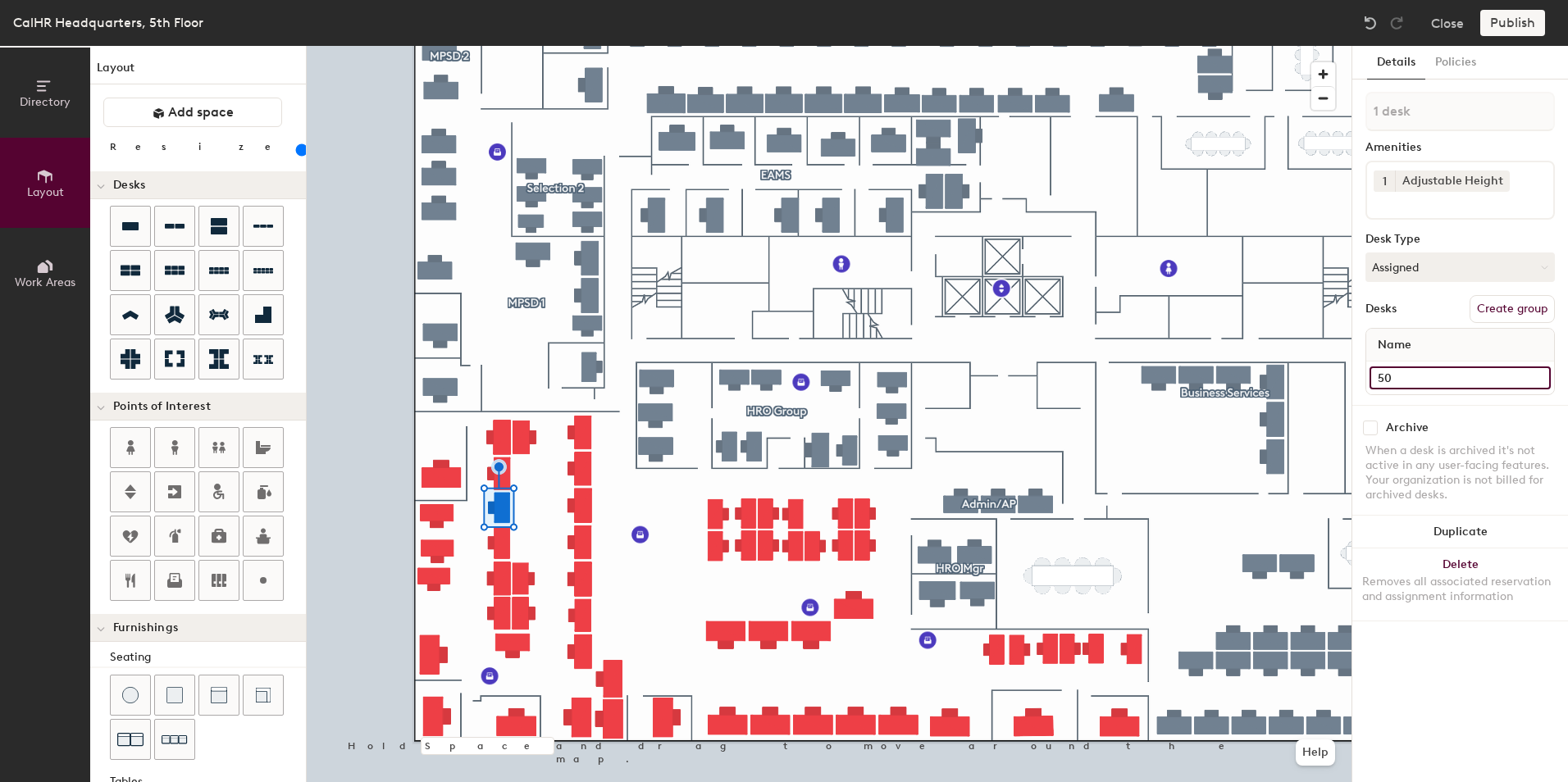
click at [1407, 382] on input "50" at bounding box center [1460, 378] width 181 height 23
type input "25"
click at [1384, 373] on input "25" at bounding box center [1460, 378] width 181 height 23
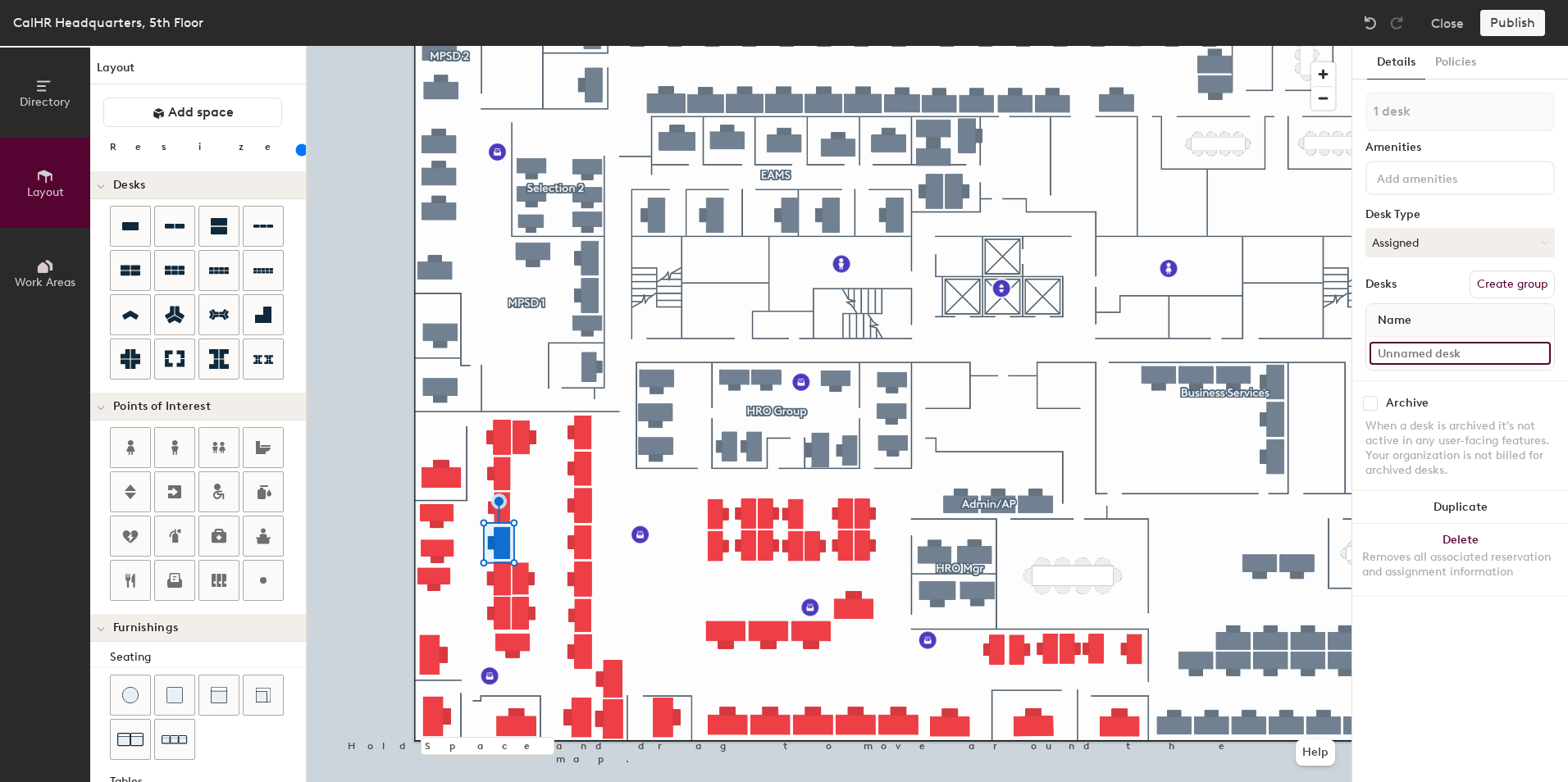
type input "140"
click at [1400, 357] on input at bounding box center [1460, 353] width 181 height 23
type input "2"
type input "140"
type input "23"
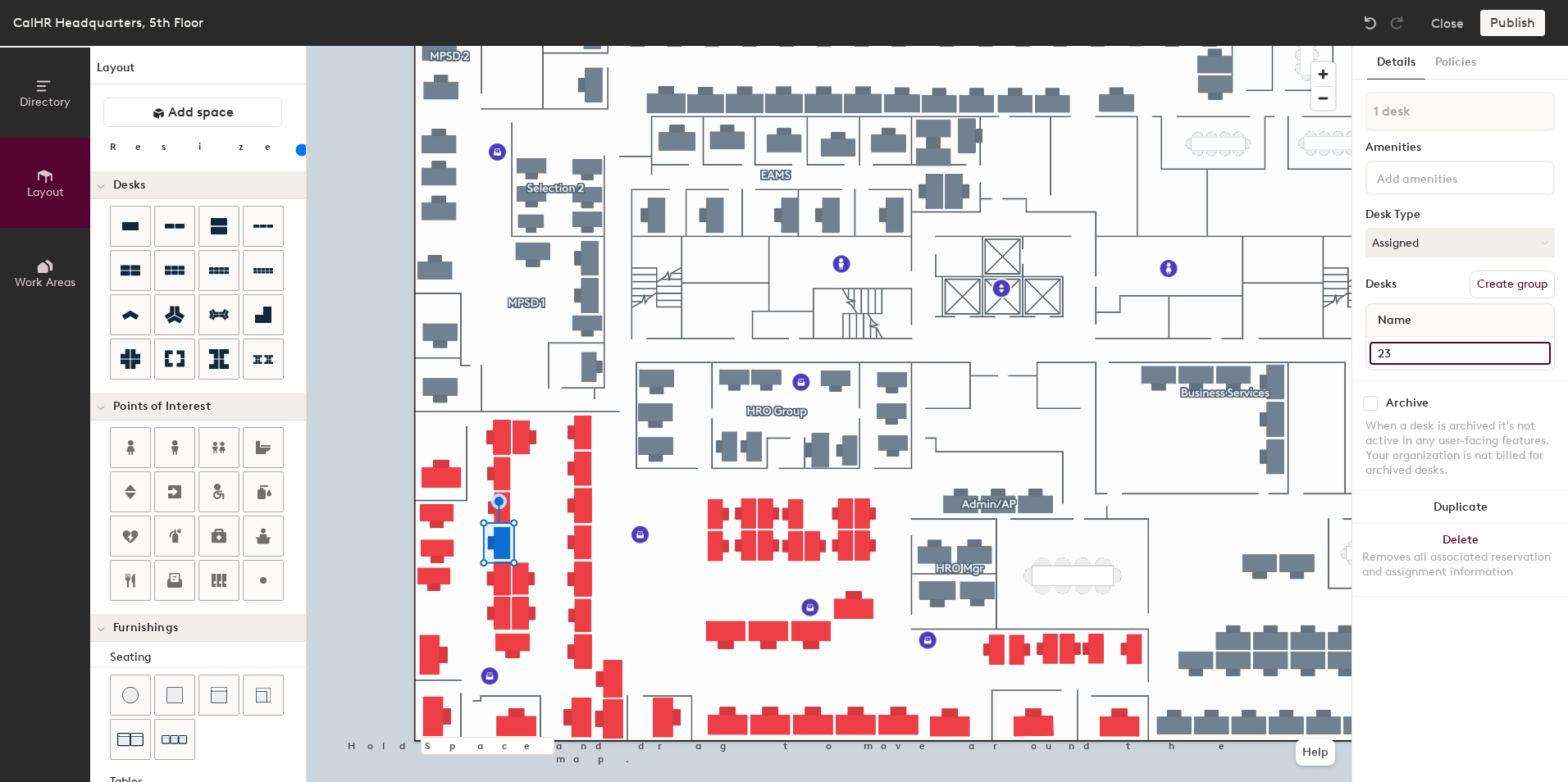
type input "140"
type input "23"
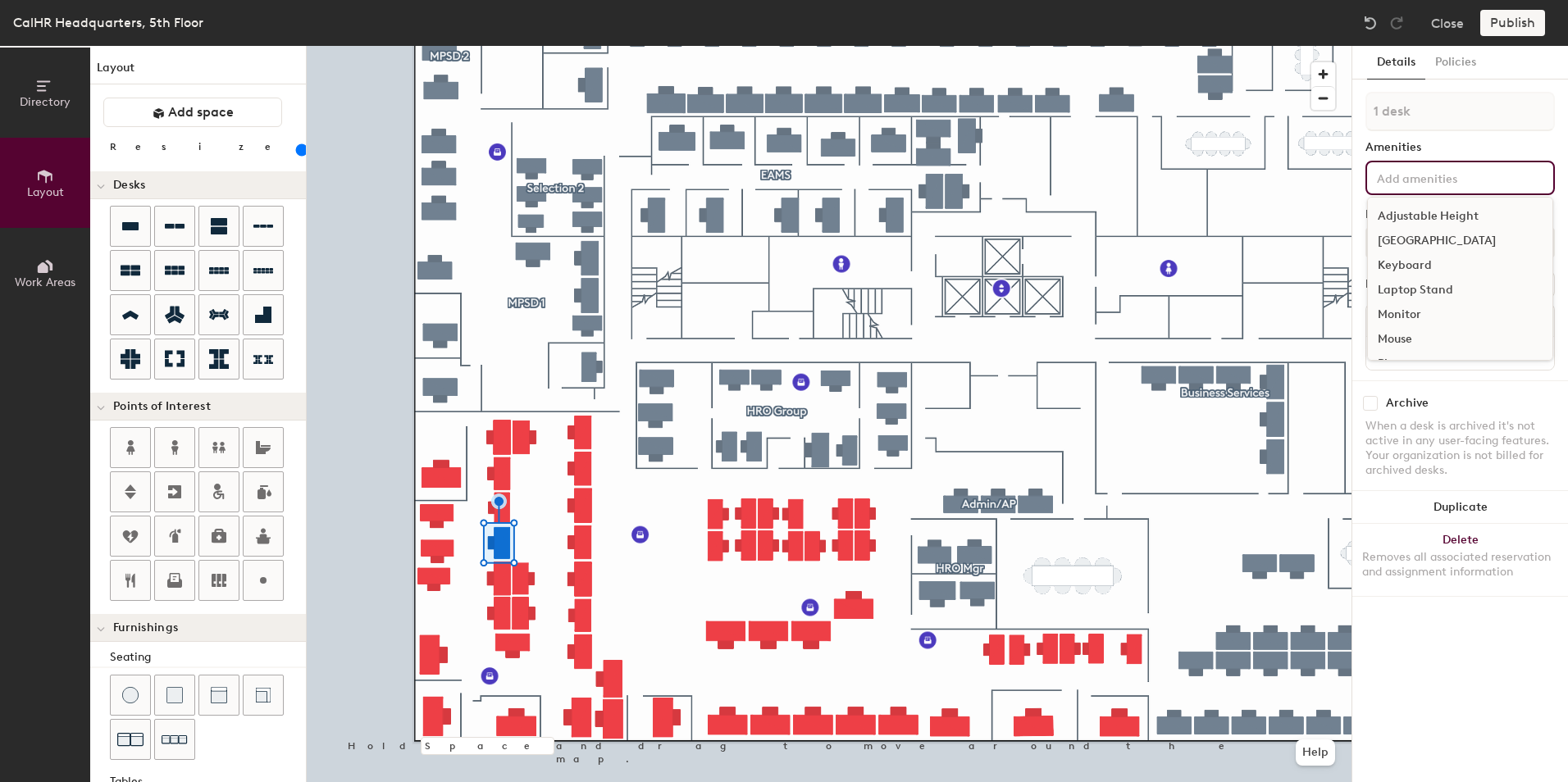
click at [1409, 182] on input at bounding box center [1447, 178] width 148 height 20
click at [1433, 214] on div "Adjustable Height" at bounding box center [1460, 216] width 184 height 25
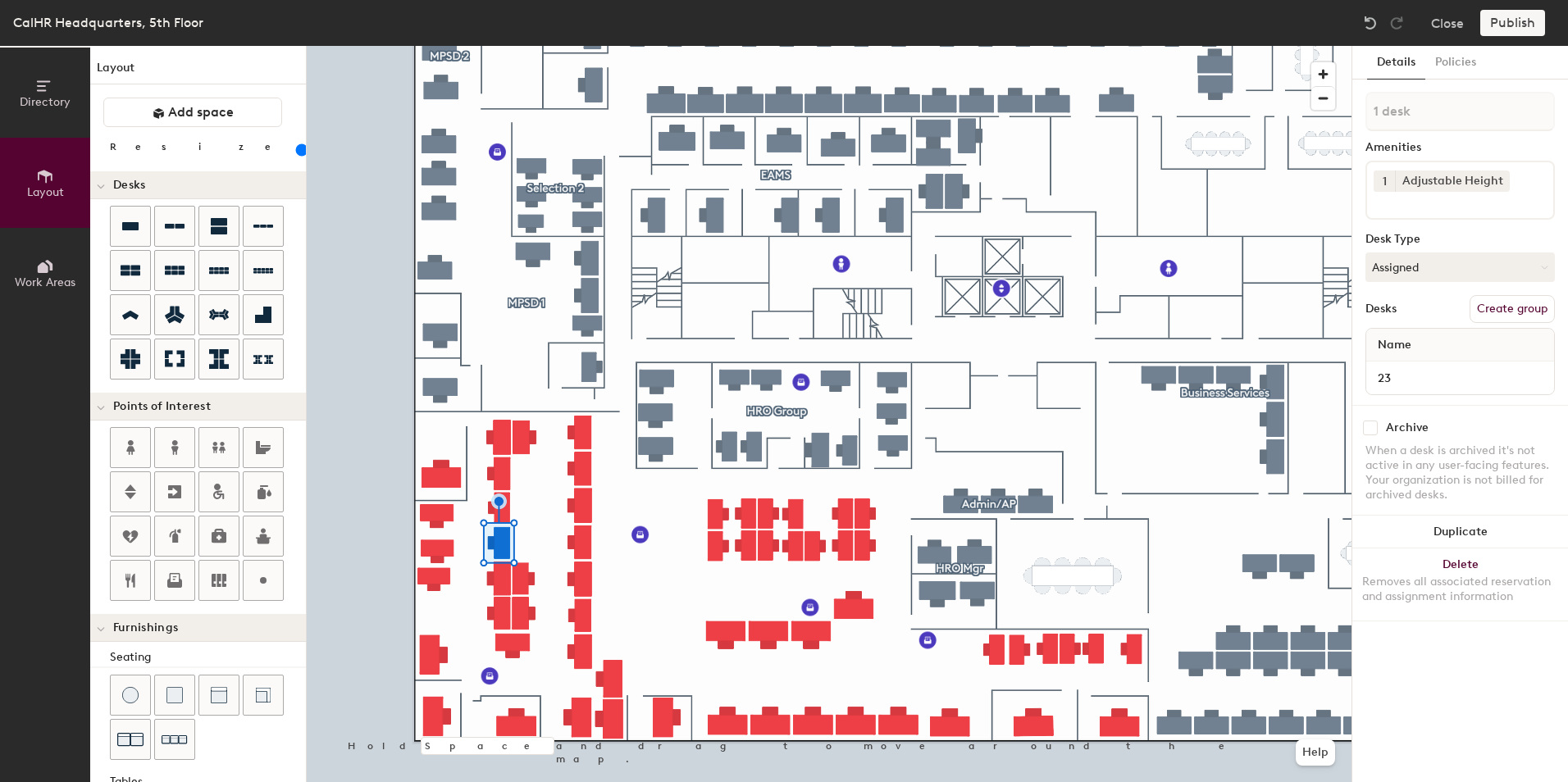
type input "140"
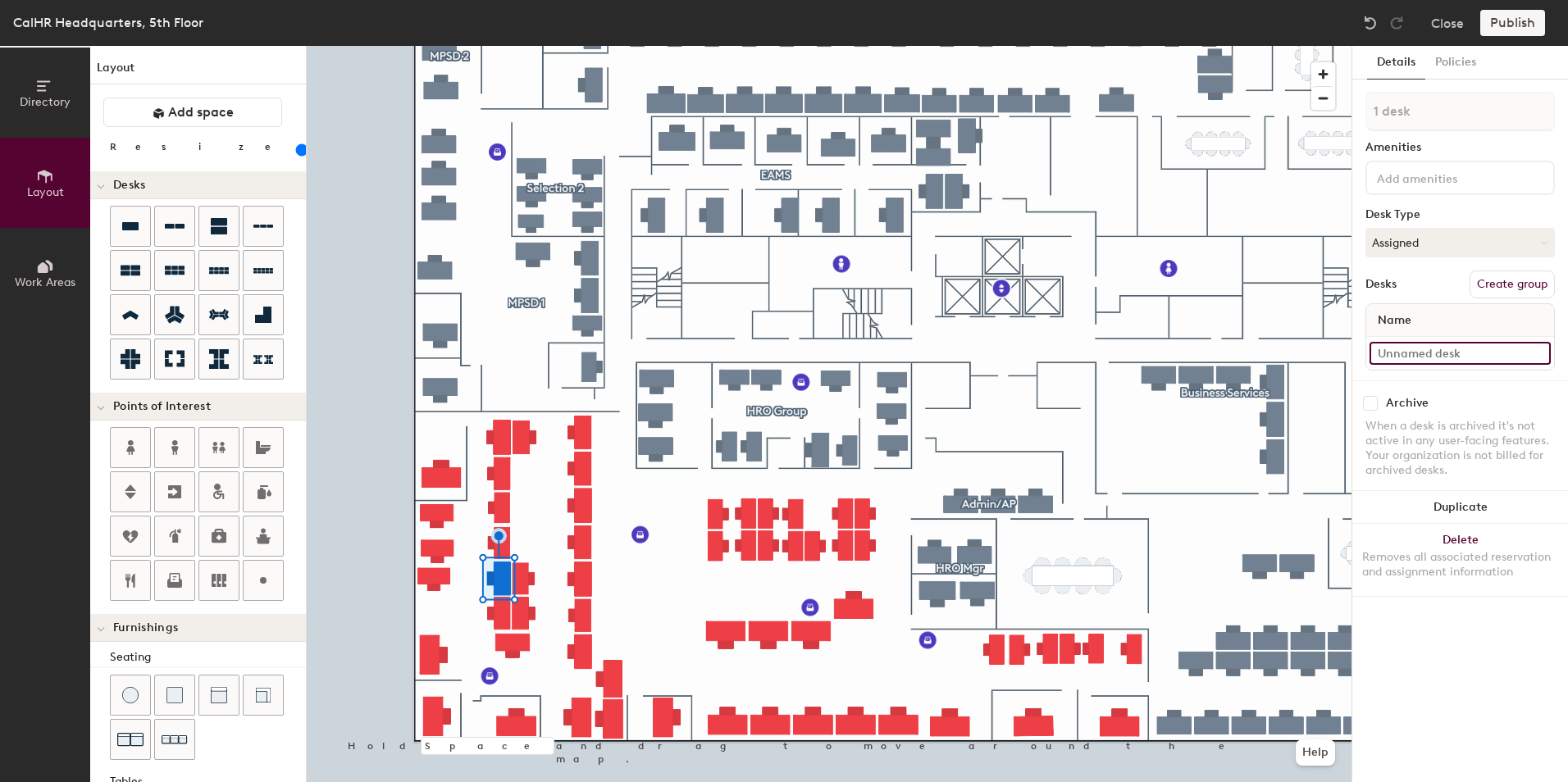
click at [1398, 348] on input at bounding box center [1460, 353] width 181 height 23
type input "21"
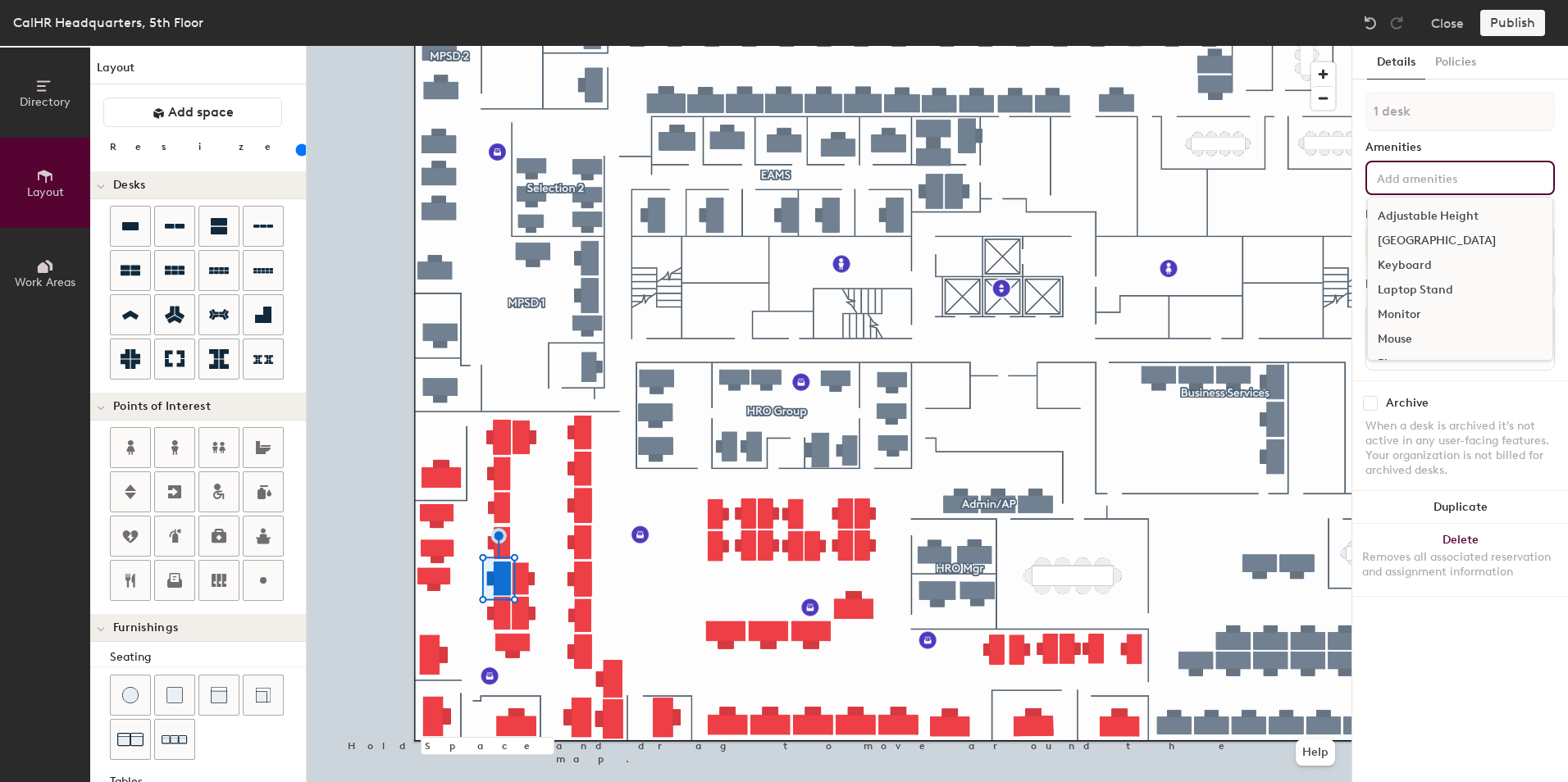
click at [1409, 170] on input at bounding box center [1447, 178] width 148 height 20
click at [1418, 213] on div "Adjustable Height" at bounding box center [1460, 216] width 184 height 25
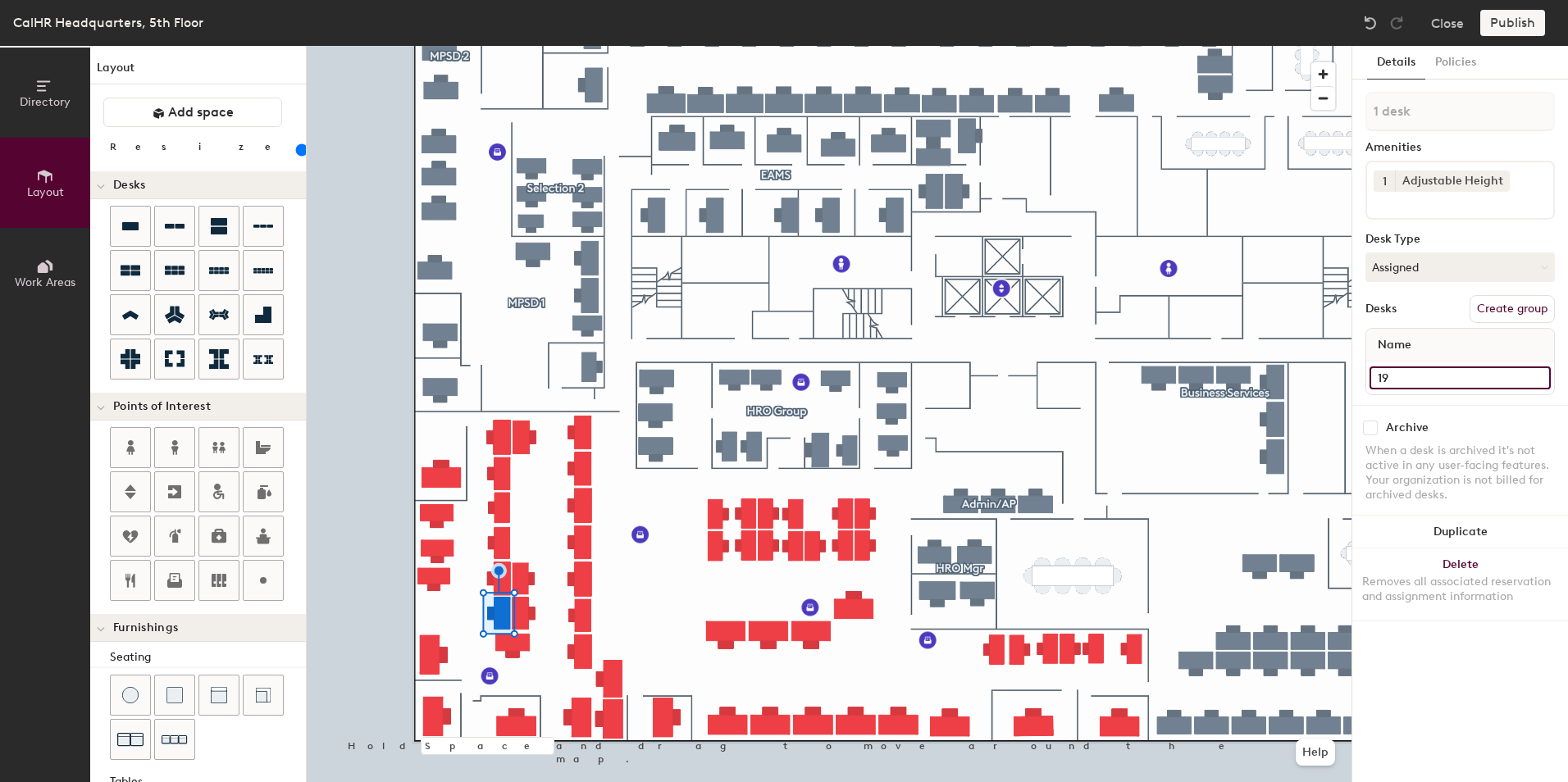
type input "140"
click at [1377, 379] on input "19" at bounding box center [1460, 378] width 181 height 23
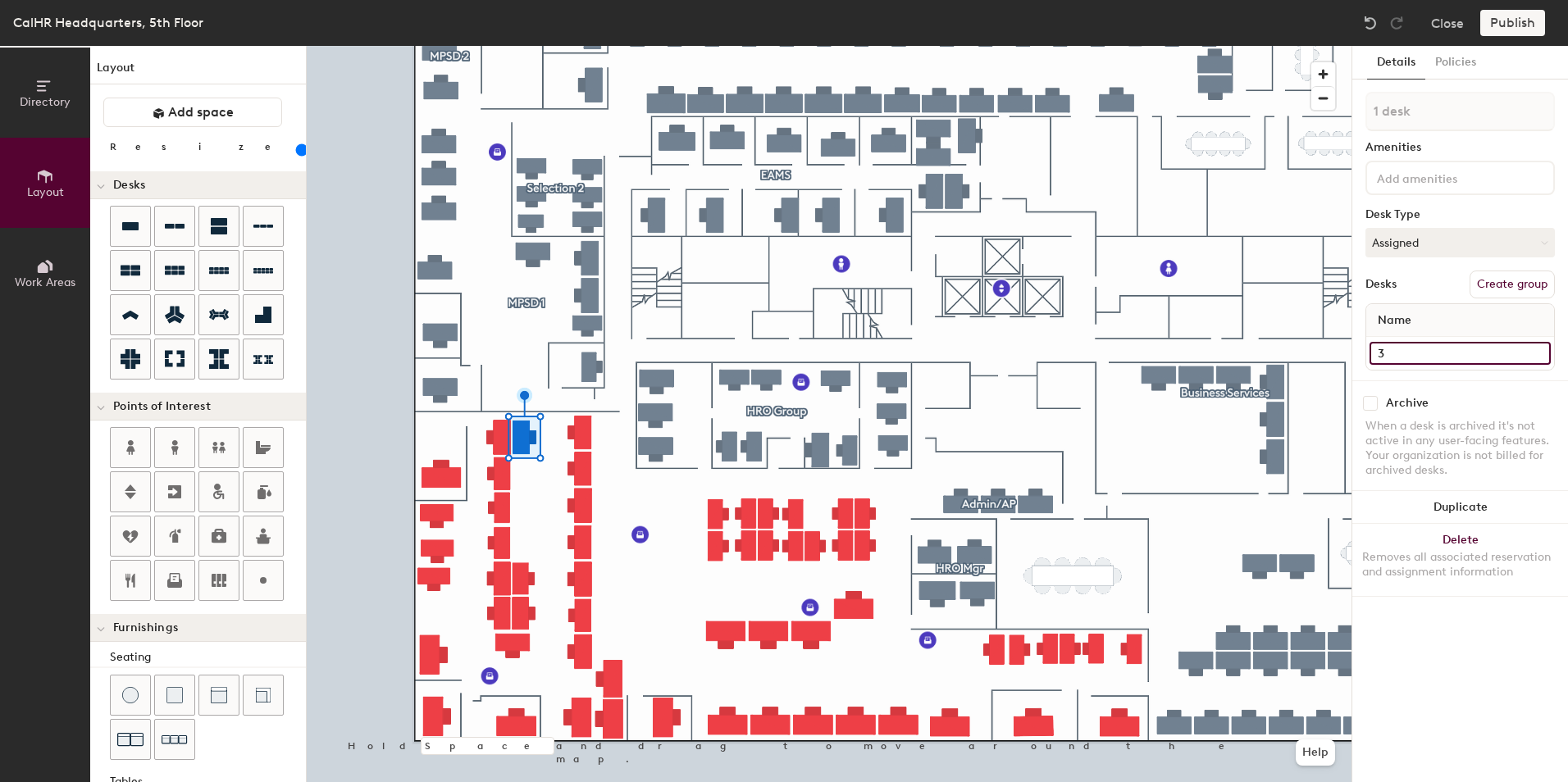
click at [1385, 349] on input "3" at bounding box center [1460, 353] width 181 height 23
type input "31"
click at [1466, 178] on input at bounding box center [1447, 178] width 148 height 20
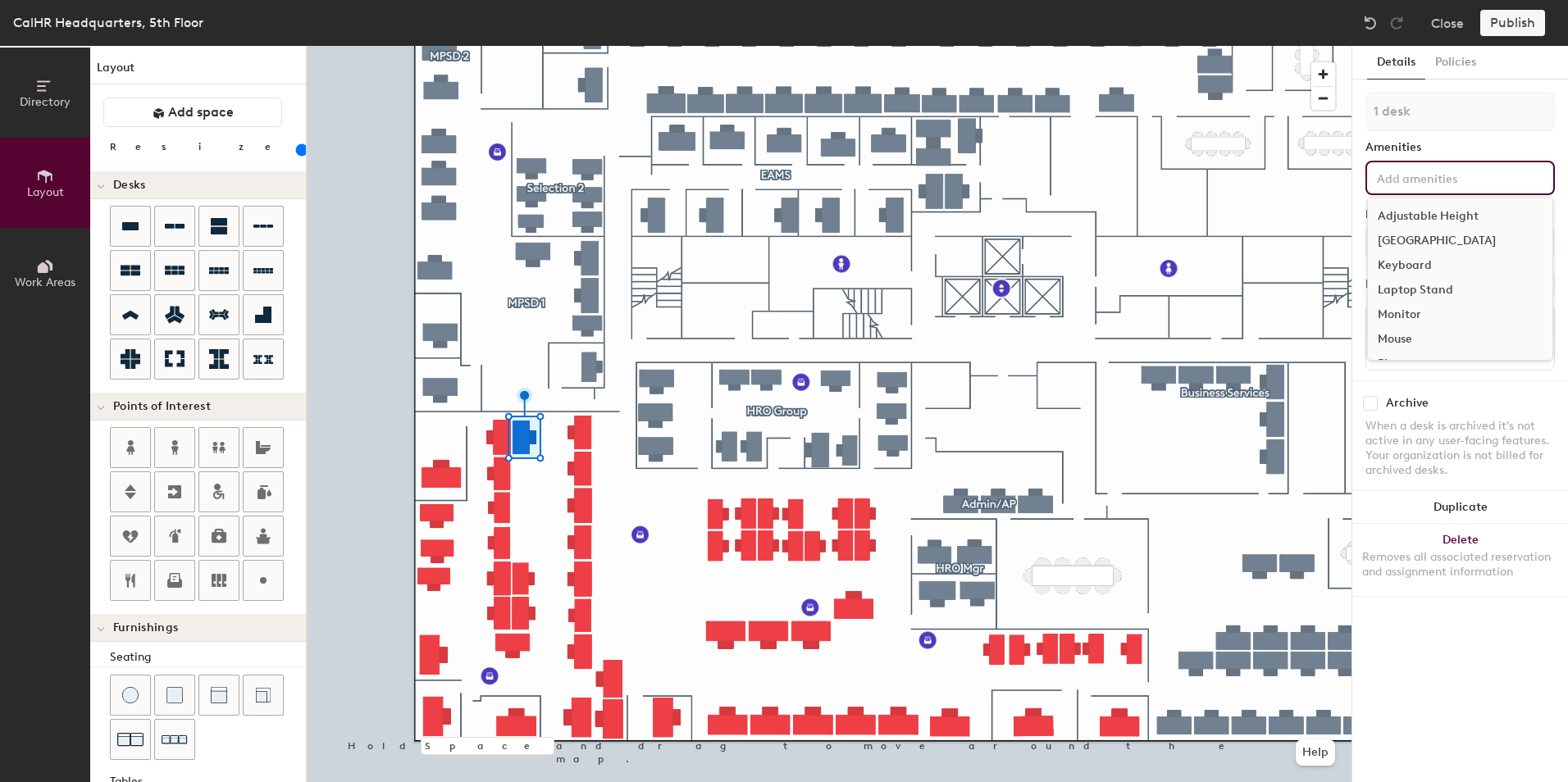
click at [1446, 218] on div "Adjustable Height" at bounding box center [1460, 216] width 184 height 25
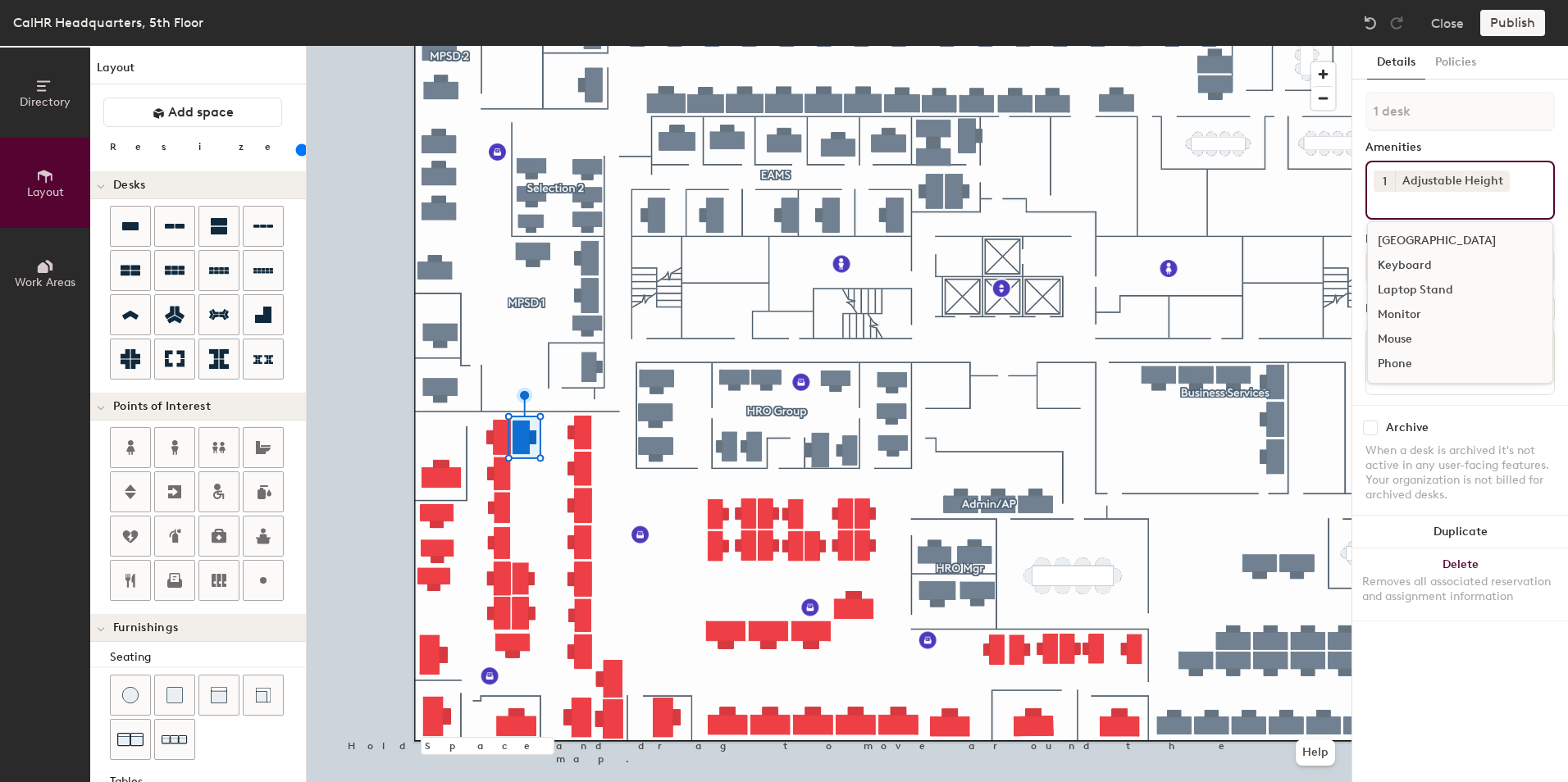
click at [526, 46] on div at bounding box center [829, 46] width 1045 height 0
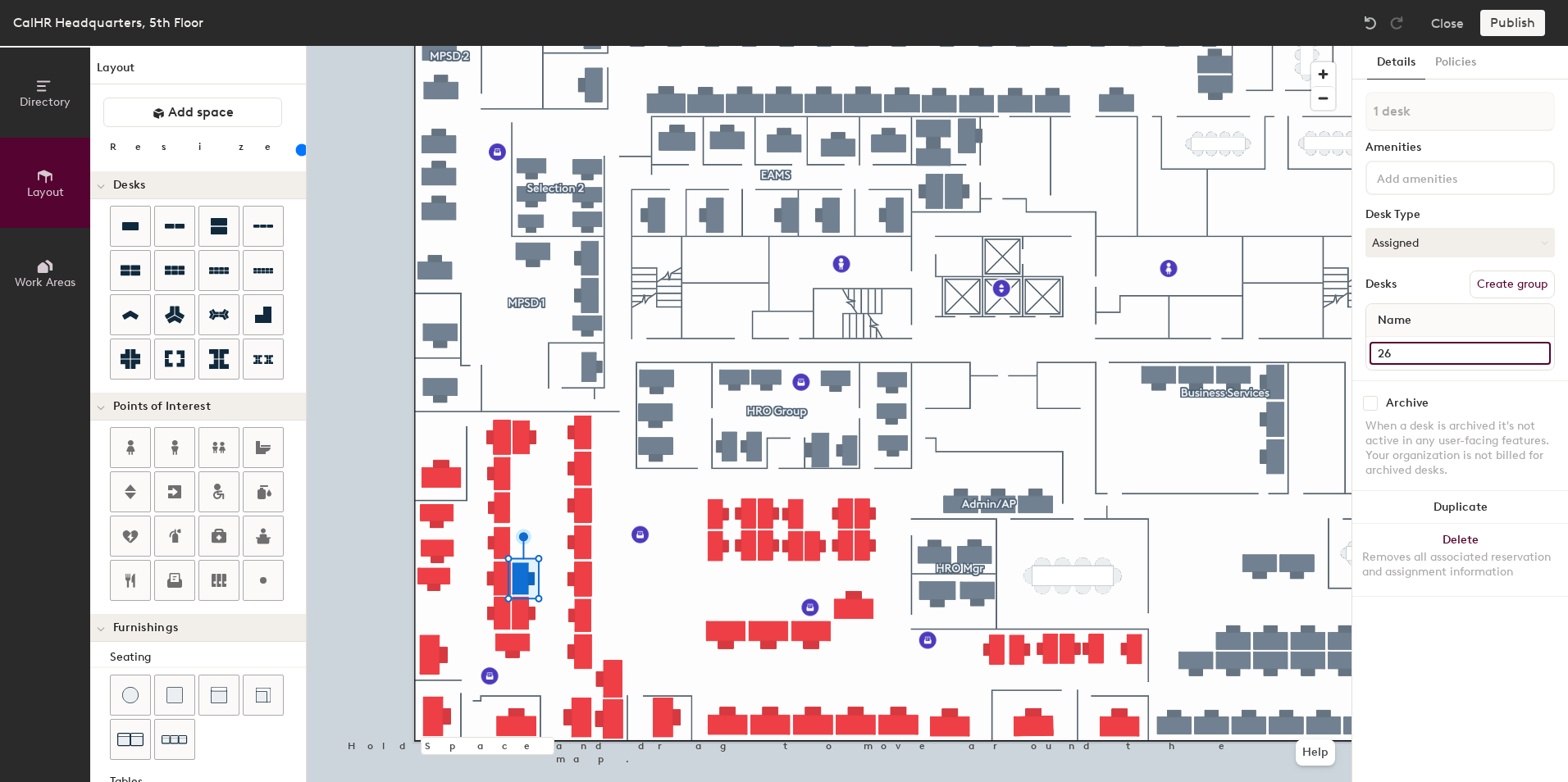
type input "140"
click at [1390, 355] on input "26" at bounding box center [1460, 353] width 181 height 23
type input "3"
type input "140"
type input "33"
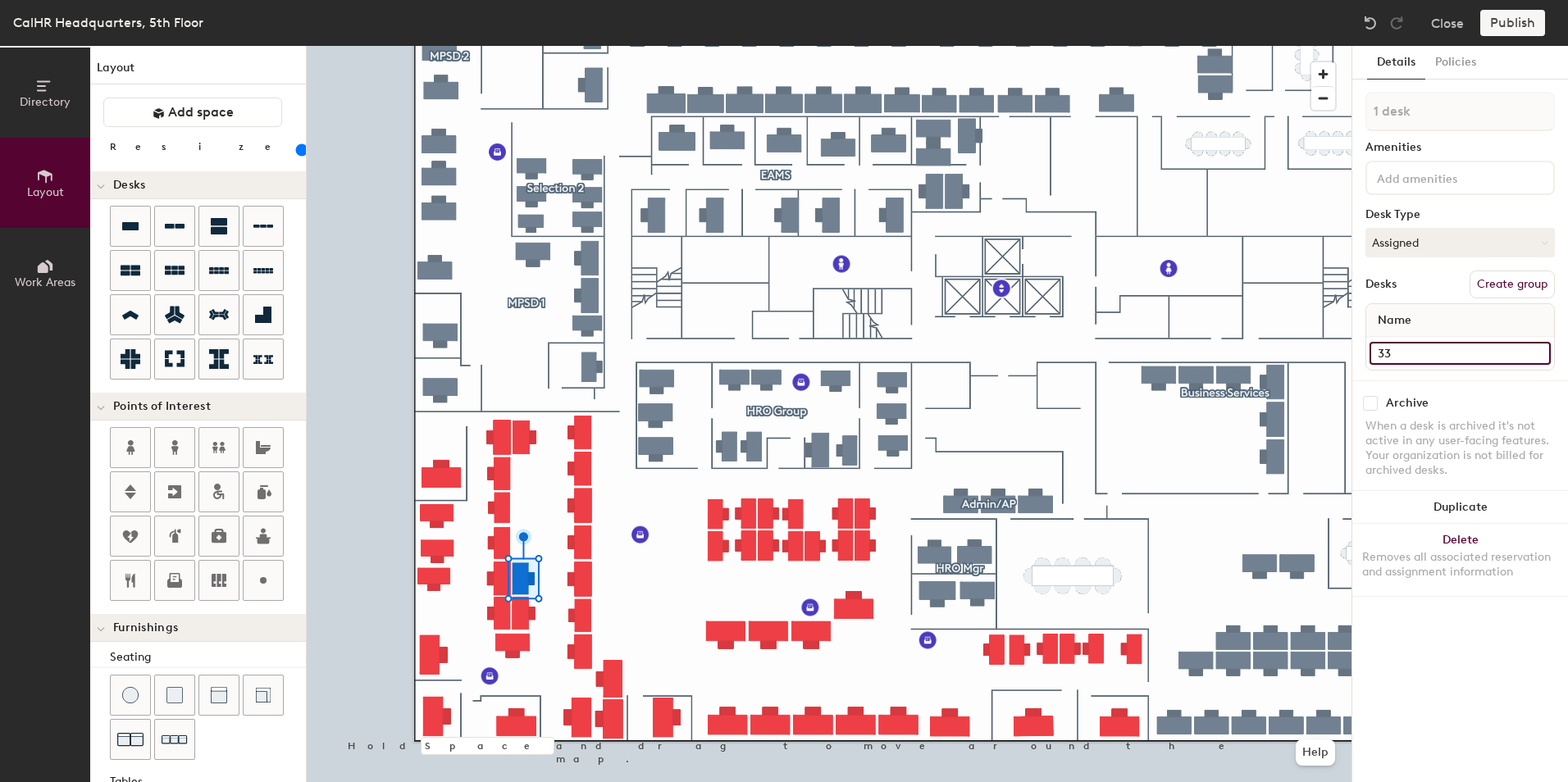
type input "140"
type input "33"
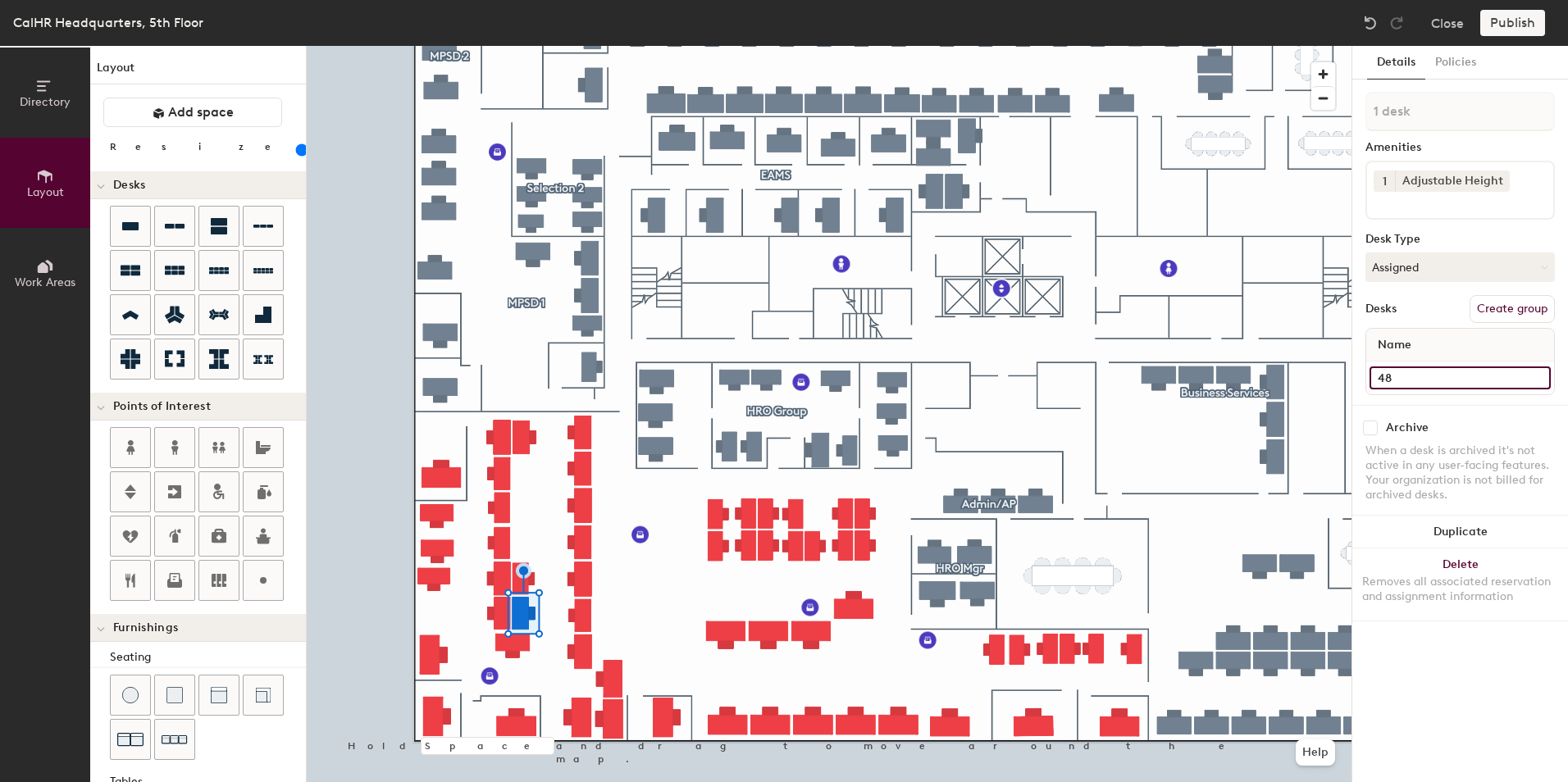
type input "140"
click at [1383, 371] on input "48" at bounding box center [1460, 378] width 181 height 23
type input "3"
type input "140"
type input "35"
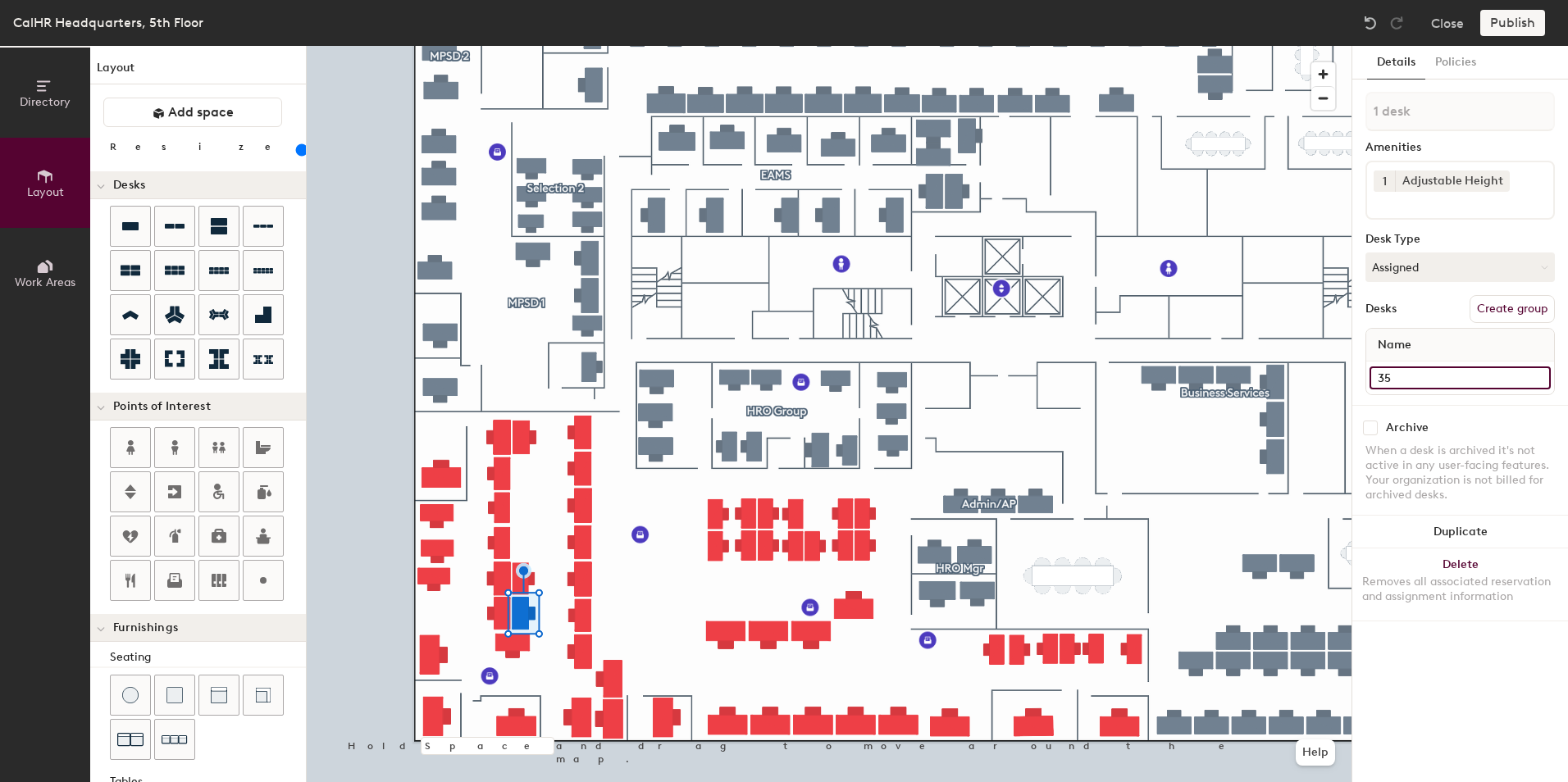
type input "140"
type input "35"
click at [463, 619] on div "Directory Layout Work Areas Layout Add space Resize Desks Points of Interest Fu…" at bounding box center [784, 415] width 1568 height 737
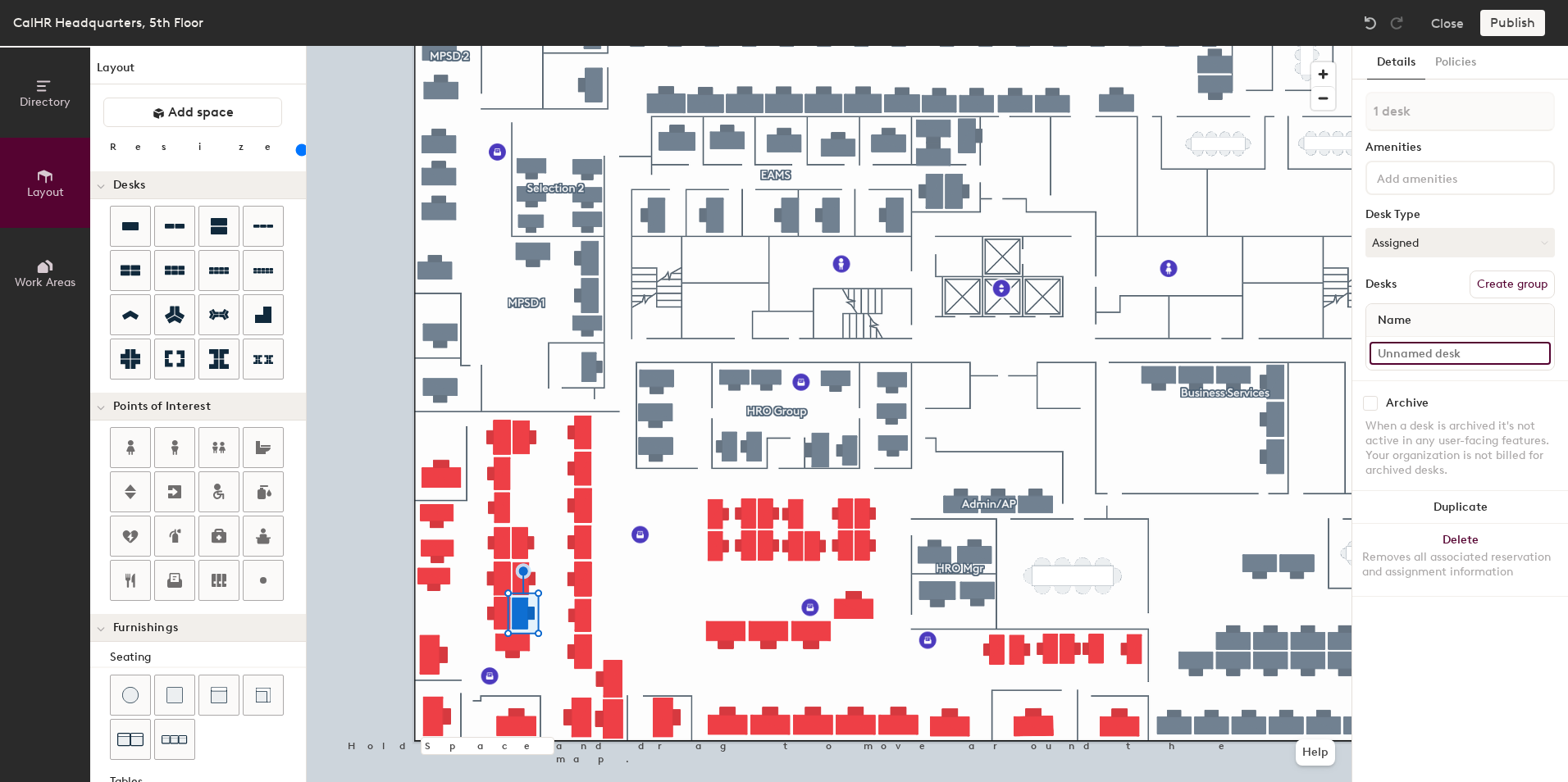
type input "140"
click at [1425, 345] on input at bounding box center [1460, 353] width 181 height 23
type input "3"
type input "140"
type input "37"
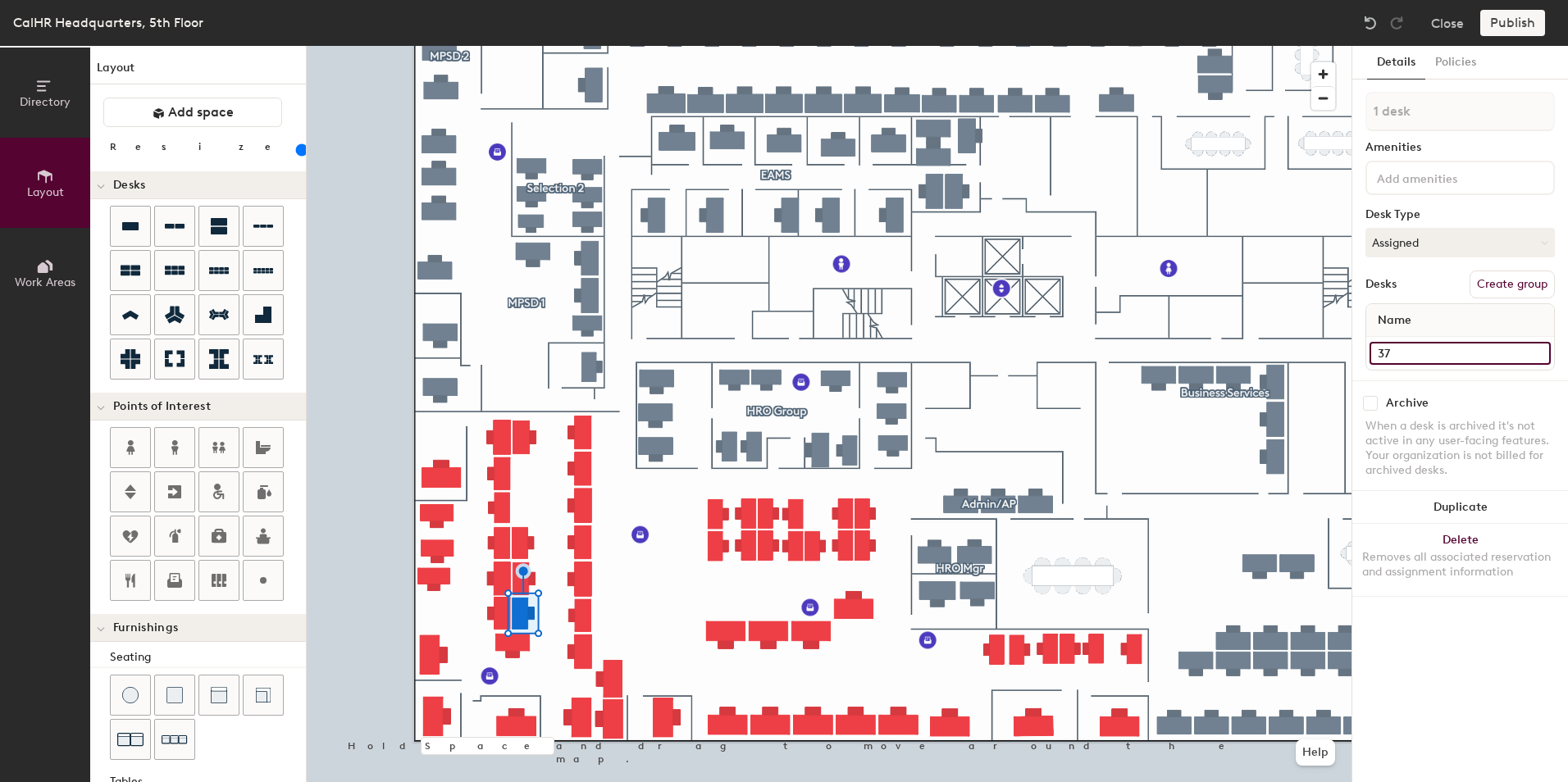
type input "140"
type input "37"
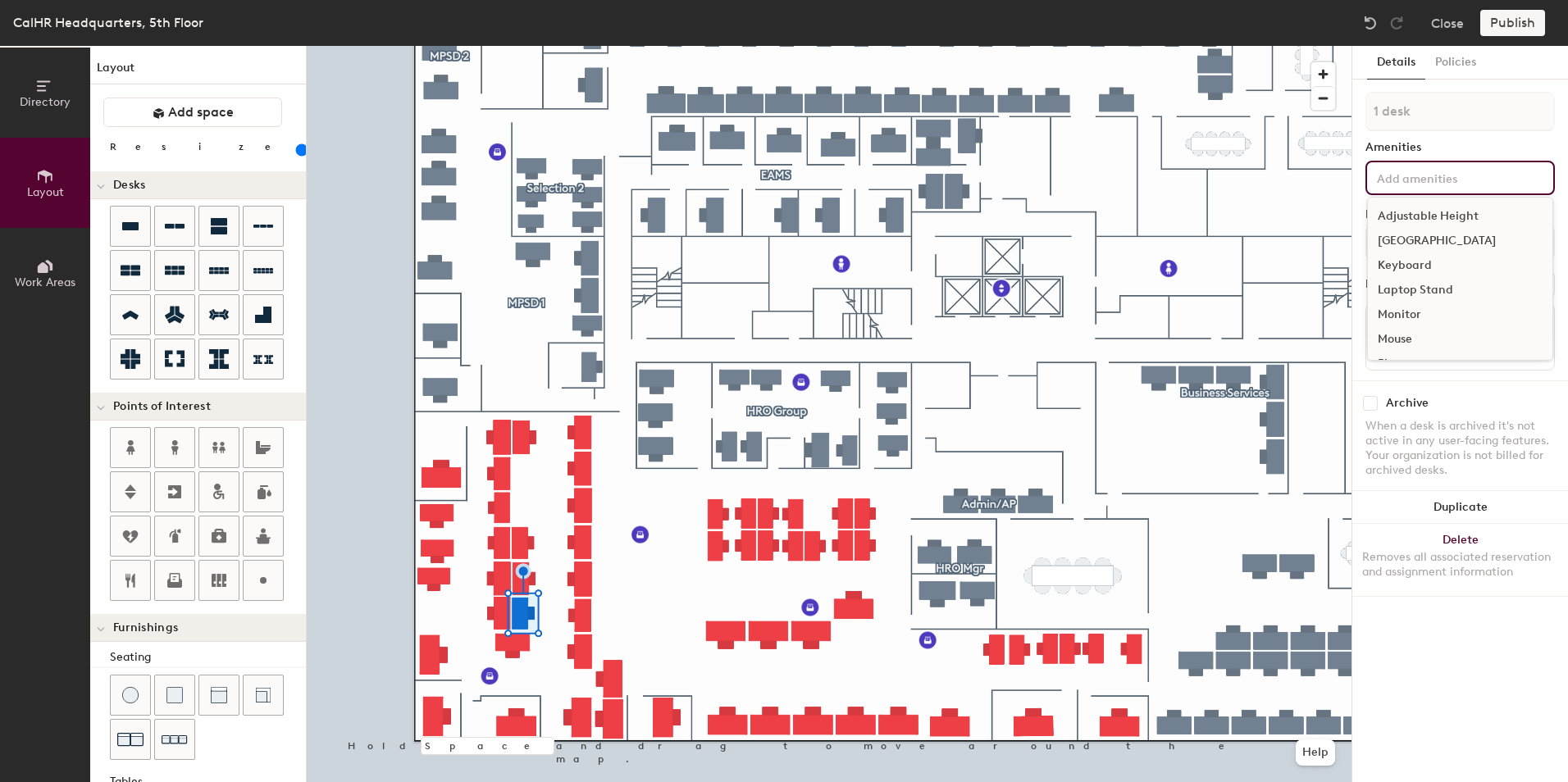
click at [1414, 172] on input at bounding box center [1447, 178] width 148 height 20
click at [1417, 211] on div "Adjustable Height" at bounding box center [1460, 216] width 184 height 25
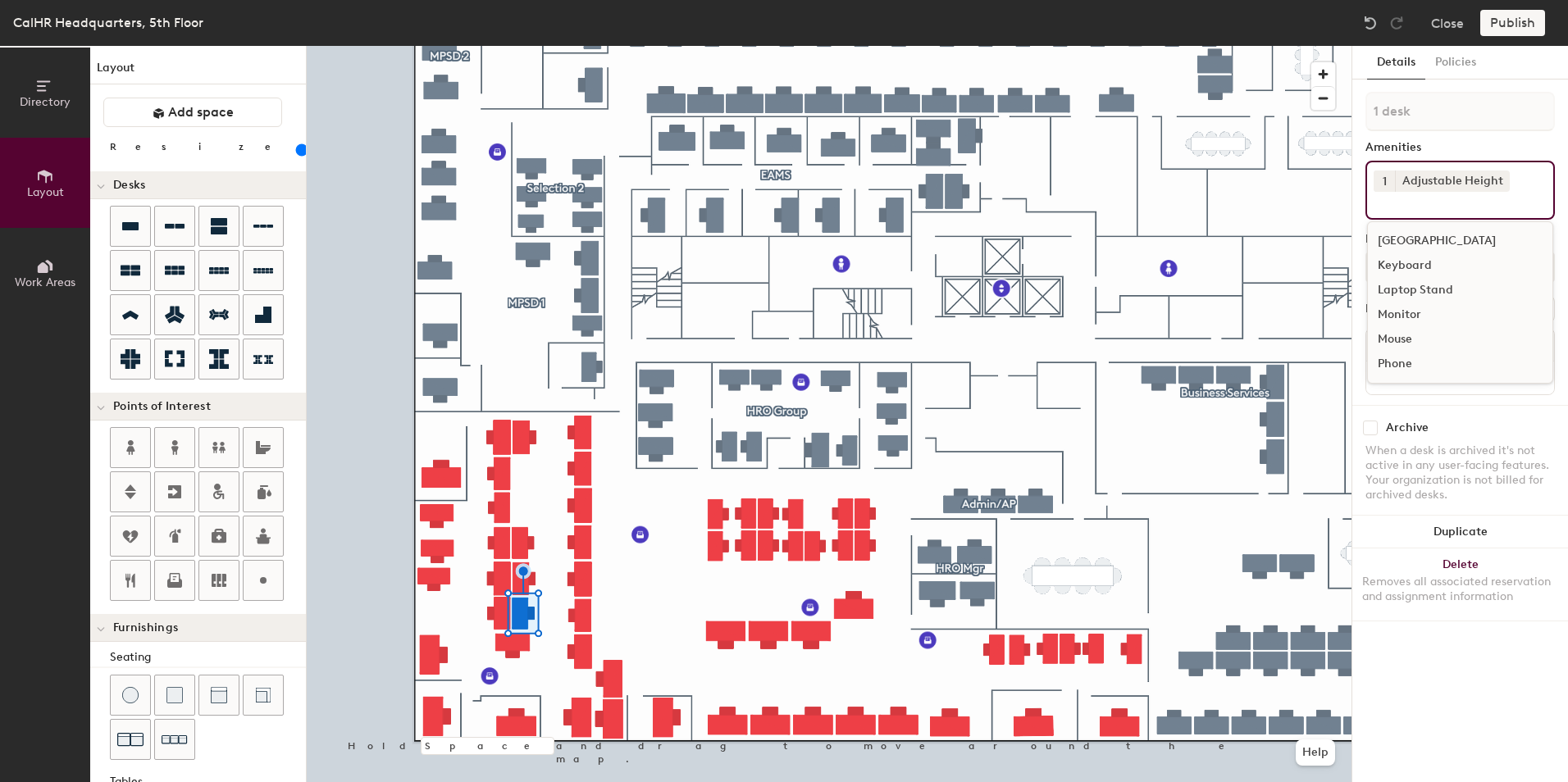
type input "140"
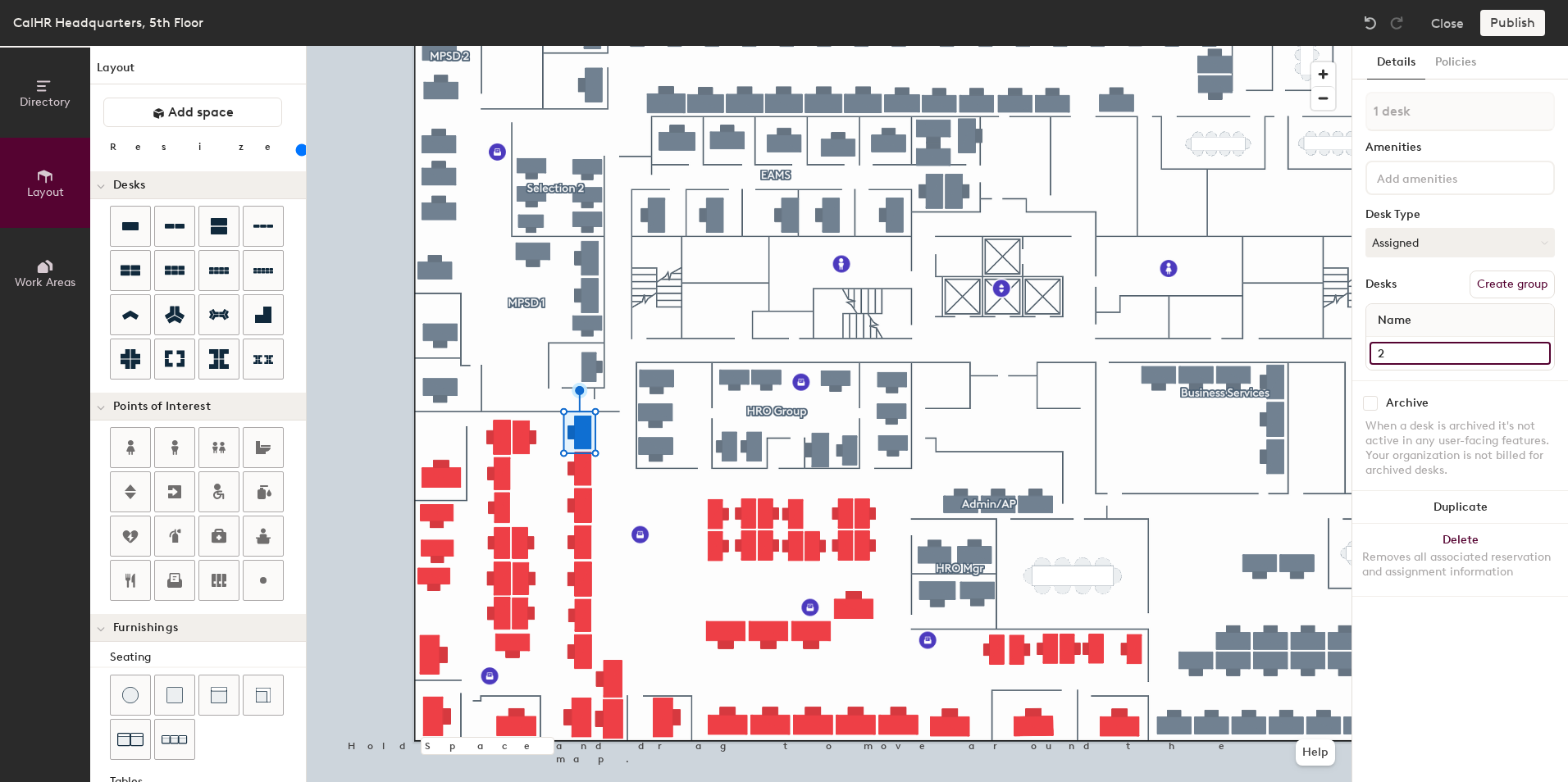
click at [1384, 353] on input "2" at bounding box center [1460, 353] width 181 height 23
type input "57"
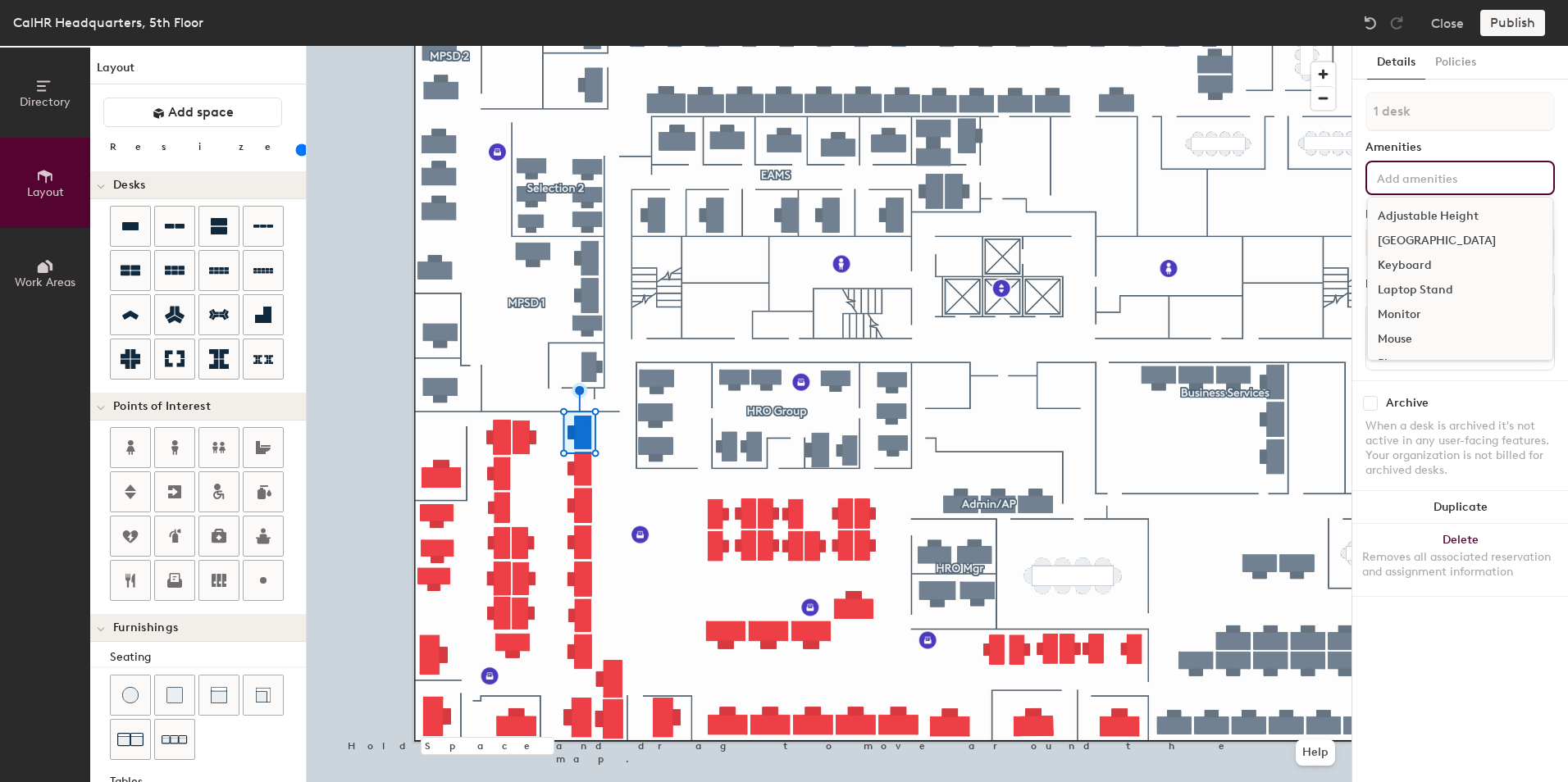
click at [1411, 185] on input at bounding box center [1447, 178] width 148 height 20
click at [1435, 214] on div "Adjustable Height" at bounding box center [1460, 216] width 184 height 25
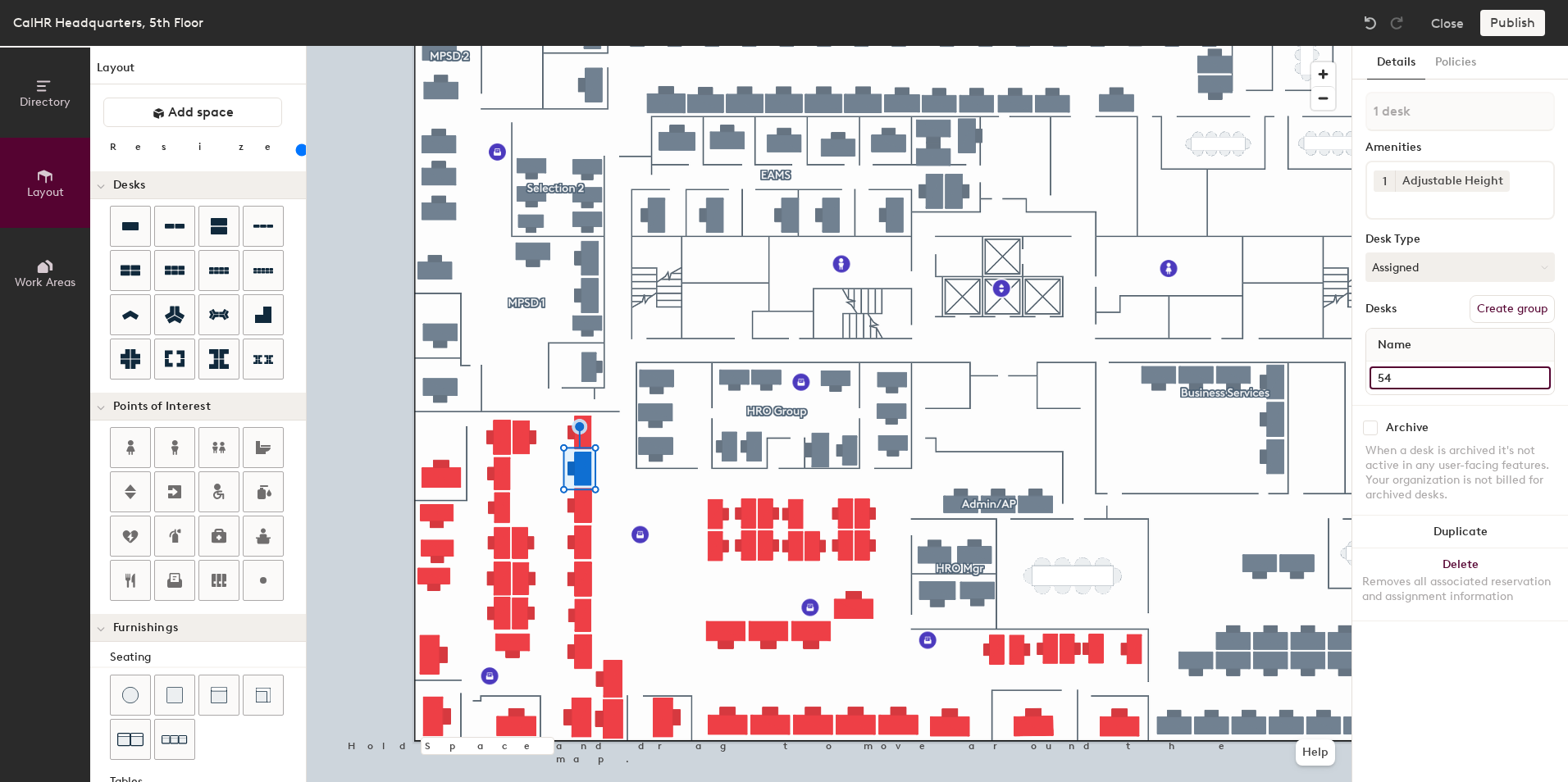
click at [1387, 380] on input "54" at bounding box center [1460, 378] width 181 height 23
type input "55"
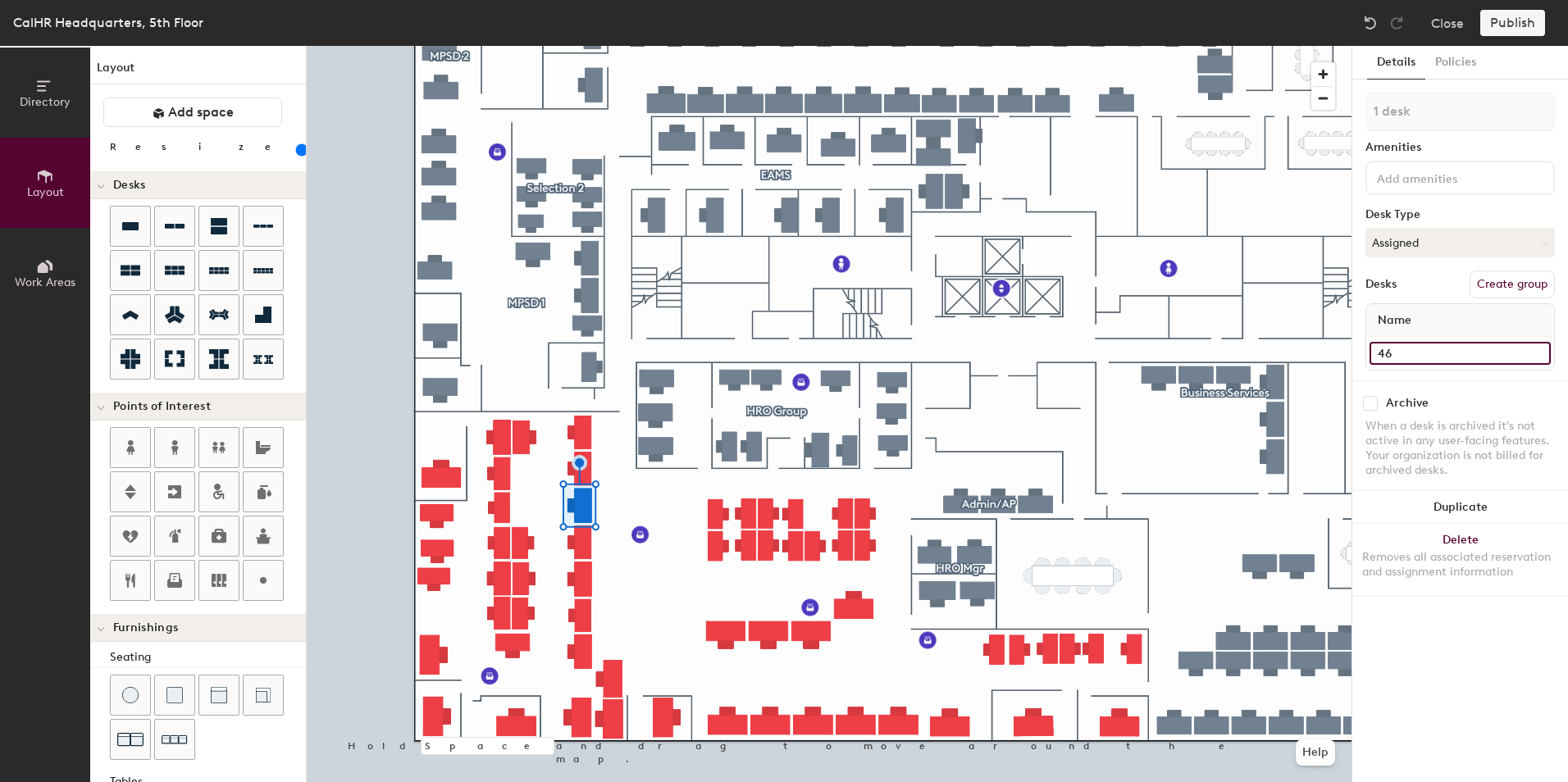
click at [1385, 355] on input "46" at bounding box center [1460, 353] width 181 height 23
type input "53"
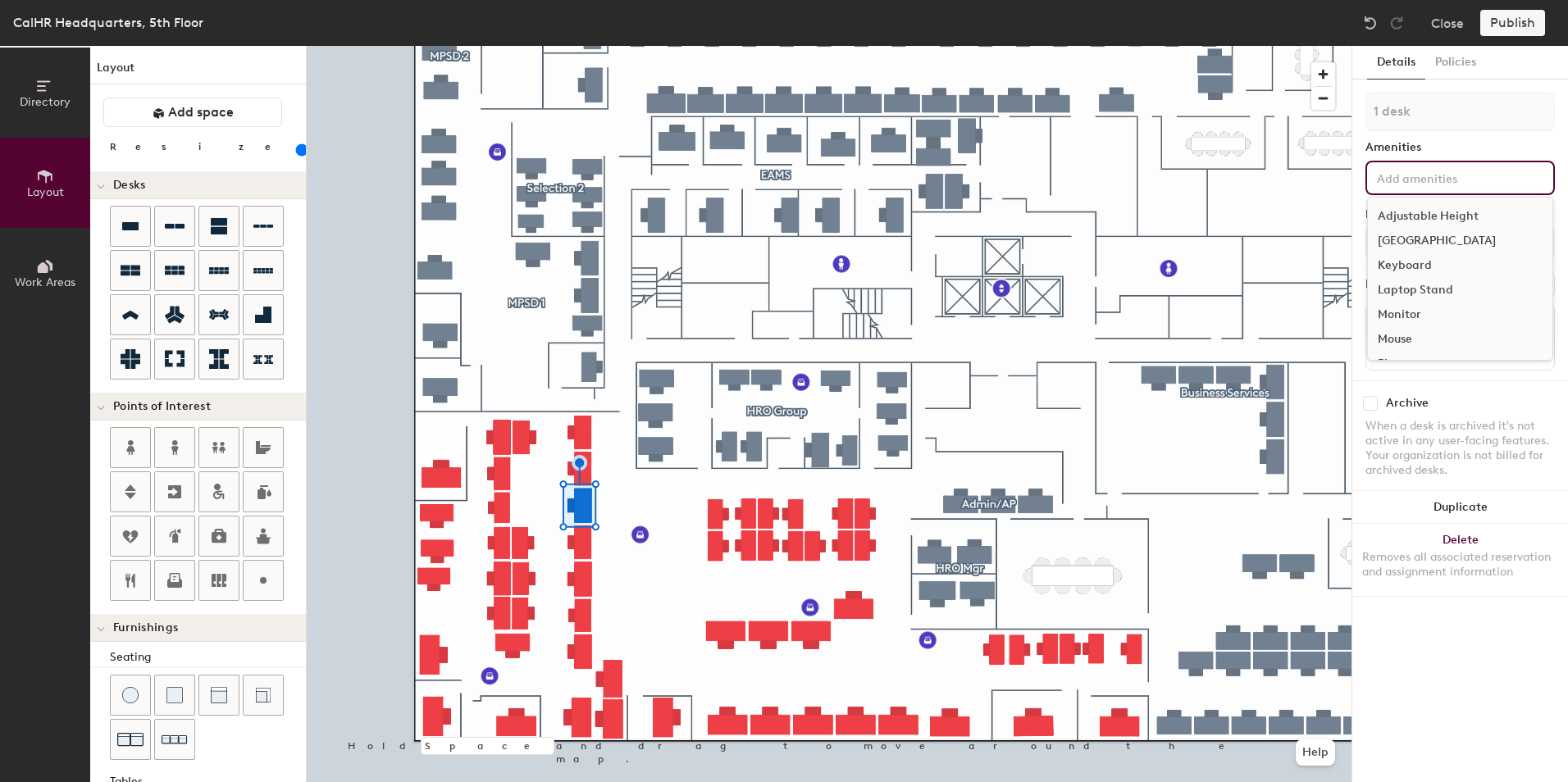
click at [1459, 171] on input at bounding box center [1447, 178] width 148 height 20
click at [1474, 222] on div "Adjustable Height" at bounding box center [1460, 216] width 184 height 25
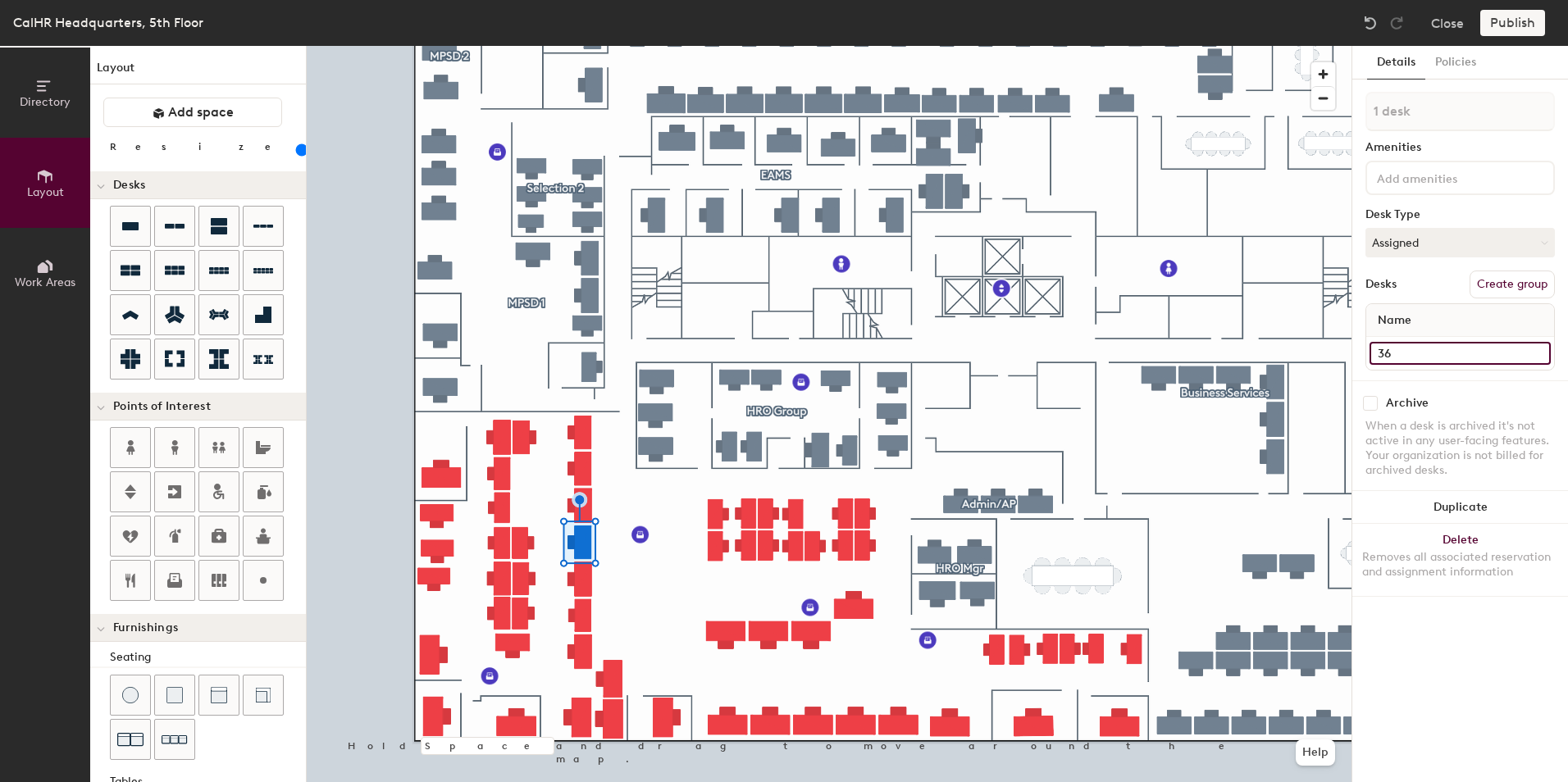
drag, startPoint x: 1378, startPoint y: 225, endPoint x: 1385, endPoint y: 350, distance: 125.2
click at [1385, 350] on input "36" at bounding box center [1460, 353] width 181 height 23
type input "51"
click at [1467, 173] on input at bounding box center [1447, 178] width 148 height 20
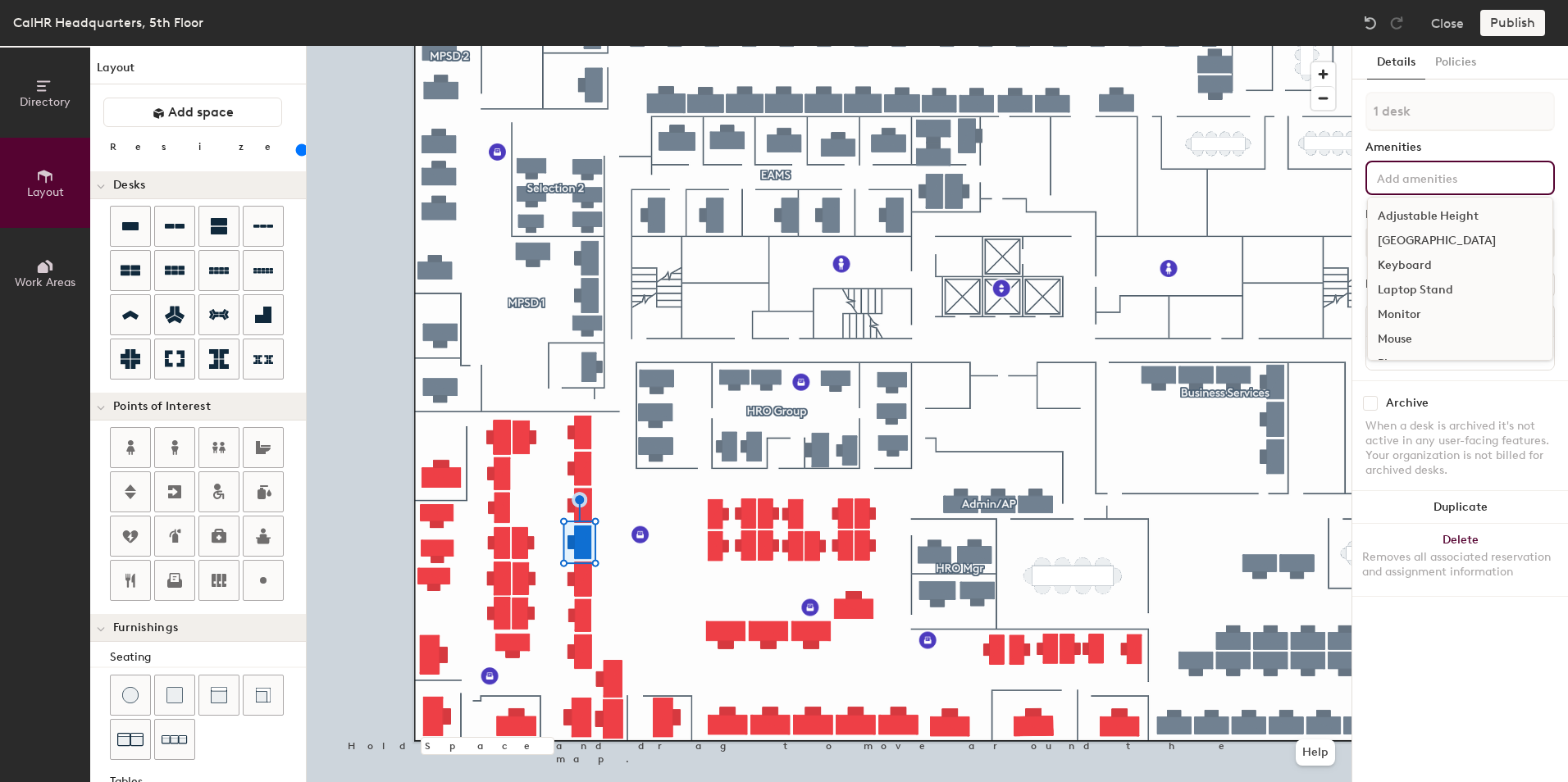
click at [1448, 210] on div "Adjustable Height" at bounding box center [1460, 216] width 184 height 25
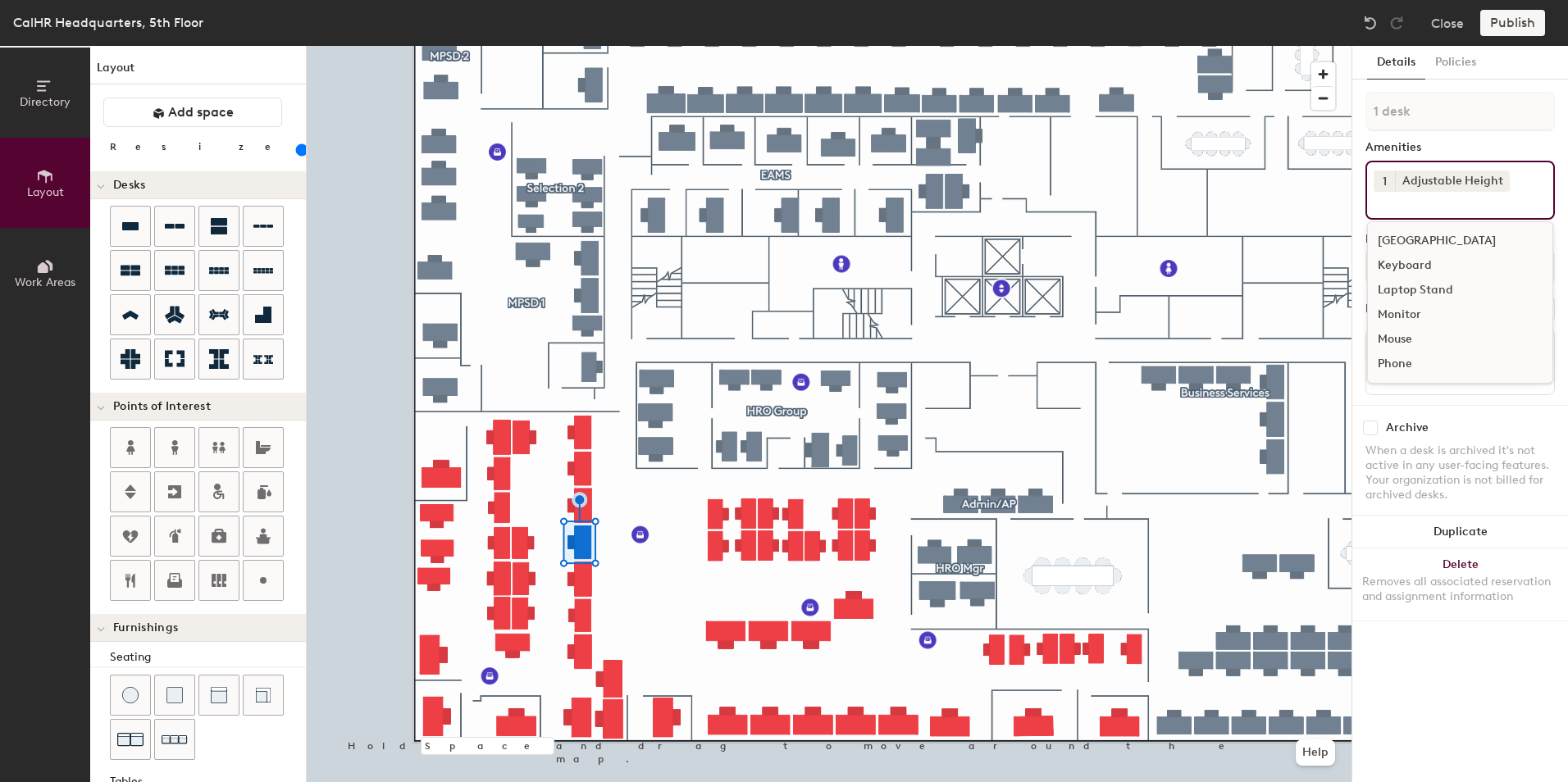
click at [582, 46] on div at bounding box center [829, 46] width 1045 height 0
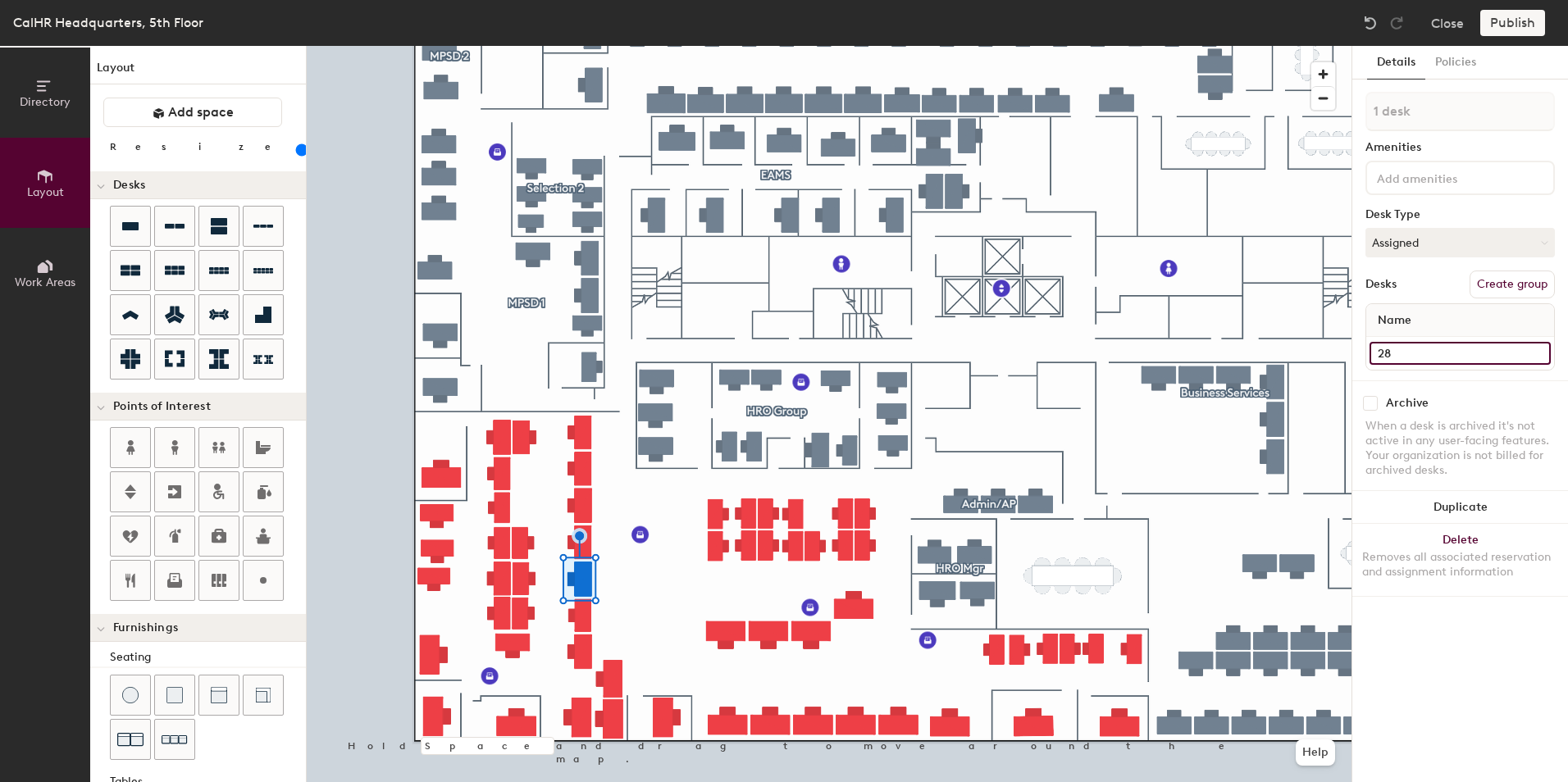
click at [1391, 354] on input "28" at bounding box center [1460, 353] width 181 height 23
type input "49"
click at [1433, 169] on input at bounding box center [1447, 178] width 148 height 20
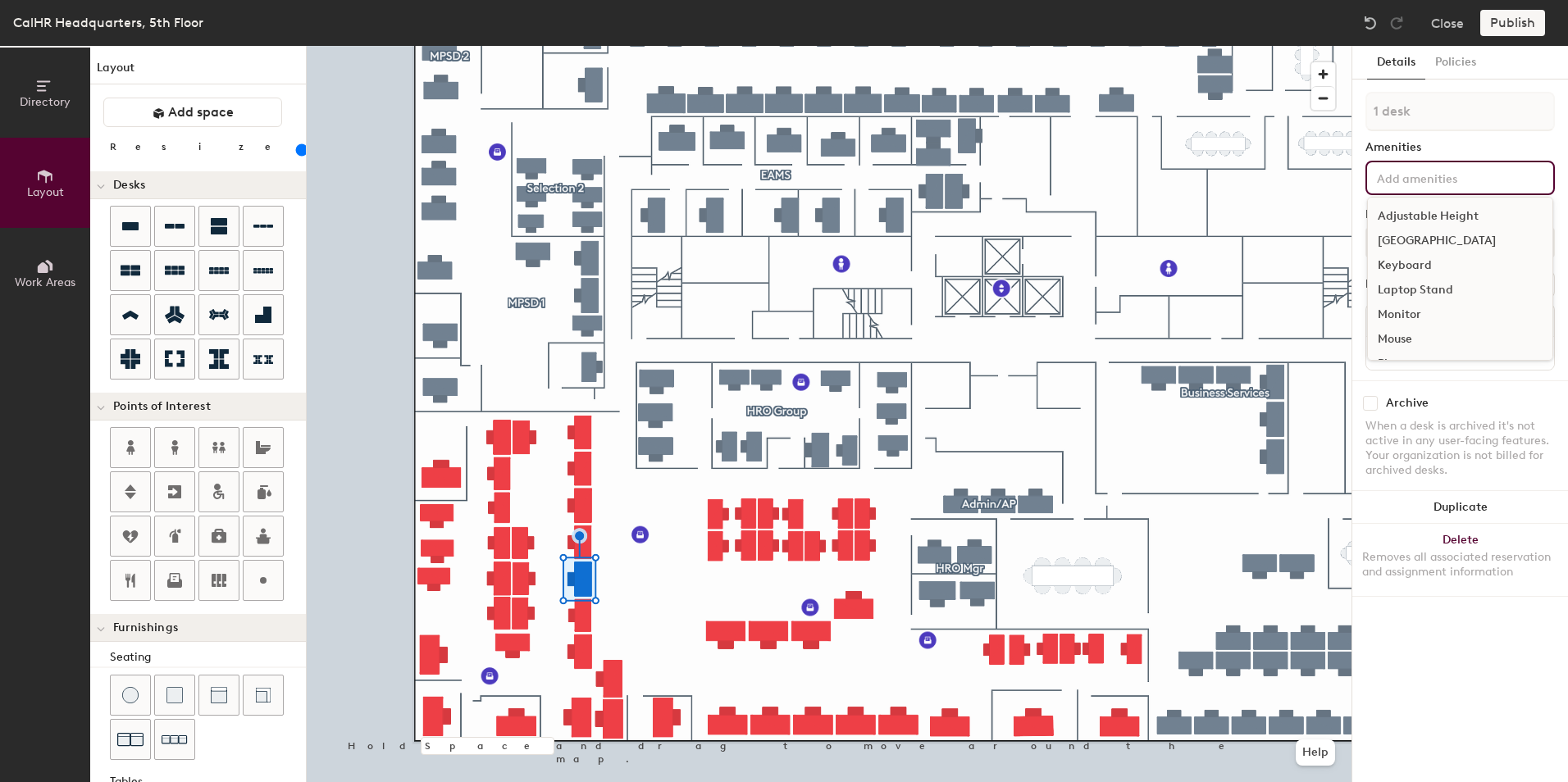
click at [1429, 214] on div "Adjustable Height" at bounding box center [1460, 216] width 184 height 25
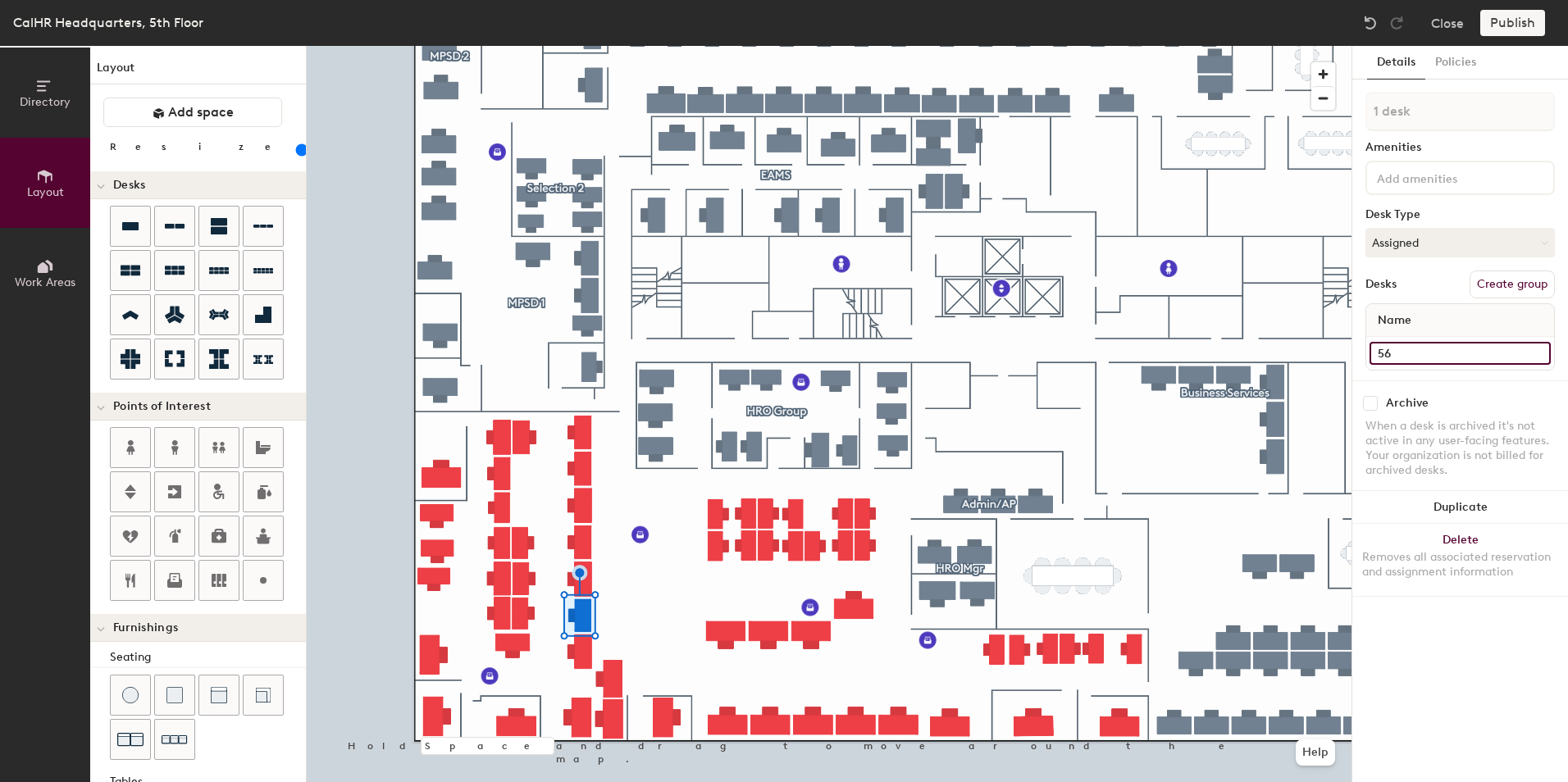
type input "140"
click at [1380, 357] on input "56" at bounding box center [1460, 353] width 181 height 23
type input "4"
type input "140"
type input "47"
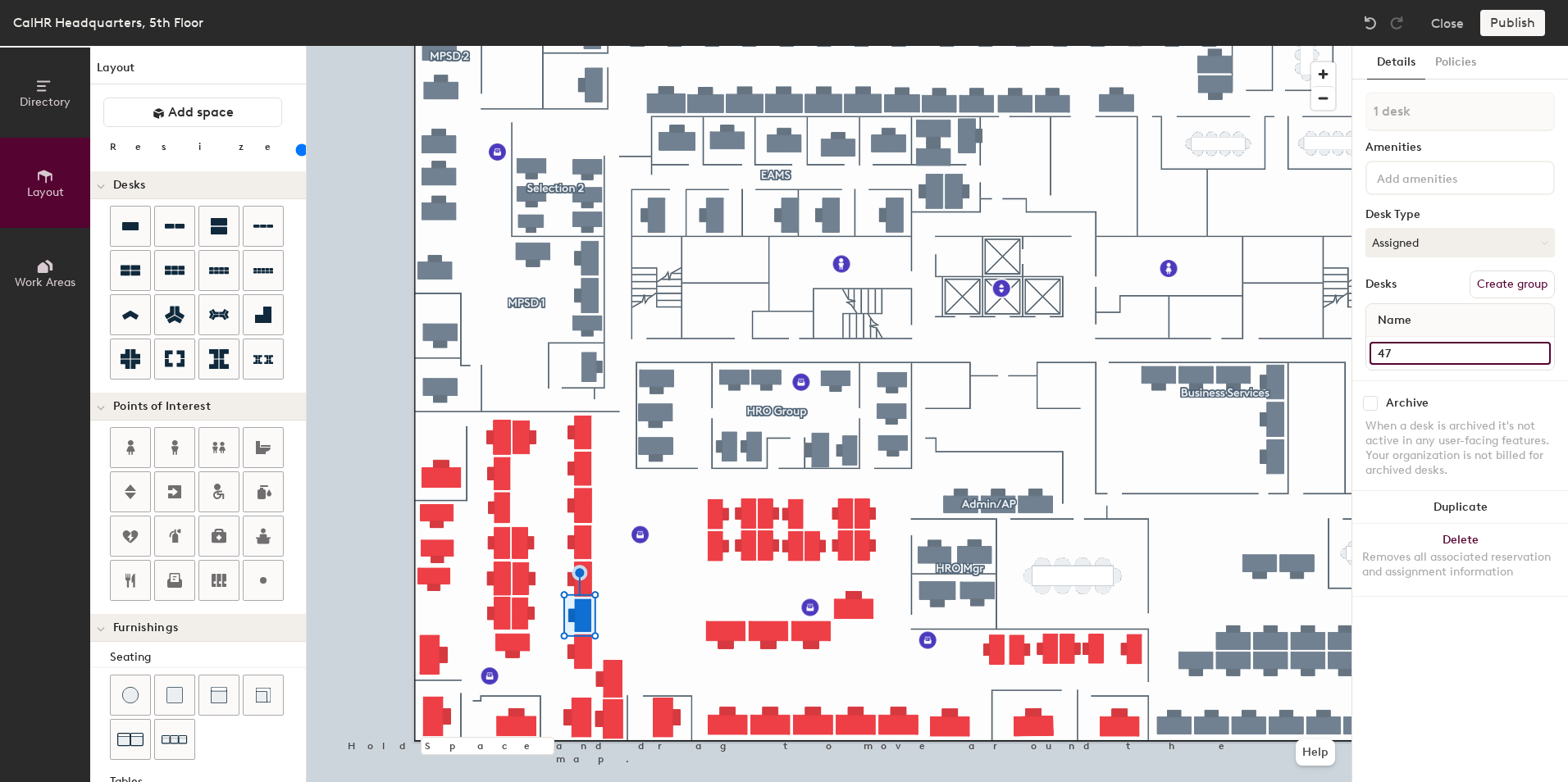
type input "140"
type input "47"
click at [1410, 352] on input at bounding box center [1460, 353] width 181 height 23
type input "45"
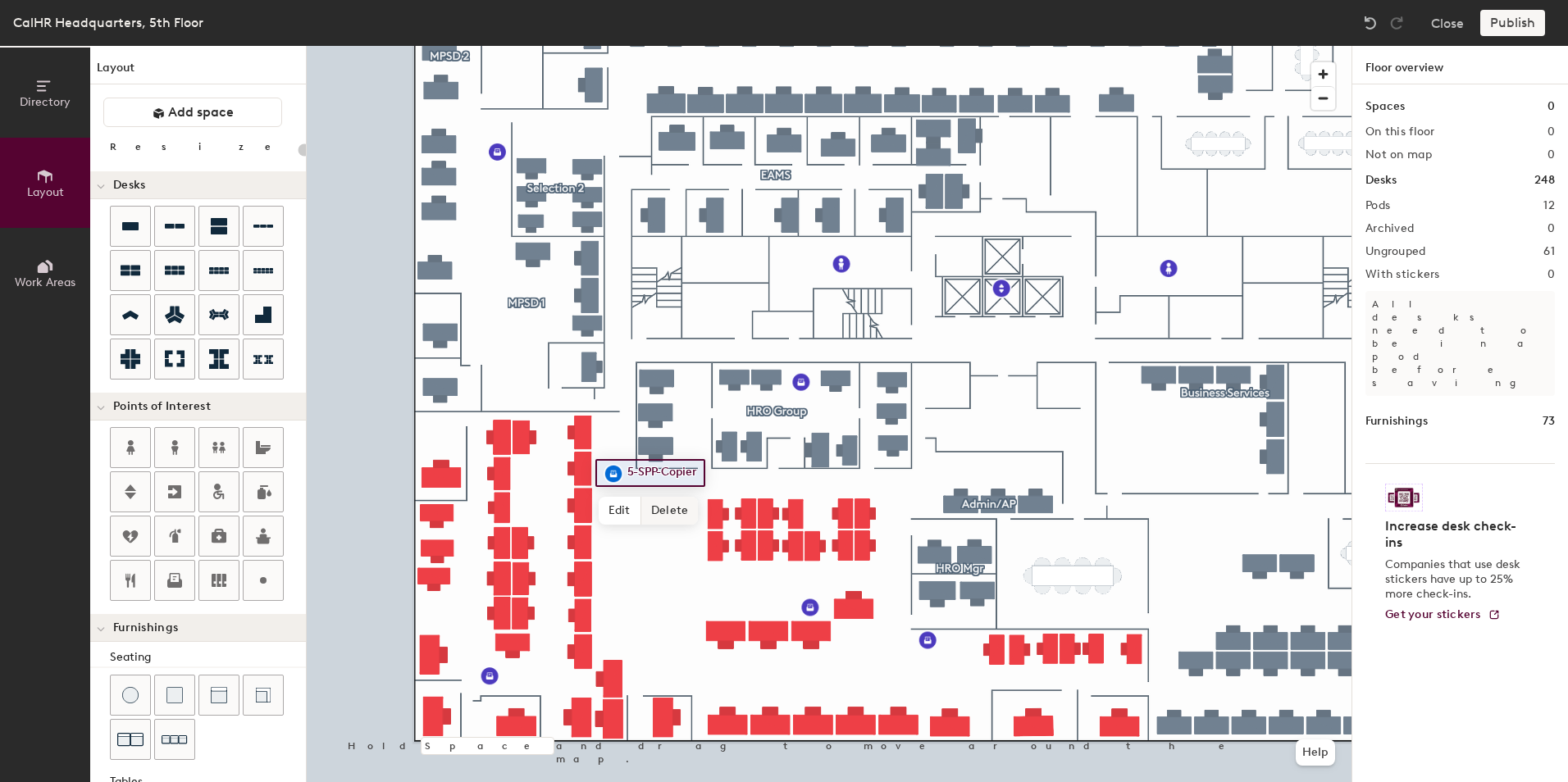
type input "120"
